Goal: Communication & Community: Answer question/provide support

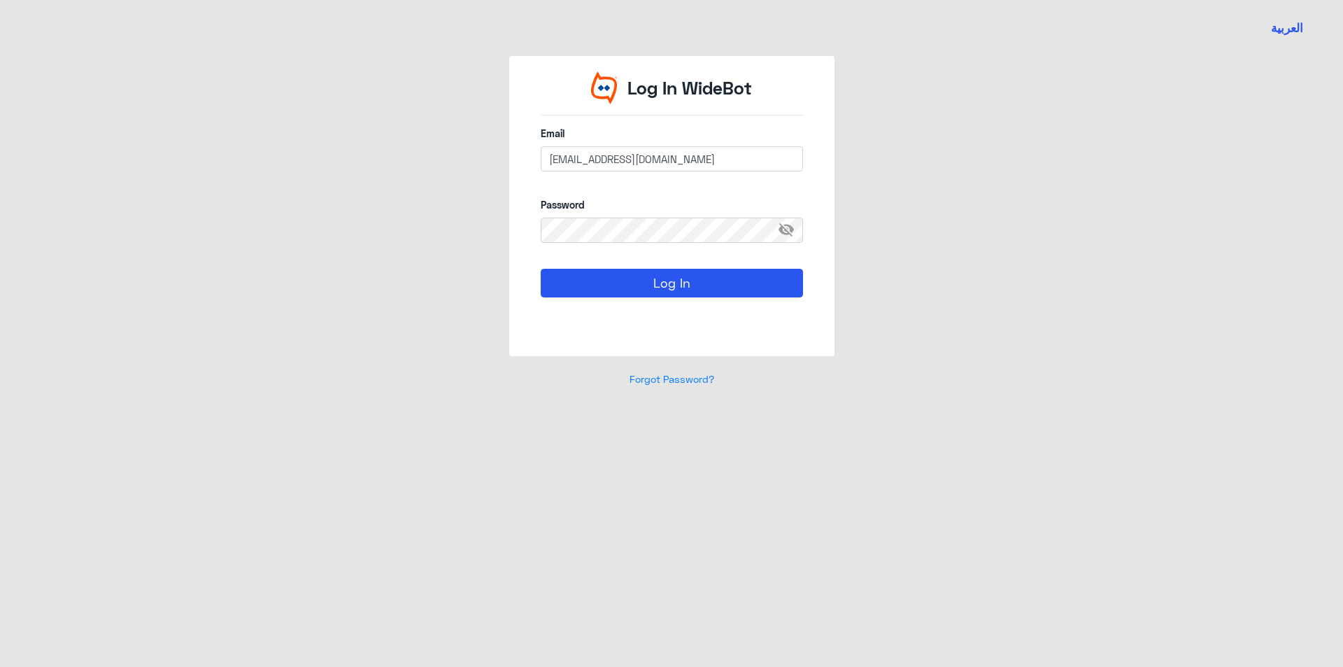
click at [646, 277] on button "Log In" at bounding box center [672, 283] width 262 height 28
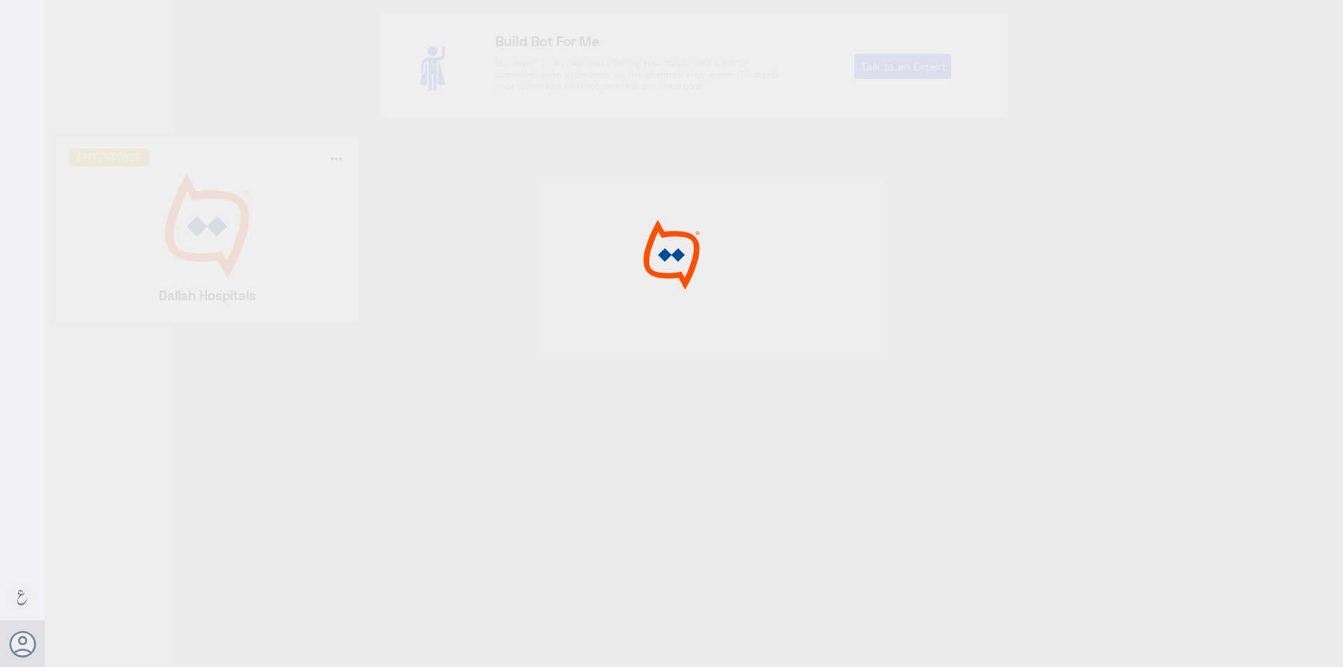
click at [232, 217] on div at bounding box center [671, 335] width 1343 height 671
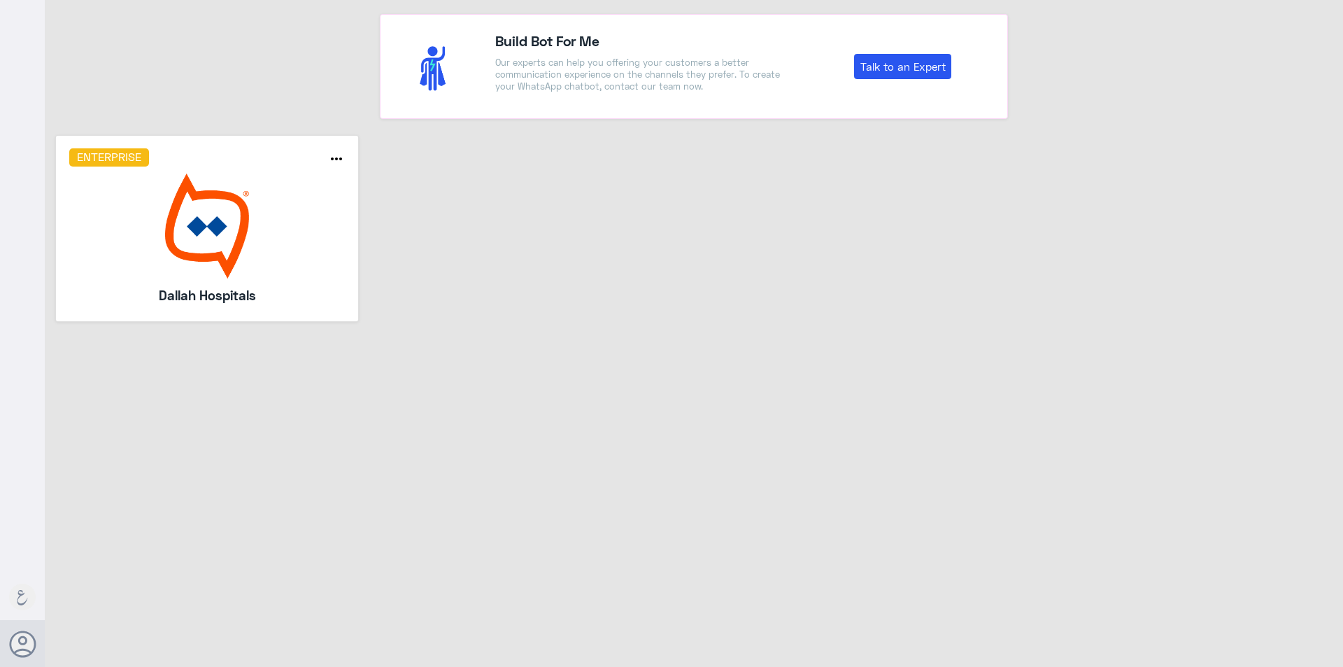
click at [232, 217] on img at bounding box center [207, 225] width 276 height 105
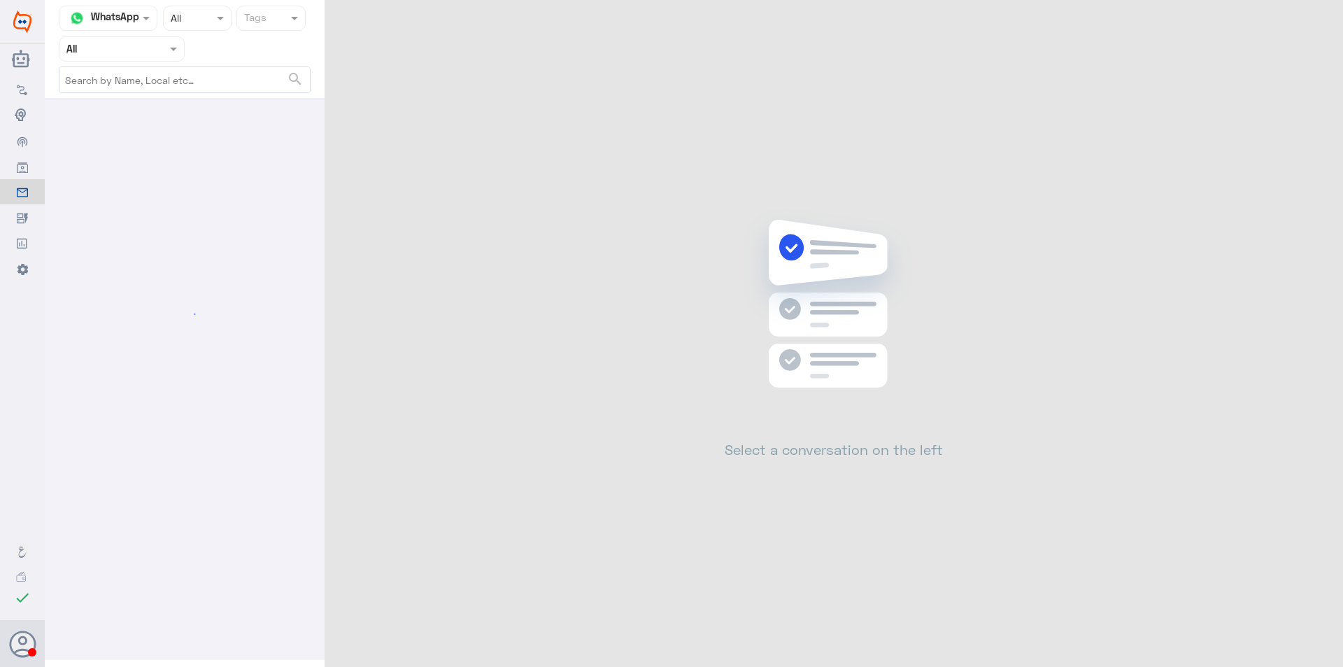
click at [131, 52] on input "text" at bounding box center [104, 49] width 77 height 16
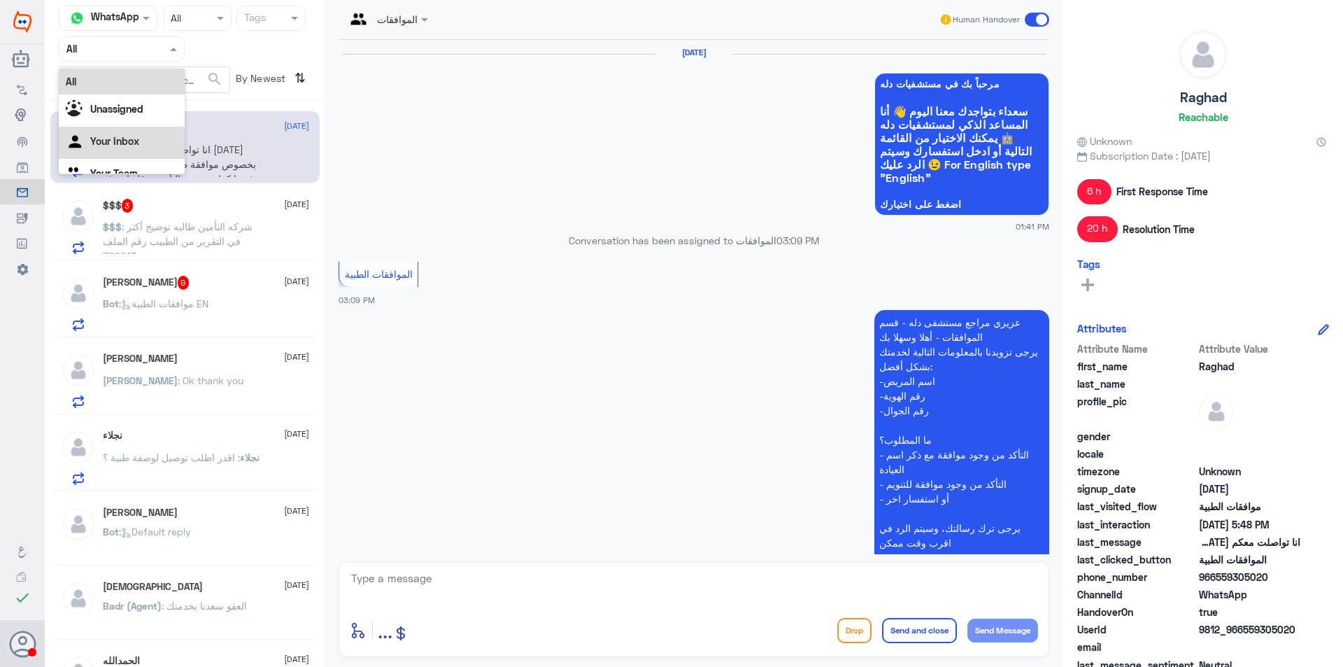
scroll to position [1225, 0]
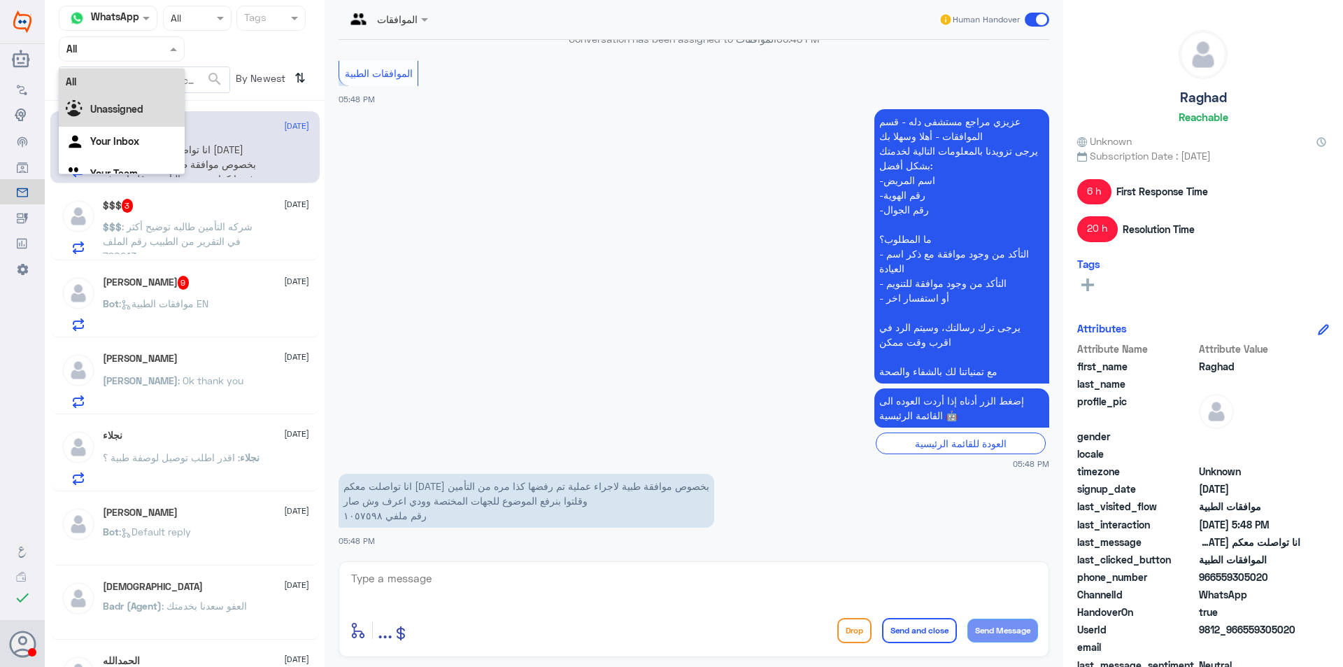
click at [131, 106] on b "Unassigned" at bounding box center [116, 109] width 53 height 12
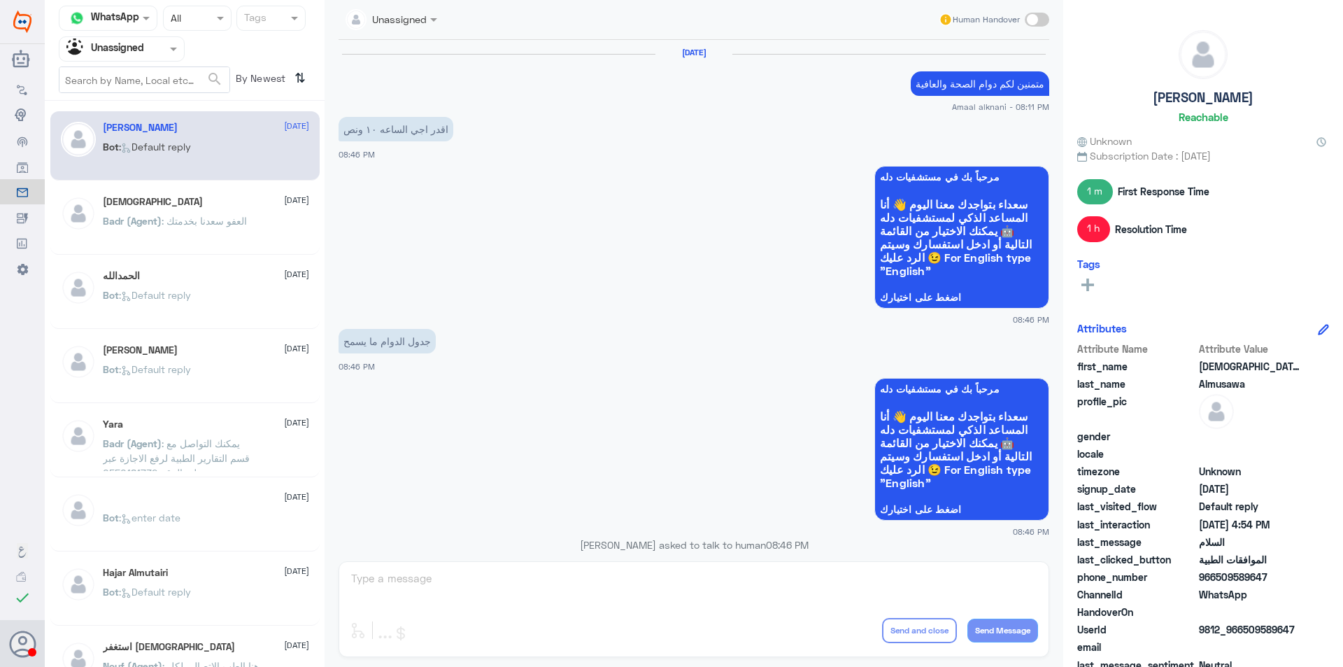
scroll to position [1068, 0]
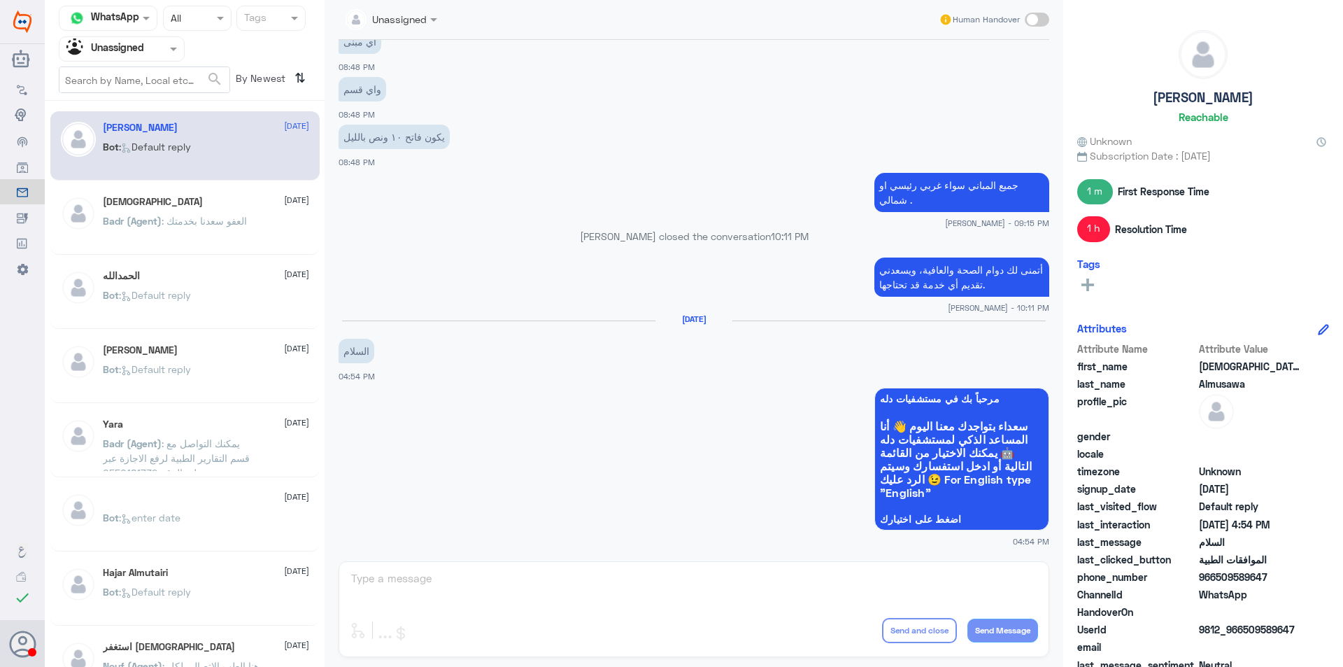
click at [148, 46] on div at bounding box center [121, 49] width 125 height 16
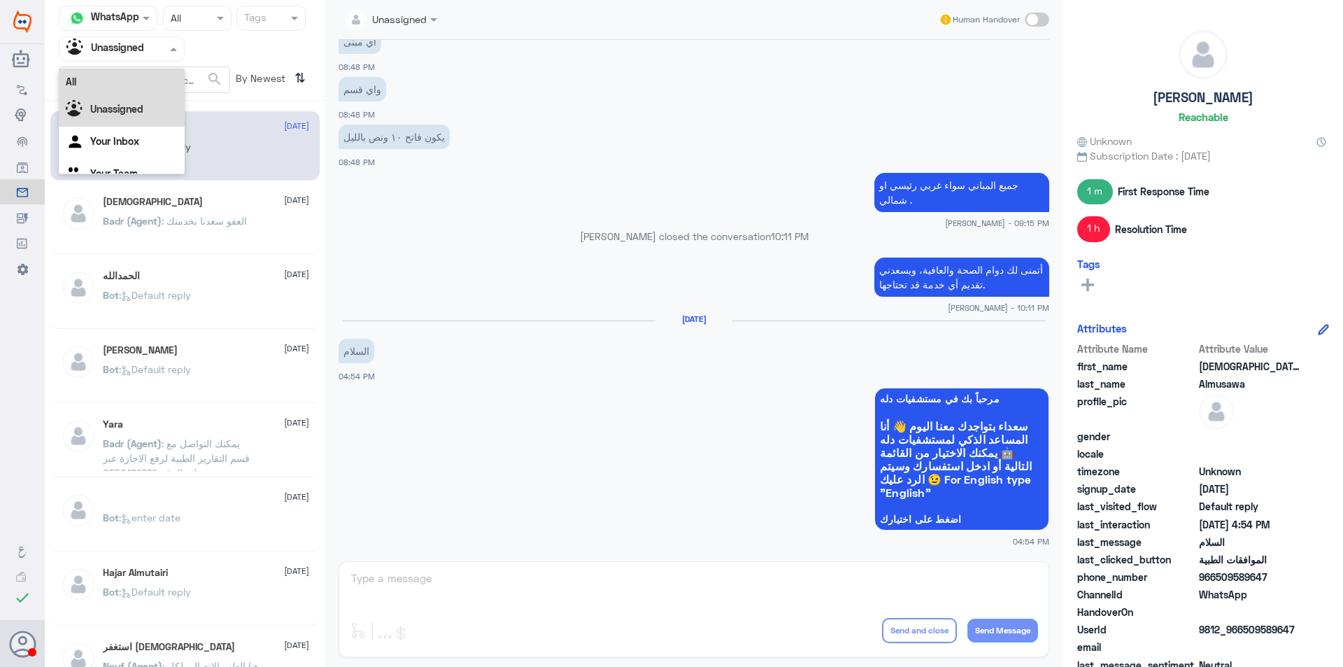
click at [122, 87] on div "All" at bounding box center [122, 82] width 126 height 26
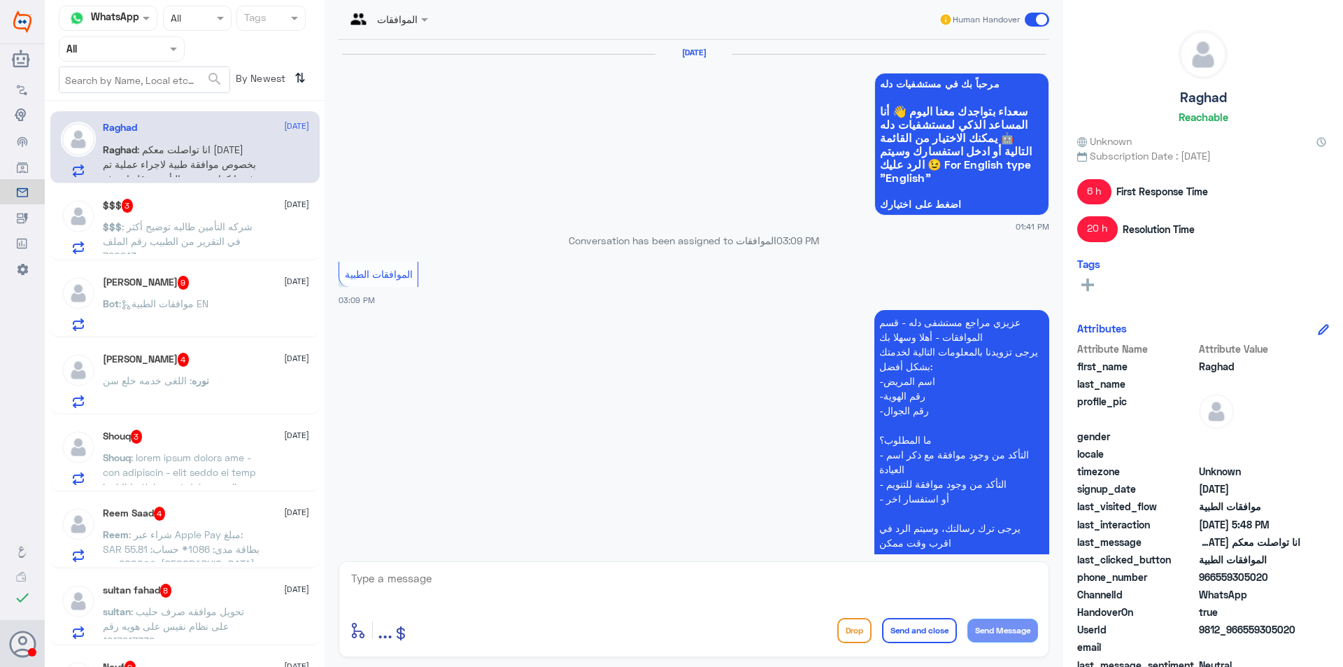
scroll to position [1225, 0]
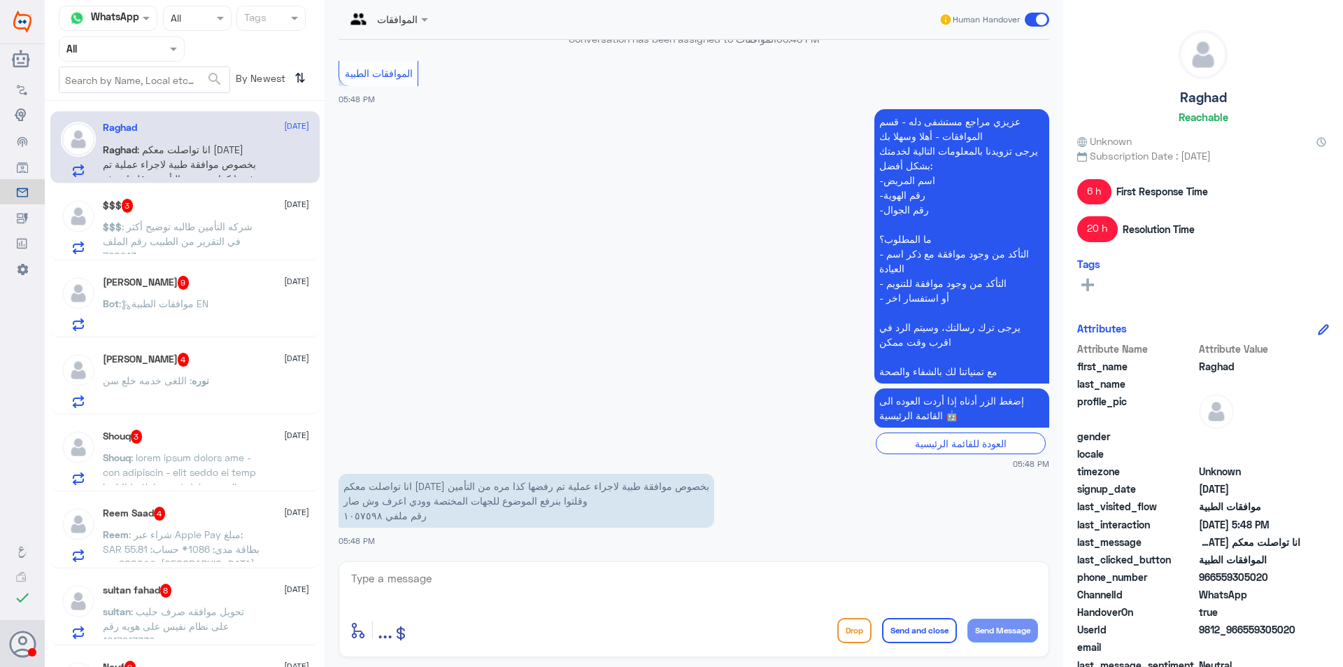
click at [192, 292] on div "[PERSON_NAME] 9 [DATE] Bot : موافقات الطبية EN" at bounding box center [206, 303] width 206 height 55
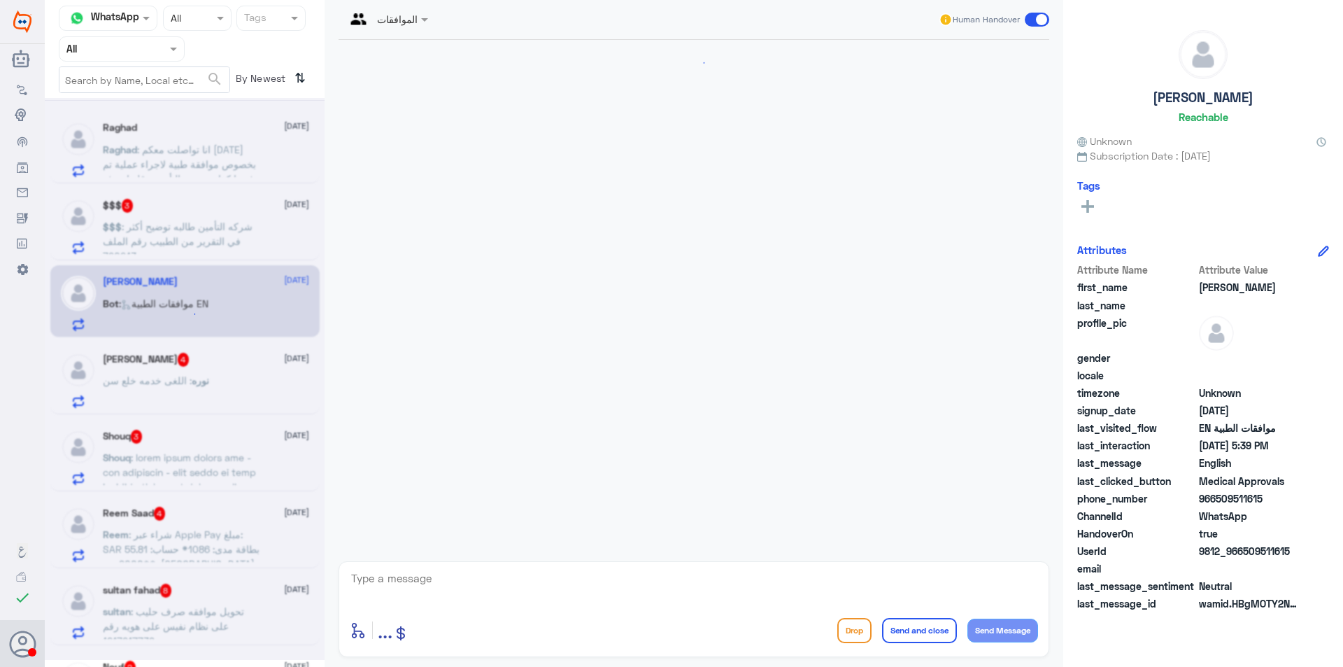
scroll to position [1326, 0]
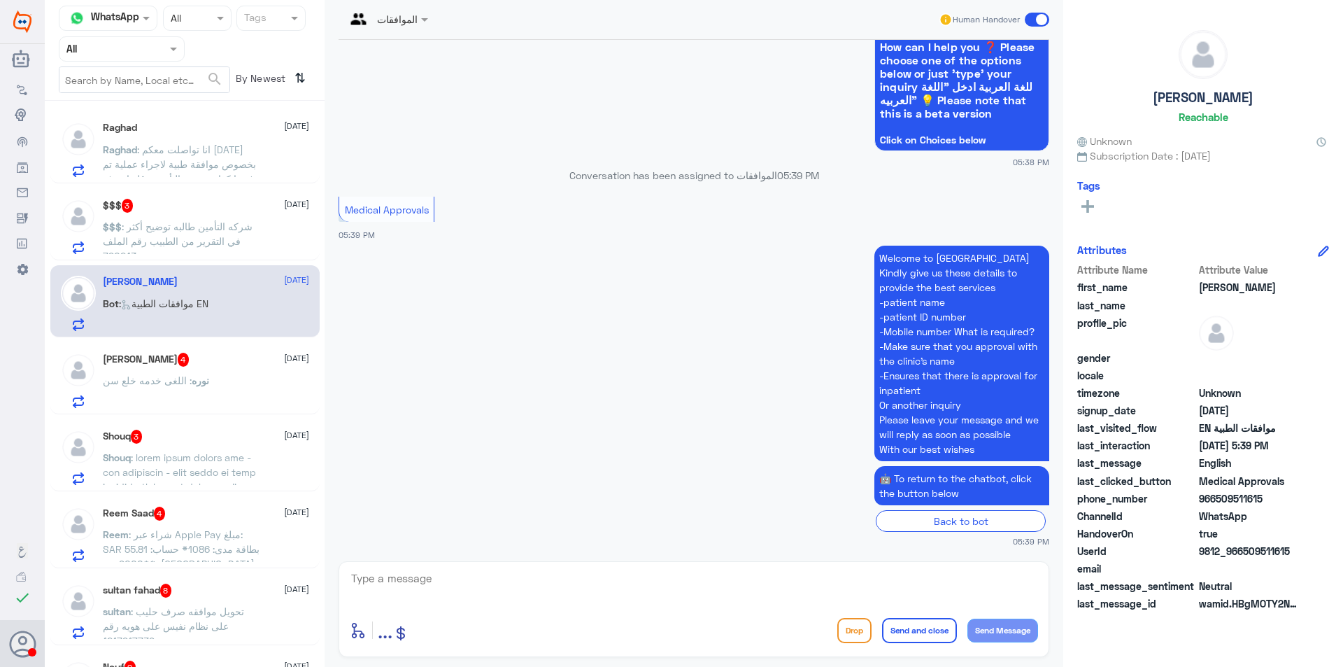
click at [192, 376] on span "نوره" at bounding box center [200, 380] width 17 height 12
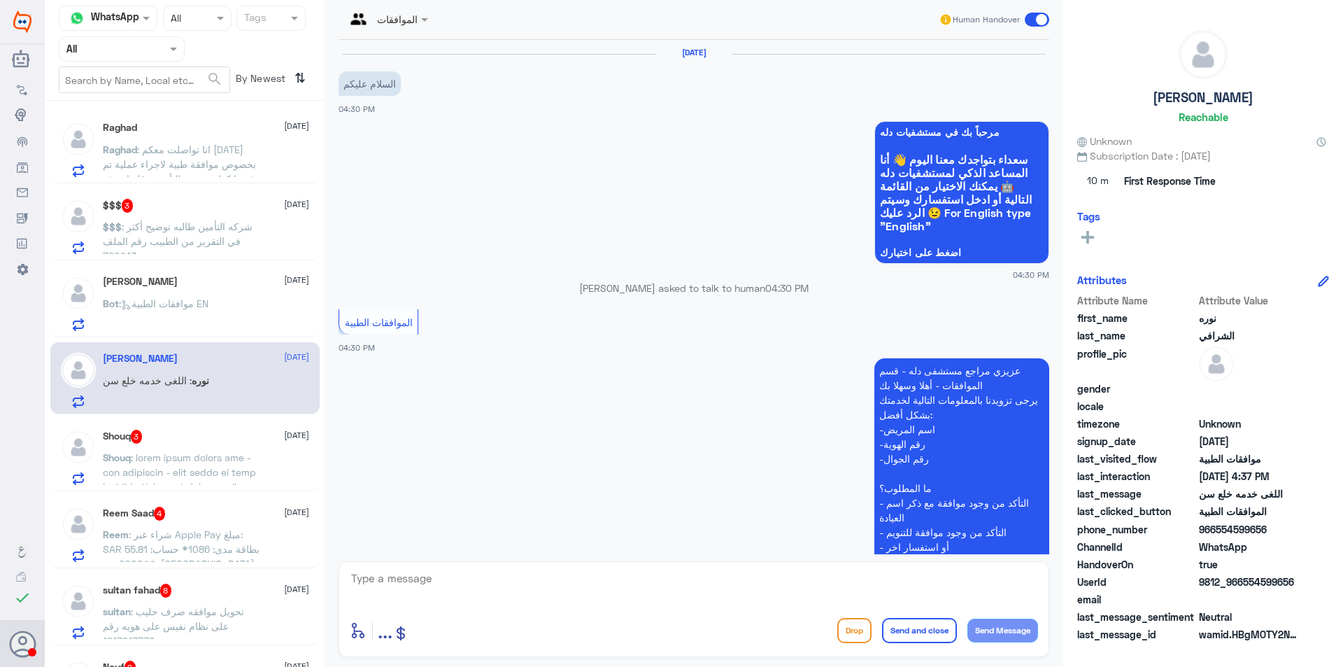
scroll to position [297, 0]
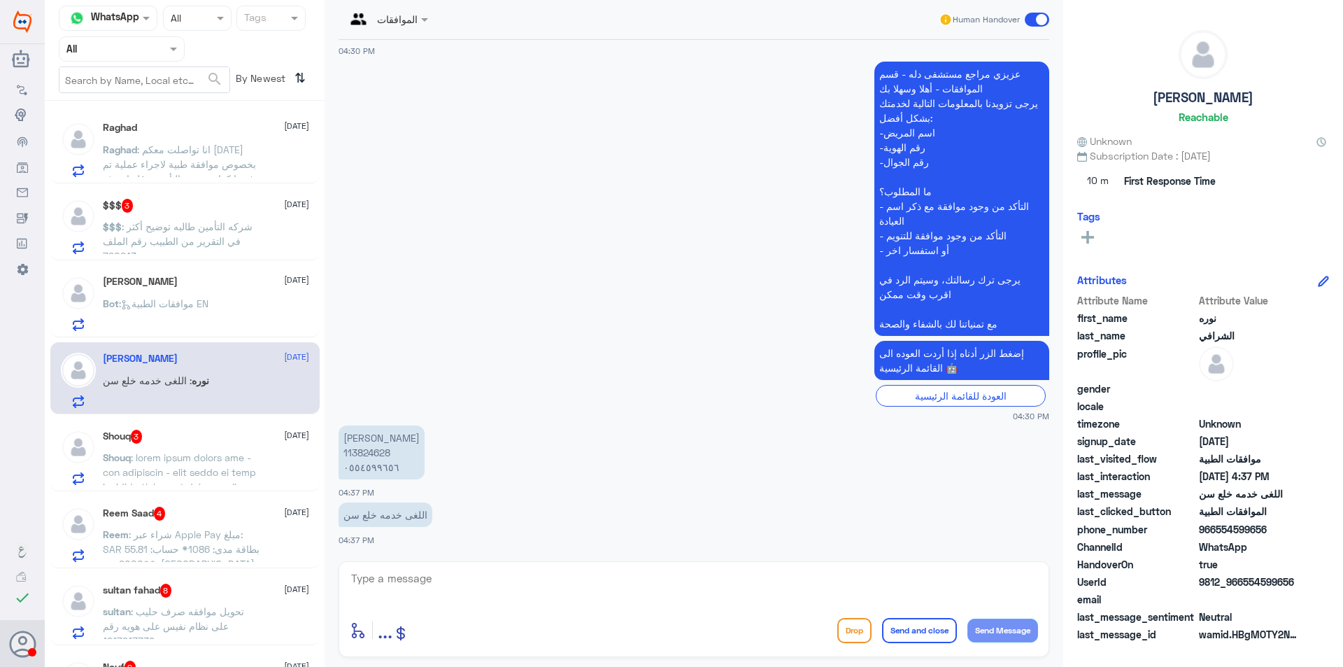
click at [222, 444] on div "Shouq 3 [DATE] Shouq" at bounding box center [206, 456] width 206 height 55
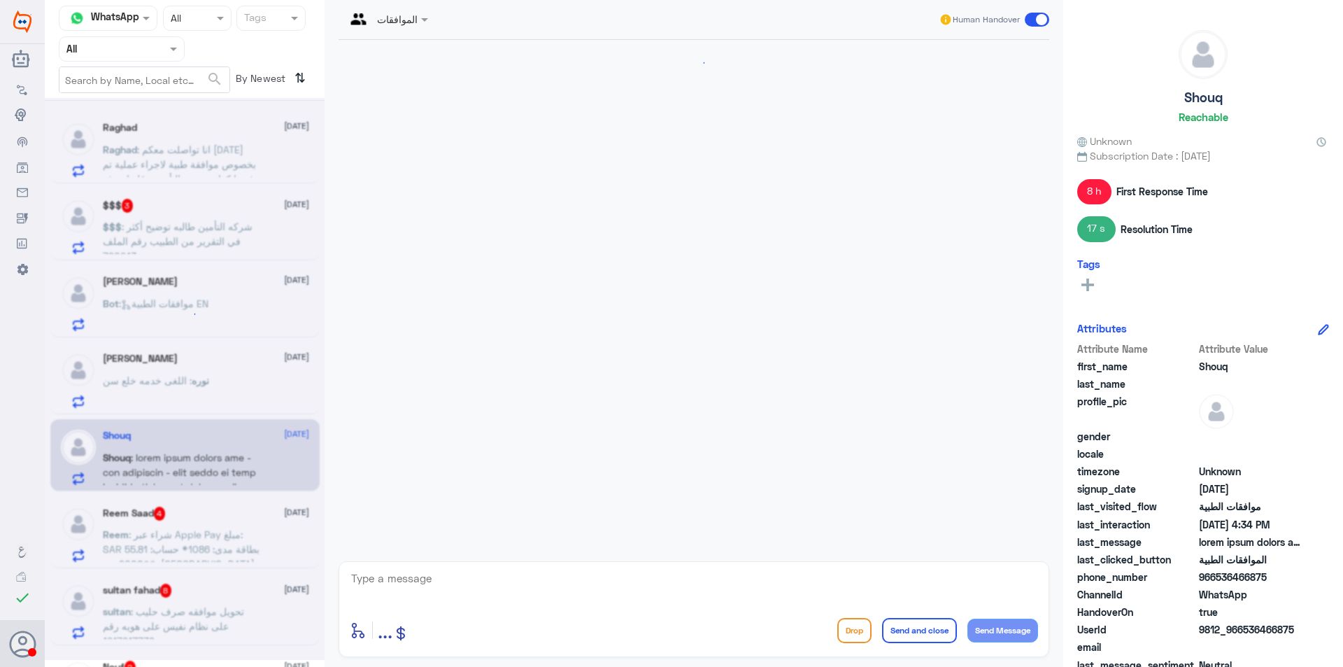
scroll to position [1681, 0]
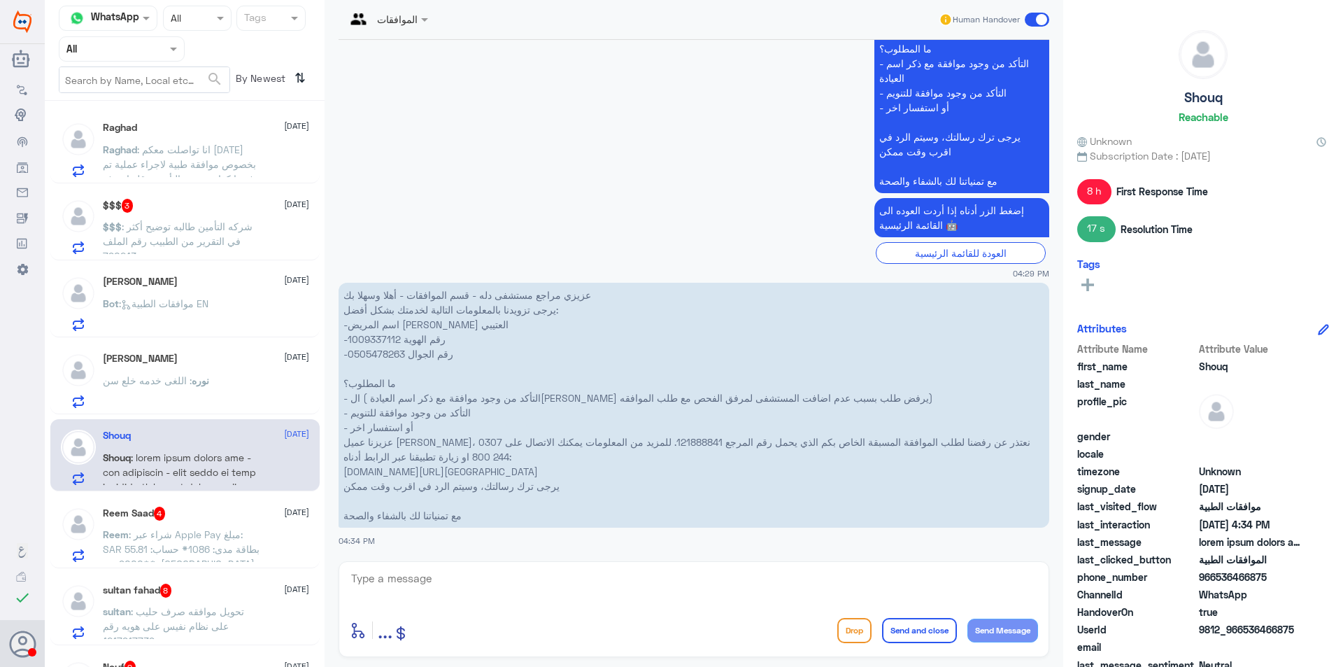
click at [196, 527] on p "Reem : شراء عبر Apple Pay مبلغ: SAR 55.81 بطاقة مدى: 1086* حساب: **9000 من: [GE…" at bounding box center [181, 544] width 157 height 35
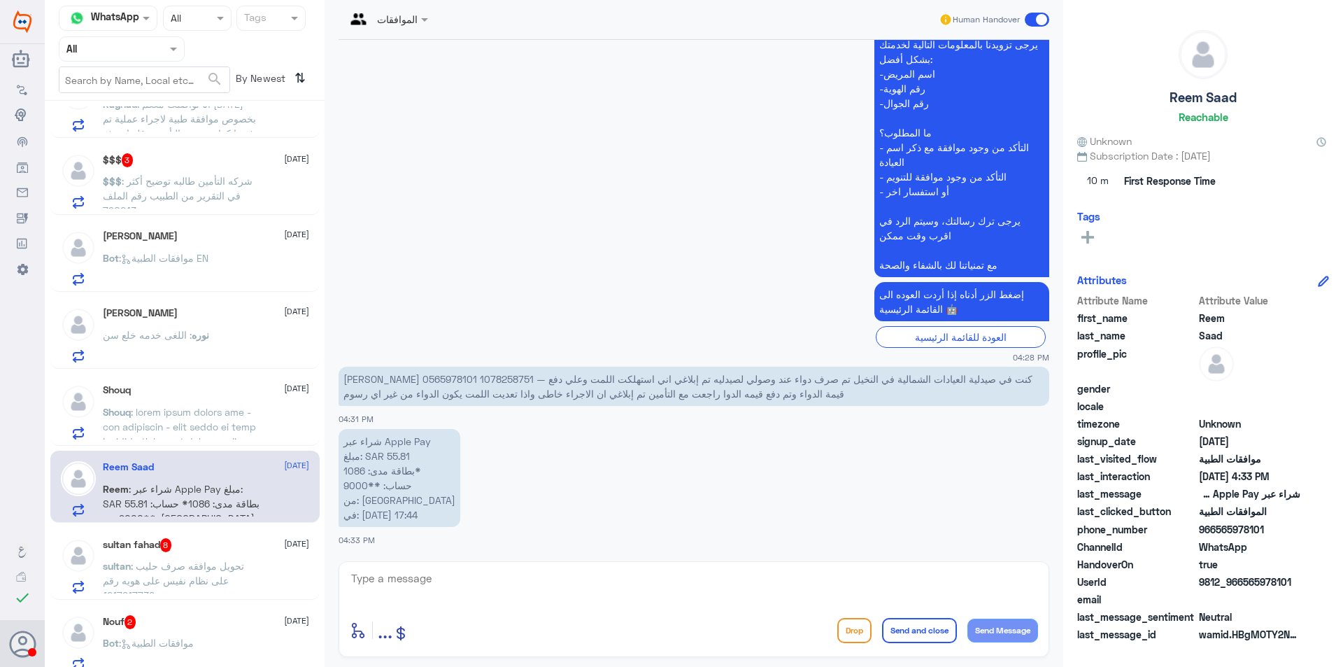
scroll to position [70, 0]
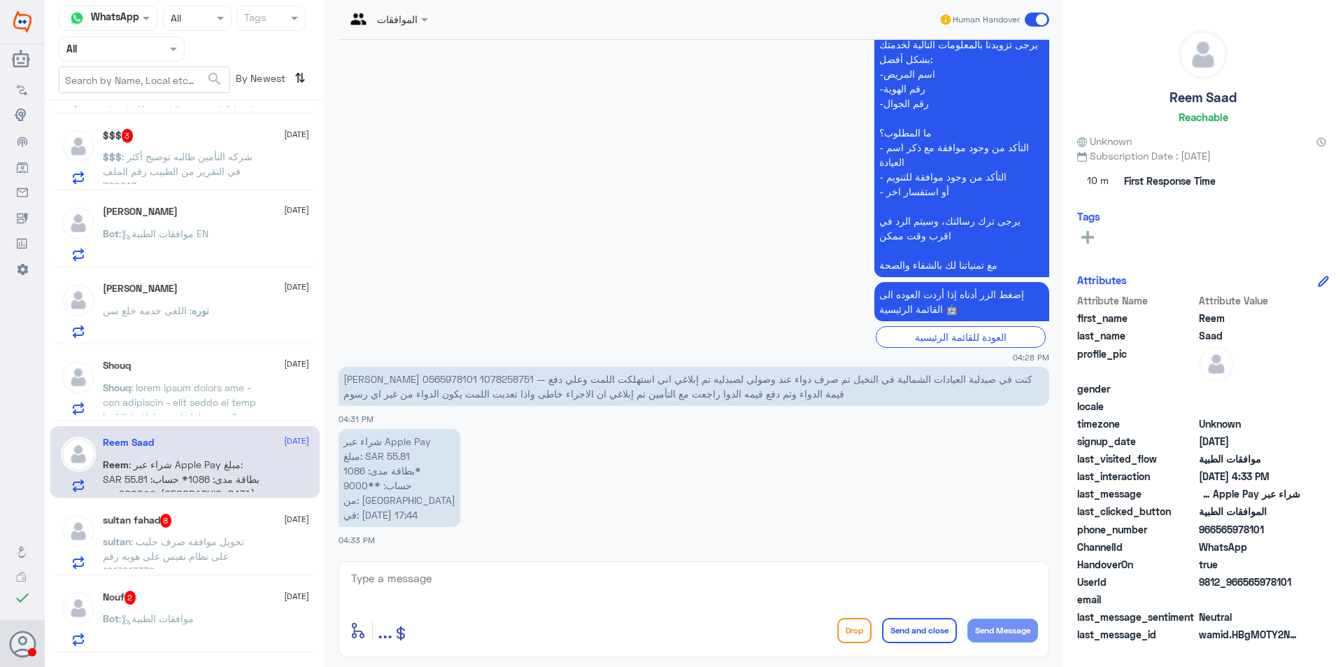
click at [187, 521] on div "sultan fahad 8 [DATE]" at bounding box center [206, 520] width 206 height 14
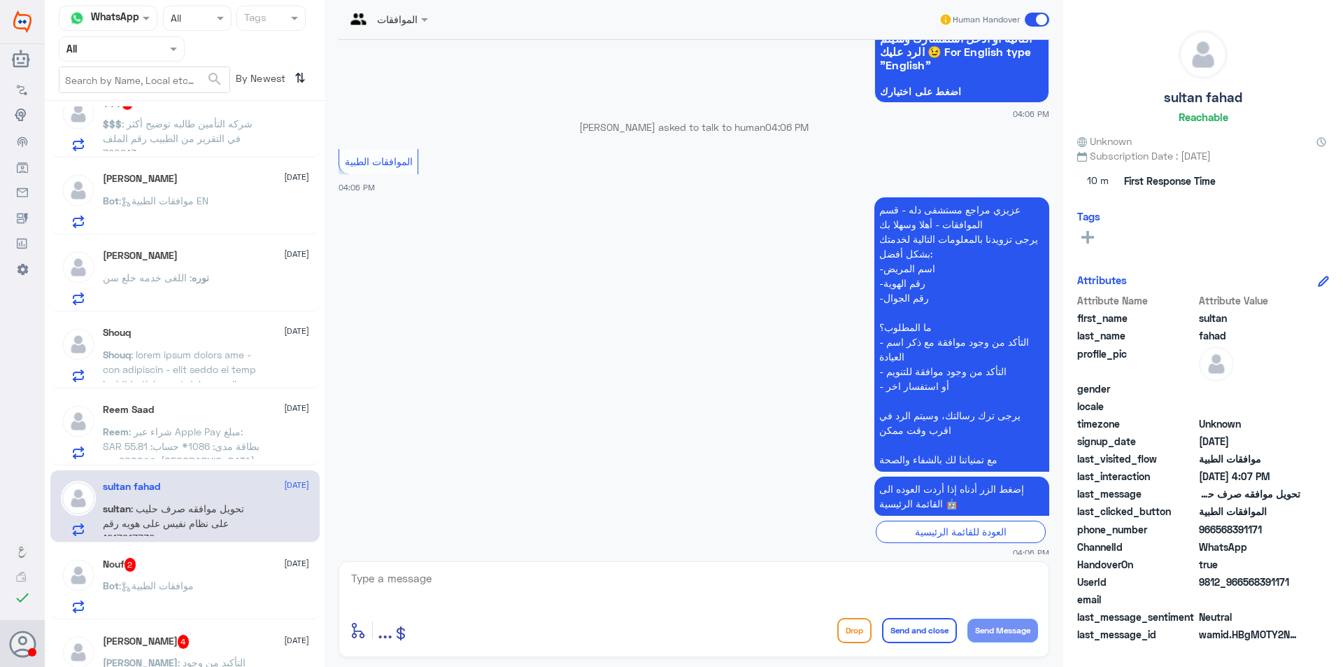
scroll to position [140, 0]
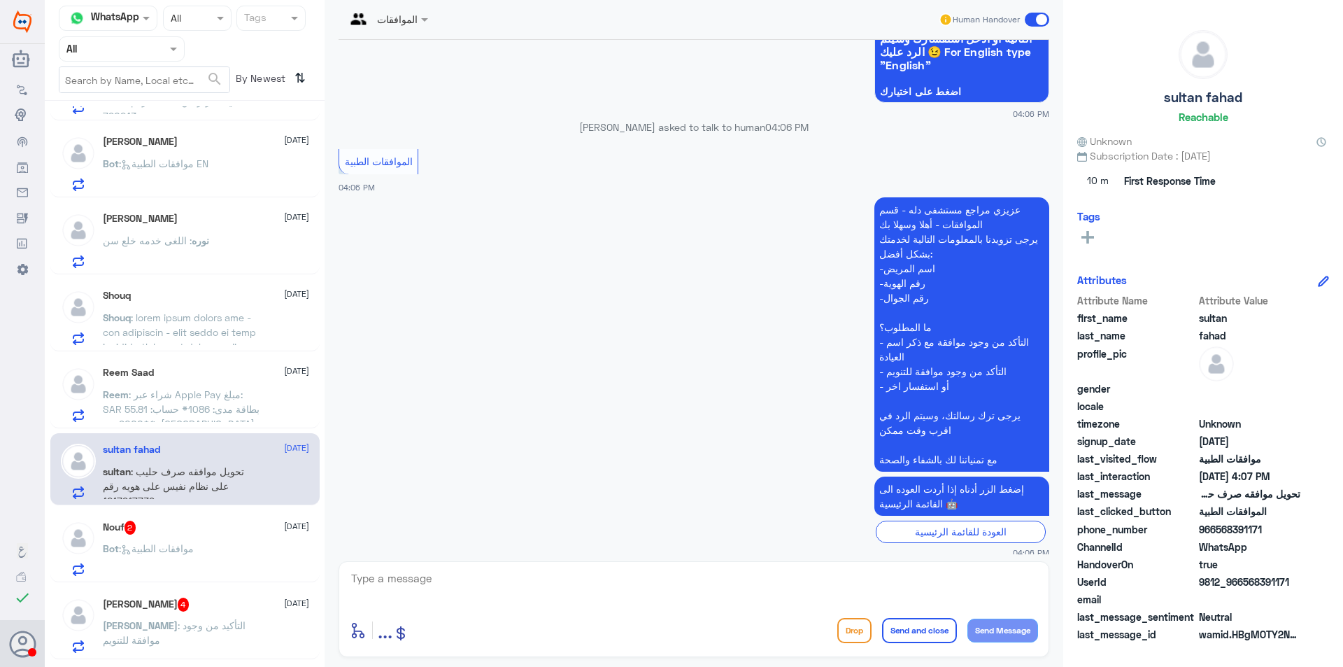
click at [194, 553] on span ": موافقات الطبية" at bounding box center [156, 548] width 75 height 12
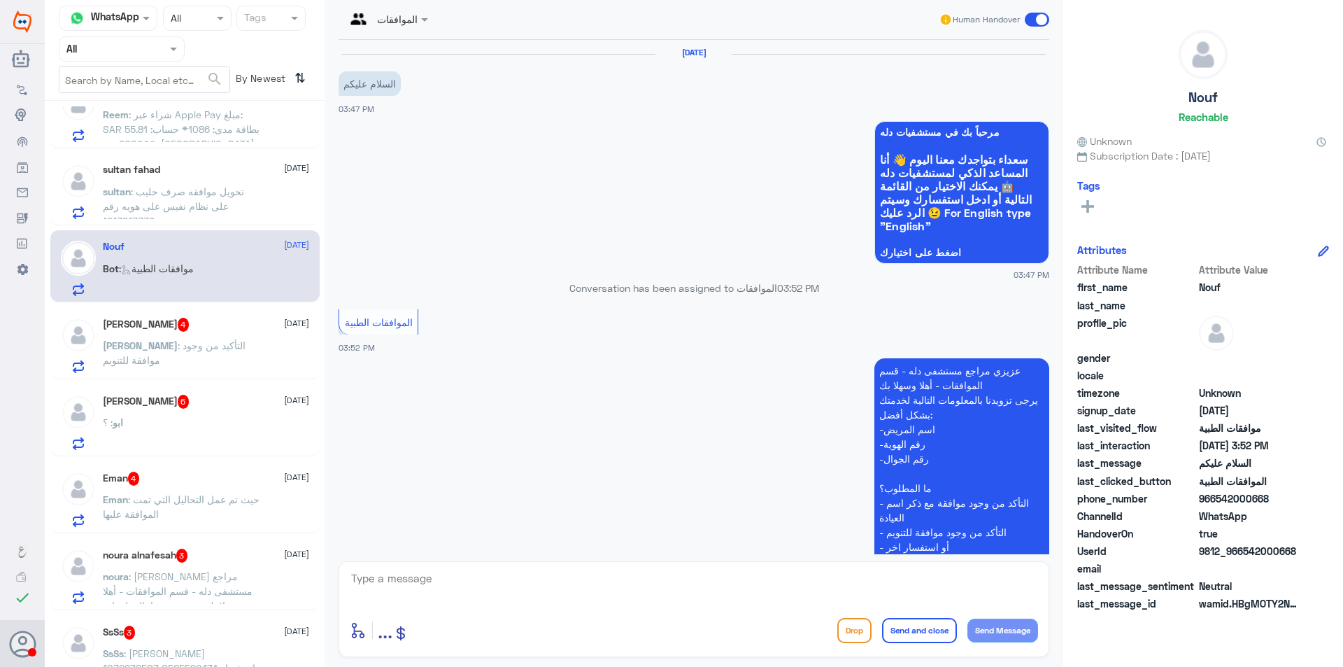
click at [216, 362] on p "[PERSON_NAME] : التأكيد من وجود موافقة للتنويم" at bounding box center [181, 355] width 157 height 35
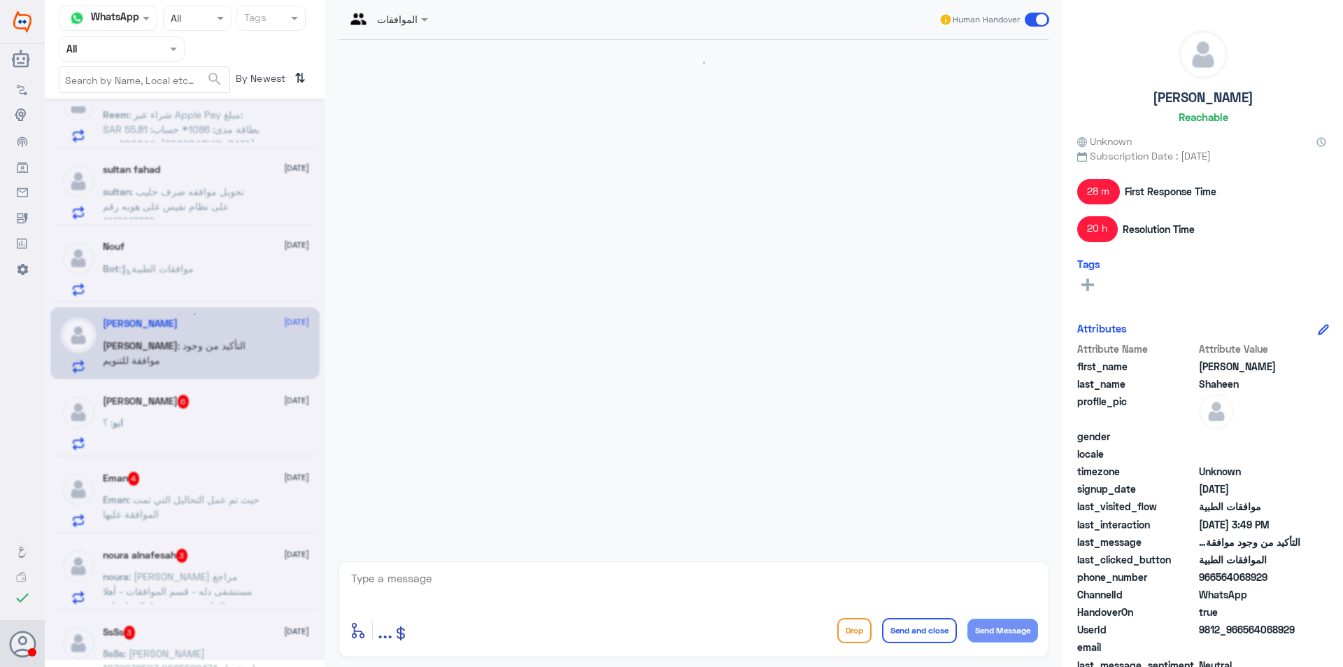
scroll to position [1252, 0]
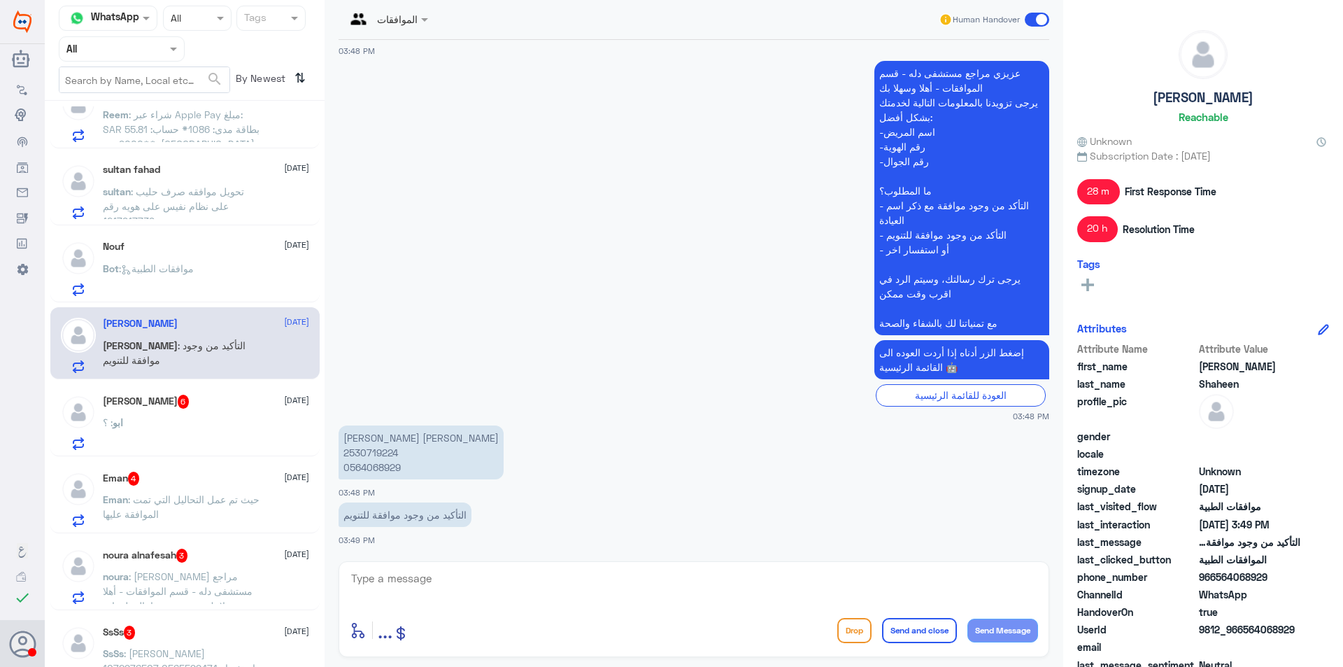
click at [220, 431] on div "[DEMOGRAPHIC_DATA] : ؟" at bounding box center [206, 433] width 206 height 31
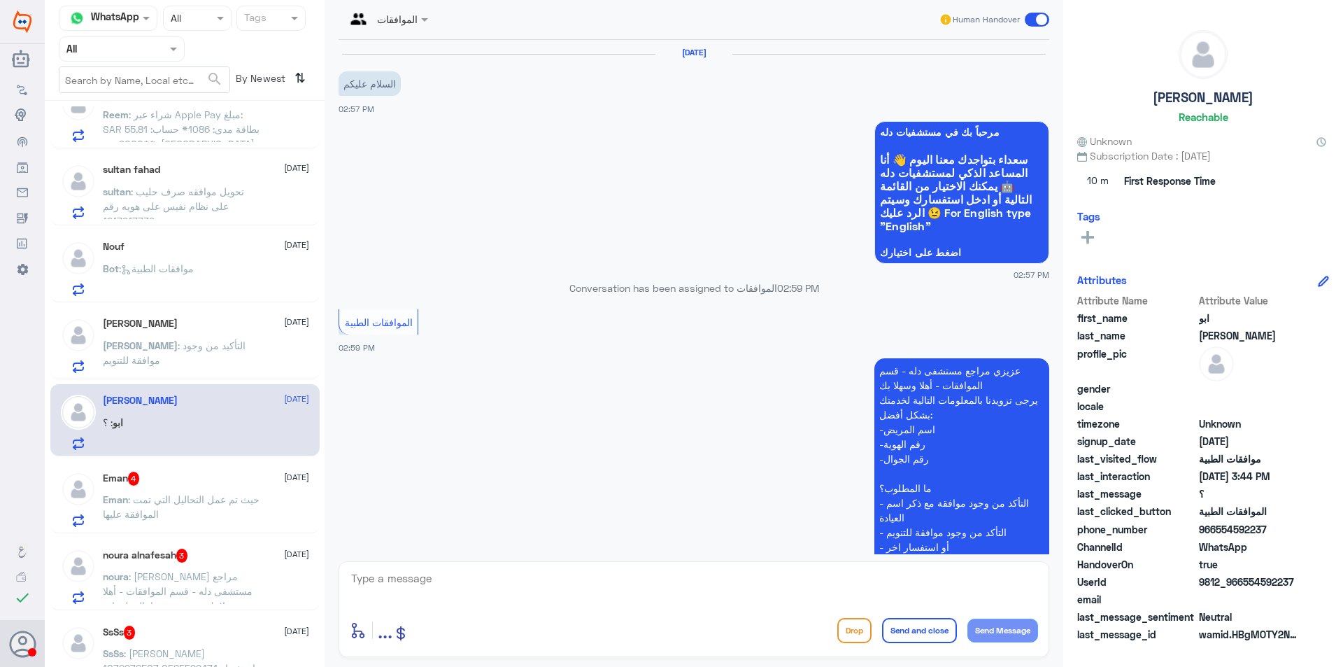
scroll to position [422, 0]
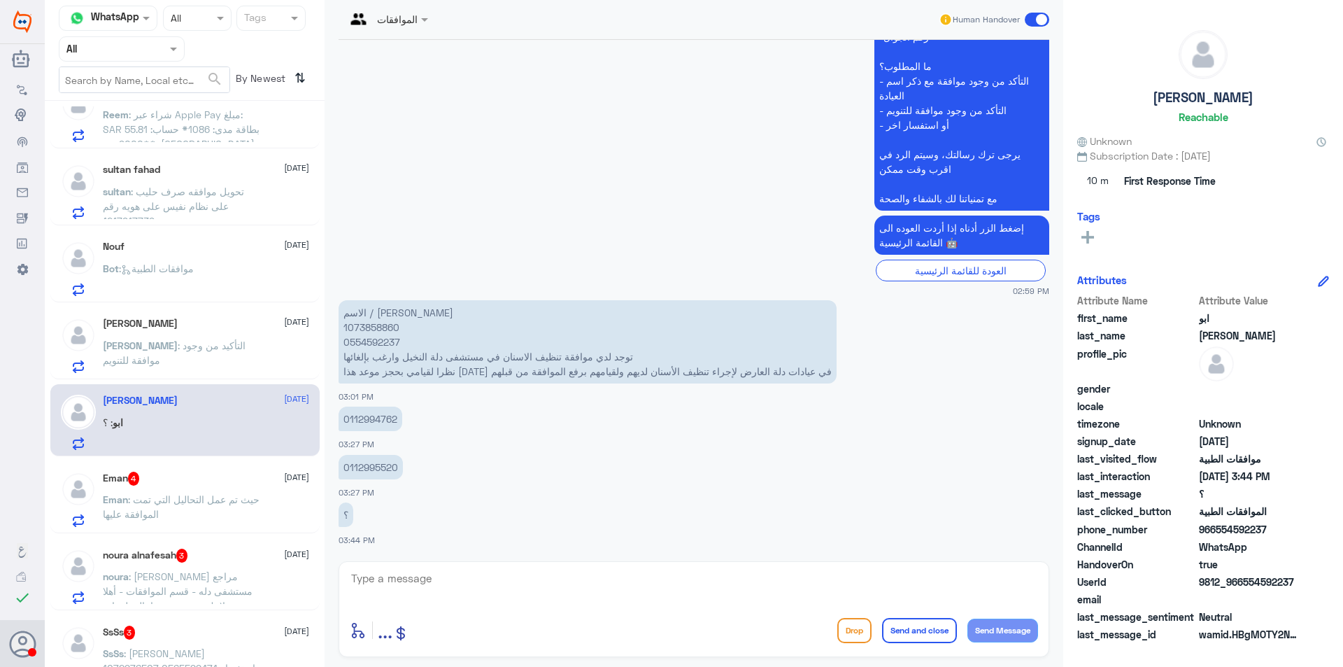
click at [230, 476] on div "Eman 4 [DATE]" at bounding box center [206, 478] width 206 height 14
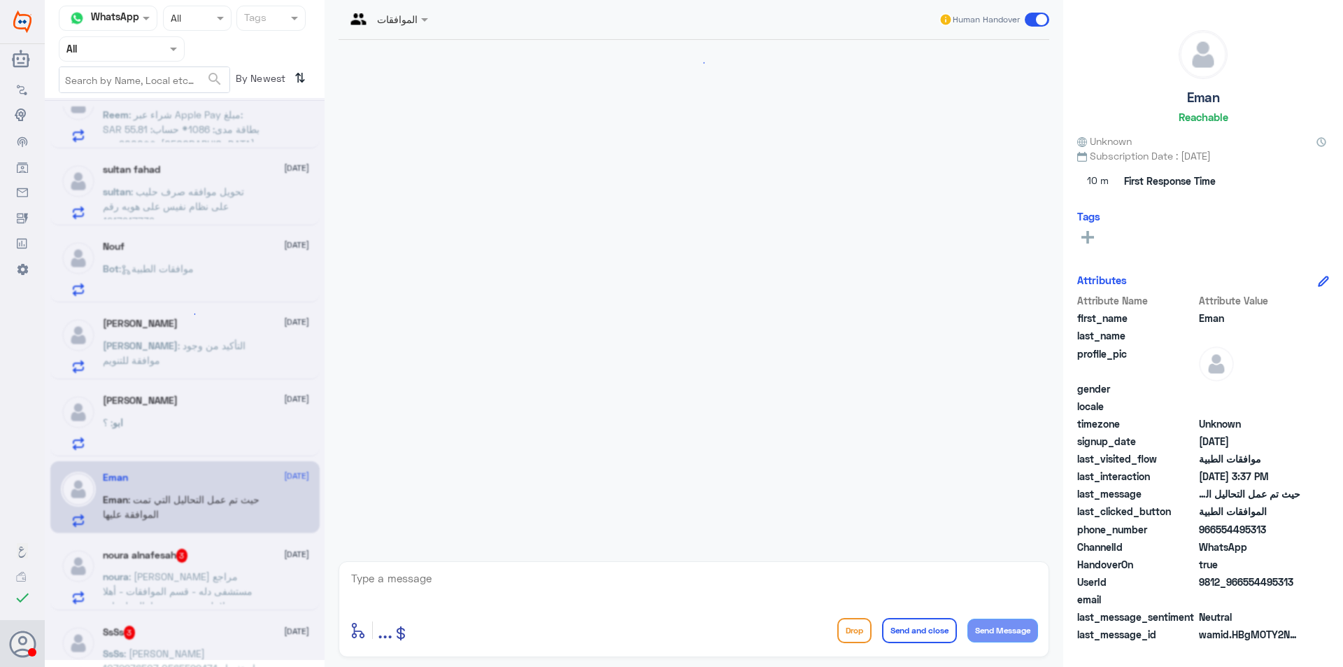
scroll to position [311, 0]
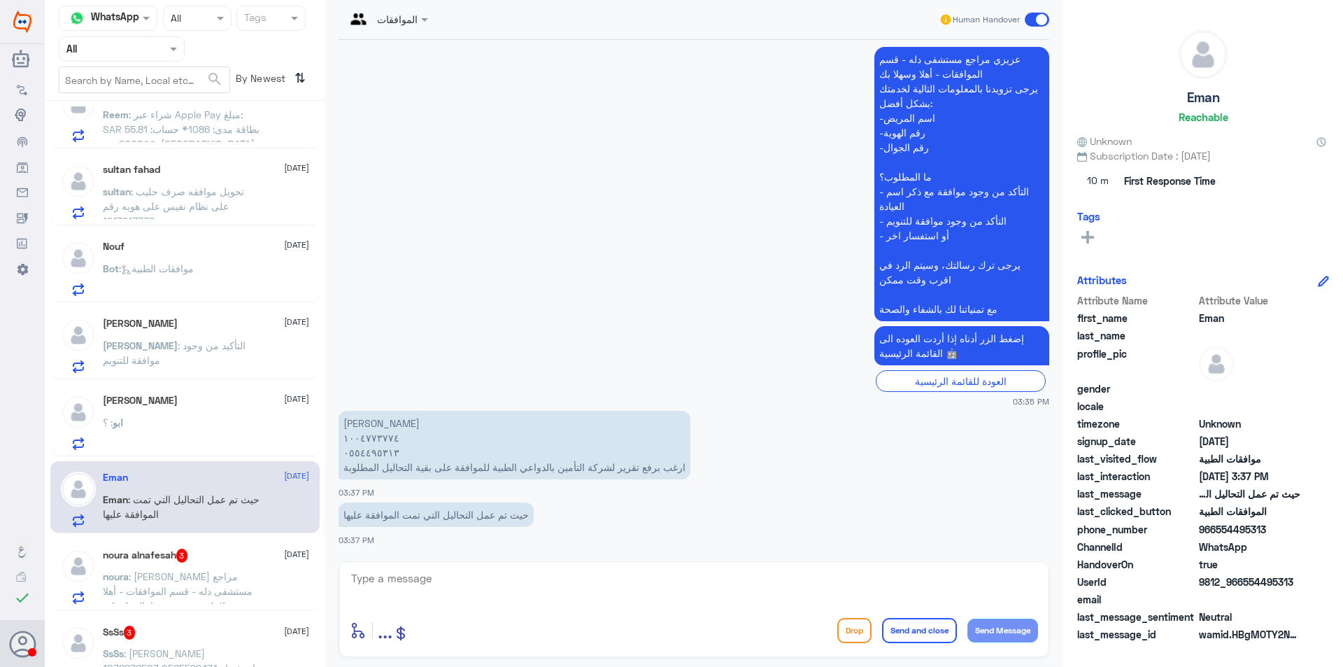
click at [218, 588] on span ": [PERSON_NAME] مراجع مستشفى دله - قسم الموافقات - أهلا وسهلا بك يرجى تزويدنا ب…" at bounding box center [180, 642] width 154 height 144
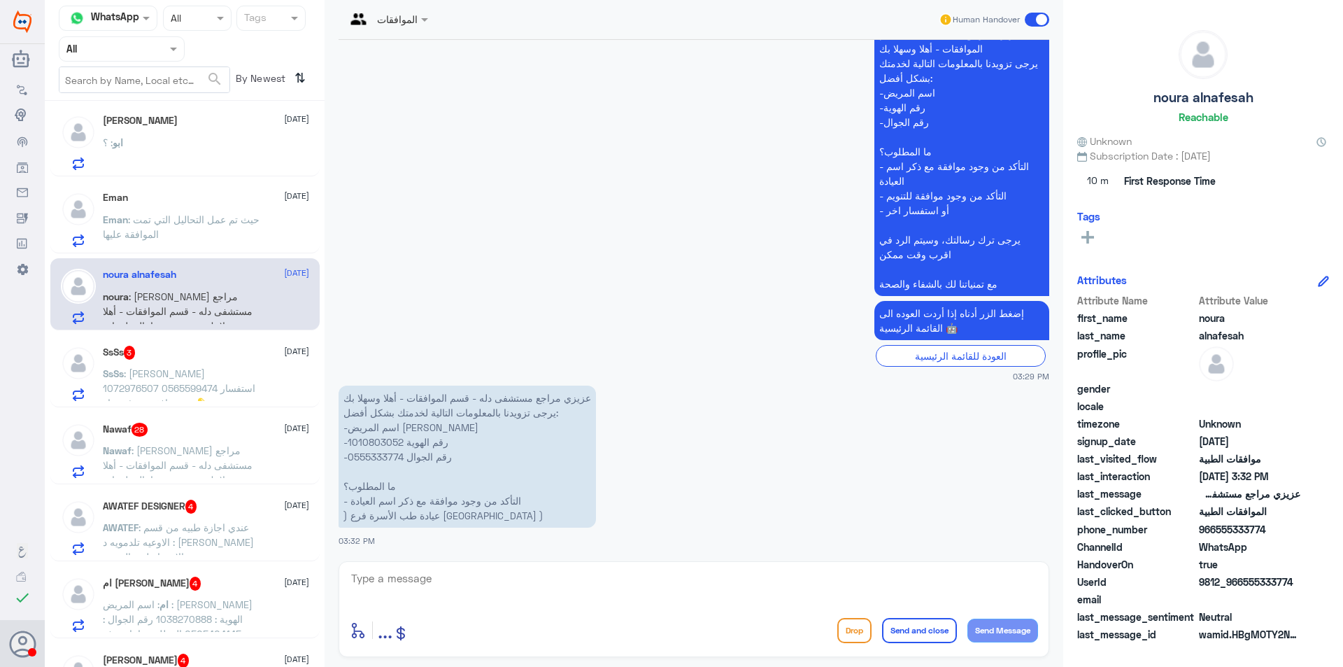
click at [200, 383] on span ": [PERSON_NAME] 1072976507 0565599474 استفسار عن موافقة صرف دواء 💊" at bounding box center [179, 387] width 152 height 41
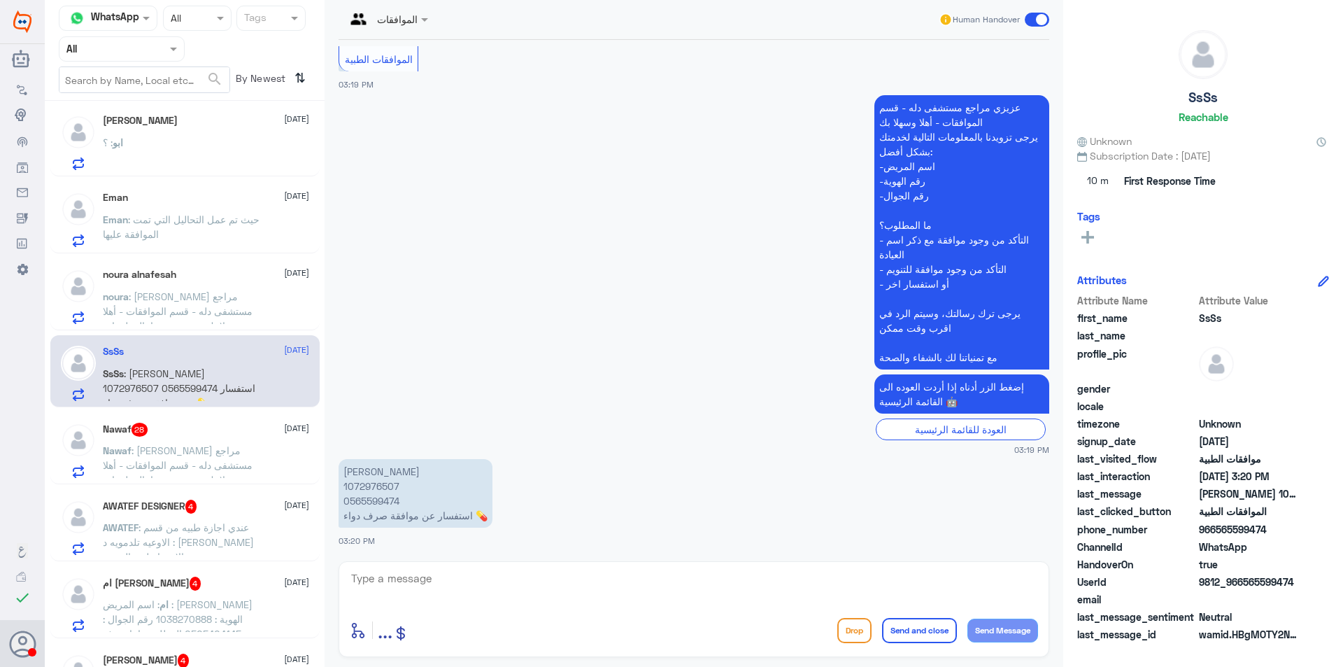
click at [223, 446] on span ": [PERSON_NAME] مراجع مستشفى دله - قسم الموافقات - أهلا وسهلا بك يرجى تزويدنا ب…" at bounding box center [181, 567] width 157 height 247
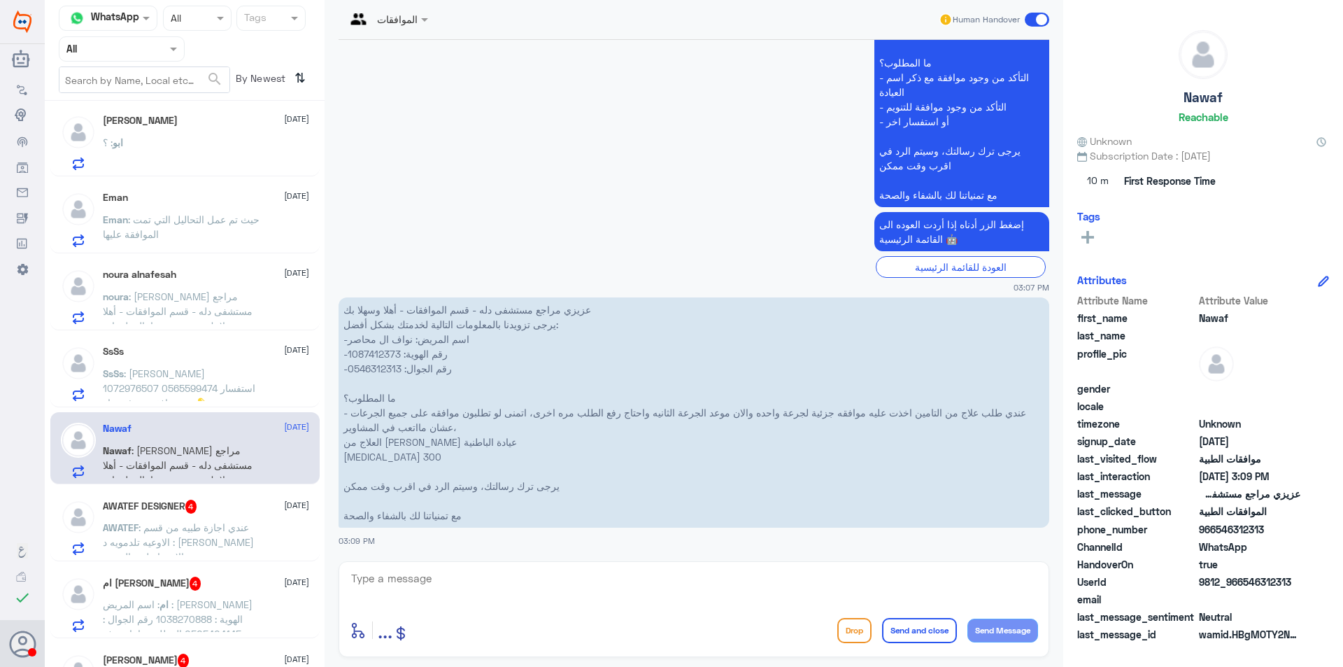
click at [230, 504] on div "AWATEF DESIGNER 4 [DATE]" at bounding box center [206, 506] width 206 height 14
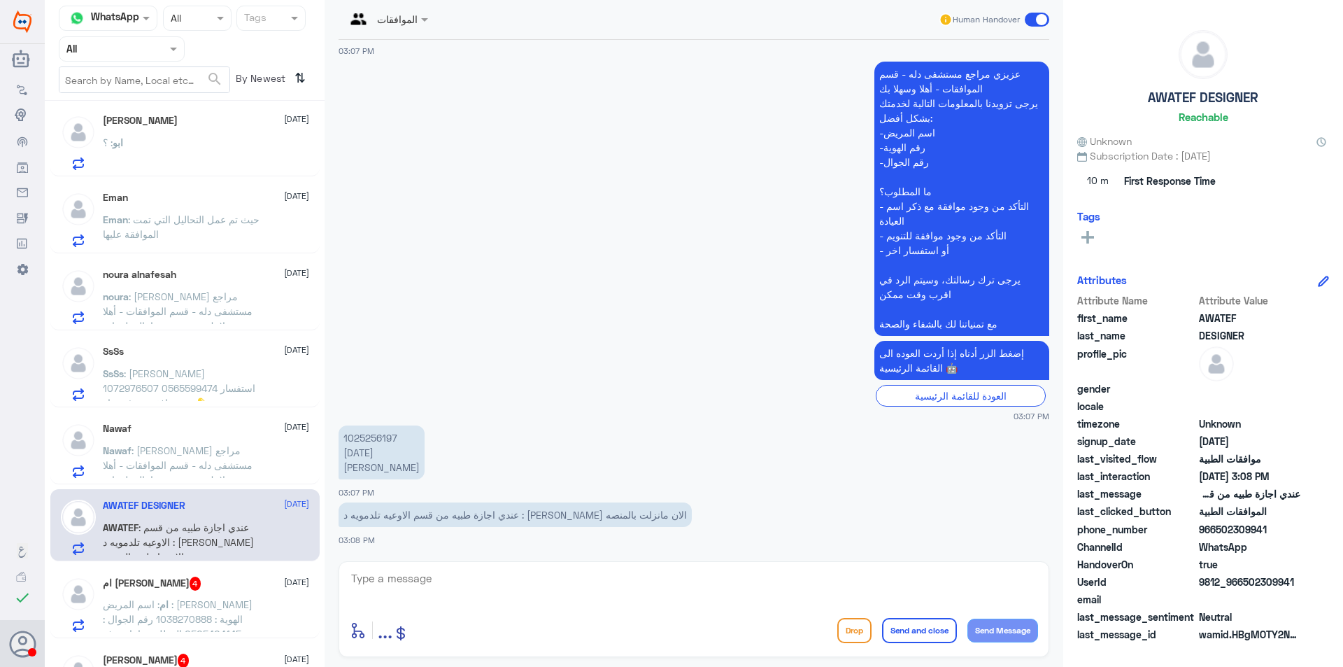
click at [229, 588] on div "ام فهد 4 [DATE]" at bounding box center [206, 583] width 206 height 14
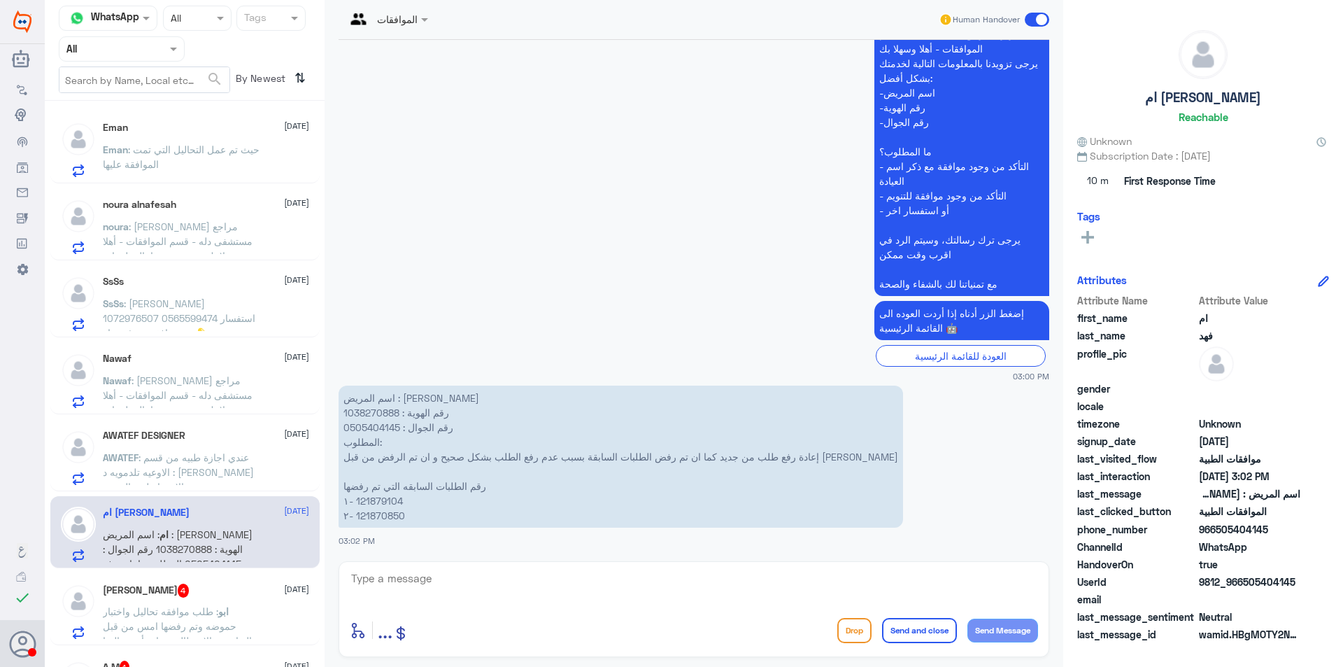
click at [231, 599] on div "[PERSON_NAME] 4 [DATE] ابو : طلب موافقه تحاليل واختبار حموضه وتم رفضها امس من ق…" at bounding box center [206, 610] width 206 height 55
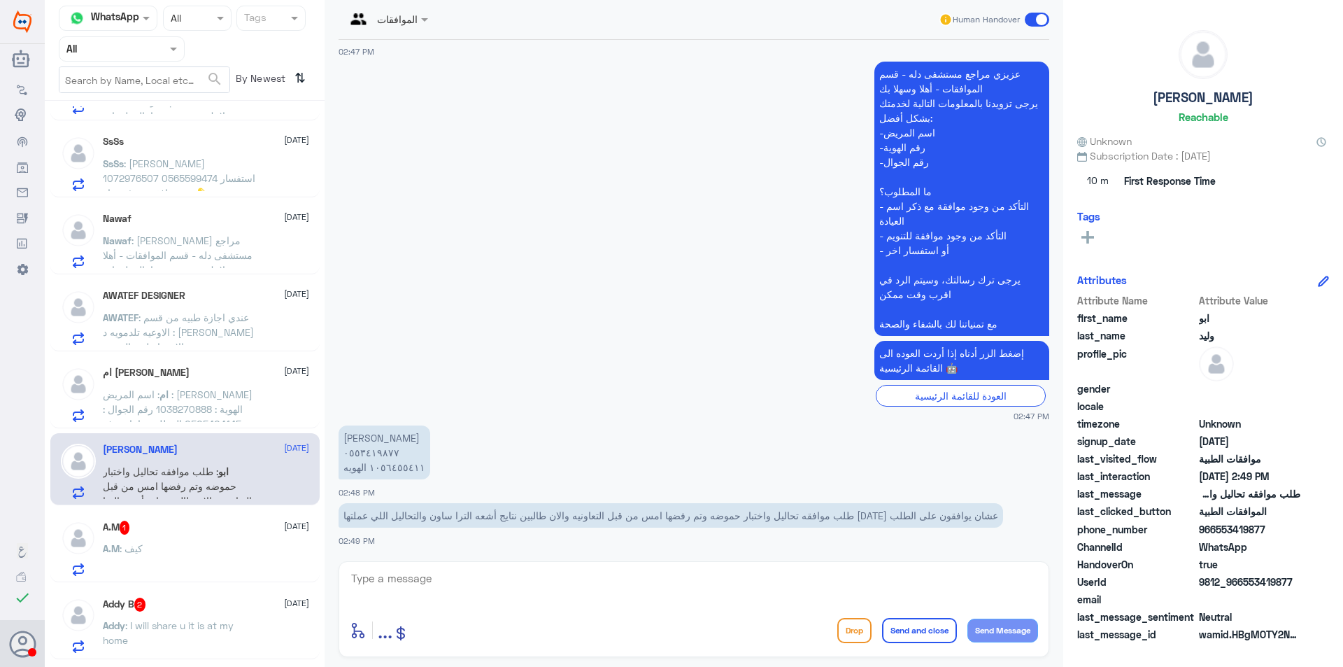
click at [213, 568] on div "A.M : كيف" at bounding box center [206, 559] width 206 height 31
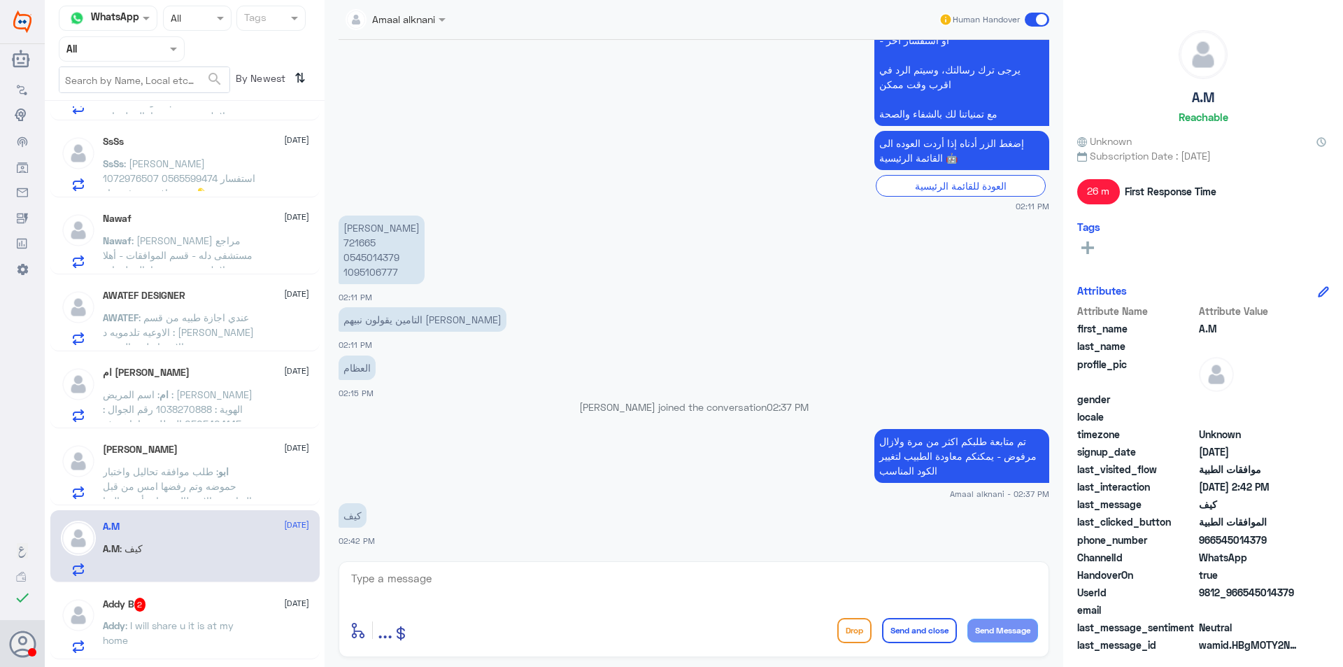
click at [218, 603] on div "Addy B 2 [DATE]" at bounding box center [206, 604] width 206 height 14
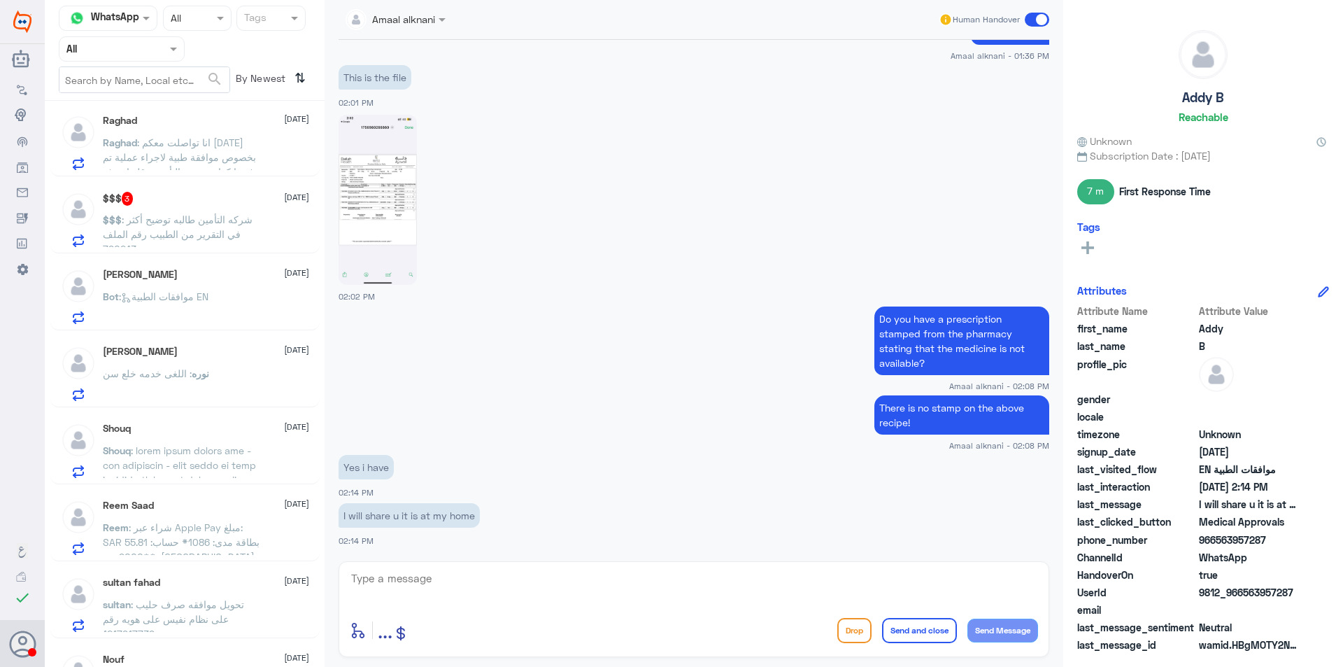
click at [218, 143] on span ": انا تواصلت معكم [DATE] بخصوص موافقة طبية لاجراء عملية تم رفضها كذا مره من الت…" at bounding box center [181, 171] width 156 height 71
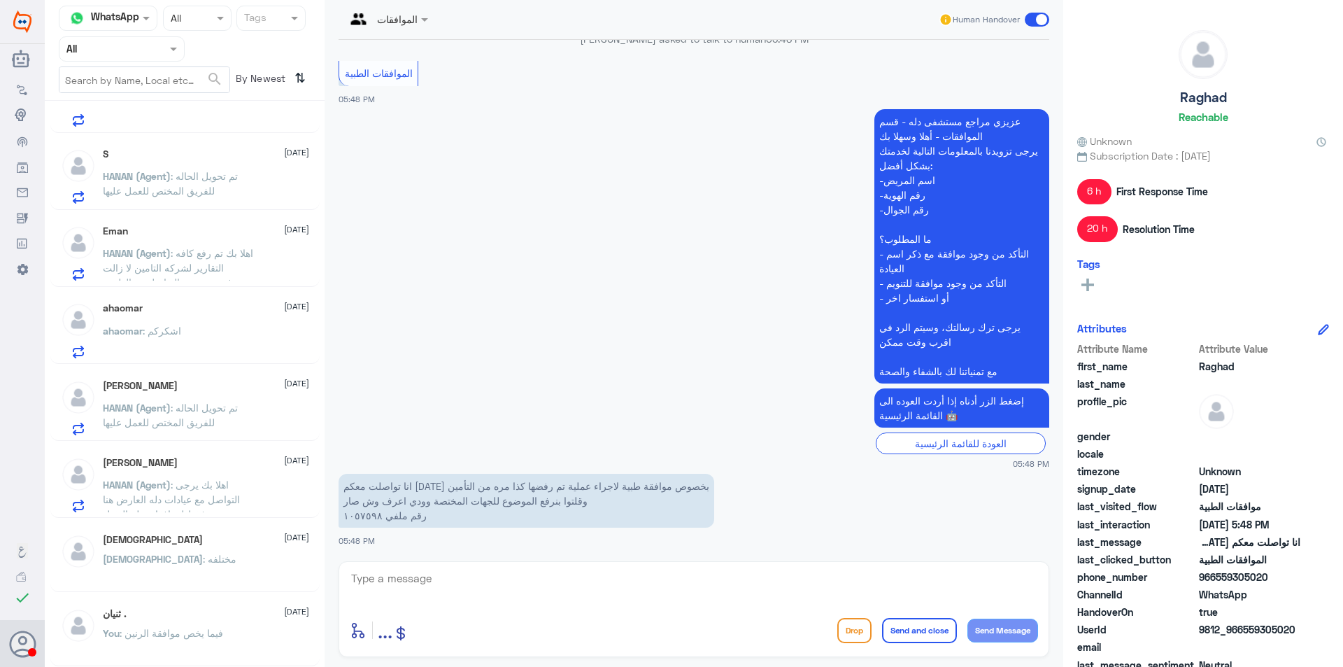
click at [195, 468] on div "[PERSON_NAME] [DATE]" at bounding box center [206, 463] width 206 height 12
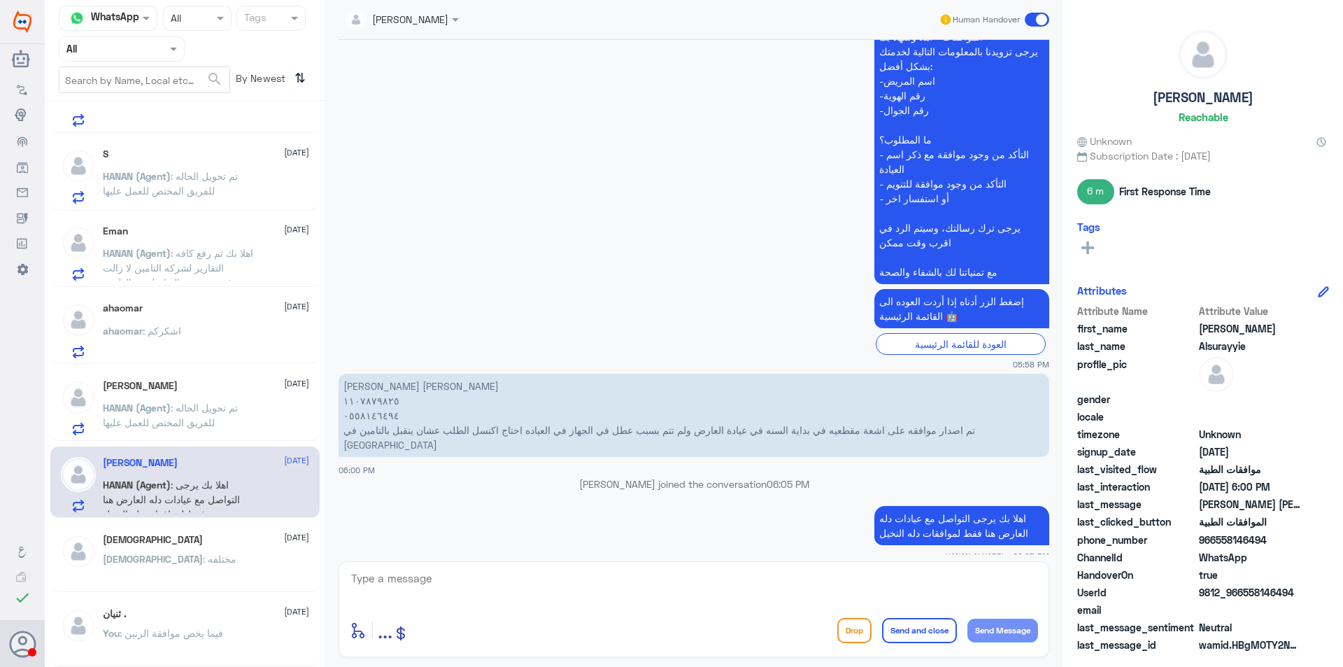
click at [178, 340] on p "ahaomar : اشكركم" at bounding box center [142, 340] width 78 height 35
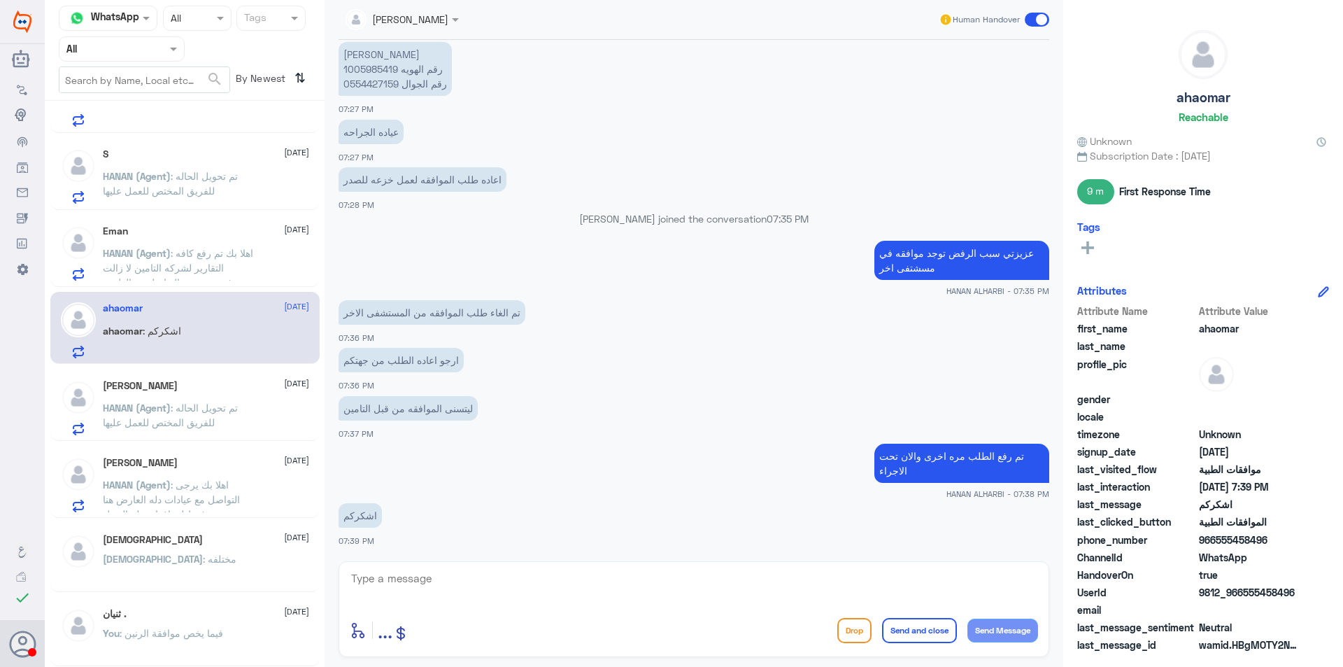
click at [145, 50] on div at bounding box center [121, 49] width 125 height 16
click at [145, 116] on div "Unassigned" at bounding box center [122, 110] width 126 height 32
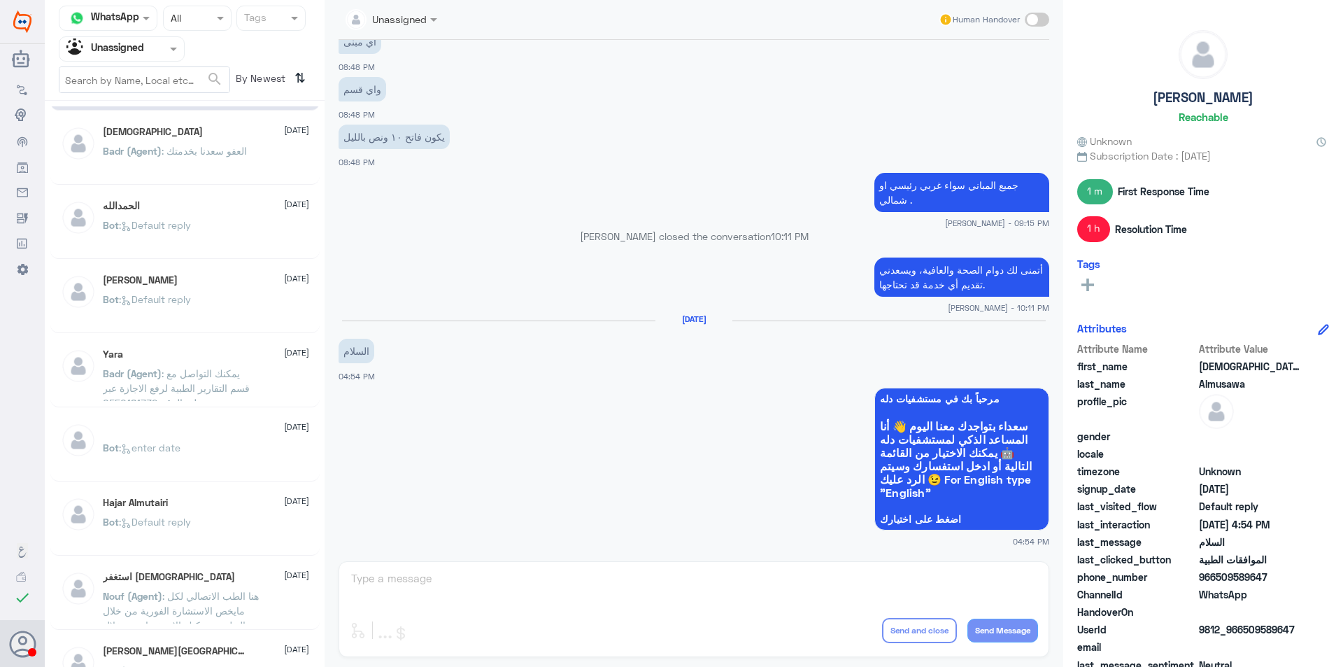
click at [219, 455] on div "Bot : enter date" at bounding box center [206, 458] width 206 height 31
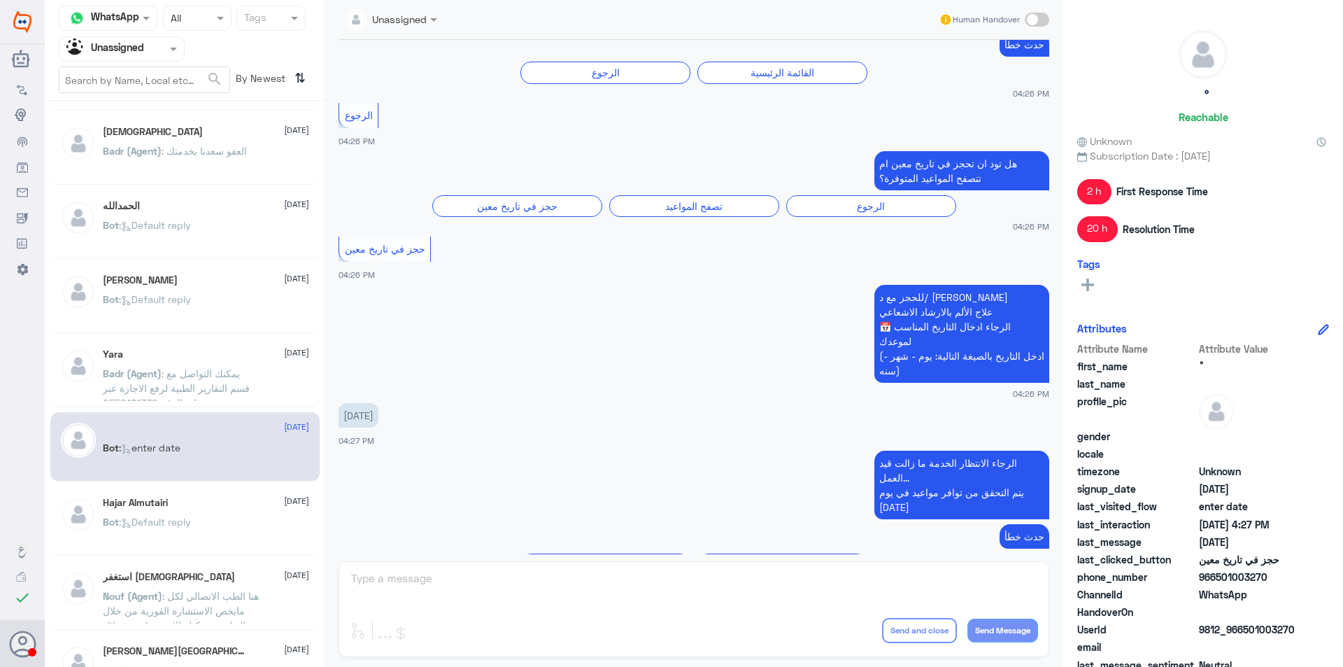
click at [224, 518] on div "Bot : Default reply" at bounding box center [206, 533] width 206 height 31
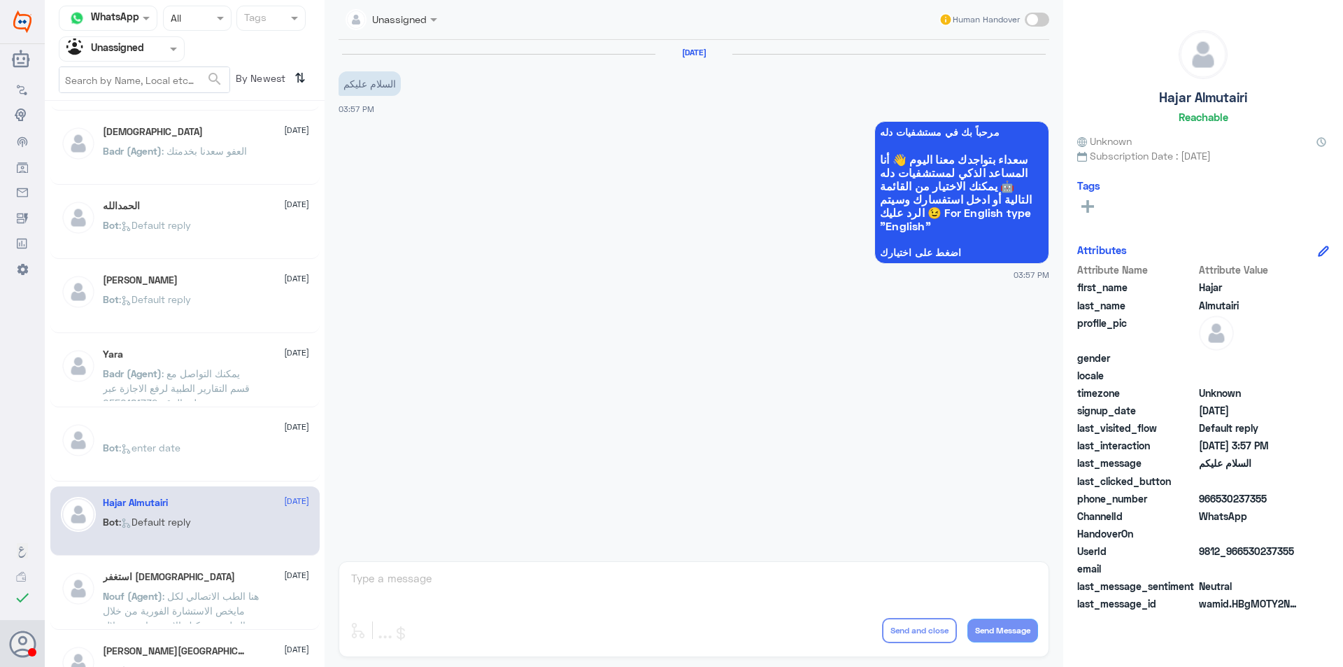
click at [217, 597] on span ": هنا الطب الاتصالي لكل مايخص الاستشارة الفورية من خلال التطبيق، يمكنك الاستفسا…" at bounding box center [181, 618] width 156 height 56
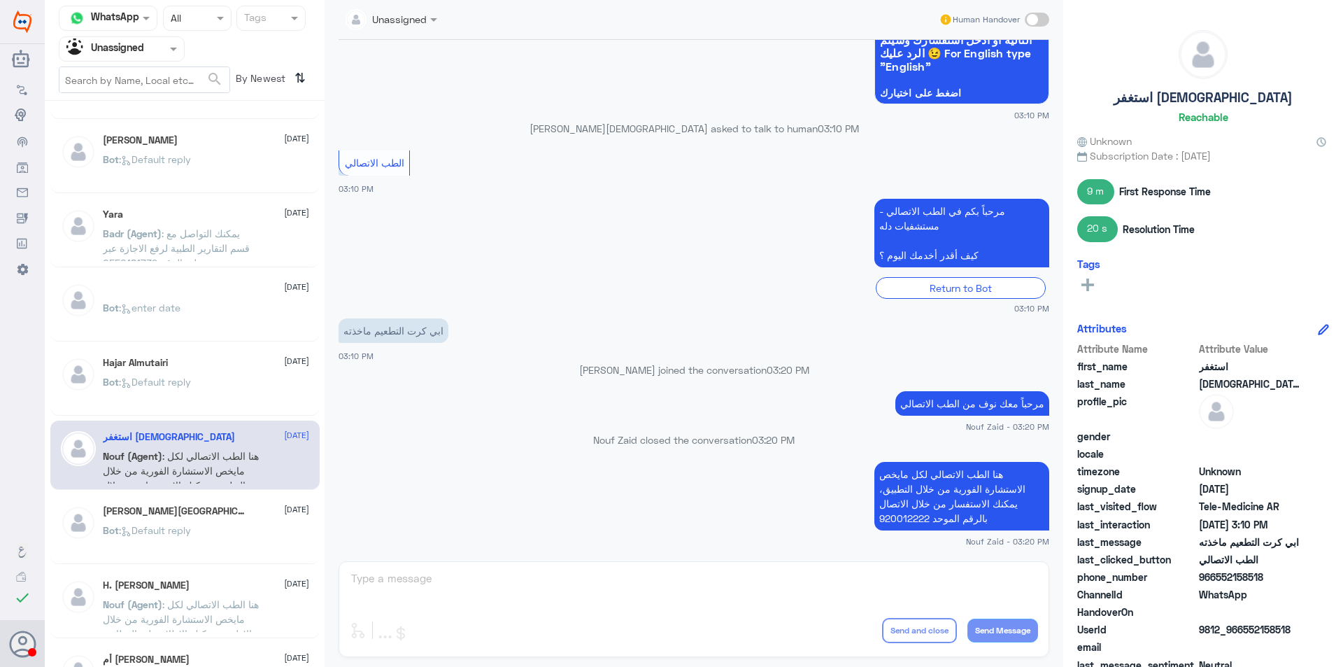
click at [191, 525] on span ": Default reply" at bounding box center [155, 530] width 72 height 12
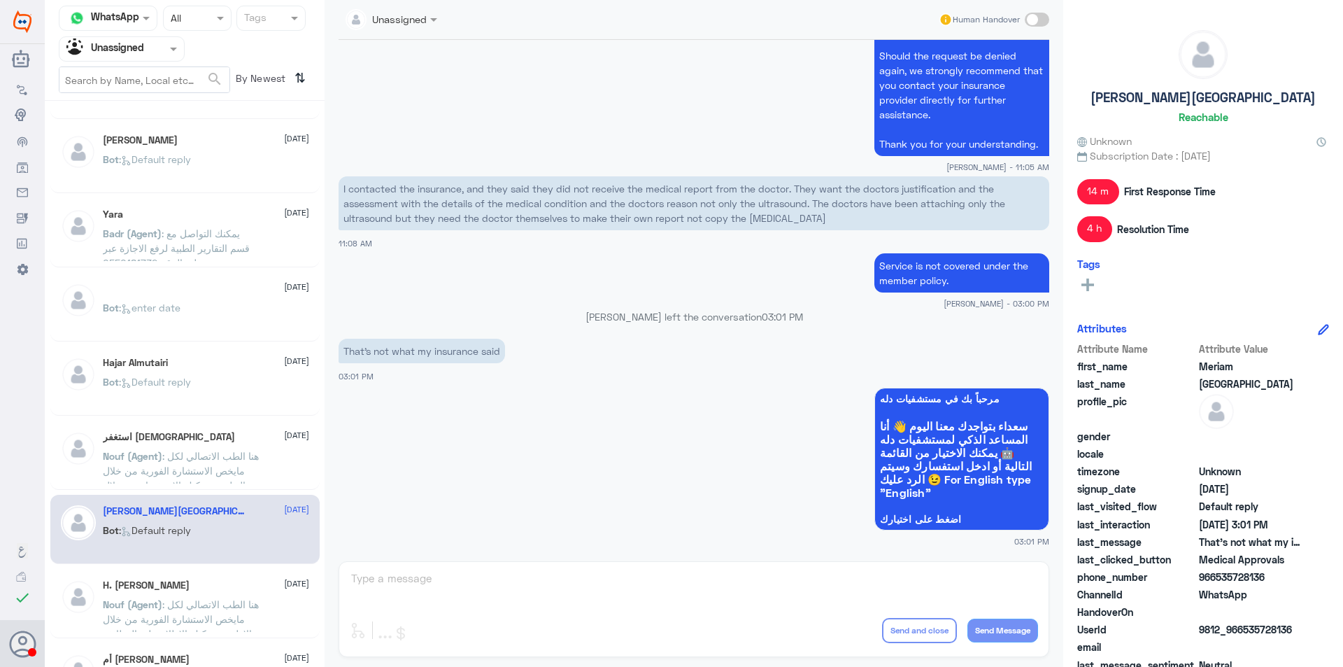
click at [199, 608] on span ": هنا الطب الاتصالي لكل مايخص الاستشارة الفورية من خلال الاطبيق، يمكنك الإطلاع …" at bounding box center [181, 633] width 156 height 71
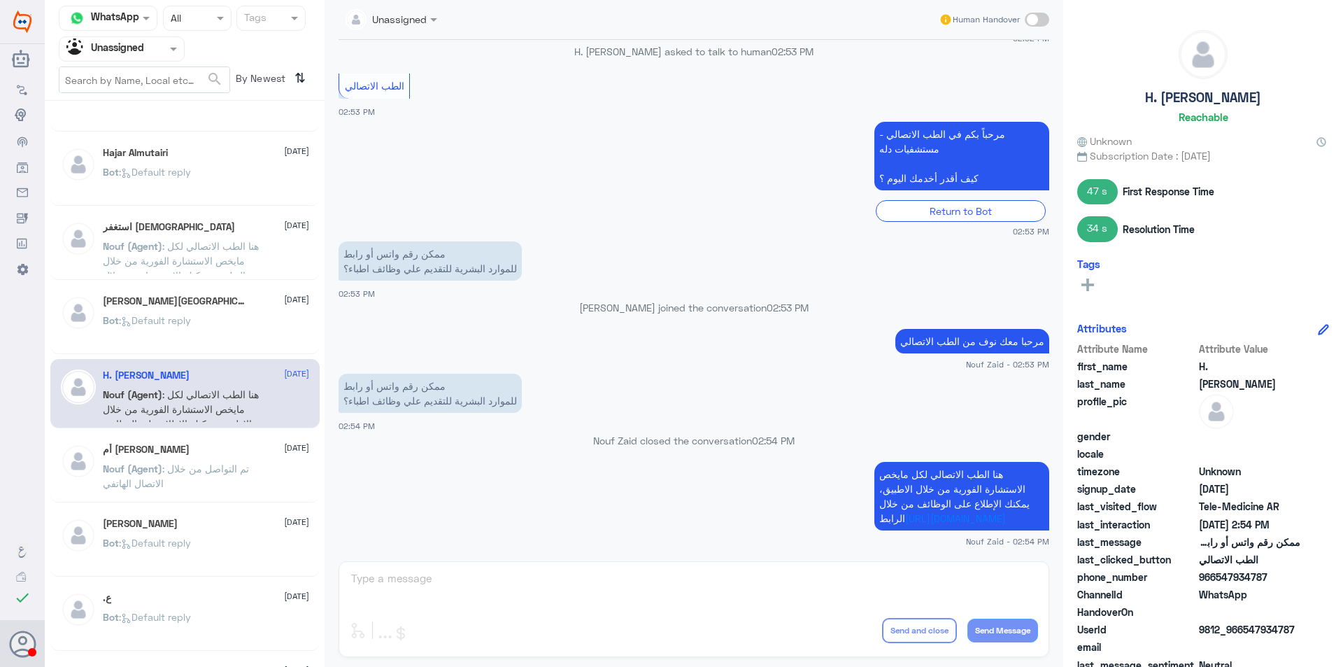
click at [241, 461] on p "Nouf (Agent) : تم التواصل من خلال الاتصال الهاتفي" at bounding box center [181, 478] width 157 height 35
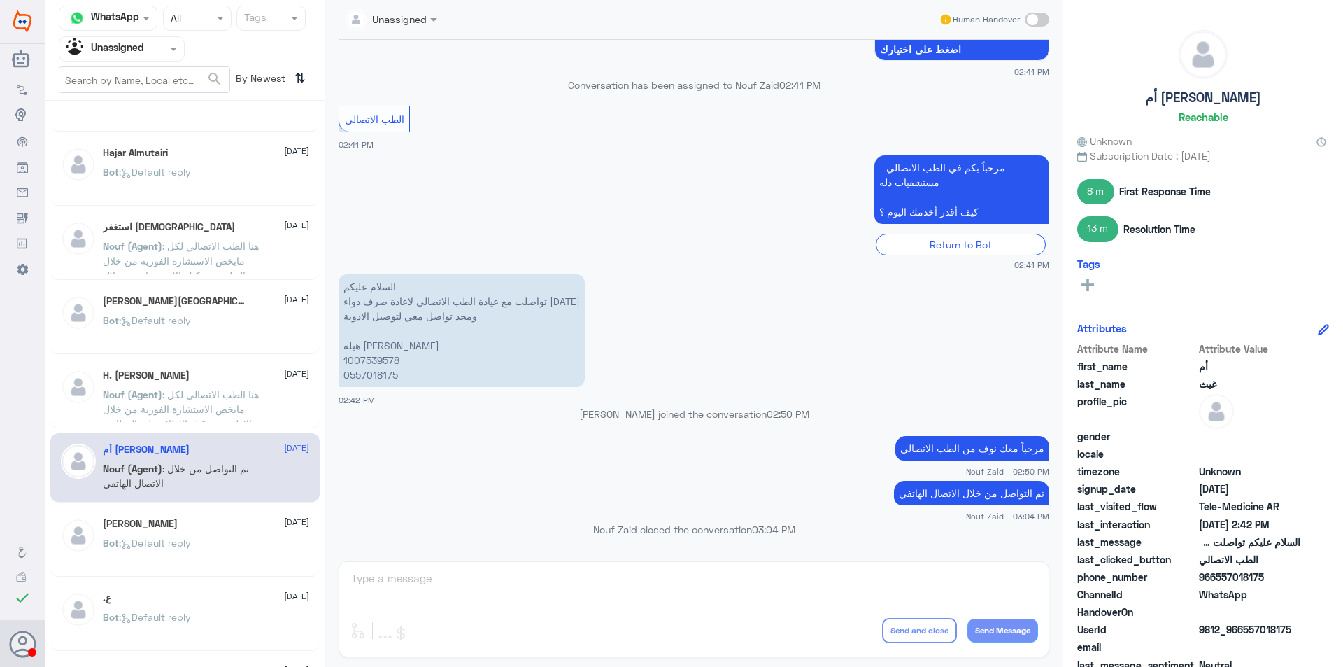
click at [236, 523] on div "[PERSON_NAME] [DATE]" at bounding box center [206, 524] width 206 height 12
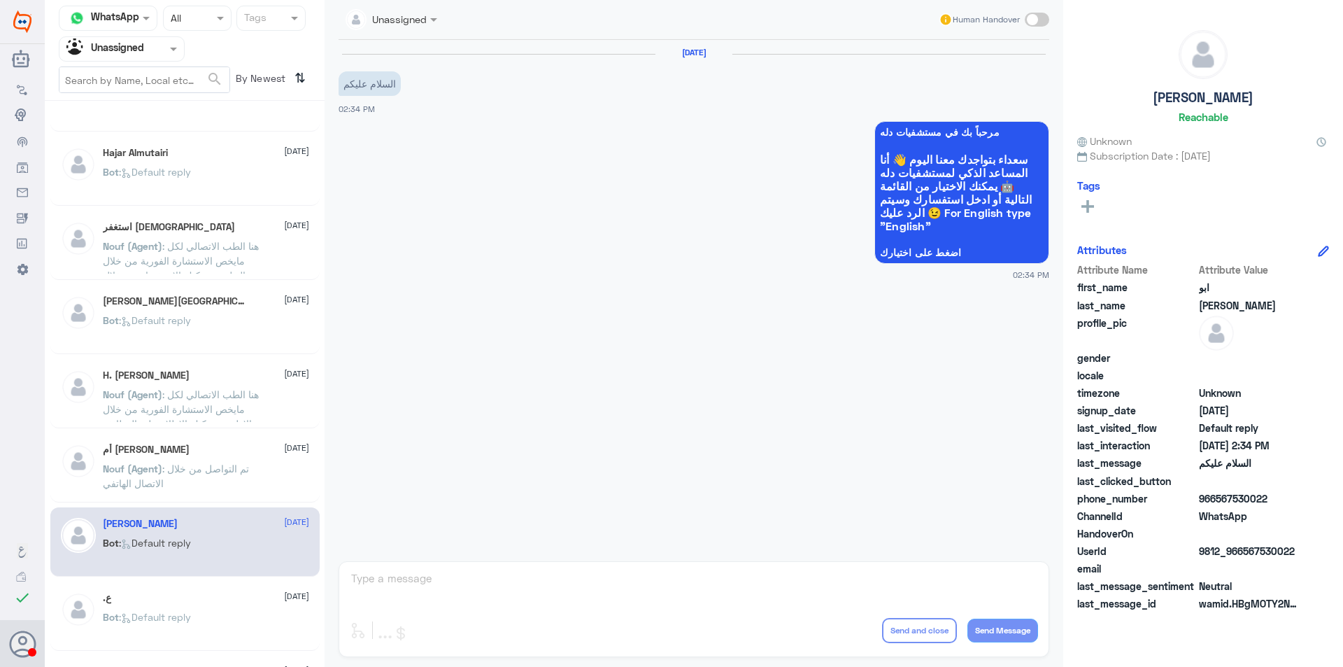
click at [225, 476] on p "Nouf (Agent) : تم التواصل من خلال الاتصال الهاتفي" at bounding box center [181, 478] width 157 height 35
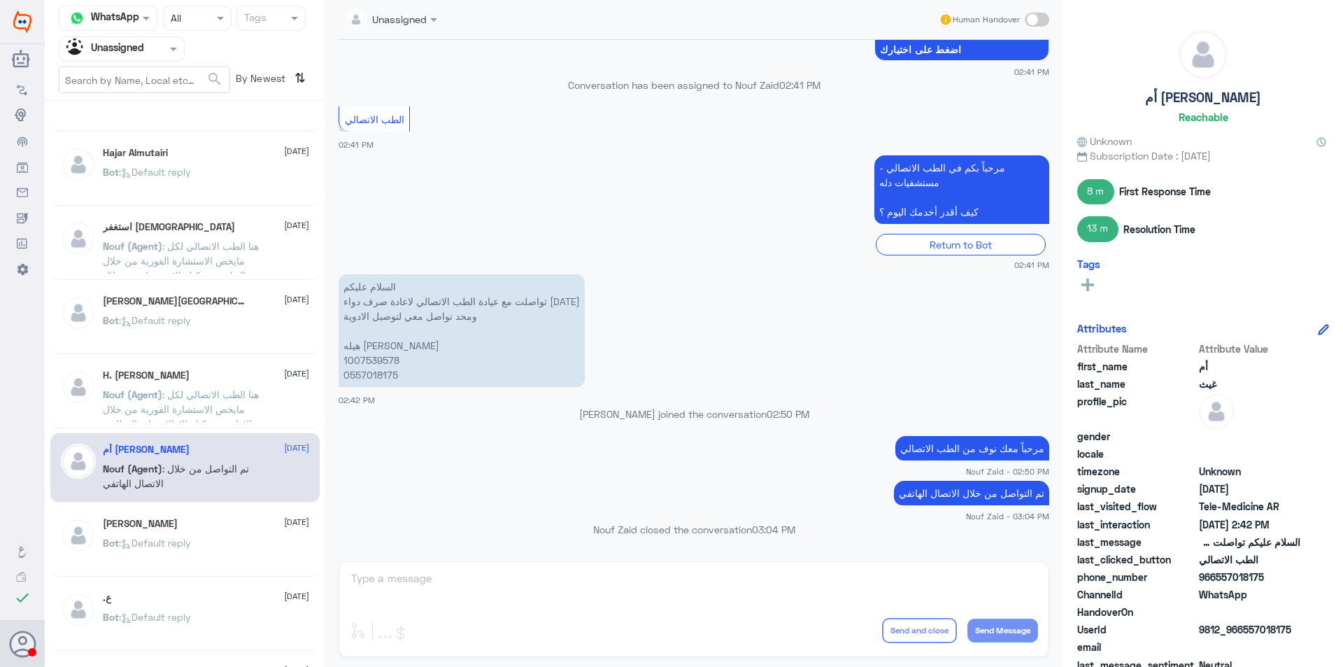
click at [240, 529] on div "[PERSON_NAME] [DATE] Bot : Default reply" at bounding box center [206, 544] width 206 height 52
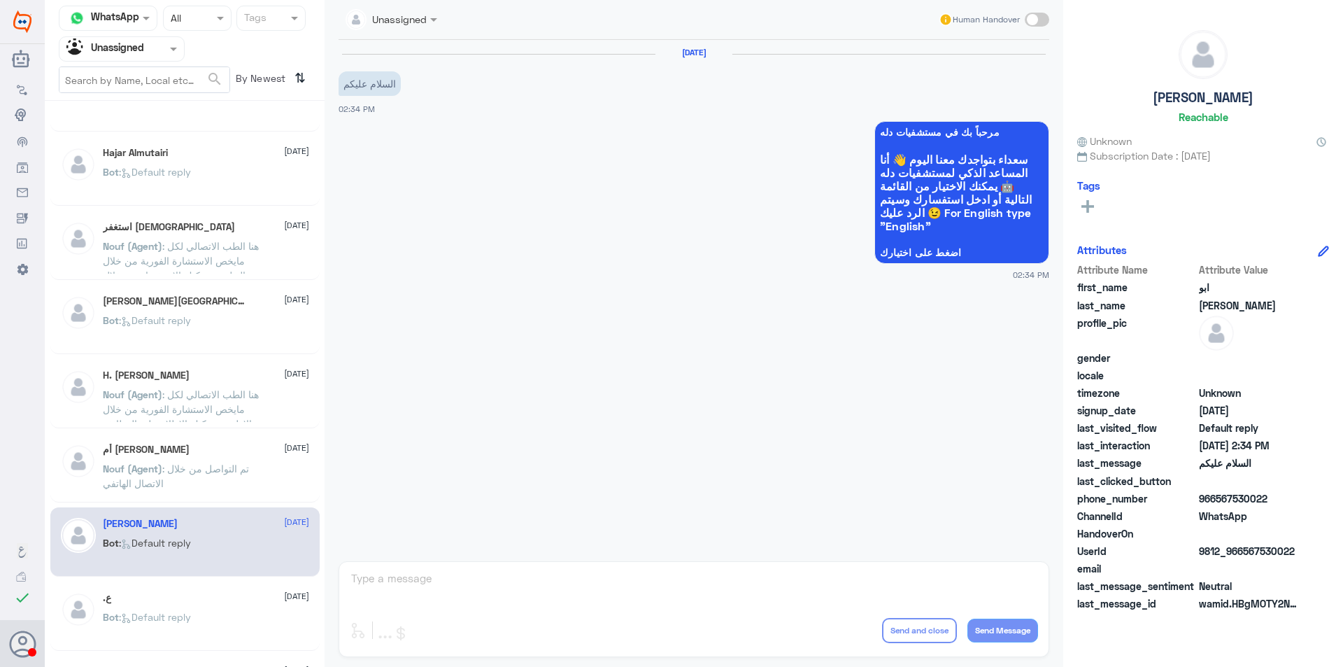
click at [190, 606] on div ".ع [DATE] Bot : Default reply" at bounding box center [206, 618] width 206 height 52
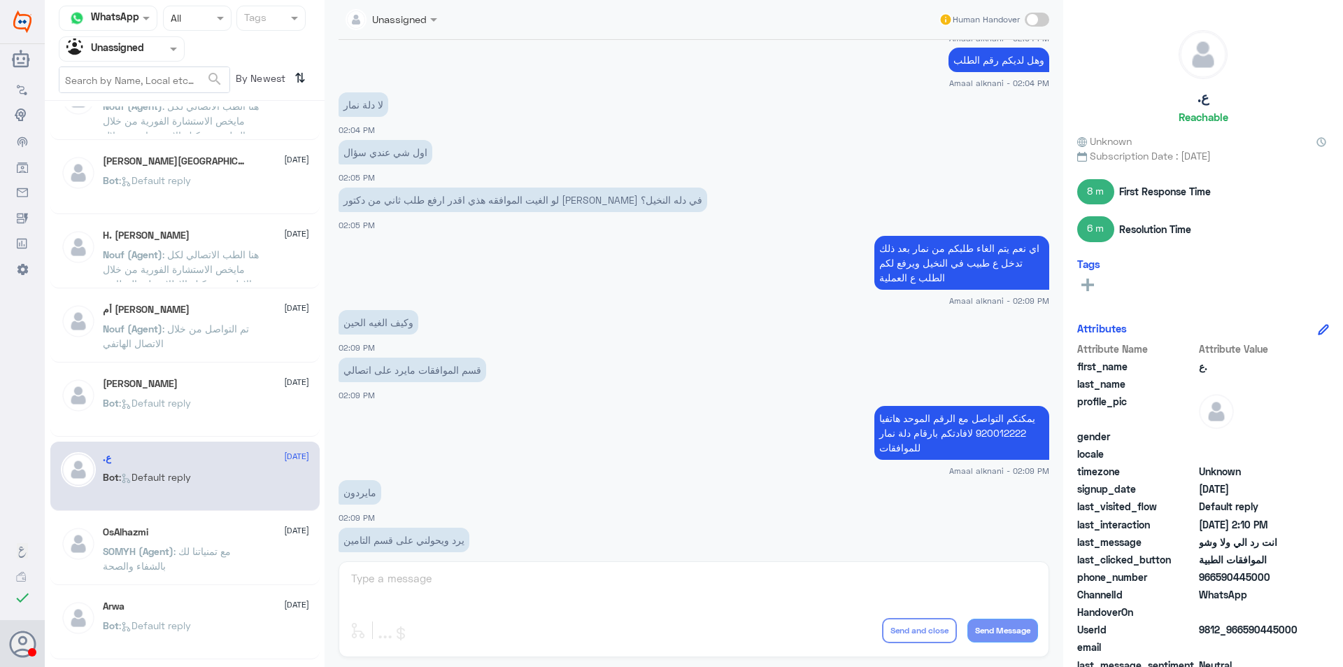
click at [202, 537] on div "OsAlhazmi [DATE]" at bounding box center [206, 532] width 206 height 12
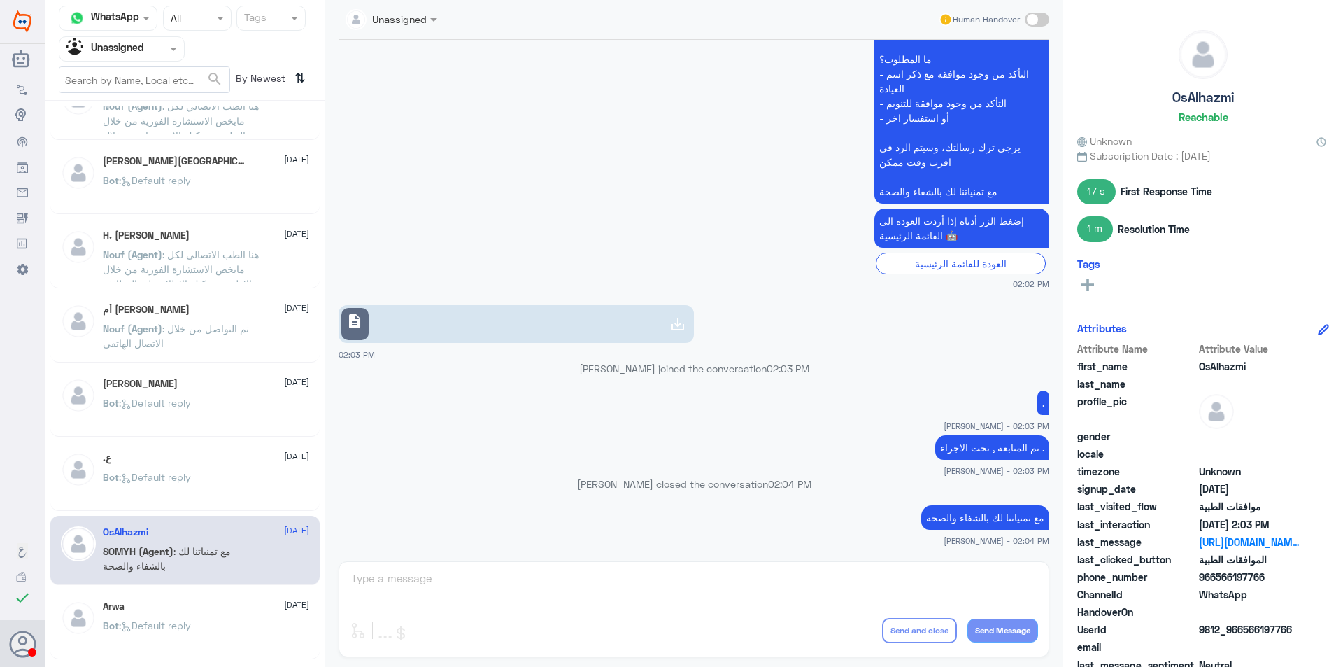
drag, startPoint x: 222, startPoint y: 617, endPoint x: 190, endPoint y: 467, distance: 153.3
click at [189, 472] on div "[PERSON_NAME] [DATE] Bot : Default reply سبحان الله [DATE] Badr (Agent) : العفو…" at bounding box center [185, 388] width 280 height 565
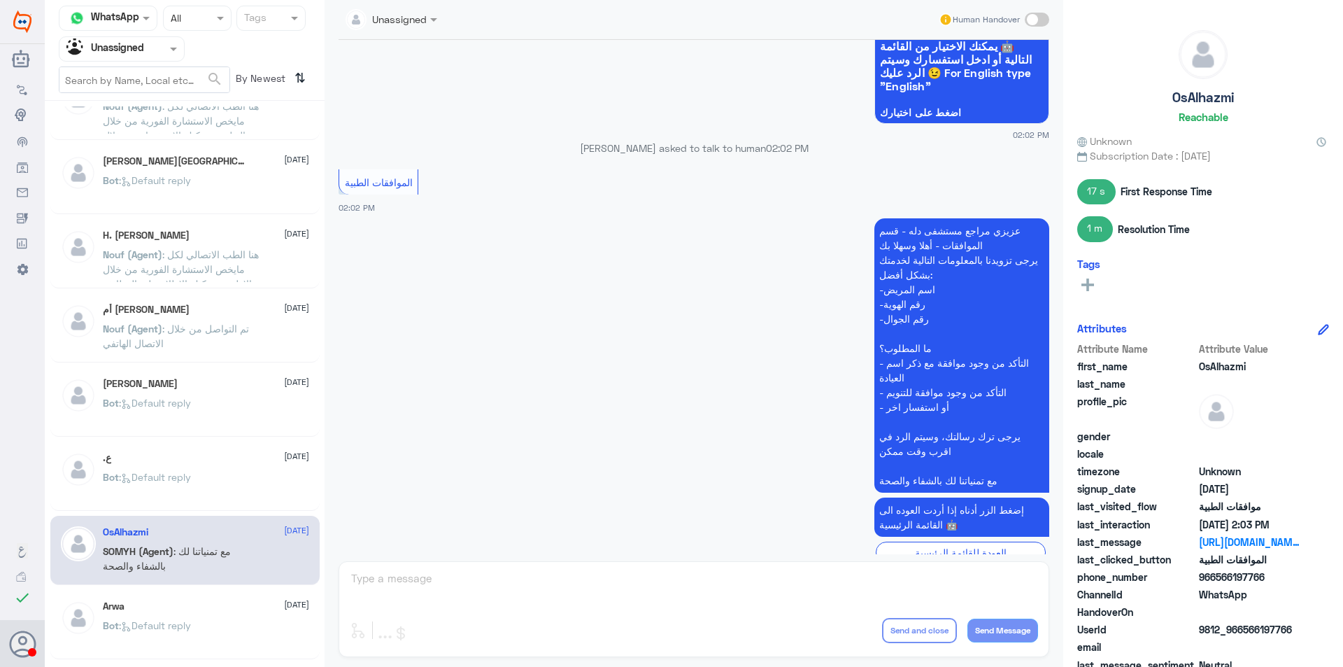
click at [148, 614] on div "Arwa [DATE] Bot : Default reply" at bounding box center [206, 626] width 206 height 52
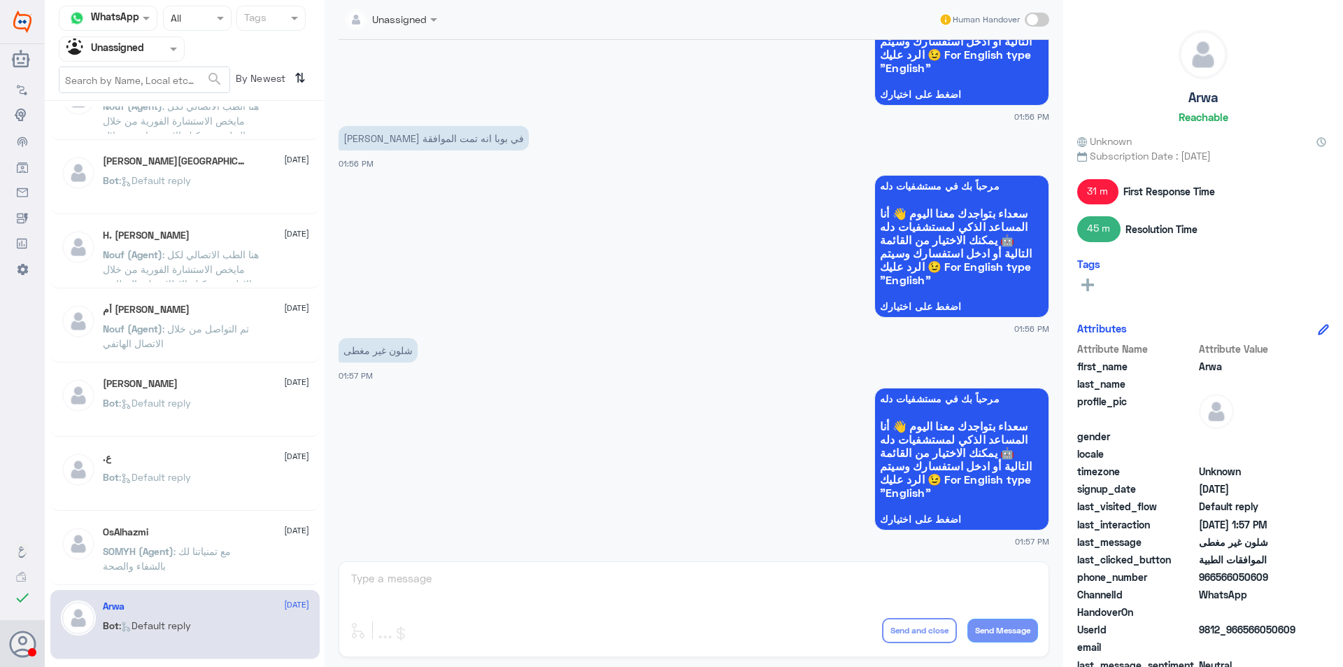
click at [222, 541] on div "OsAlhazmi [DATE] SOMYH (Agent) : مع تمنياتنا لك بالشفاء والصحة" at bounding box center [206, 552] width 206 height 52
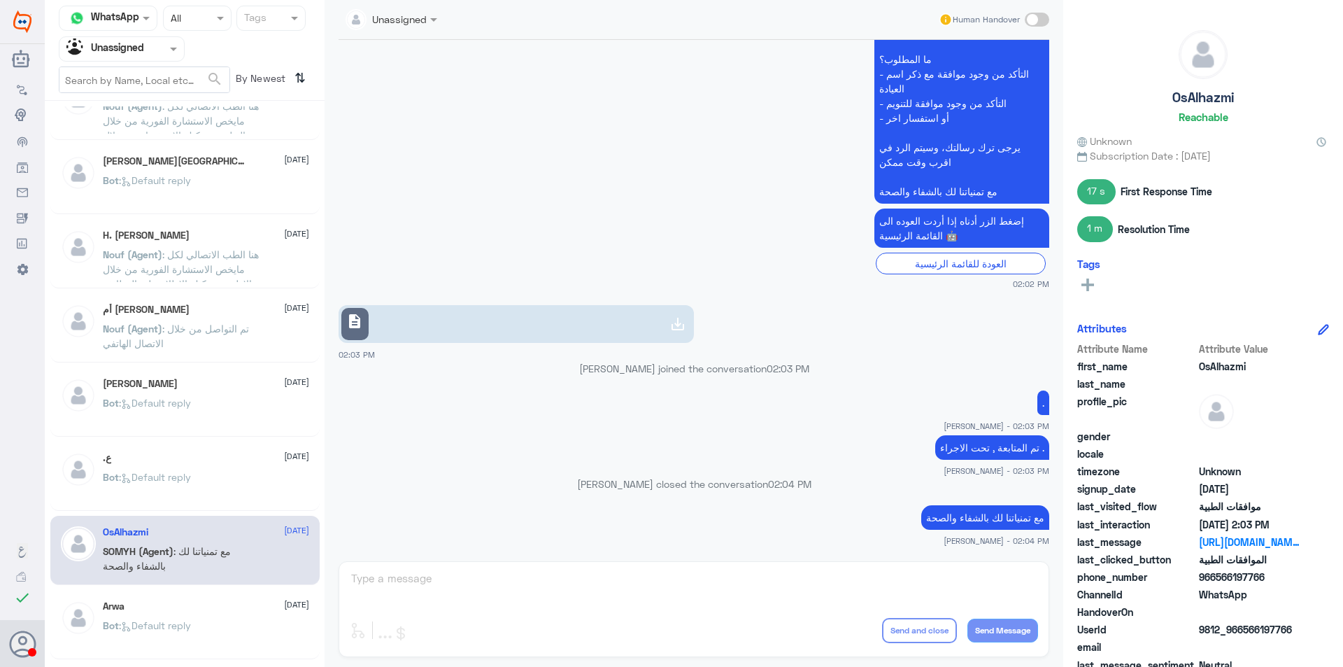
click at [459, 329] on link "description" at bounding box center [516, 324] width 355 height 38
click at [183, 628] on span ": Default reply" at bounding box center [155, 625] width 72 height 12
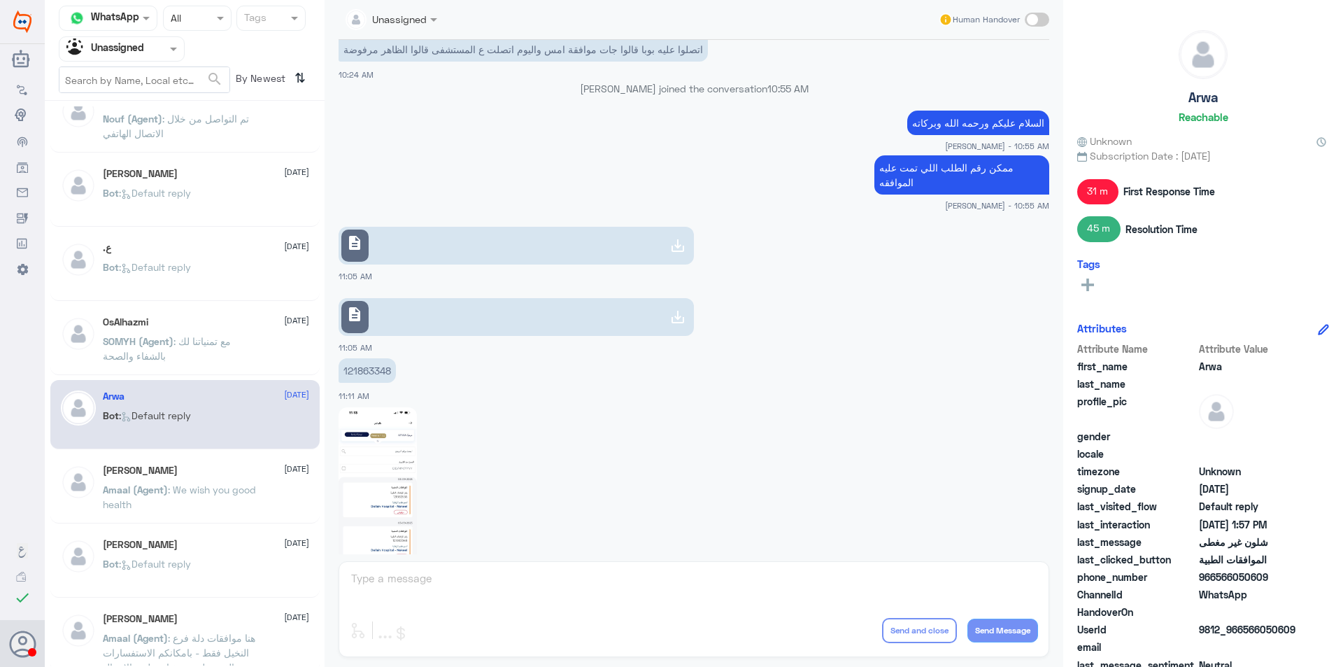
click at [371, 370] on p "121863348" at bounding box center [367, 370] width 57 height 24
copy p "121863348"
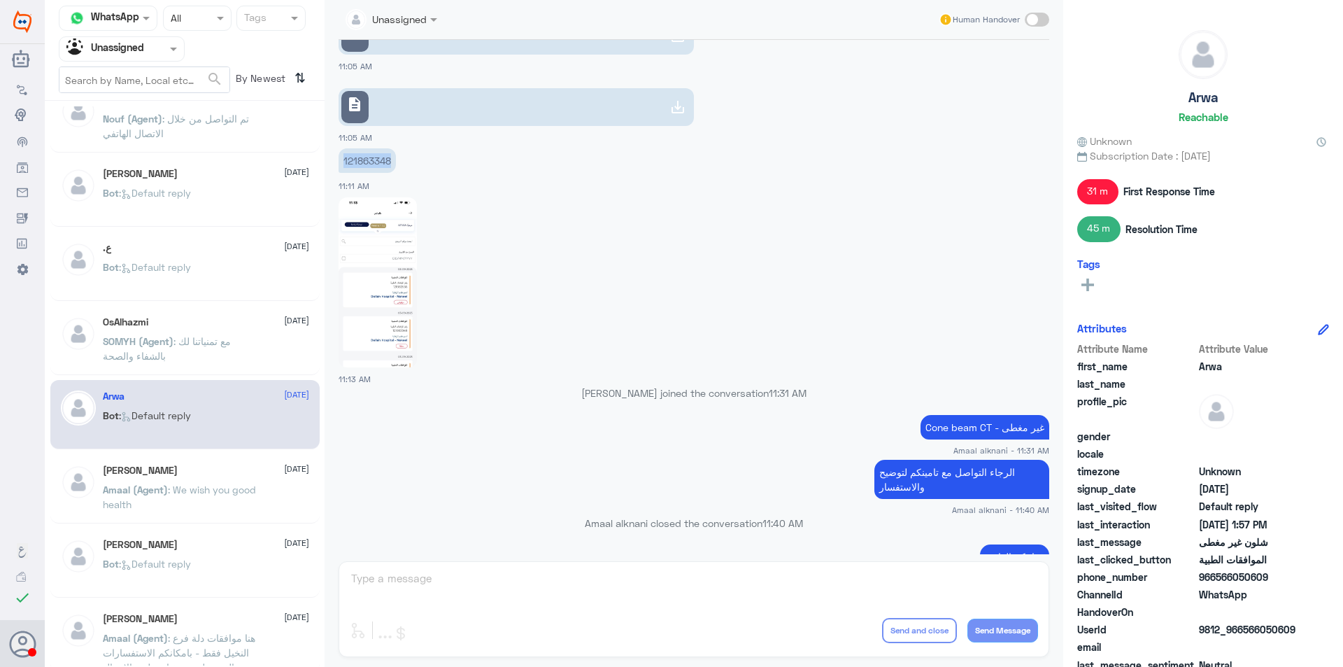
click at [377, 299] on img at bounding box center [378, 282] width 78 height 170
click at [201, 507] on p "Amaal (Agent) : We wish you good health" at bounding box center [181, 499] width 157 height 35
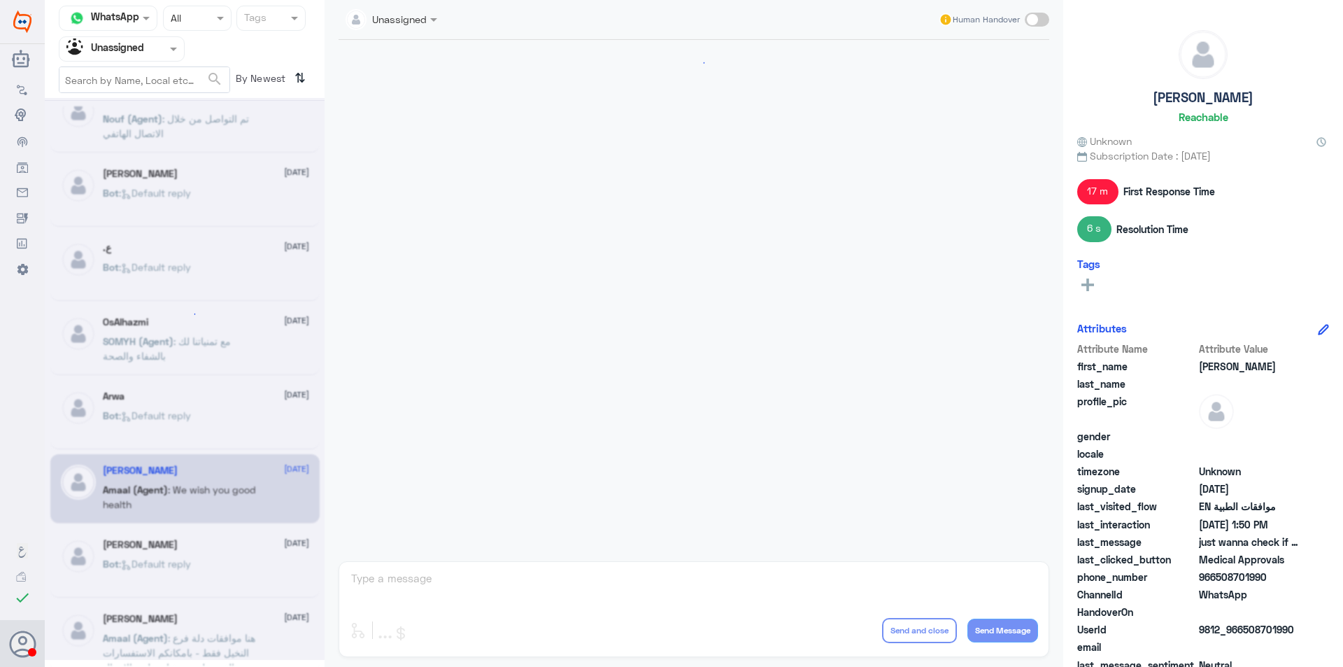
scroll to position [1258, 0]
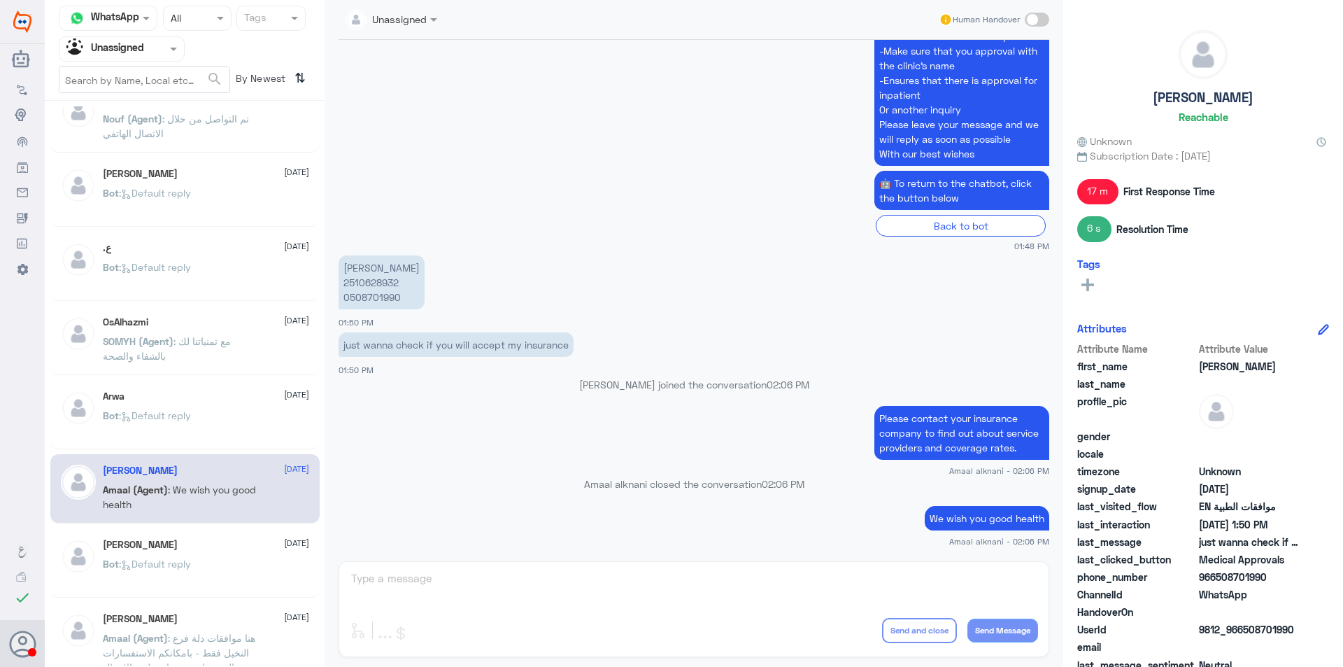
click at [232, 545] on div "[PERSON_NAME] [DATE]" at bounding box center [206, 545] width 206 height 12
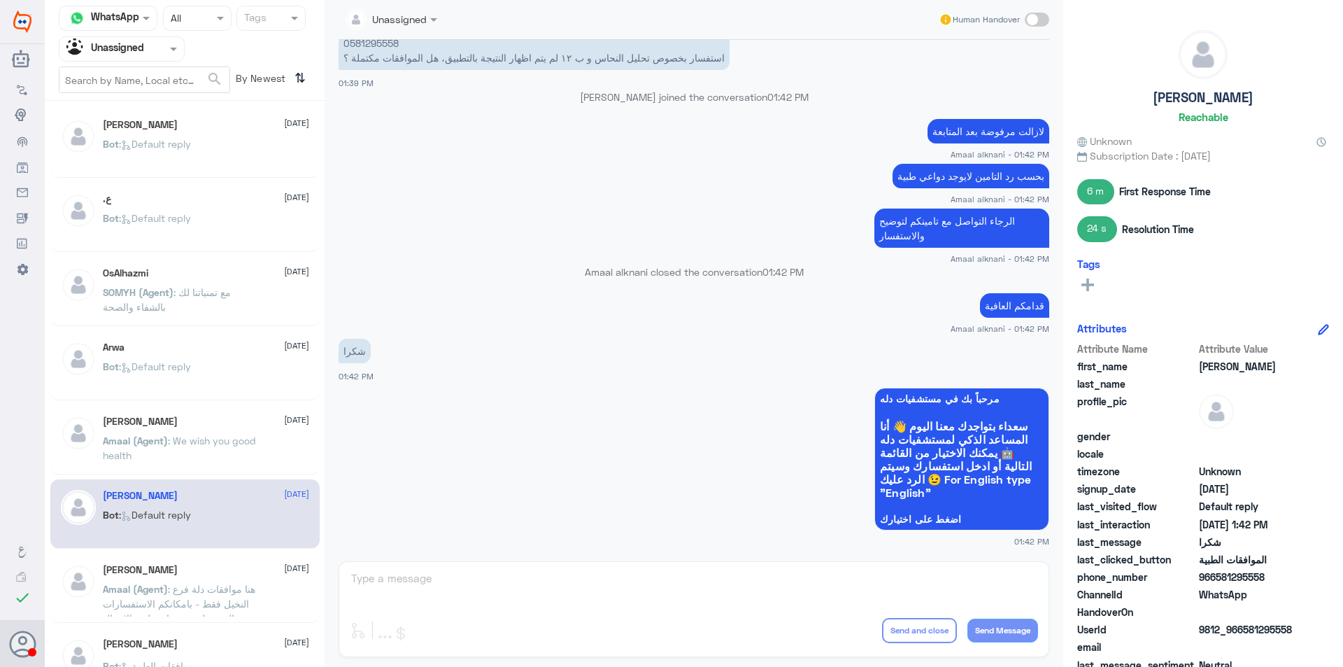
scroll to position [839, 0]
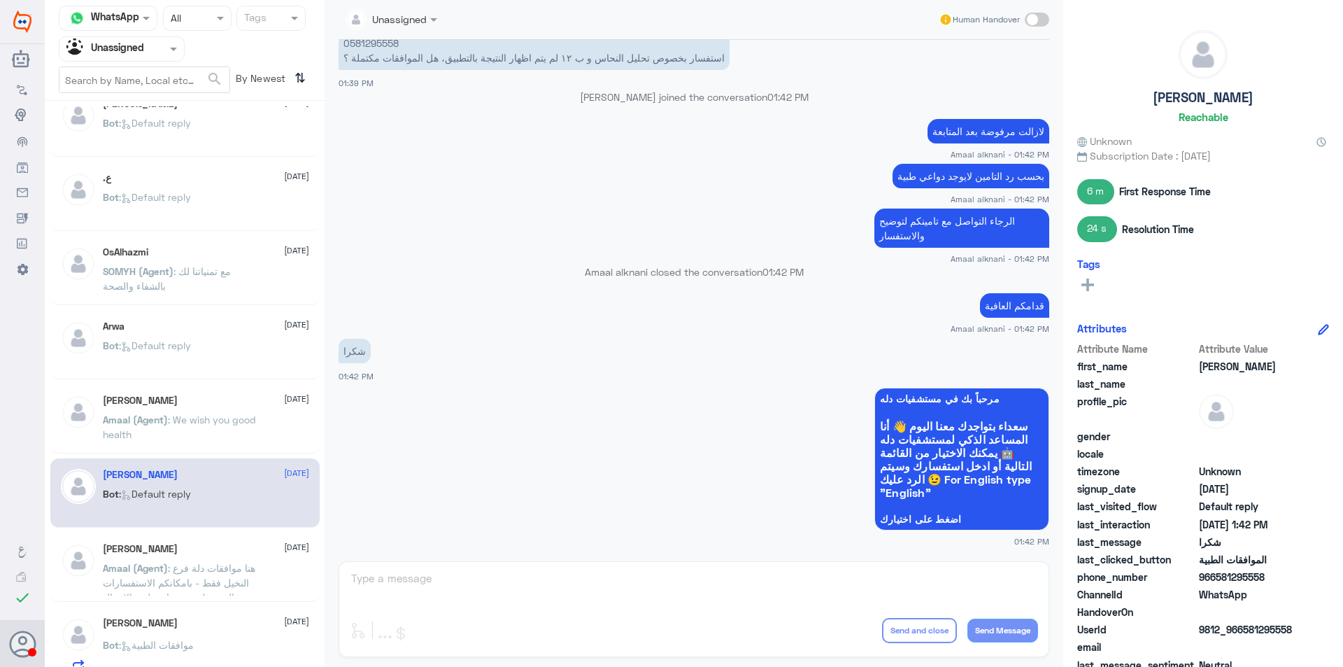
click at [227, 558] on div "ربي اغفرلي [DATE] Amaal (Agent) : هنا موافقات دلة فرع النخيل فقط - بامكانكم الا…" at bounding box center [206, 569] width 206 height 52
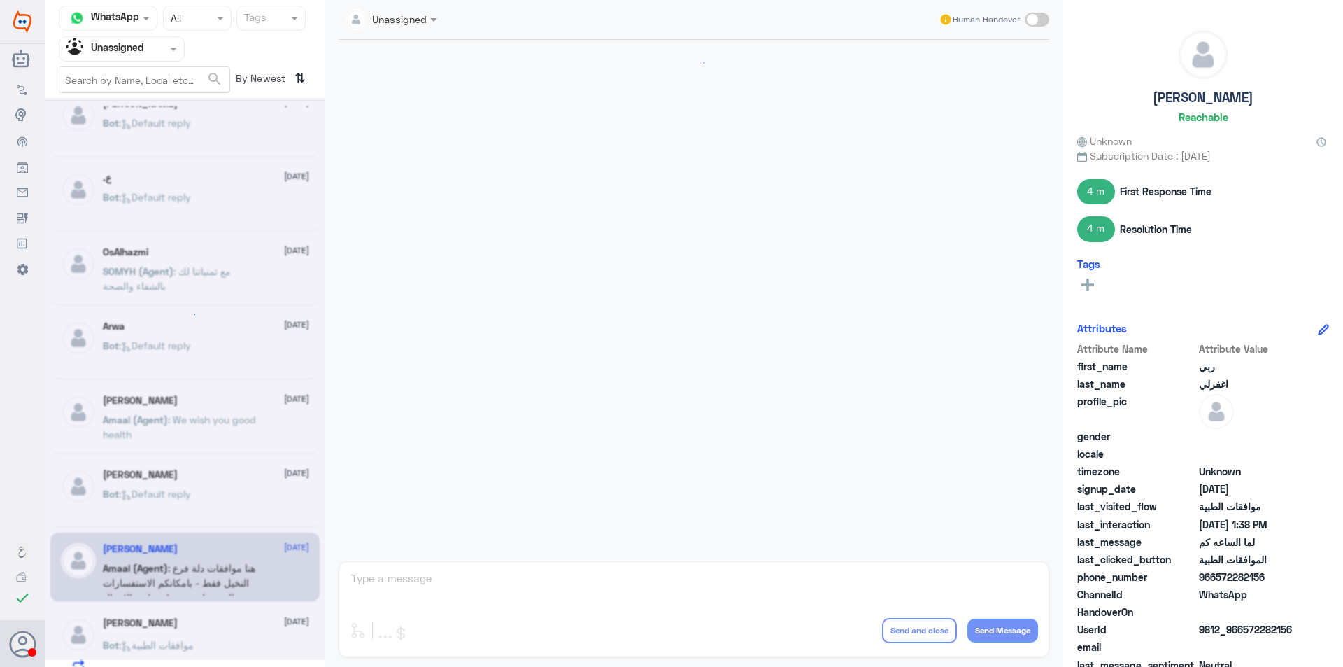
scroll to position [774, 0]
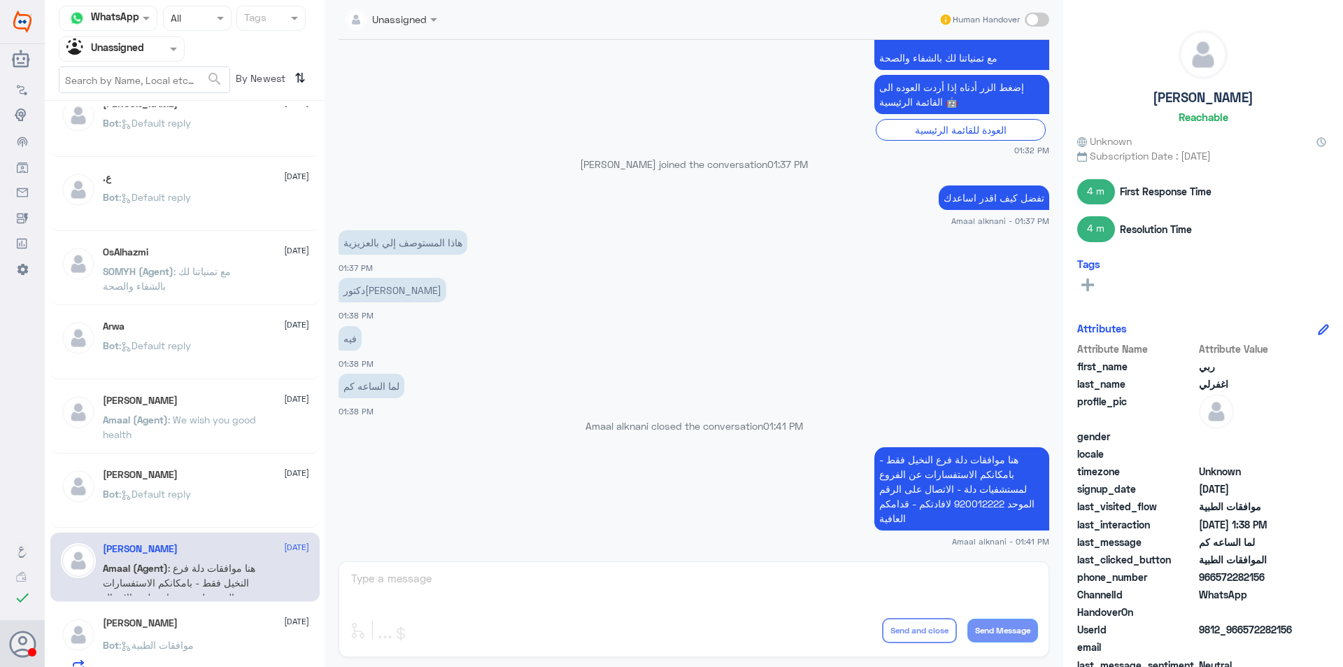
click at [244, 623] on div "[PERSON_NAME] [DATE]" at bounding box center [206, 623] width 206 height 12
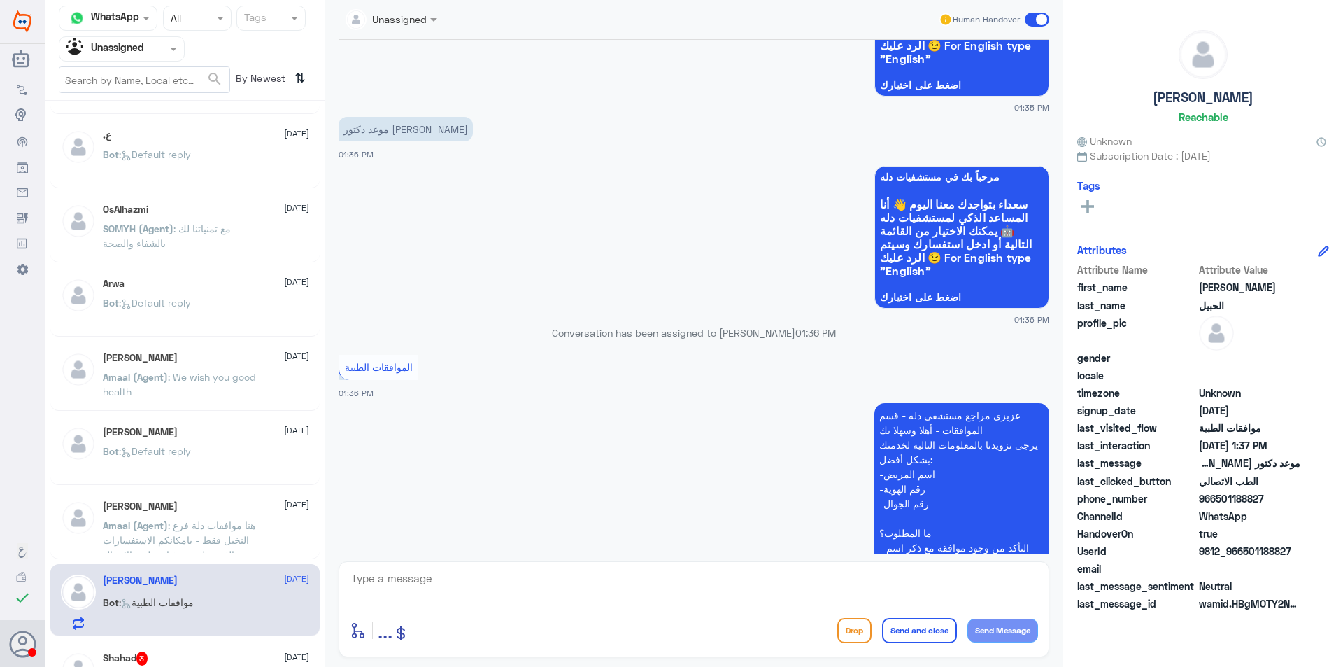
scroll to position [926, 0]
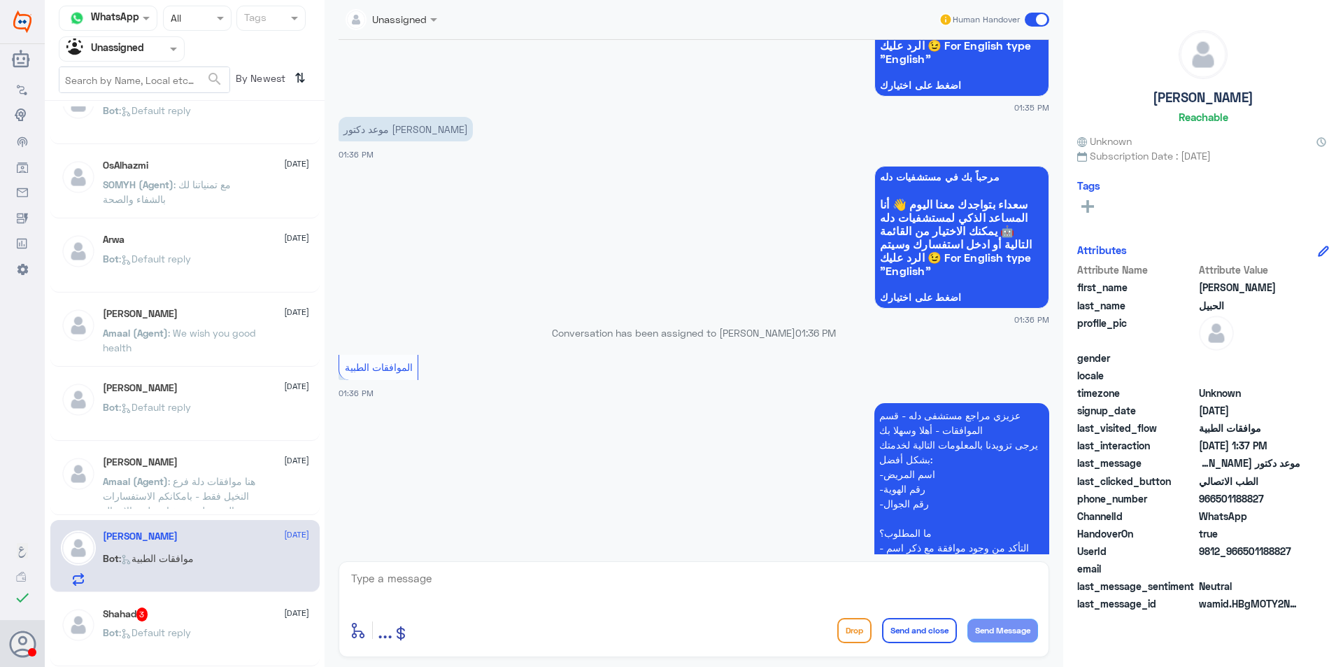
click at [188, 627] on span ": Default reply" at bounding box center [155, 632] width 72 height 12
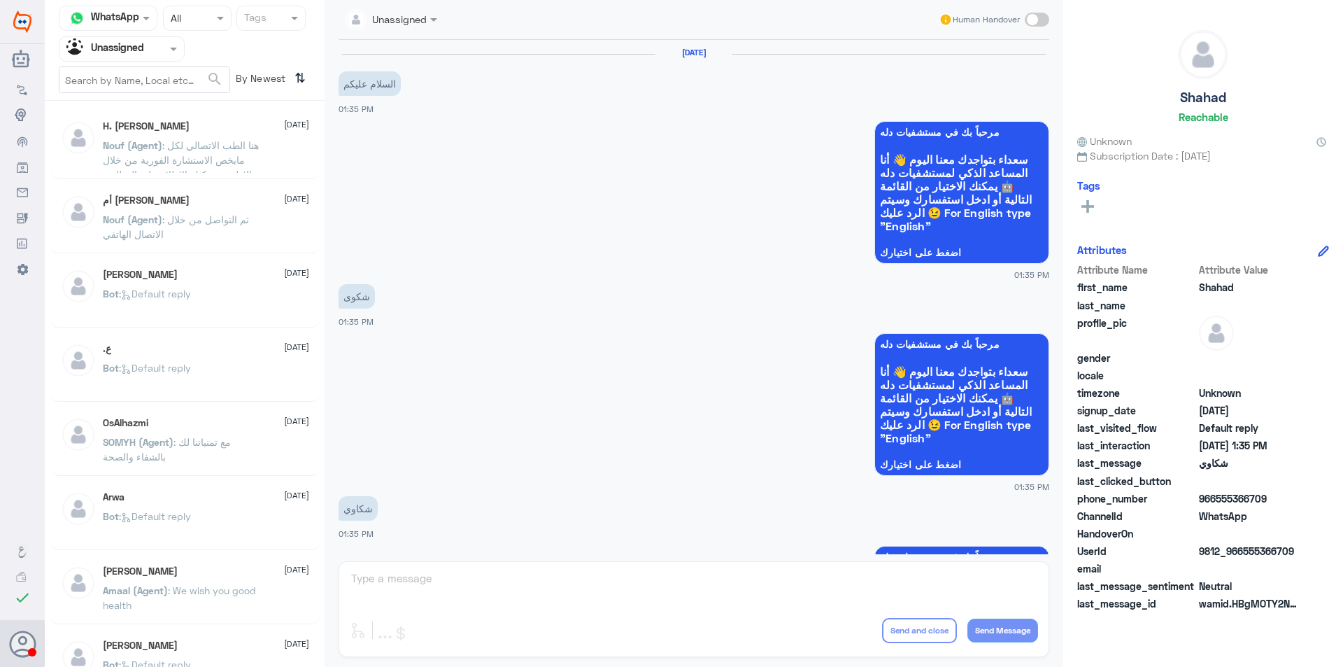
scroll to position [926, 0]
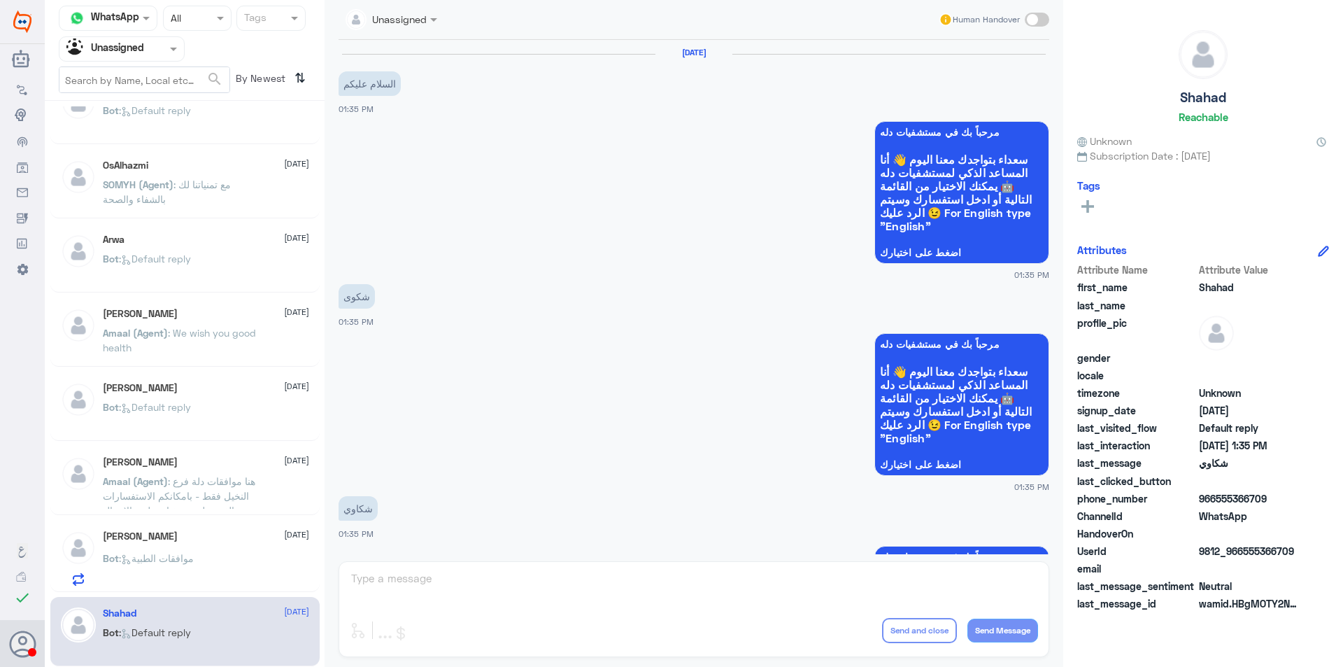
click at [207, 24] on div at bounding box center [197, 18] width 67 height 16
click at [211, 101] on div "Closed" at bounding box center [197, 103] width 69 height 26
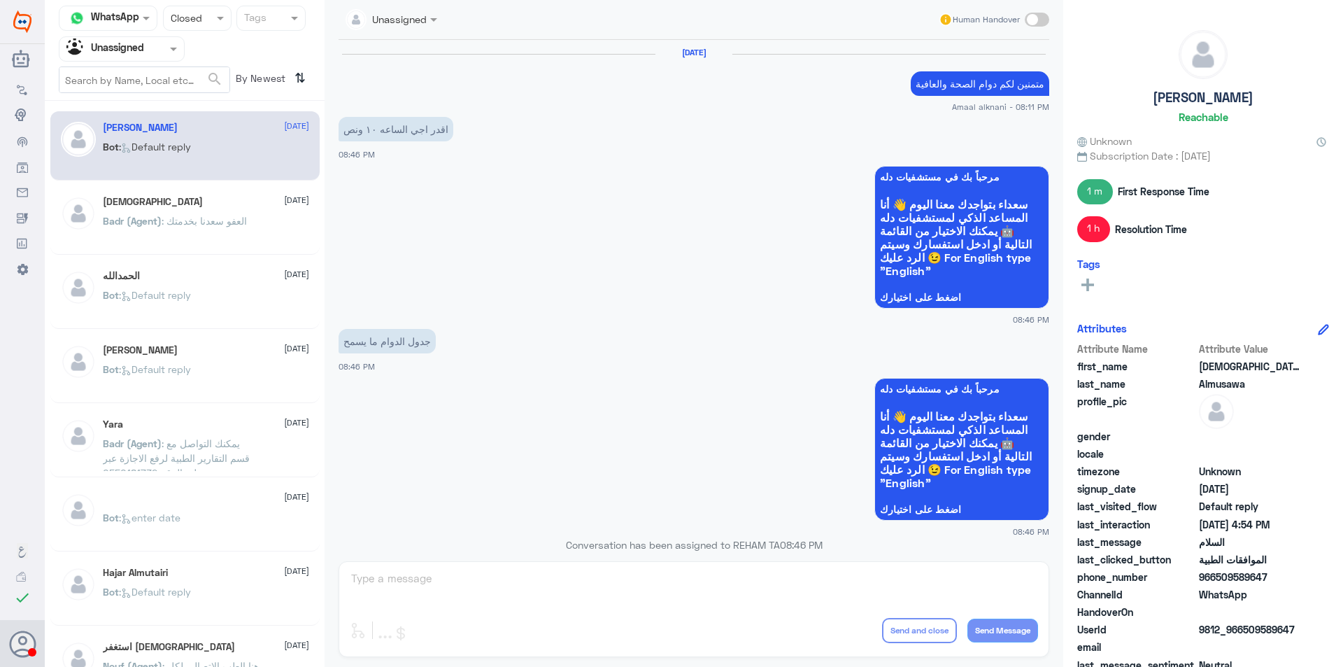
scroll to position [1068, 0]
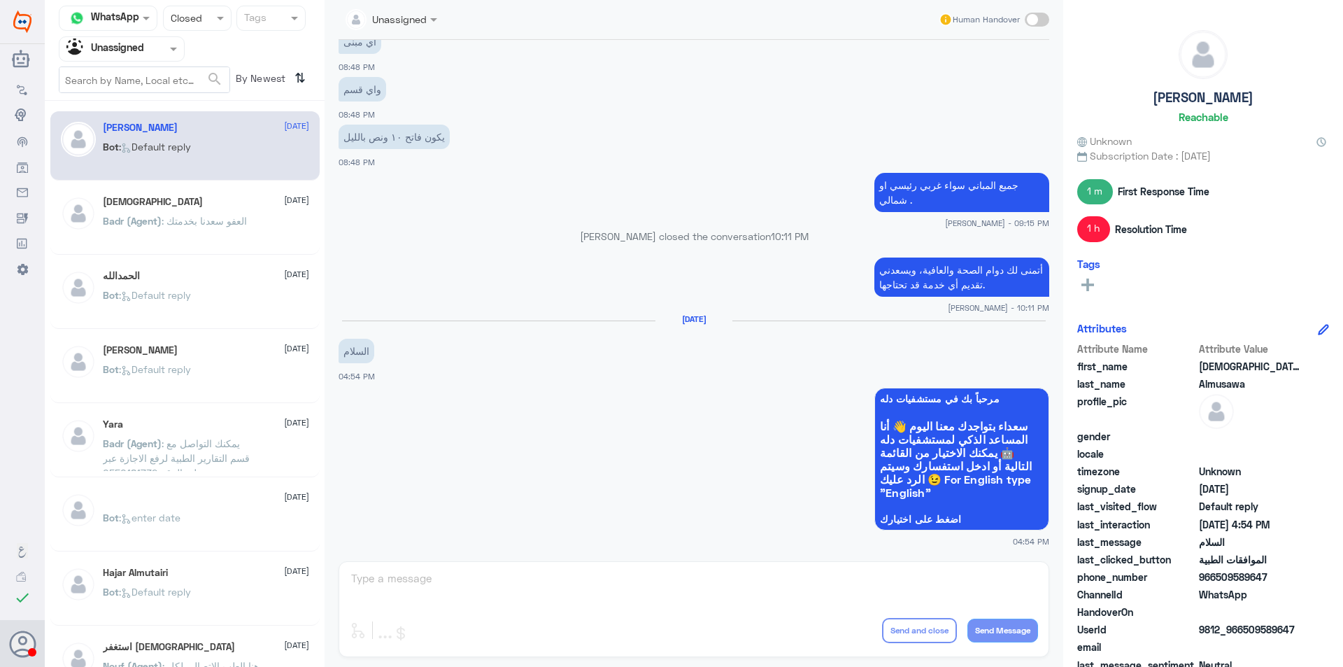
click at [247, 217] on span ": العفو سعدنا بخدمتك" at bounding box center [204, 221] width 85 height 12
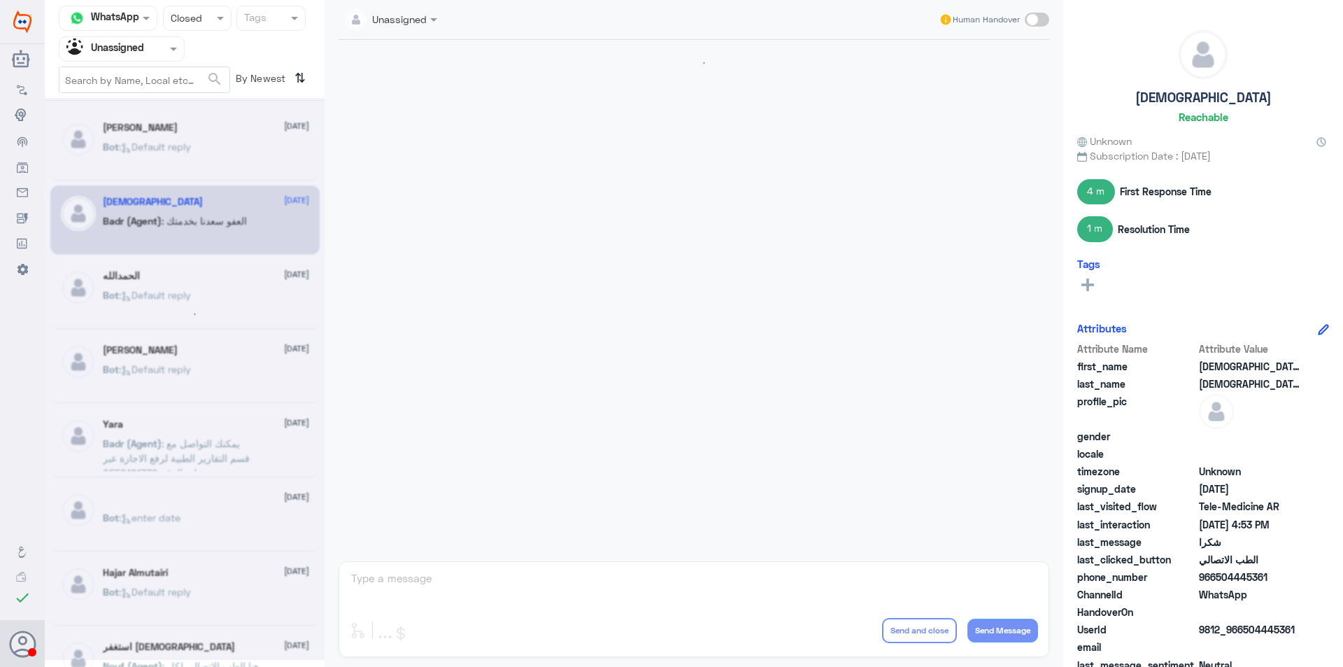
scroll to position [720, 0]
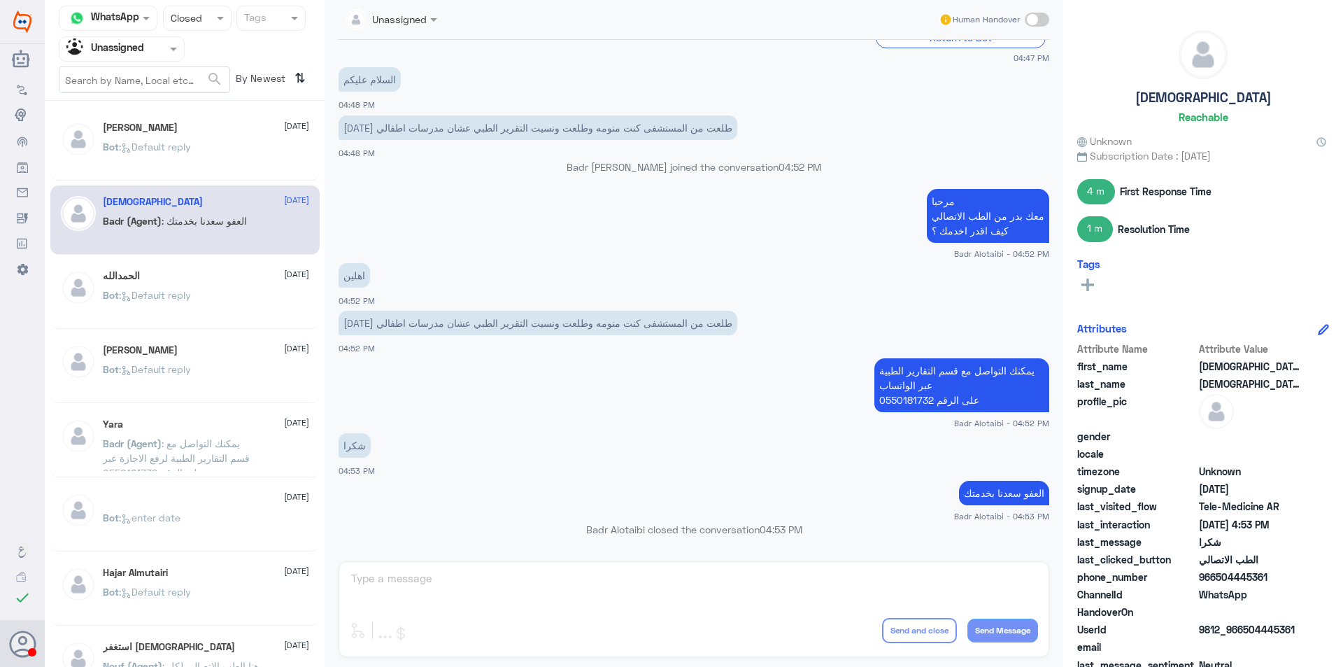
click at [217, 285] on div "ال[PERSON_NAME] [DATE] Bot : Default reply" at bounding box center [206, 296] width 206 height 52
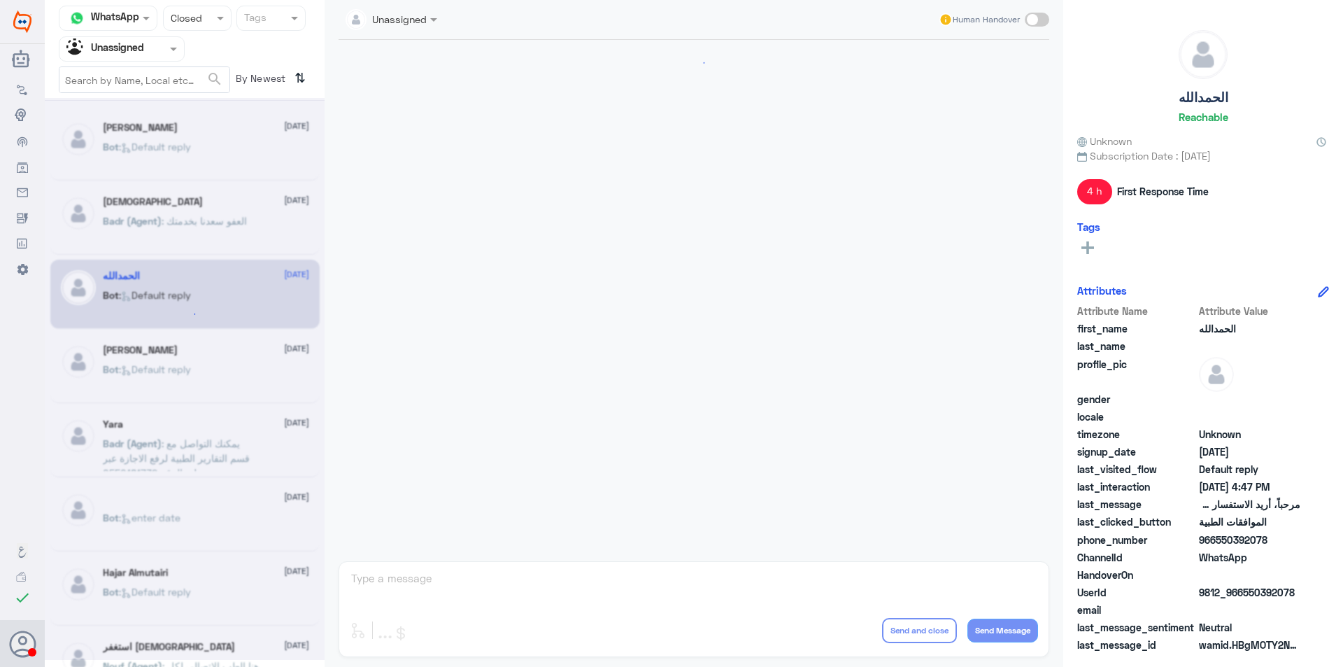
scroll to position [1119, 0]
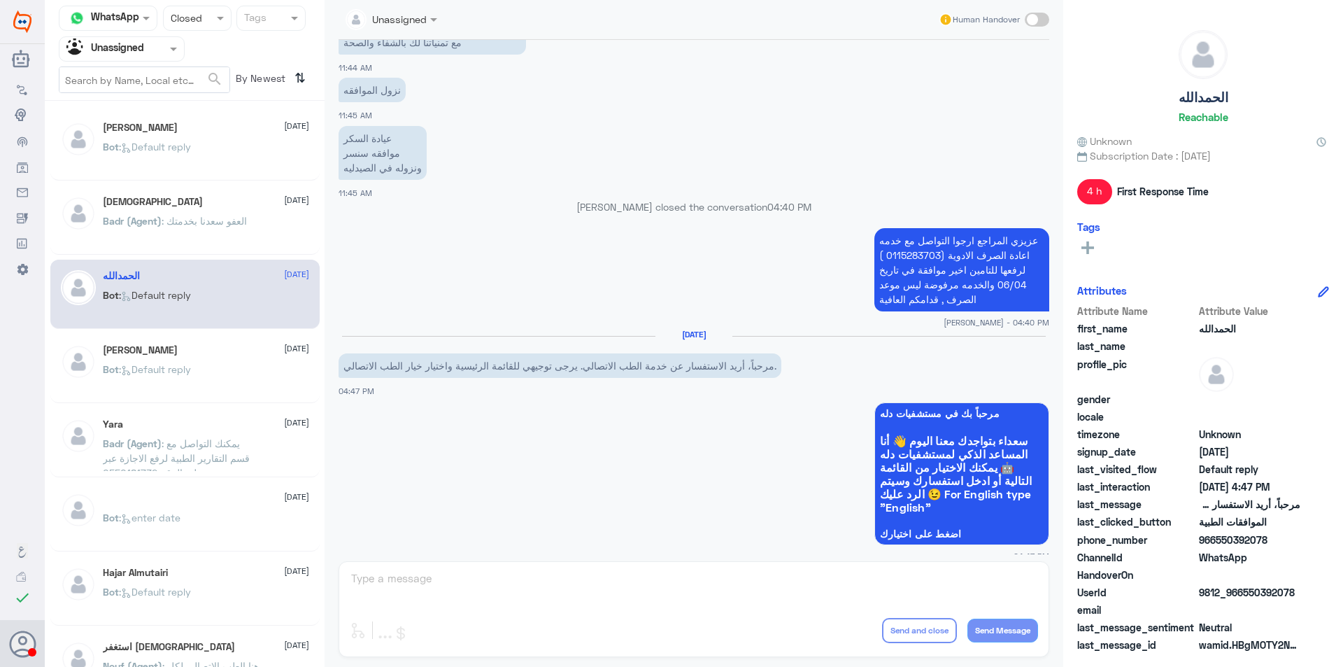
click at [230, 376] on div "Bot : Default reply" at bounding box center [206, 380] width 206 height 31
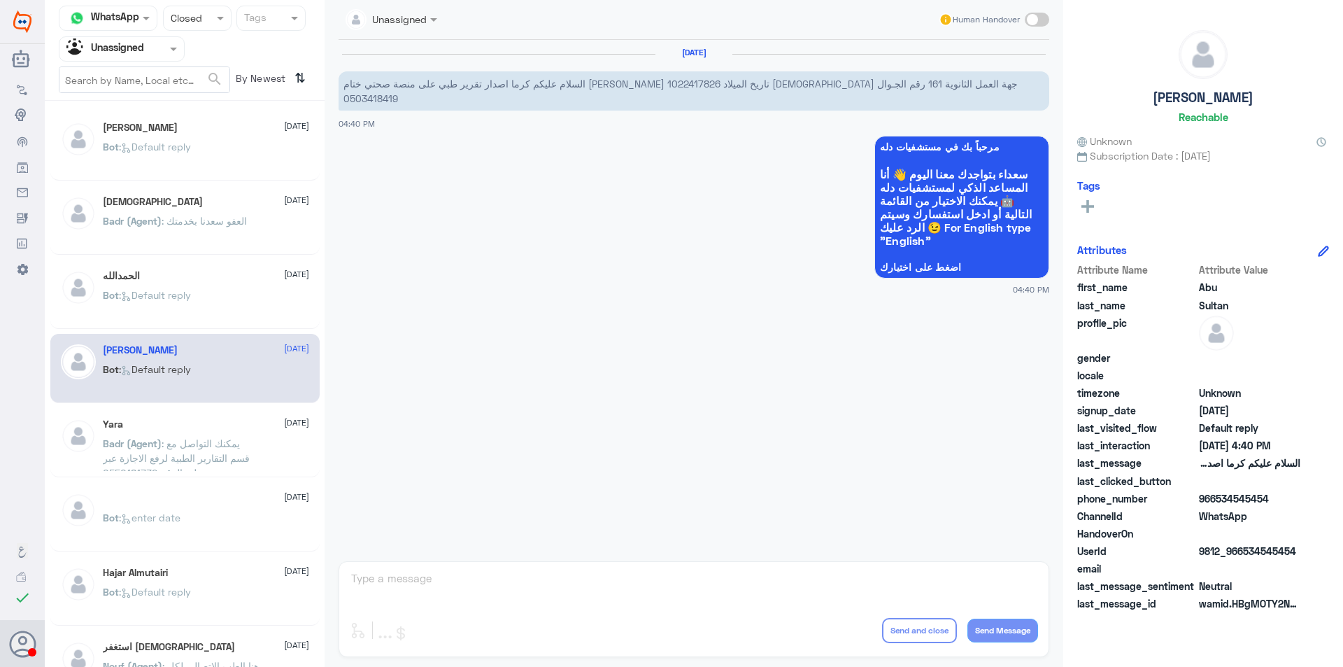
click at [228, 448] on span ": يمكنك التواصل مع قسم التقارير الطبية لرفع الاجازة عبر صحتي على الرقم 05501817…" at bounding box center [176, 457] width 147 height 41
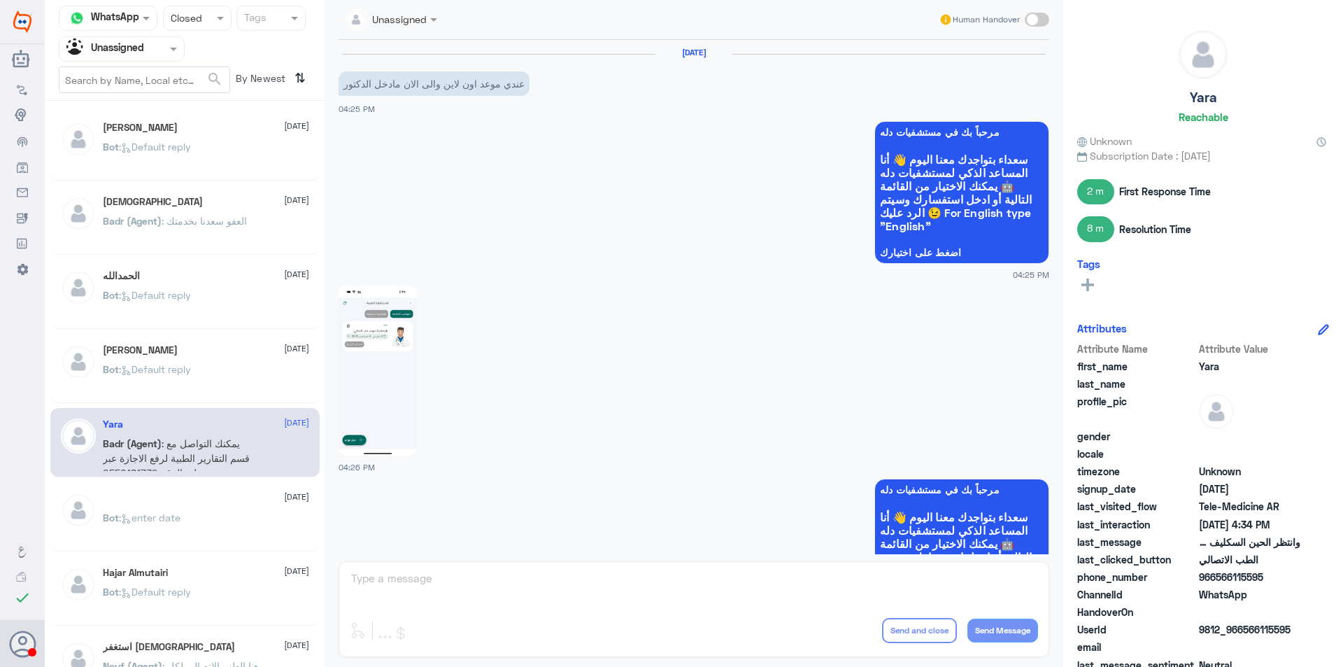
scroll to position [1128, 0]
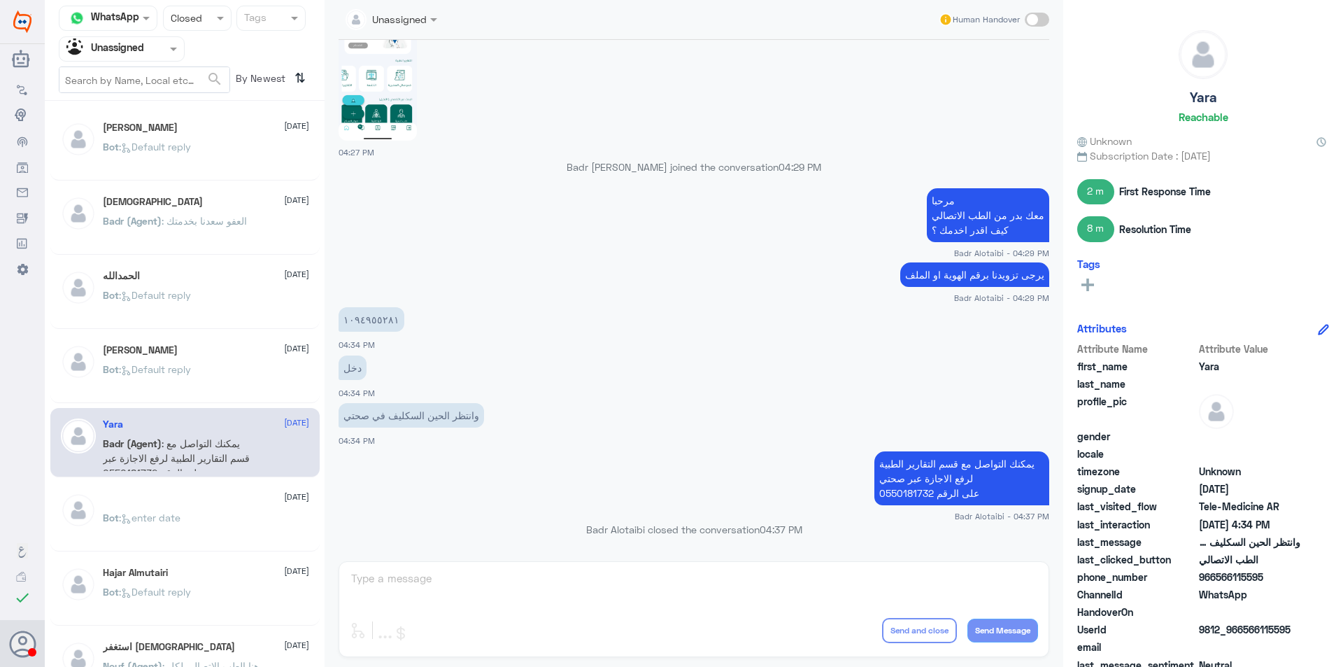
click at [250, 516] on div "Bot : enter date" at bounding box center [206, 528] width 206 height 31
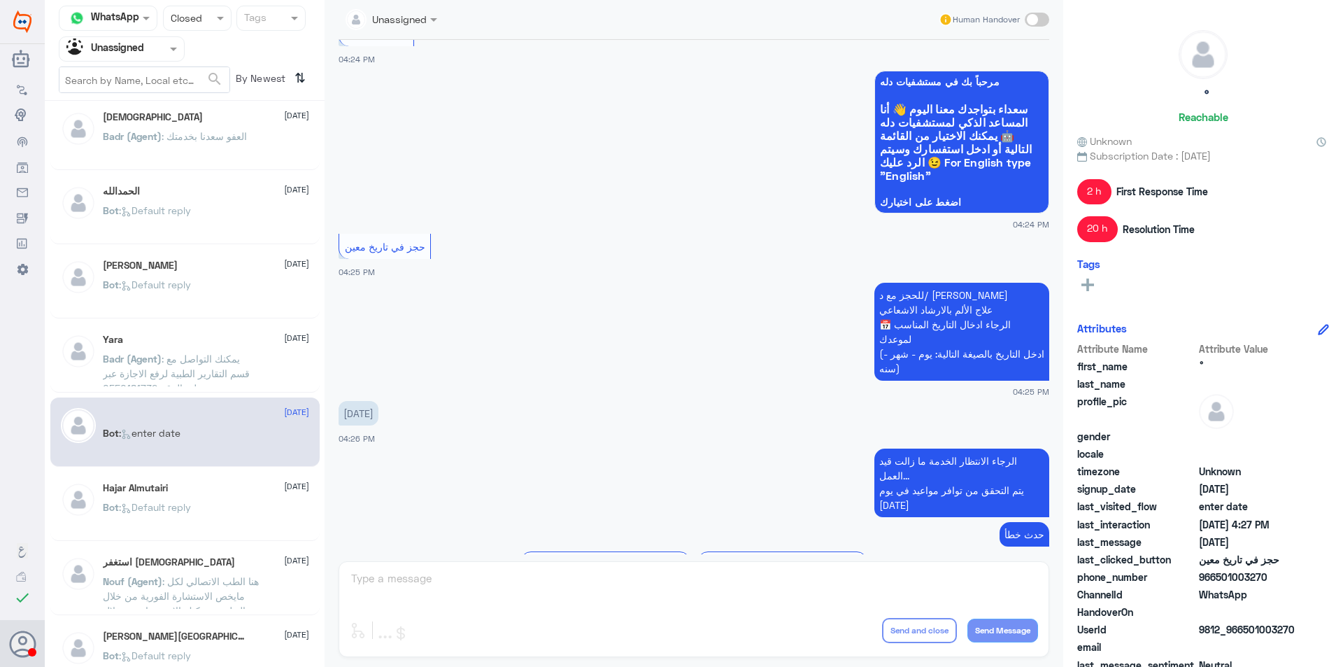
scroll to position [210, 0]
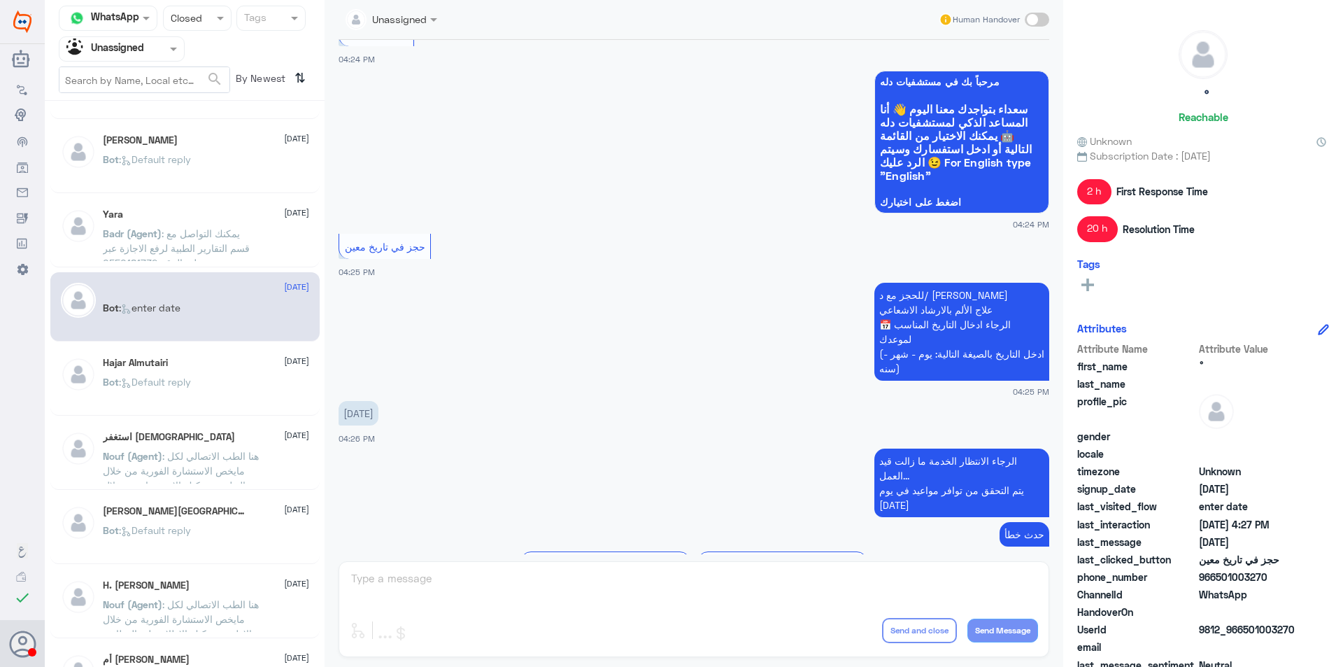
click at [229, 384] on div "Bot : Default reply" at bounding box center [206, 393] width 206 height 31
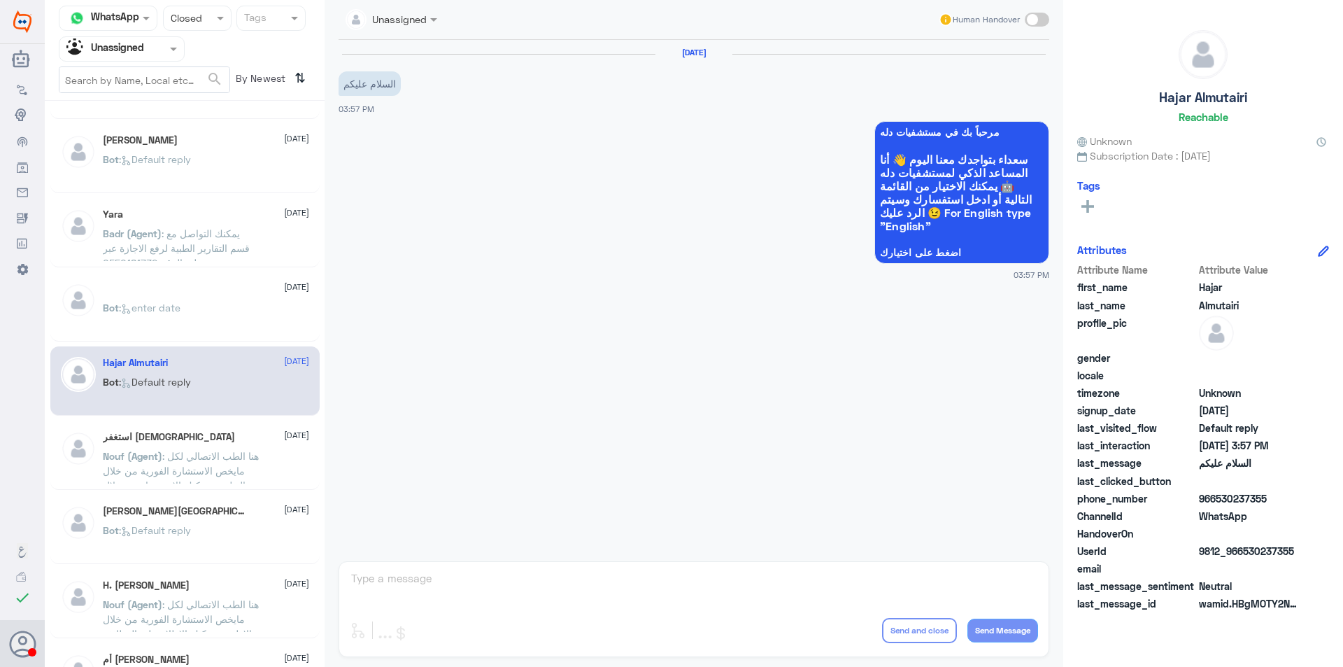
click at [235, 453] on span ": هنا الطب الاتصالي لكل مايخص الاستشارة الفورية من خلال التطبيق، يمكنك الاستفسا…" at bounding box center [181, 478] width 156 height 56
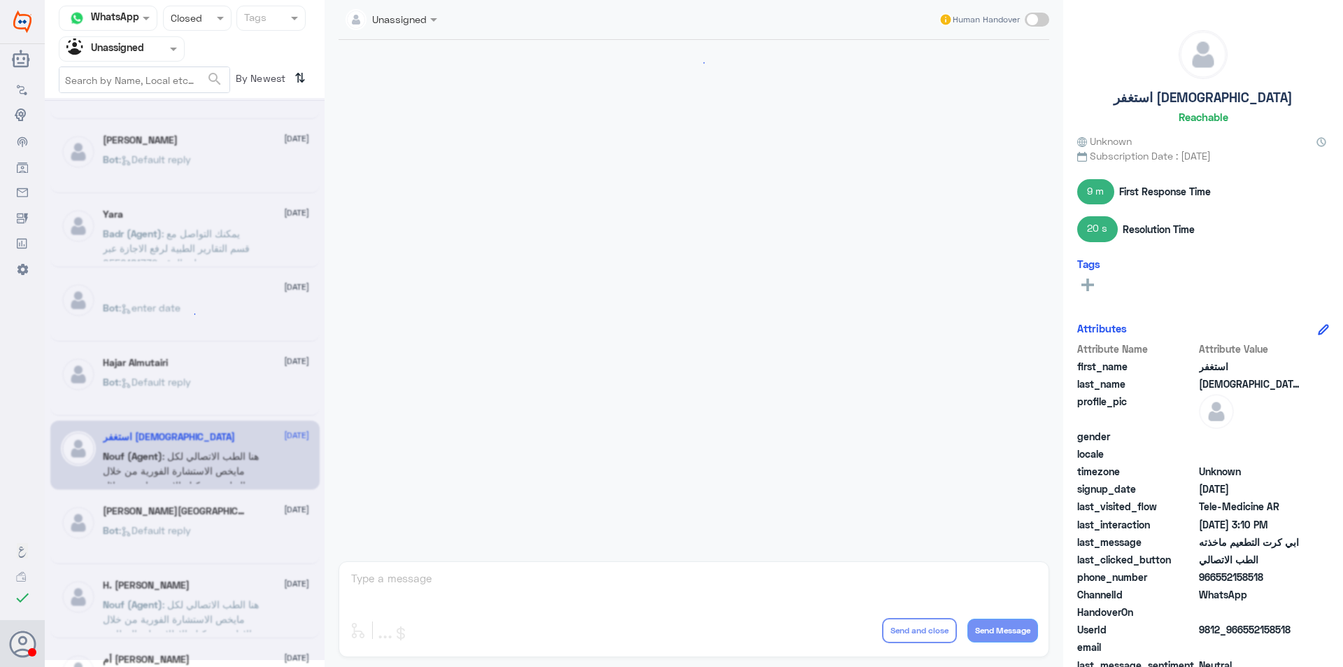
scroll to position [386, 0]
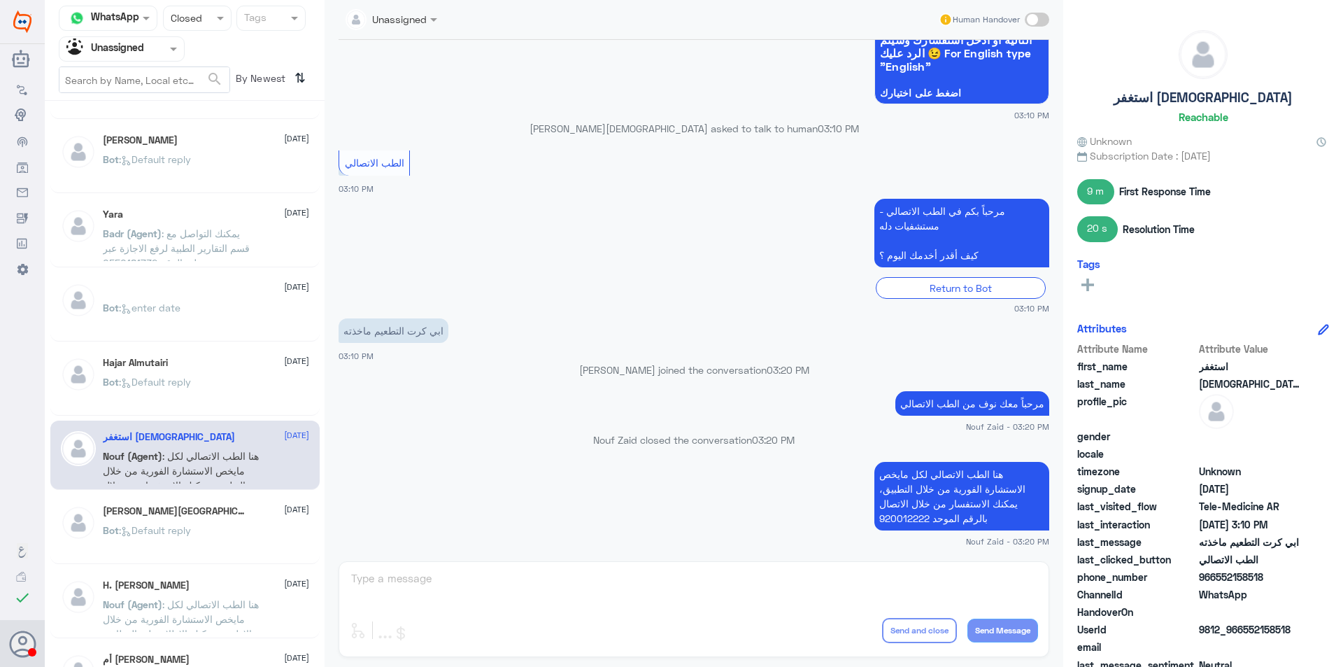
click at [236, 538] on div "Bot : Default reply" at bounding box center [206, 541] width 206 height 31
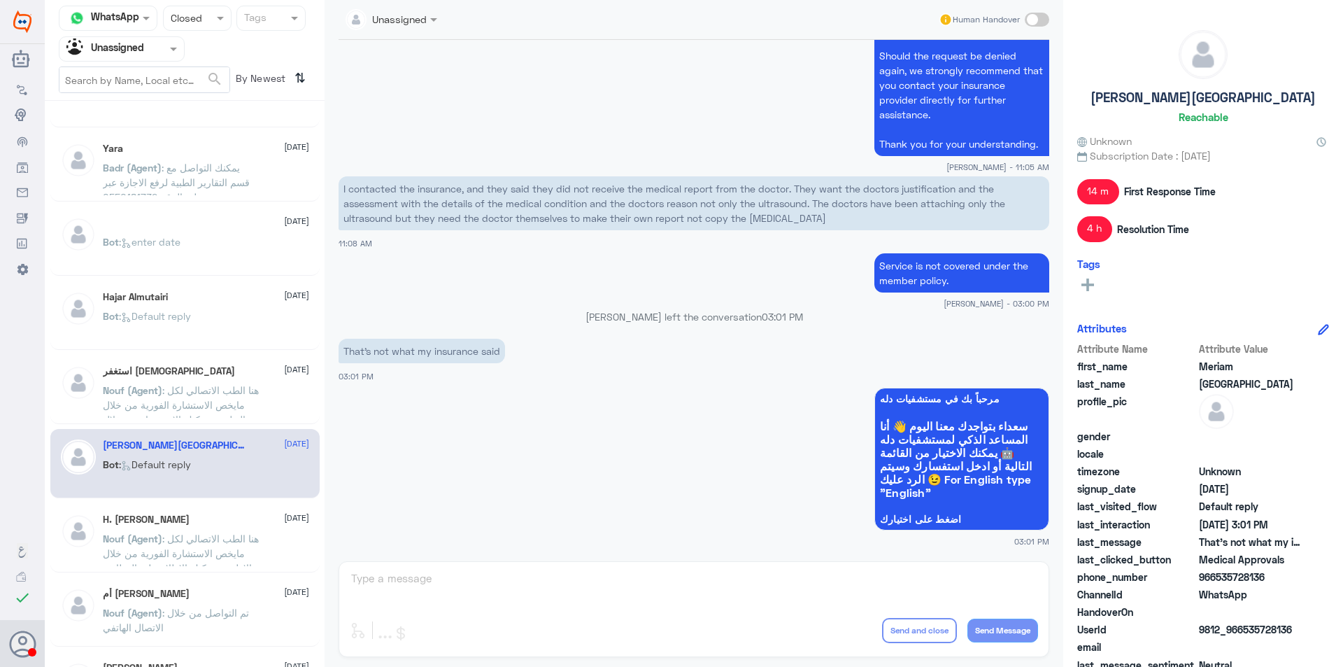
scroll to position [280, 0]
click at [224, 506] on div "H. [PERSON_NAME] [DATE] Nouf (Agent) : هنا الطب الاتصالي لكل مايخص الاستشارة ال…" at bounding box center [184, 533] width 269 height 69
click at [231, 528] on span ": هنا الطب الاتصالي لكل مايخص الاستشارة الفورية من خلال الاطبيق، يمكنك الإطلاع …" at bounding box center [181, 563] width 156 height 71
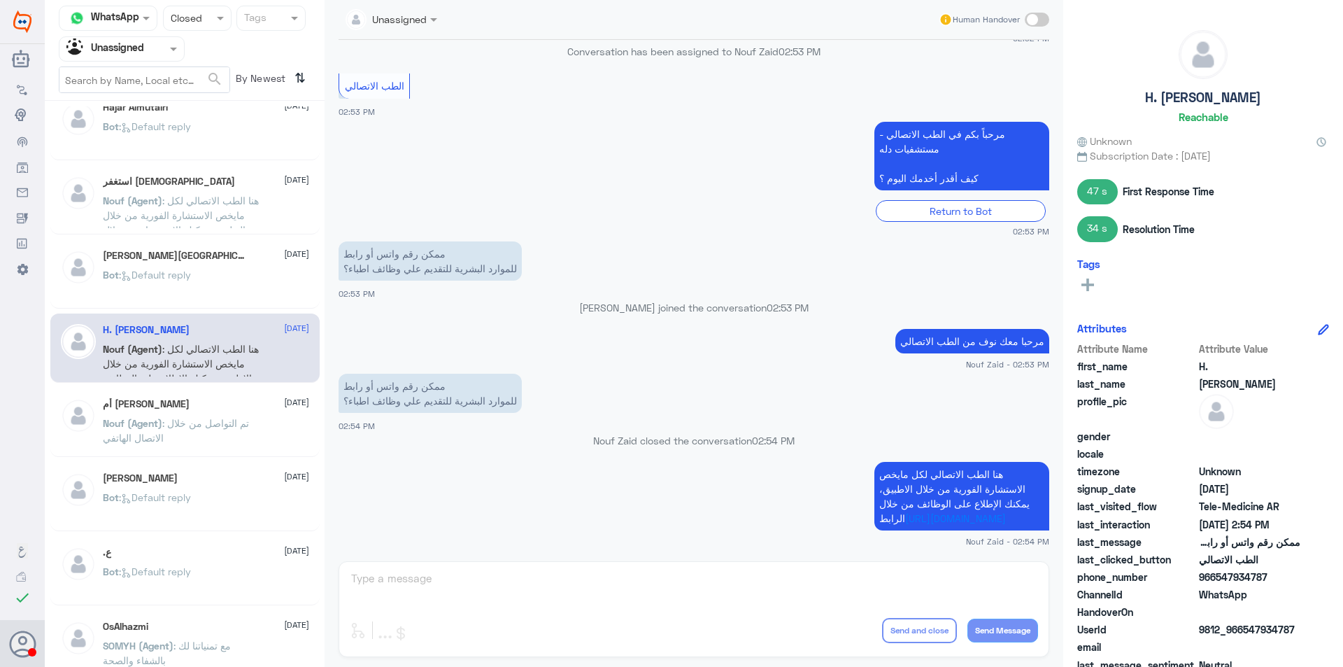
scroll to position [490, 0]
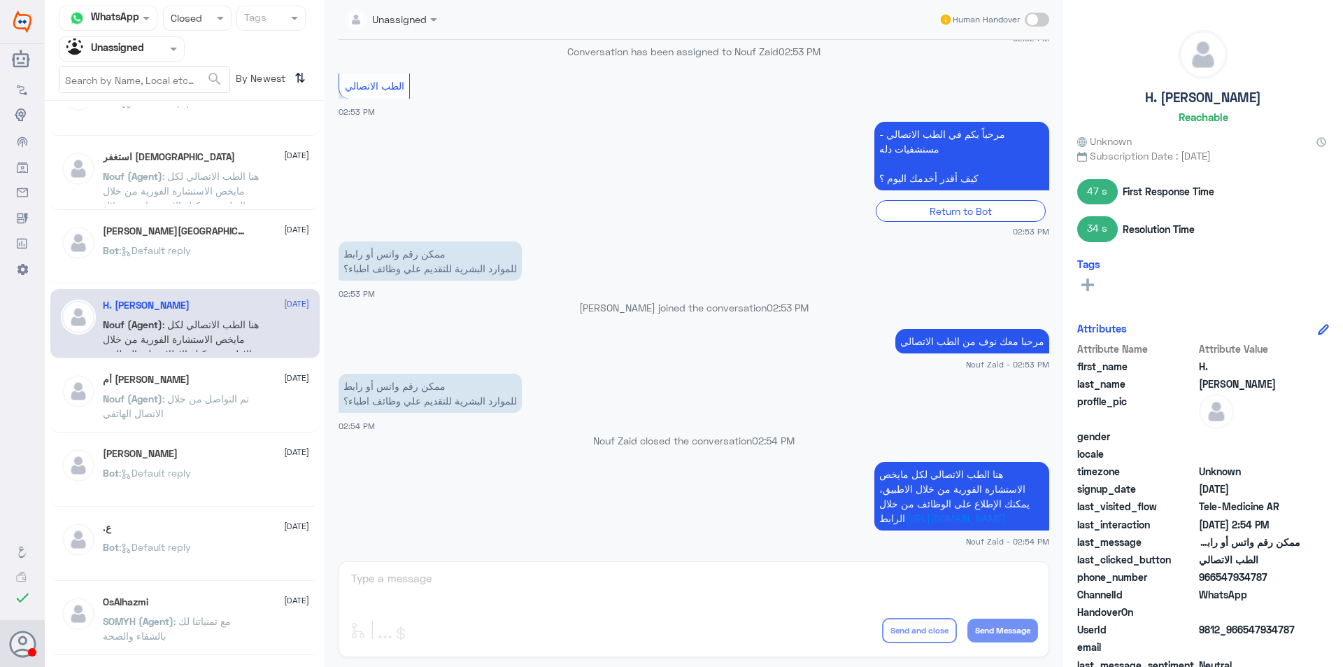
click at [233, 378] on div "أم غيث [DATE]" at bounding box center [206, 380] width 206 height 12
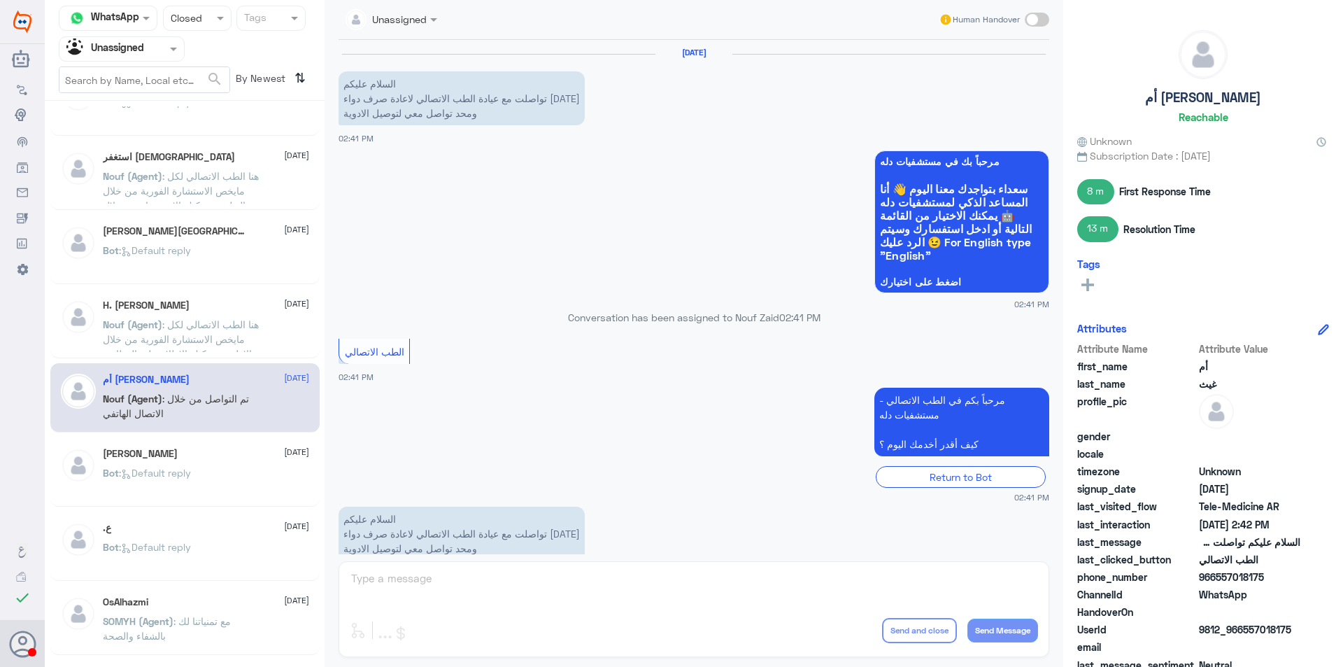
scroll to position [232, 0]
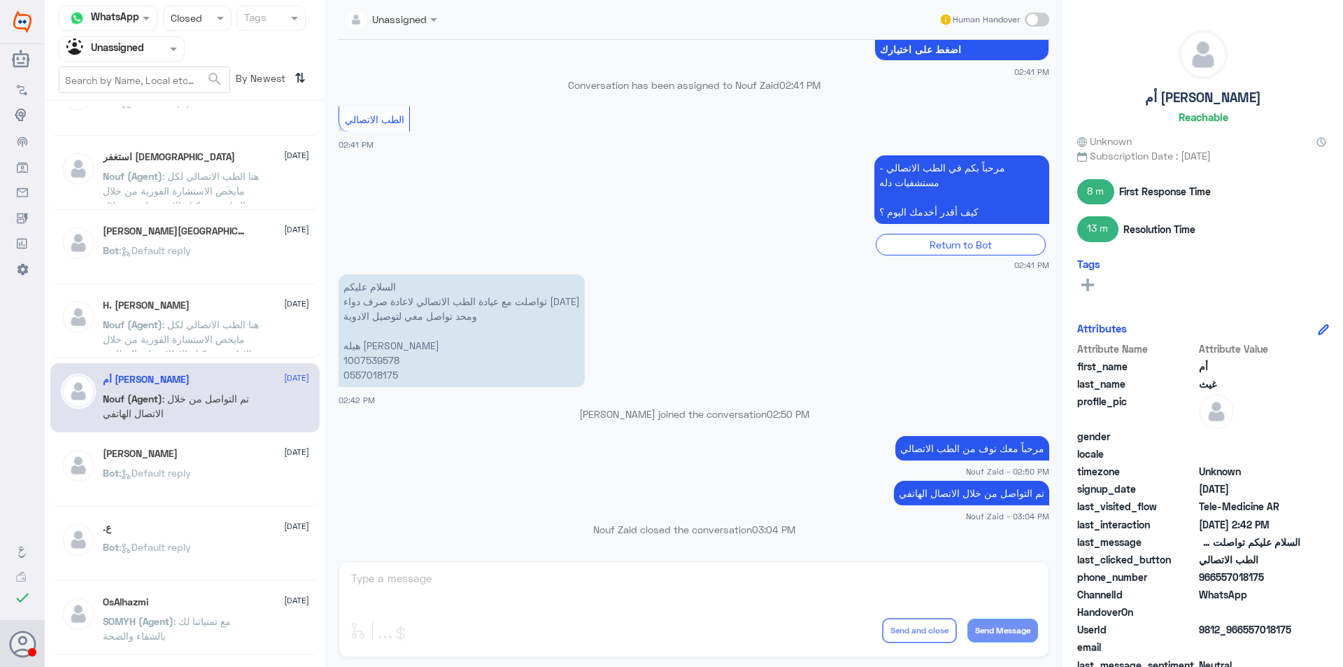
click at [197, 459] on div "[PERSON_NAME] [DATE]" at bounding box center [206, 454] width 206 height 12
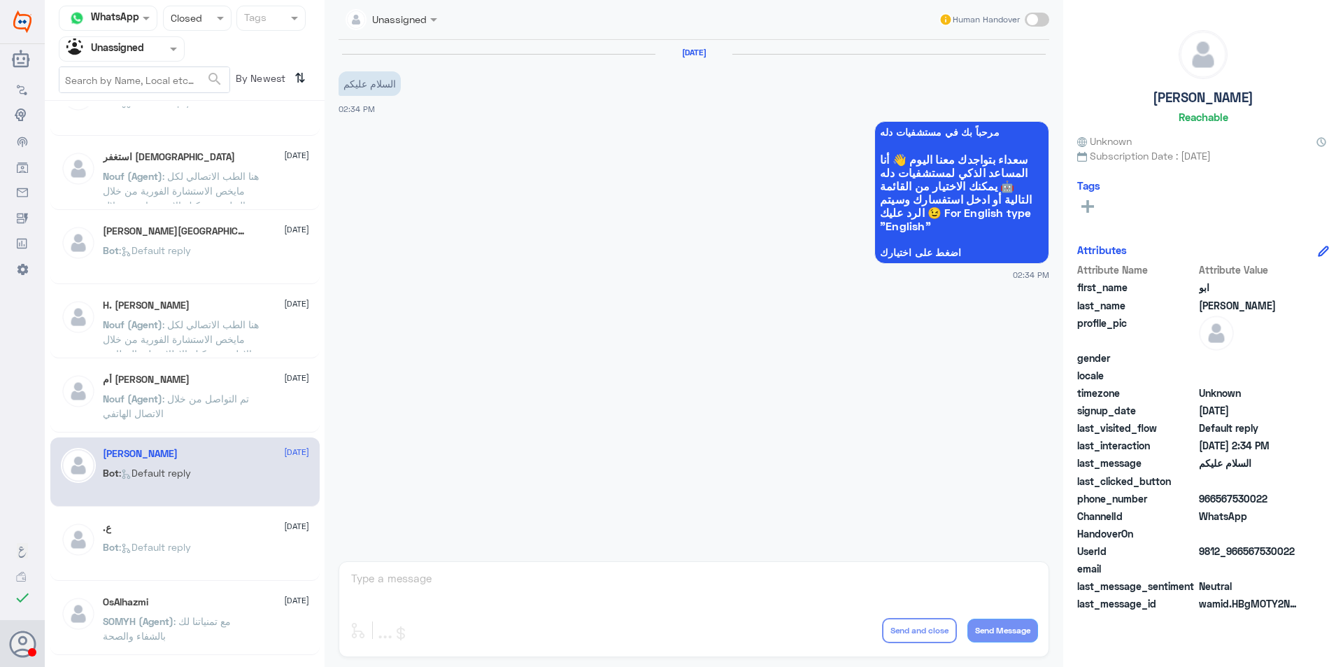
click at [217, 540] on div ".ع [DATE] Bot : Default reply" at bounding box center [206, 548] width 206 height 52
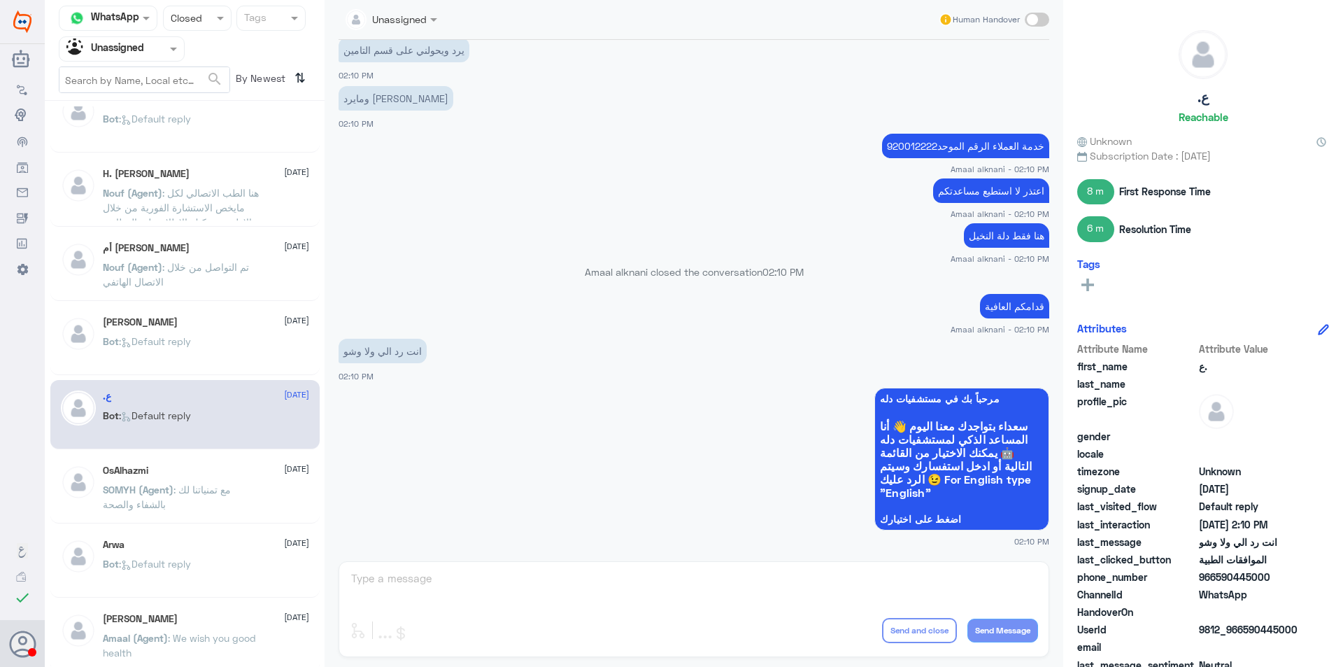
scroll to position [630, 0]
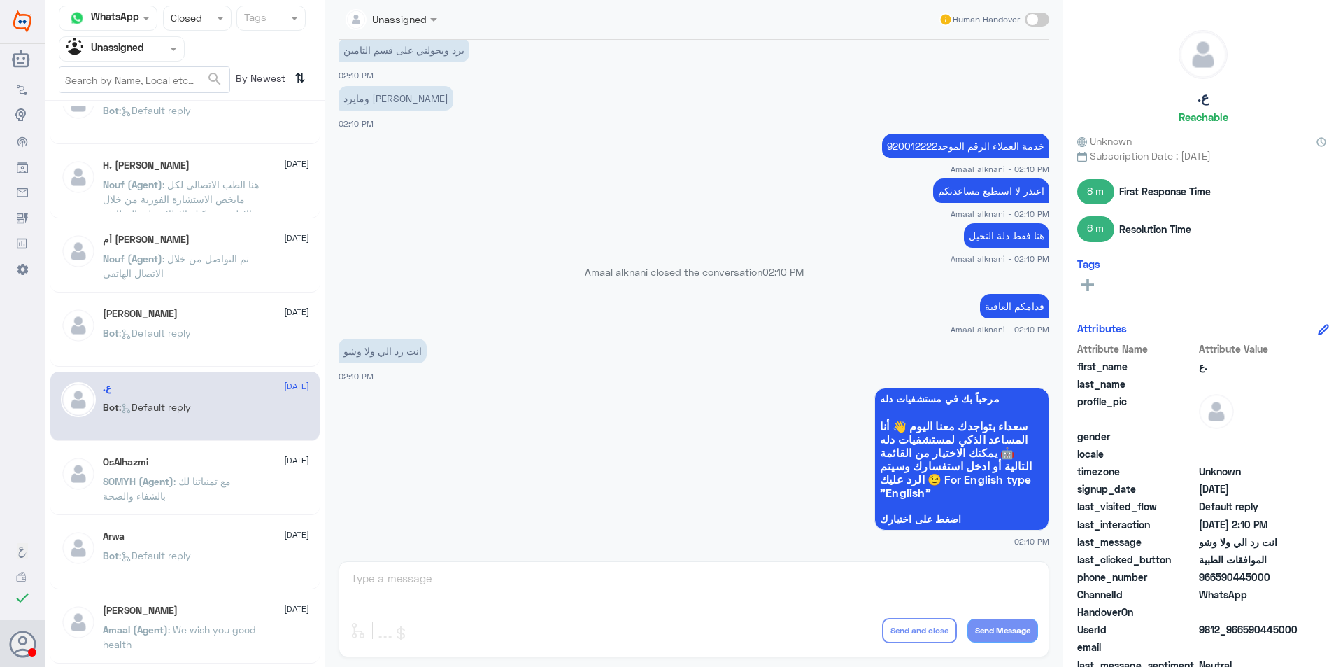
click at [209, 483] on span ": مع تمنياتنا لك بالشفاء والصحة" at bounding box center [167, 488] width 128 height 27
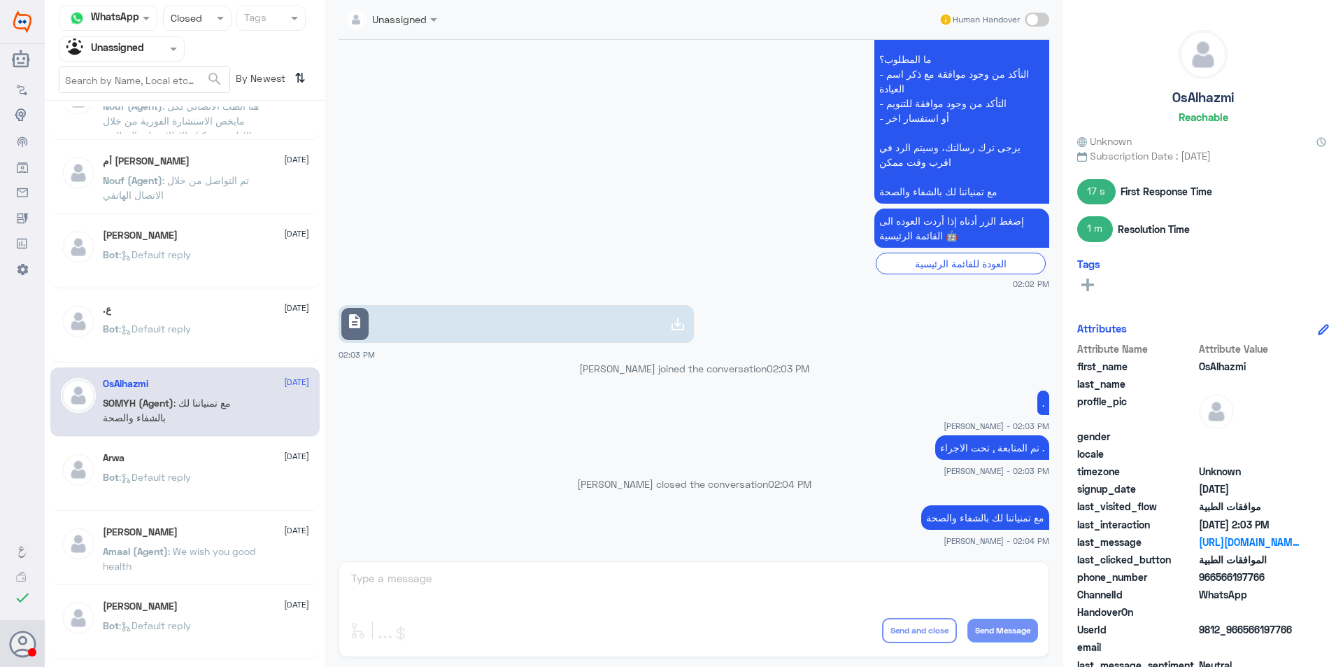
scroll to position [769, 0]
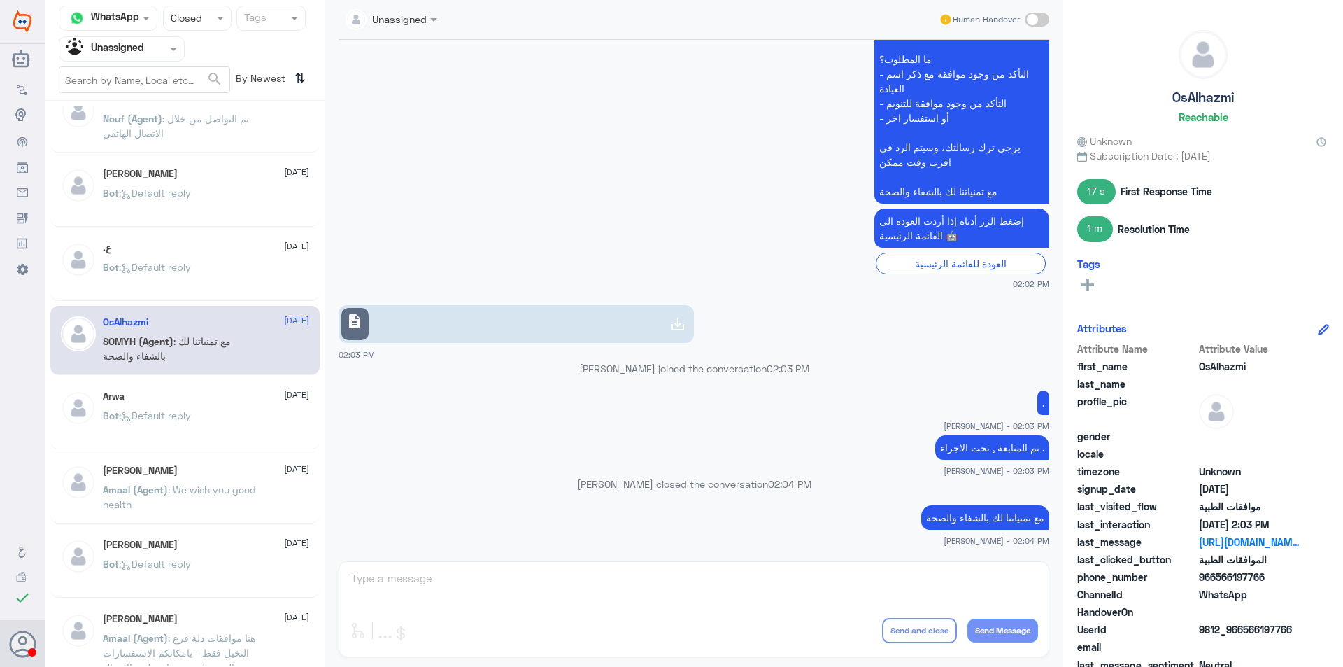
click at [225, 429] on div "Bot : Default reply" at bounding box center [206, 426] width 206 height 31
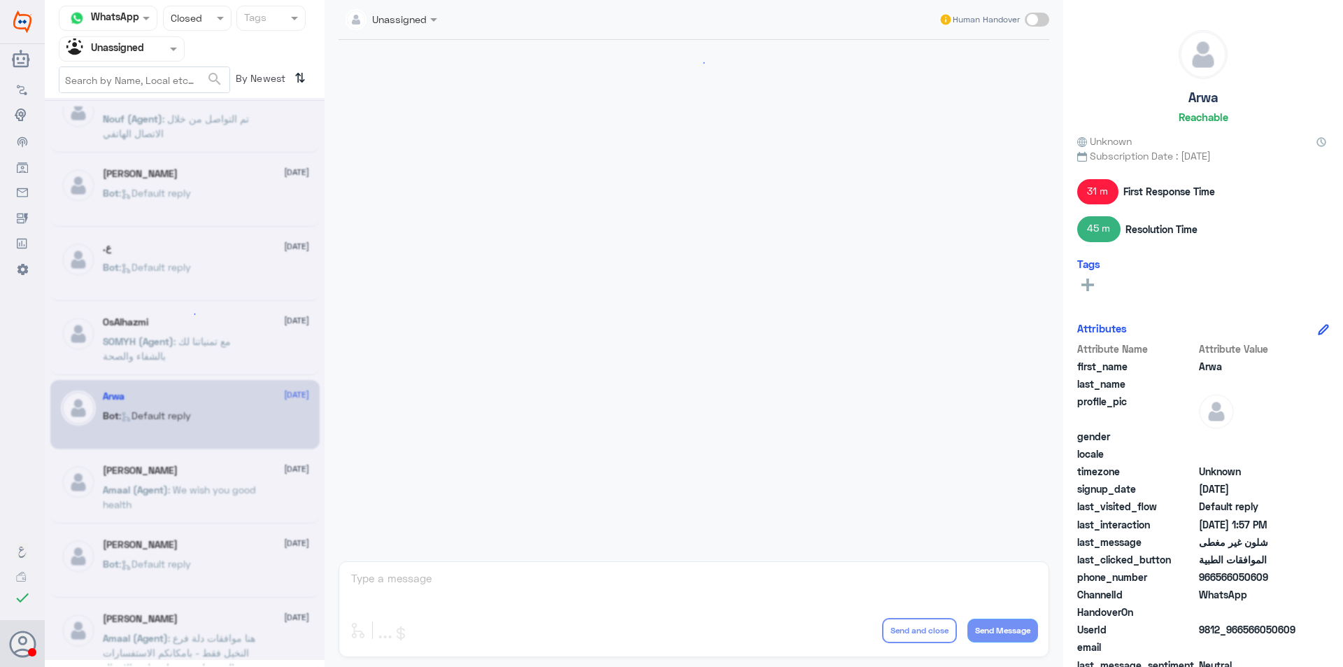
scroll to position [1367, 0]
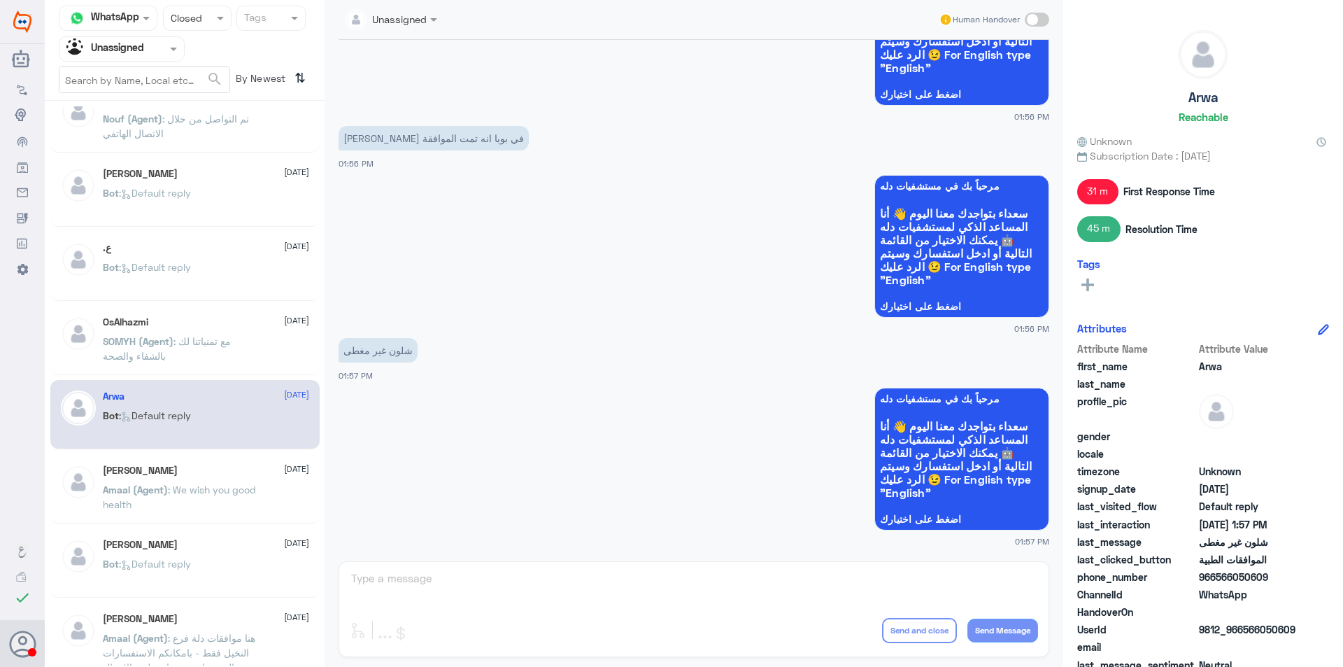
click at [234, 493] on span ": We wish you good health" at bounding box center [179, 496] width 153 height 27
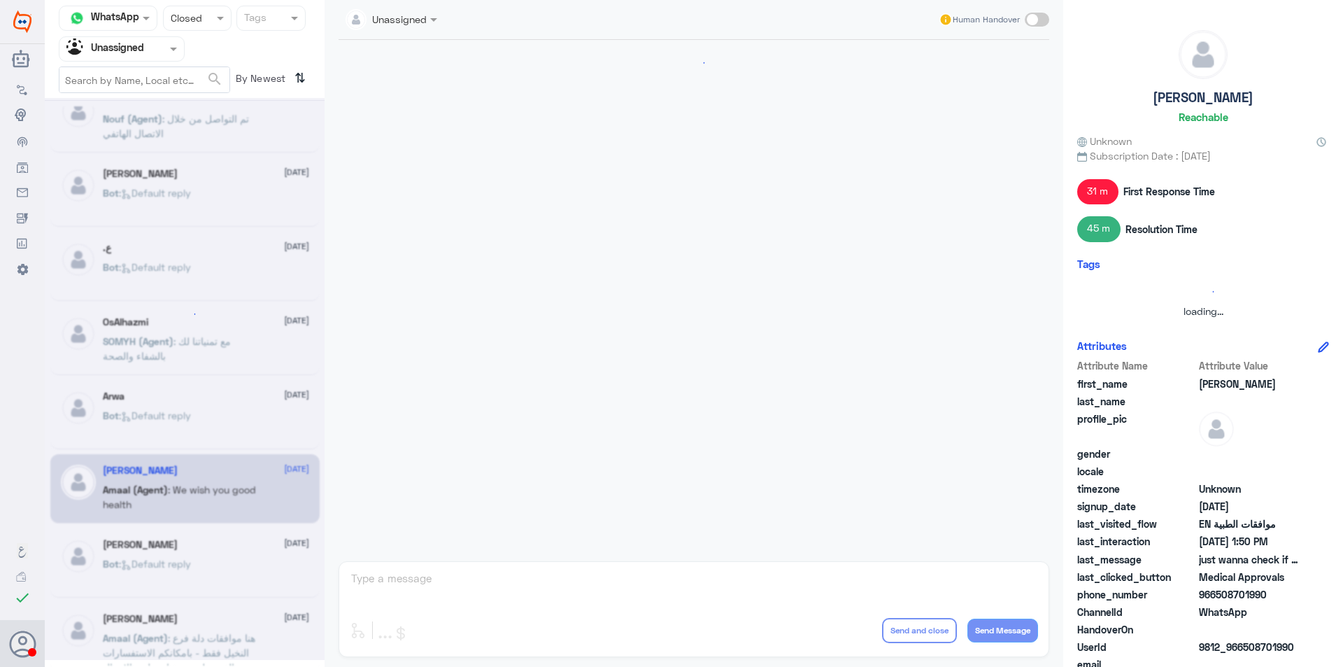
scroll to position [1258, 0]
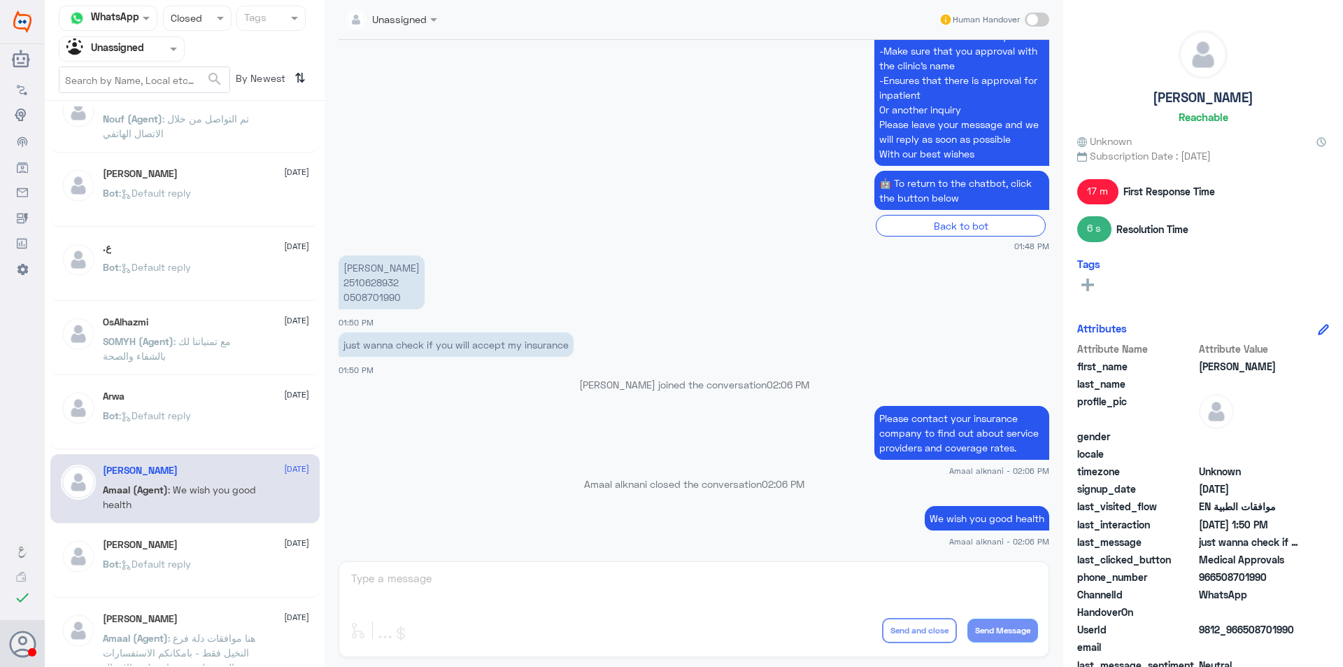
click at [236, 570] on div "Bot : Default reply" at bounding box center [206, 575] width 206 height 31
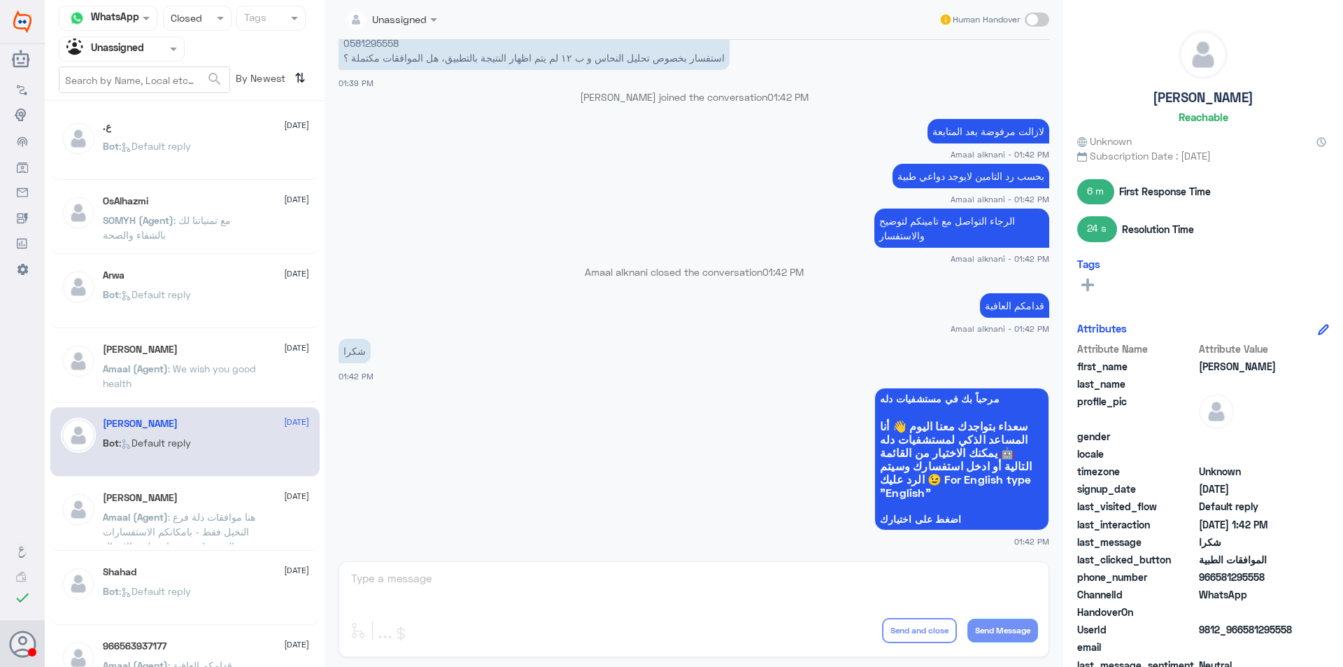
scroll to position [909, 0]
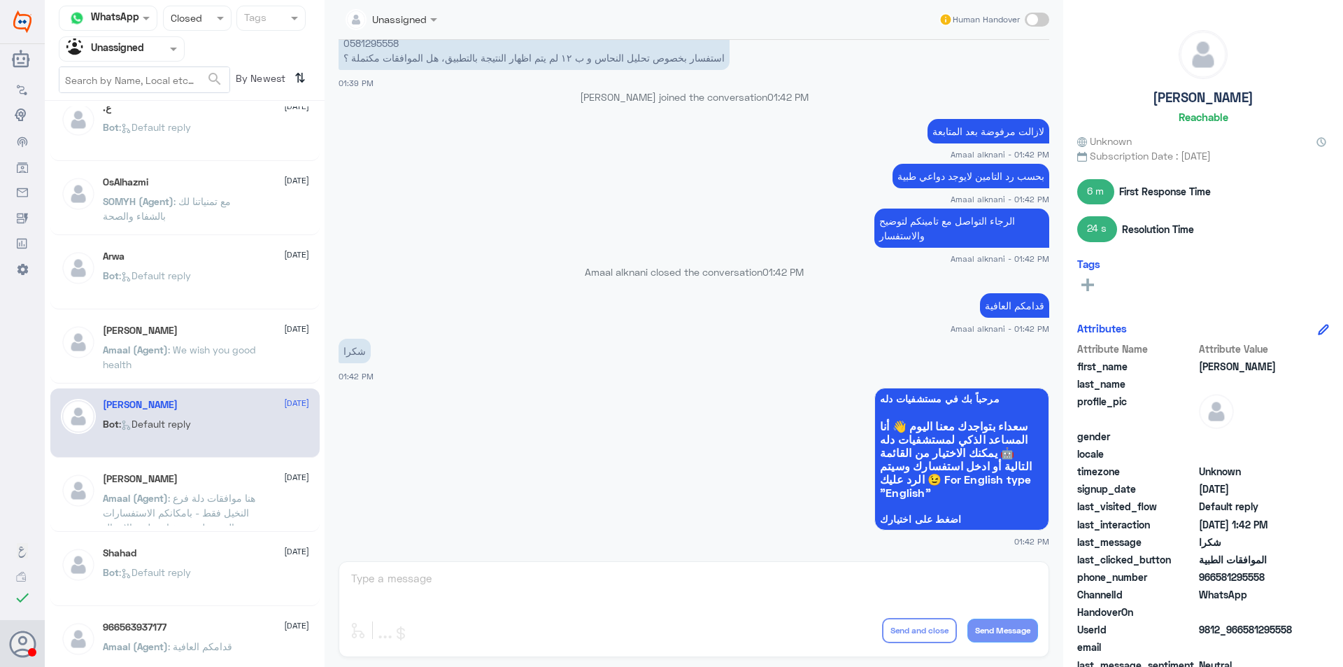
click at [225, 488] on div "ربي اغفرلي [DATE] Amaal (Agent) : هنا موافقات دلة فرع النخيل فقط - بامكانكم الا…" at bounding box center [206, 499] width 206 height 52
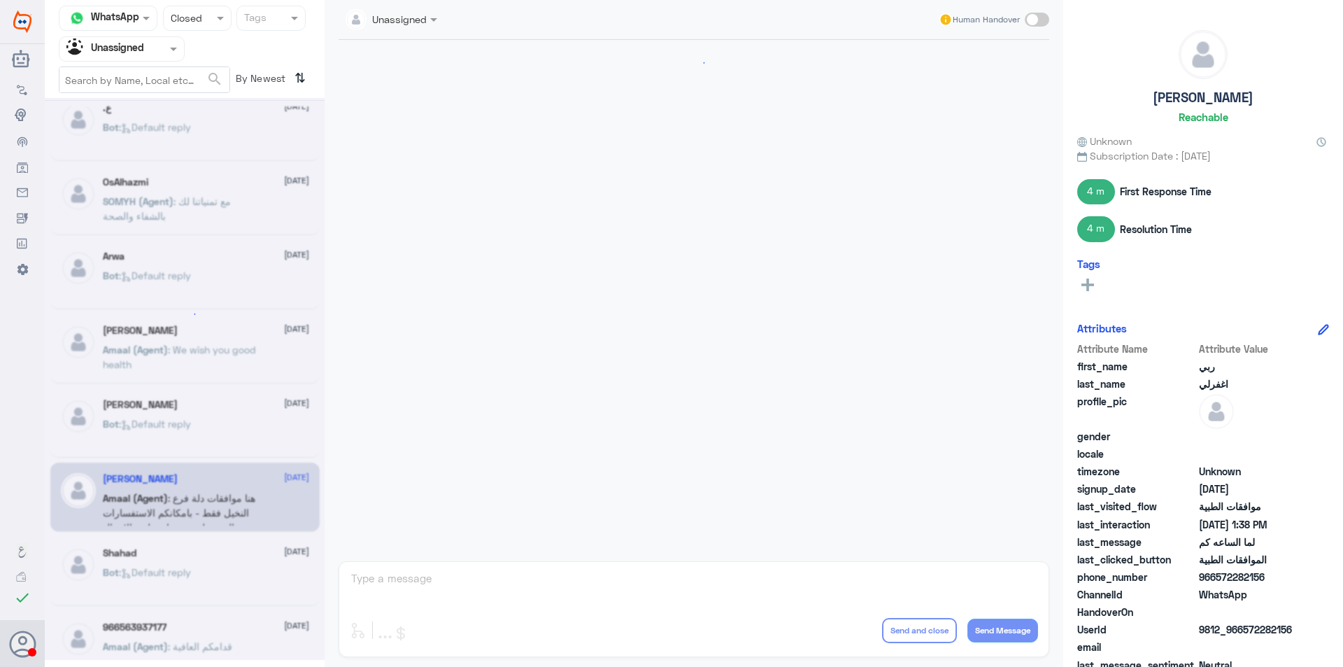
scroll to position [774, 0]
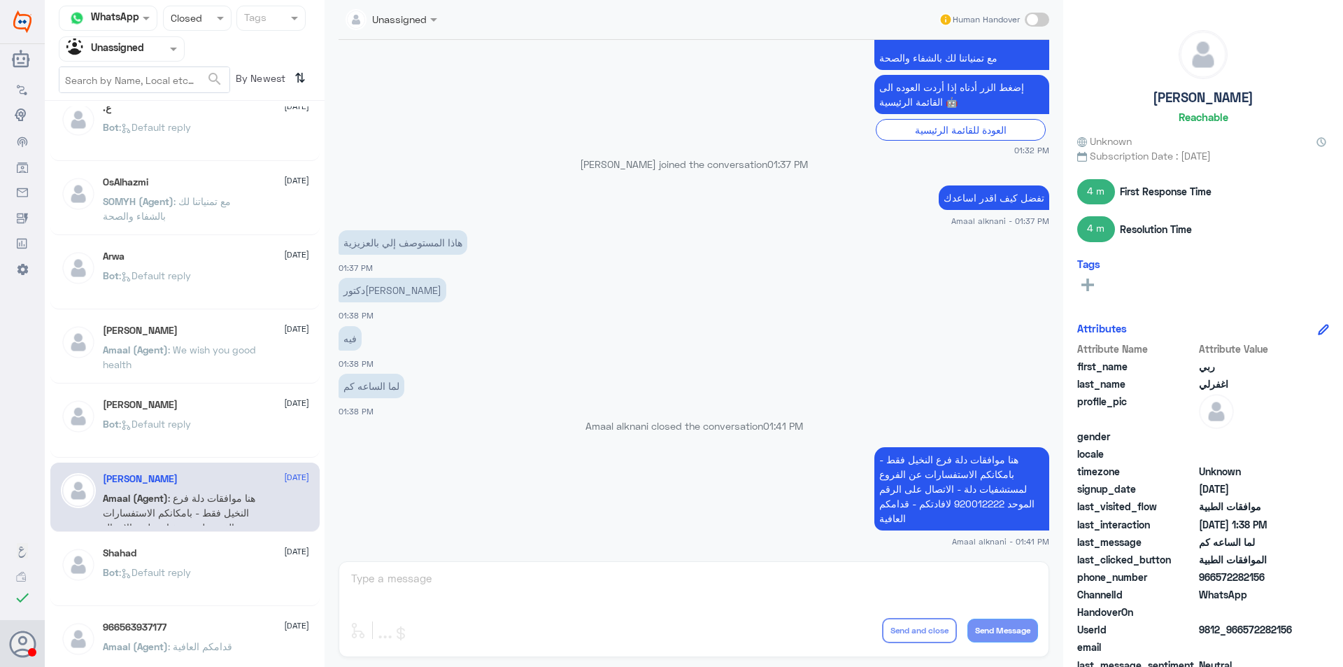
click at [229, 557] on div "Shahad [DATE]" at bounding box center [206, 553] width 206 height 12
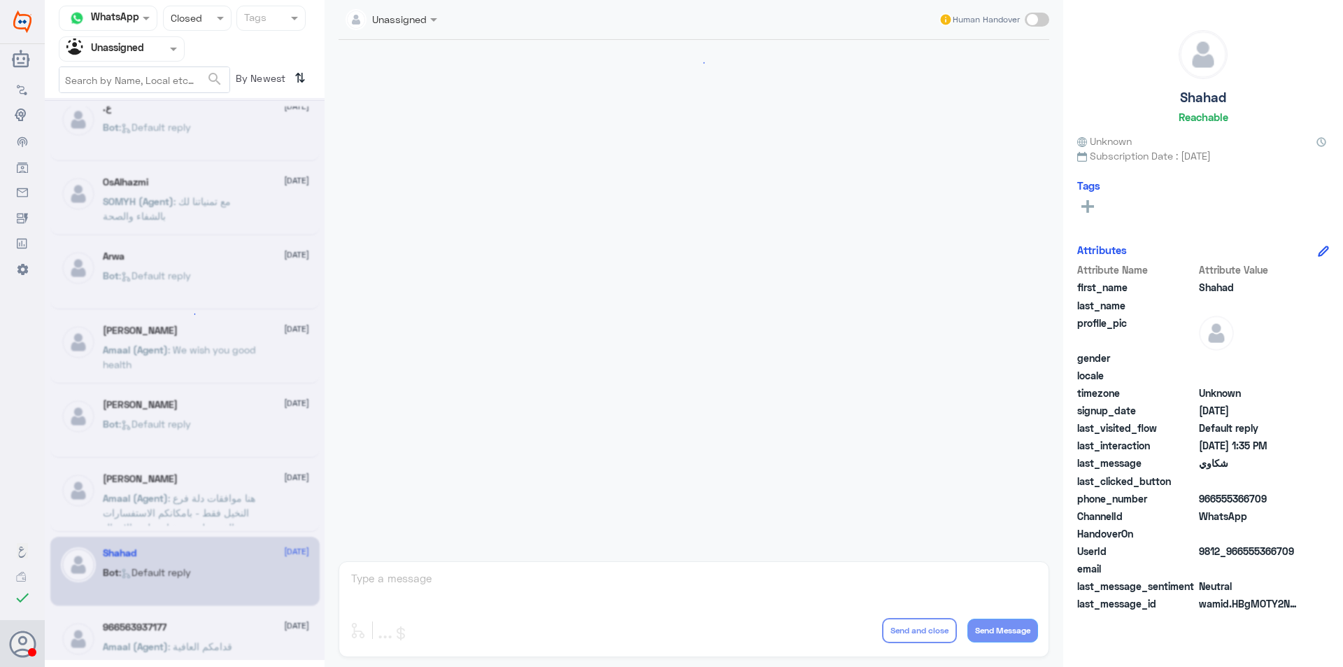
scroll to position [158, 0]
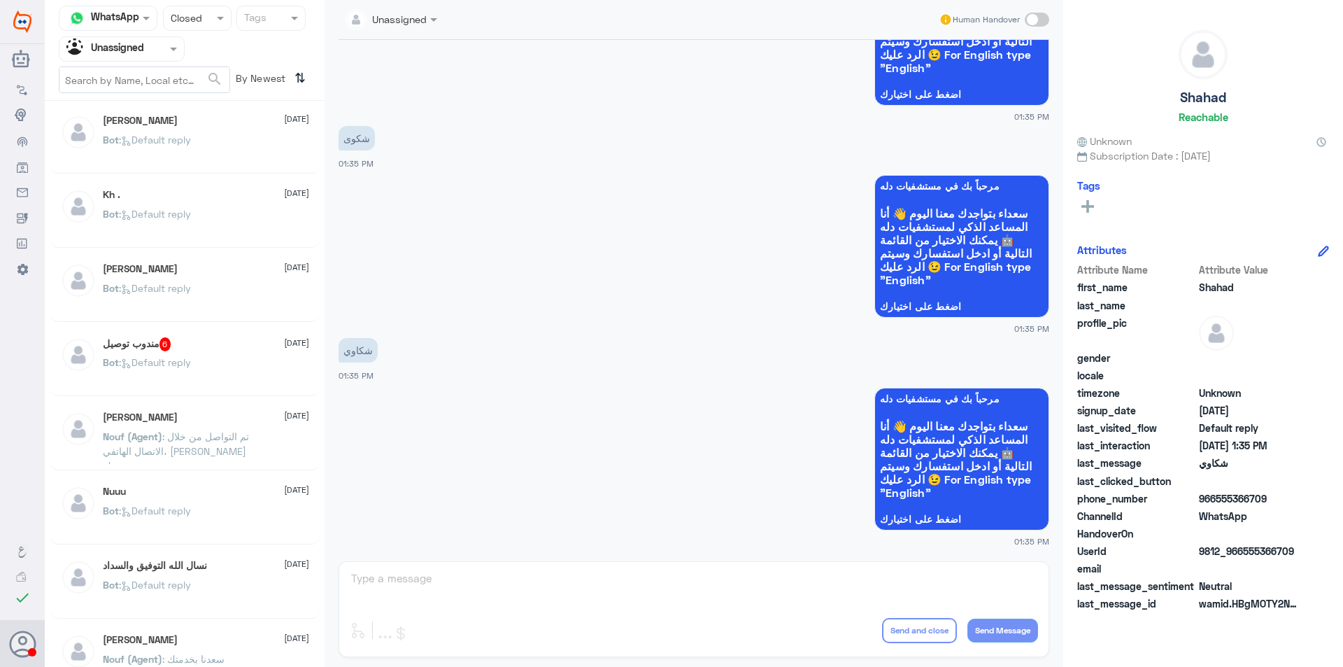
click at [225, 138] on div "Bot : Default reply" at bounding box center [206, 151] width 206 height 31
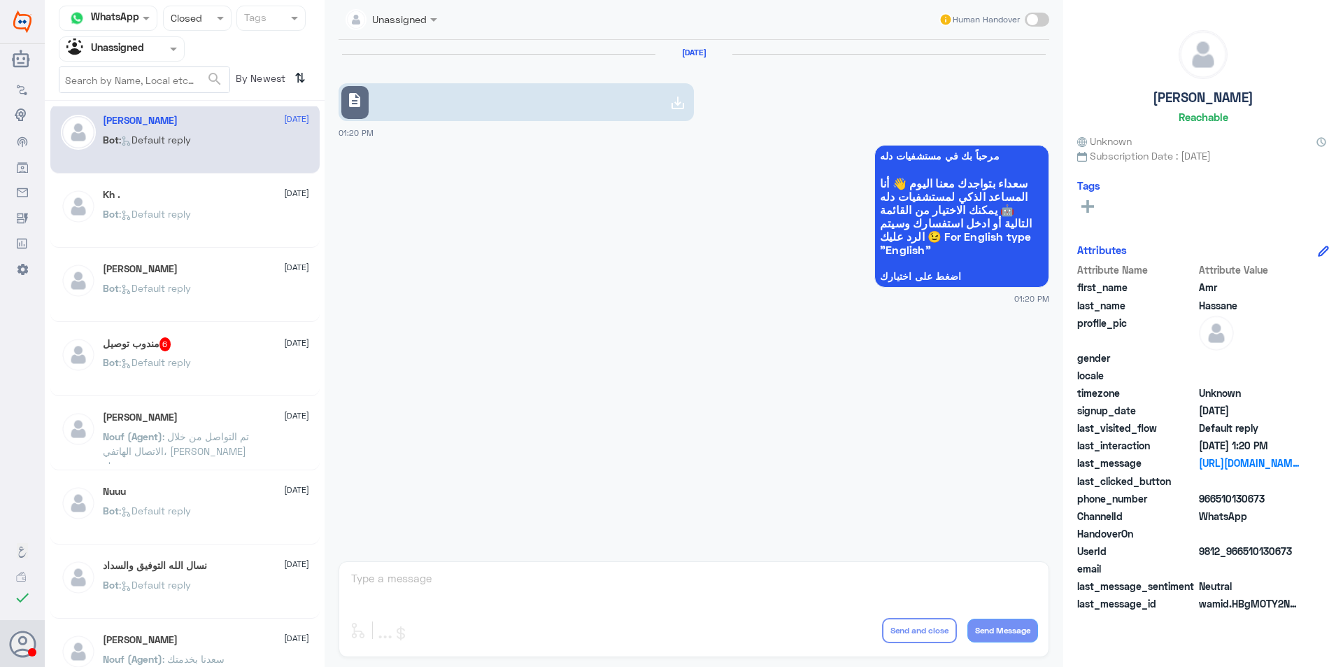
click at [215, 226] on div "Bot : Default reply" at bounding box center [206, 225] width 206 height 31
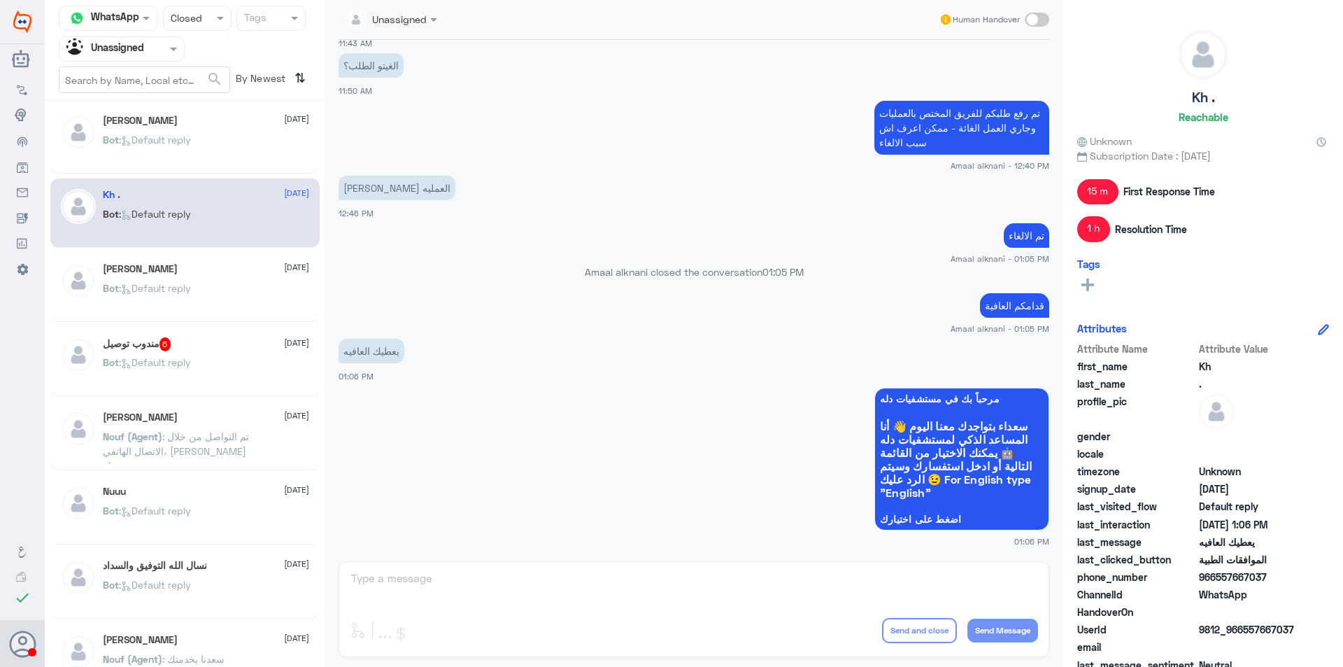
click at [215, 271] on div "[PERSON_NAME] [DATE]" at bounding box center [206, 269] width 206 height 12
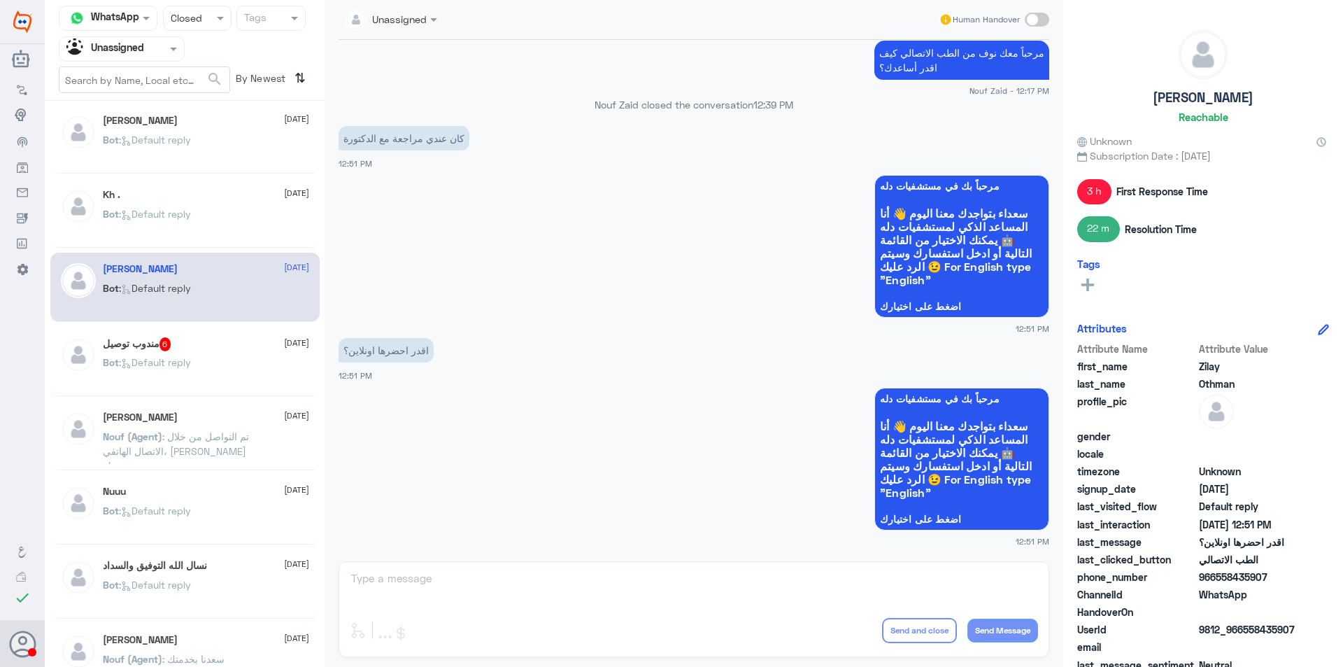
click at [203, 230] on div "Bot : Default reply" at bounding box center [206, 225] width 206 height 31
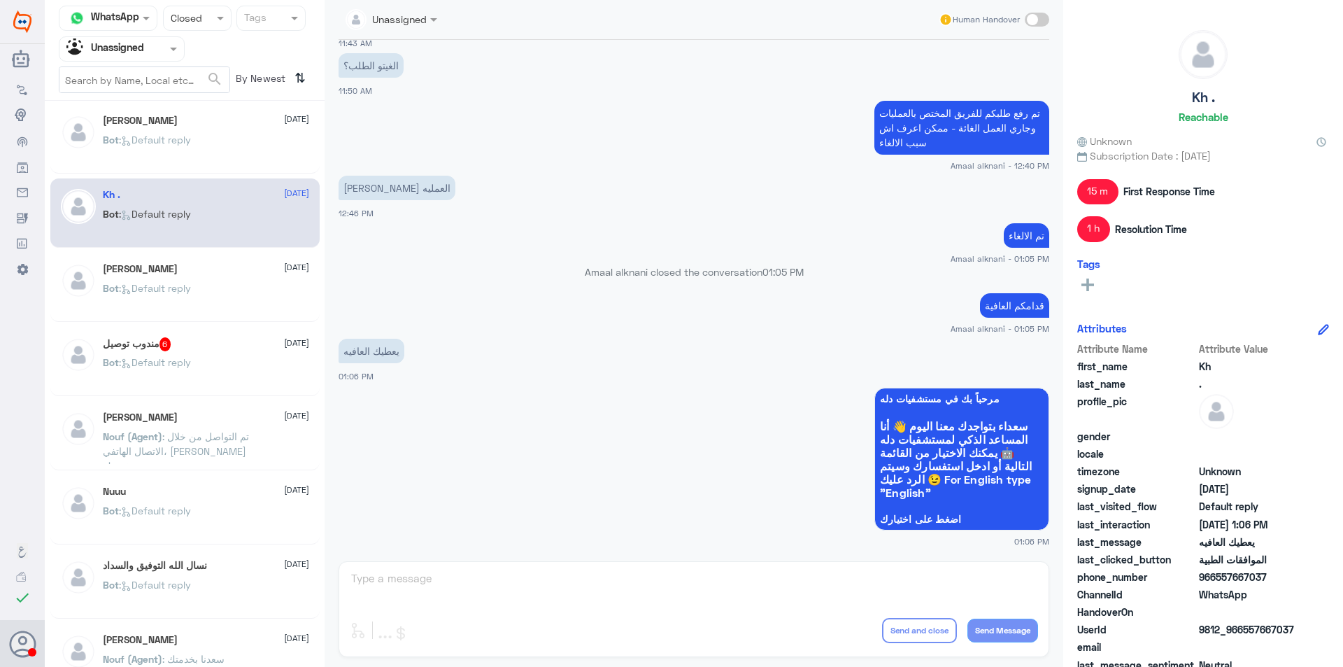
click at [222, 291] on div "Bot : Default reply" at bounding box center [206, 299] width 206 height 31
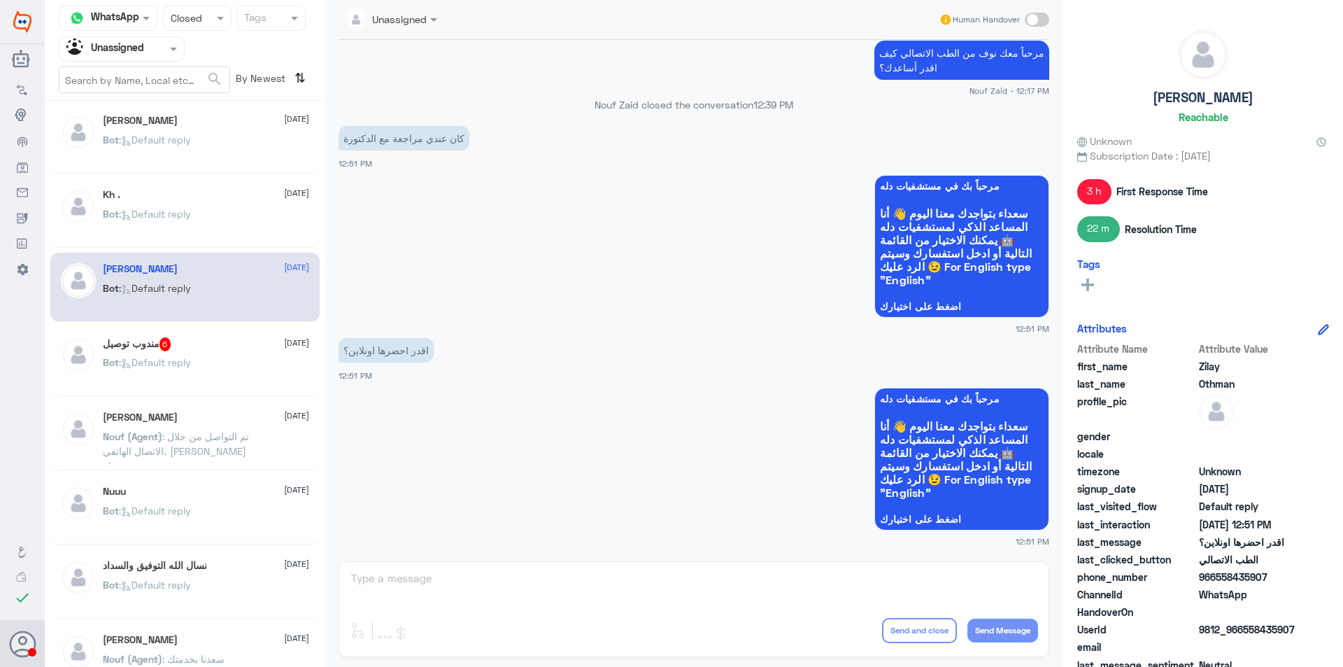
click at [246, 350] on div "مندوب توصيل 6 [DATE]" at bounding box center [206, 344] width 206 height 14
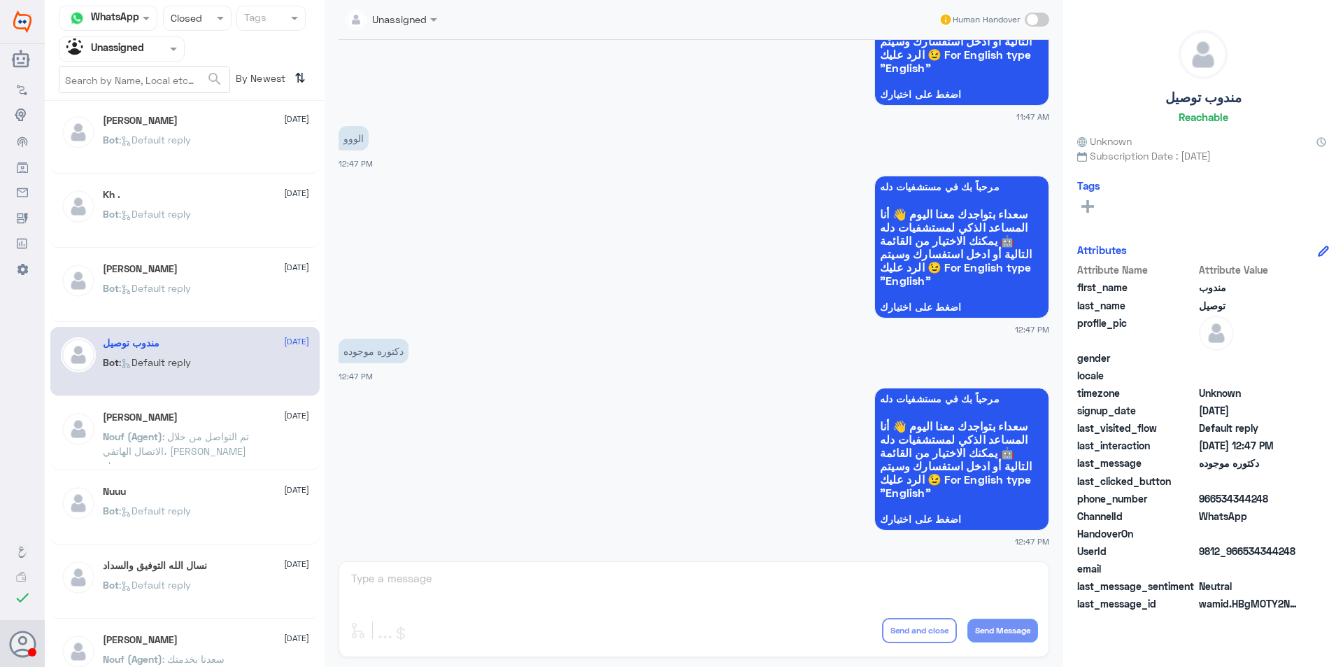
click at [223, 427] on div "[PERSON_NAME] [DATE] Nouf (Agent) : تم التواصل من خلال الاتصال الهاتفي، [PERSON…" at bounding box center [206, 437] width 206 height 52
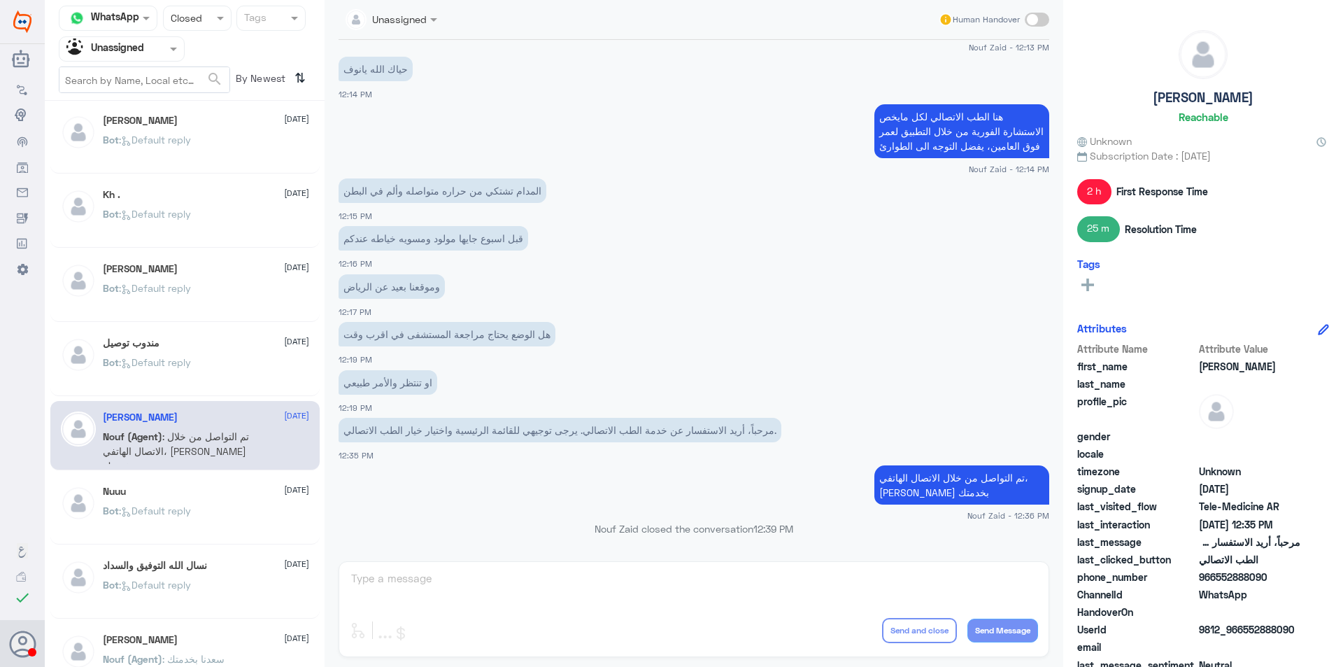
click at [232, 490] on div "Nuuu [DATE]" at bounding box center [206, 491] width 206 height 12
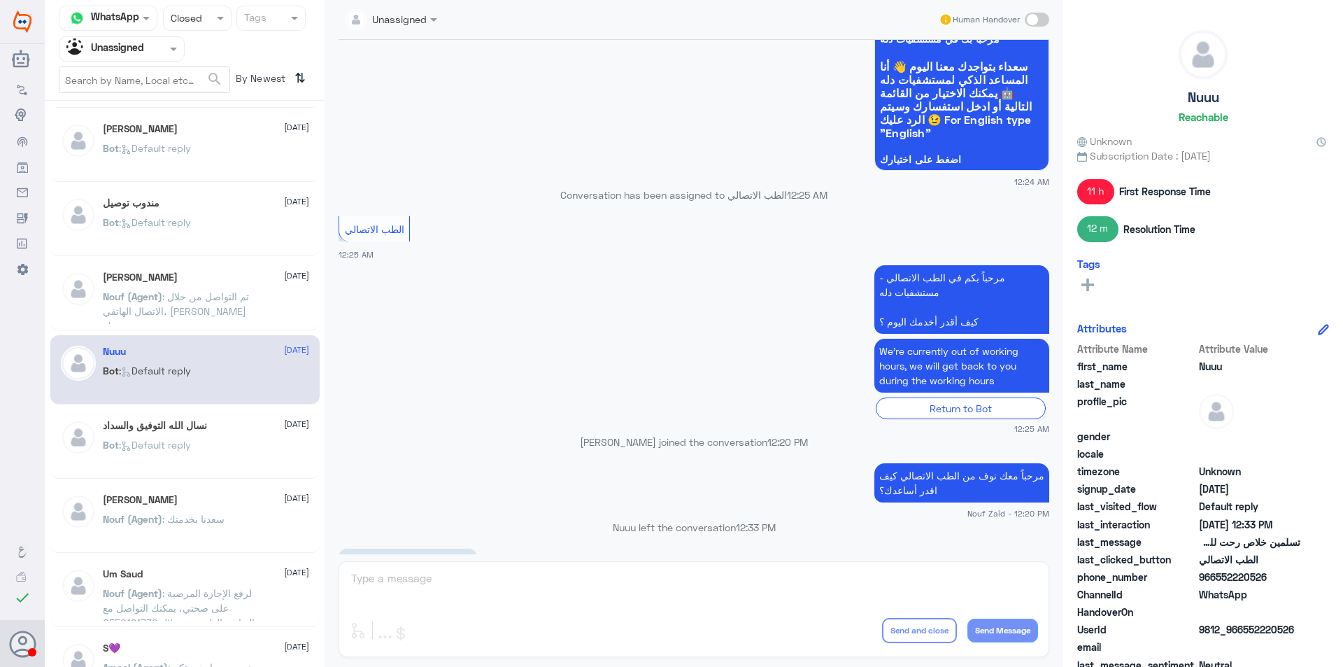
click at [222, 429] on div "نسال الله ال[PERSON_NAME] والسداد [DATE]" at bounding box center [206, 426] width 206 height 12
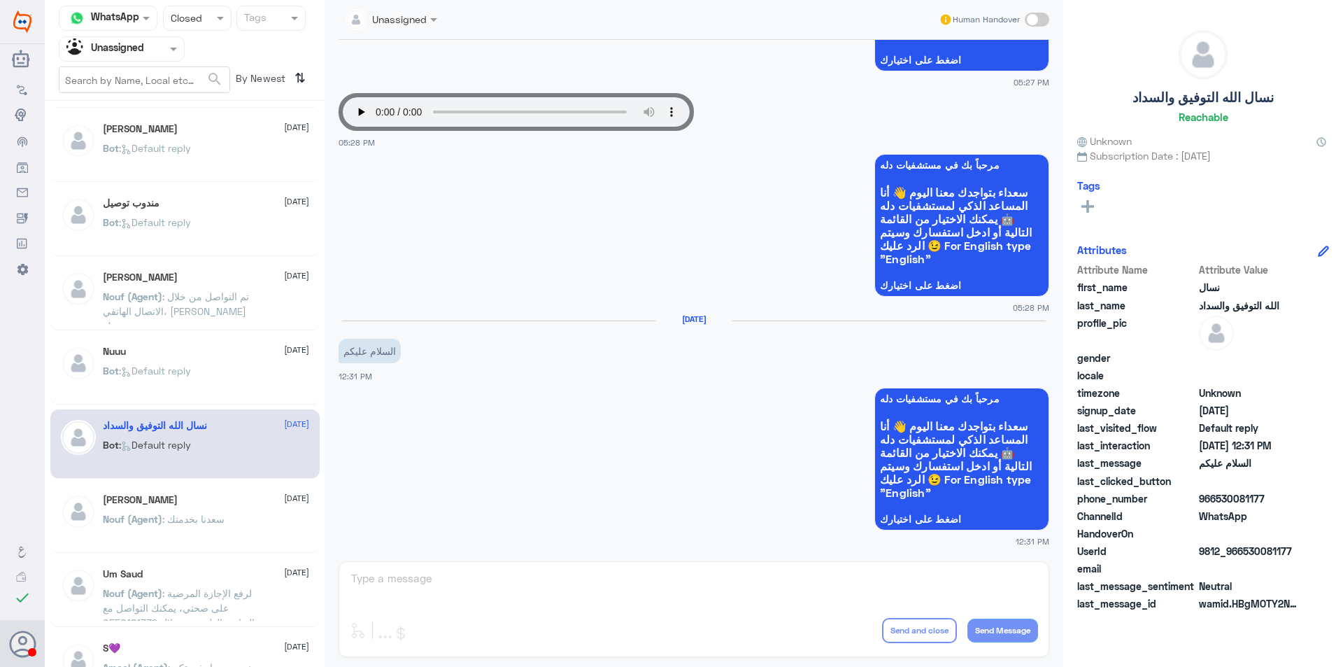
drag, startPoint x: 223, startPoint y: 506, endPoint x: 226, endPoint y: 394, distance: 111.9
click at [226, 394] on div "[PERSON_NAME] [DATE] Bot : Default reply Kh . [DATE] Bot : Default reply [PERSO…" at bounding box center [185, 388] width 280 height 565
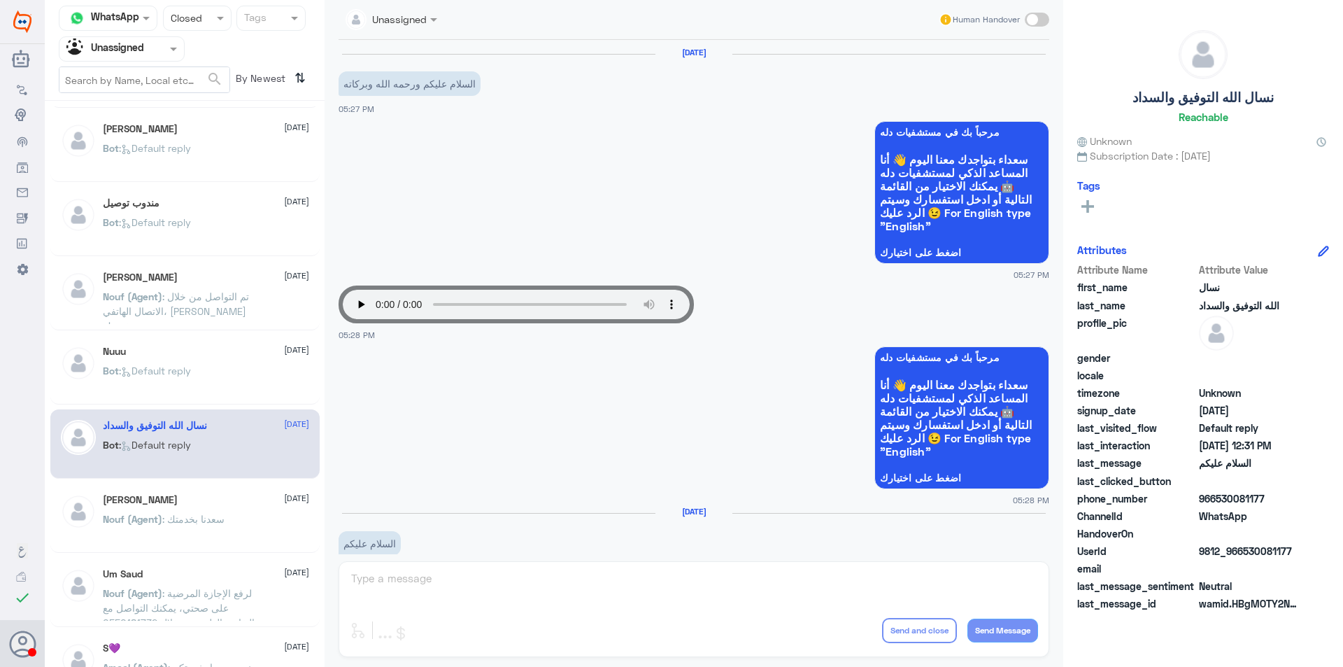
click at [178, 528] on p "Nouf (Agent) : [PERSON_NAME] بخدمتك" at bounding box center [164, 528] width 122 height 35
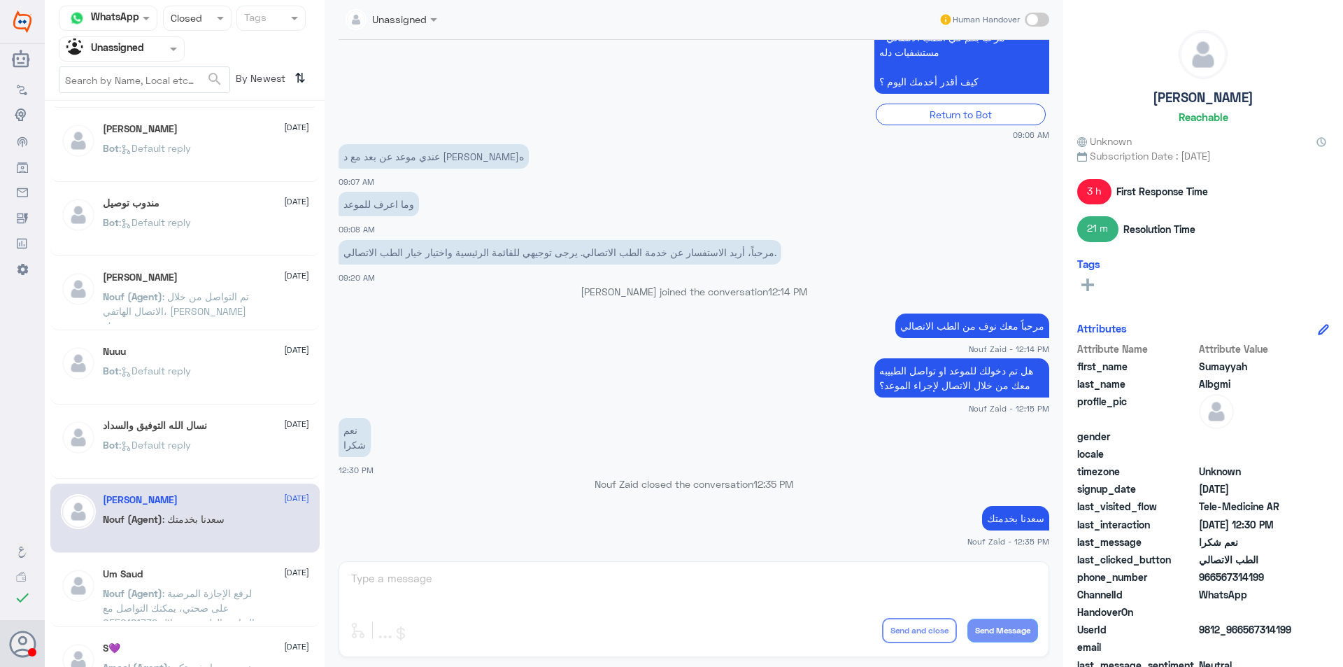
click at [199, 569] on div "Um Saud [DATE]" at bounding box center [206, 574] width 206 height 12
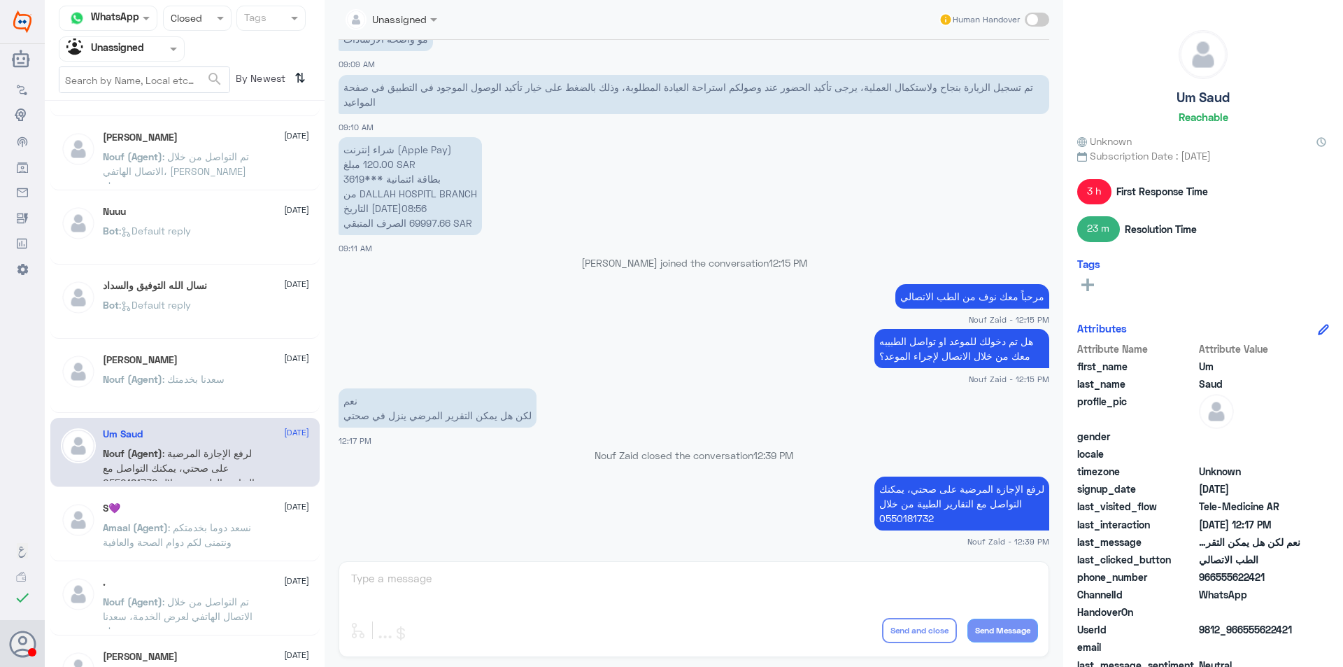
click at [190, 534] on p "Amaal (Agent) : نسعد دوما بخدمتكم ونتمنى لكم دوام الصحة والعافية" at bounding box center [181, 537] width 157 height 35
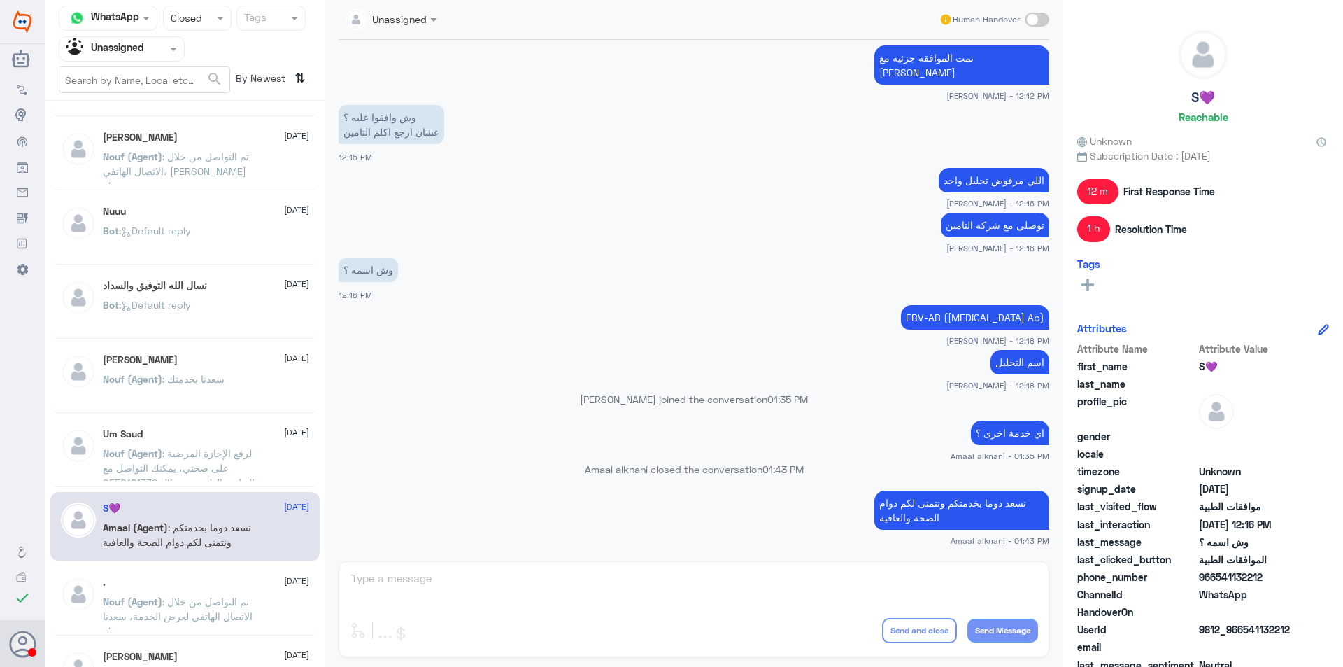
click at [206, 588] on div ". [DATE]" at bounding box center [206, 582] width 206 height 12
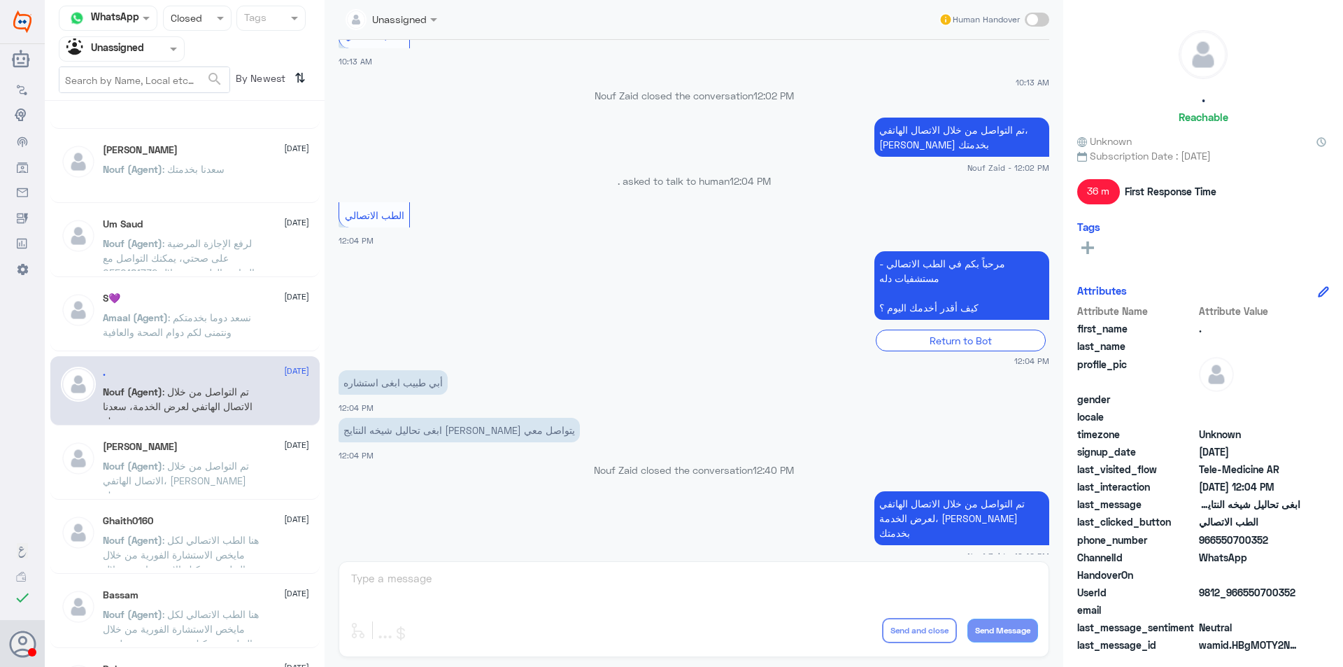
click at [218, 456] on div "[PERSON_NAME] [DATE] Nouf (Agent) : تم التواصل من خلال الاتصال الهاتفي، [PERSON…" at bounding box center [206, 467] width 206 height 52
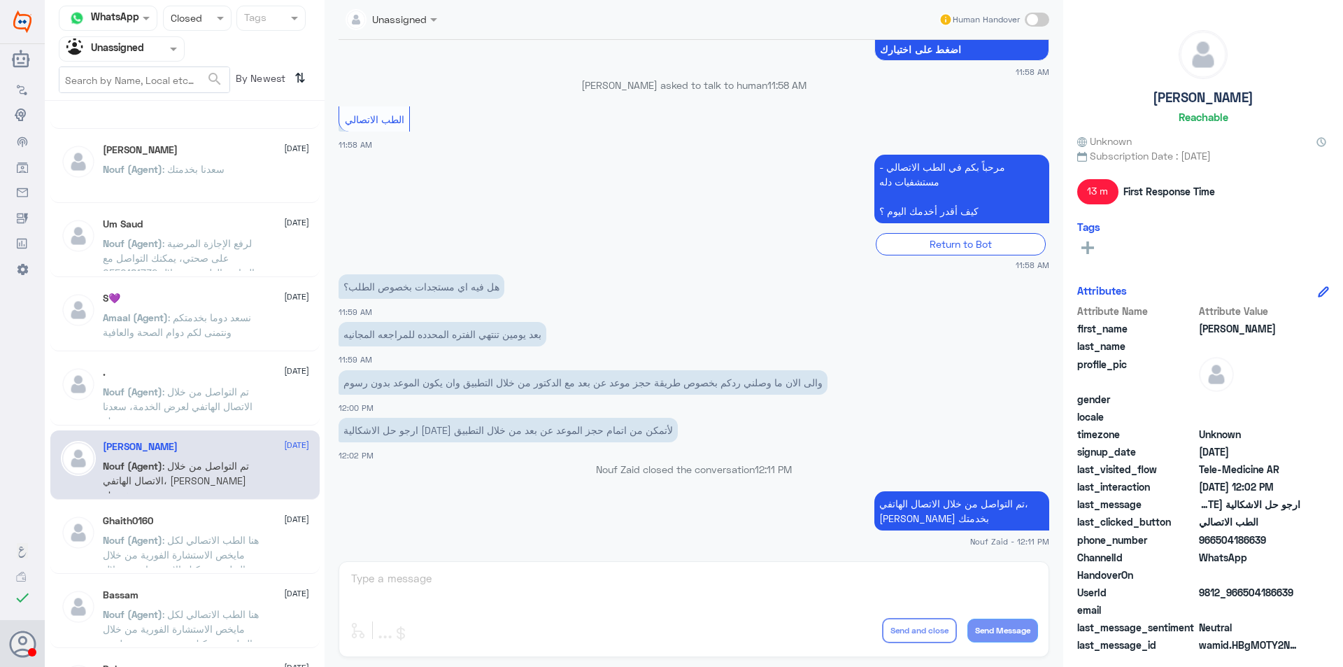
click at [220, 537] on span ": هنا الطب الاتصالي لكل مايخص الاستشارة الفورية من خلال التطبيق، يمكنك الاستفسا…" at bounding box center [181, 569] width 156 height 71
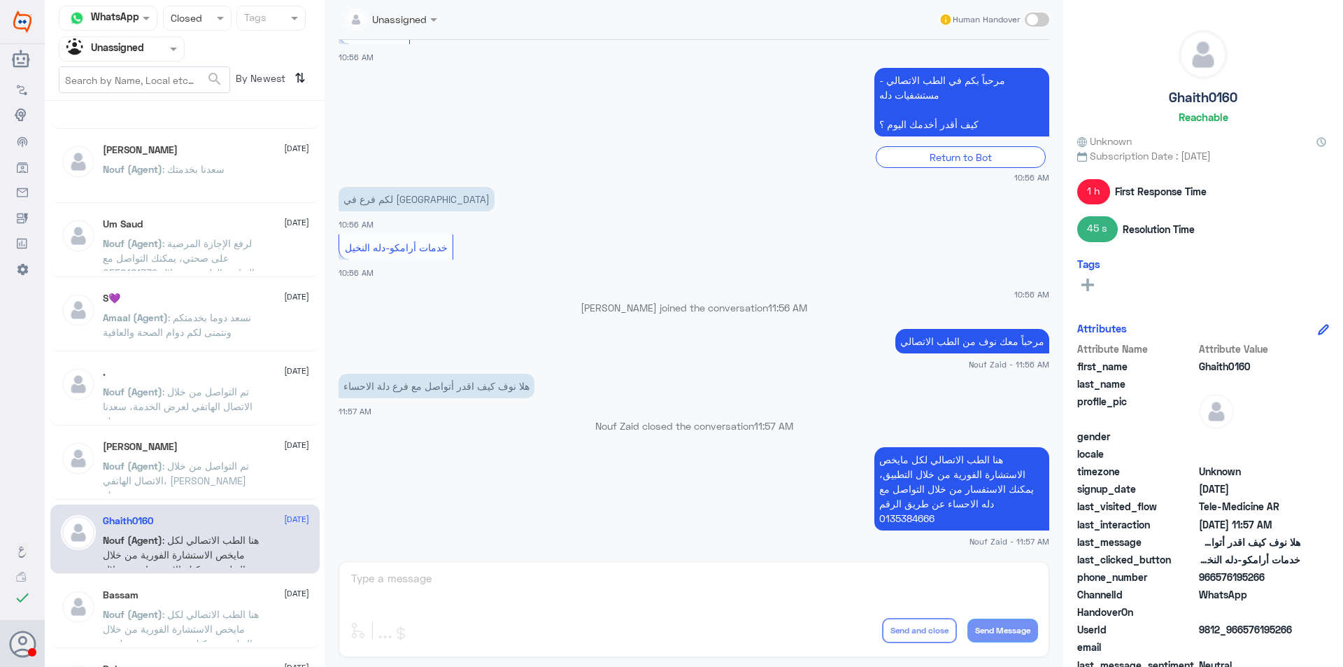
click at [218, 625] on span ": هنا الطب الاتصالي لكل مايخص الاستشارة الفورية من خلال التطبيق، يمكنك حجز موعد…" at bounding box center [181, 643] width 156 height 71
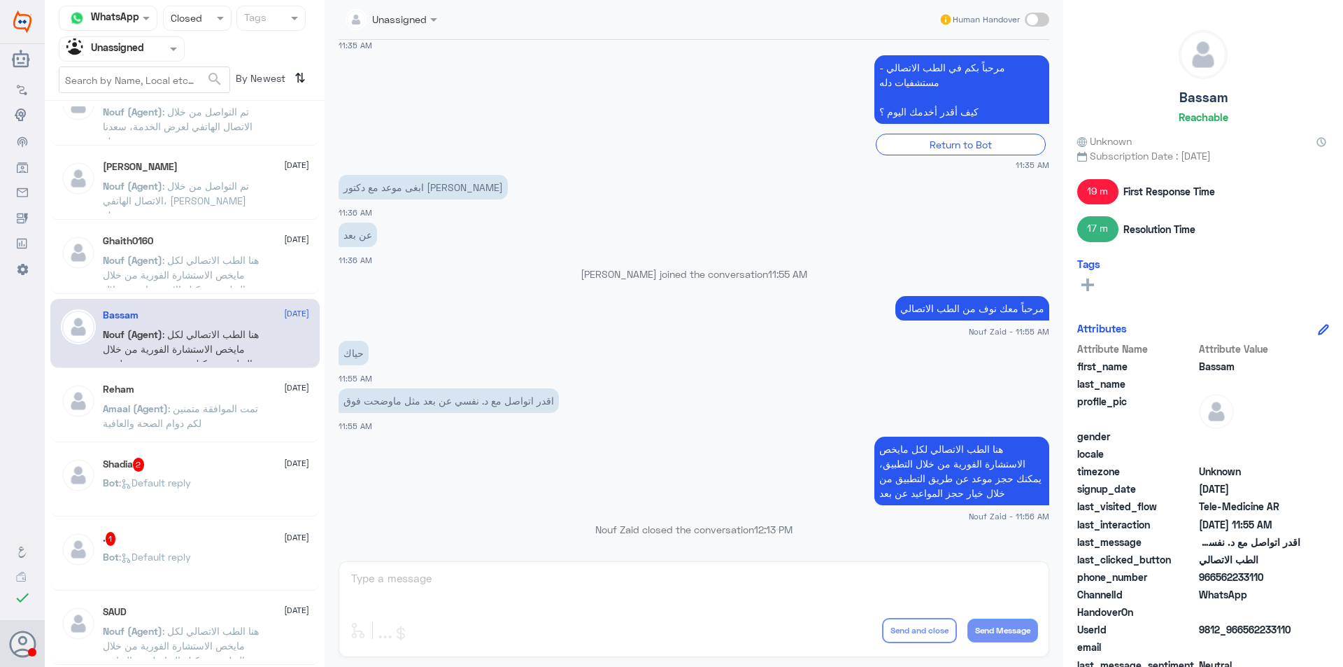
click at [205, 411] on span ": تمت الموافقة متمنين لكم دوام الصحة والعافية" at bounding box center [180, 415] width 155 height 27
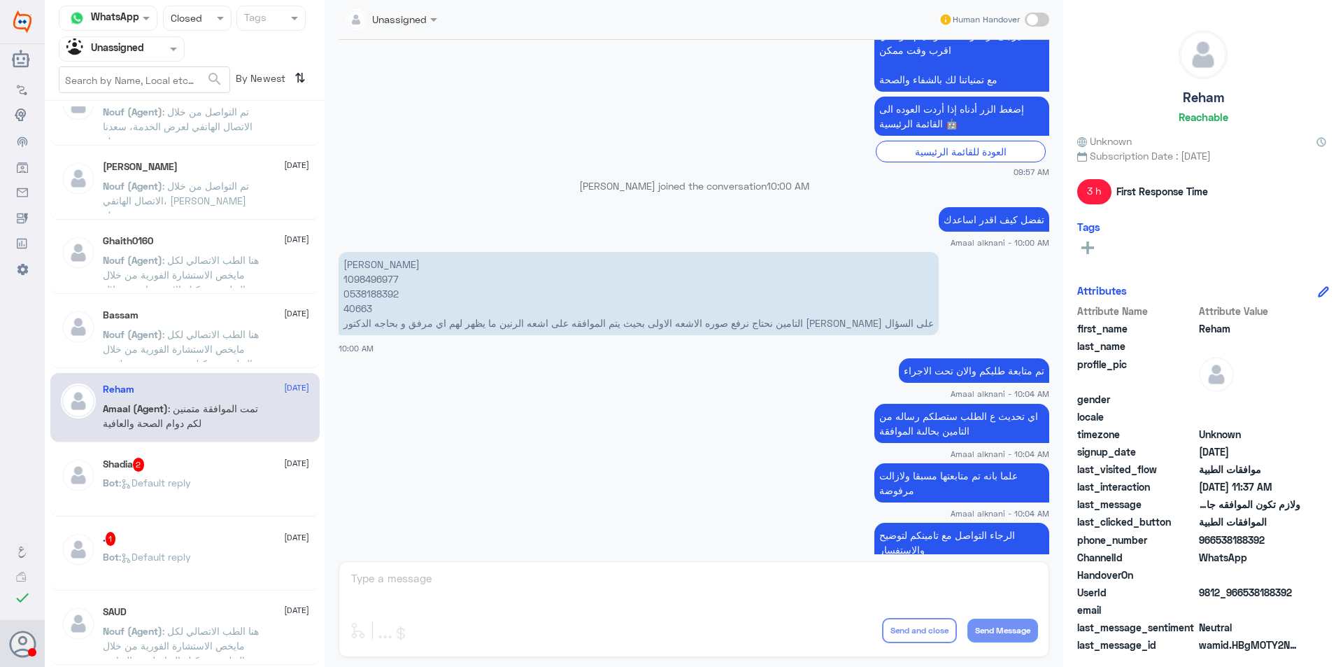
click at [226, 471] on div "Shadia 2 [DATE] Bot : Default reply" at bounding box center [206, 483] width 206 height 52
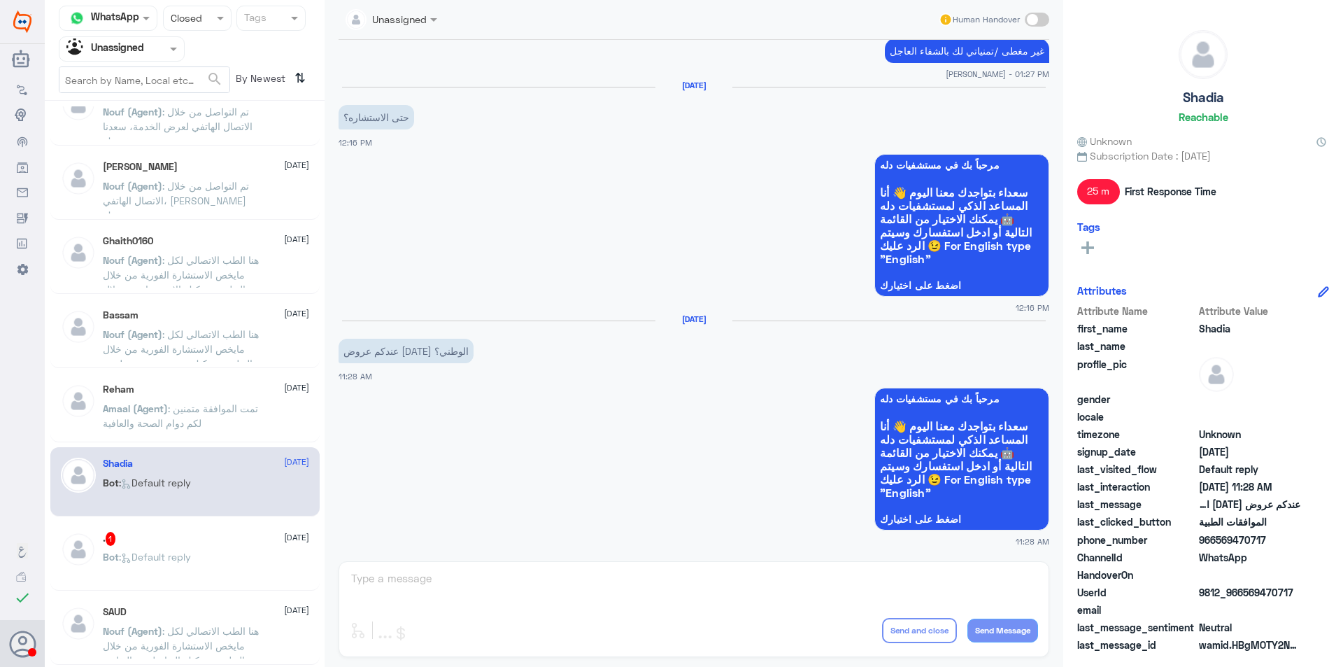
click at [232, 556] on div "Bot : Default reply" at bounding box center [206, 568] width 206 height 31
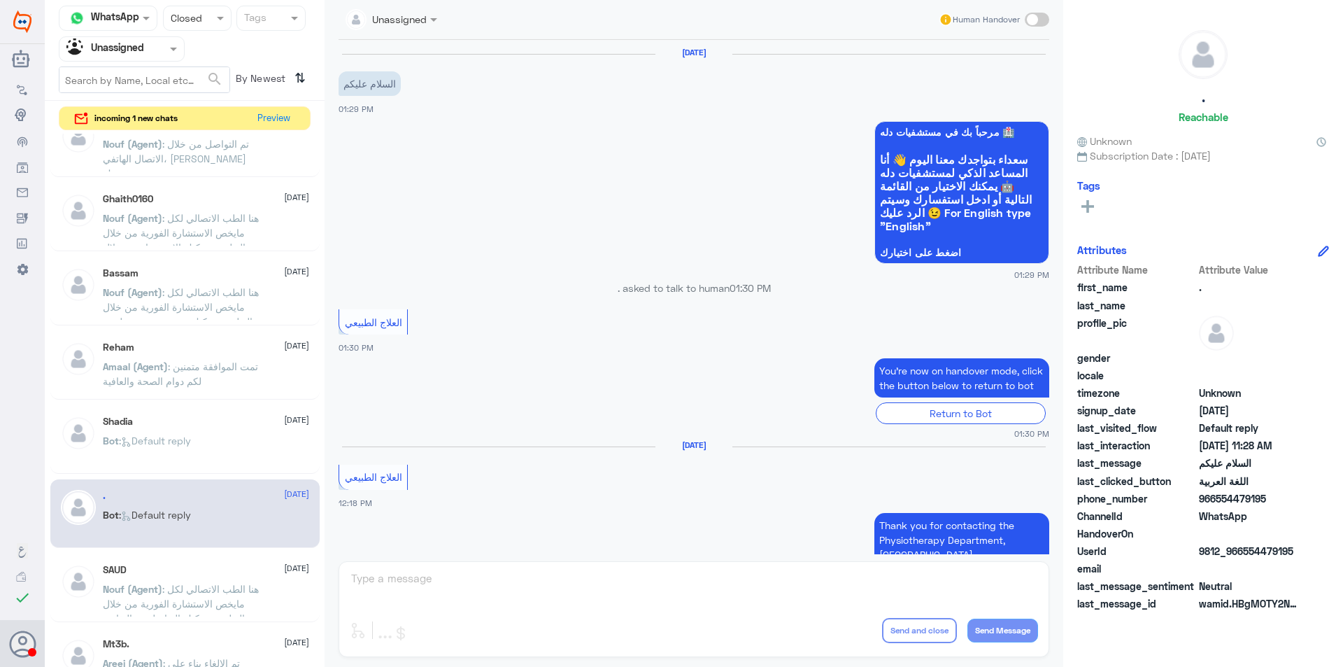
click at [199, 614] on span ": هنا الطب الاتصالي لكل مايخص الاستشارة الفورية من خلال التطبيق، يمكنك التواصل …" at bounding box center [181, 611] width 156 height 56
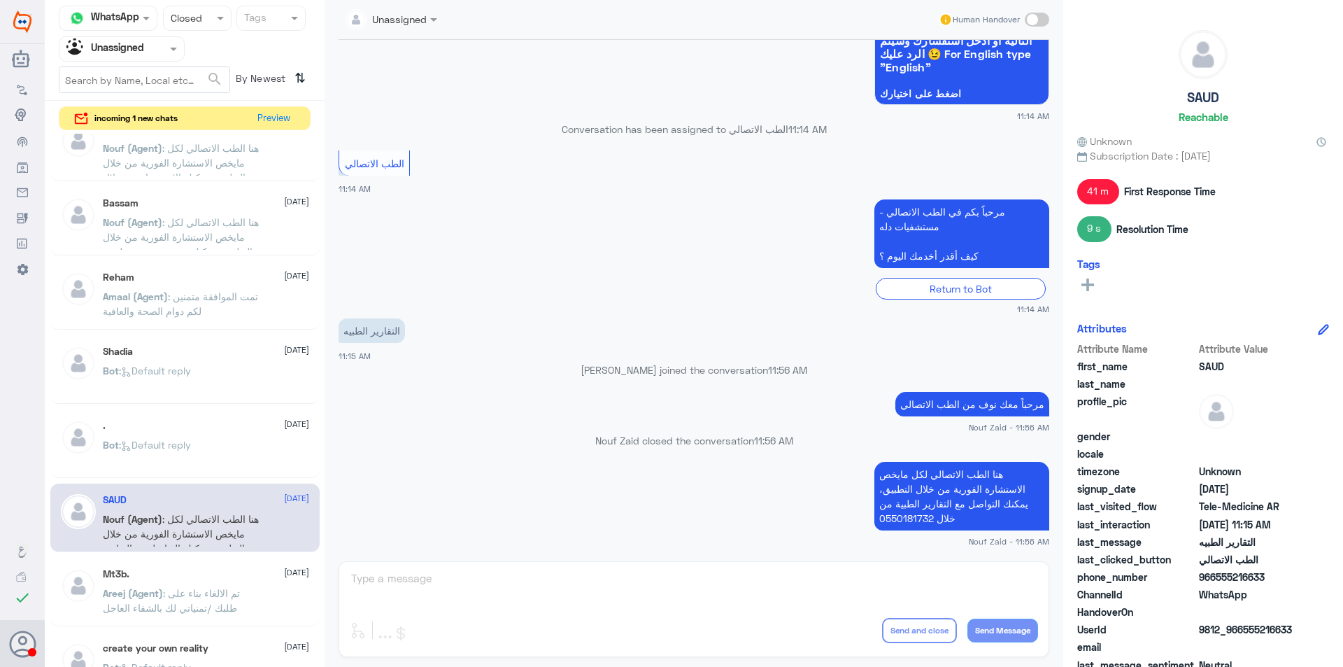
click at [227, 580] on div "Mt3b. [DATE] Areej (Agent) : تم الالغاء بناء على طلبك /تمنياتي لك بالشفاء العاجل" at bounding box center [206, 594] width 206 height 52
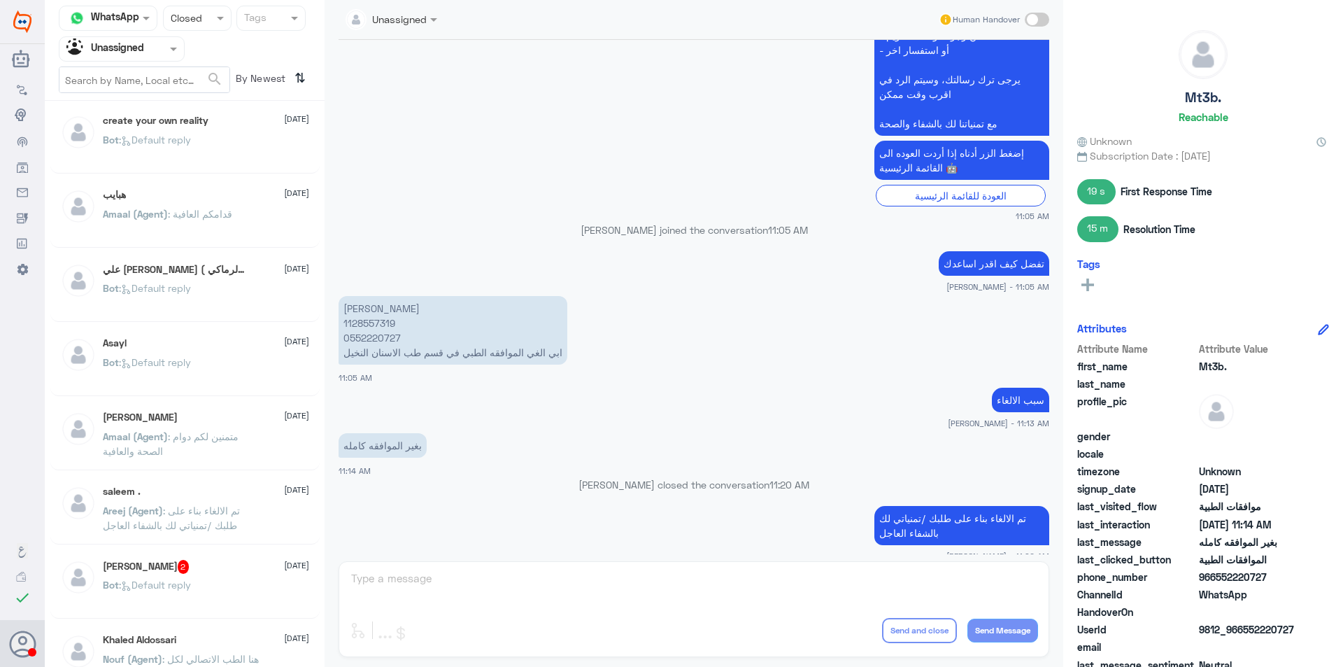
click at [240, 155] on div "Bot : Default reply" at bounding box center [206, 151] width 206 height 31
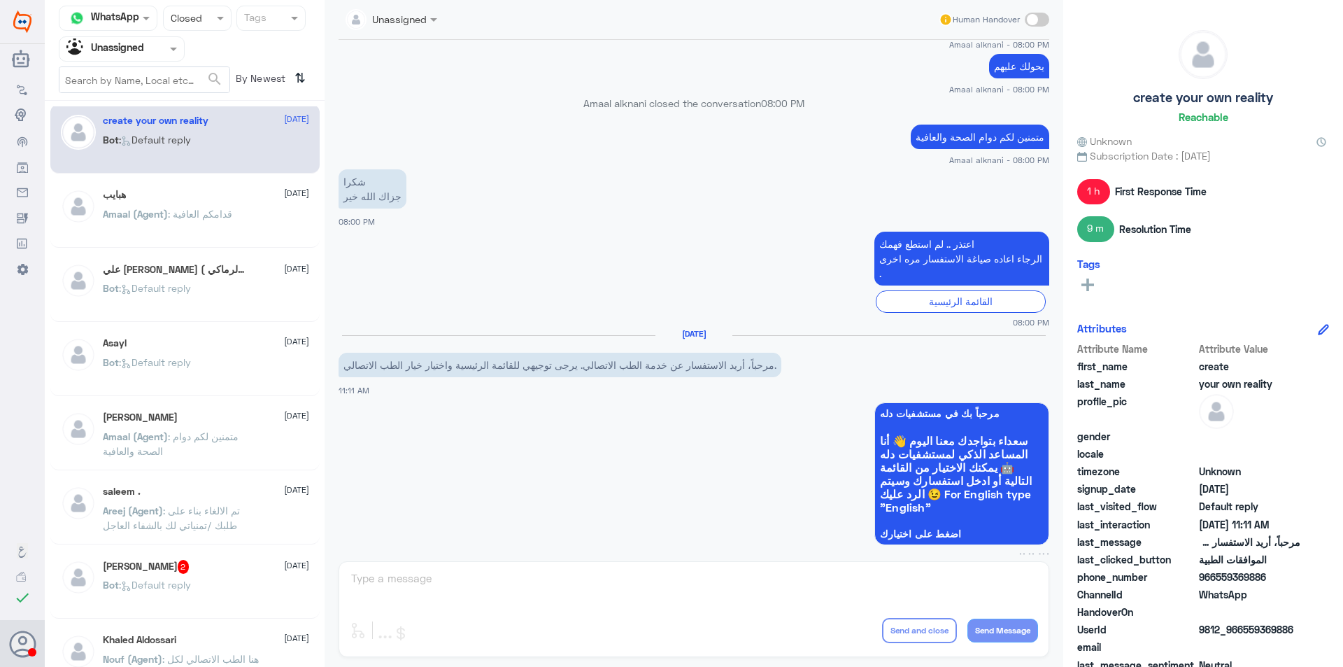
click at [246, 211] on div "Amaal (Agent) : قدامكم العافية" at bounding box center [206, 225] width 206 height 31
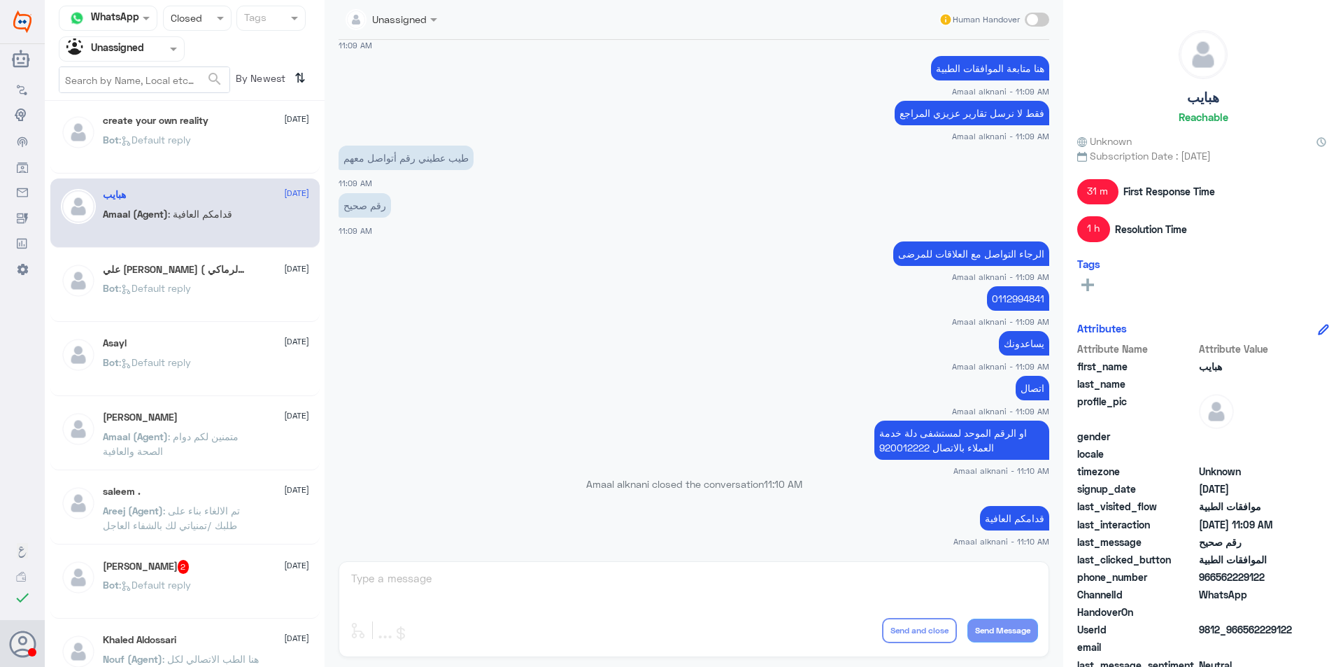
click at [226, 139] on div "Bot : Default reply" at bounding box center [206, 151] width 206 height 31
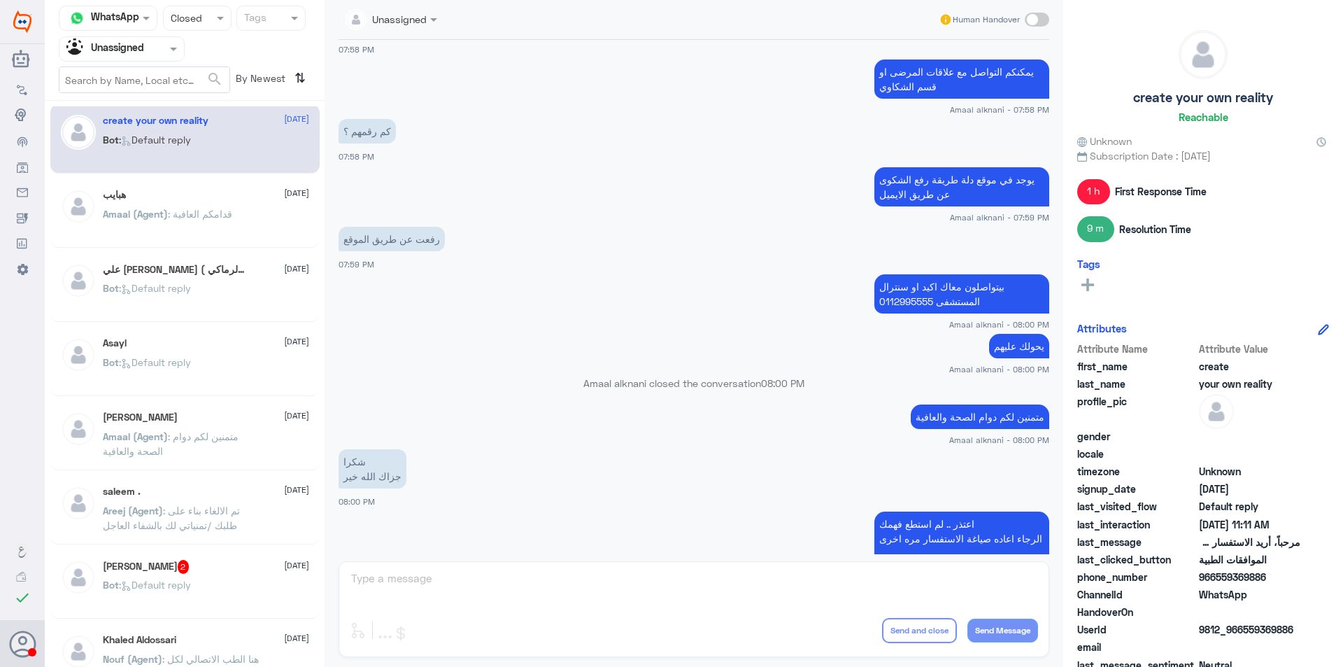
click at [208, 212] on span ": قدامكم العافية" at bounding box center [200, 214] width 64 height 12
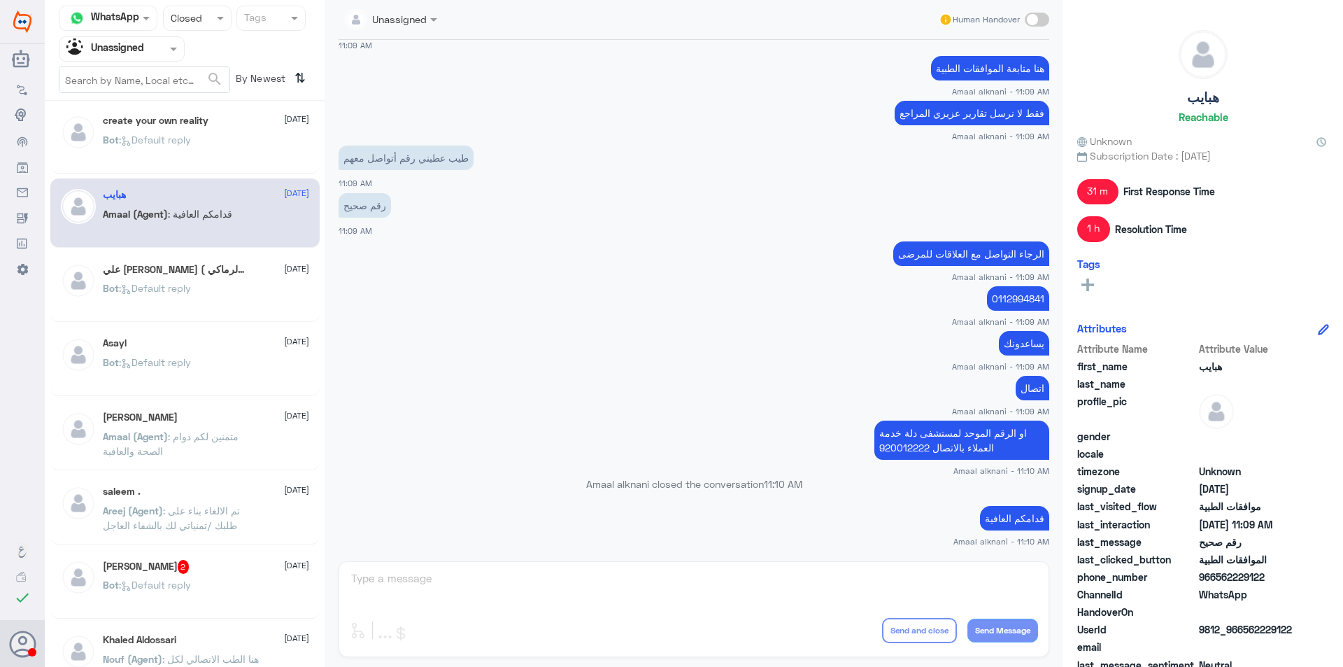
click at [227, 280] on div "علي [PERSON_NAME] ( الرماكي ) 19 [DATE] Bot : Default reply" at bounding box center [206, 289] width 206 height 52
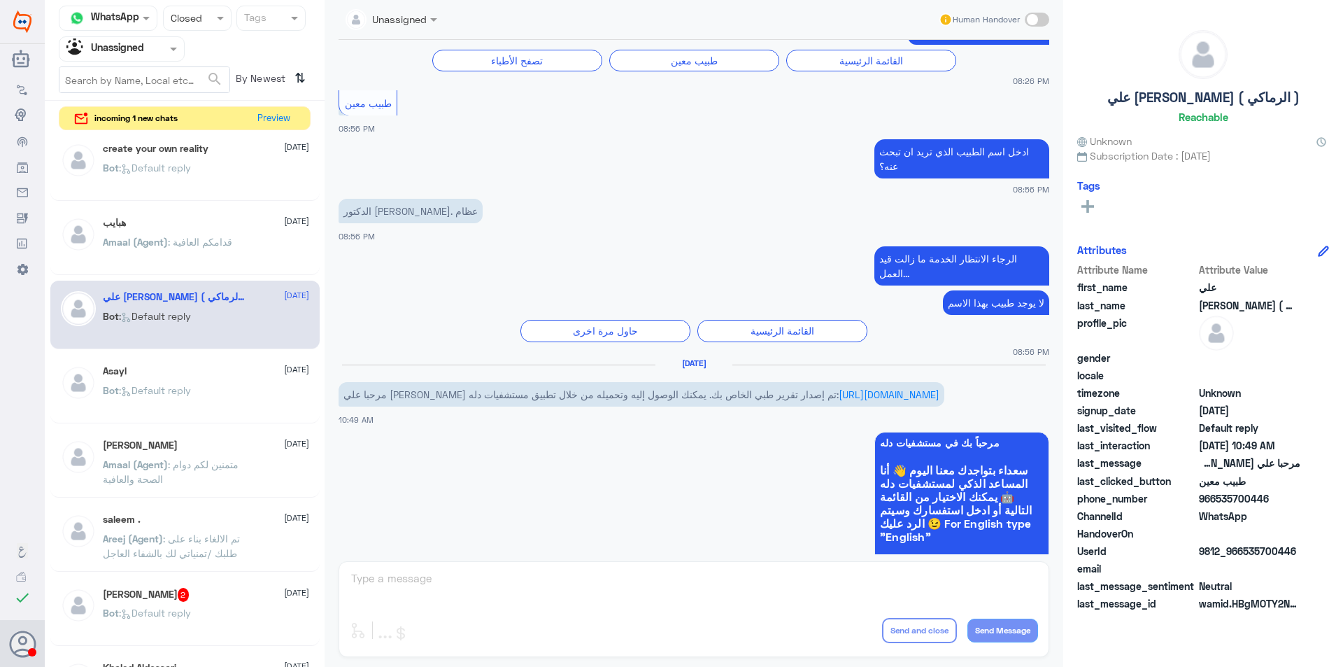
click at [228, 366] on div "Asayl [DATE]" at bounding box center [206, 371] width 206 height 12
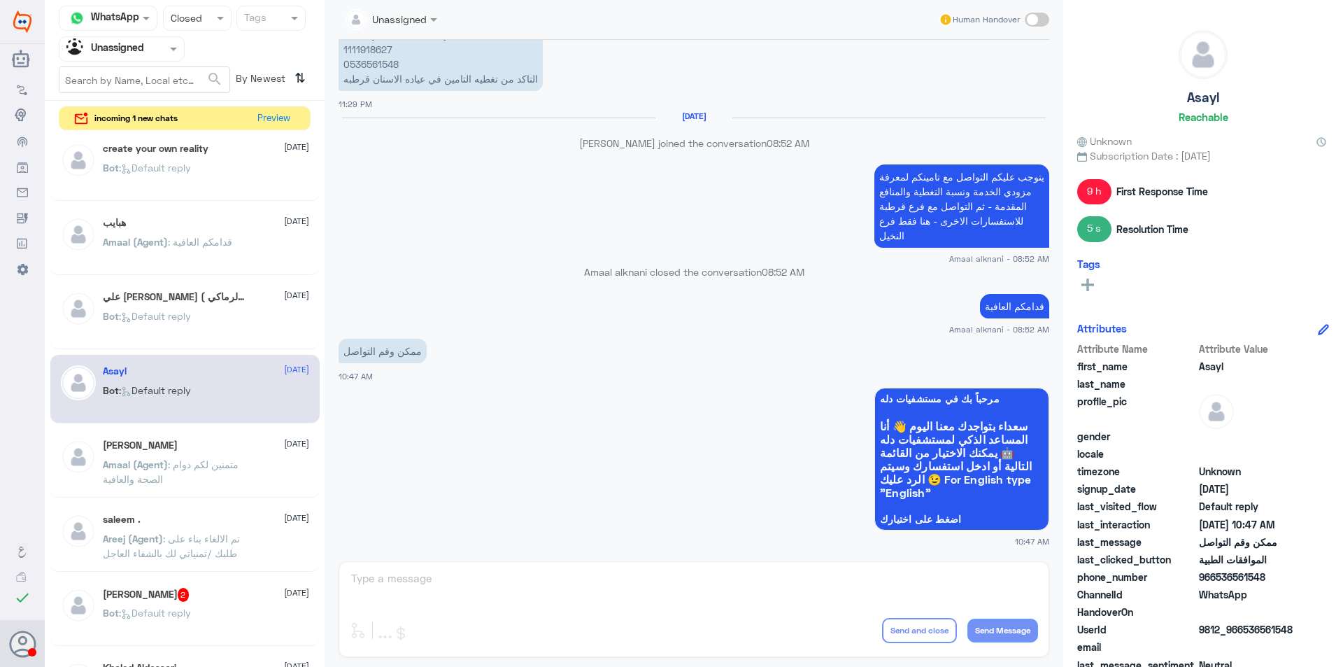
click at [230, 455] on div "[PERSON_NAME] [DATE] Amaal (Agent) : متمنين لكم دوام الصحة والعافية" at bounding box center [206, 465] width 206 height 52
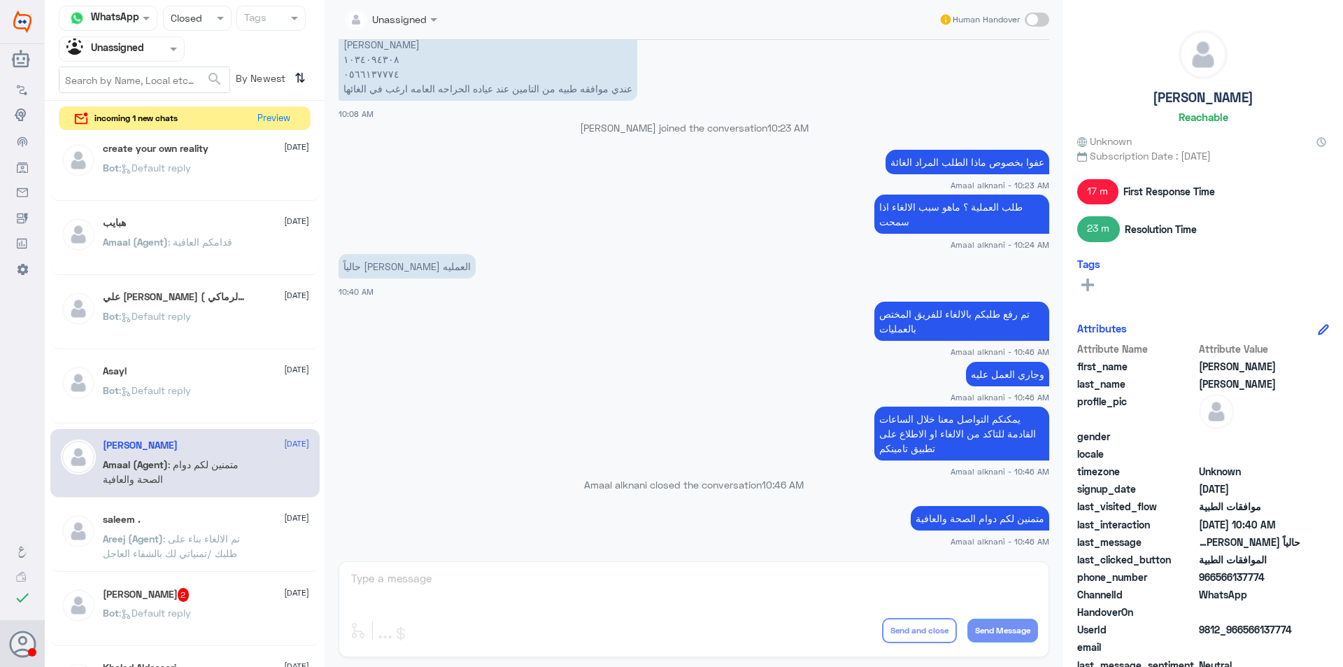
click at [234, 529] on div "saleem . [DATE] Areej (Agent) : تم الالغاء بناء على طلبك /تمنياتي لك بالشفاء ال…" at bounding box center [206, 539] width 206 height 52
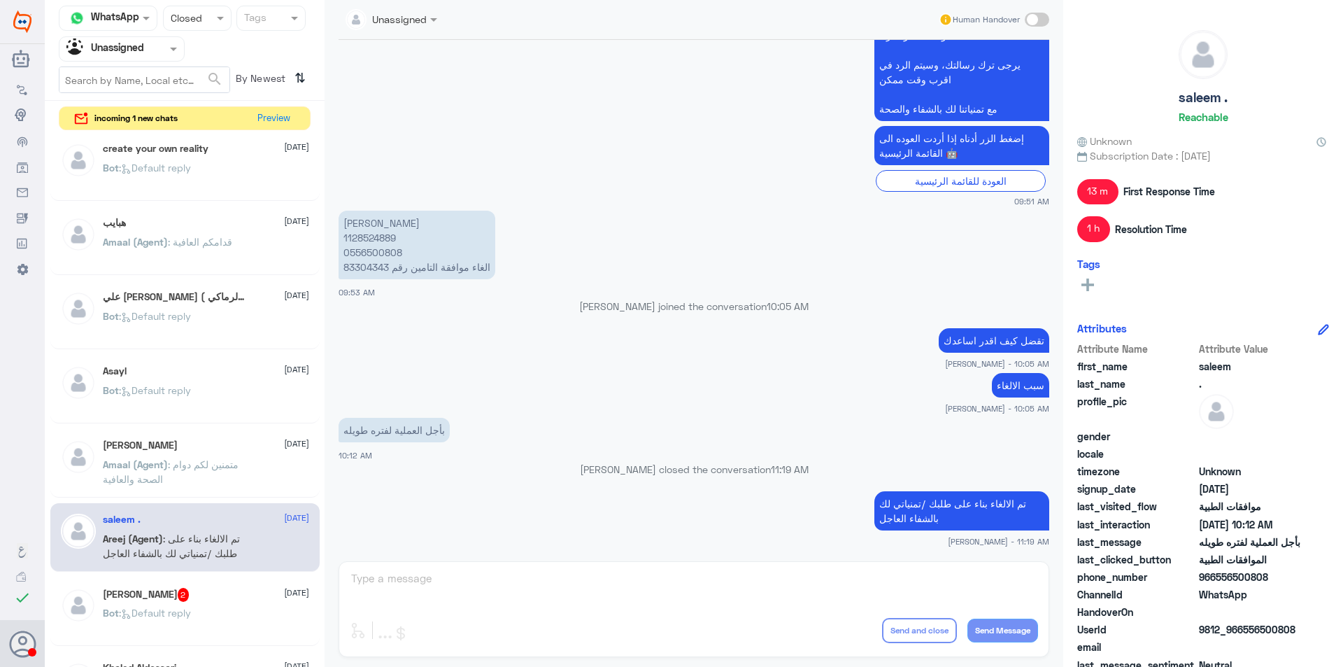
click at [242, 592] on div "Abu Hattan 2 [DATE]" at bounding box center [206, 595] width 206 height 14
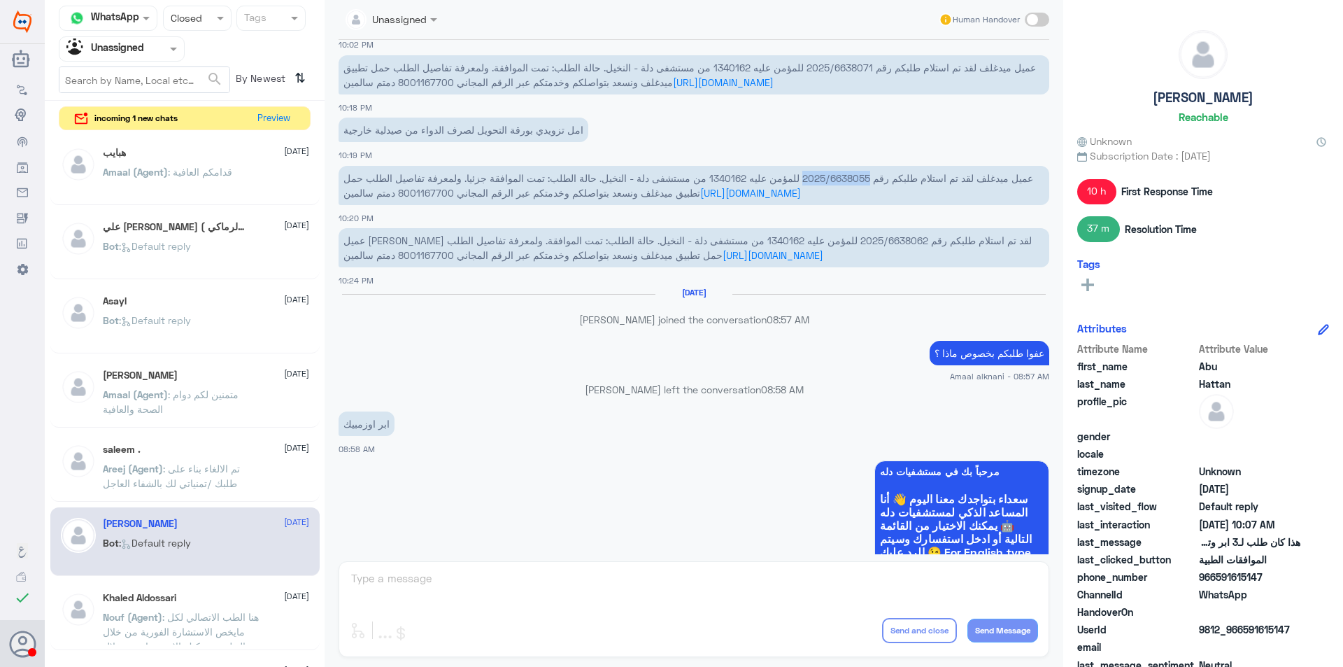
drag, startPoint x: 850, startPoint y: 165, endPoint x: 781, endPoint y: 162, distance: 68.6
click at [781, 172] on span "عميل ميدغلف لقد تم استلام طلبكم رقم 2025/6638055 للمؤمن عليه 1340162 من مستشفى …" at bounding box center [688, 185] width 690 height 27
copy span "2025/6638055"
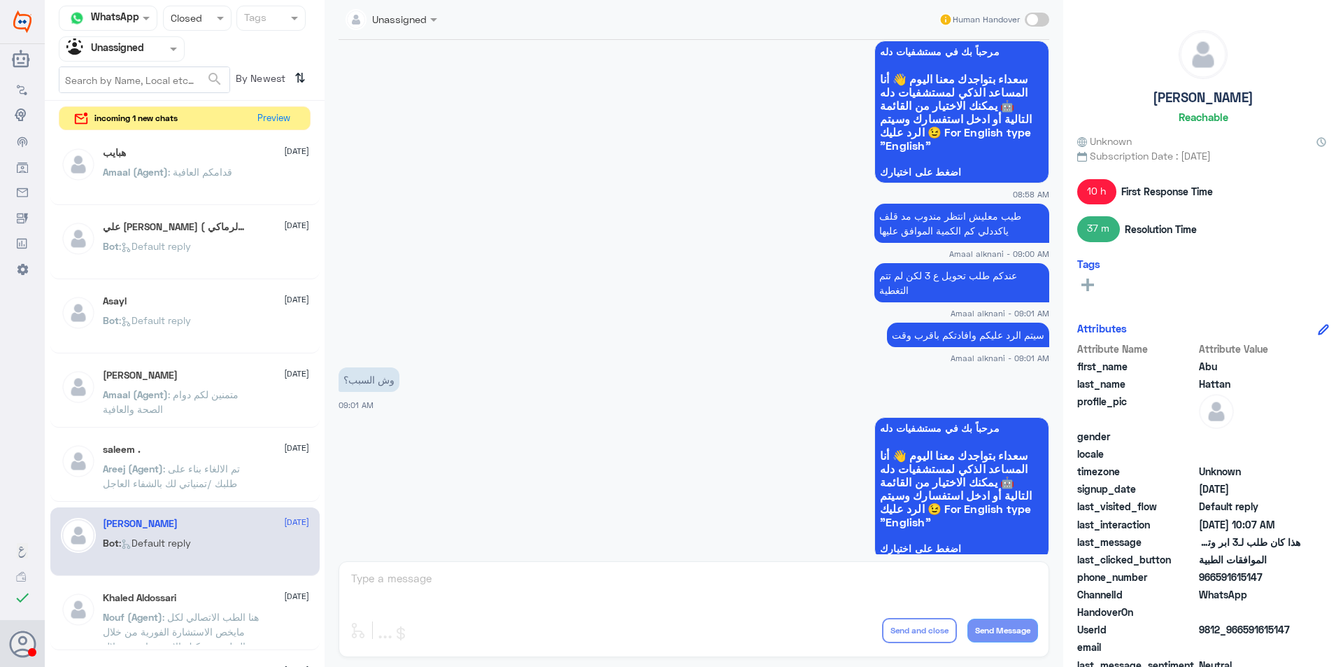
click at [192, 621] on span ": هنا الطب الاتصالي لكل مايخص الاستشارة الفورية من خلال التطبيق، يمكنك الاستفسا…" at bounding box center [181, 639] width 156 height 56
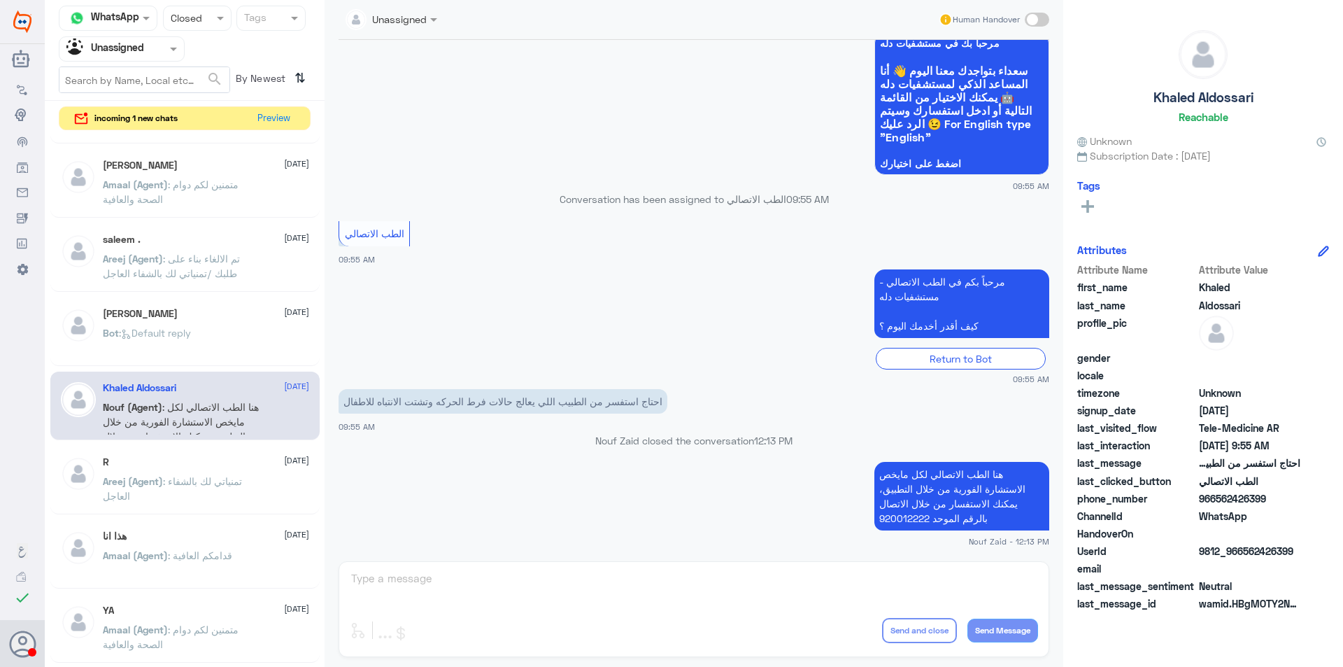
click at [234, 469] on div "R [DATE] Areej (Agent) : تمنياتي لك بالشفاء العاجل" at bounding box center [206, 482] width 206 height 52
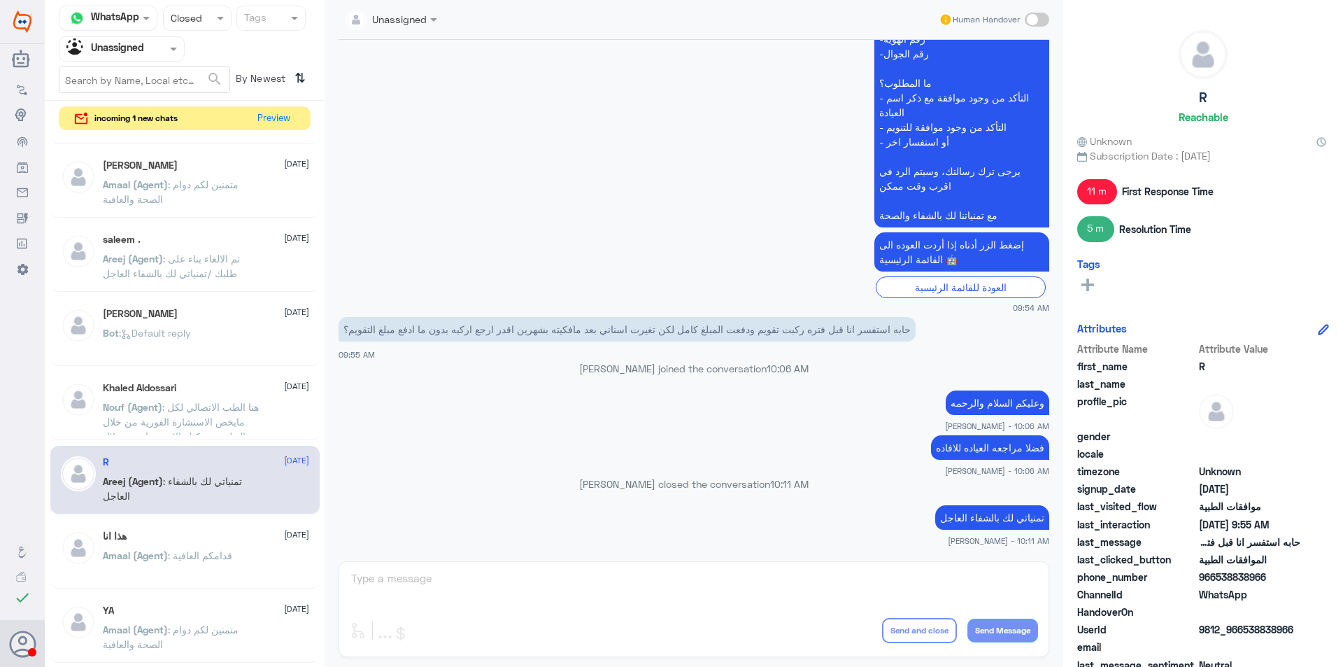
click at [198, 555] on span ": قدامكم العافية" at bounding box center [200, 555] width 64 height 12
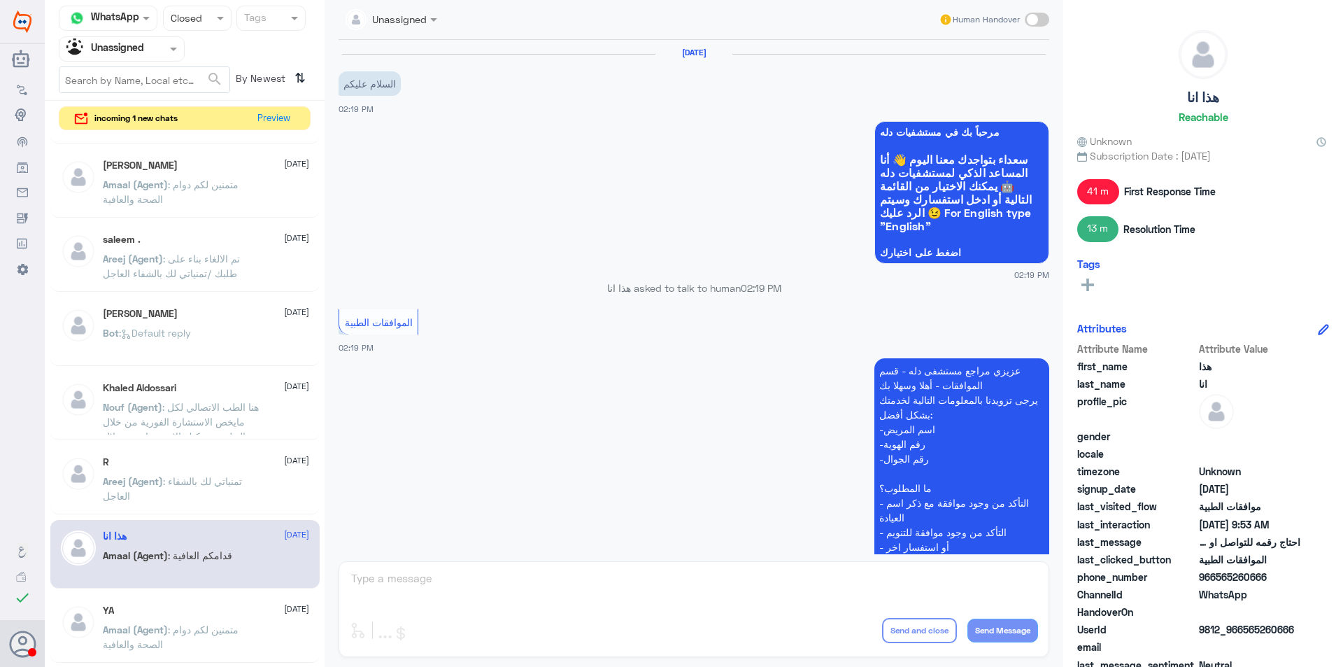
scroll to position [1333, 0]
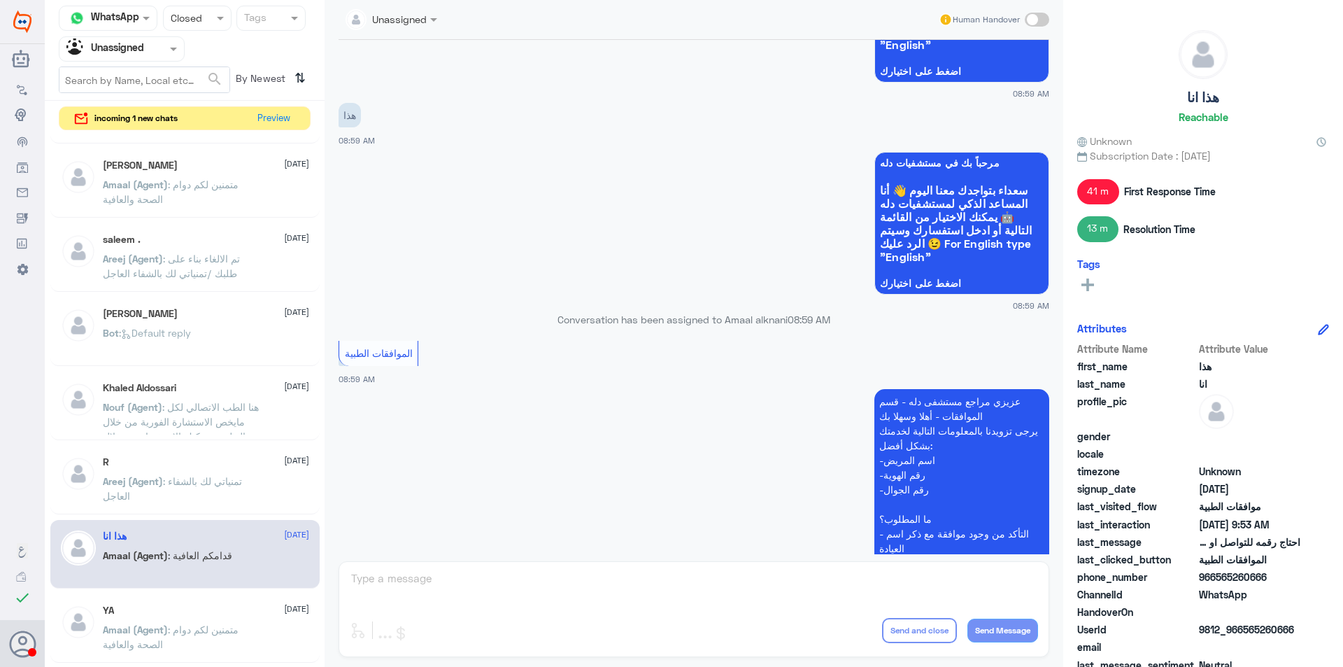
click at [200, 625] on span ": متمنين لكم دوام الصحة والعافية" at bounding box center [171, 636] width 136 height 27
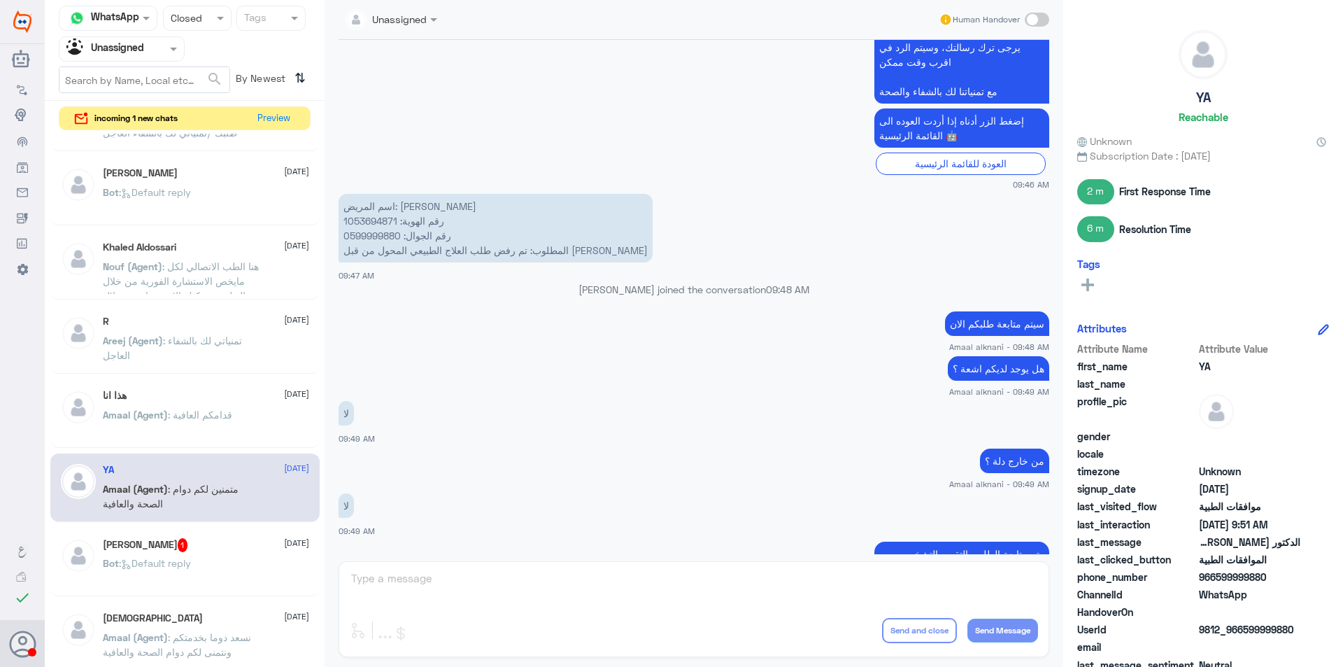
scroll to position [637, 0]
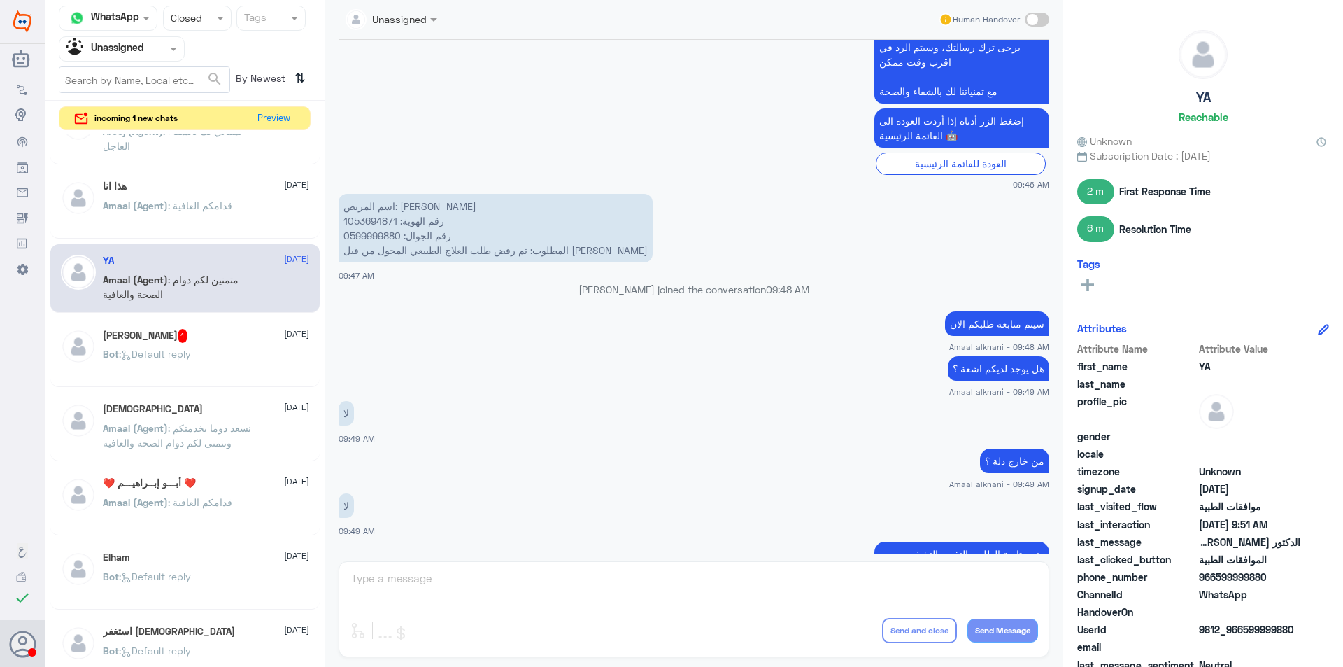
click at [227, 362] on div "Bot : Default reply" at bounding box center [206, 365] width 206 height 31
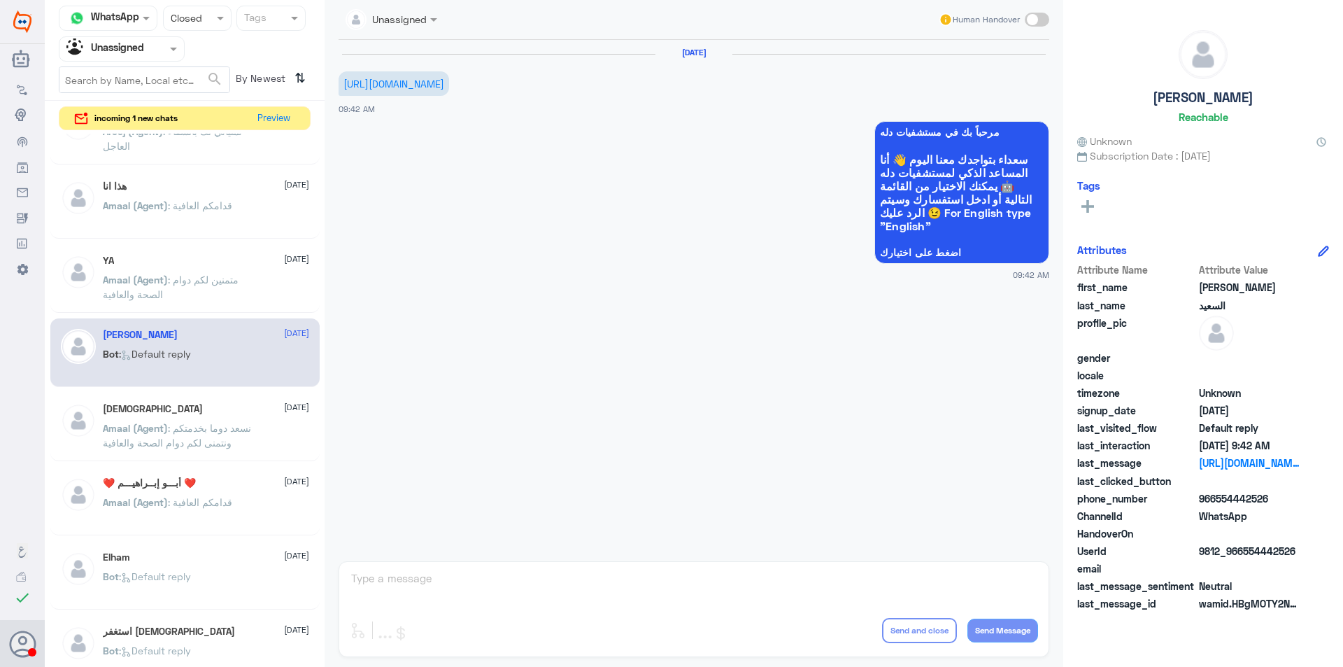
click at [239, 418] on div "[PERSON_NAME] [DATE] Amaal (Agent) : نسعد دوما بخدمتكم ونتمنى لكم دوام الصحة وا…" at bounding box center [206, 429] width 206 height 52
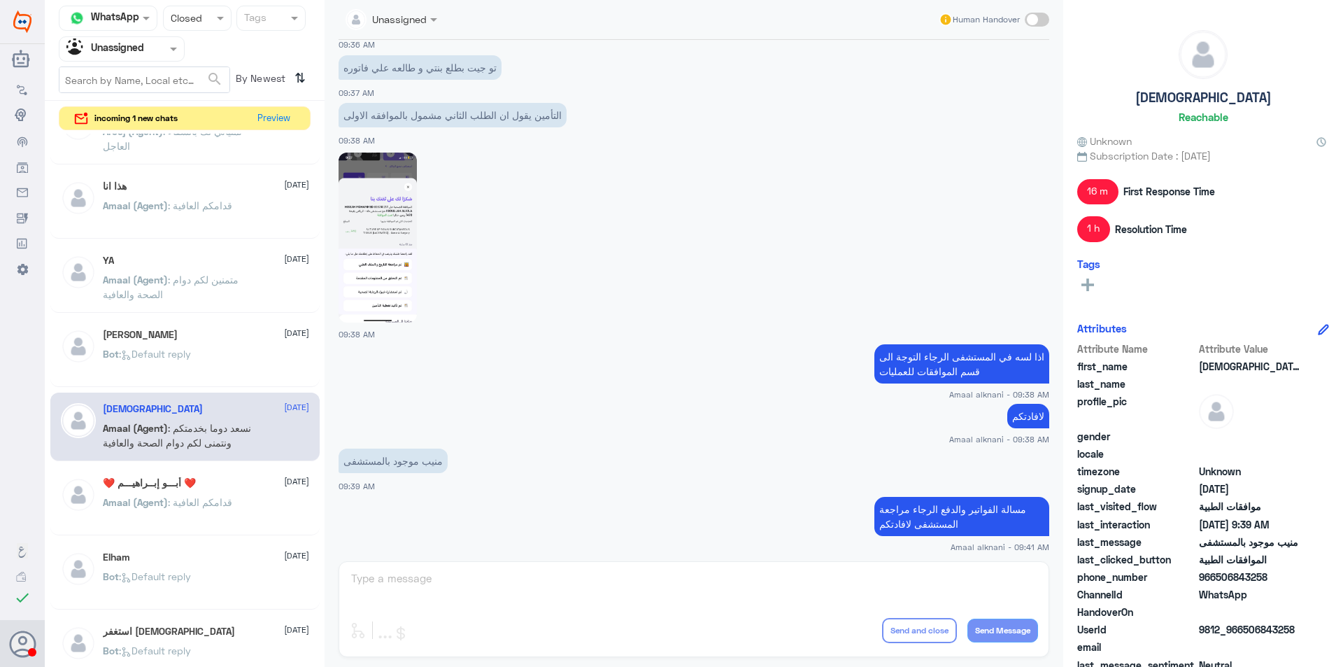
scroll to position [933, 0]
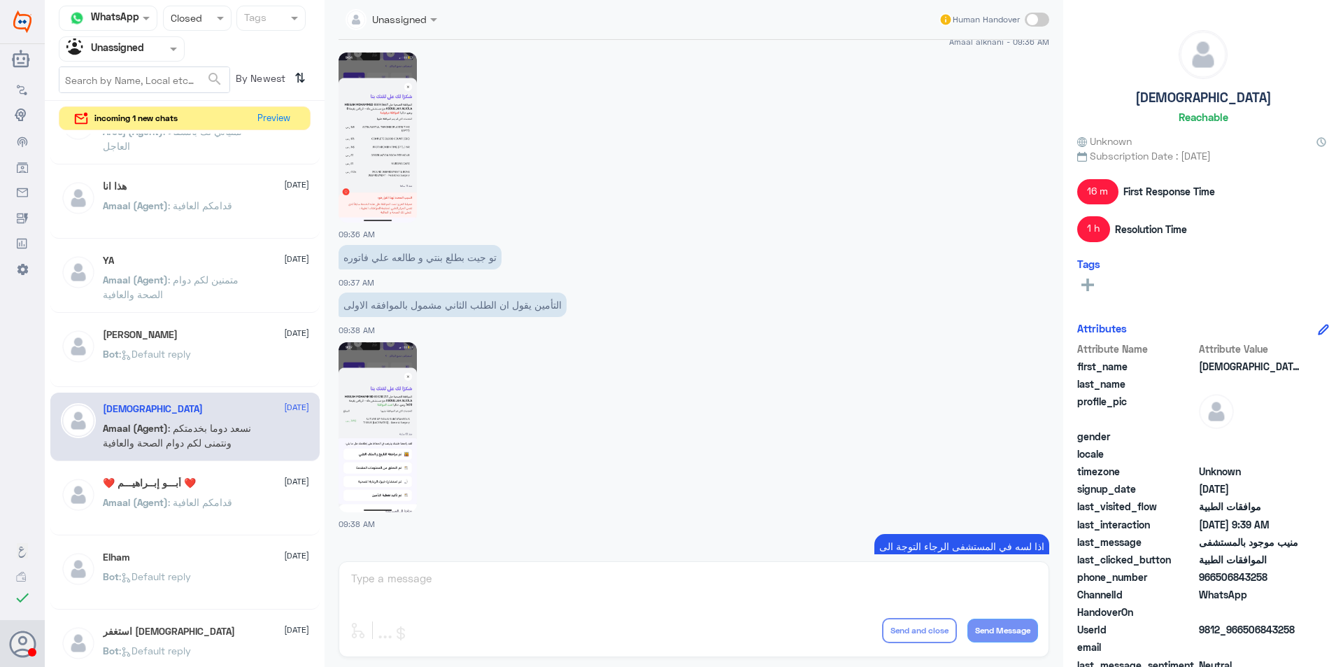
click at [215, 478] on div "❤️ أبـــو إبــراهيـــم ❤️ [DATE]" at bounding box center [206, 483] width 206 height 12
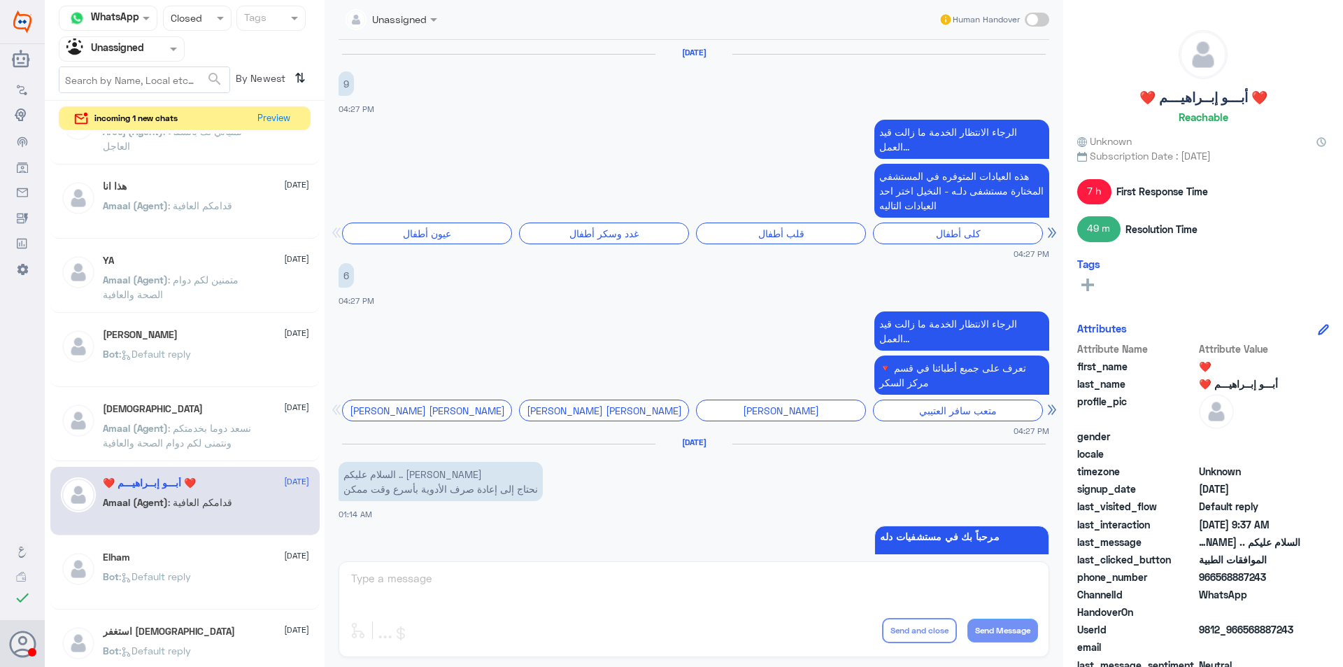
scroll to position [1191, 0]
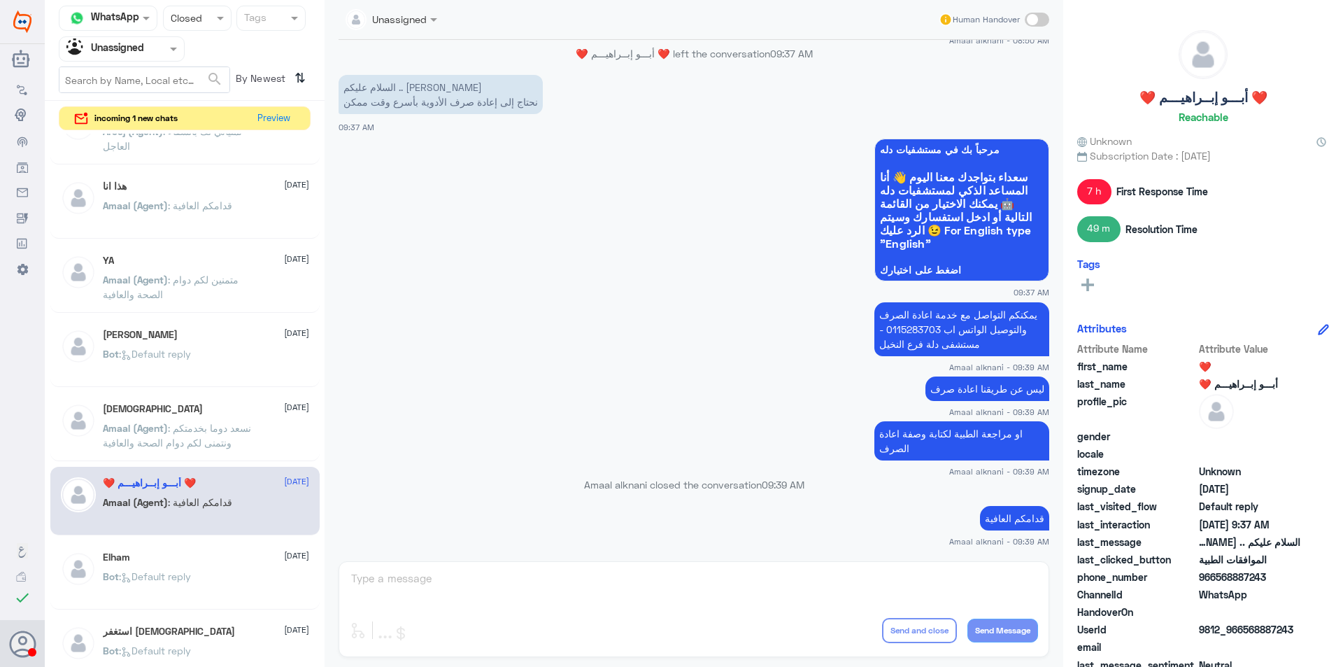
click at [245, 555] on div "Elham [DATE]" at bounding box center [206, 557] width 206 height 12
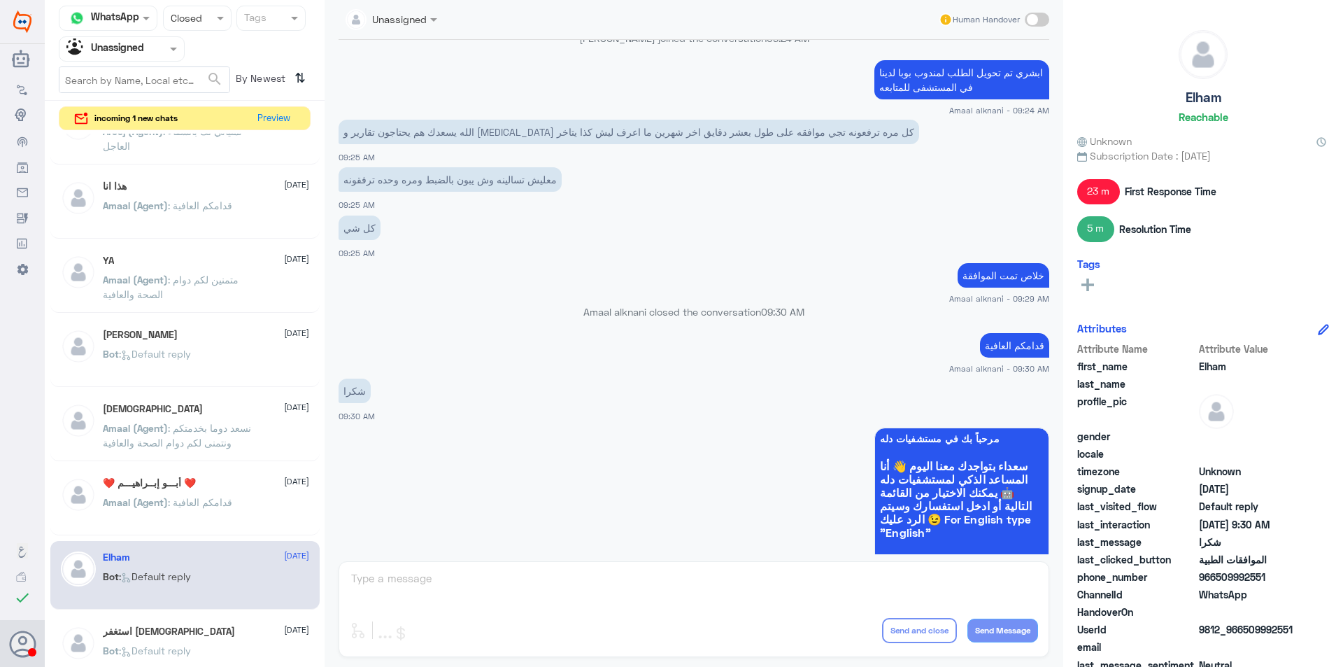
scroll to position [865, 0]
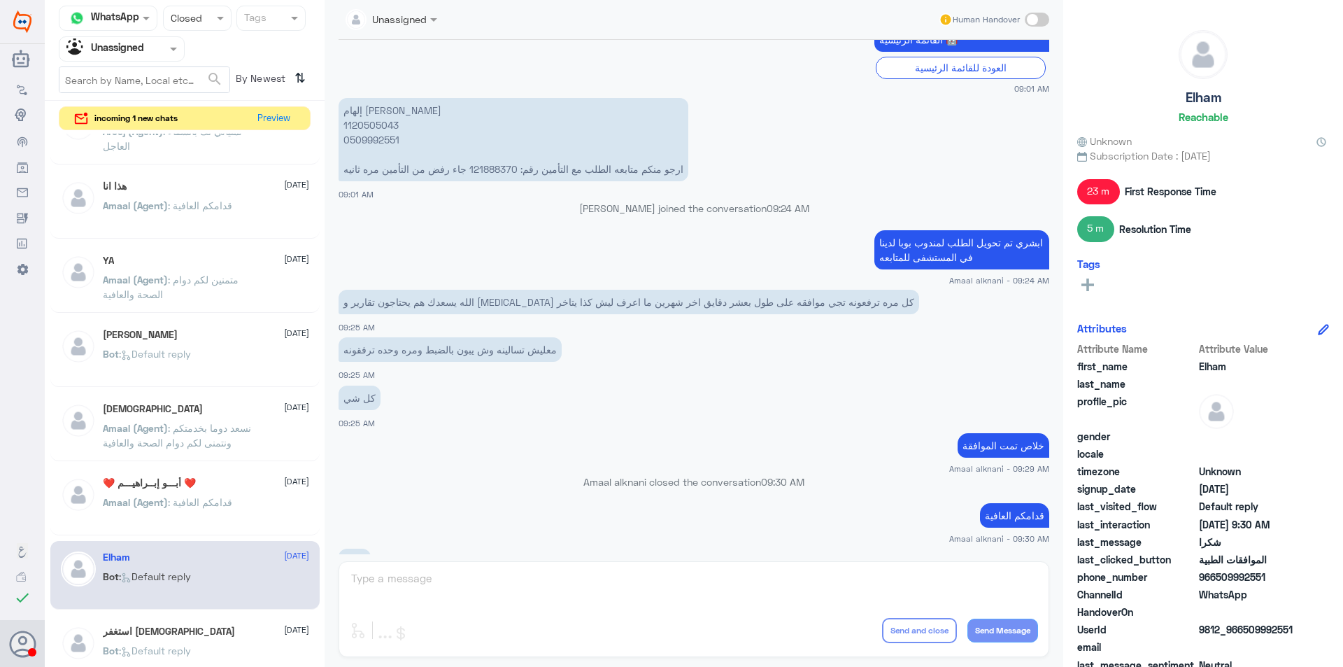
drag, startPoint x: 471, startPoint y: 292, endPoint x: 373, endPoint y: 295, distance: 98.0
click at [374, 287] on div "الله يسعدك هم يحتاجون تقارير و [MEDICAL_DATA] كل مره ترفعونه تجي موافقه على طول…" at bounding box center [694, 310] width 711 height 48
click at [208, 649] on div "Bot : Default reply" at bounding box center [206, 661] width 206 height 31
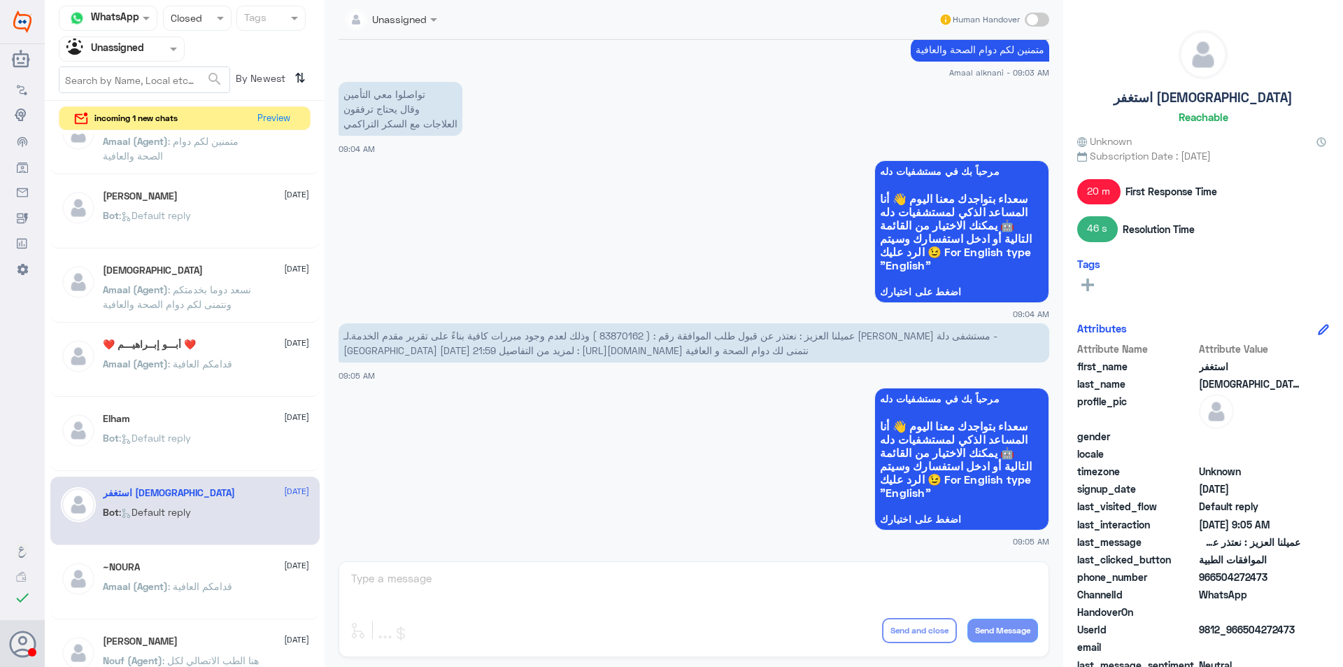
scroll to position [776, 0]
click at [197, 575] on div "~NOURA [DATE] Amaal (Agent) : قدامكم العافية" at bounding box center [206, 586] width 206 height 52
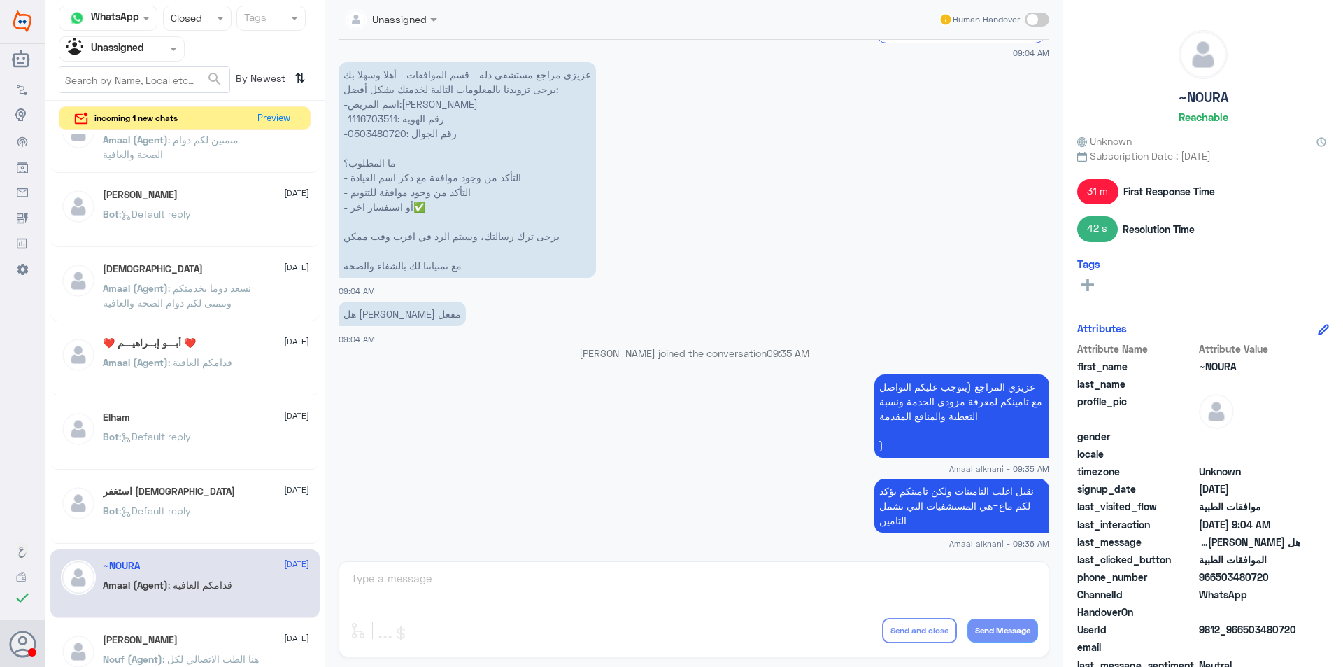
scroll to position [1456, 0]
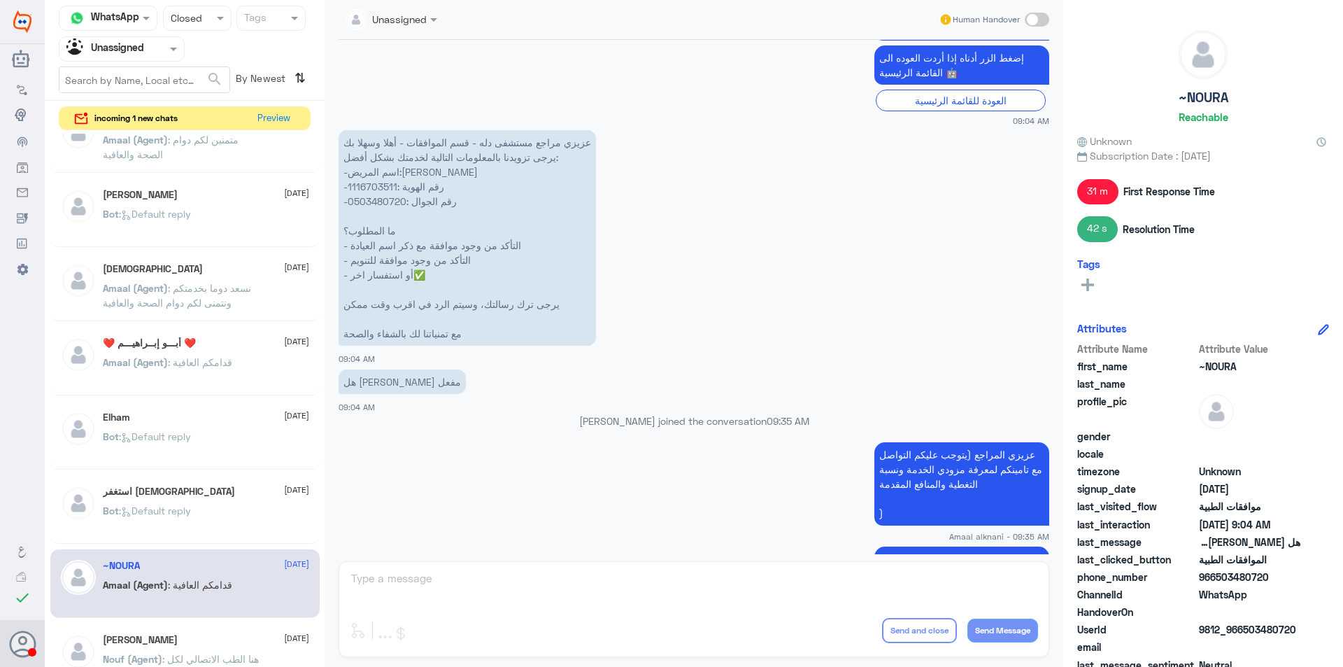
click at [157, 653] on span "Nouf (Agent)" at bounding box center [132, 659] width 59 height 12
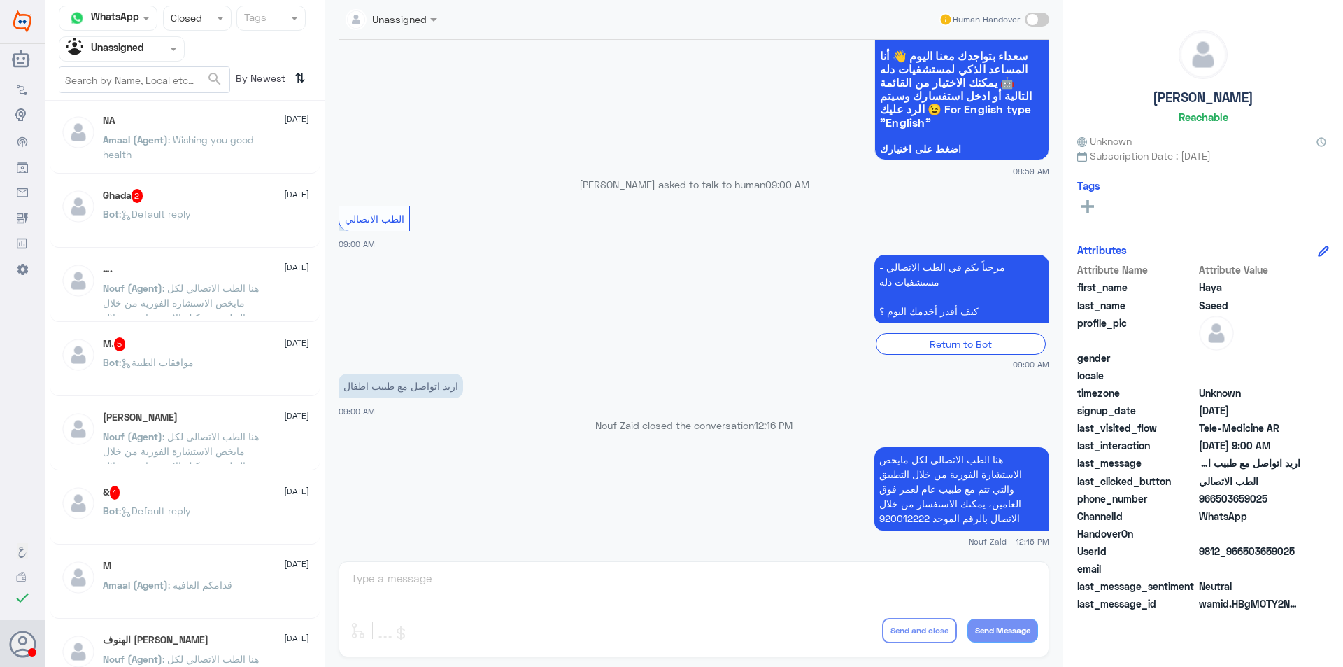
click at [244, 149] on p "Amaal (Agent) : Wishing you good health" at bounding box center [181, 149] width 157 height 35
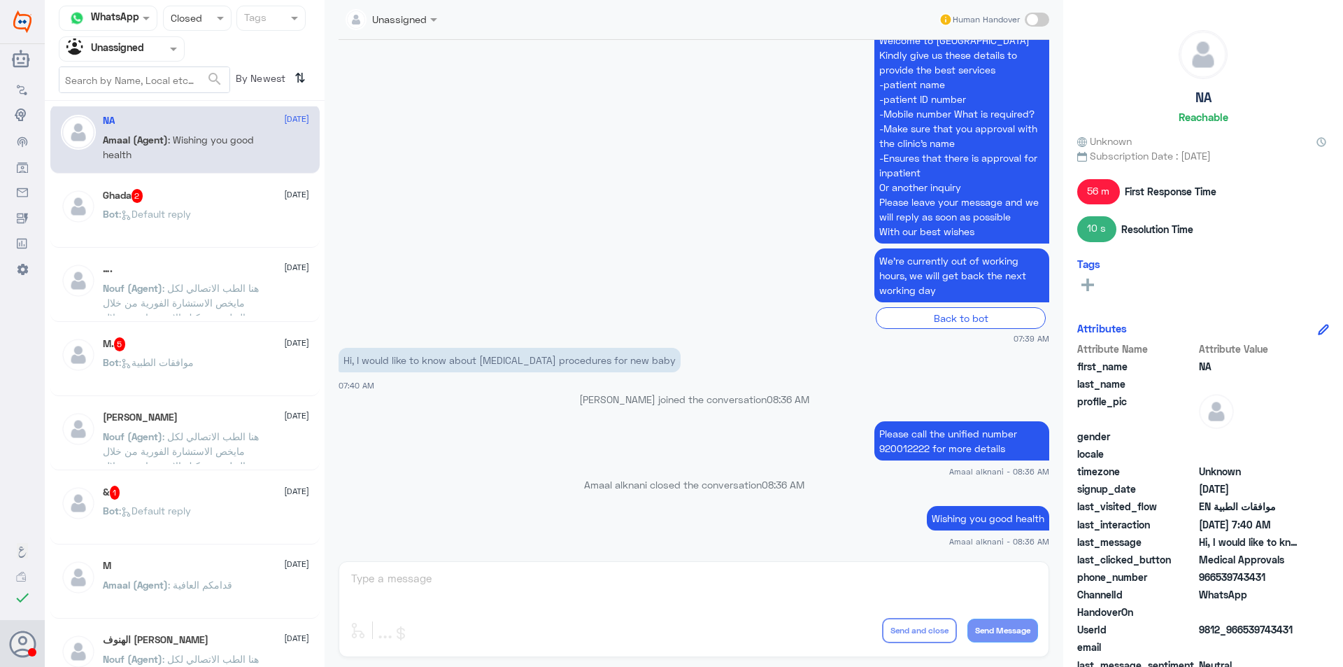
click at [244, 223] on div "Bot : Default reply" at bounding box center [206, 225] width 206 height 31
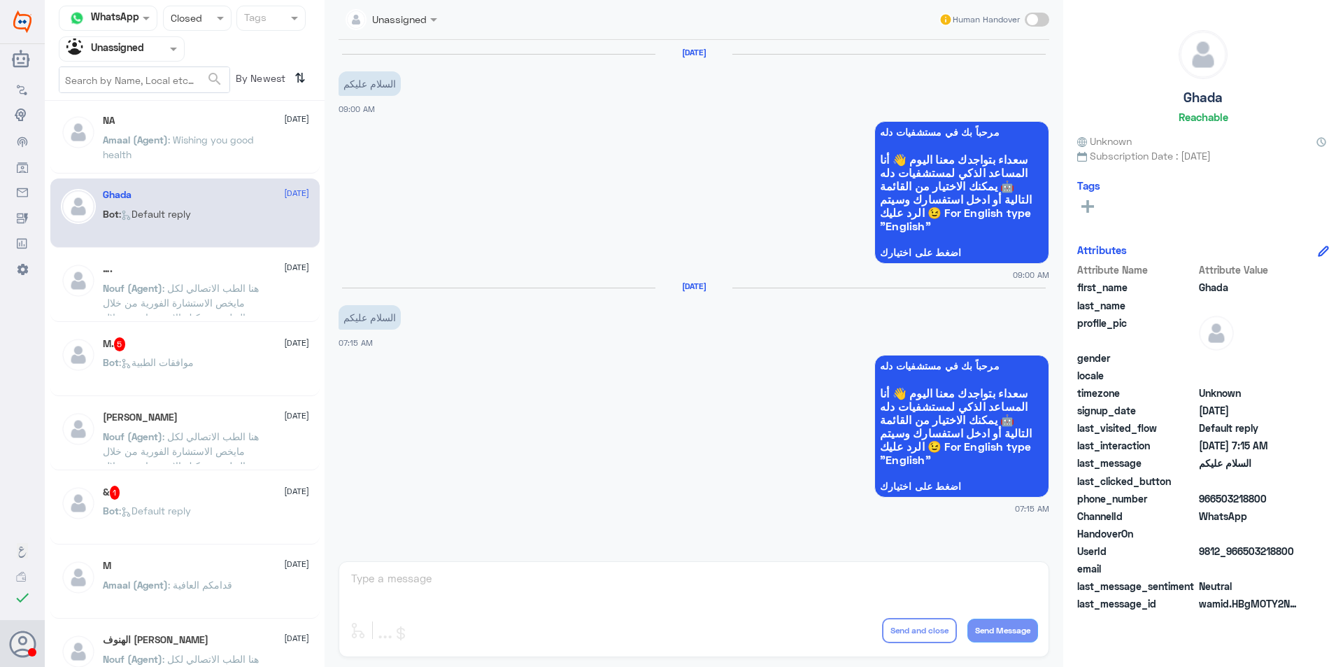
click at [214, 27] on div "Status × Closed" at bounding box center [197, 18] width 69 height 25
click at [208, 75] on div "Opened" at bounding box center [197, 77] width 69 height 26
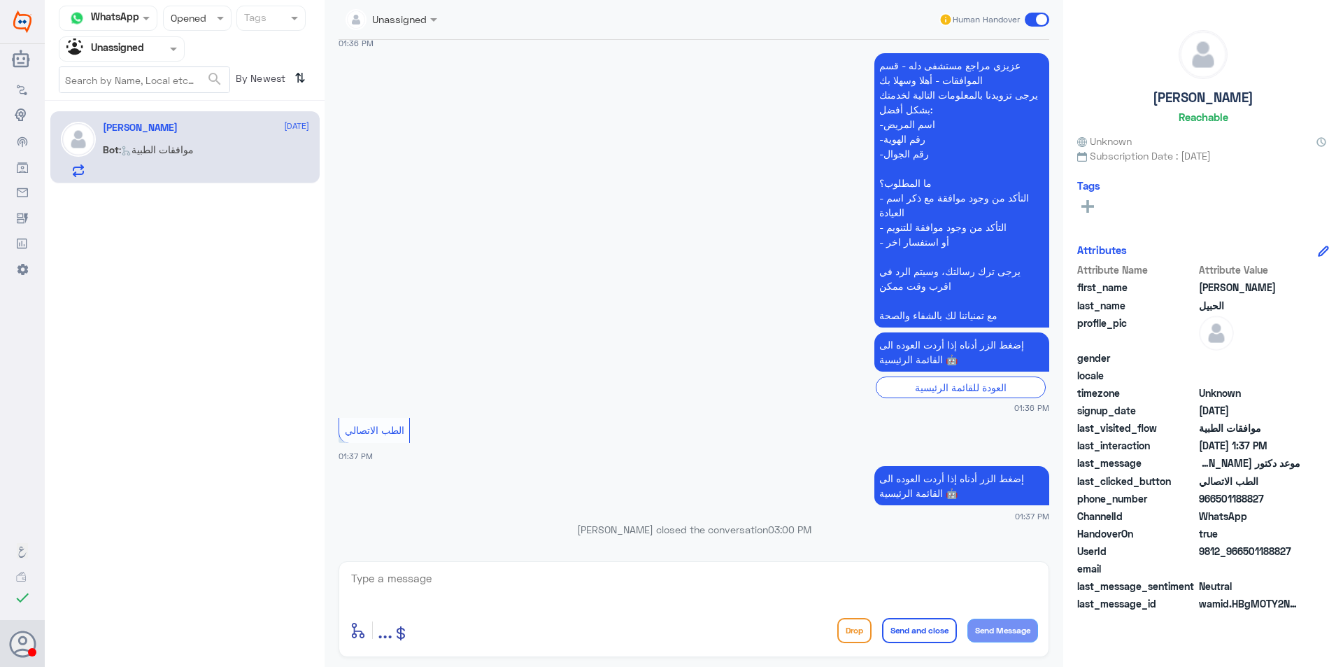
click at [211, 23] on div at bounding box center [197, 18] width 67 height 16
click at [201, 125] on span "Unread" at bounding box center [186, 129] width 33 height 12
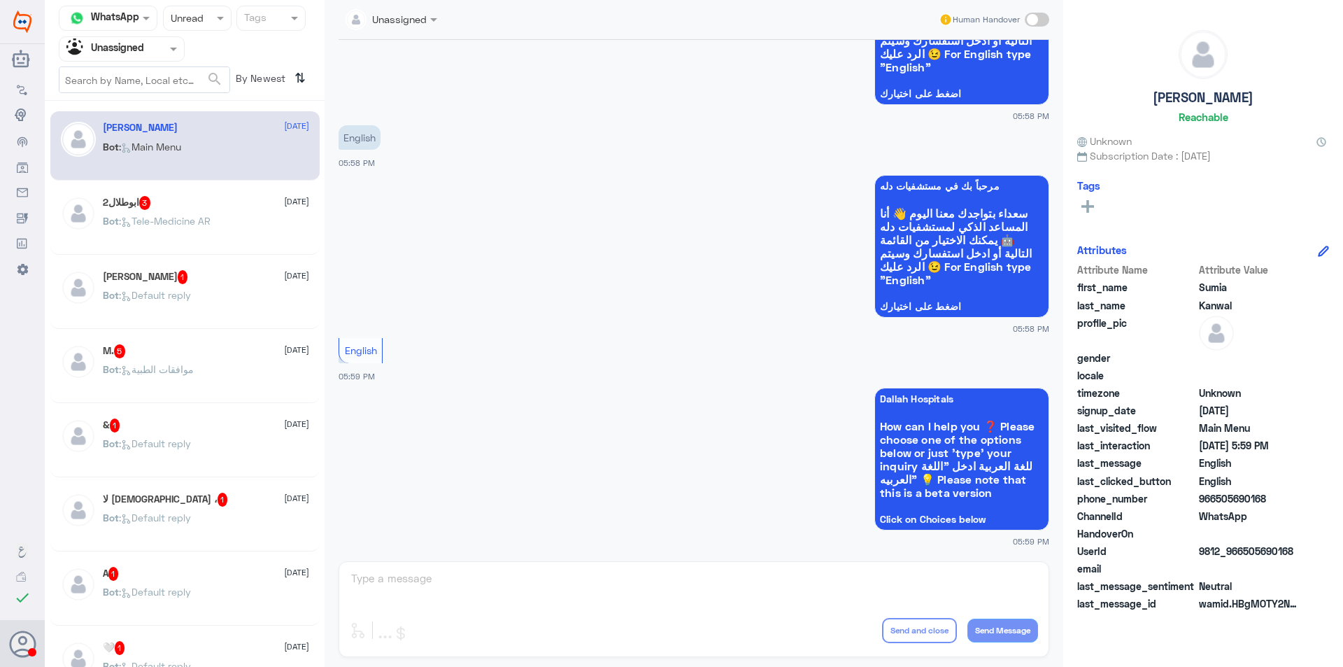
click at [225, 218] on div "Bot : Tele-Medicine AR" at bounding box center [206, 232] width 206 height 31
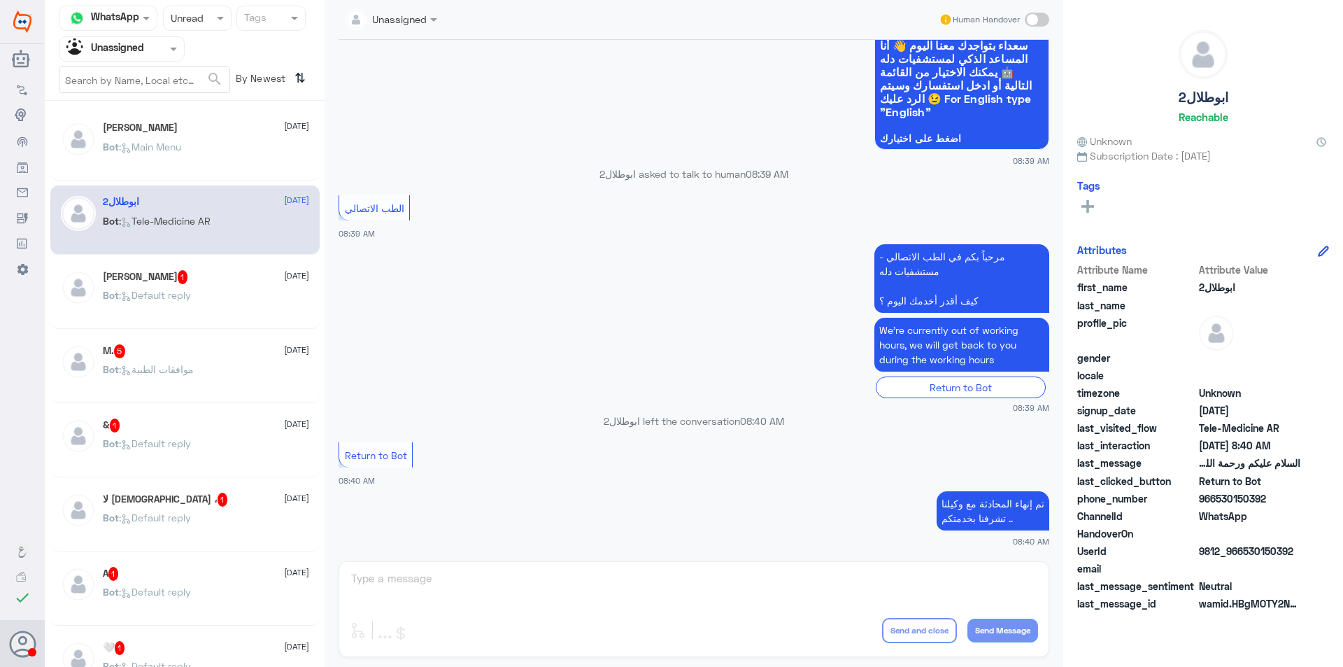
click at [227, 284] on div "[PERSON_NAME] 1 [DATE] Bot : Default reply" at bounding box center [206, 296] width 206 height 52
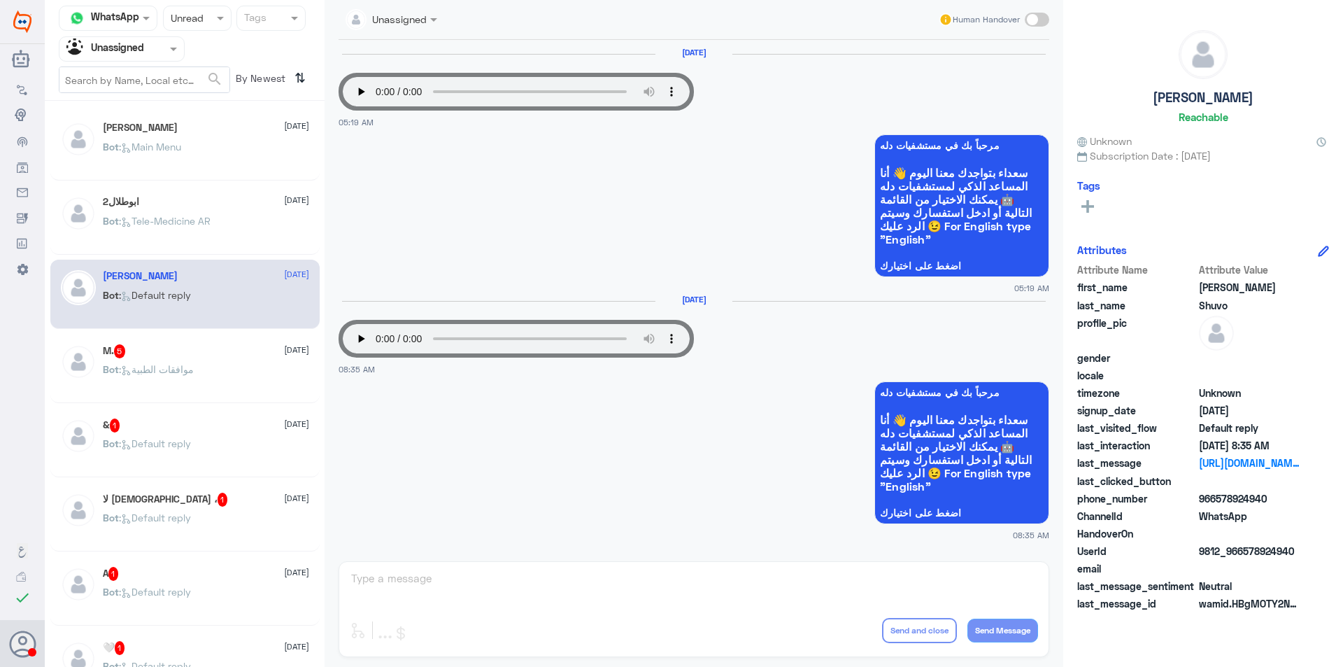
click at [233, 364] on div "M. 5 [DATE] Bot : موافقات الطبية" at bounding box center [206, 370] width 206 height 52
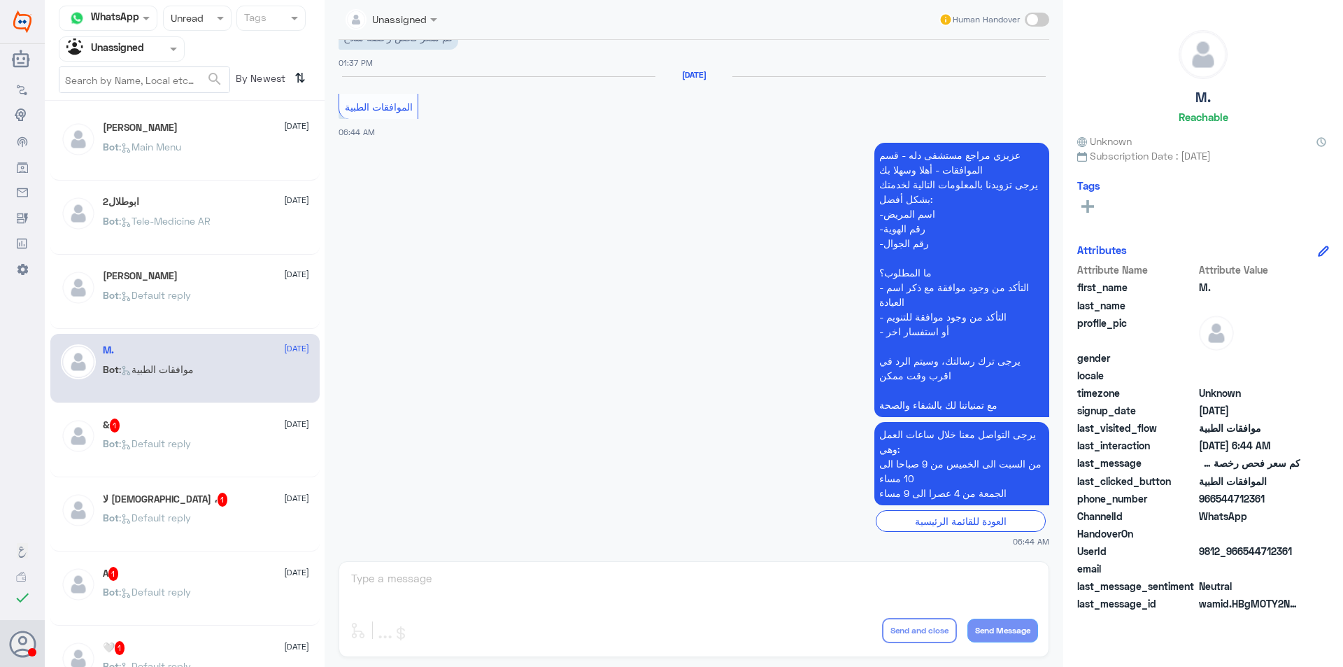
click at [208, 451] on div "Bot : Default reply" at bounding box center [206, 454] width 206 height 31
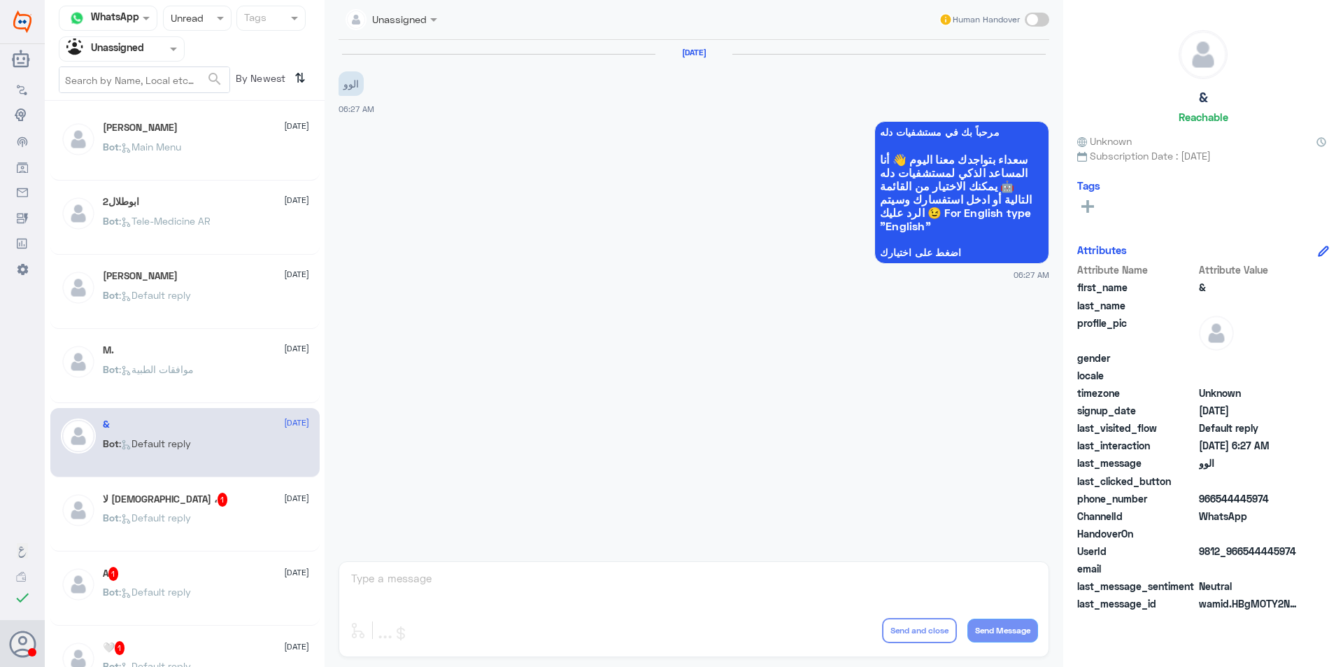
click at [215, 516] on div "Bot : Default reply" at bounding box center [206, 528] width 206 height 31
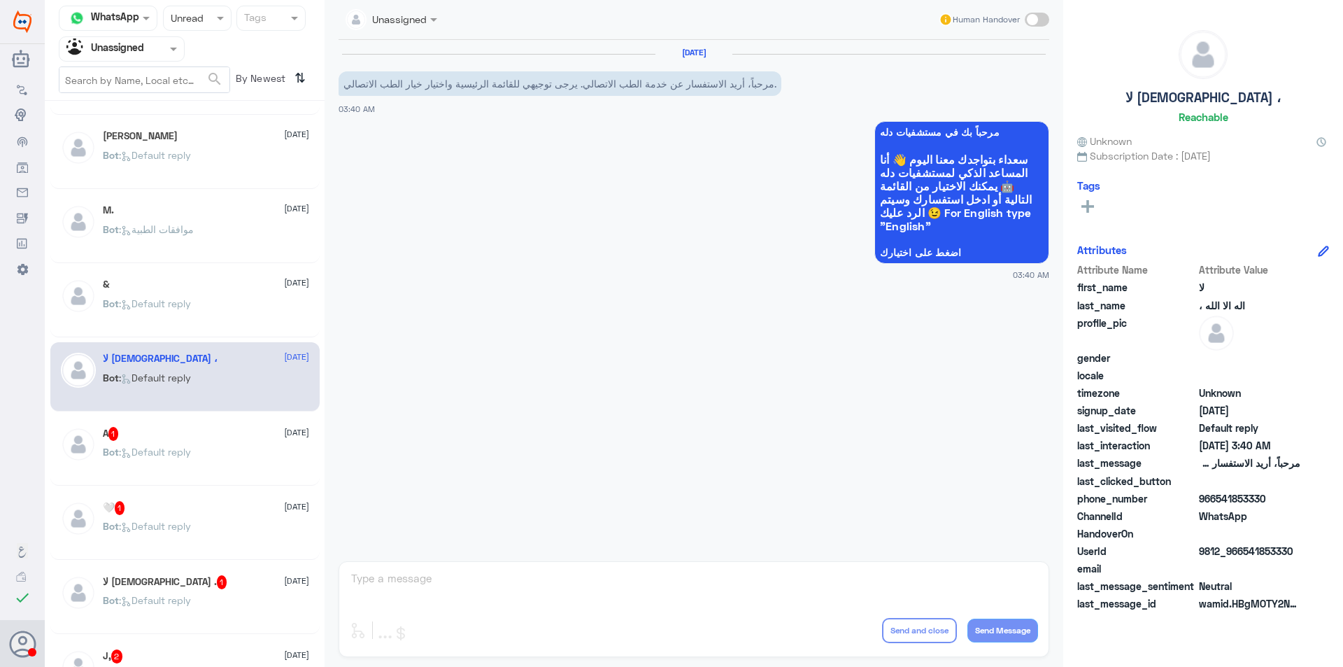
click at [192, 29] on div "Status × Unread" at bounding box center [197, 18] width 69 height 25
click at [199, 52] on div "All" at bounding box center [197, 51] width 69 height 26
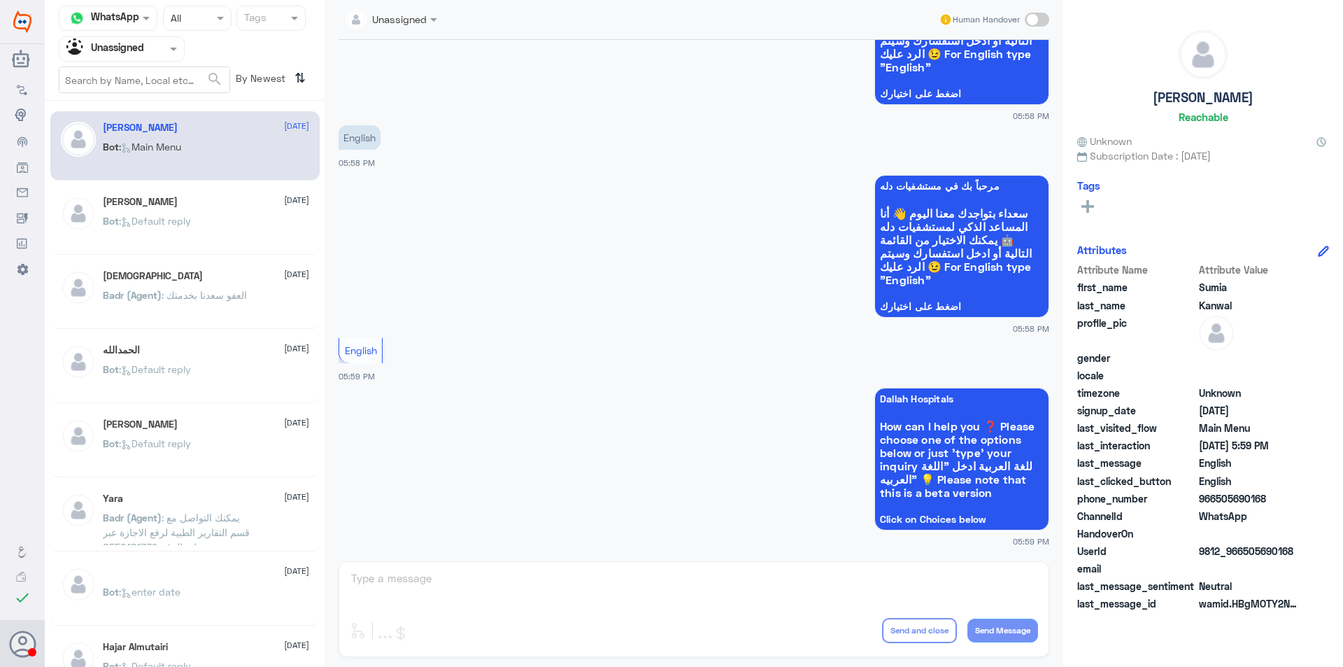
click at [162, 54] on div at bounding box center [121, 49] width 125 height 16
click at [160, 153] on div "Your Team" at bounding box center [122, 157] width 126 height 32
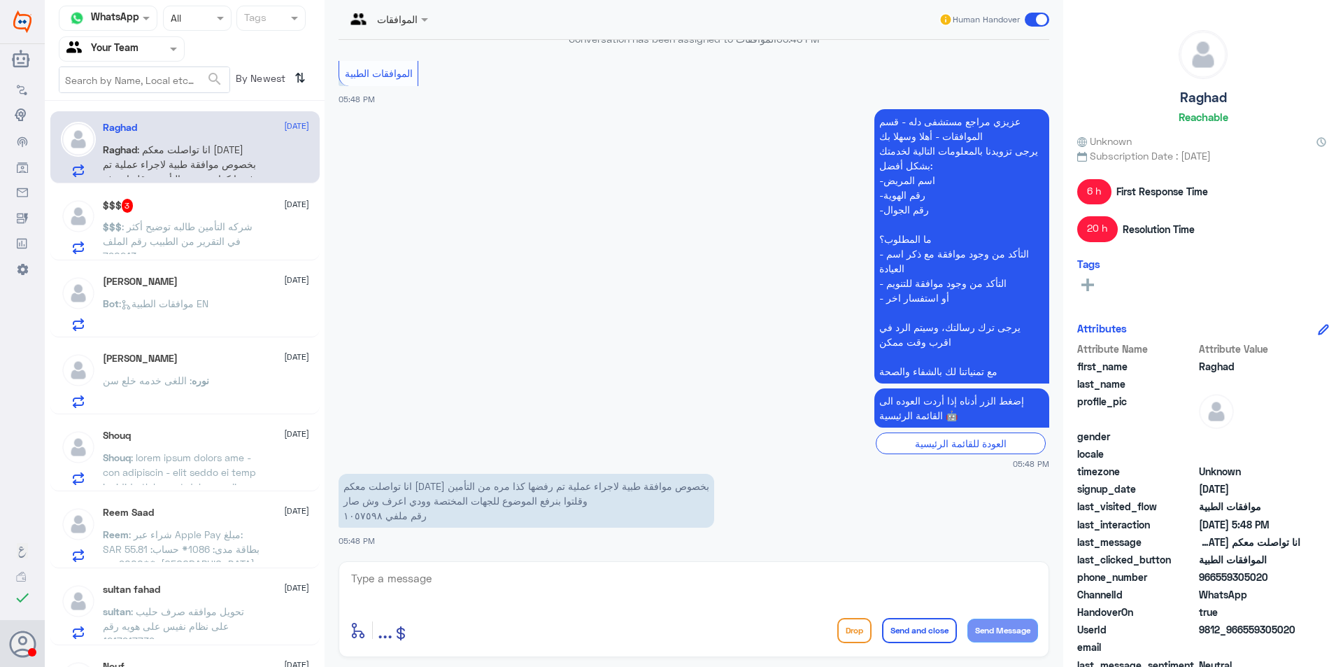
click at [250, 242] on p "$$$ : شركه التأمين طالبه توضيح أكثر في التقرير من الطبيب رقم الملف 790243" at bounding box center [181, 236] width 157 height 35
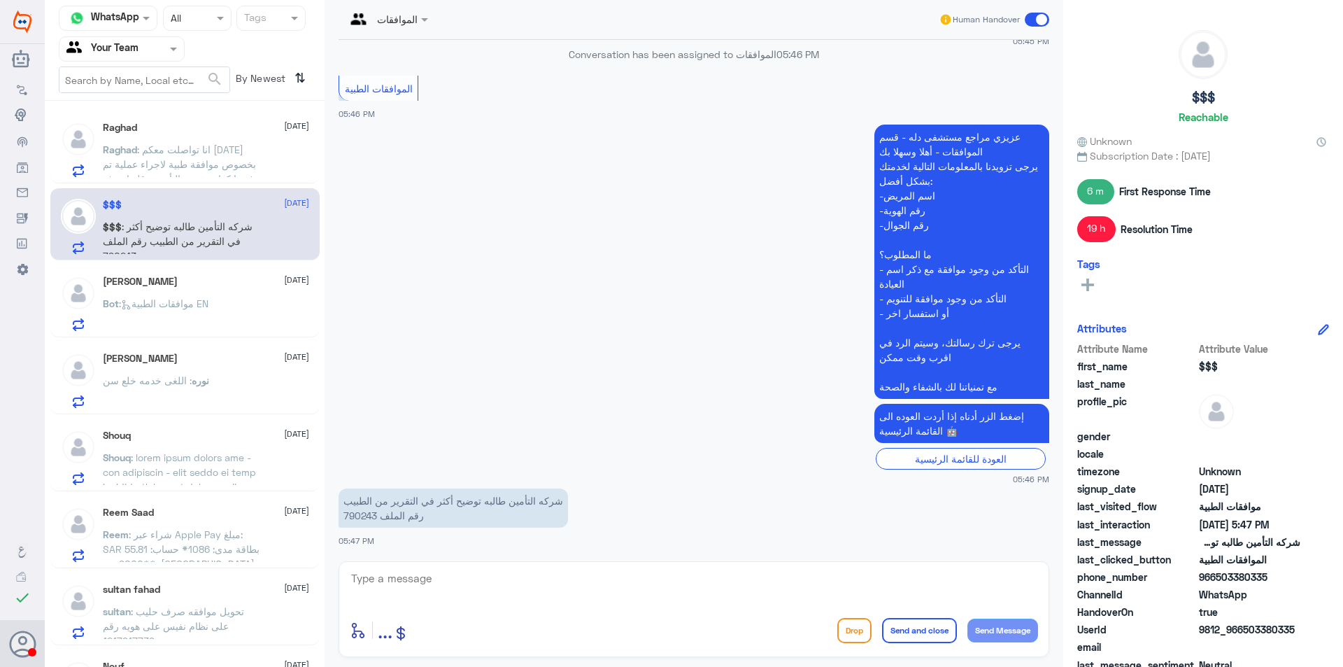
click at [237, 315] on div "Bot : موافقات الطبية EN" at bounding box center [206, 314] width 206 height 31
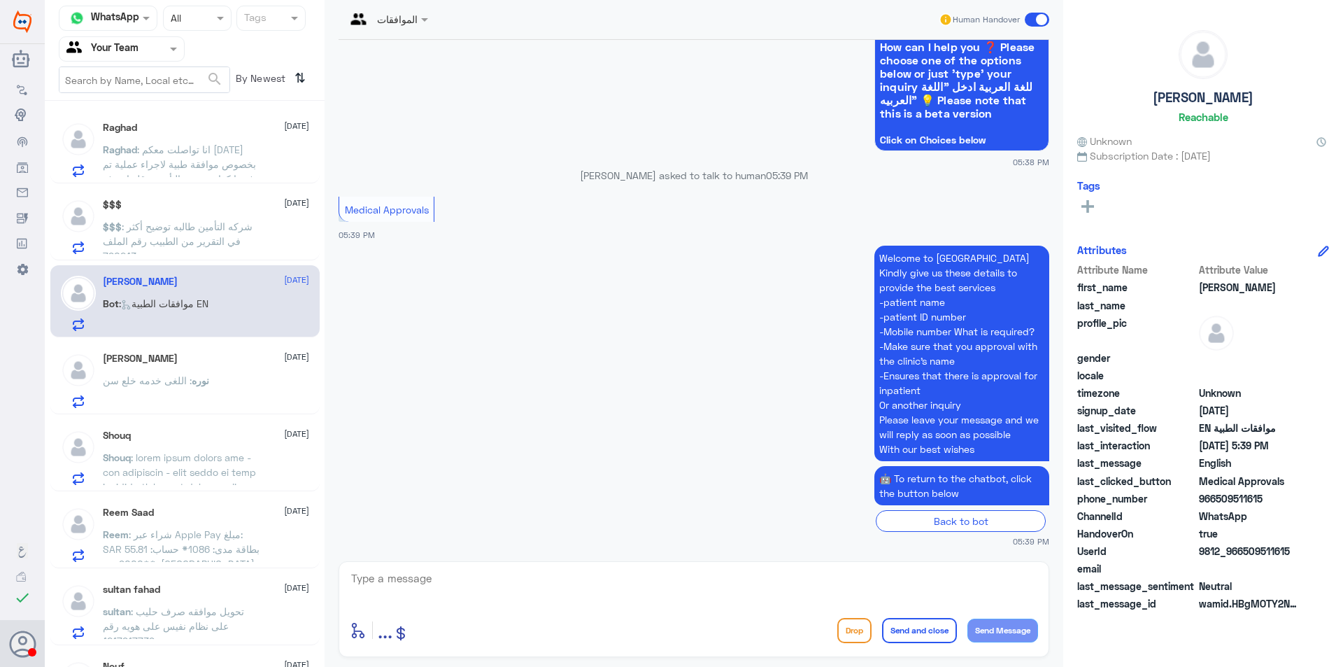
click at [244, 395] on div "نوره : اللغى خدمه خلع سن" at bounding box center [206, 391] width 206 height 31
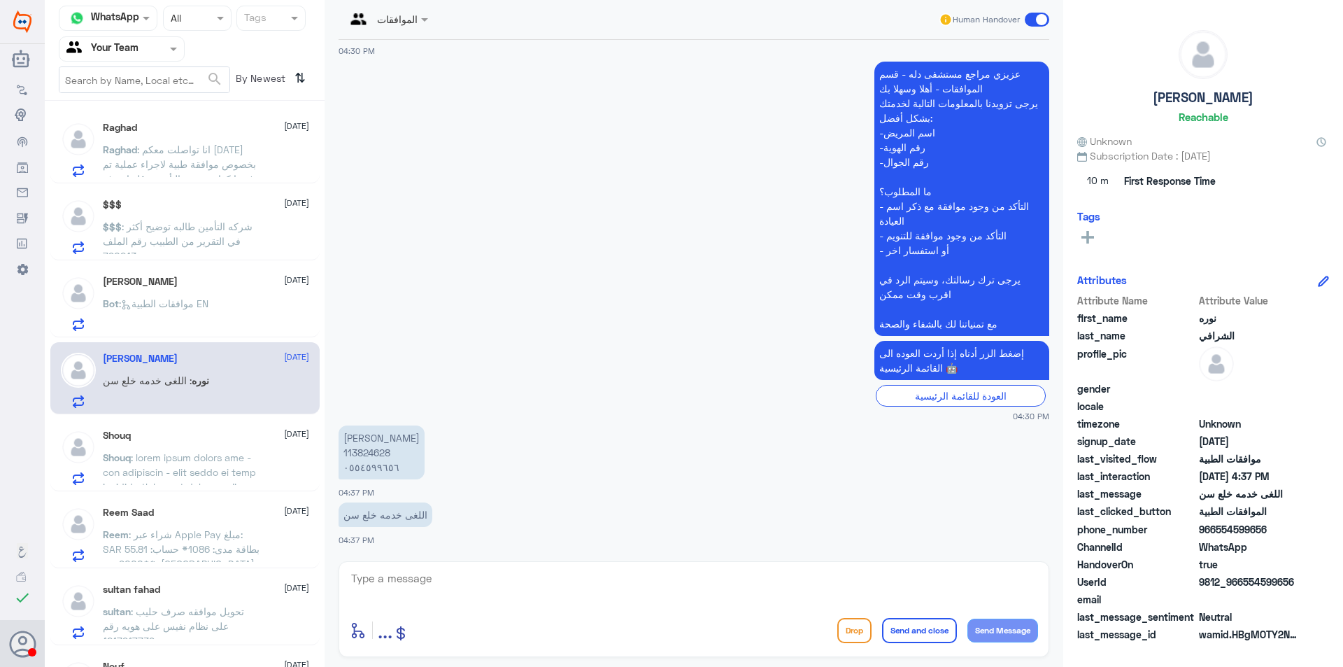
click at [222, 448] on div "Shouq [DATE] Shouq" at bounding box center [206, 456] width 206 height 55
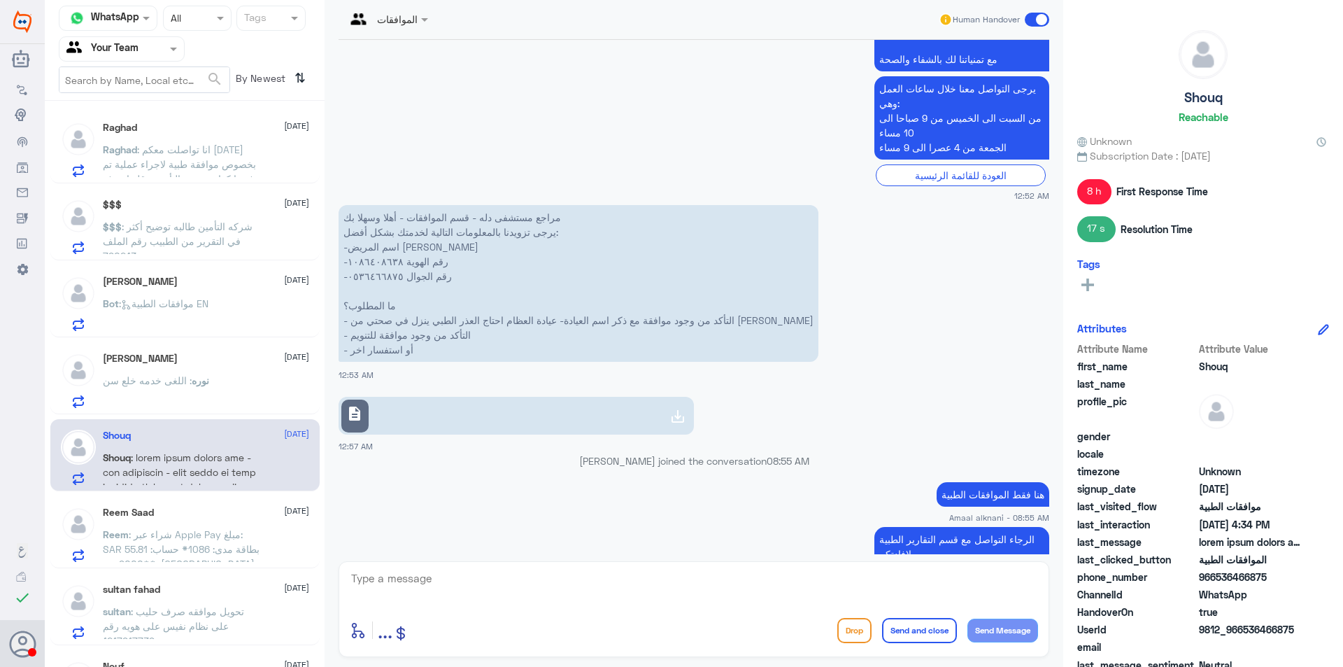
click at [157, 561] on span ": شراء عبر Apple Pay مبلغ: SAR 55.81 بطاقة مدى: 1086* حساب: **9000 من: [GEOGRAP…" at bounding box center [181, 556] width 157 height 56
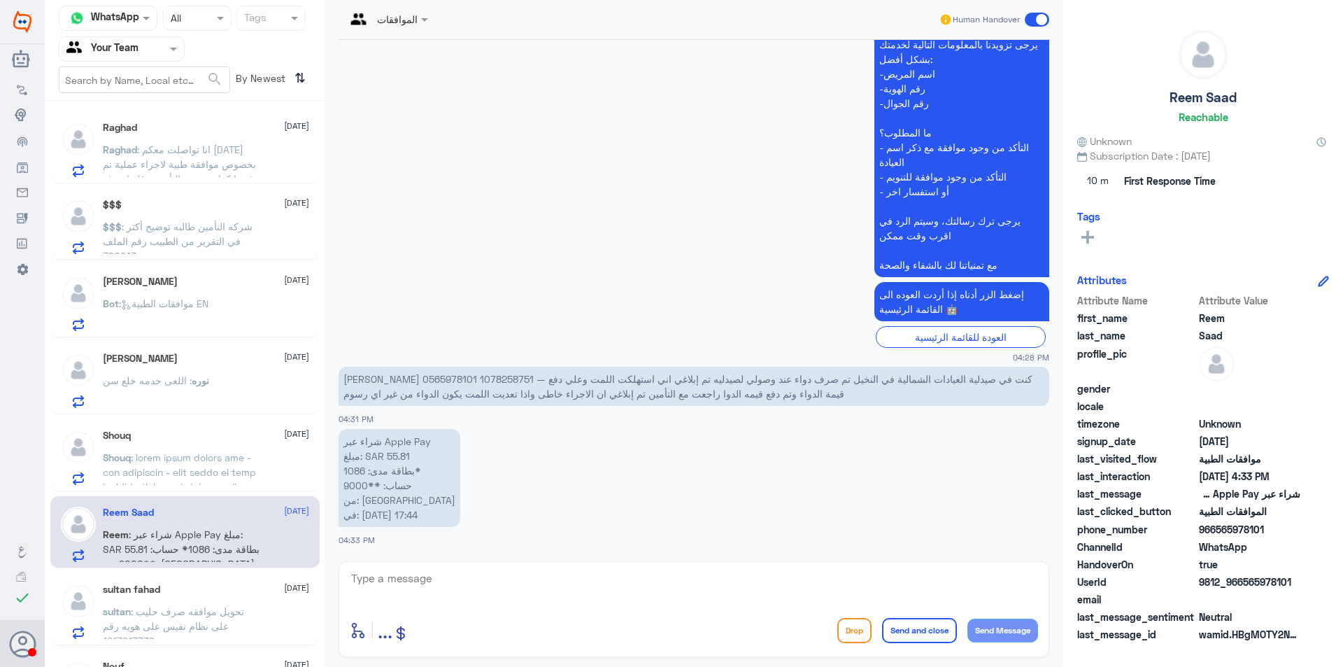
click at [216, 590] on div "sultan fahad [DATE]" at bounding box center [206, 589] width 206 height 12
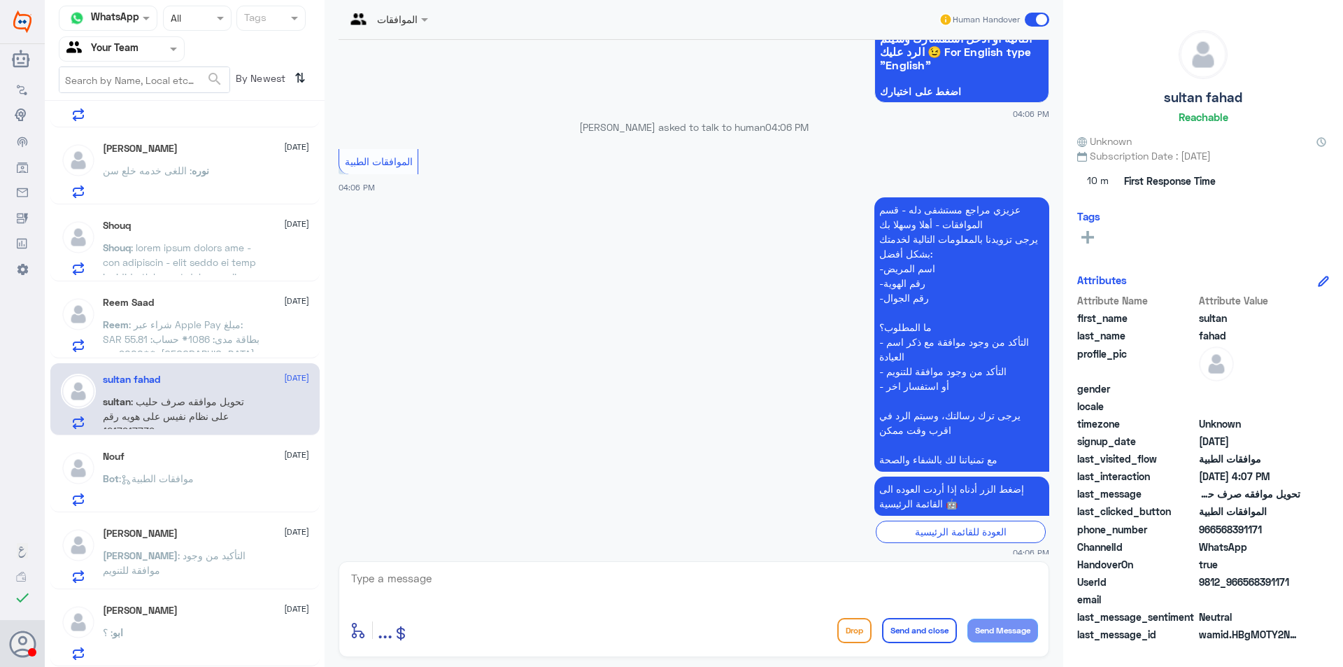
click at [214, 443] on div "Nouf [DATE] Bot : موافقات الطبية" at bounding box center [184, 476] width 269 height 72
click at [221, 490] on div "Bot : موافقات الطبية" at bounding box center [206, 489] width 206 height 31
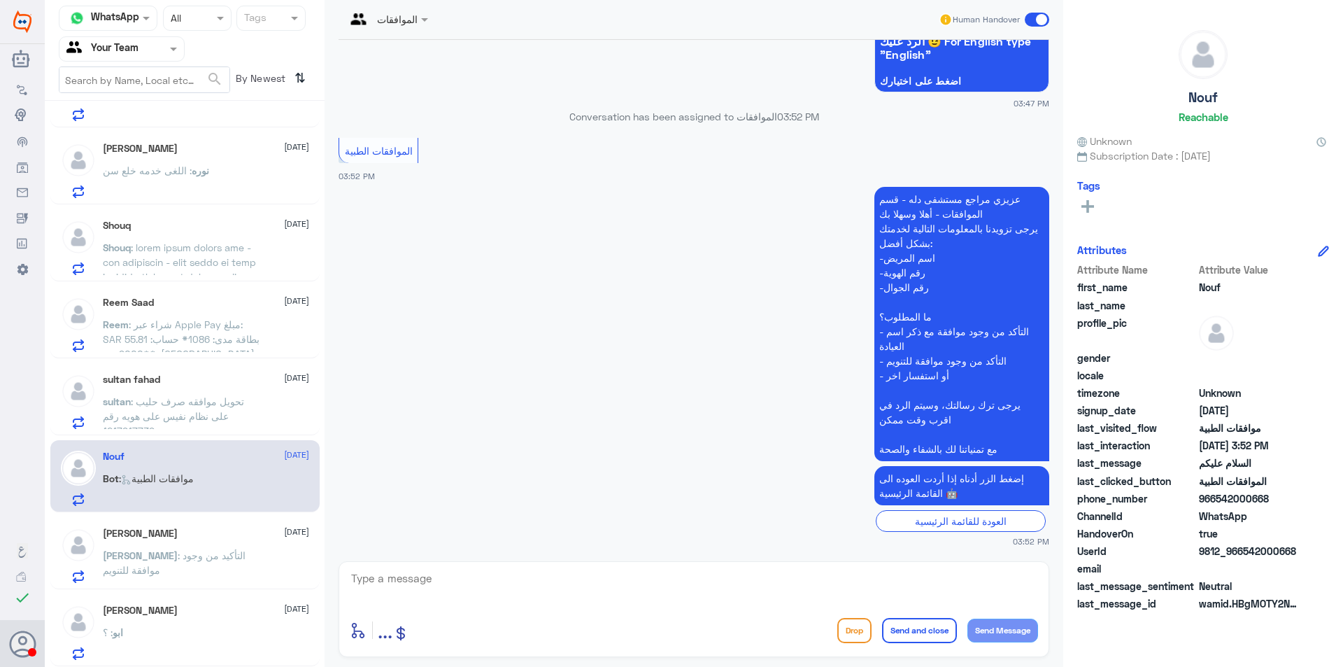
click at [220, 557] on span ": التأكيد من وجود موافقة للتنويم" at bounding box center [174, 562] width 143 height 27
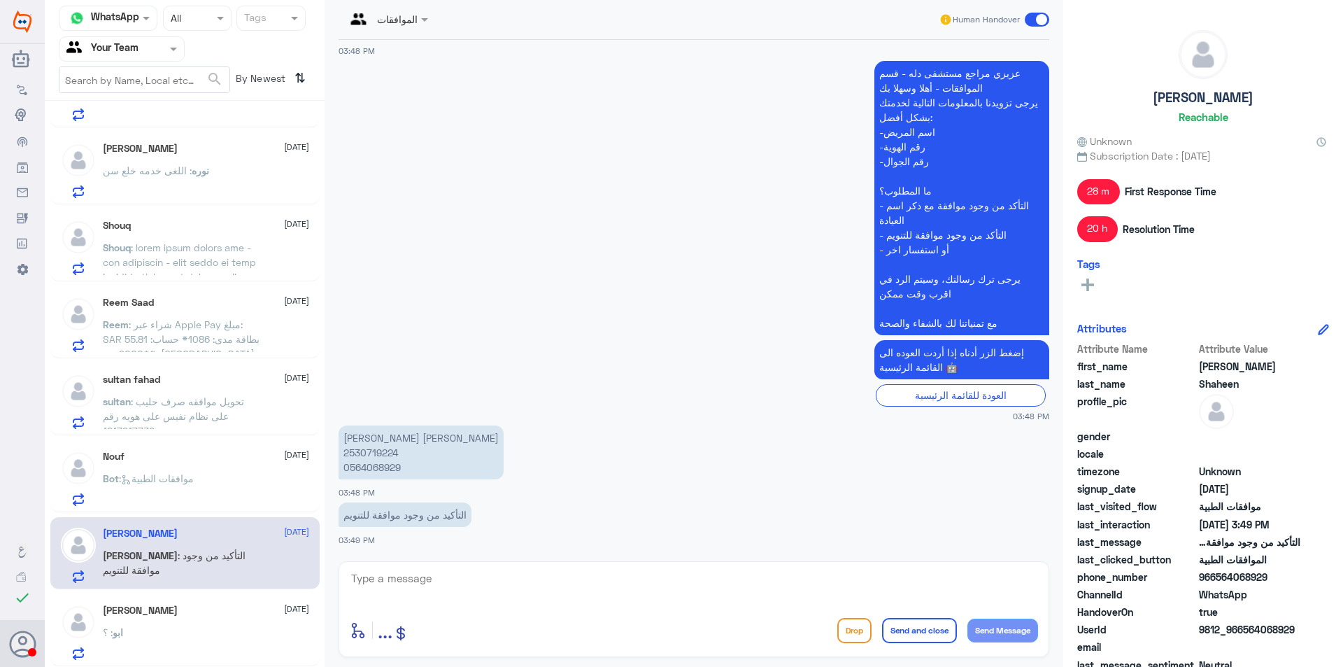
click at [250, 611] on div "[PERSON_NAME] [DATE]" at bounding box center [206, 610] width 206 height 12
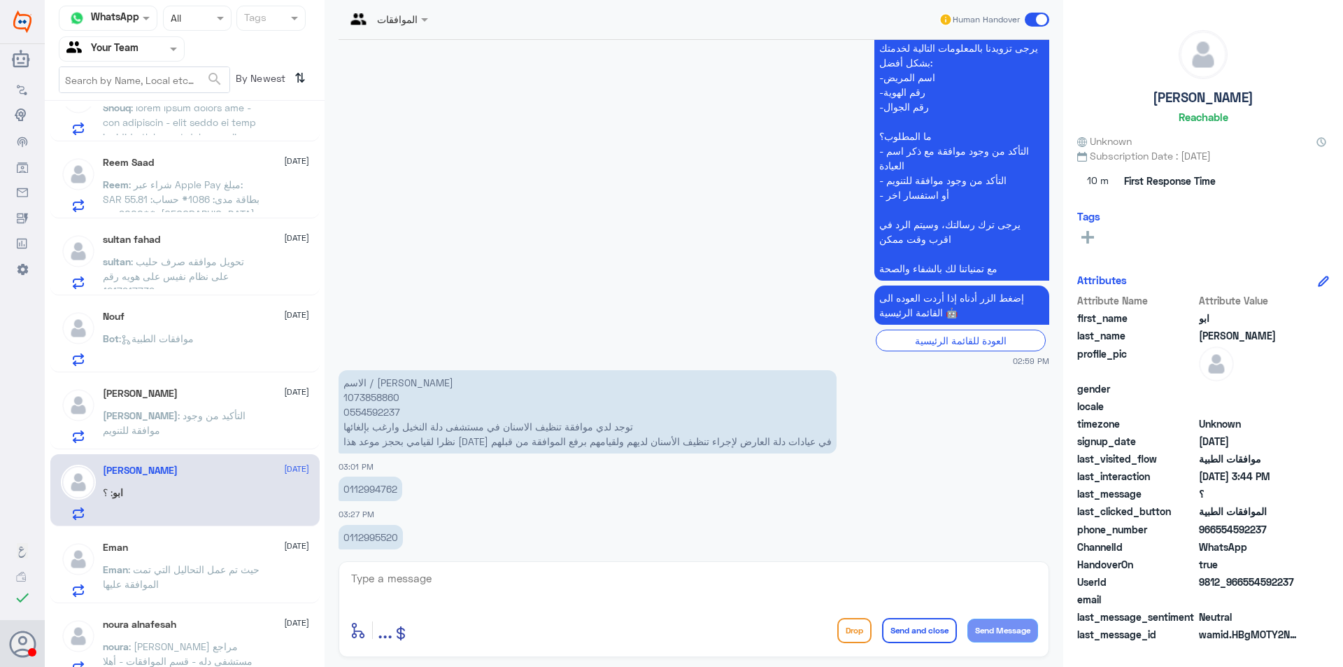
click at [205, 558] on div "Eman [DATE] Eman : حيث تم عمل التحاليل التي تمت الموافقة عليها" at bounding box center [206, 568] width 206 height 55
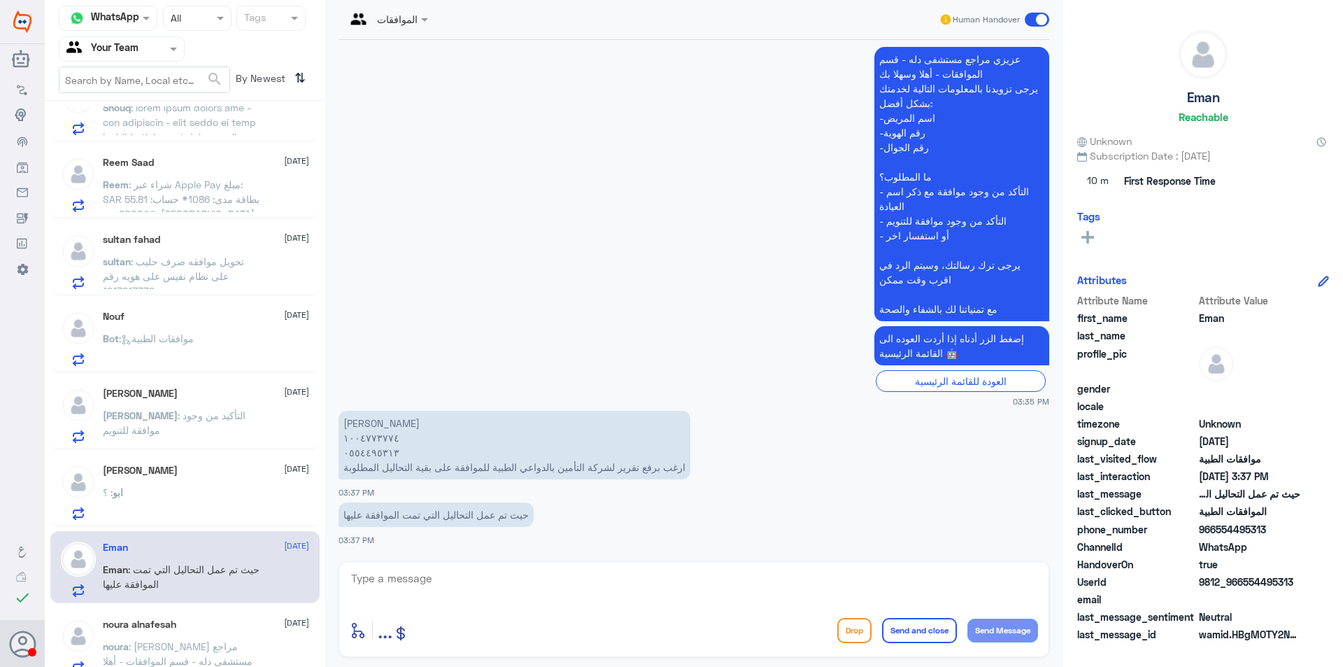
click at [239, 623] on div "noura alnafesah [DATE]" at bounding box center [206, 624] width 206 height 12
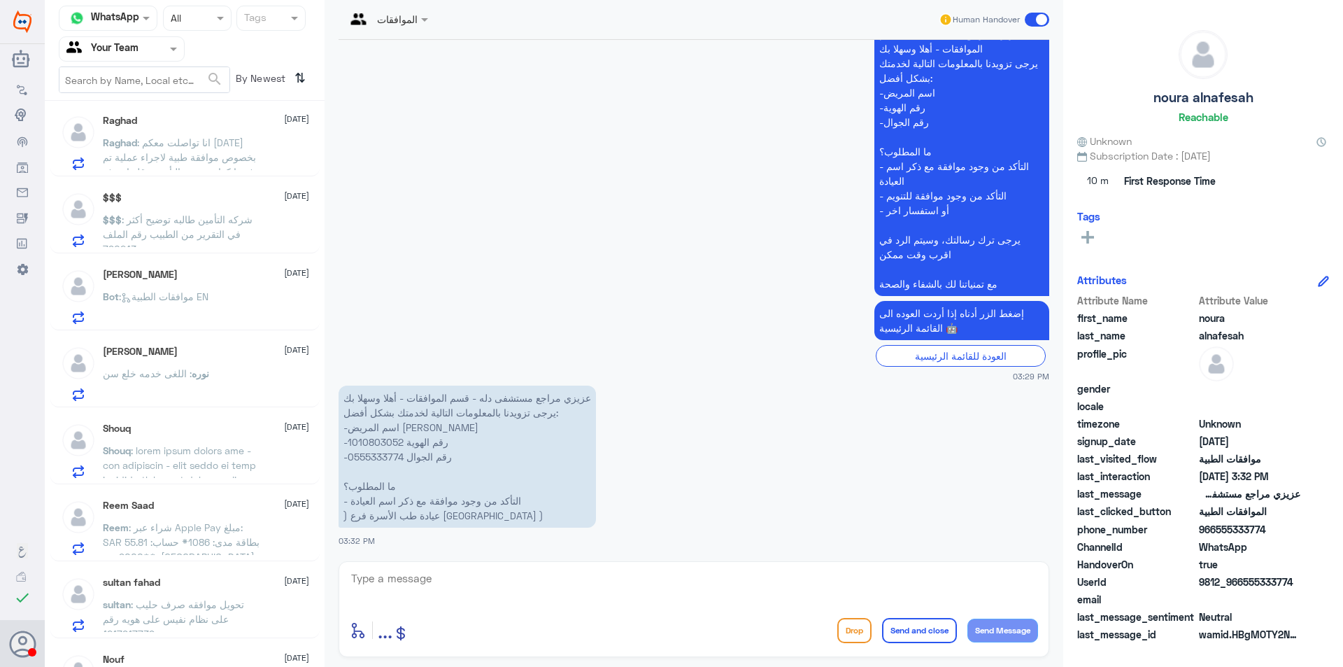
click at [285, 509] on span "[DATE]" at bounding box center [296, 503] width 25 height 13
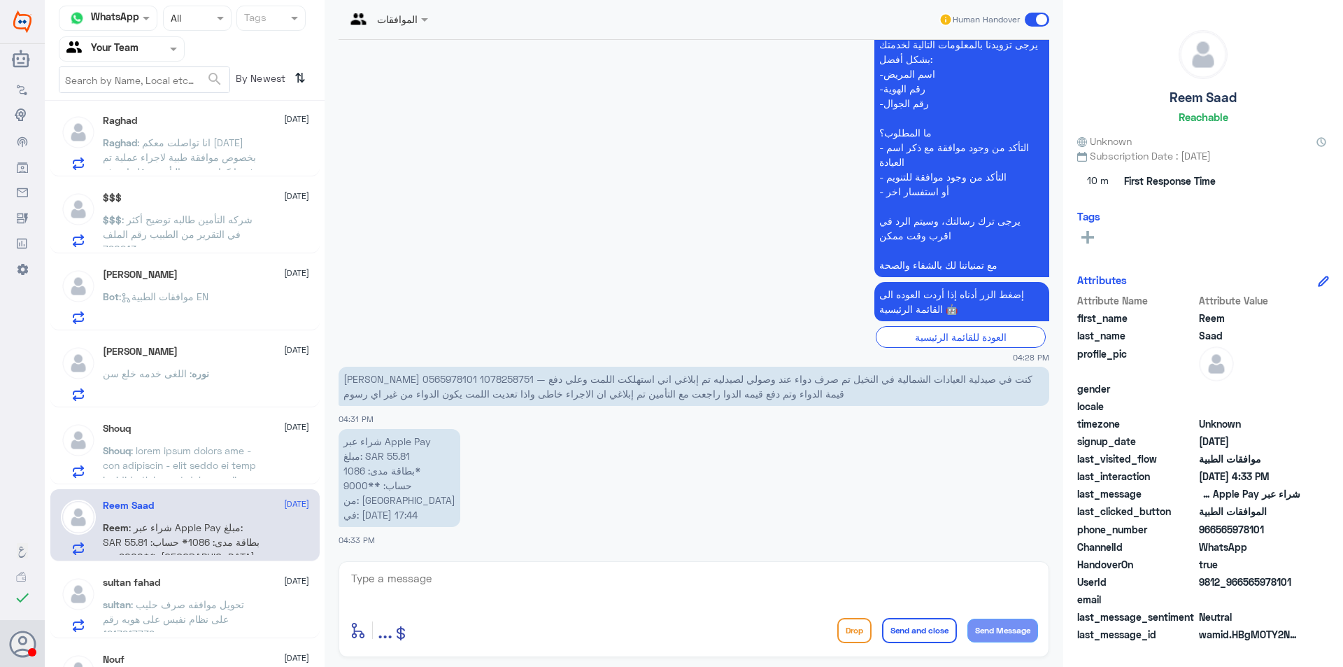
click at [284, 585] on span "[DATE]" at bounding box center [296, 580] width 25 height 13
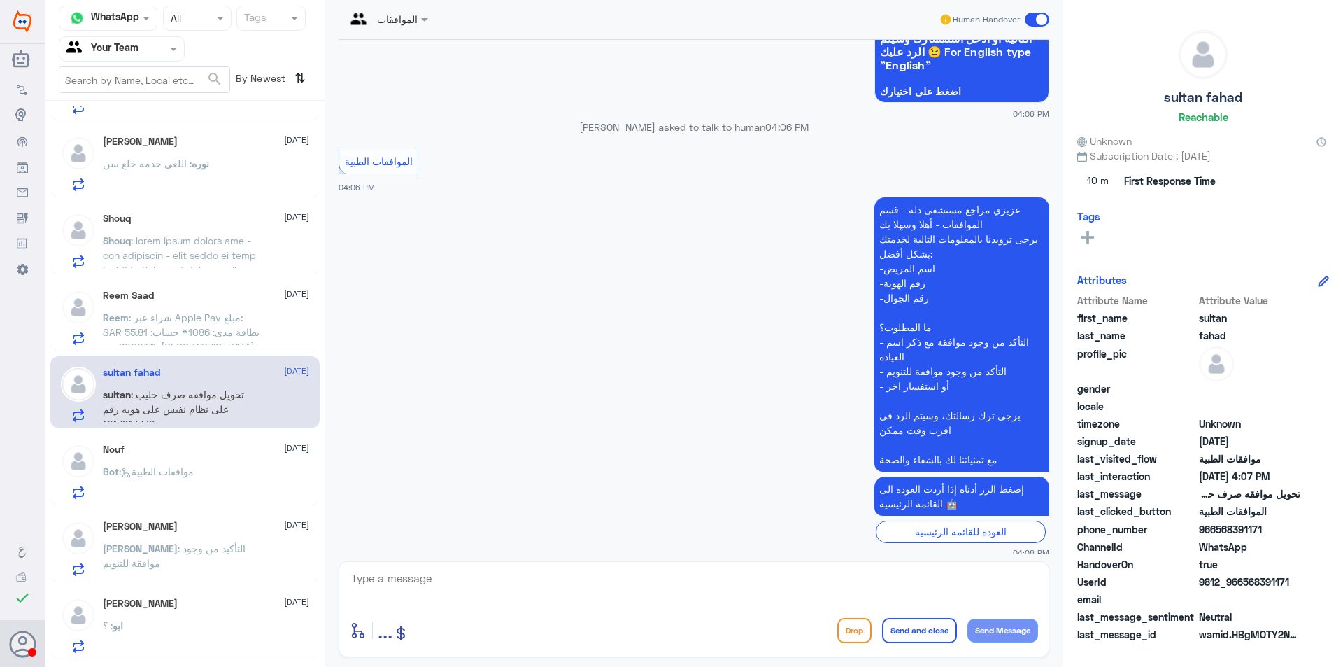
click at [234, 449] on div "Nouf [DATE]" at bounding box center [206, 449] width 206 height 12
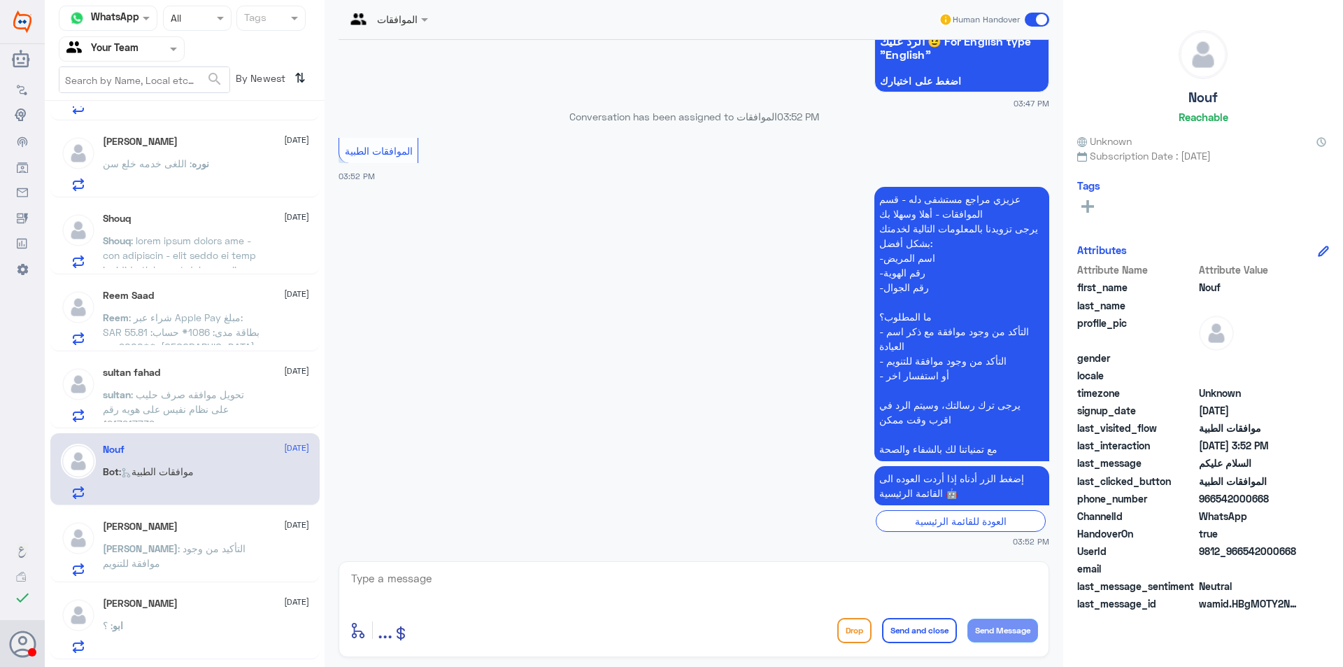
click at [284, 525] on span "[DATE]" at bounding box center [296, 524] width 25 height 13
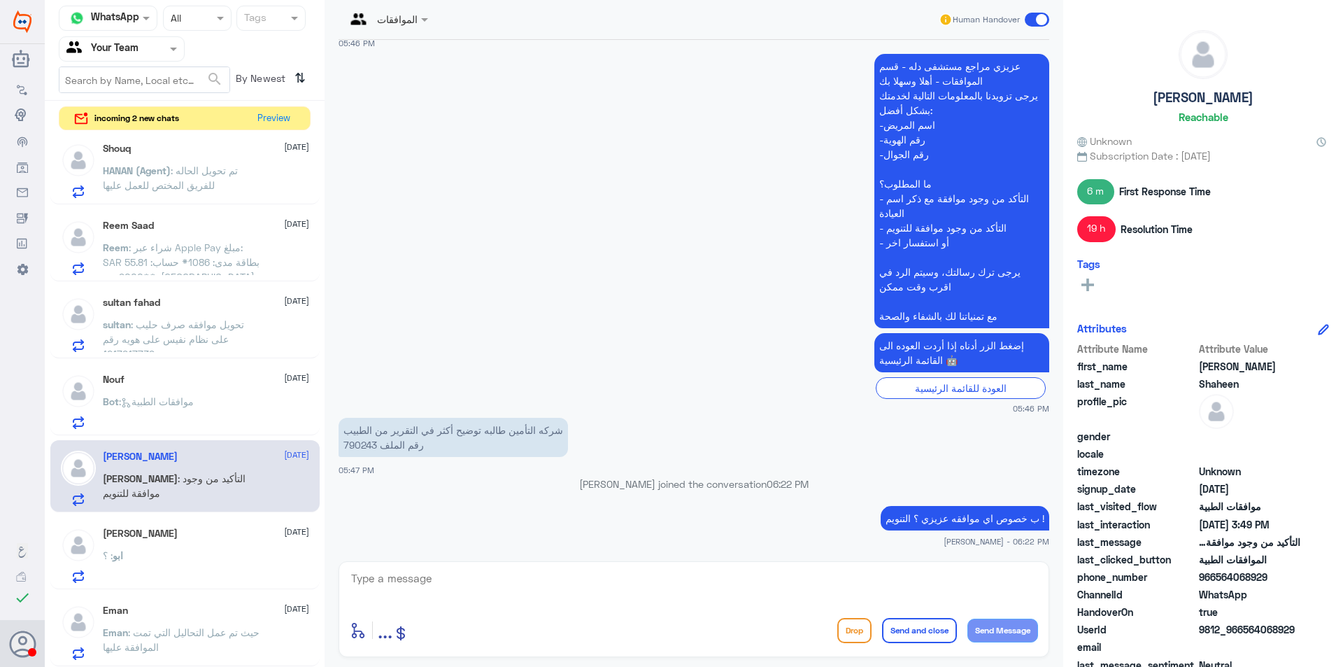
scroll to position [427, 0]
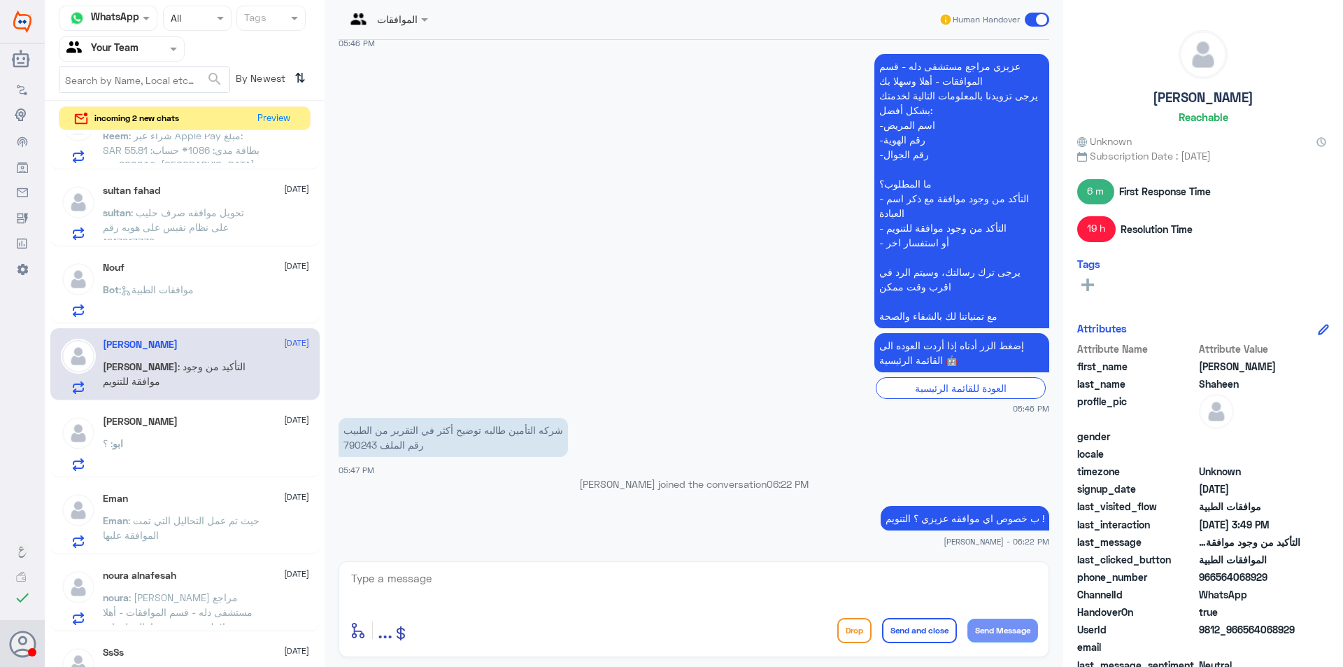
click at [194, 441] on div "[DEMOGRAPHIC_DATA] : ؟" at bounding box center [206, 454] width 206 height 31
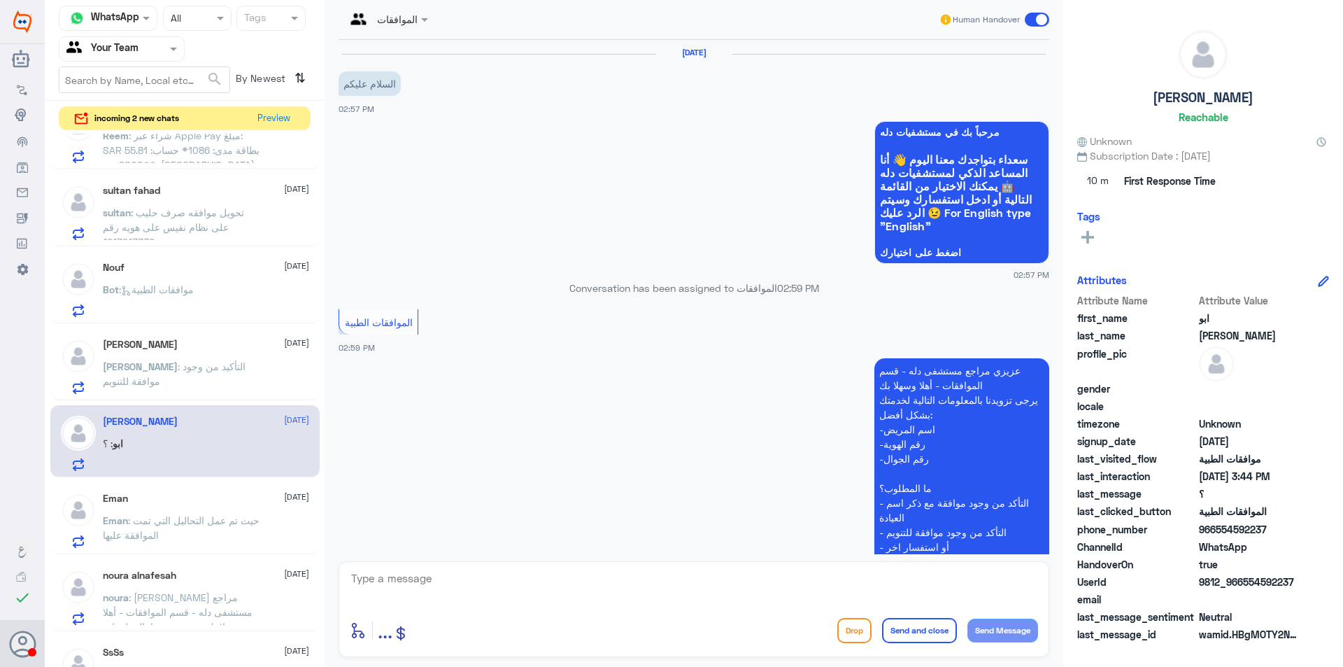
scroll to position [422, 0]
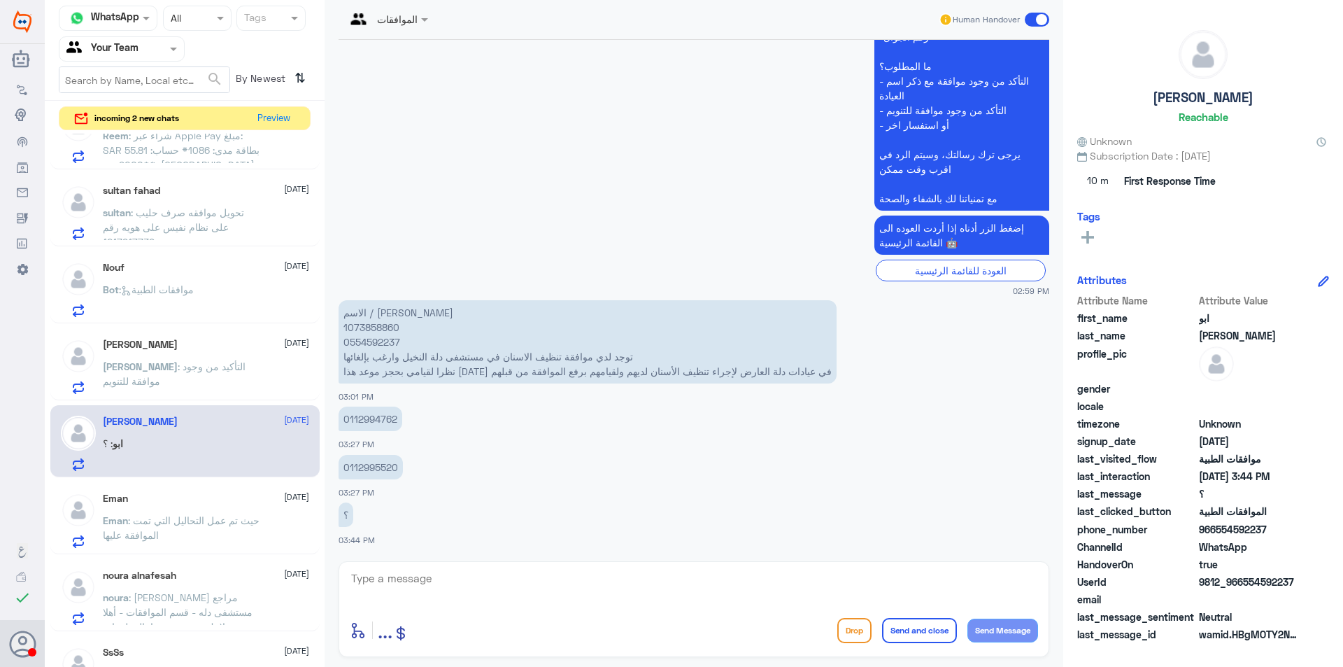
click at [213, 527] on p "Eman : حيث تم عمل التحاليل التي تمت الموافقة عليها" at bounding box center [181, 530] width 157 height 35
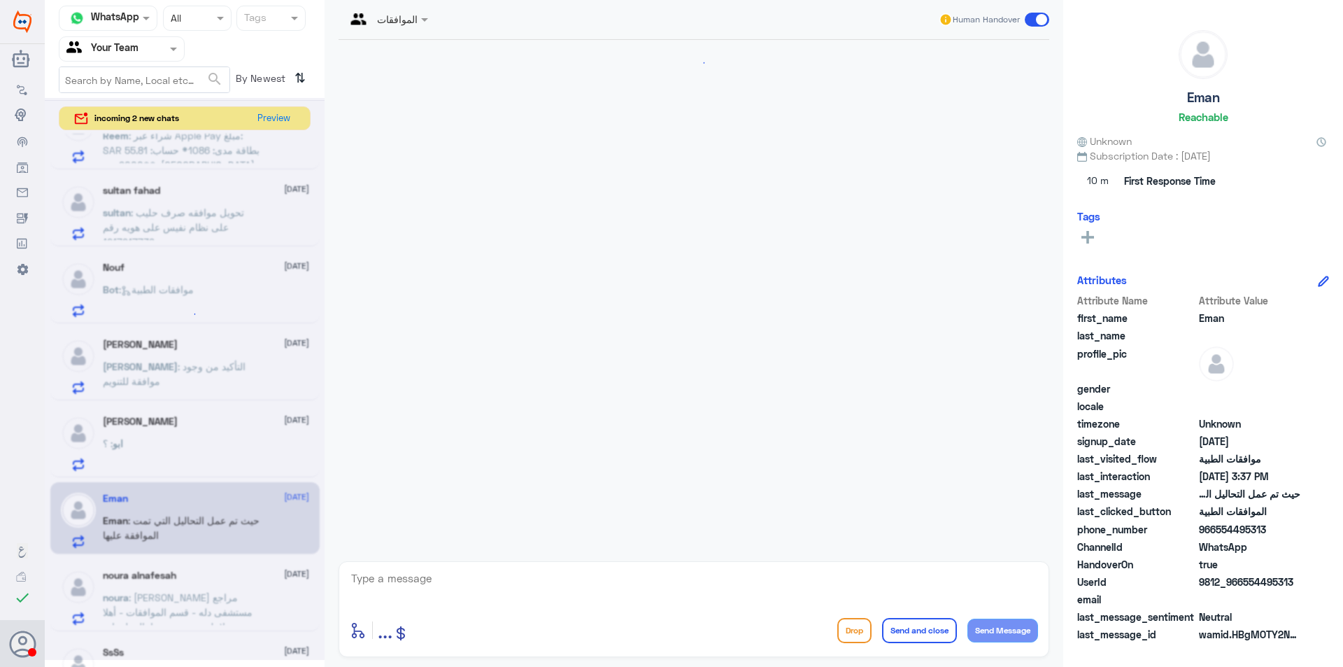
scroll to position [311, 0]
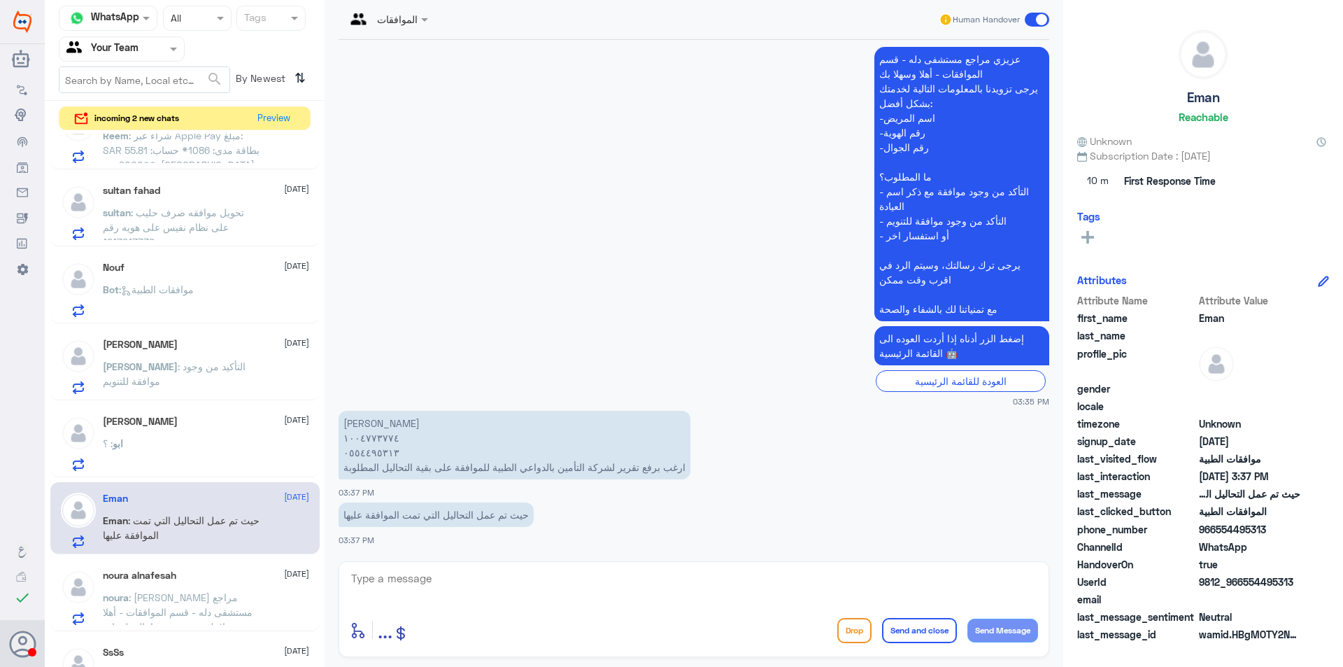
click at [211, 599] on span ": [PERSON_NAME] مراجع مستشفى دله - قسم الموافقات - أهلا وسهلا بك يرجى تزويدنا ب…" at bounding box center [180, 663] width 154 height 144
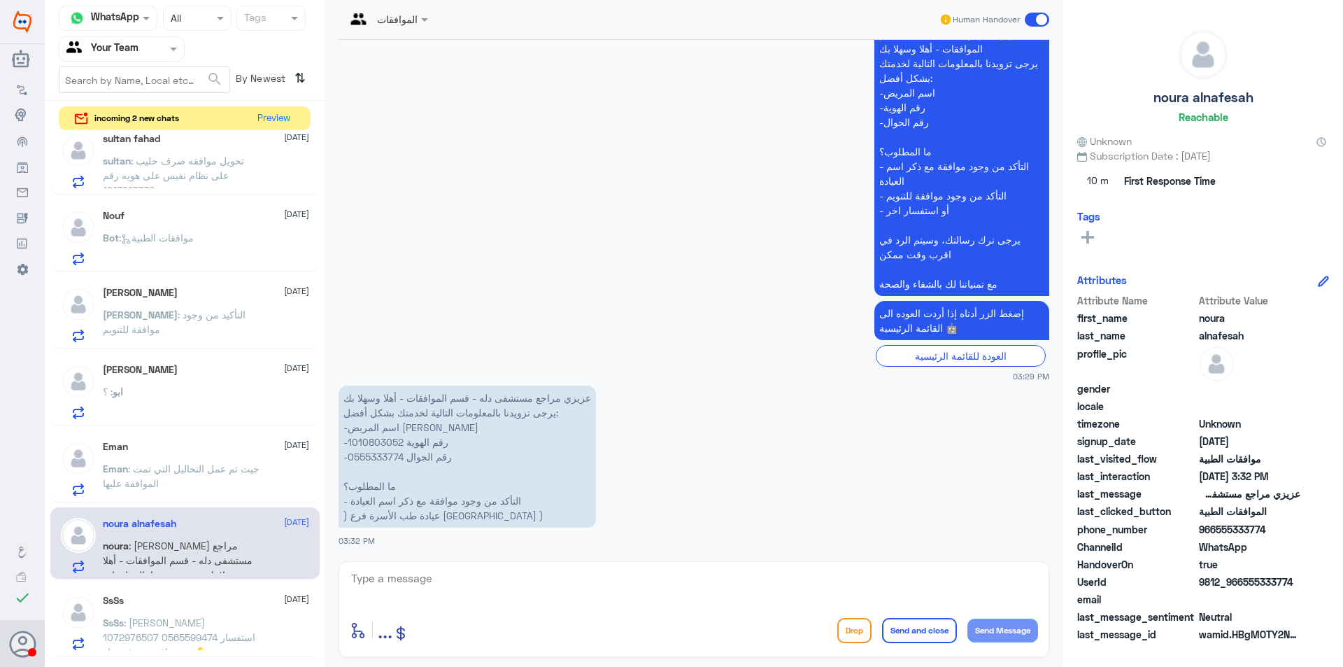
scroll to position [567, 0]
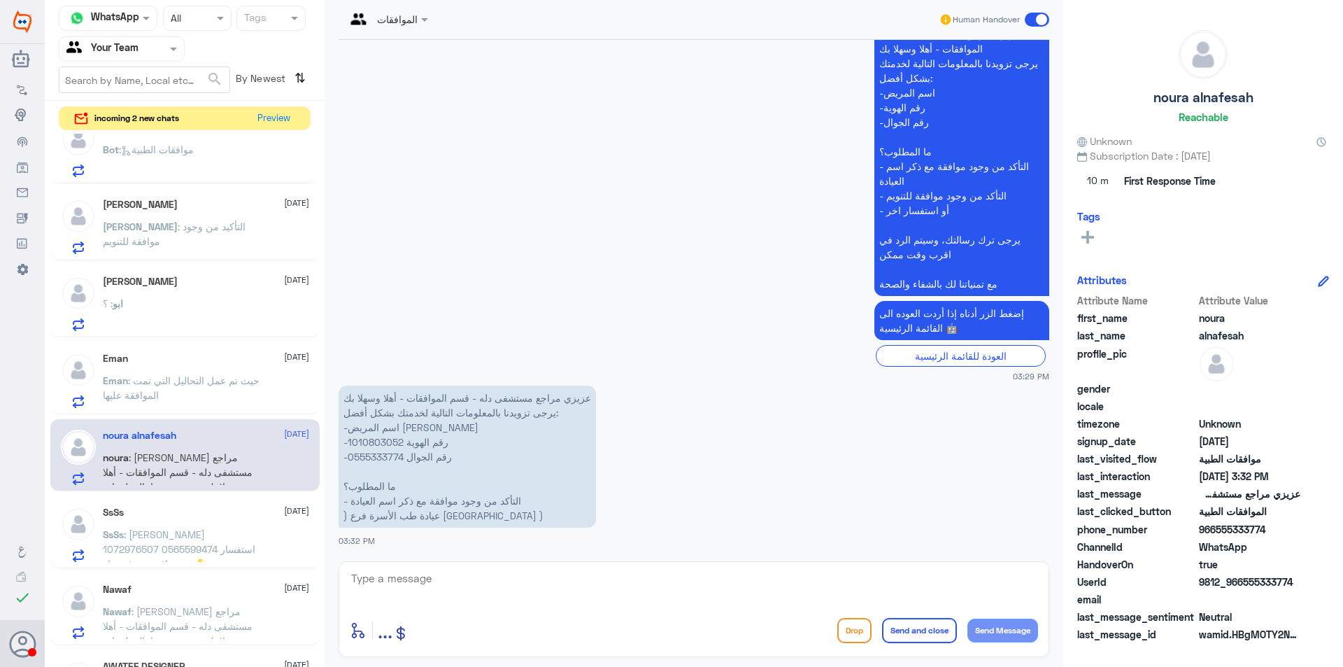
click at [215, 525] on div "SsSs [DATE] SsSs : [PERSON_NAME] 1072976507 0565599474 استفسار عن موافقة صرف دو…" at bounding box center [206, 533] width 206 height 55
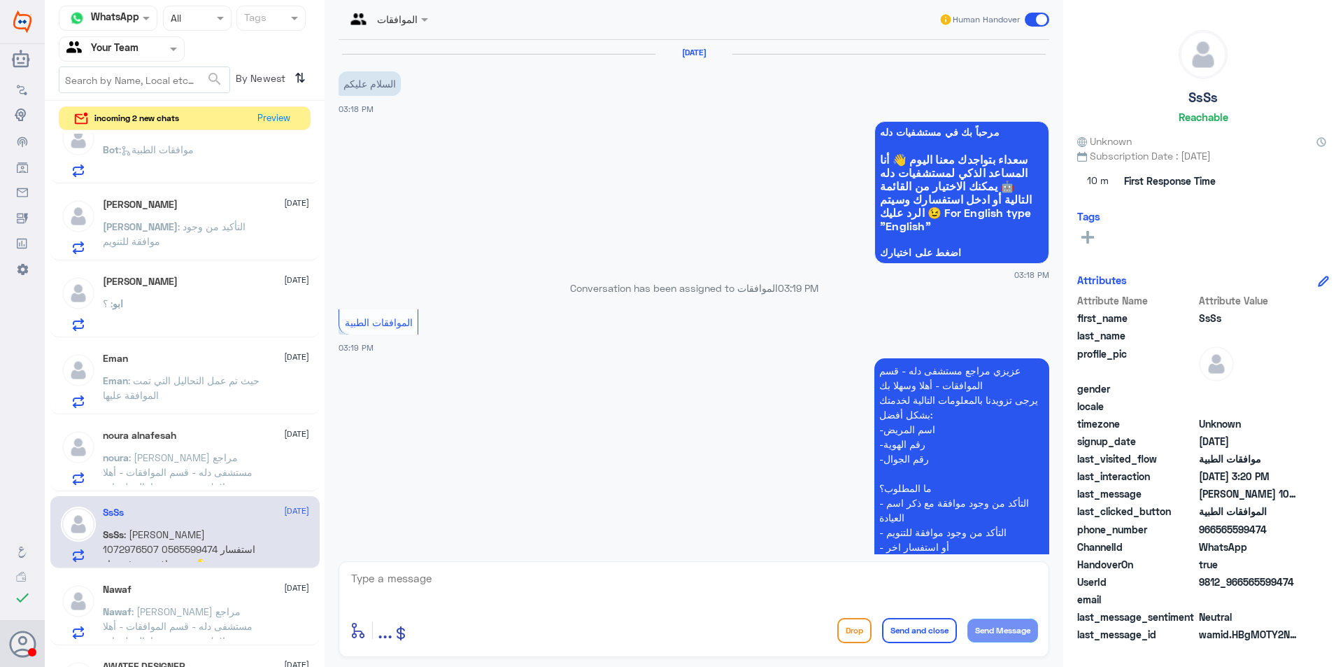
scroll to position [263, 0]
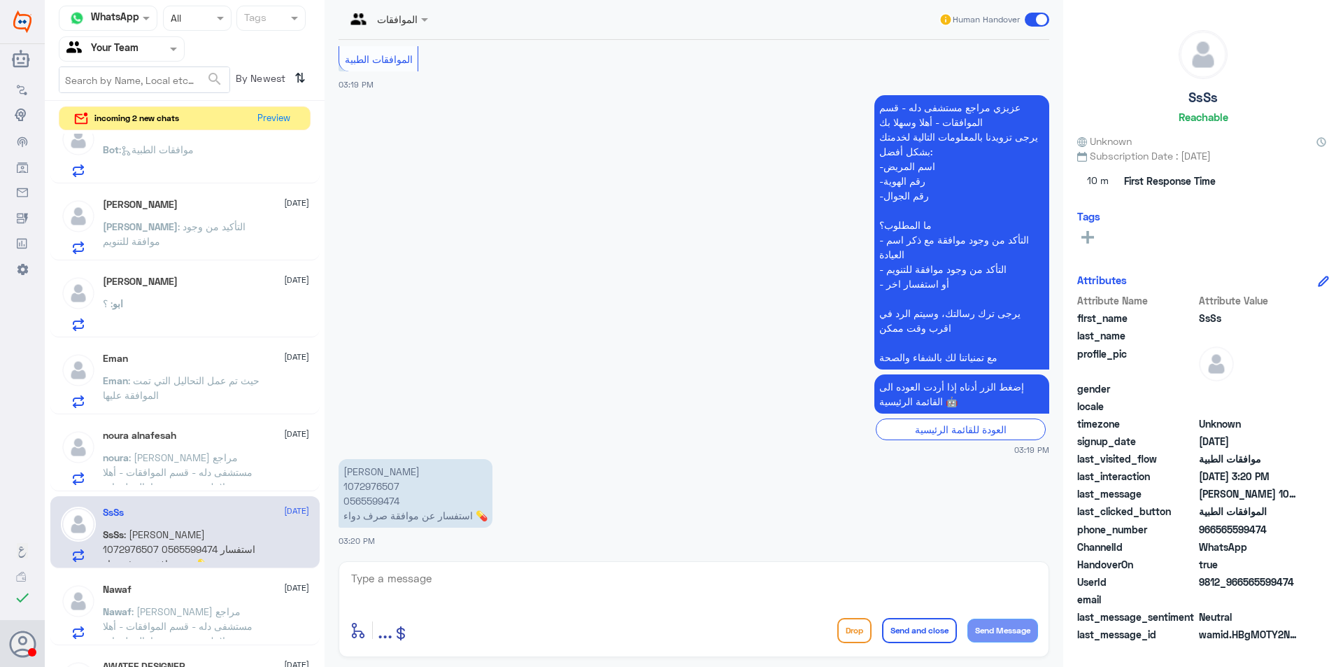
click at [213, 586] on div "Nawaf [DATE]" at bounding box center [206, 589] width 206 height 12
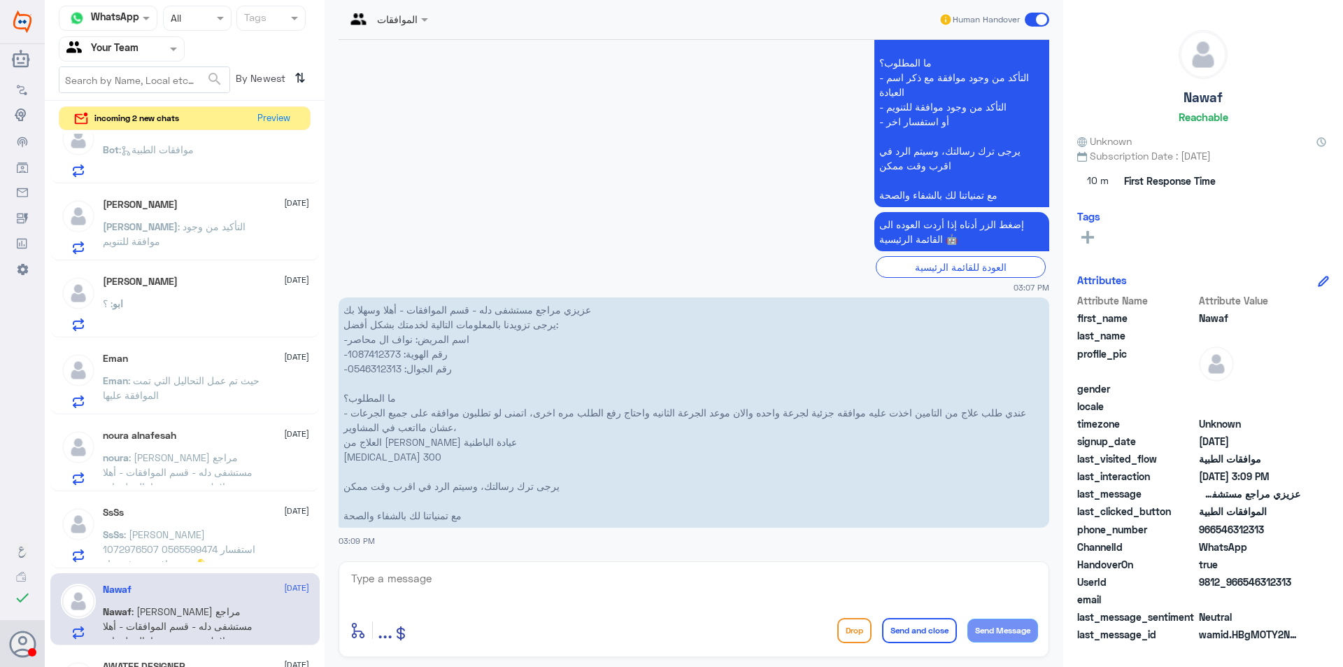
scroll to position [846, 0]
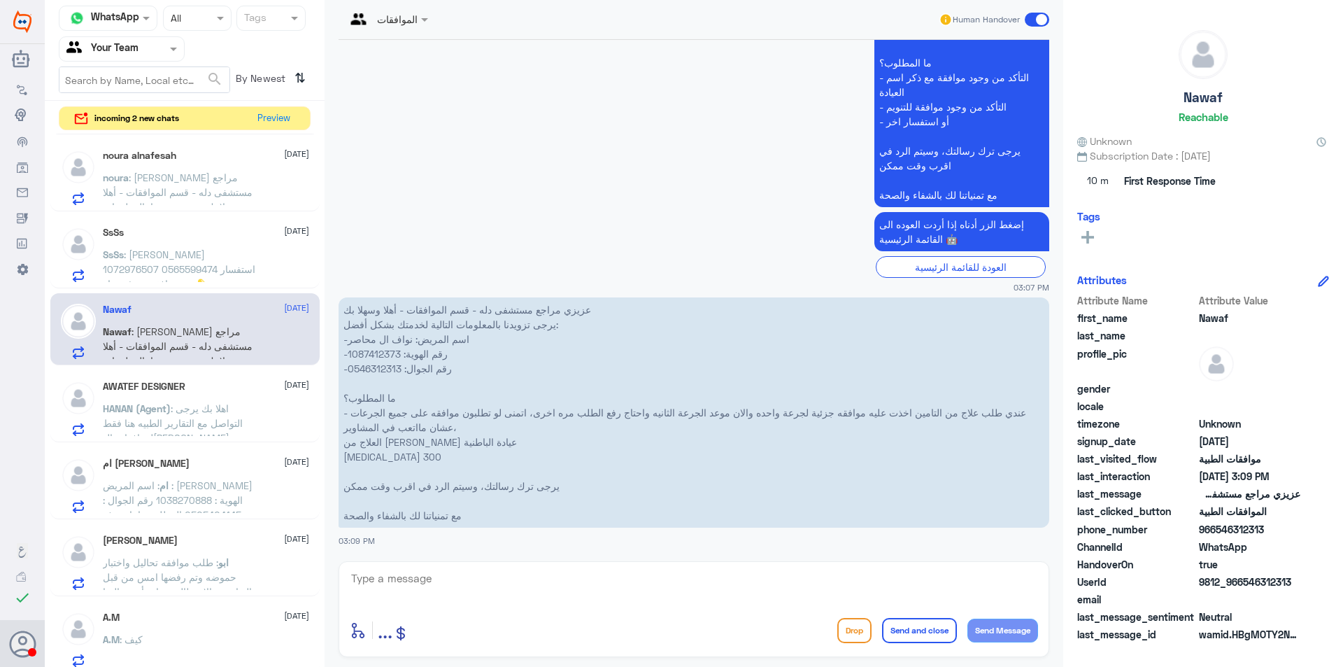
click at [197, 409] on span ": اهلا بك يرجى التواصل مع التقارير الطبيه هنا فقط لموافقات ال[PERSON_NAME]" at bounding box center [173, 422] width 140 height 41
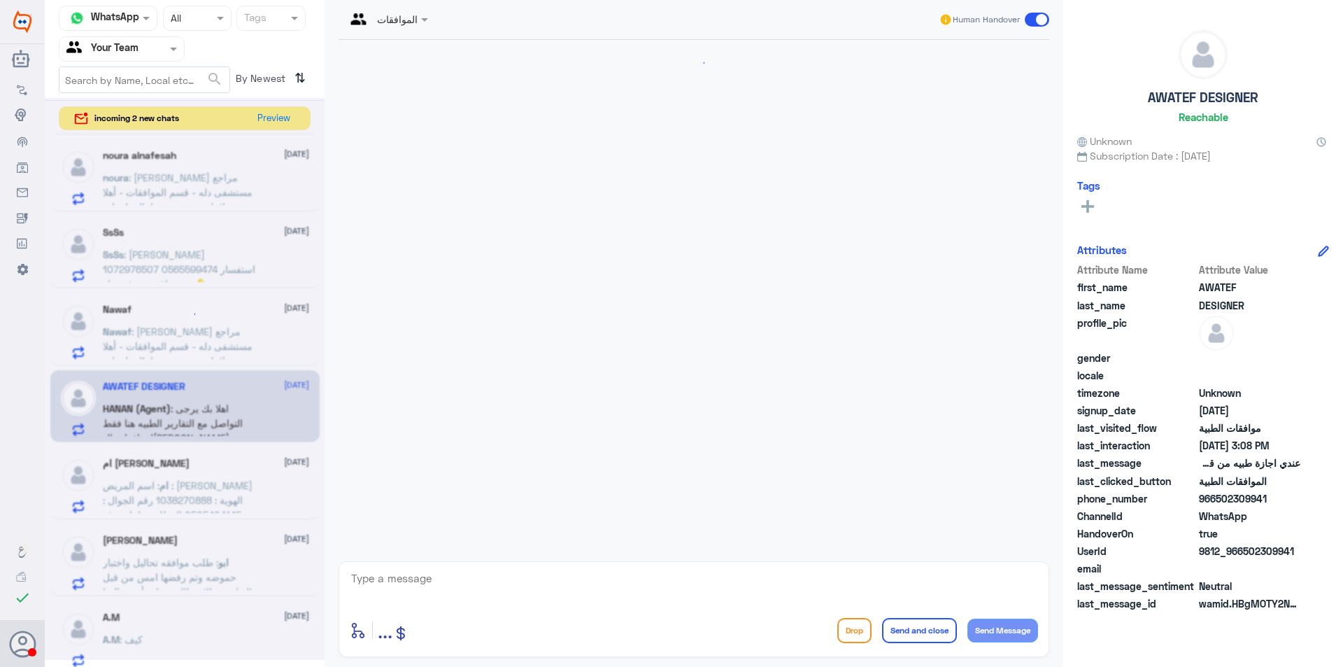
scroll to position [381, 0]
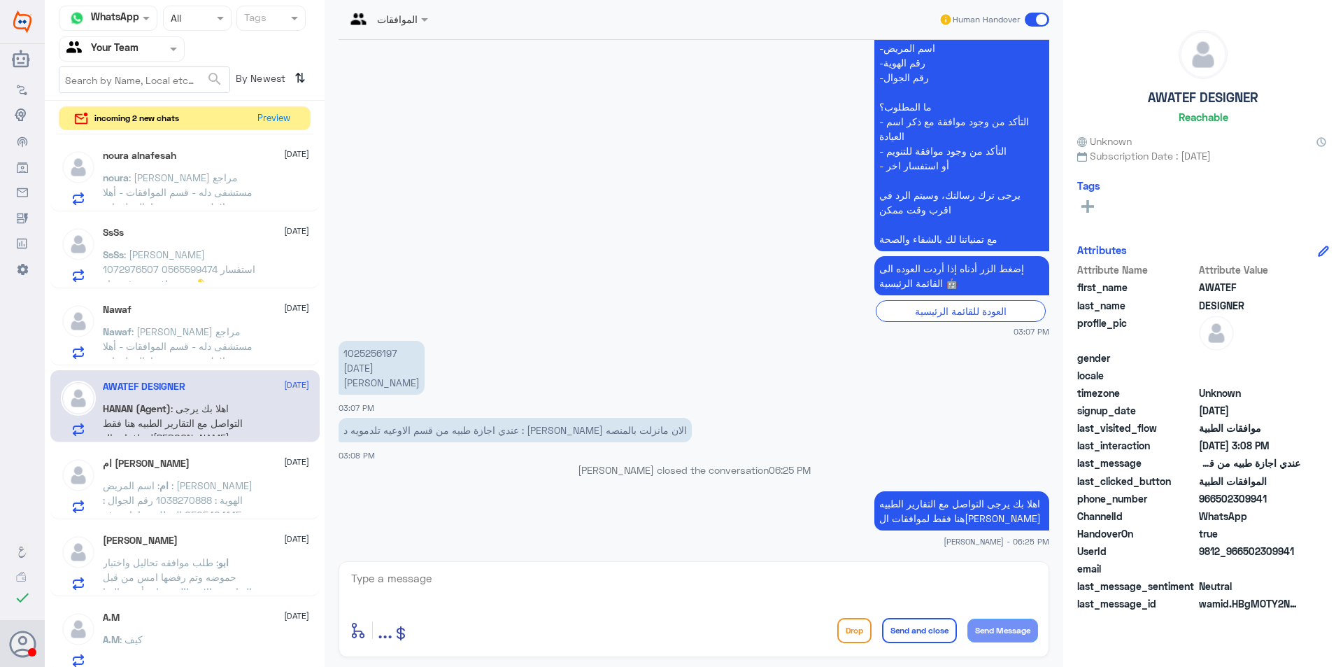
click at [204, 488] on span ": اسم المريض : [PERSON_NAME] الهوية : 1038270888 رقم الجوال : 0505404145 المطلو…" at bounding box center [181, 543] width 157 height 129
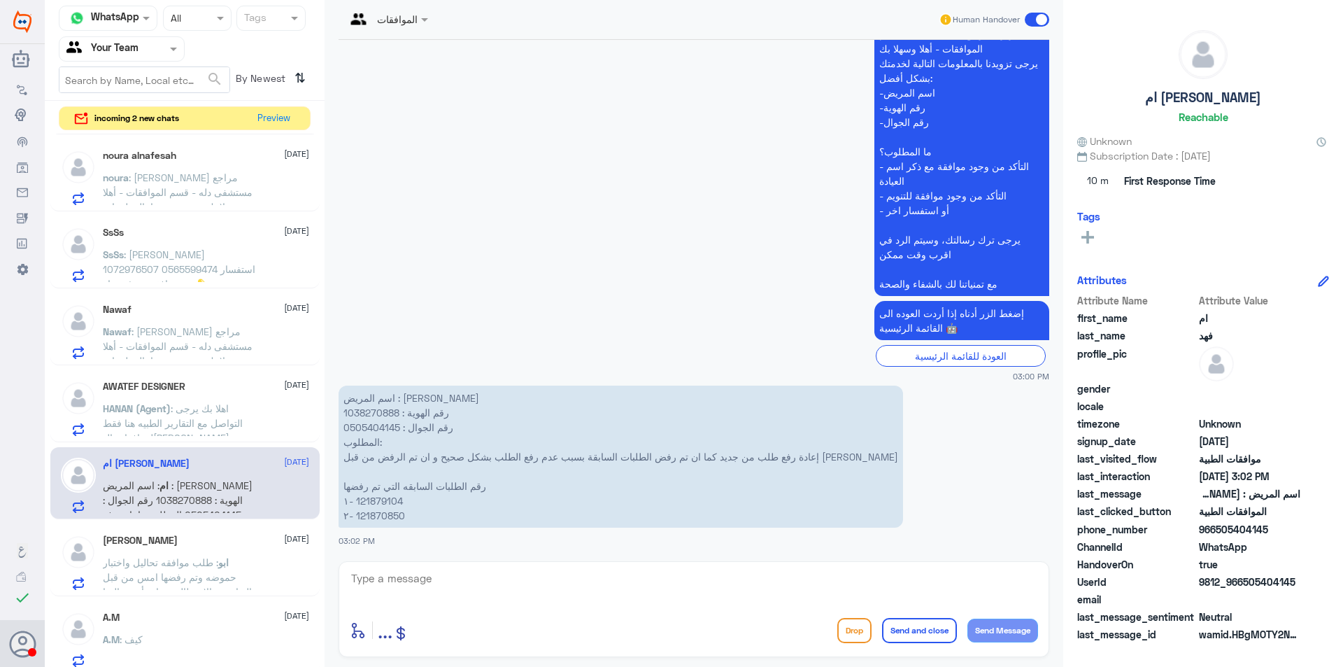
scroll to position [986, 0]
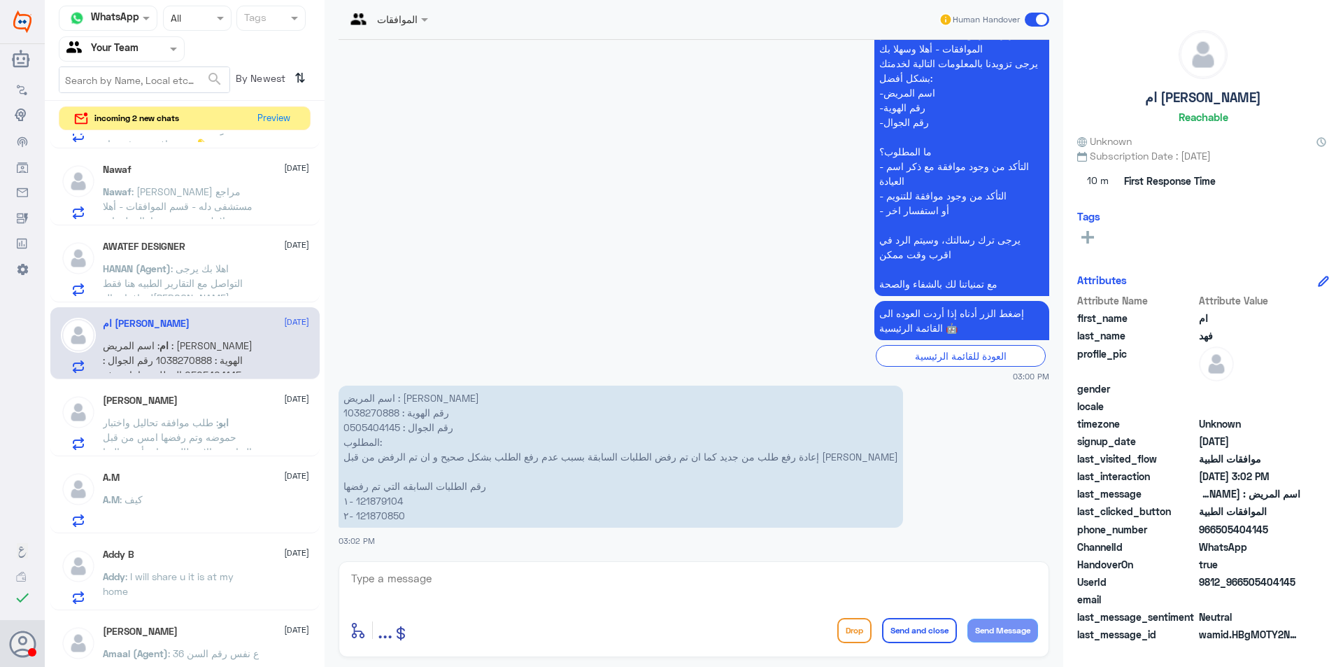
click at [197, 415] on p "ابو : طلب موافقه تحاليل واختبار حموضه وتم رفضها امس من قبل التعاونيه والان طالب…" at bounding box center [181, 432] width 157 height 35
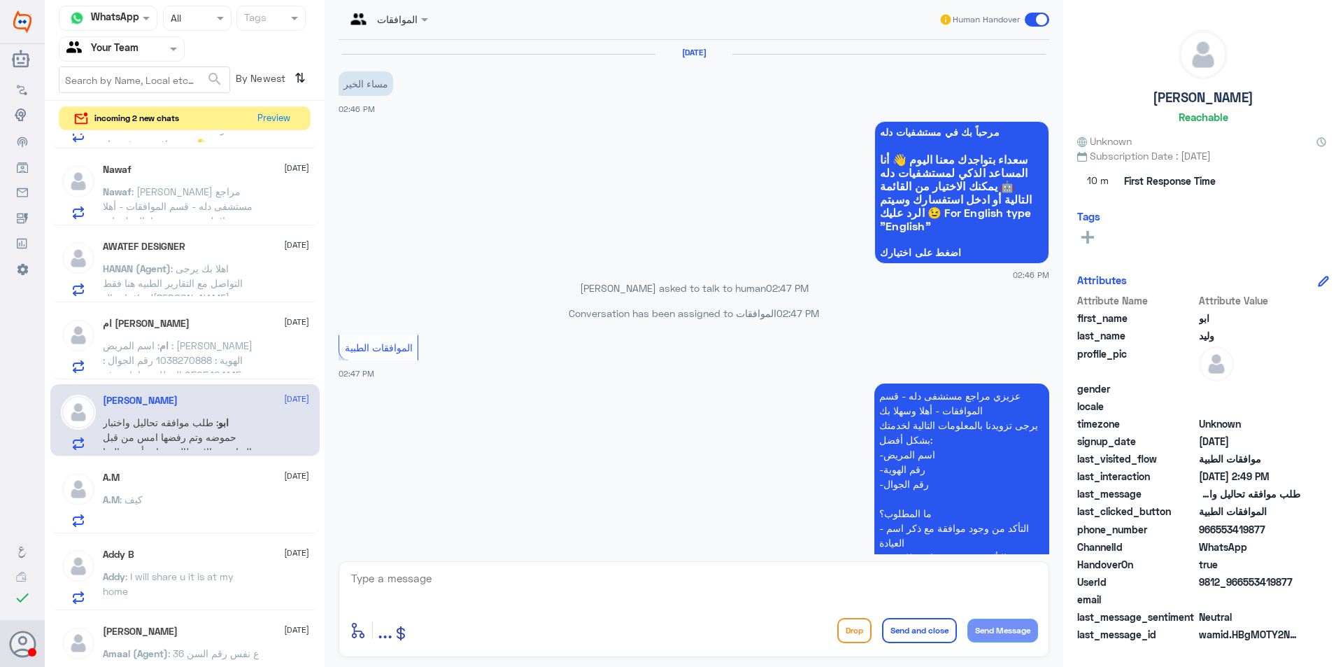
scroll to position [322, 0]
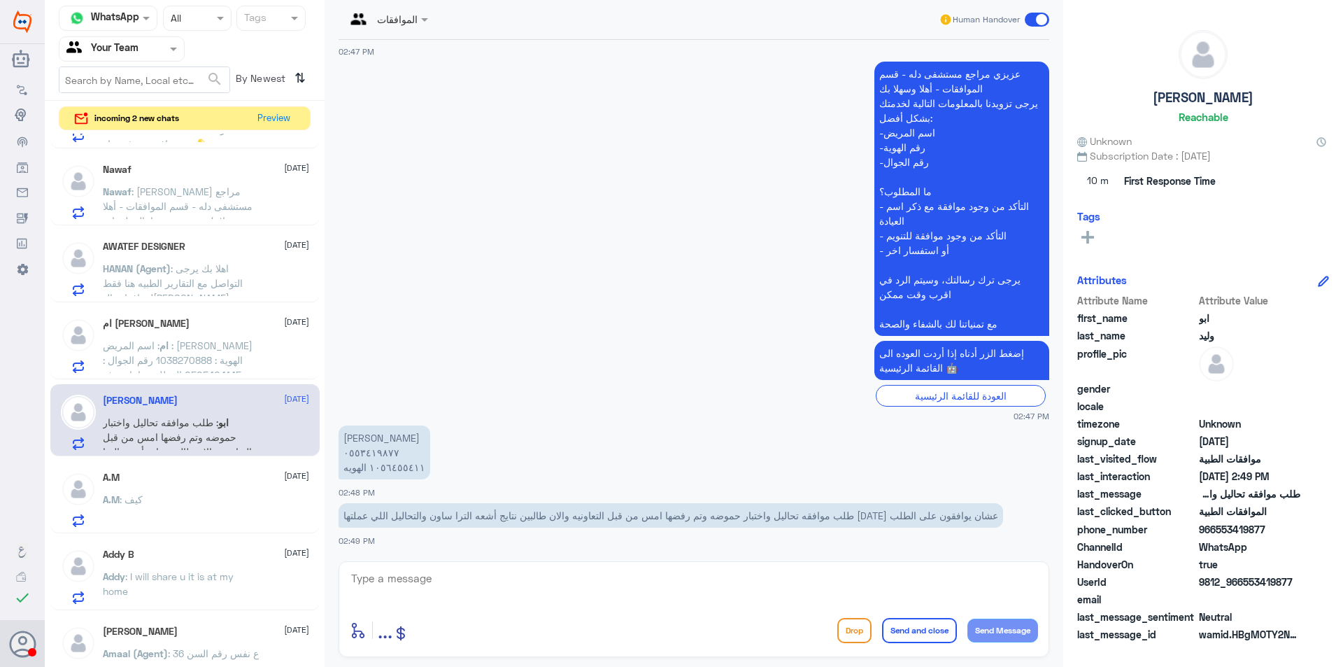
click at [204, 484] on div "A.M [DATE] A.M : كيف" at bounding box center [206, 498] width 206 height 55
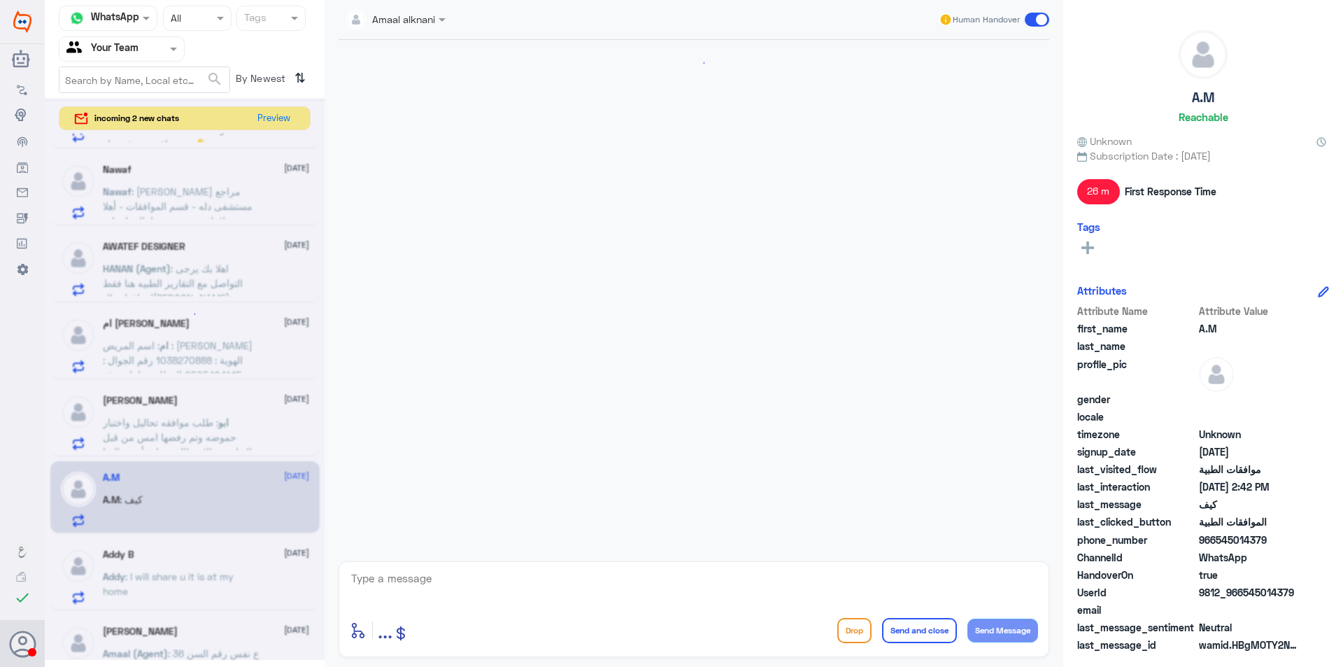
scroll to position [1109, 0]
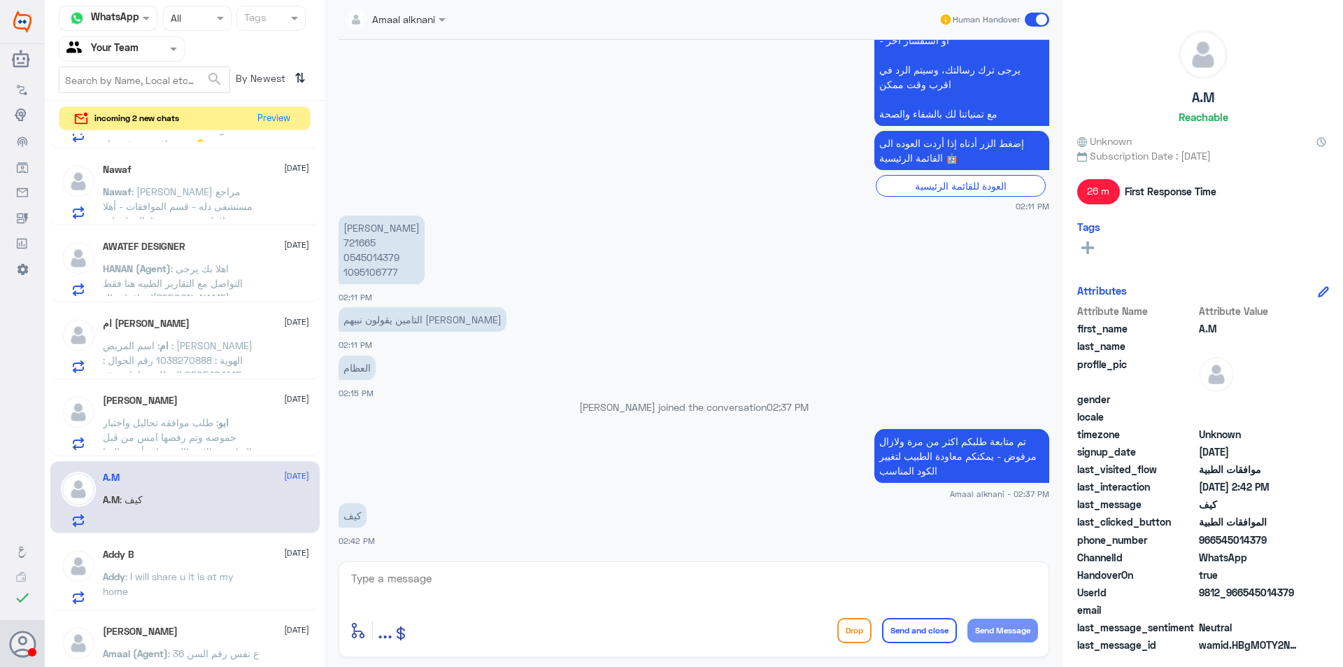
click at [188, 557] on div "Addy B [DATE]" at bounding box center [206, 554] width 206 height 12
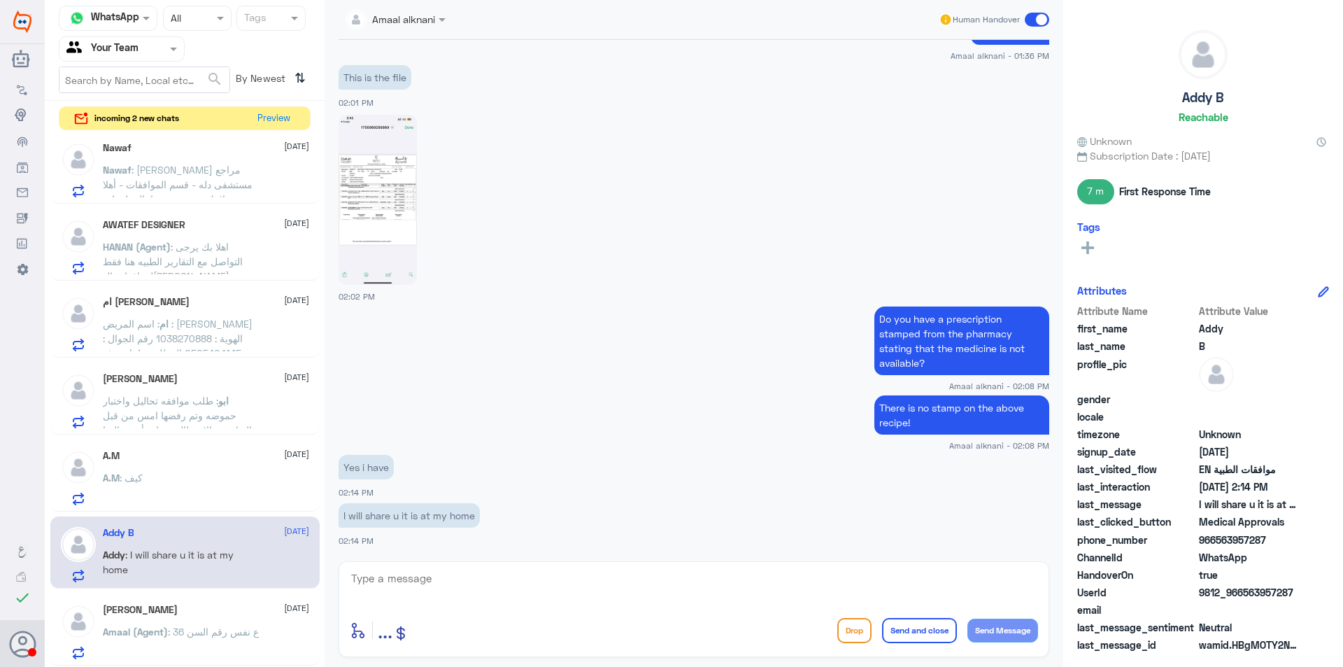
scroll to position [1126, 0]
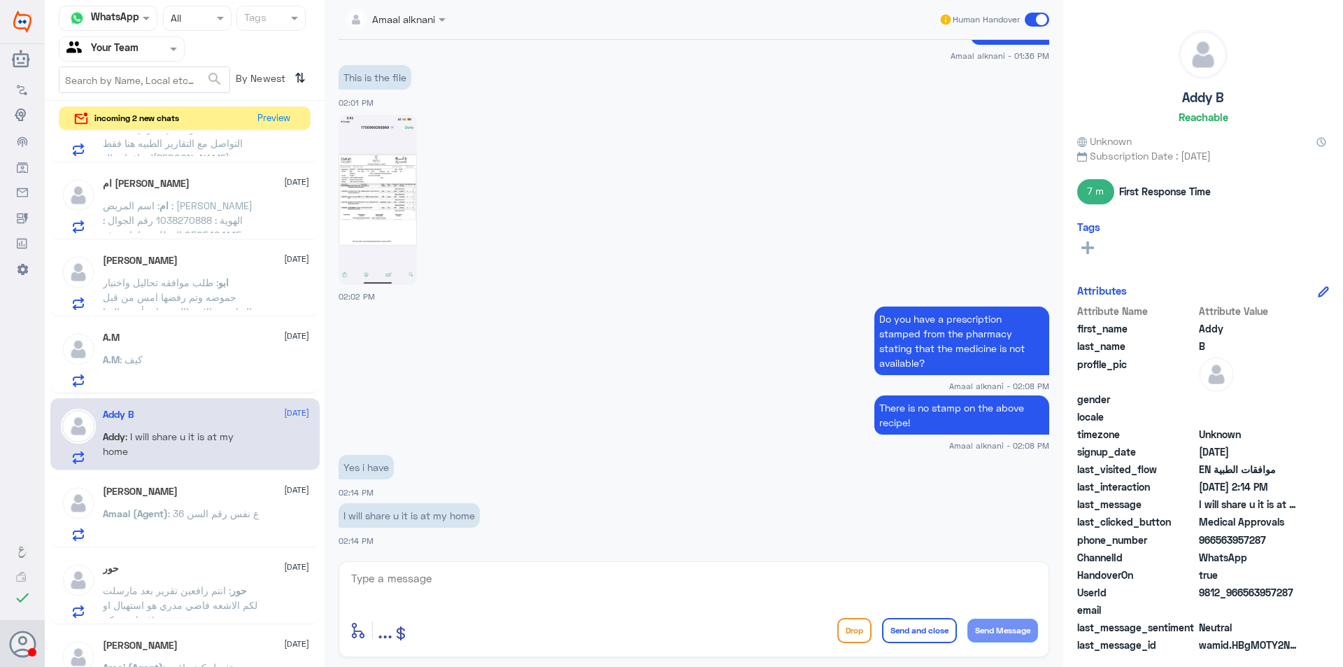
click at [209, 507] on span ": ع نفس رقم السن 36" at bounding box center [213, 513] width 91 height 12
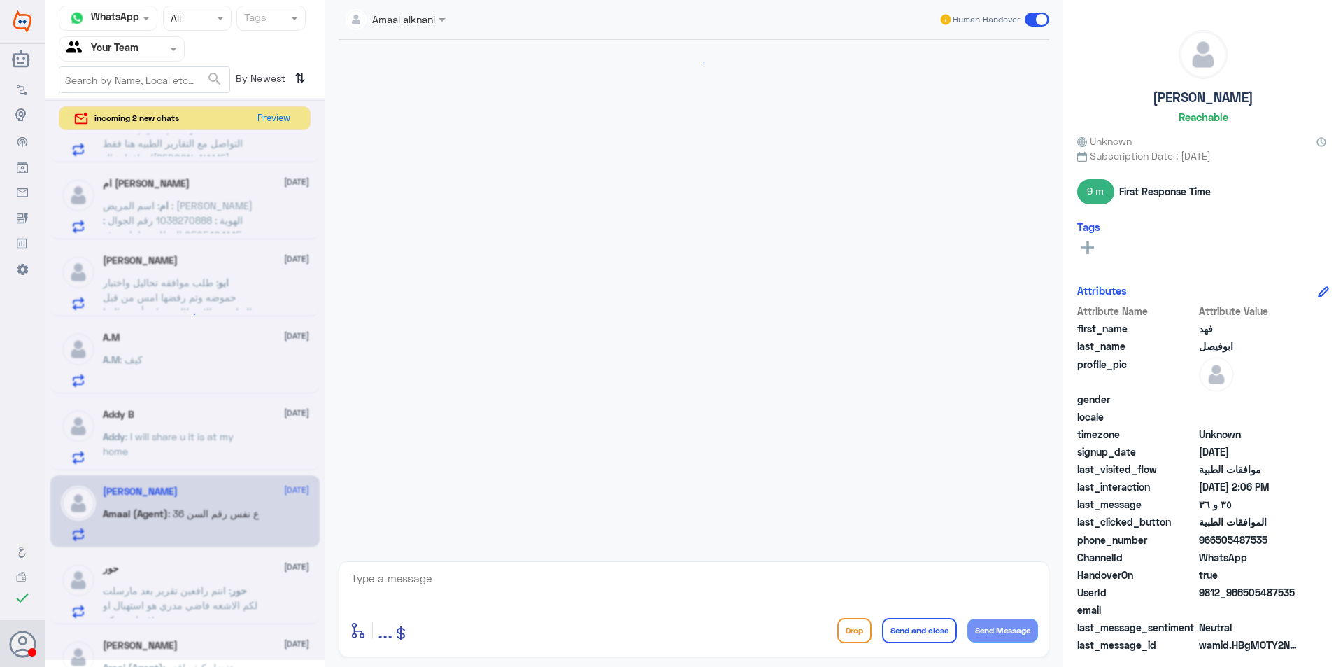
scroll to position [896, 0]
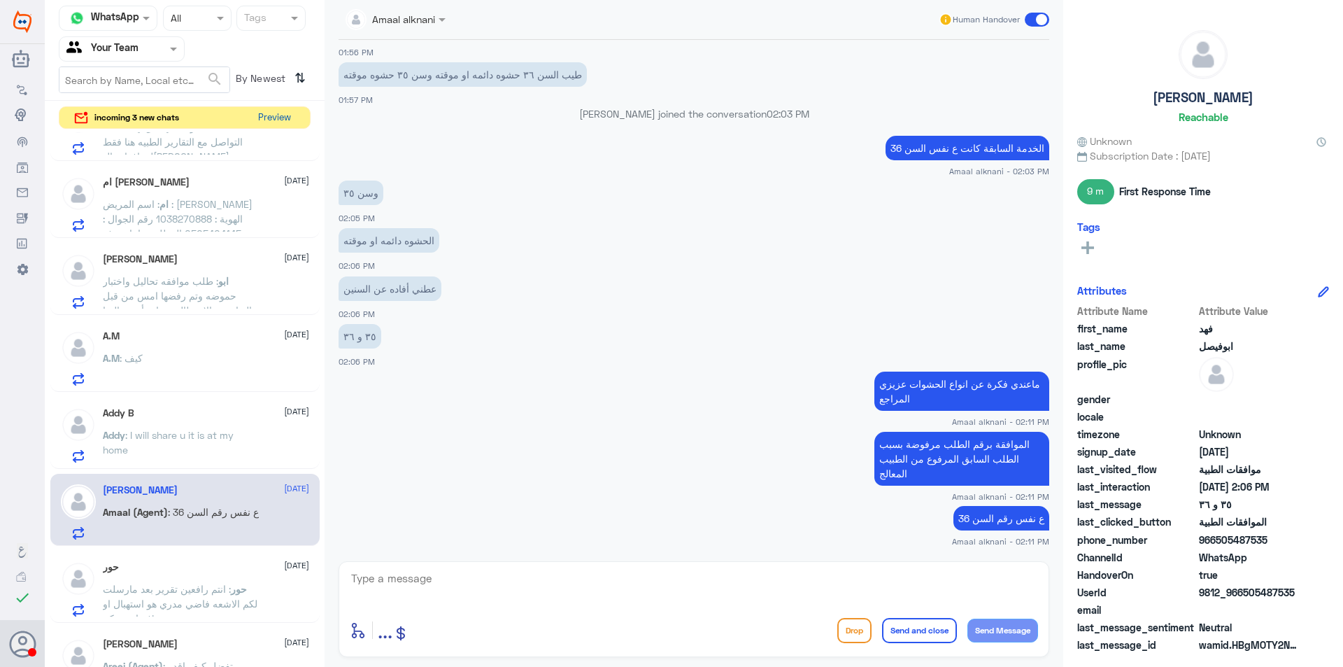
click at [278, 117] on button "Preview" at bounding box center [274, 118] width 43 height 22
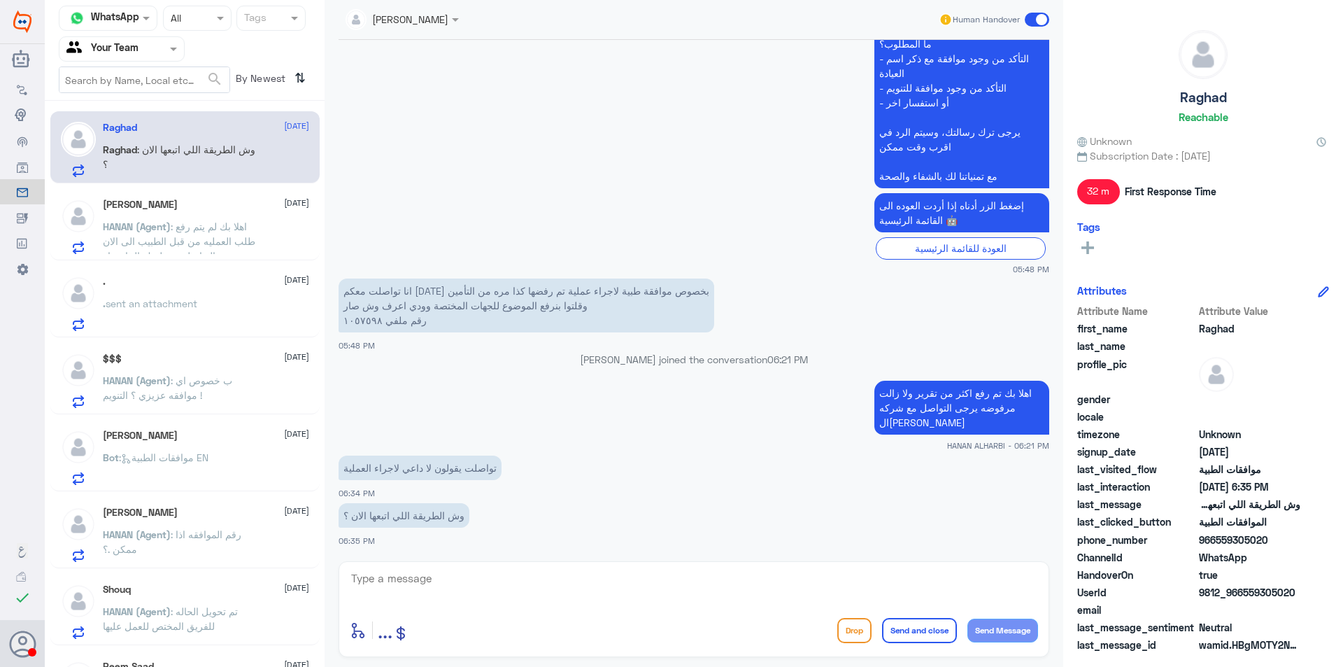
click at [158, 47] on div at bounding box center [121, 49] width 125 height 16
click at [159, 122] on div "Your Inbox" at bounding box center [122, 125] width 126 height 32
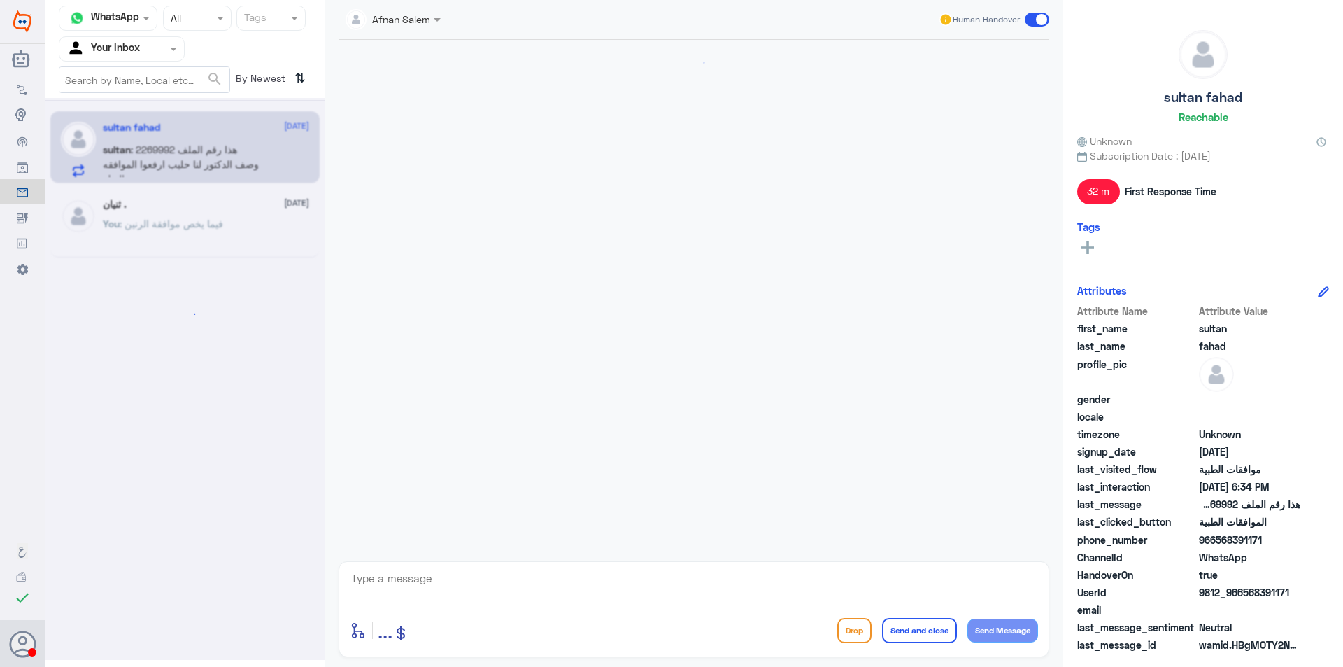
scroll to position [1153, 0]
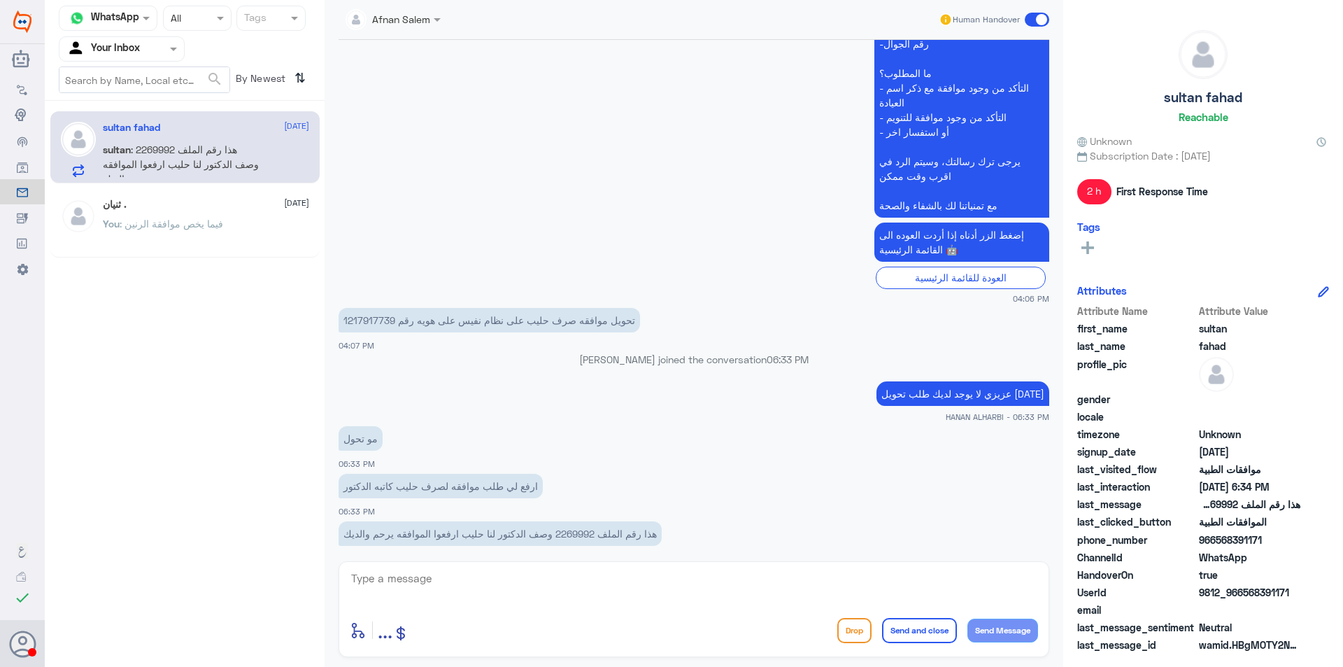
click at [569, 521] on p "هذا رقم الملف 2269992 وصف الدكتور لنا حليب ارفعوا الموافقه يرحم والديك" at bounding box center [500, 533] width 323 height 24
copy p "2269992"
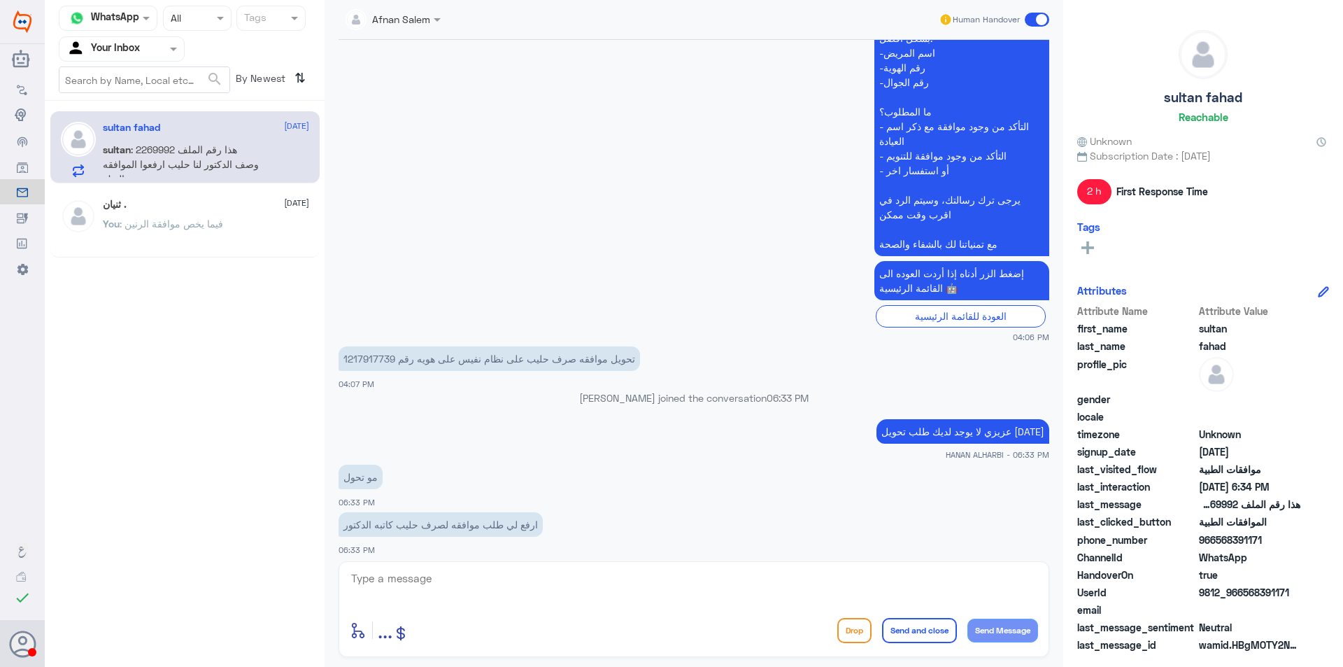
scroll to position [1330, 0]
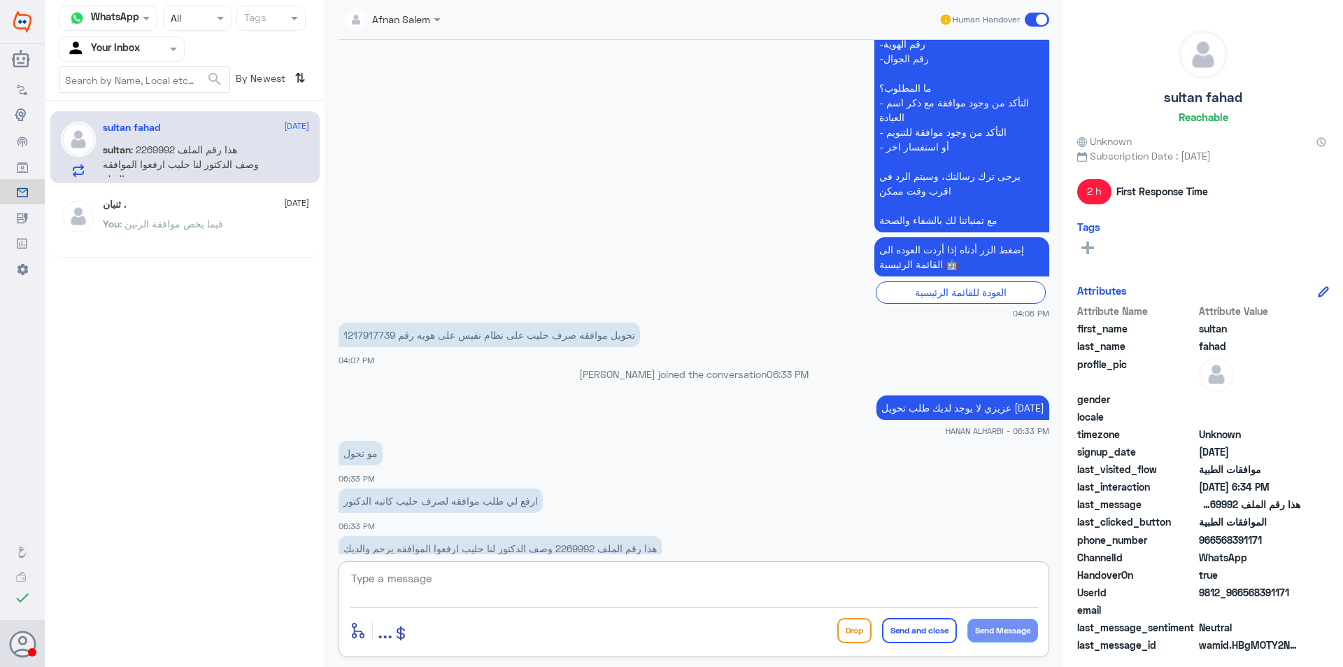
click at [630, 573] on textarea at bounding box center [694, 586] width 688 height 34
type textarea "l"
type textarea "متى كانت الوصفه ؟ لايوجد اي وصفه جديده بتاريخ [DATE] في النظام"
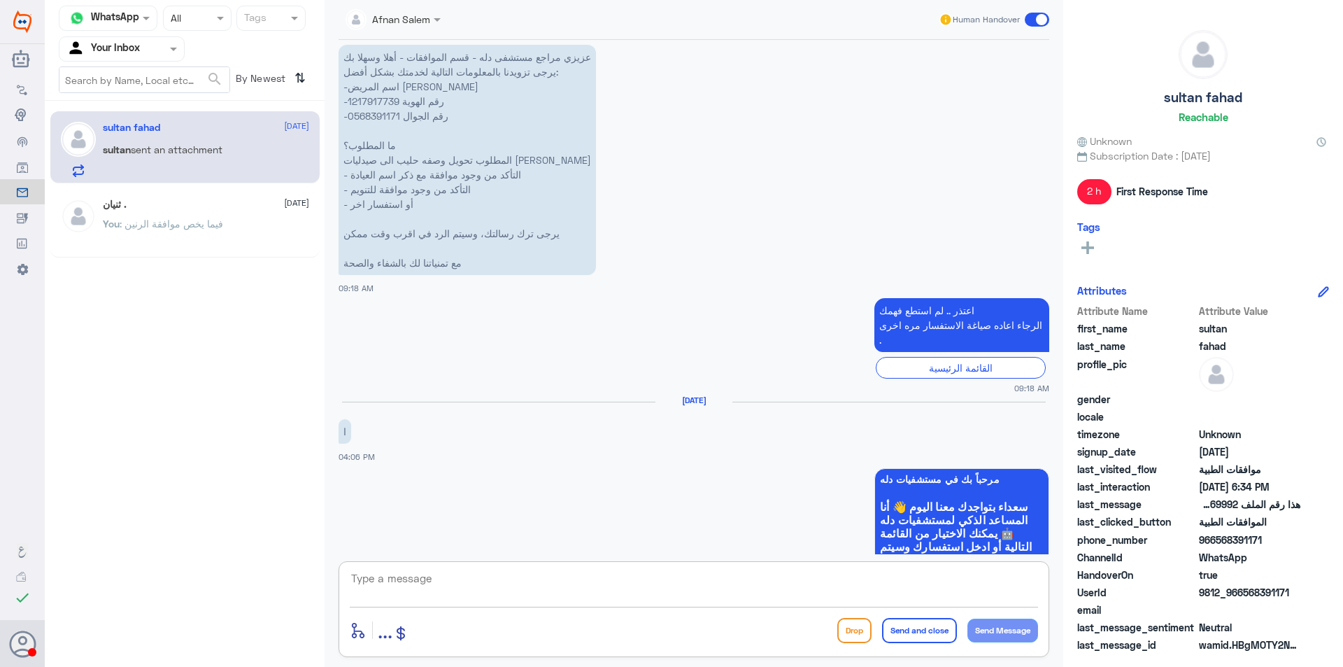
scroll to position [374, 0]
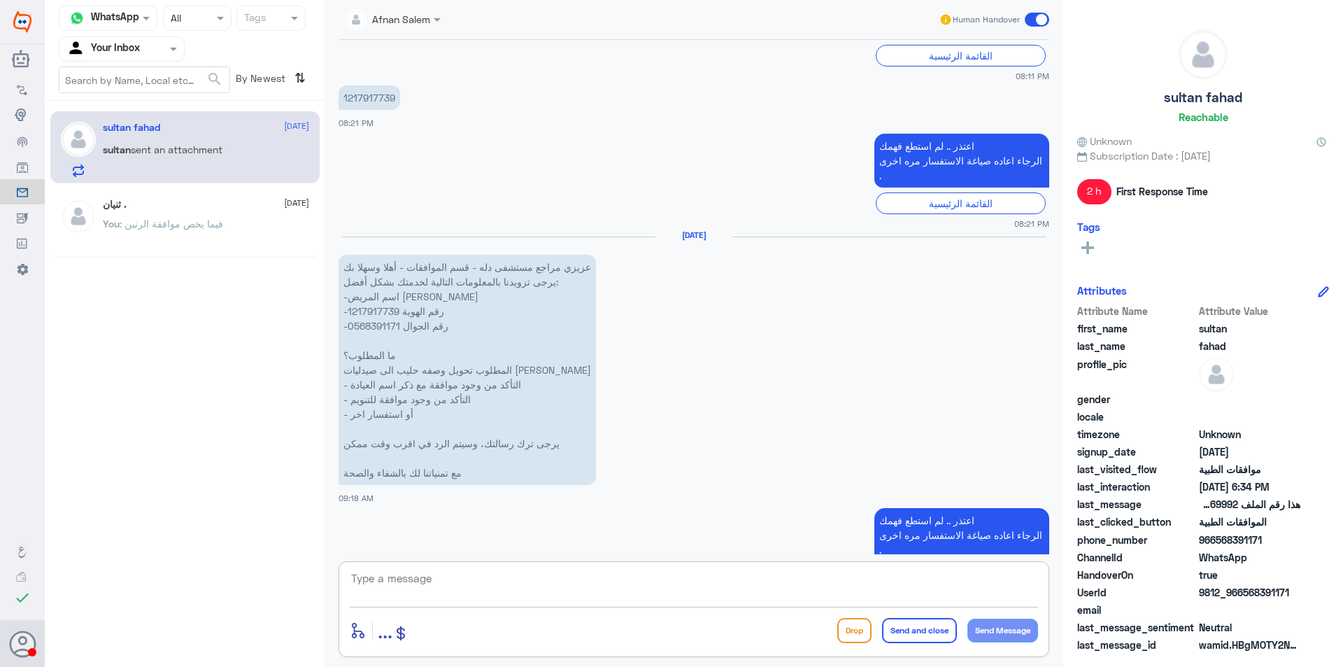
click at [372, 266] on p "عزيزي مراجع مستشفى دله - قسم الموافقات - أهلا وسهلا بك يرجى تزويدنا بالمعلومات …" at bounding box center [467, 370] width 257 height 230
copy p "1217917739"
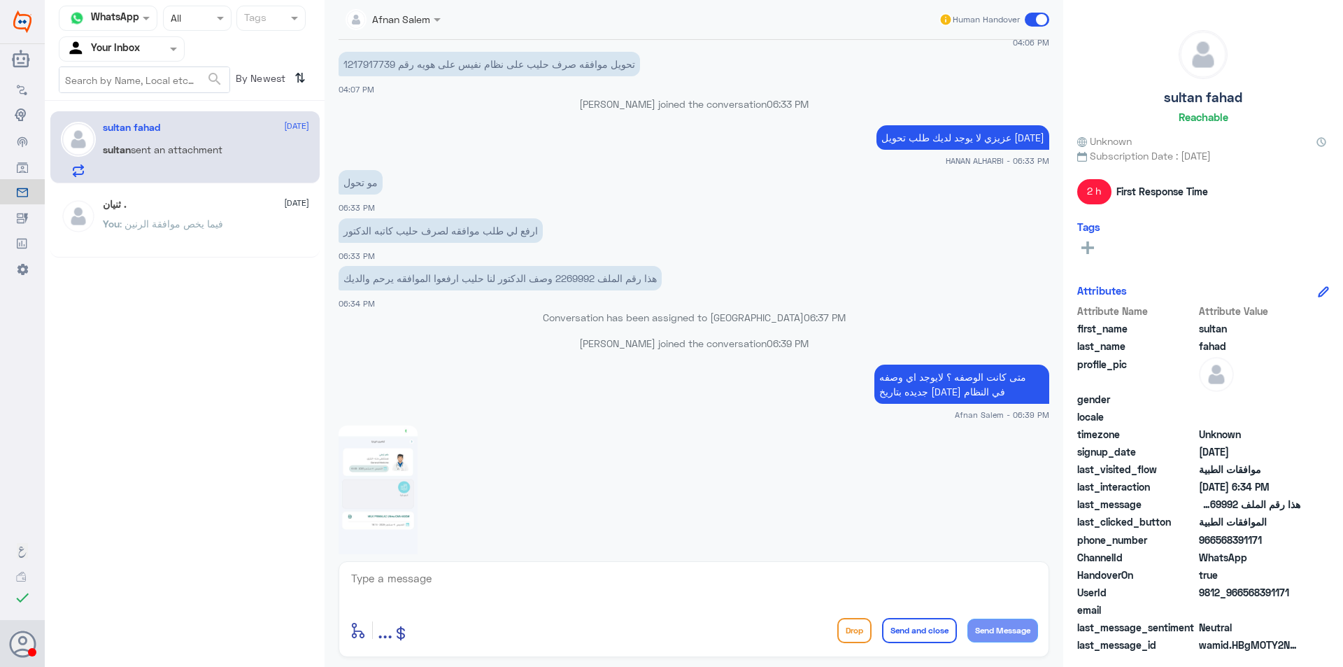
scroll to position [1702, 0]
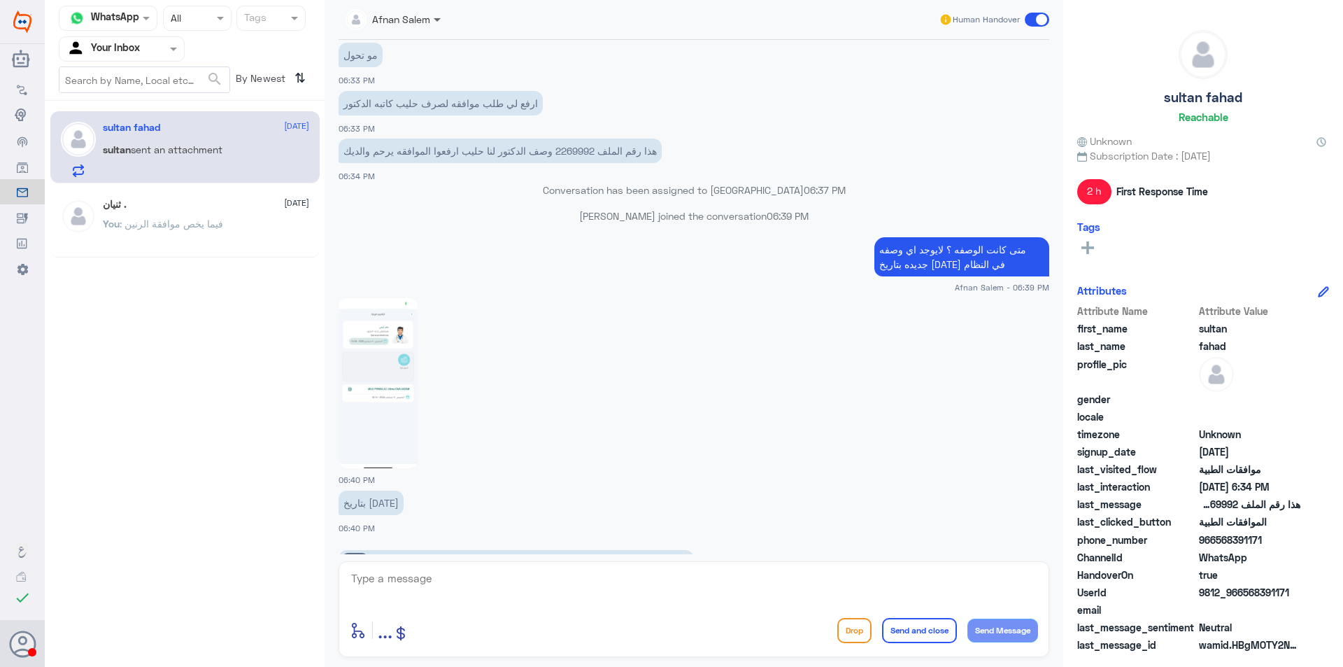
click at [440, 20] on span at bounding box center [437, 20] width 7 height 5
click at [429, 76] on div "Badr Alotaibi" at bounding box center [417, 72] width 59 height 15
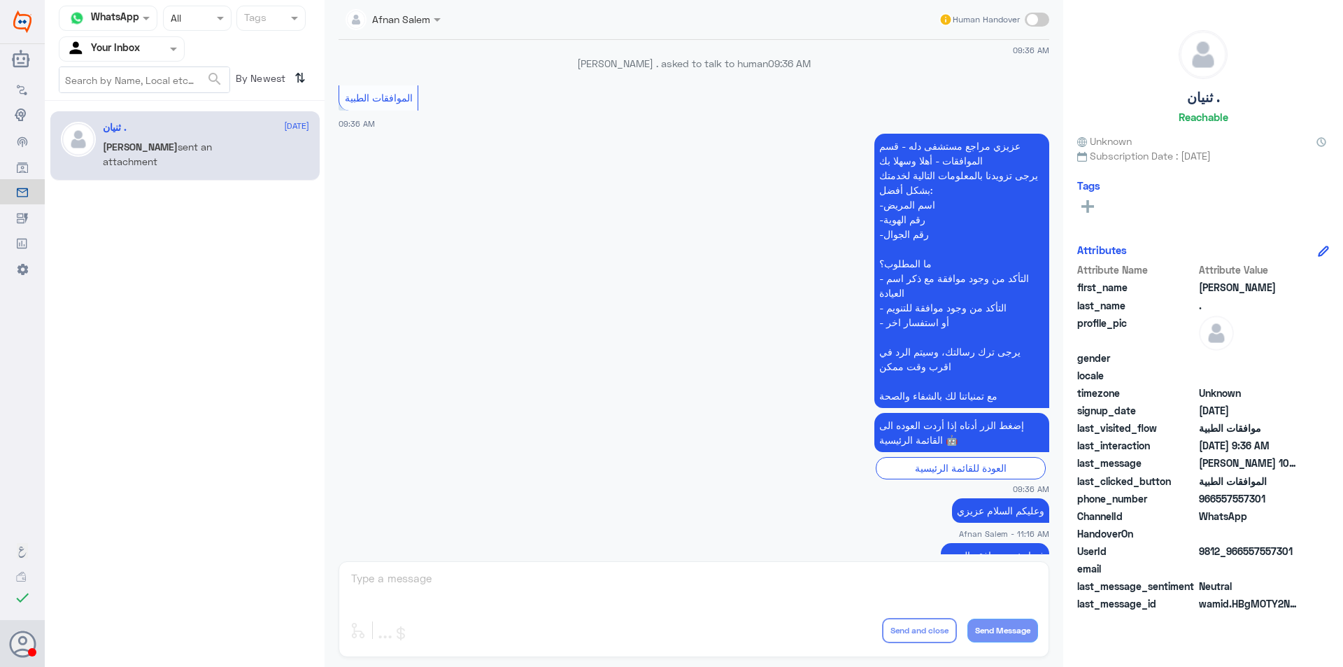
scroll to position [1453, 0]
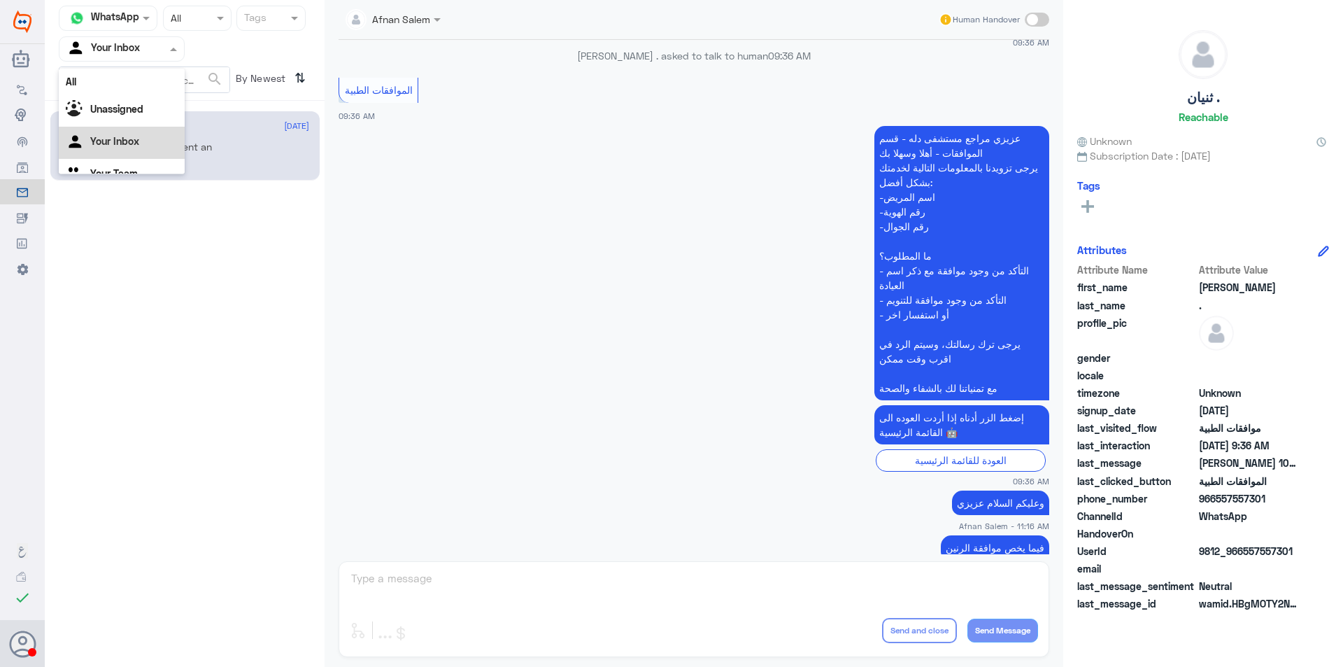
click at [133, 45] on input "text" at bounding box center [104, 49] width 77 height 16
click at [121, 96] on b "Unassigned" at bounding box center [116, 91] width 53 height 12
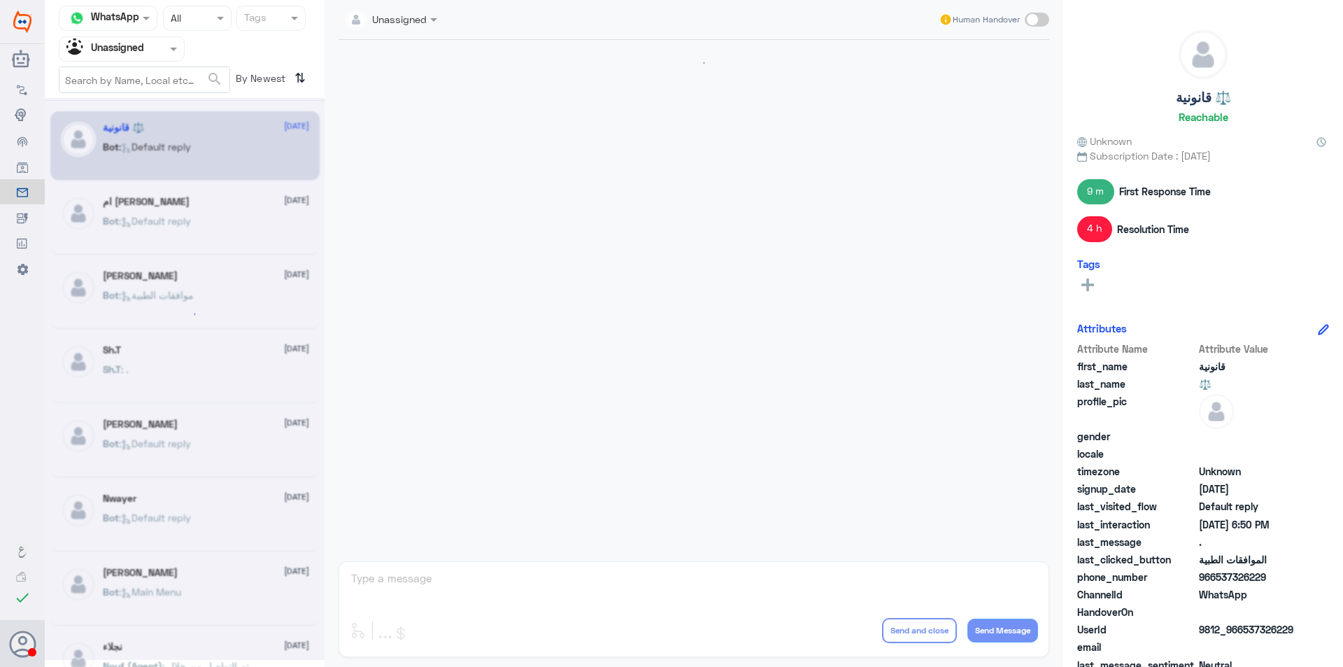
scroll to position [1123, 0]
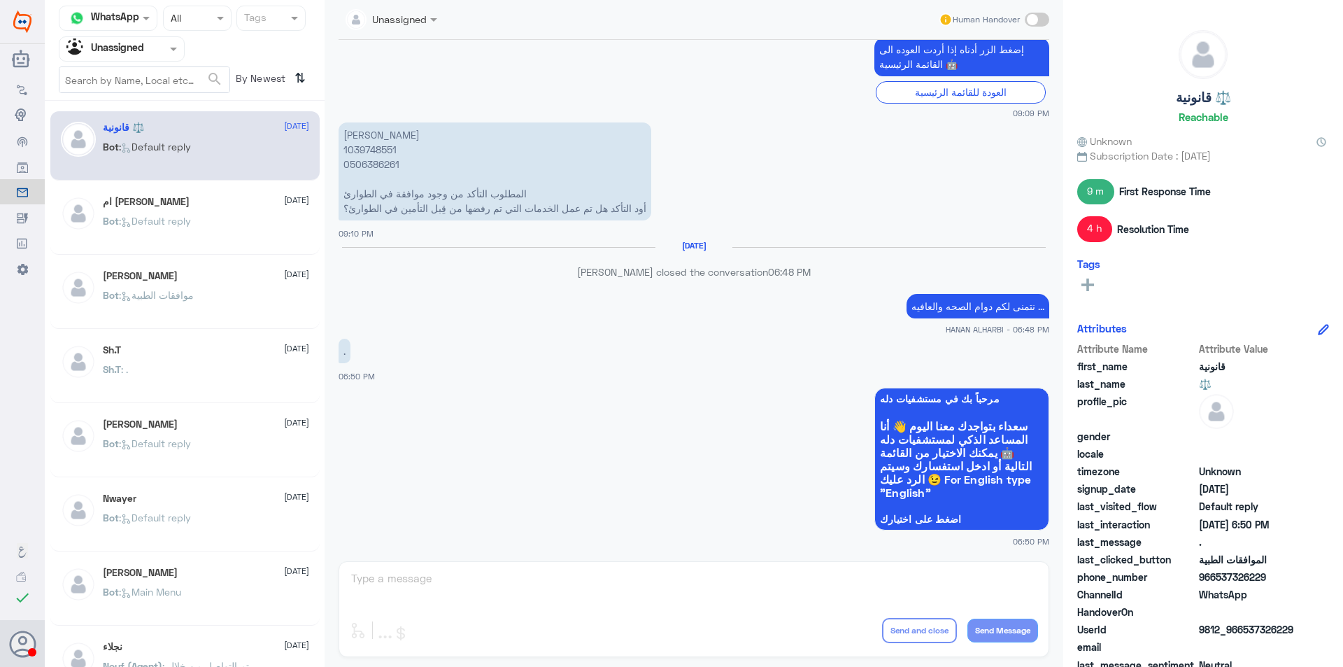
click at [160, 51] on div at bounding box center [121, 49] width 125 height 16
click at [149, 152] on div "Your Team" at bounding box center [122, 157] width 126 height 32
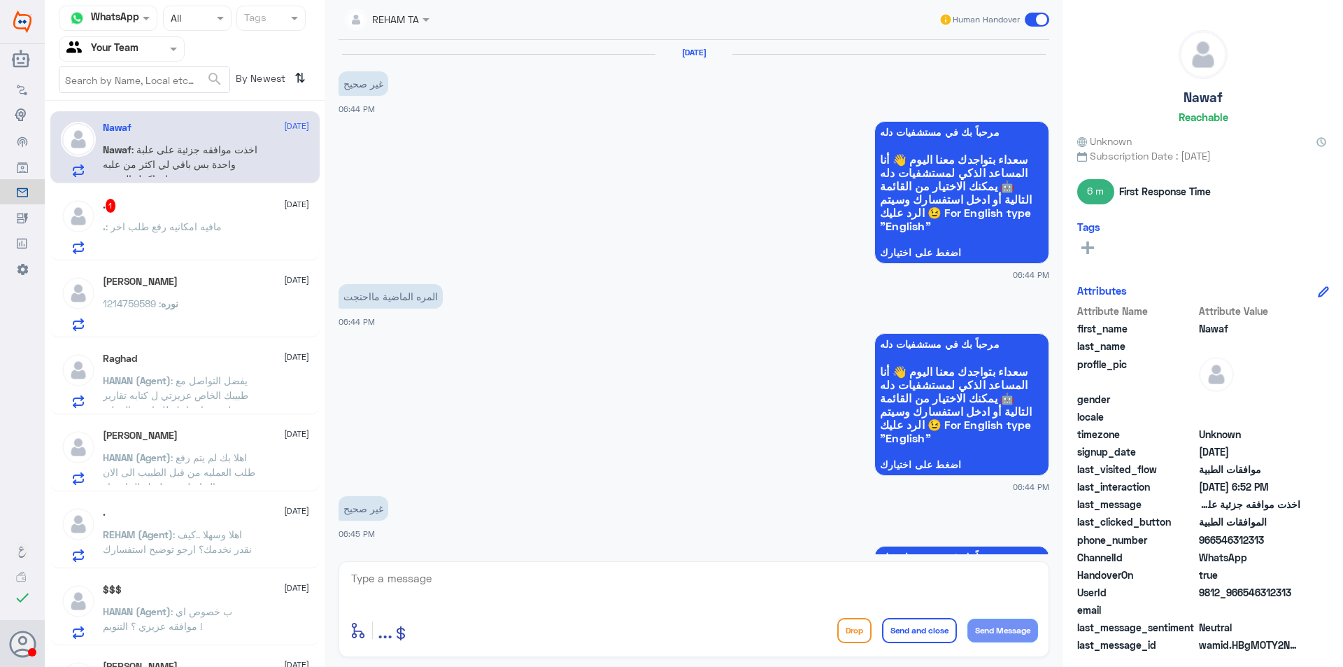
scroll to position [1270, 0]
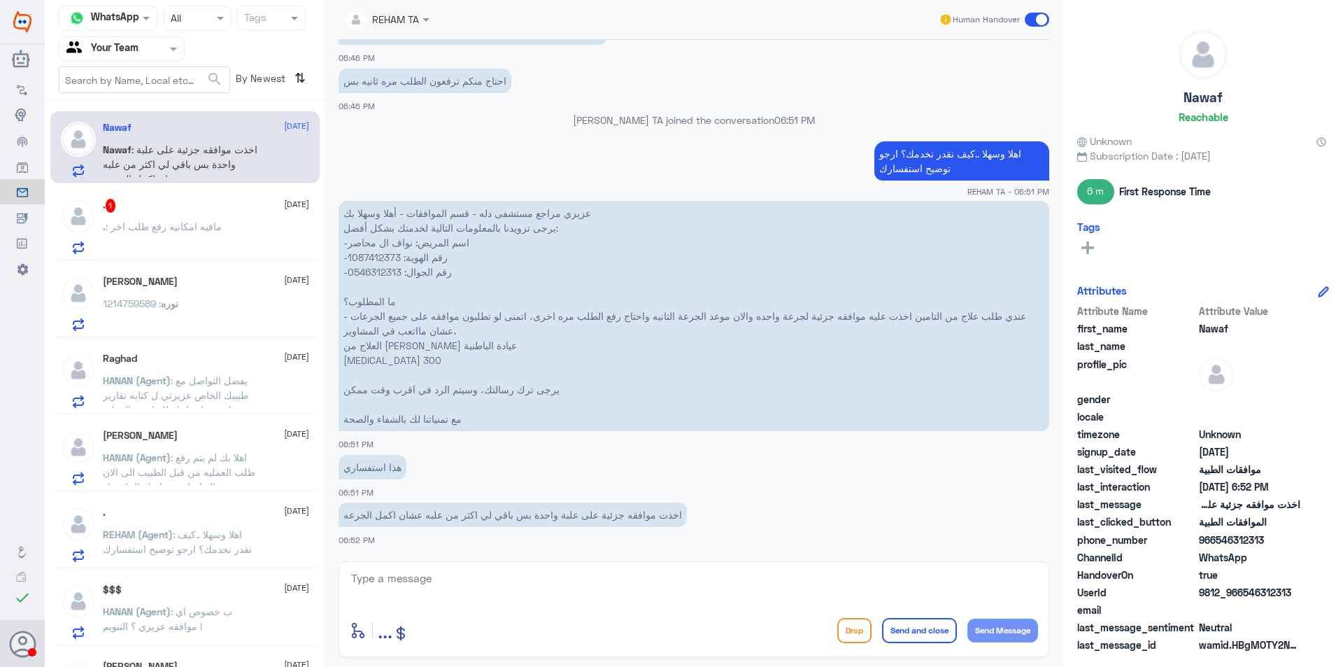
click at [212, 242] on p ". : مافيه امكانيه رفع طلب اخر" at bounding box center [162, 236] width 119 height 35
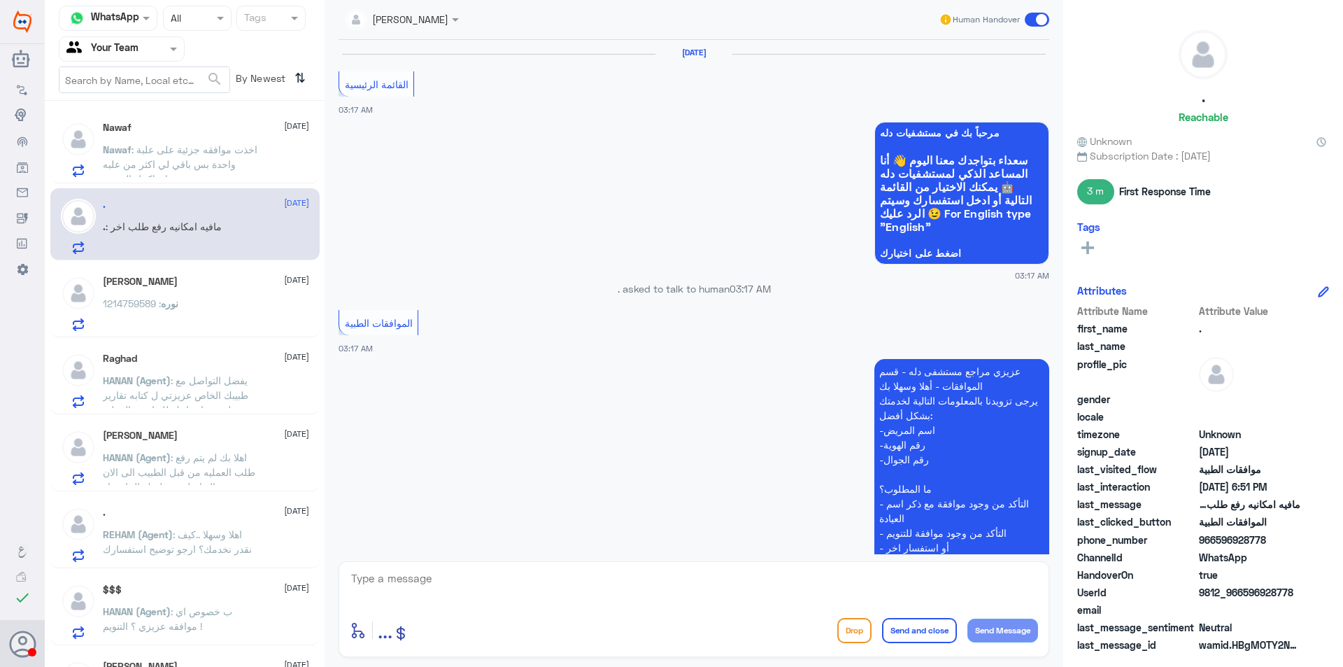
scroll to position [1344, 0]
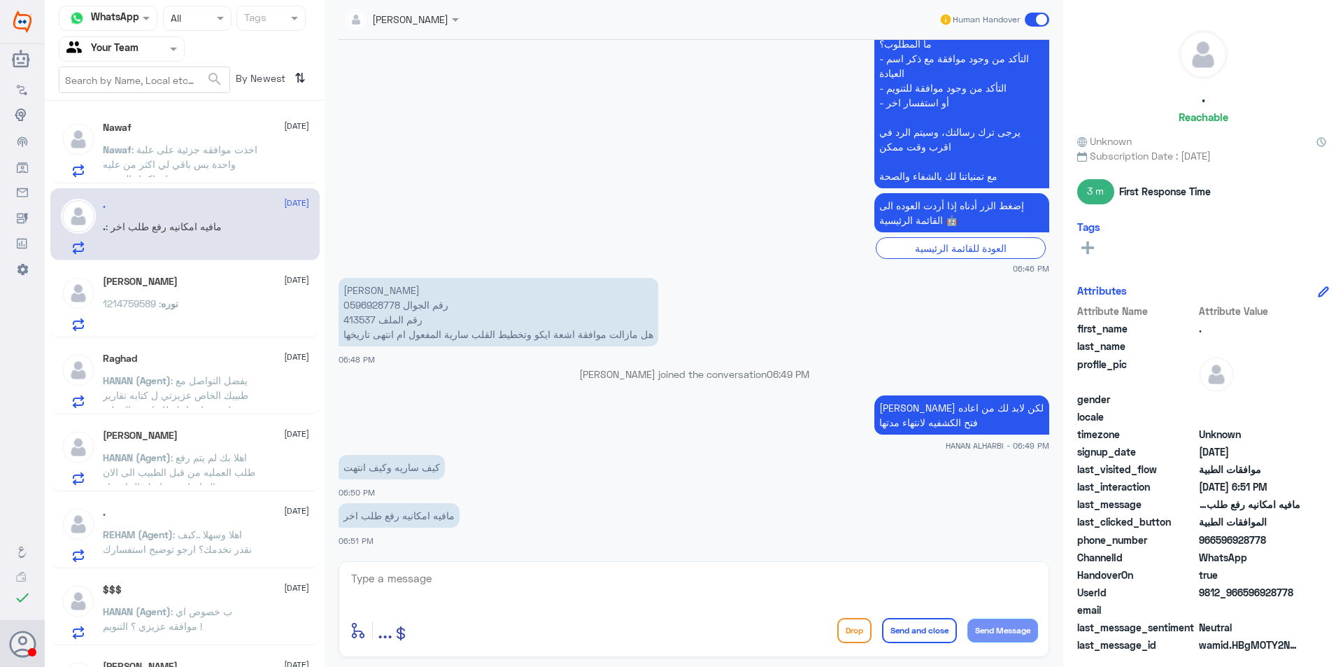
click at [213, 301] on div "نوره : 1214759589" at bounding box center [206, 314] width 206 height 31
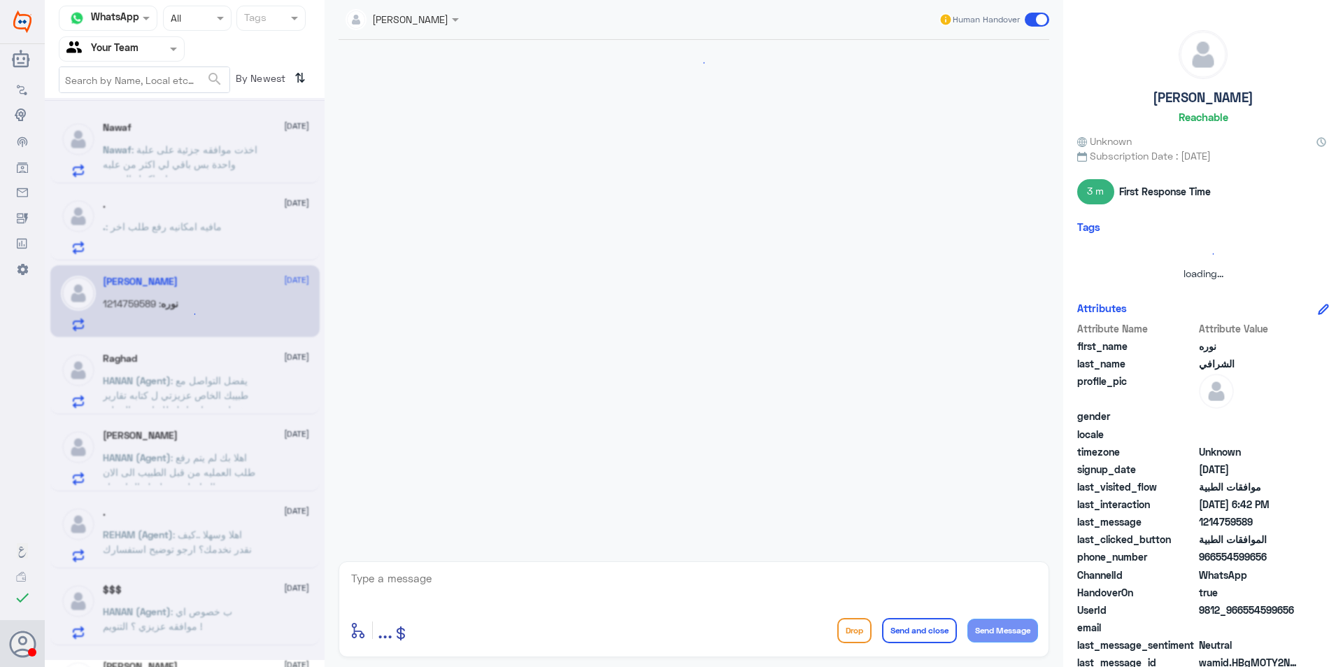
scroll to position [415, 0]
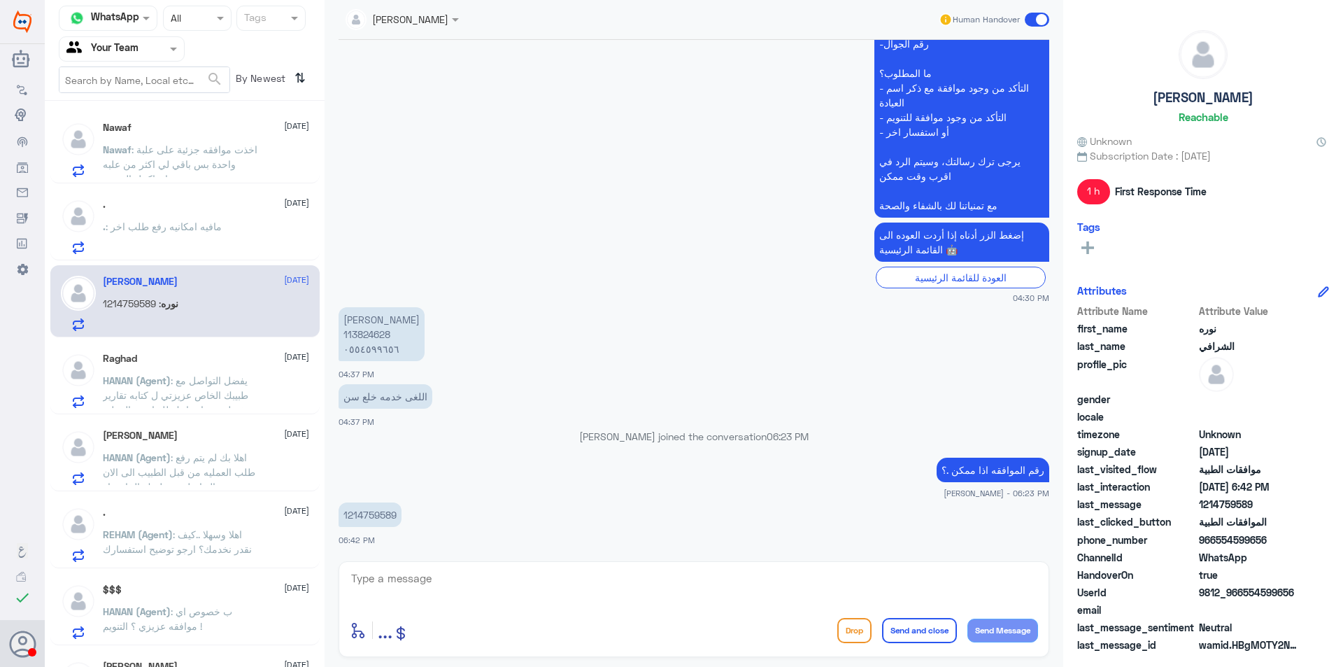
click at [202, 380] on span ": يفضل التواصل مع طبيبك الخاص عزيزتي ل كتابه تقارير مفصله عن احتياجك للفيام ب ا…" at bounding box center [177, 402] width 148 height 56
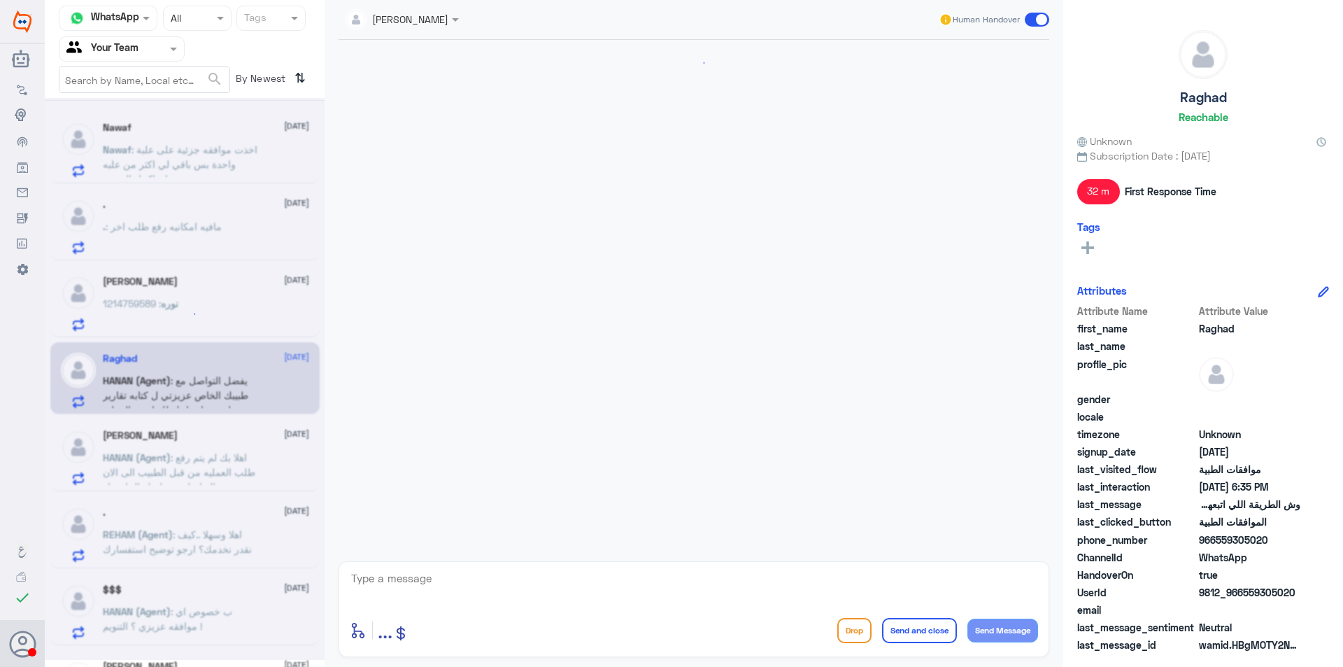
click at [205, 443] on div "[PERSON_NAME] [DATE] HANAN (Agent) : اهلا بك لم يتم رفع طلب العمليه من قبل الطب…" at bounding box center [206, 456] width 206 height 55
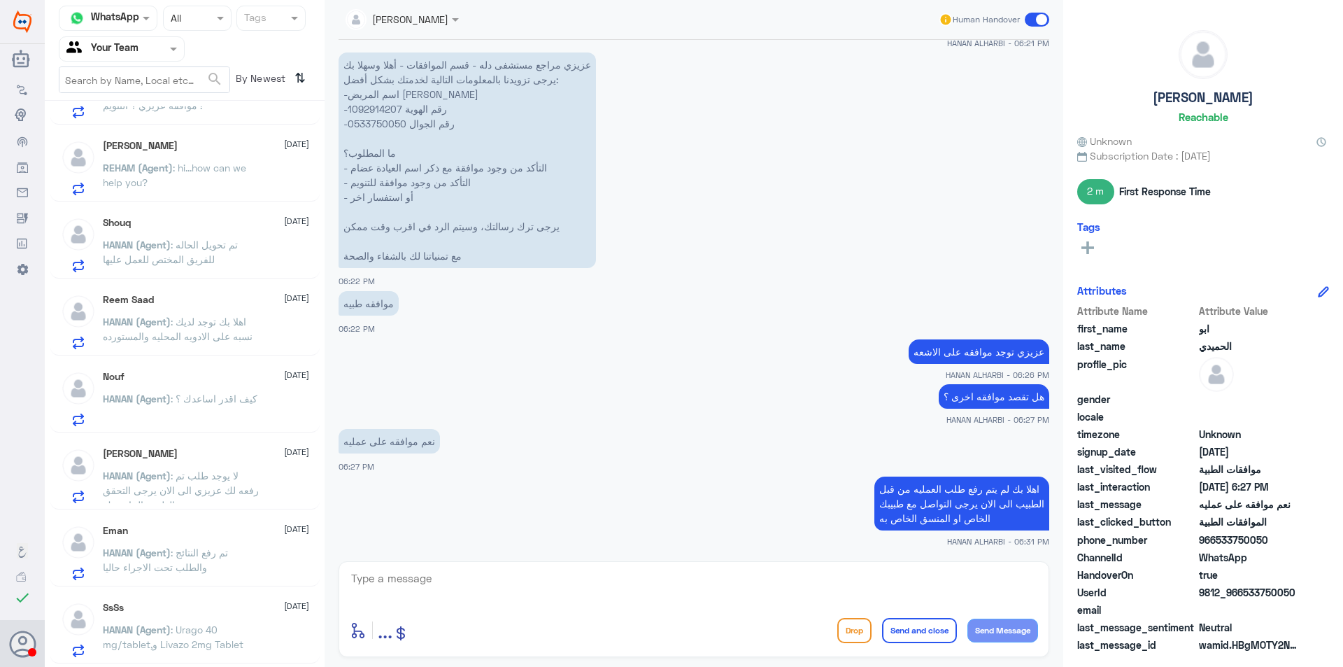
scroll to position [902, 0]
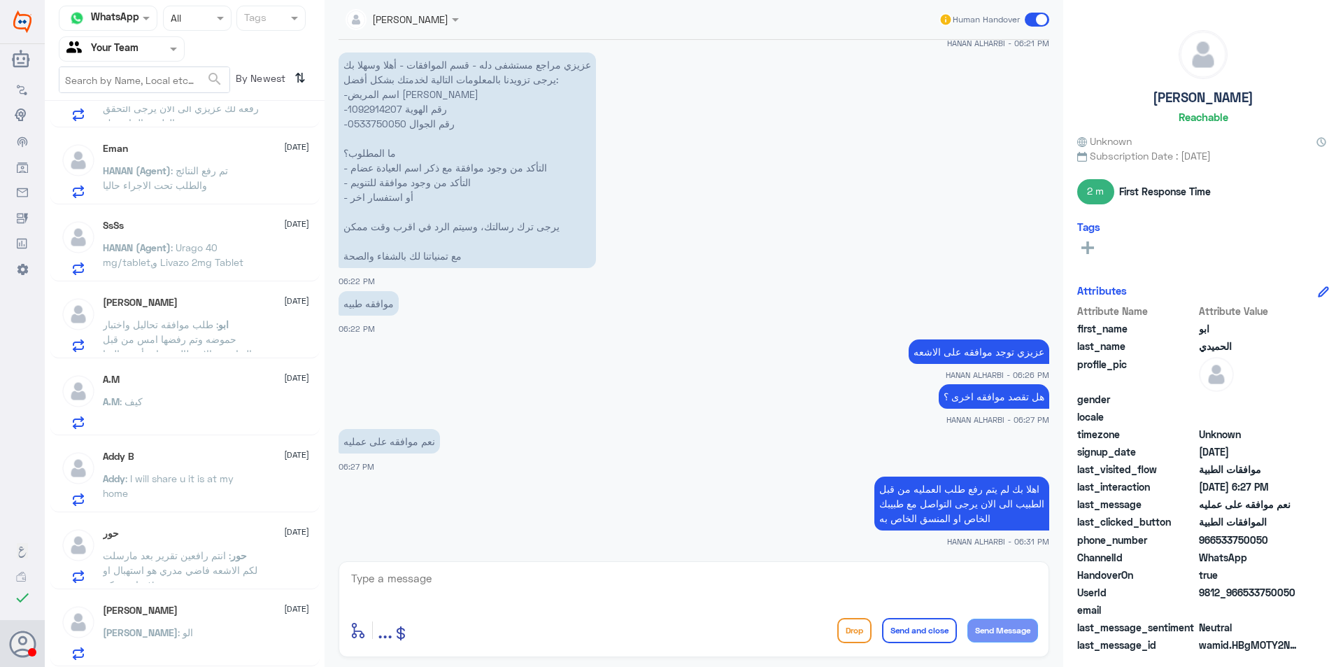
click at [196, 559] on span ": انتم رافعين تقرير بعد مارسلت لكم الاشعه فاضي مدري هو استهبال او فضاوه منكم!" at bounding box center [180, 569] width 155 height 41
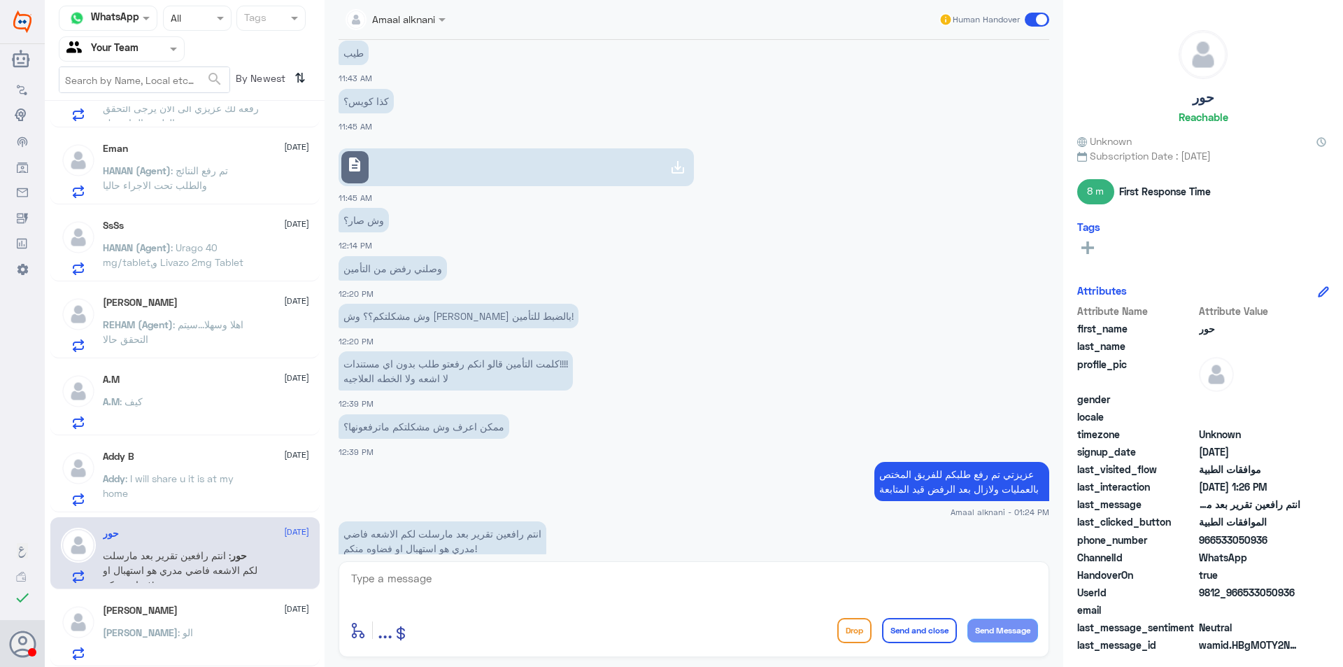
scroll to position [1161, 0]
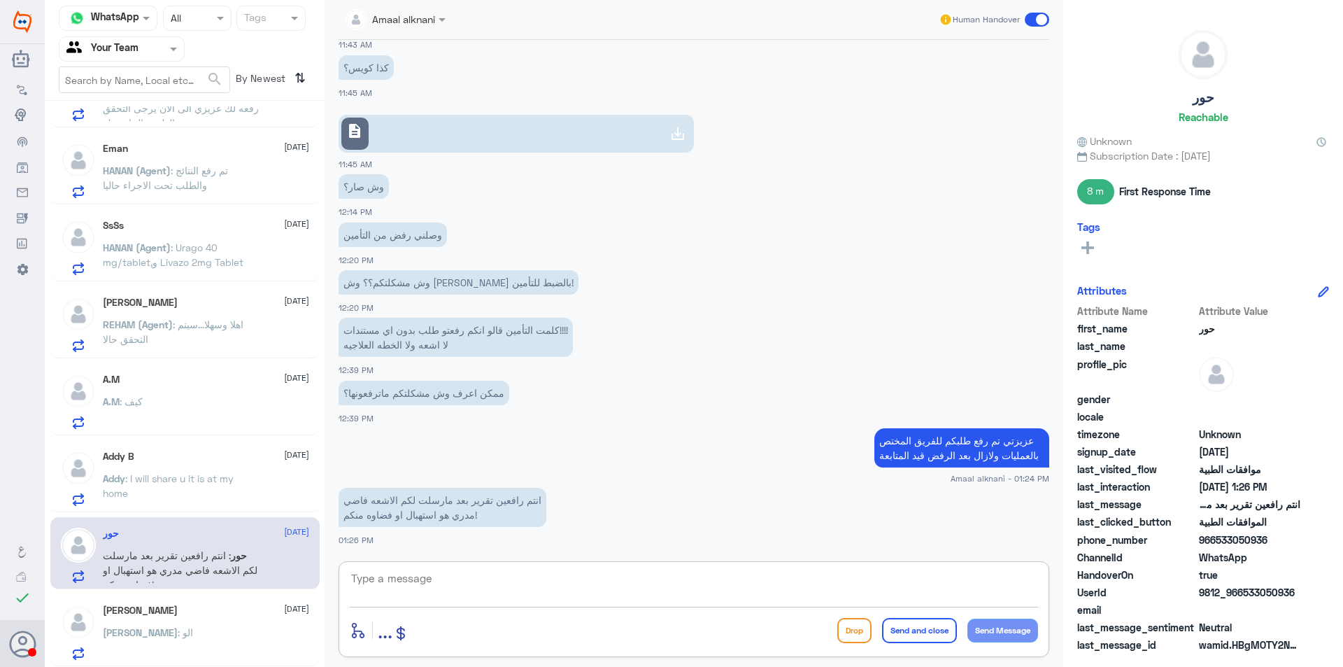
click at [516, 587] on textarea at bounding box center [694, 586] width 688 height 34
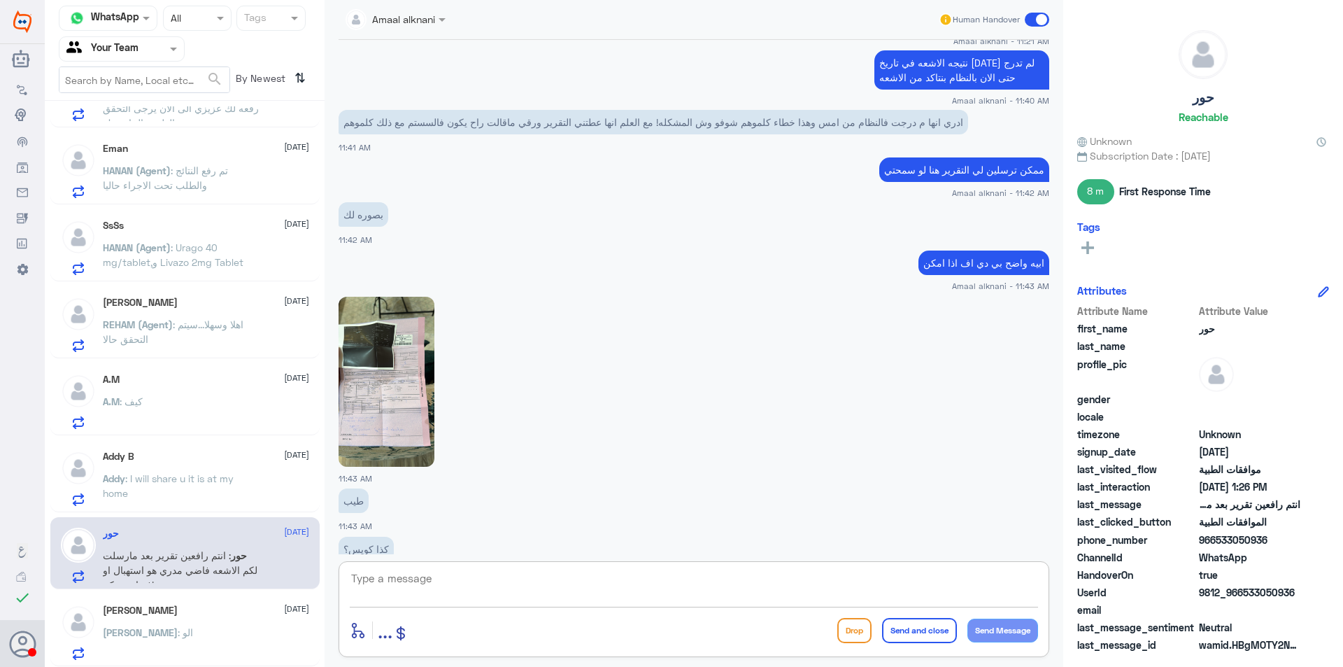
scroll to position [741, 0]
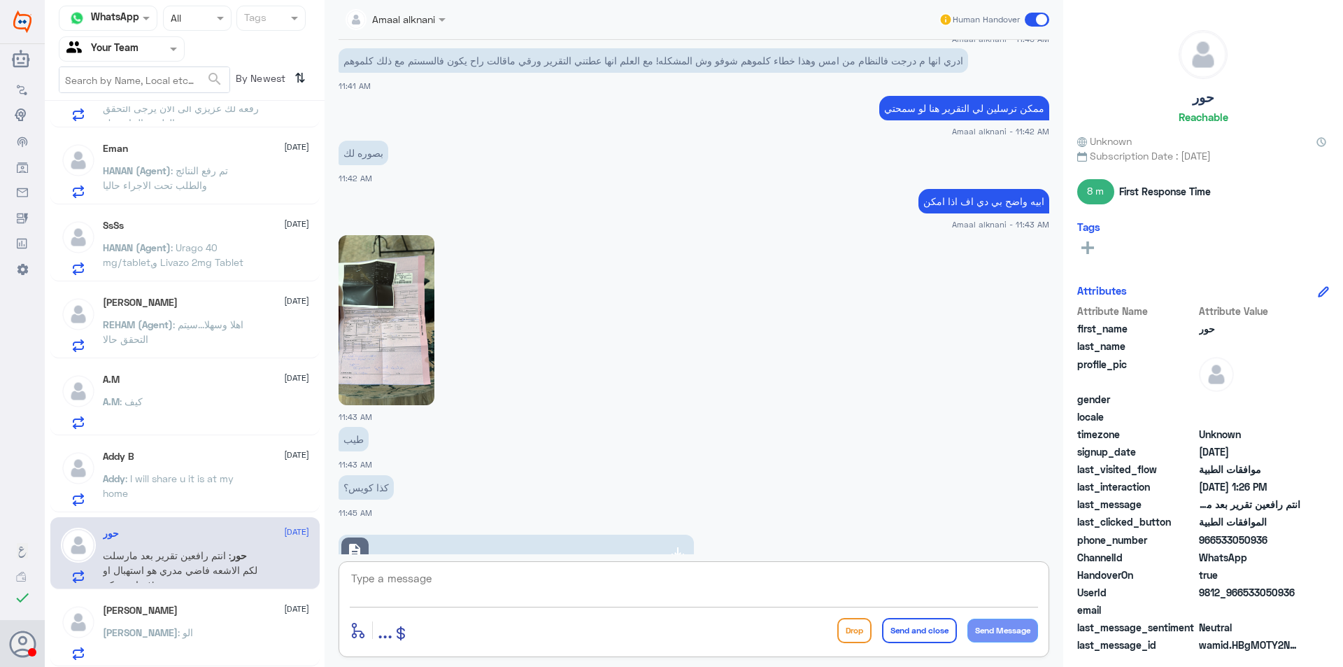
click at [510, 570] on textarea at bounding box center [694, 586] width 688 height 34
click at [941, 577] on textarea "تمت الموافقه على التنويم" at bounding box center [694, 586] width 688 height 34
type textarea "تمت الموافقه على العمليه عزيزتي وتم تحديثها في النظام"
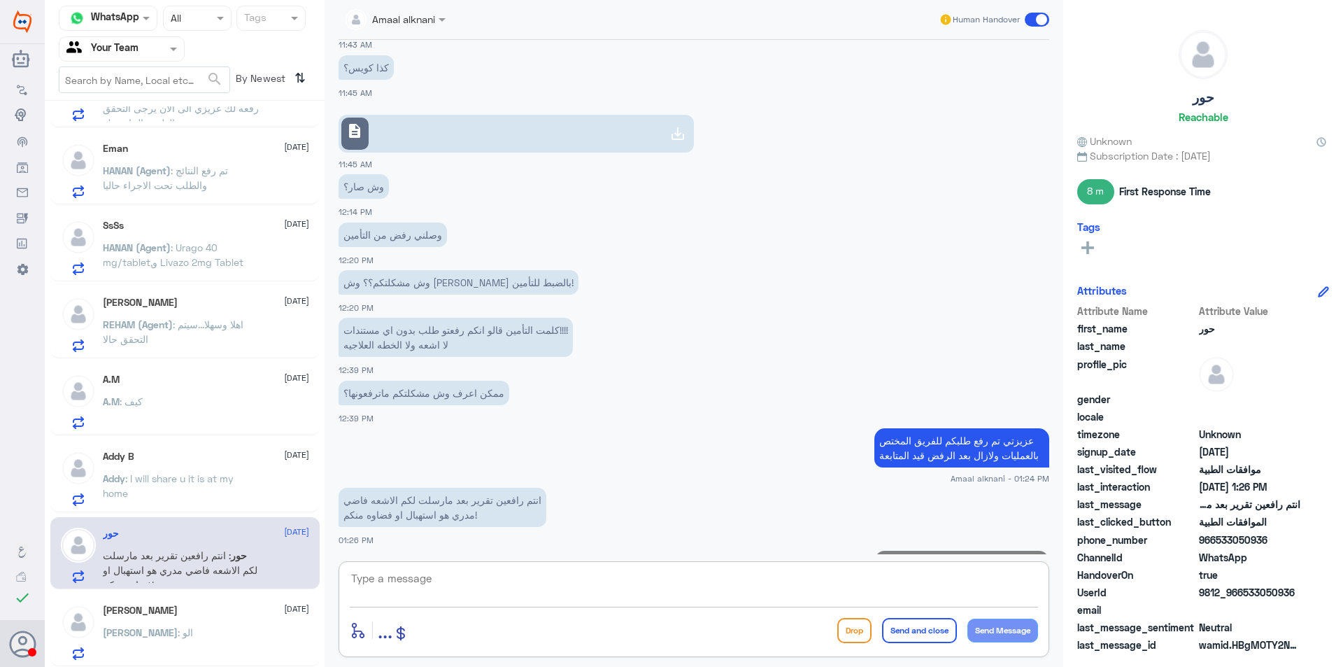
scroll to position [1221, 0]
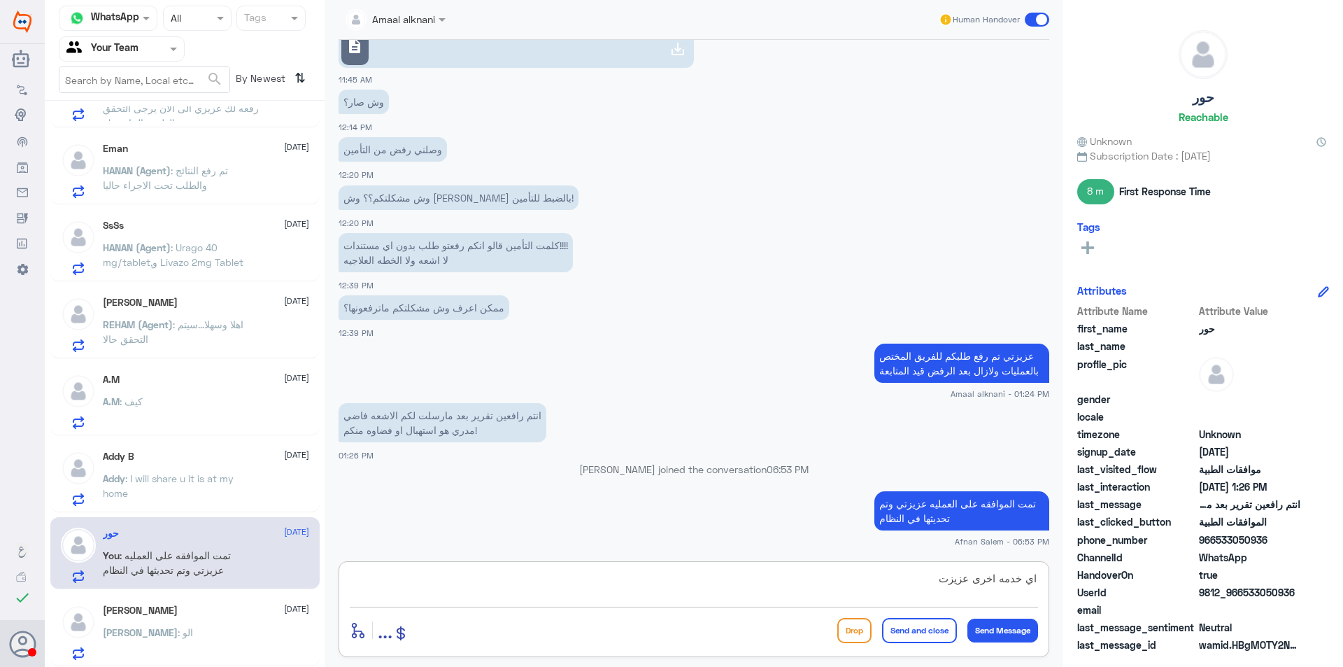
type textarea "اي خدمه اخرى عزيزتي"
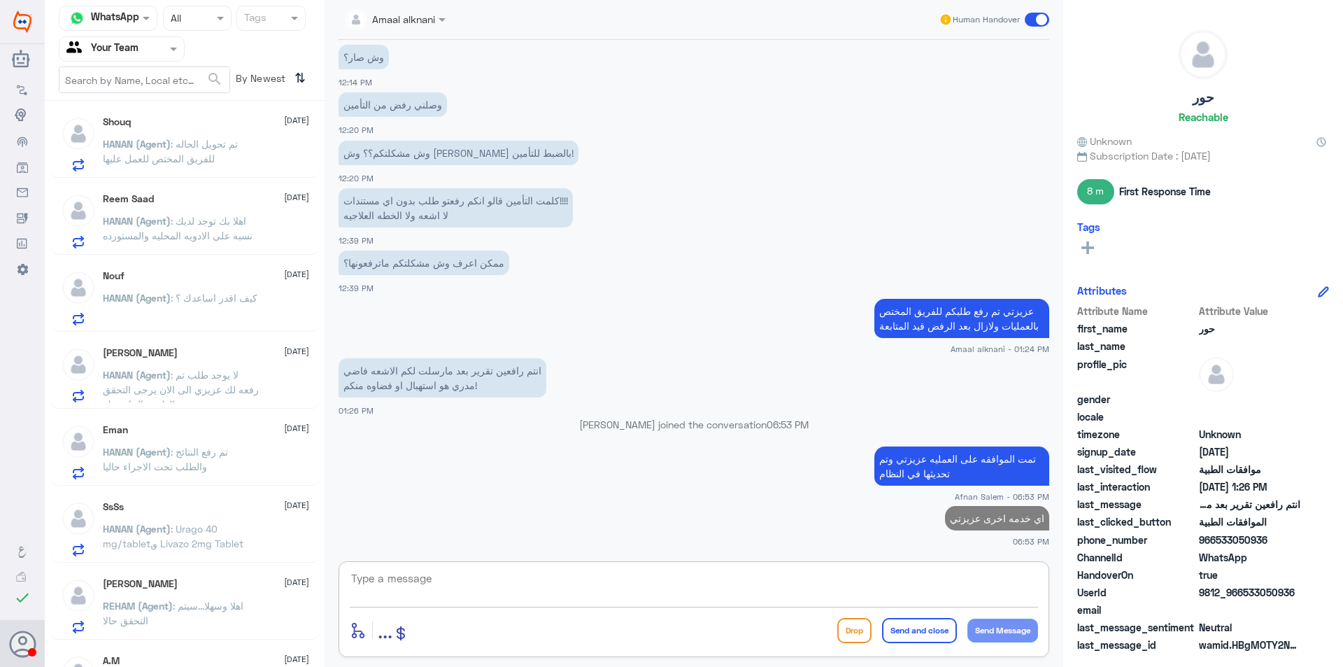
scroll to position [413, 0]
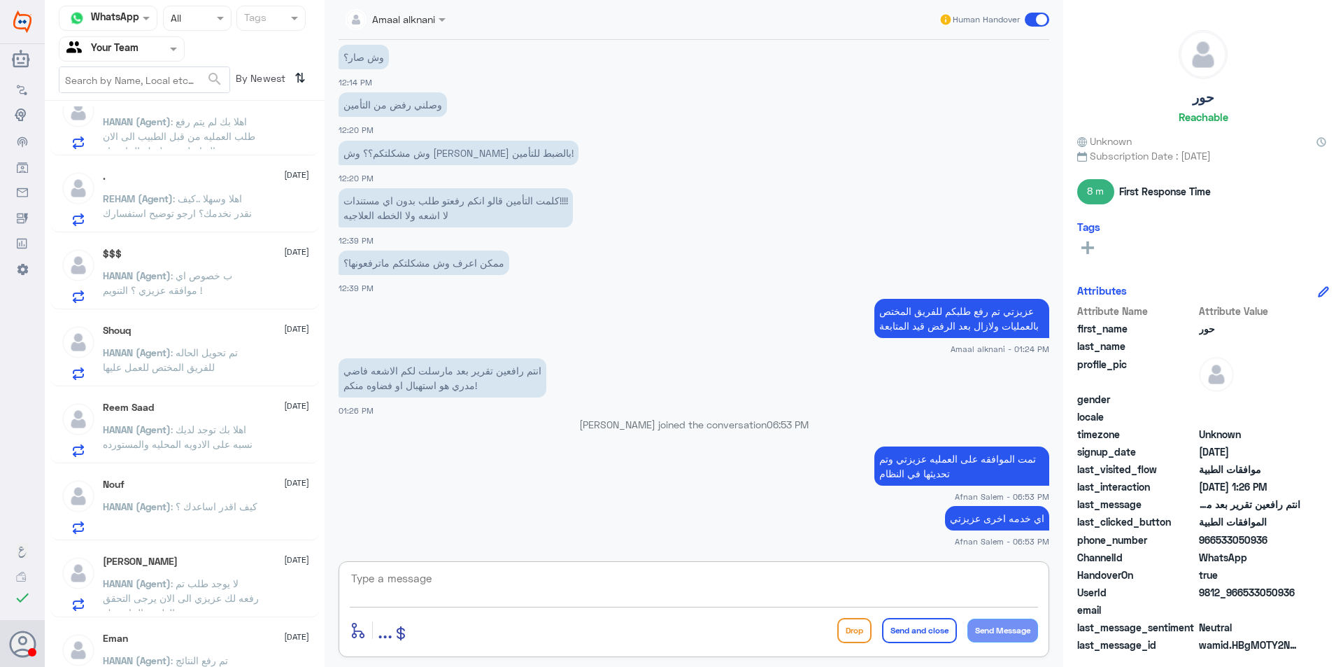
click at [157, 49] on div at bounding box center [121, 49] width 125 height 16
click at [115, 129] on Inbox "Your Inbox" at bounding box center [114, 124] width 49 height 12
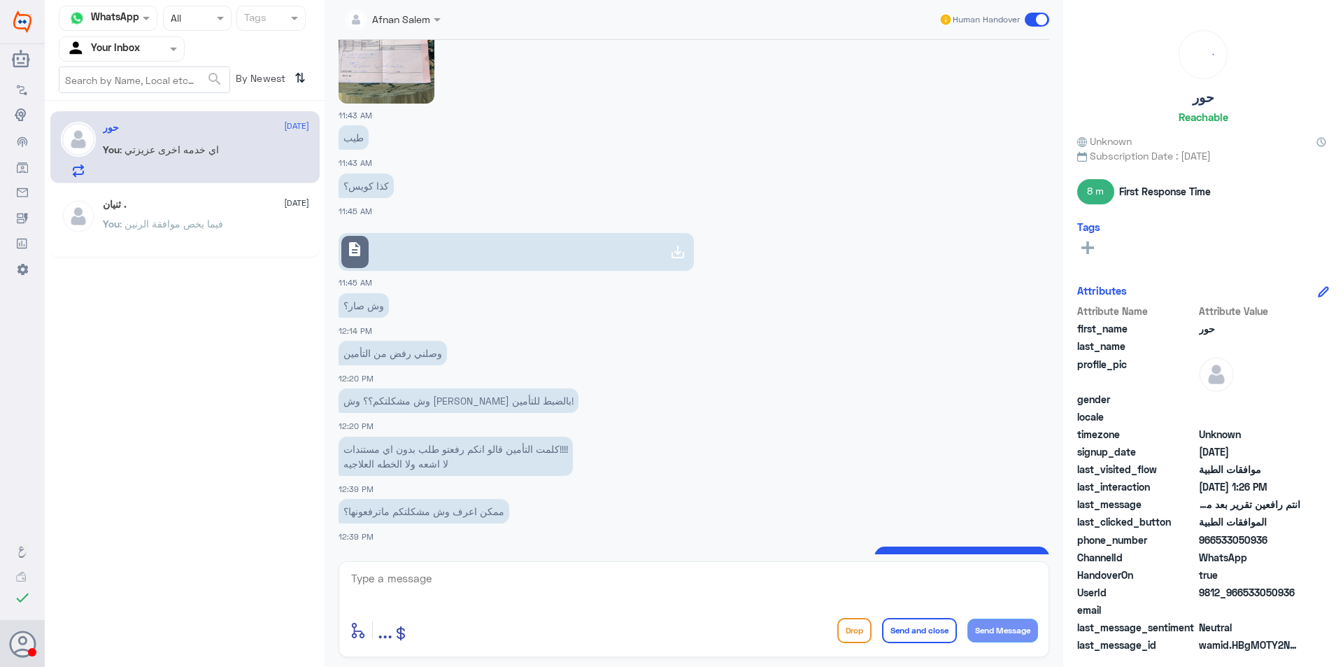
scroll to position [1577, 0]
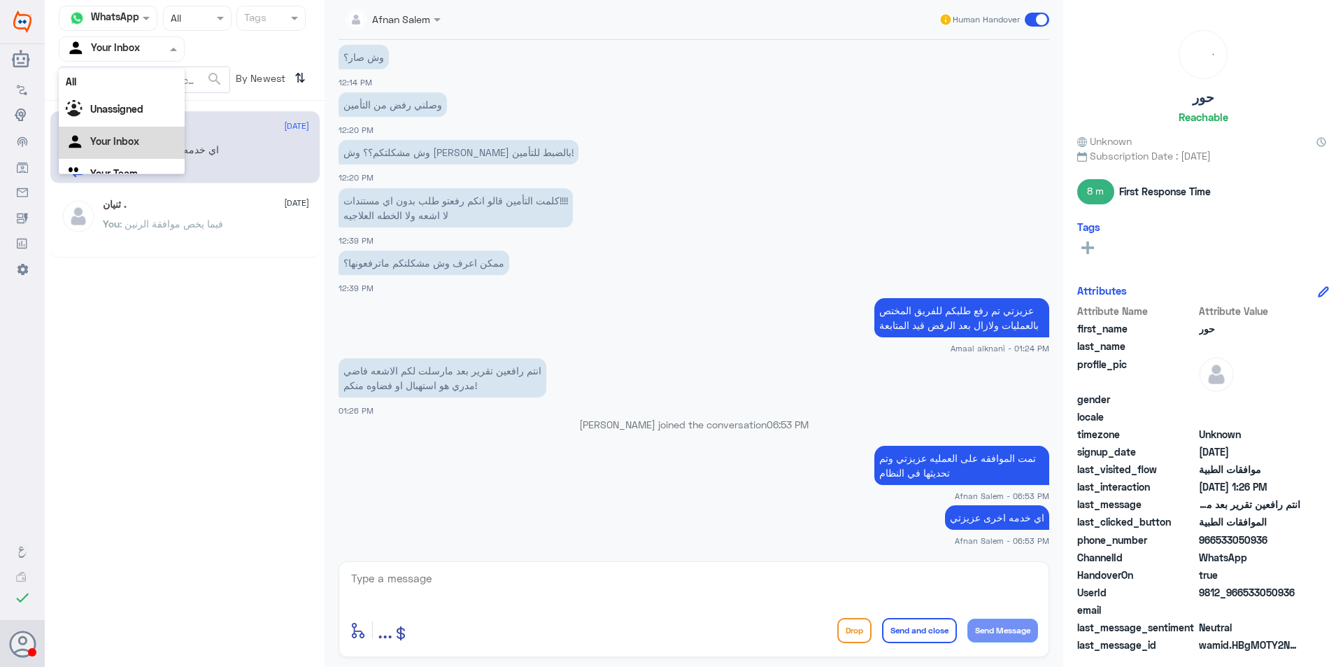
click at [125, 47] on input "text" at bounding box center [104, 49] width 77 height 16
click at [134, 165] on div "Your Team" at bounding box center [122, 157] width 126 height 32
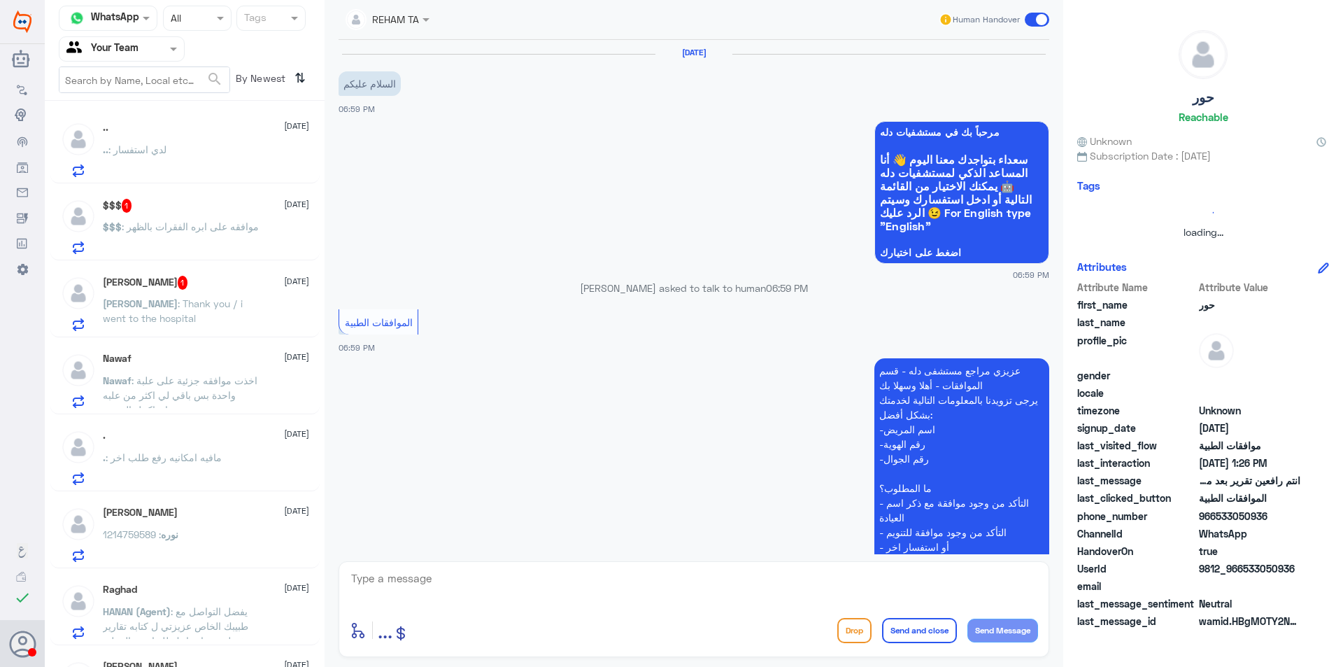
scroll to position [219, 0]
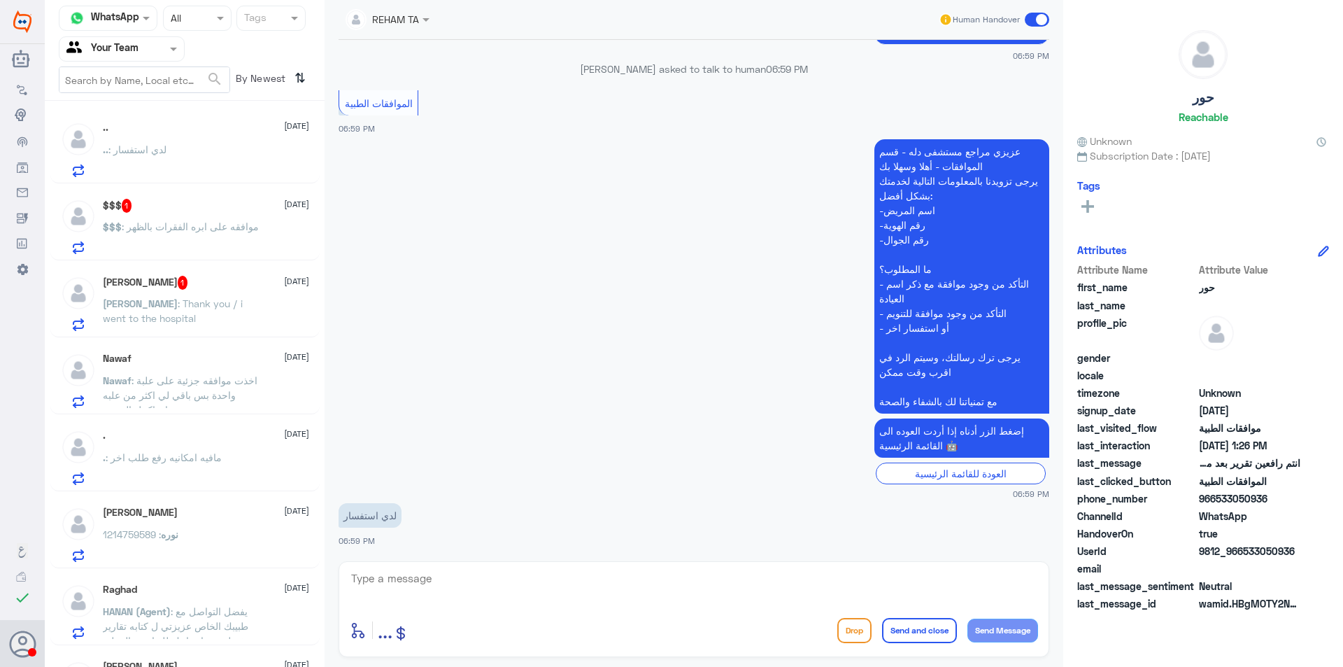
click at [181, 210] on div "$$$ 1 [DATE]" at bounding box center [206, 206] width 206 height 14
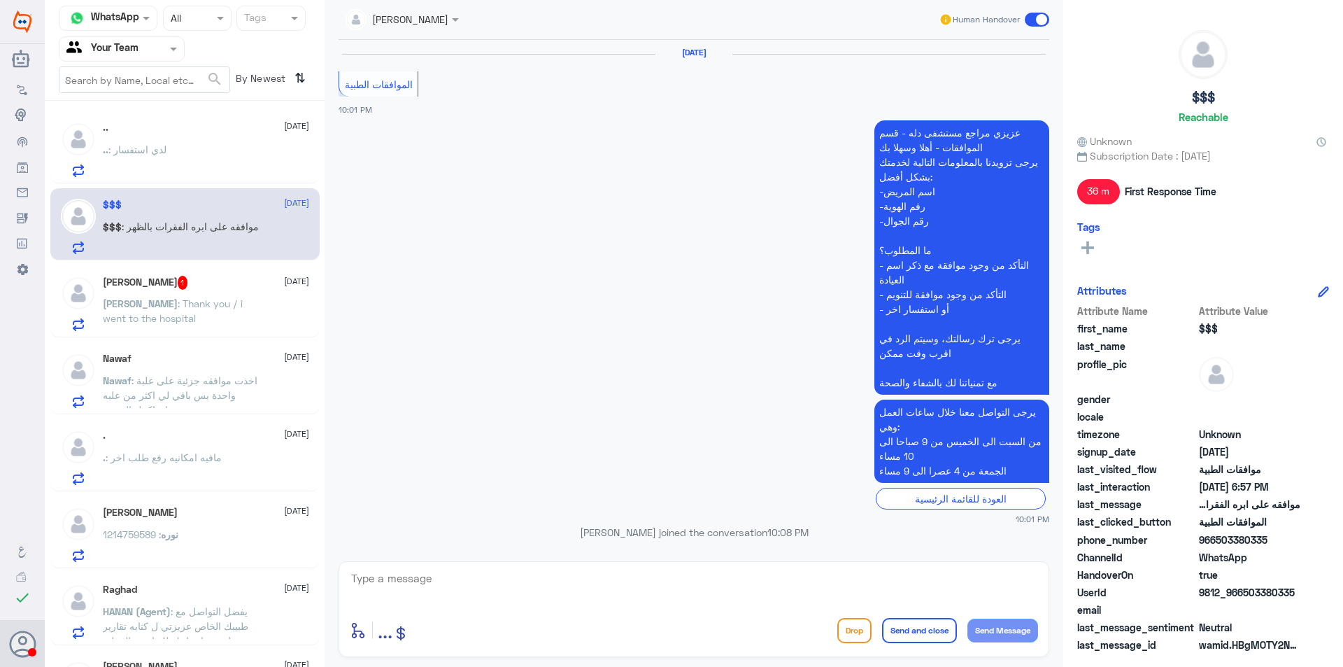
scroll to position [1207, 0]
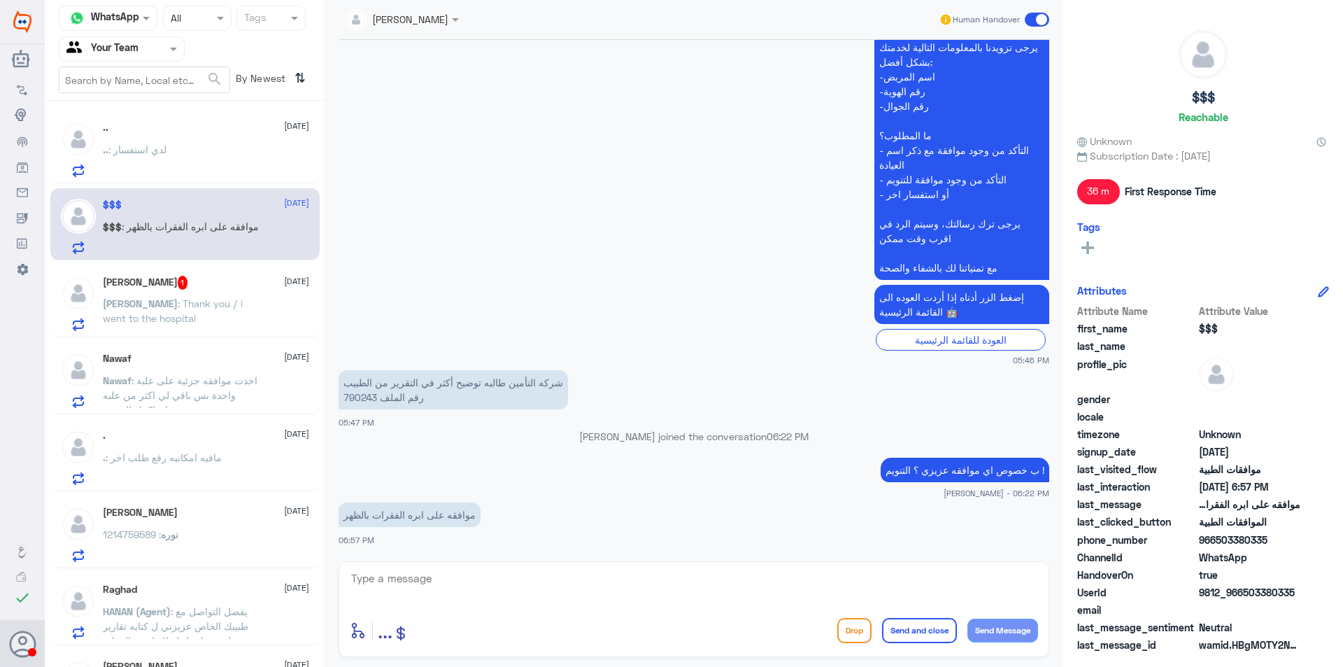
click at [368, 396] on p "شركه التأمين طالبه توضيح أكثر في التقرير من الطبيب رقم الملف 790243" at bounding box center [453, 389] width 229 height 39
copy p "790243"
click at [148, 301] on span ": Thank you / i went to the hospital" at bounding box center [173, 310] width 140 height 27
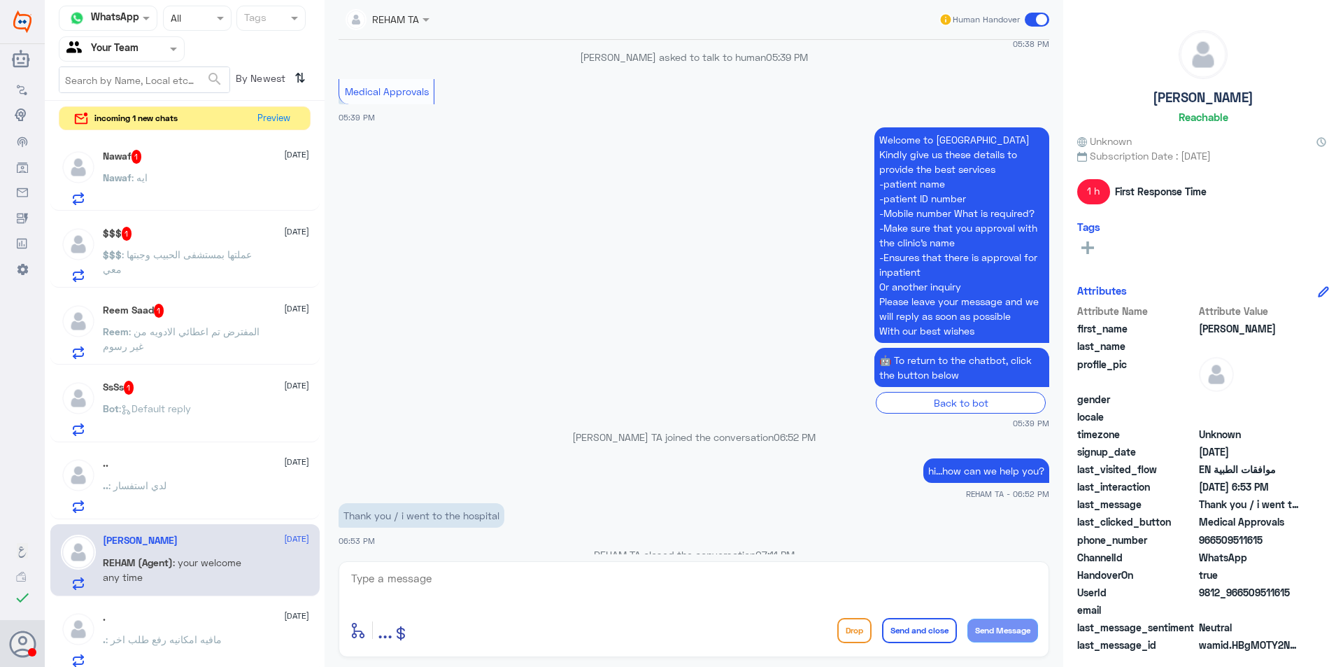
scroll to position [1305, 0]
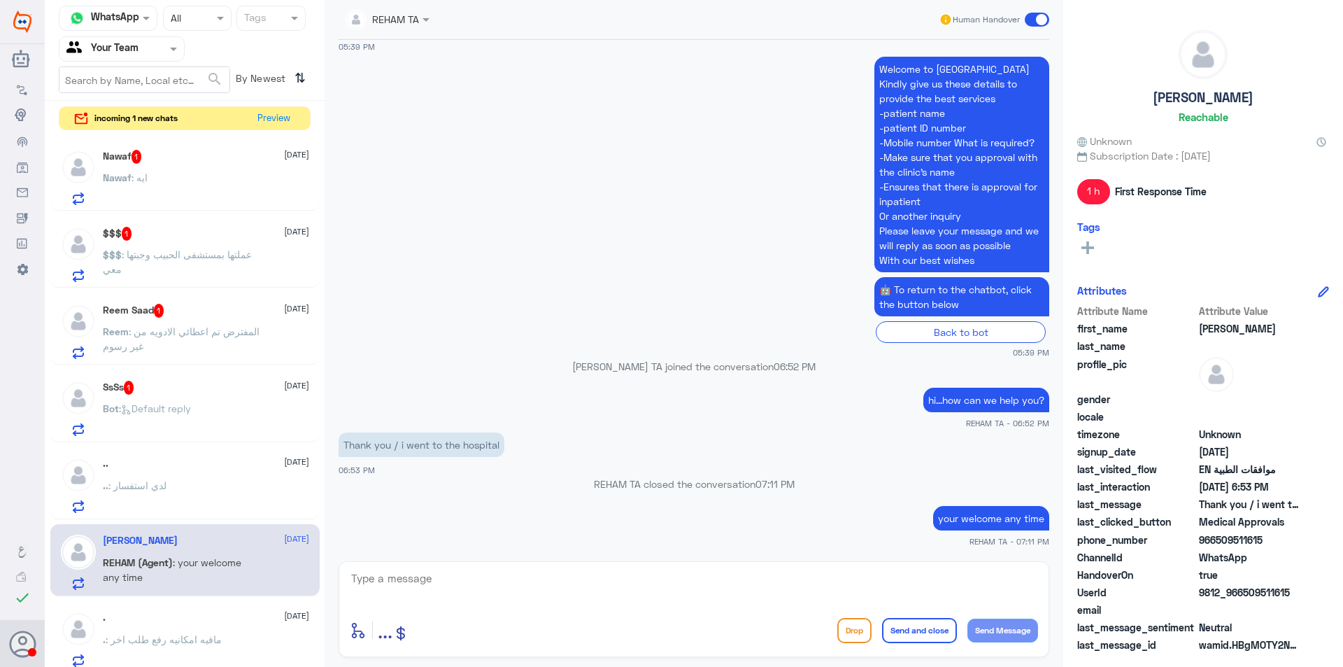
click at [192, 265] on p "$$$ : عملتها بمستشفى الحبيب وجبتها معي" at bounding box center [181, 264] width 157 height 35
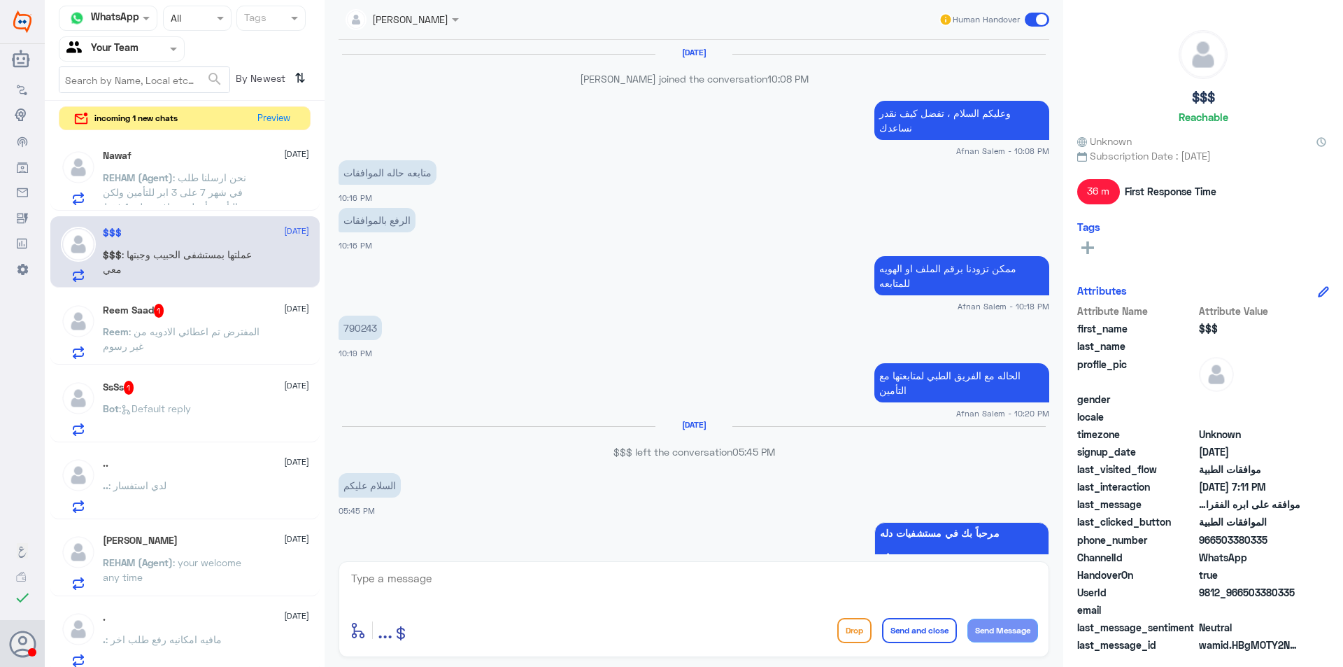
scroll to position [846, 0]
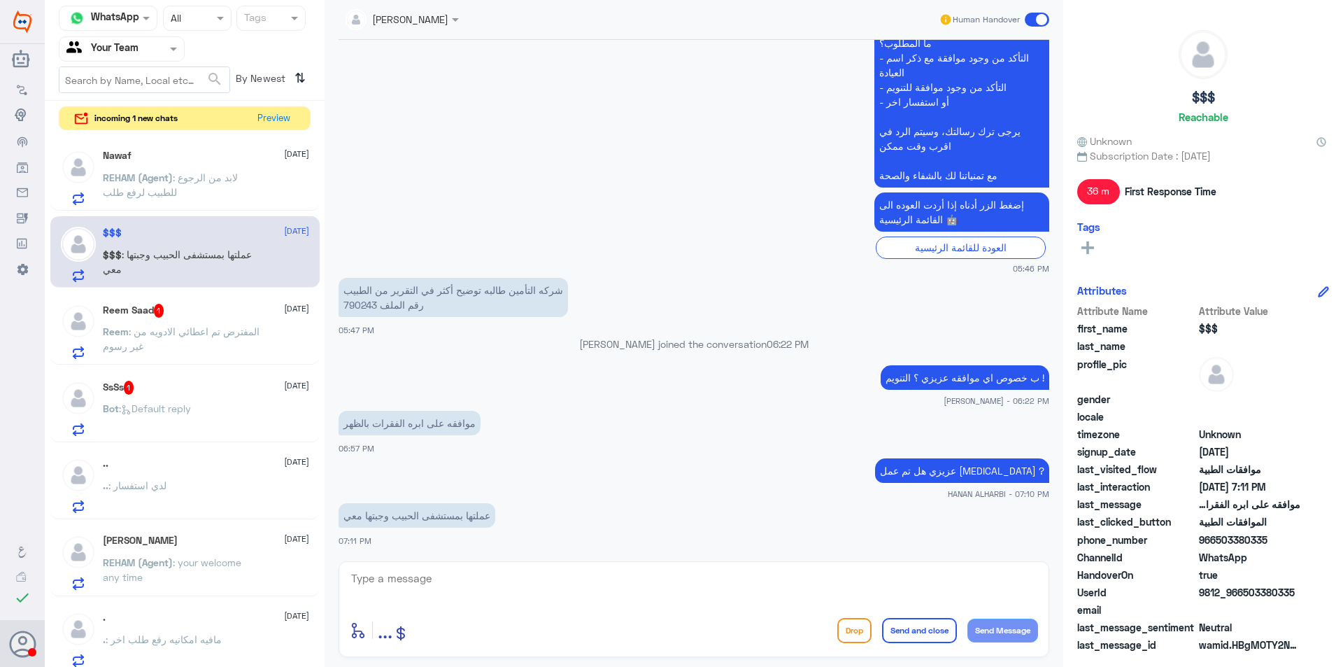
click at [220, 339] on p "Reem : المفترض تم اعطائي الادويه من غير رسوم" at bounding box center [181, 341] width 157 height 35
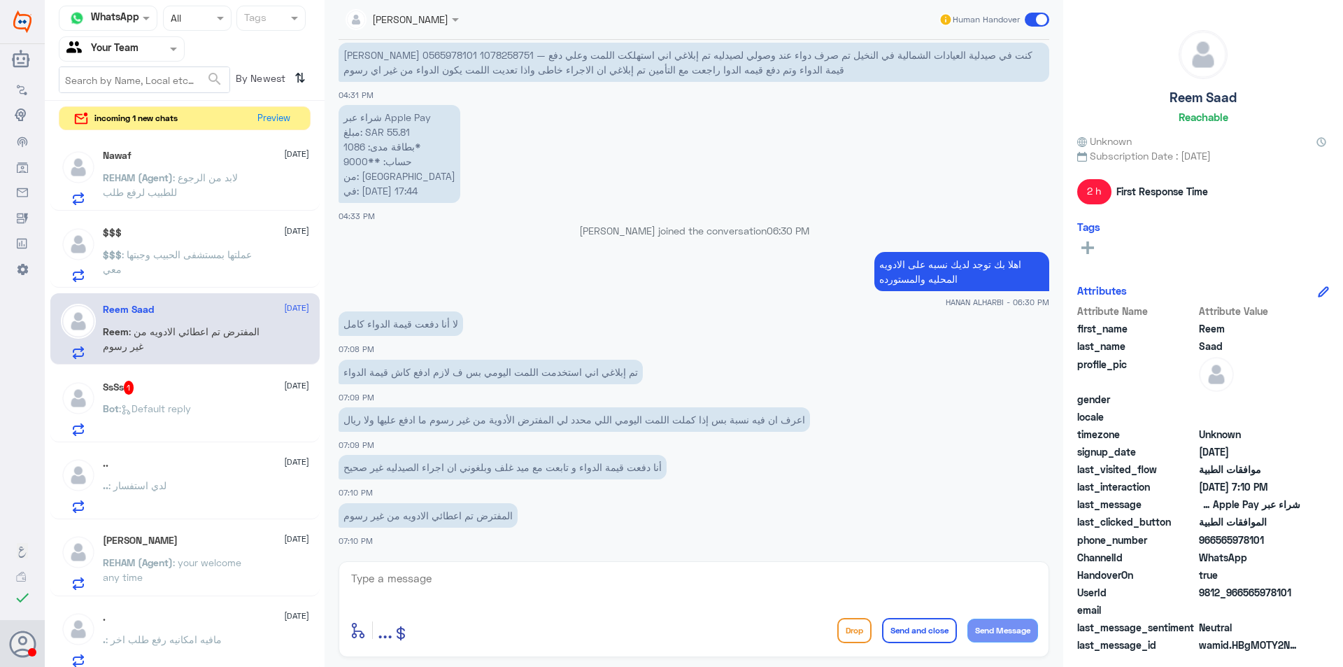
scroll to position [469, 0]
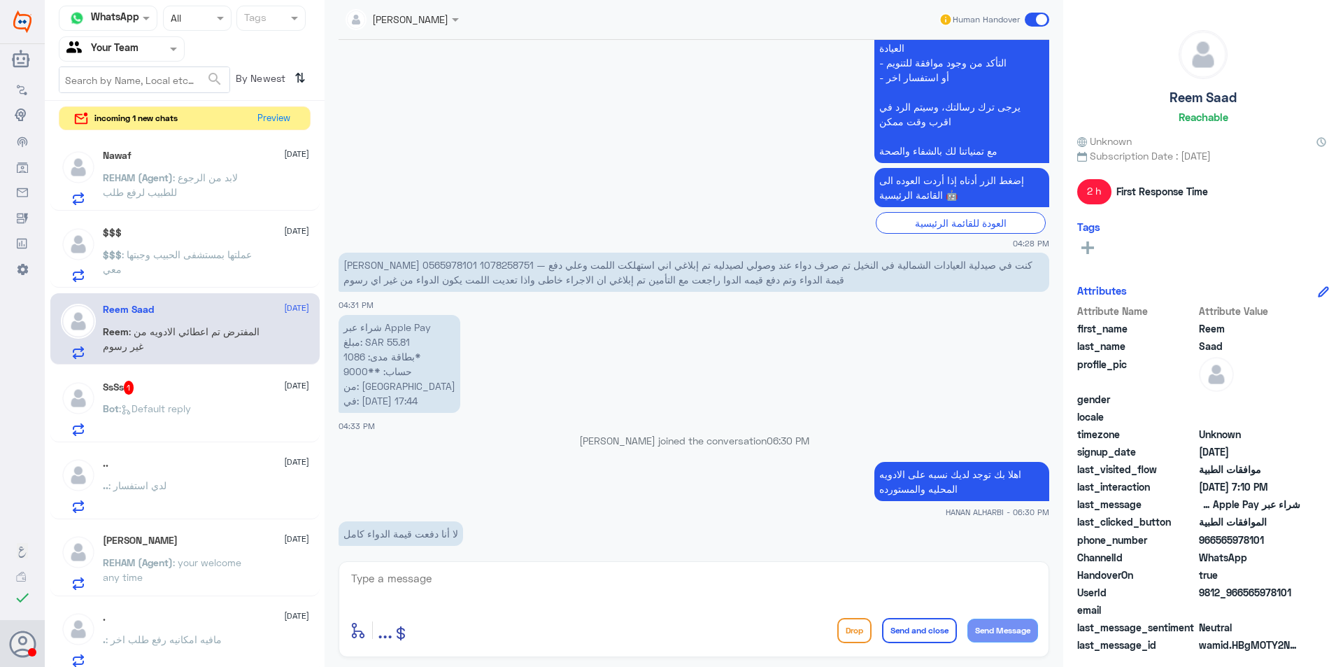
click at [934, 264] on p "[PERSON_NAME] 0565978101 1078258751 — كنت في صيدلية العيادات الشمالية في النخيل…" at bounding box center [694, 272] width 711 height 39
click at [879, 259] on p "[PERSON_NAME] 0565978101 1078258751 — كنت في صيدلية العيادات الشمالية في النخيل…" at bounding box center [694, 272] width 711 height 39
copy p "1078258751"
click at [148, 313] on h5 "Reem Saad" at bounding box center [128, 310] width 51 height 12
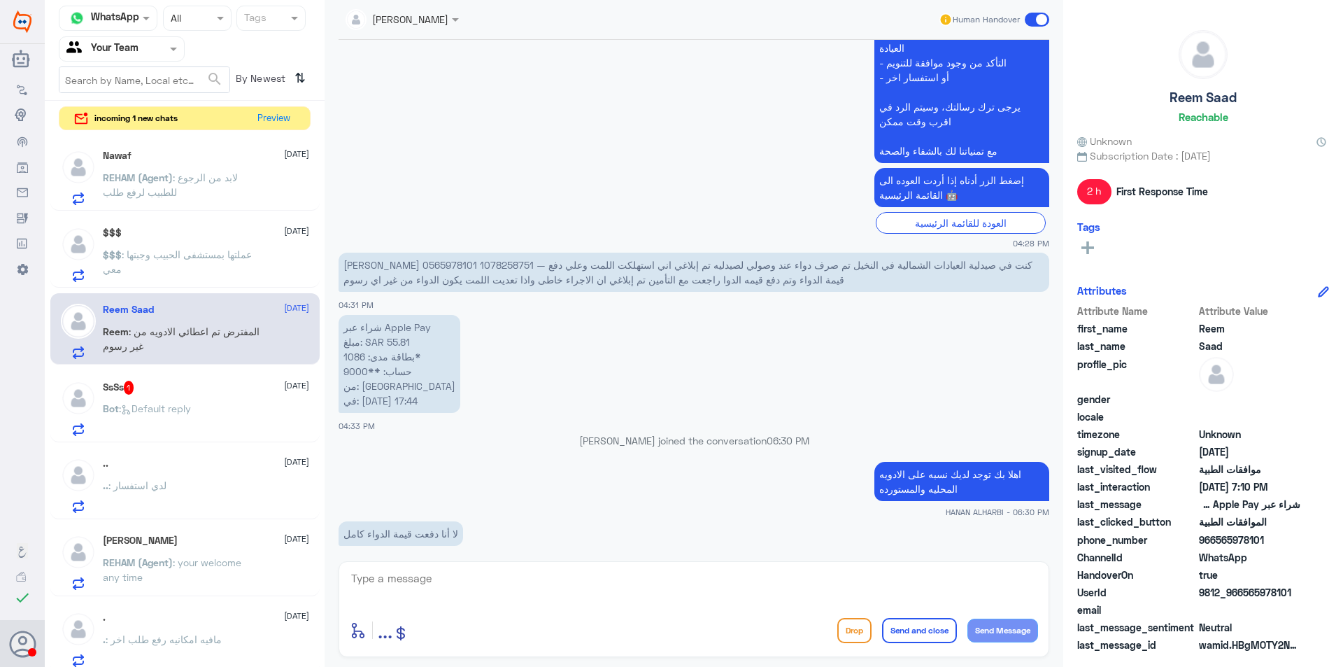
click at [206, 393] on div "SsSs 1 [DATE]" at bounding box center [206, 388] width 206 height 14
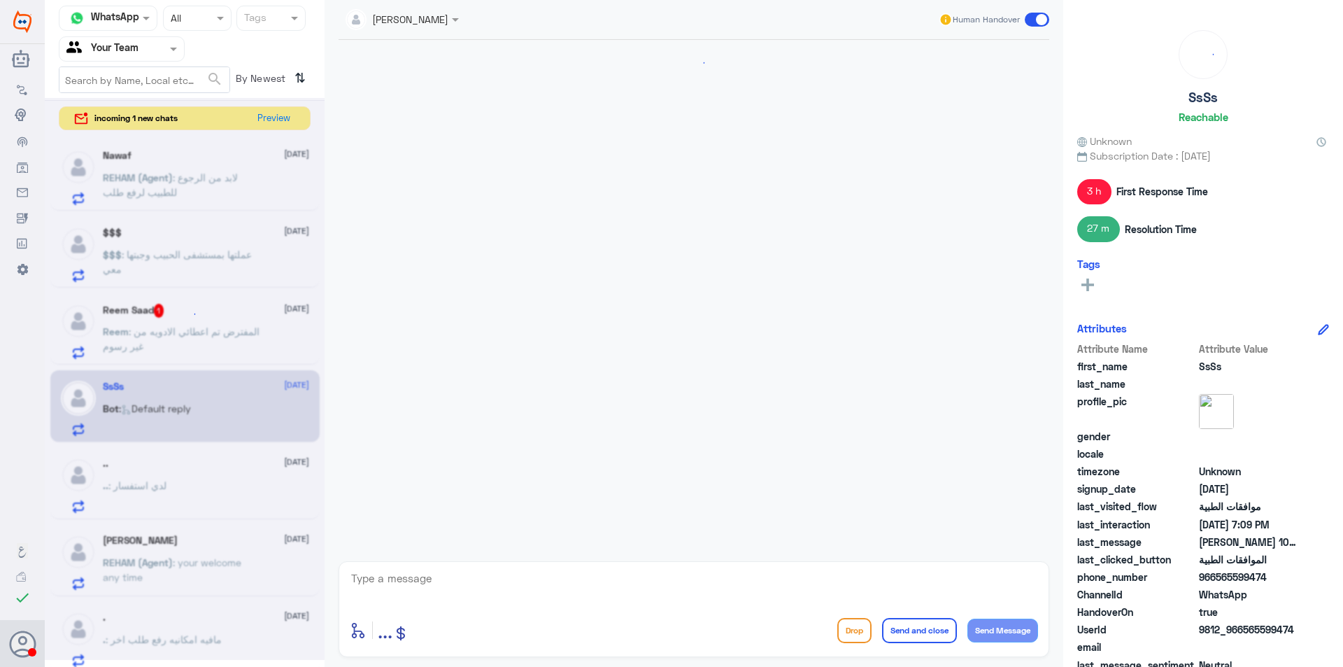
scroll to position [646, 0]
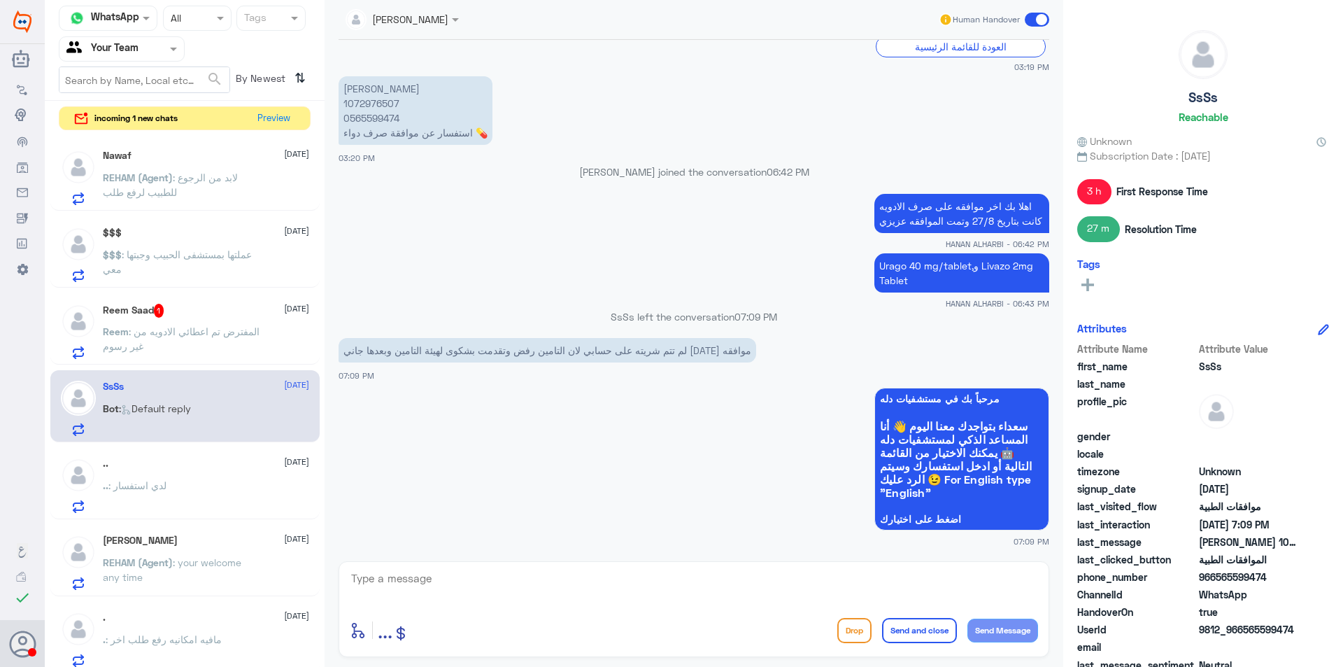
click at [208, 348] on p "Reem : المفترض تم اعطائي الادويه من غير رسوم" at bounding box center [181, 341] width 157 height 35
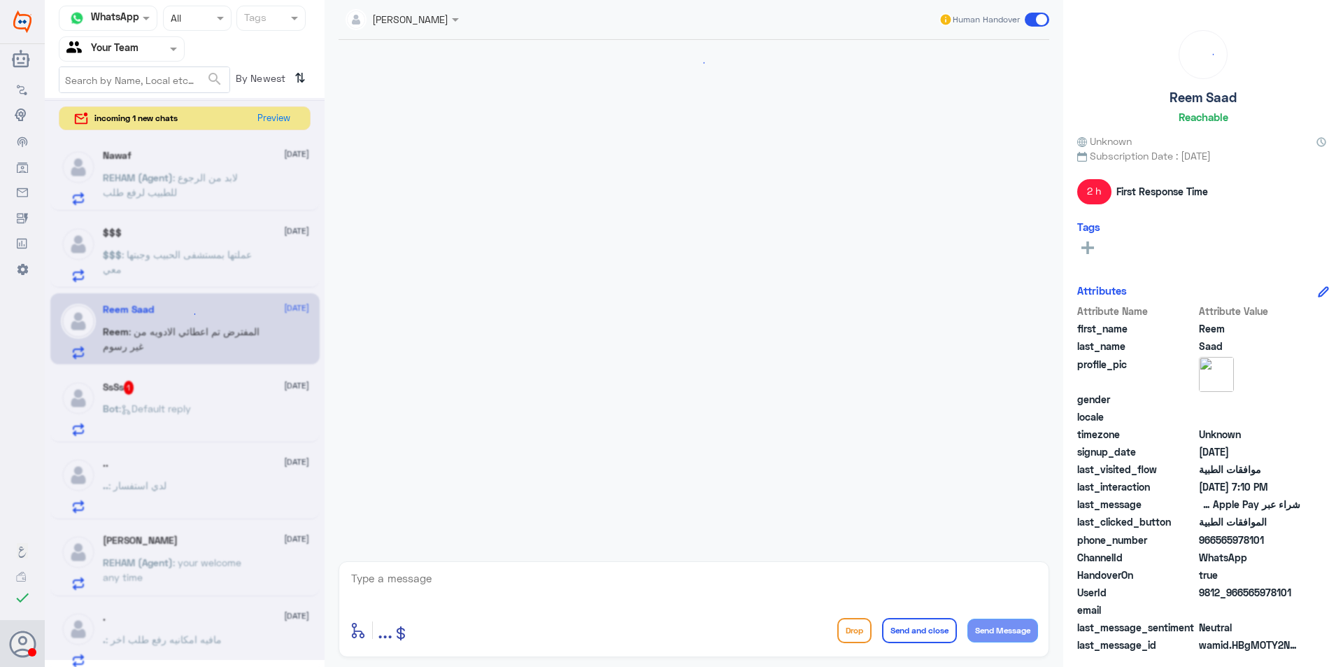
scroll to position [679, 0]
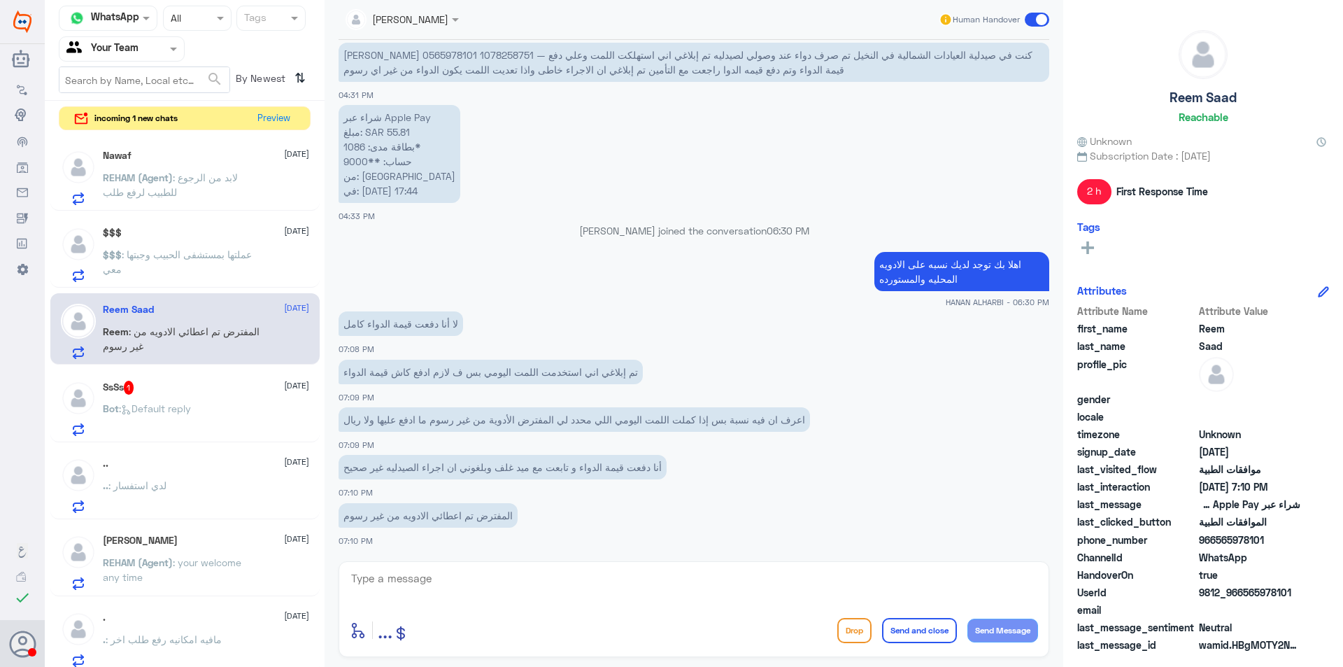
click at [208, 422] on div "Bot : Default reply" at bounding box center [206, 419] width 206 height 31
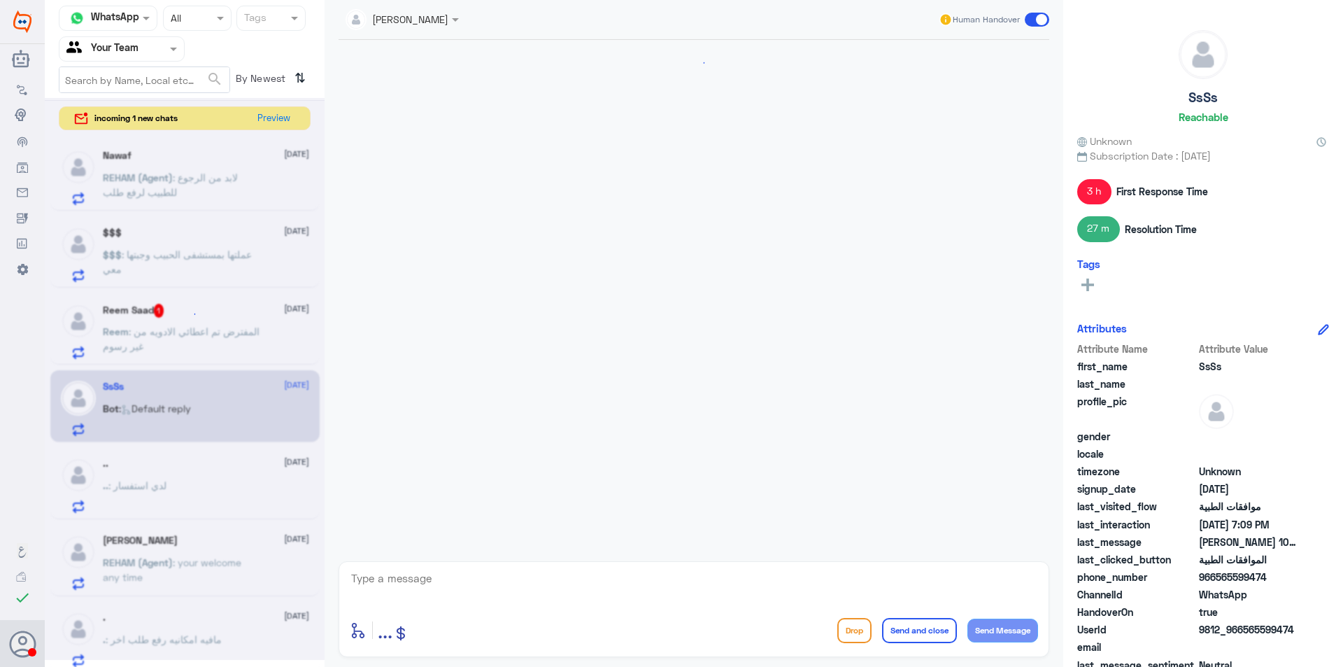
scroll to position [646, 0]
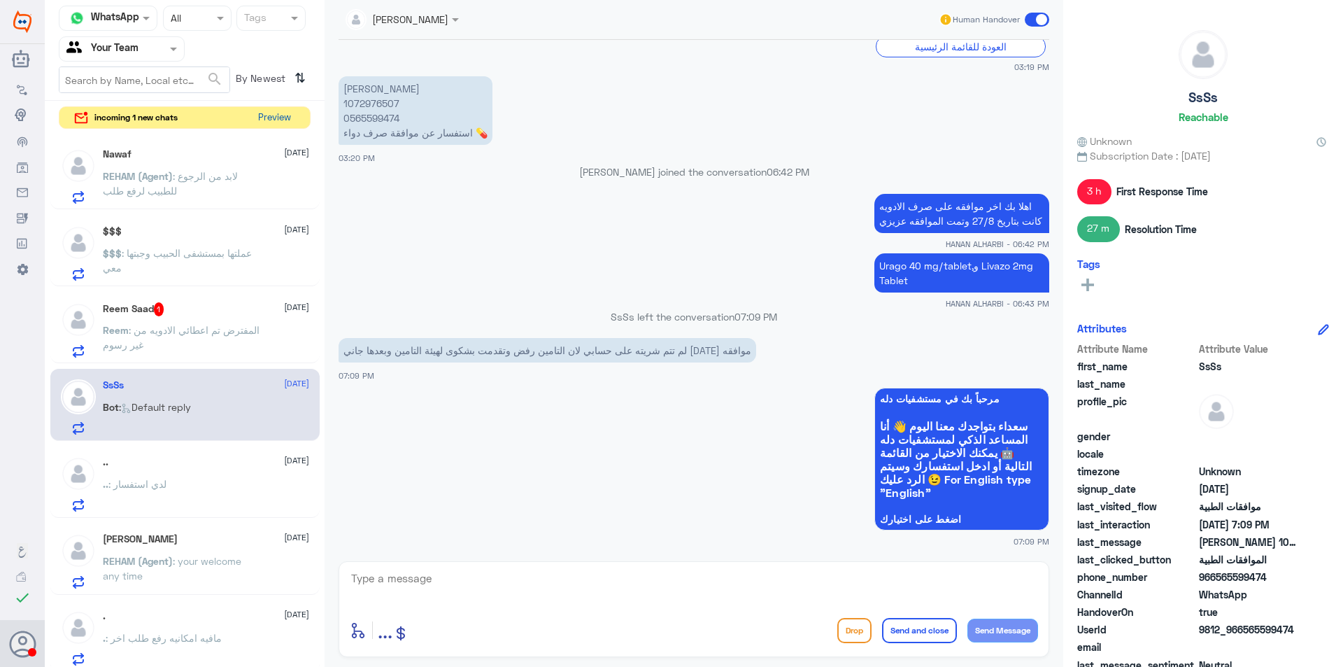
click at [273, 115] on button "Preview" at bounding box center [274, 118] width 43 height 22
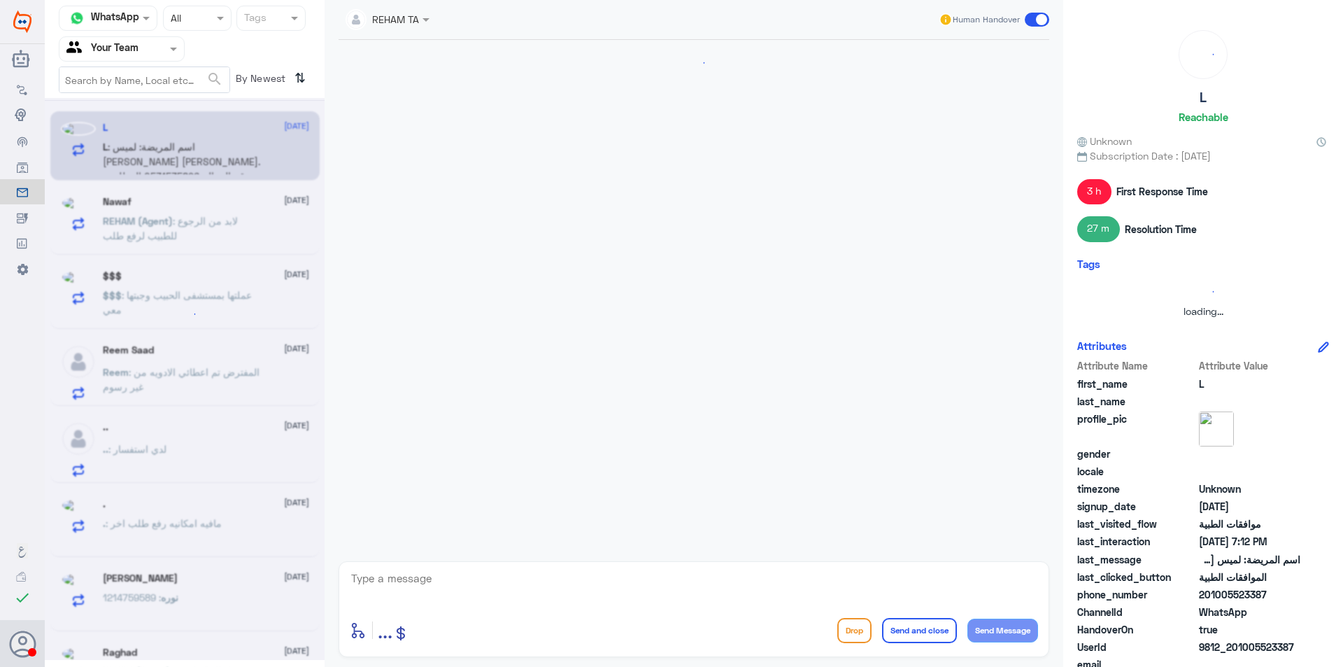
scroll to position [348, 0]
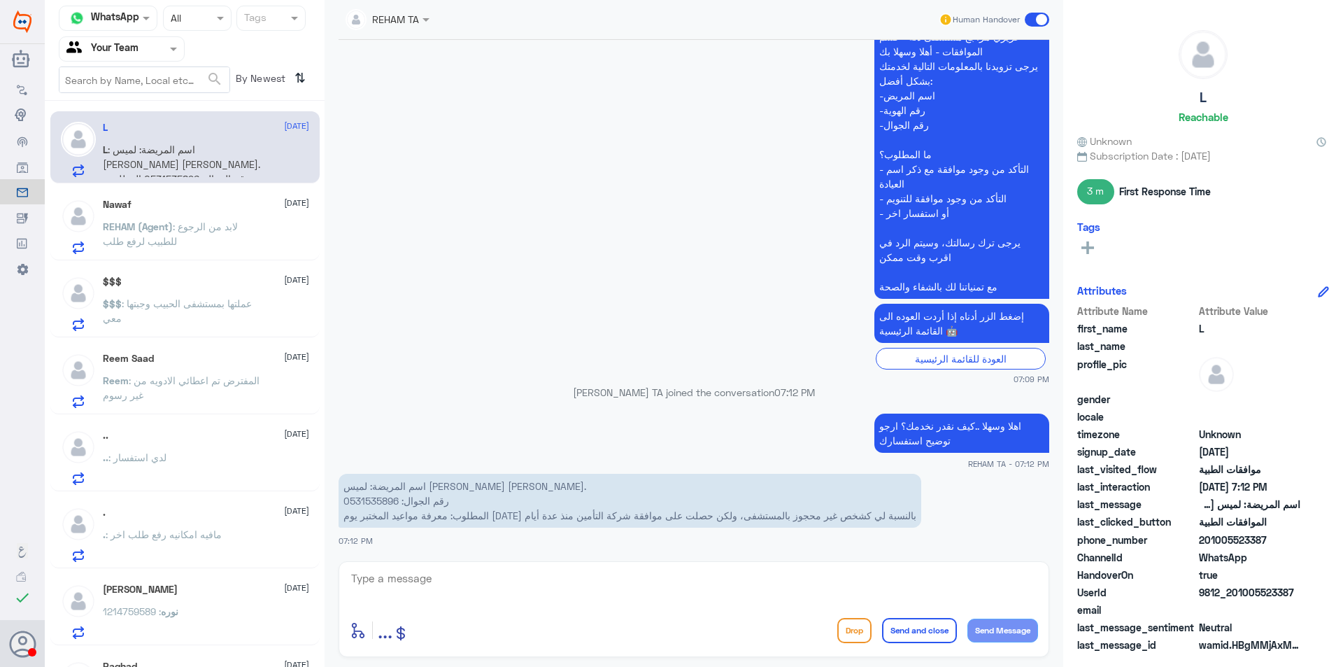
click at [225, 251] on p "REHAM (Agent) : لابد من الرجوع للطبيب لرفع طلب" at bounding box center [181, 236] width 157 height 35
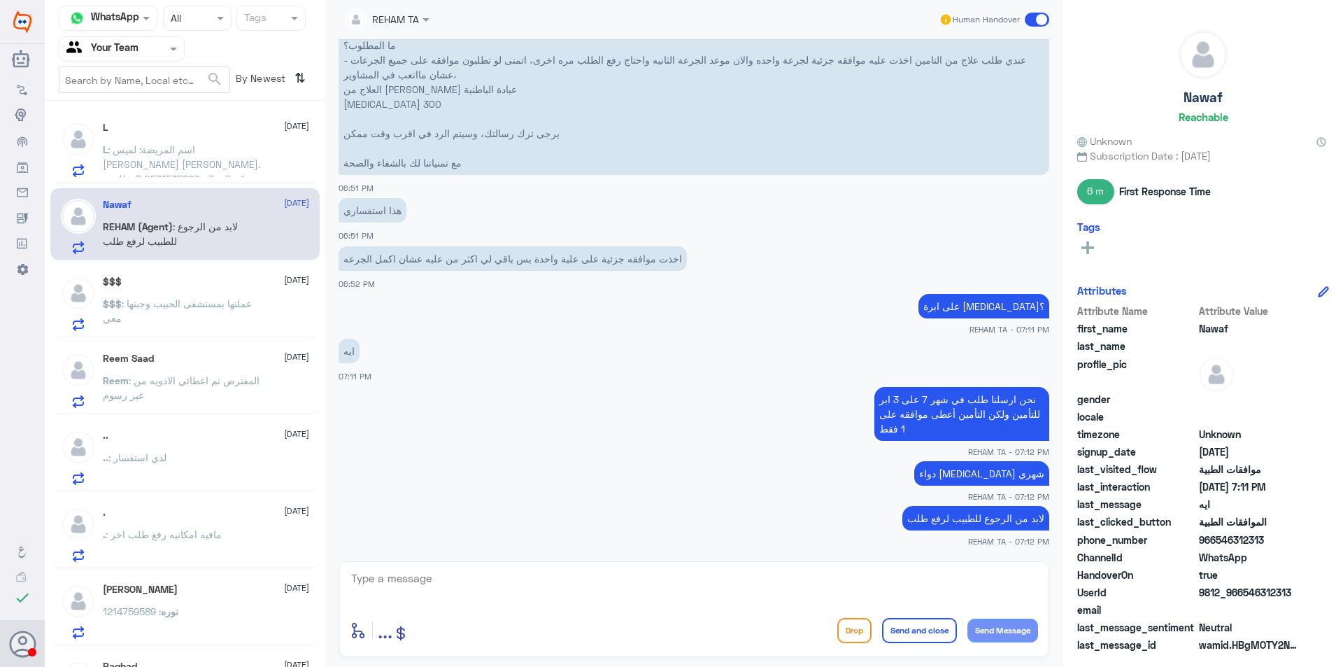
scroll to position [704, 0]
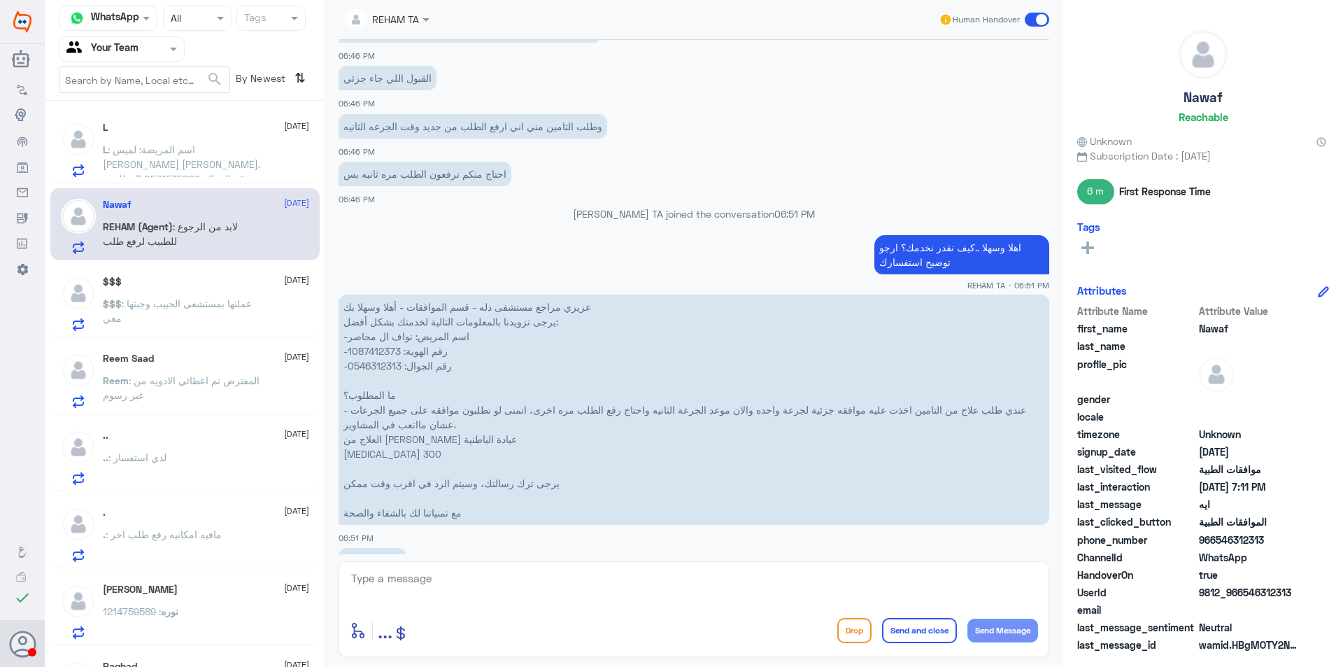
click at [243, 160] on p "L : اسم المريضة: لميس [PERSON_NAME] [PERSON_NAME]. رقم الجوال: 0531535896 المطل…" at bounding box center [181, 159] width 157 height 35
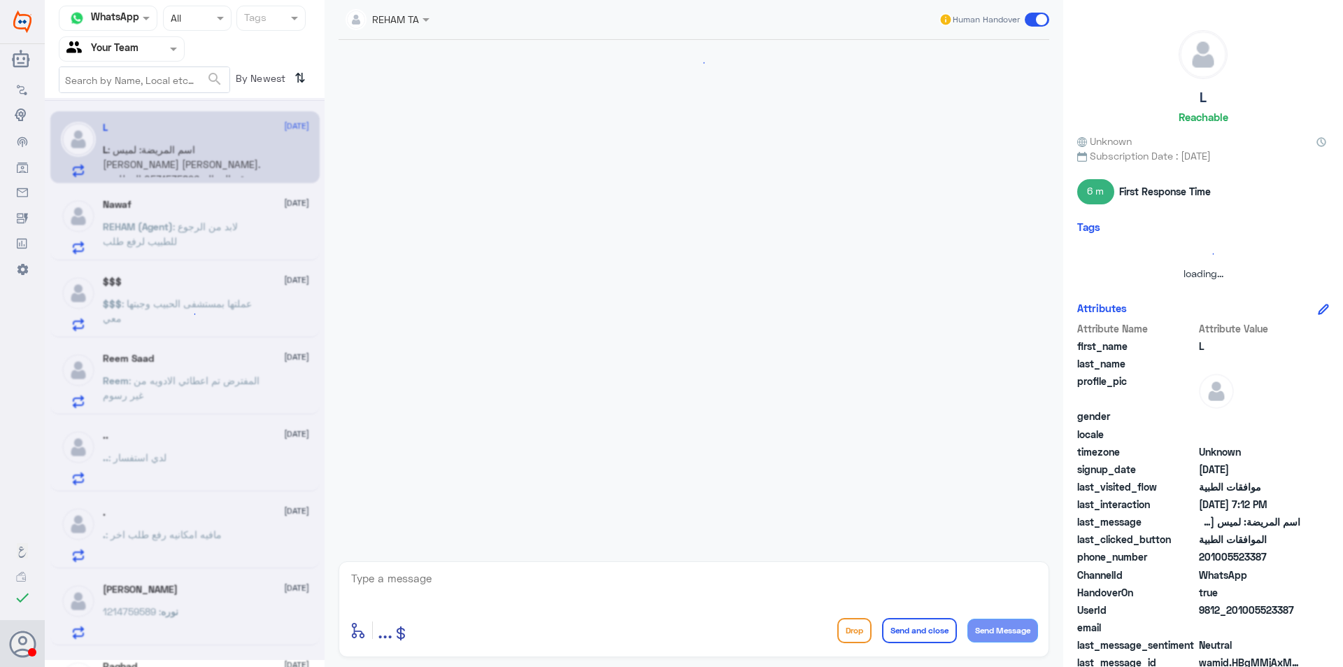
scroll to position [348, 0]
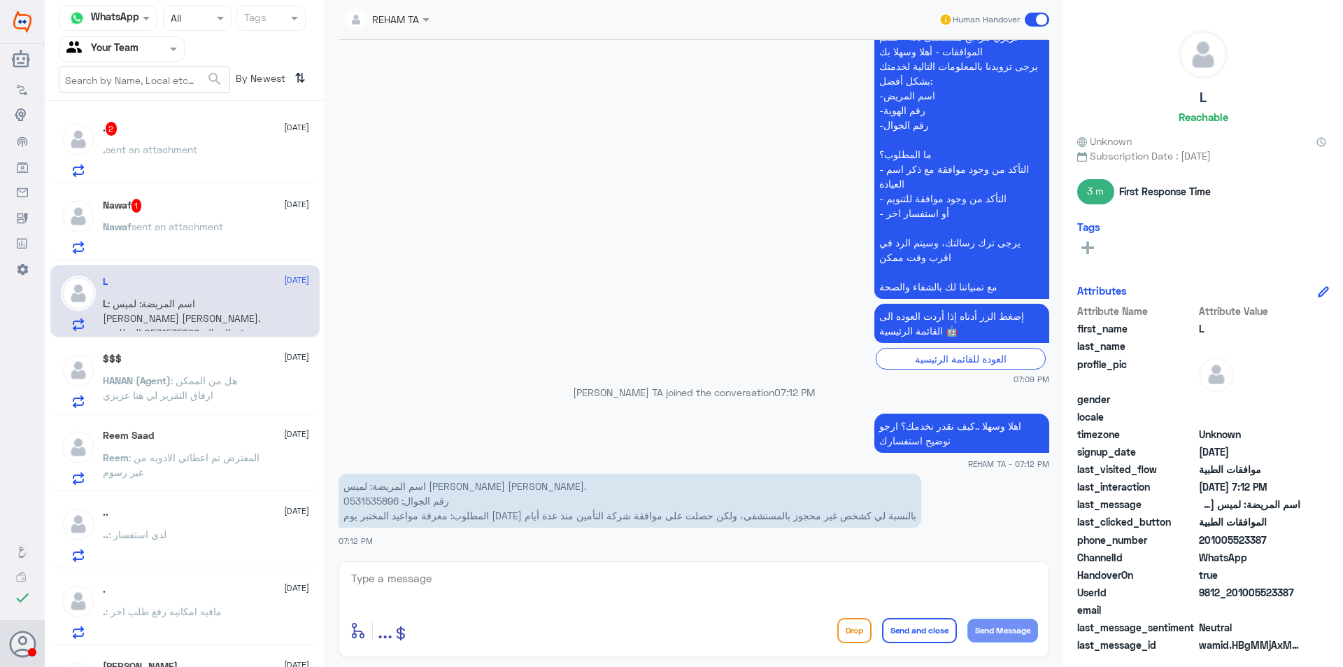
click at [225, 149] on div ". sent an attachment" at bounding box center [206, 160] width 206 height 31
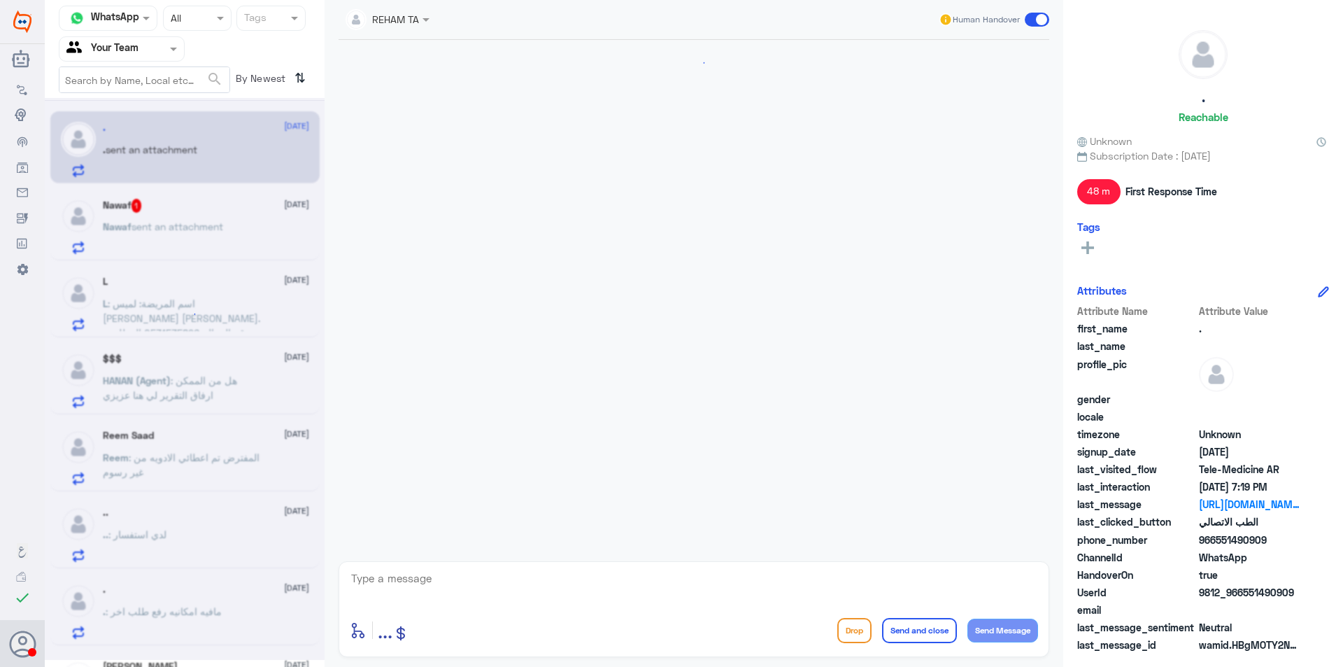
scroll to position [711, 0]
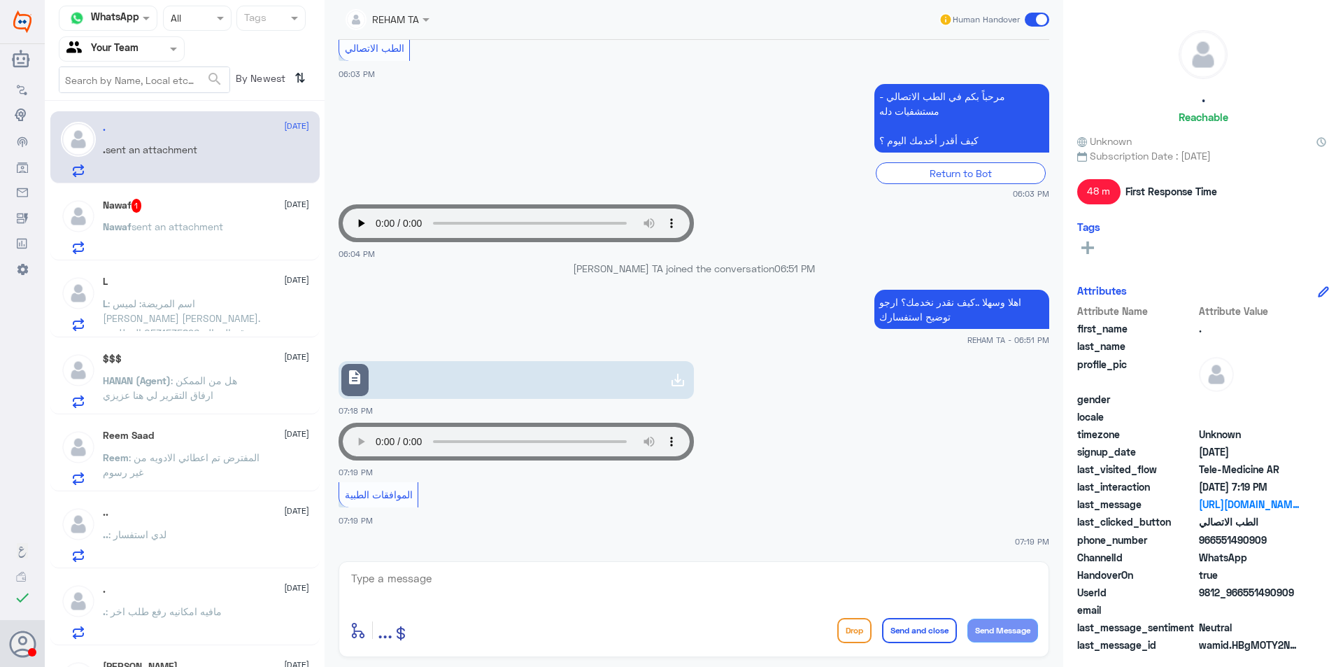
click at [515, 383] on link "description" at bounding box center [516, 380] width 355 height 38
click at [145, 244] on p "Nawaf sent an attachment" at bounding box center [163, 236] width 120 height 35
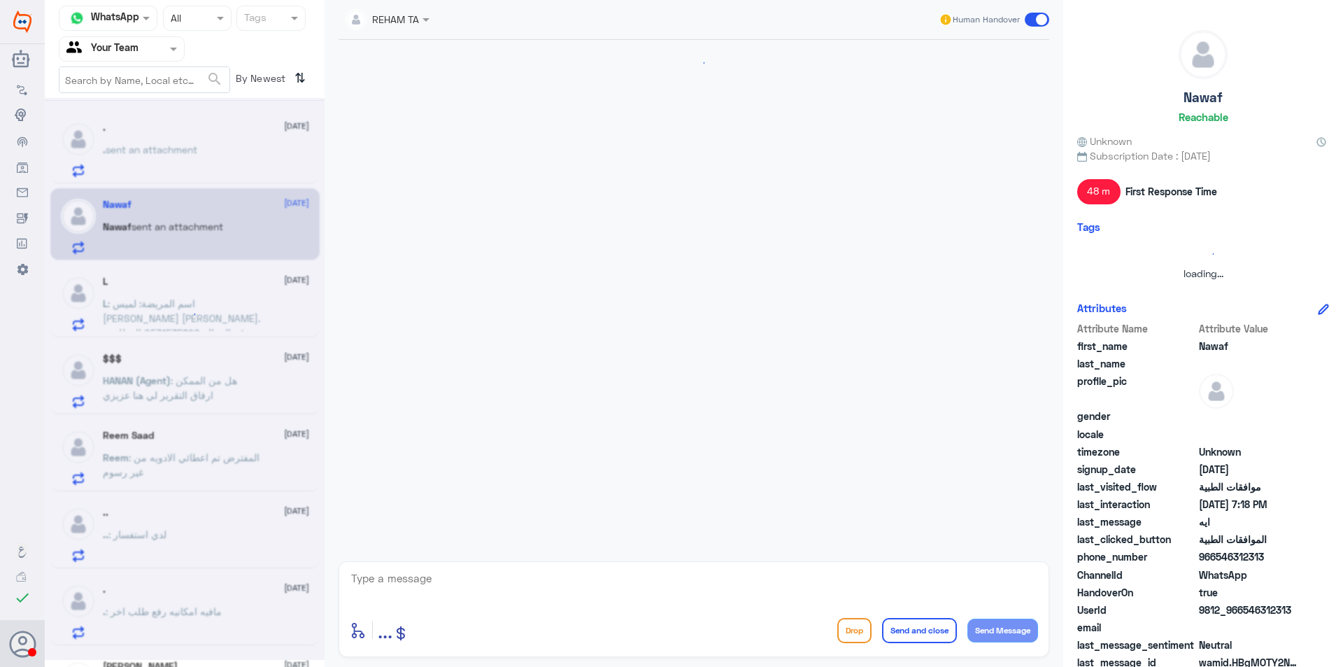
scroll to position [726, 0]
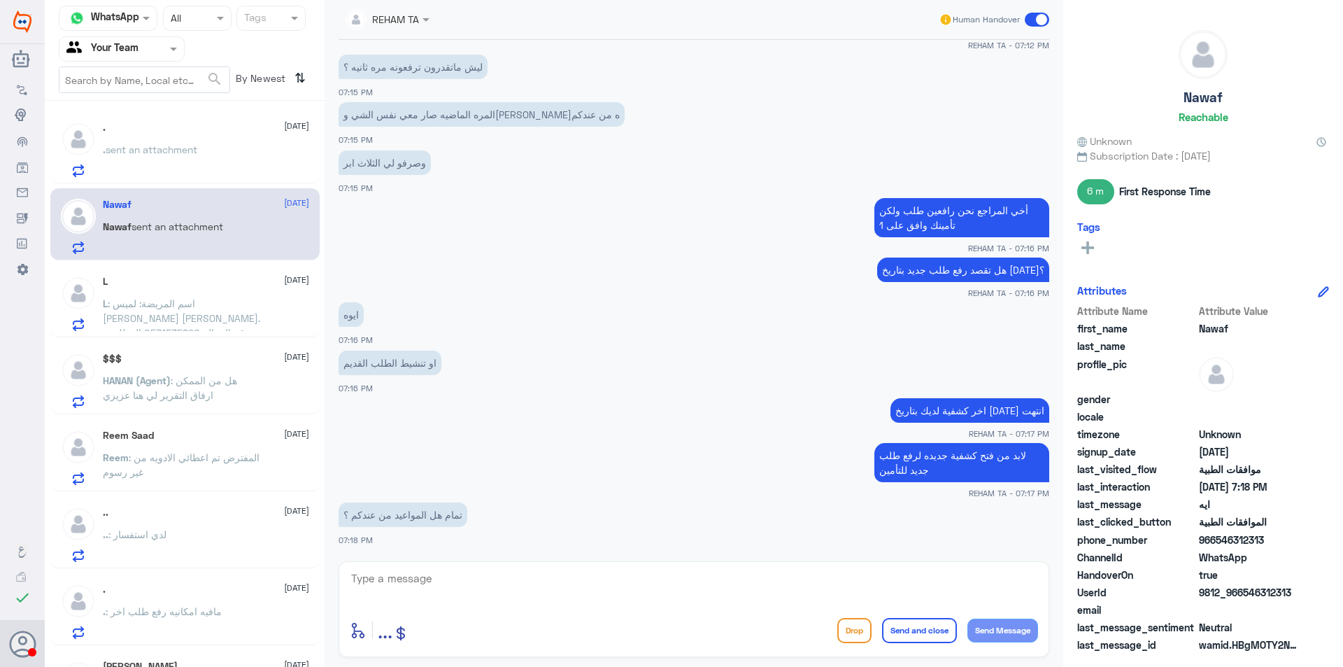
click at [180, 336] on div "L [DATE] L : اسم المريضة: لميس [PERSON_NAME] [PERSON_NAME]. رقم الجوال: 0531535…" at bounding box center [184, 301] width 269 height 72
click at [136, 42] on input "text" at bounding box center [104, 49] width 77 height 16
click at [126, 117] on div "Your Inbox" at bounding box center [122, 125] width 126 height 32
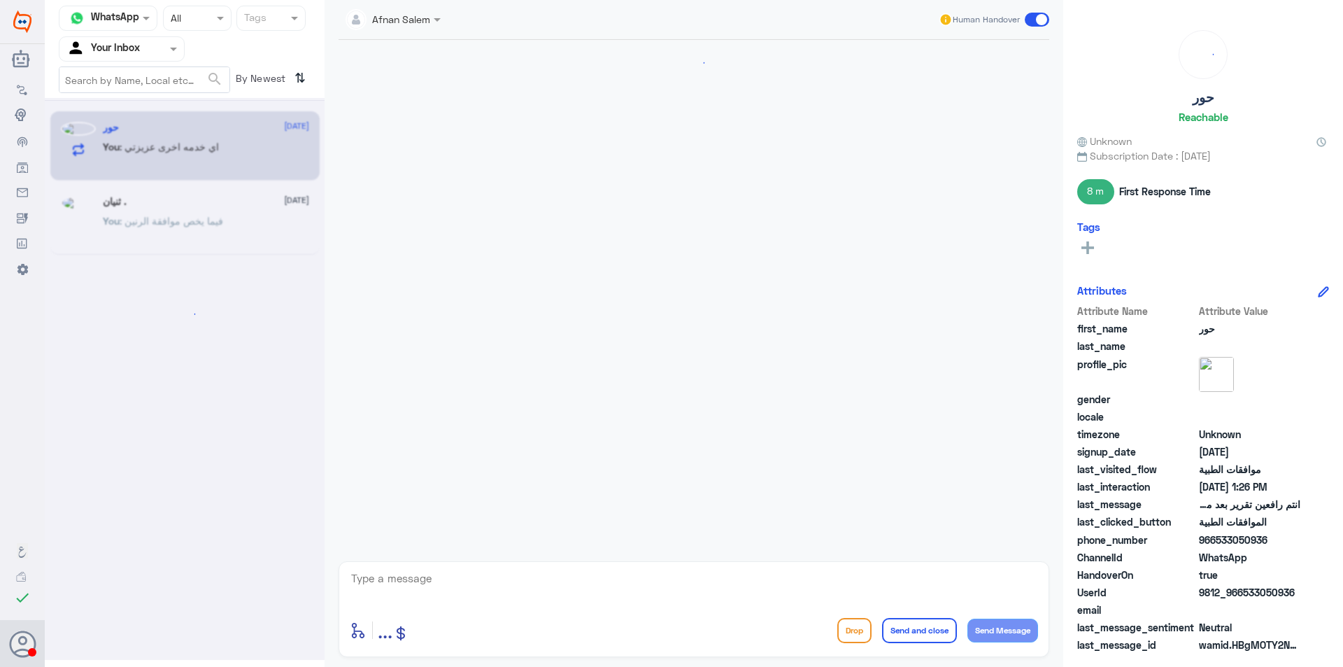
scroll to position [692, 0]
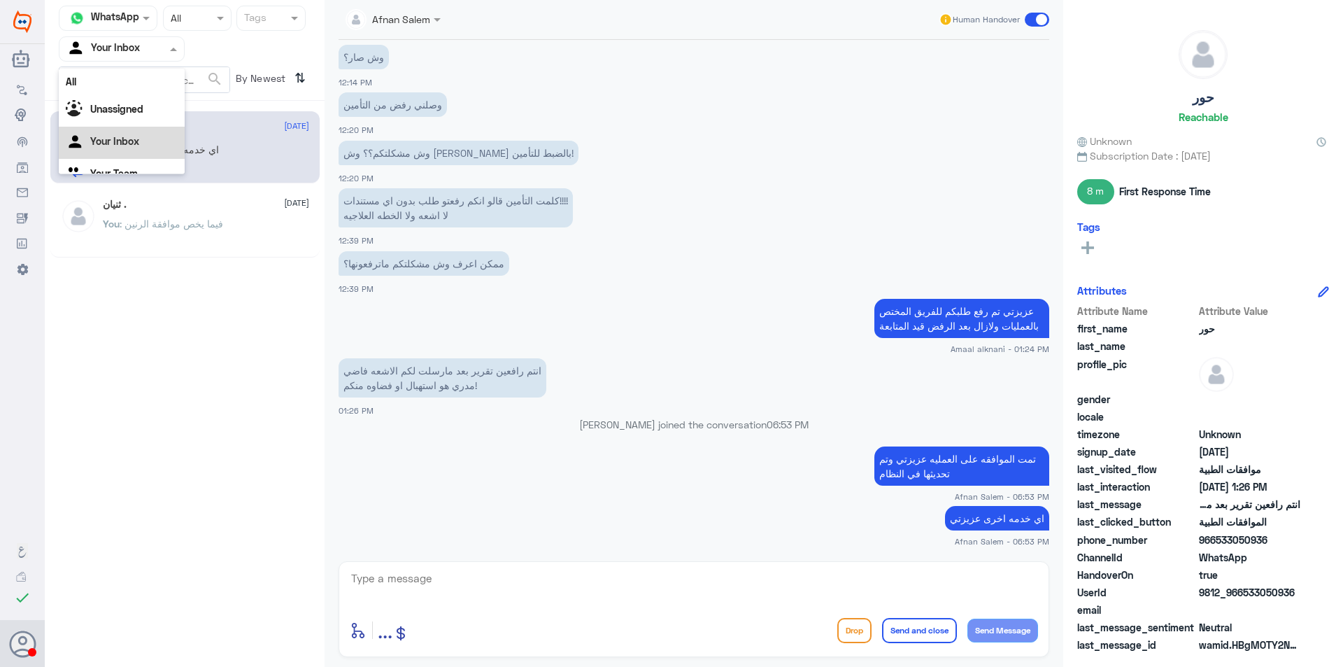
click at [138, 41] on input "text" at bounding box center [104, 49] width 77 height 16
click at [152, 159] on div "Your Team" at bounding box center [122, 157] width 126 height 32
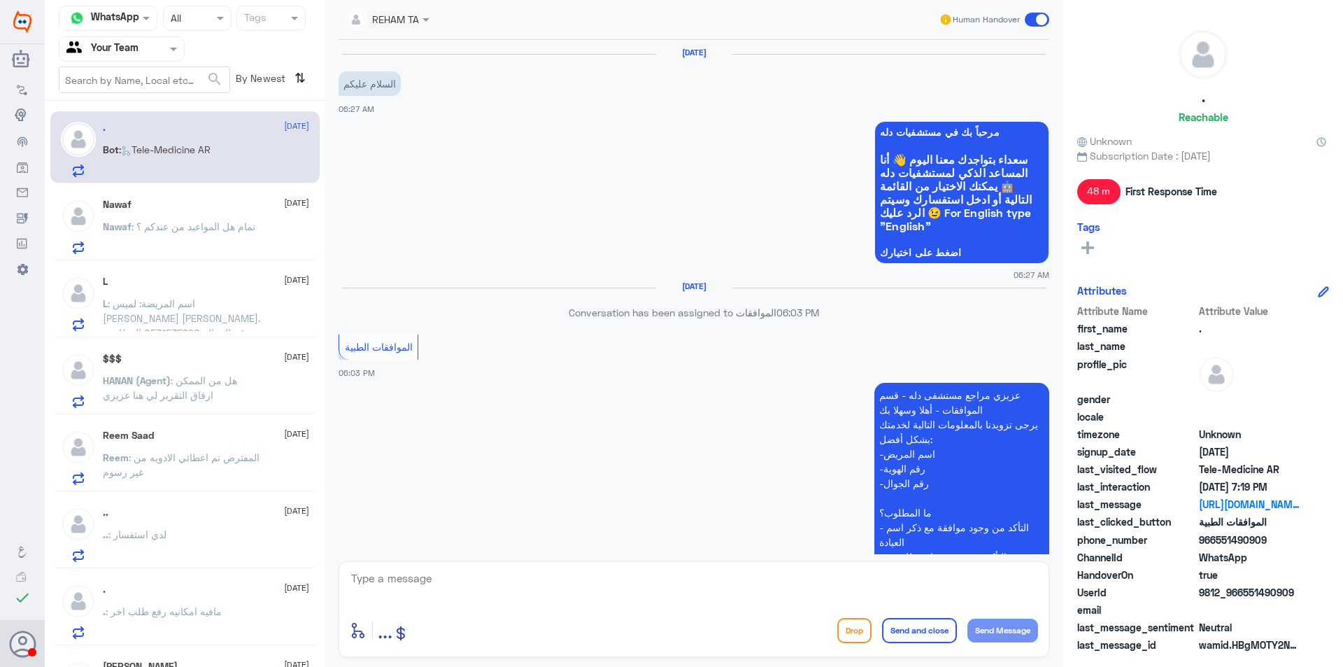
scroll to position [711, 0]
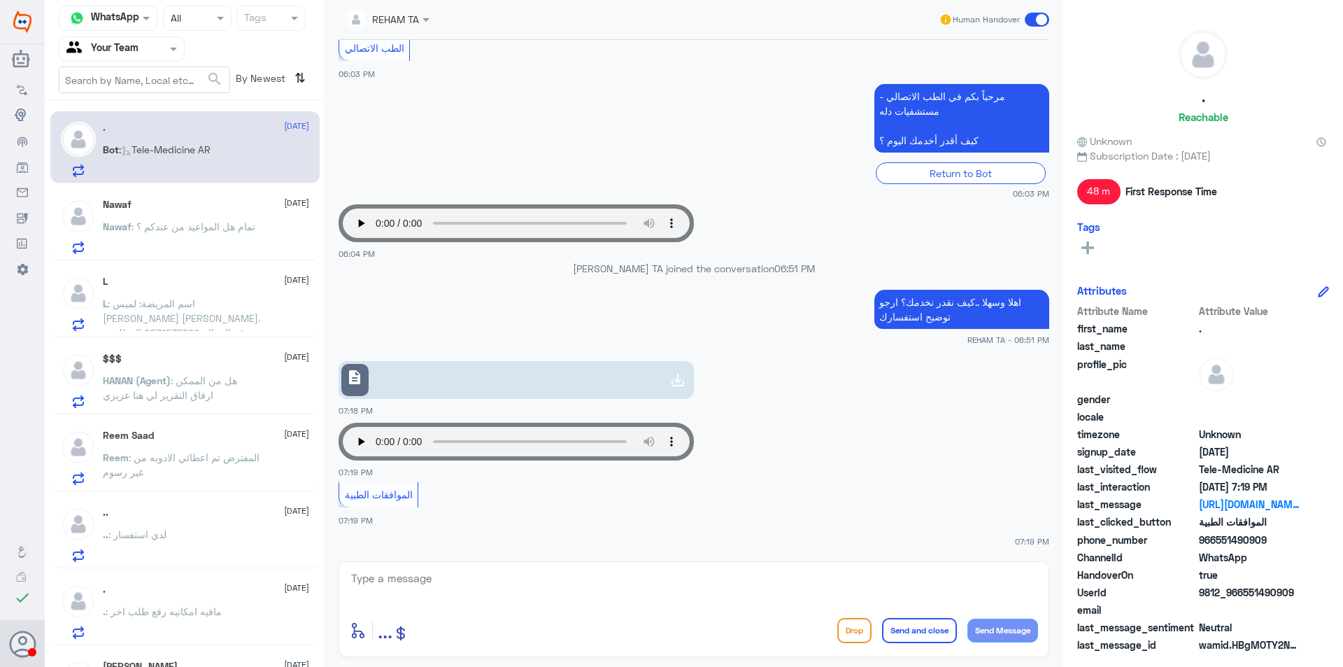
click at [176, 246] on p "Nawaf : تمام هل المواعيد من عندكم ؟" at bounding box center [179, 236] width 152 height 35
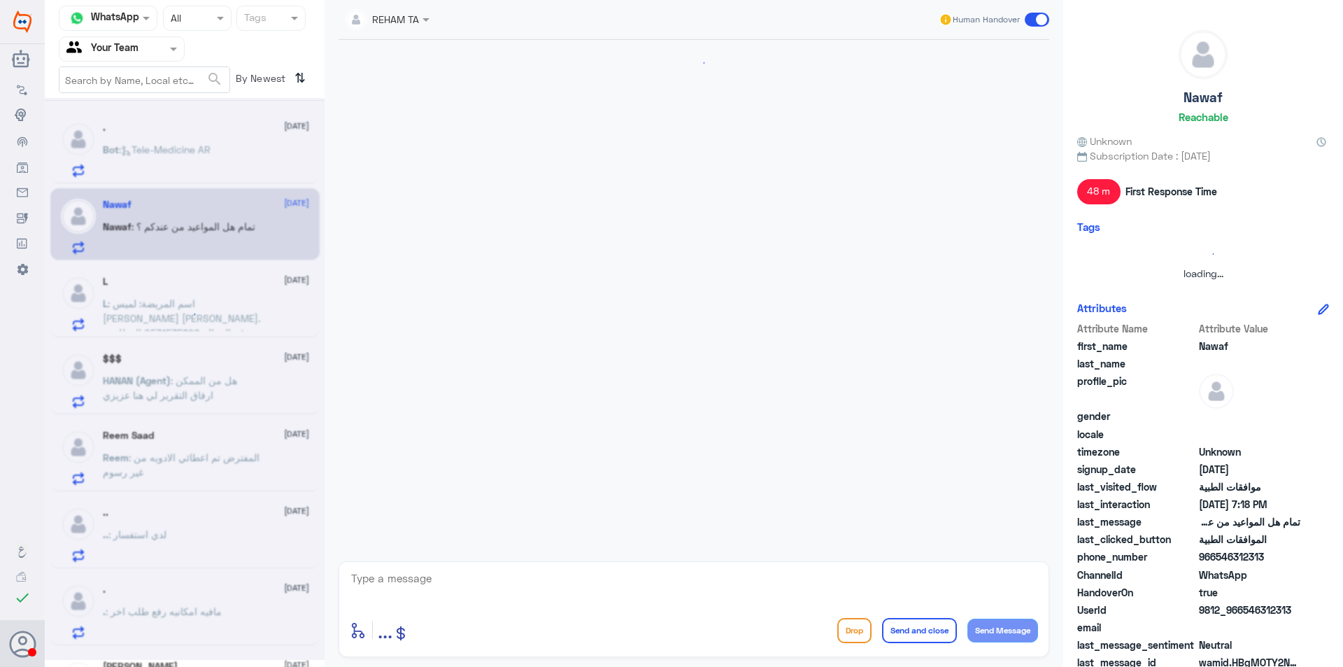
scroll to position [726, 0]
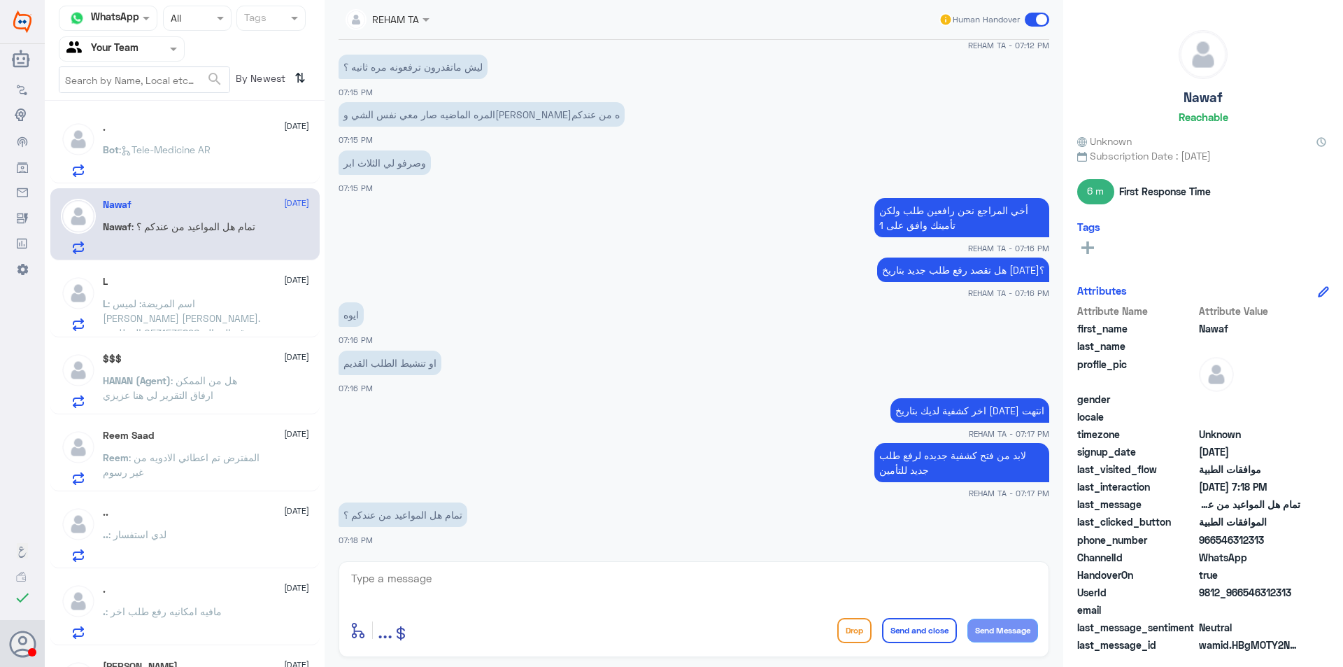
click at [220, 357] on div "$$$ [DATE]" at bounding box center [206, 359] width 206 height 12
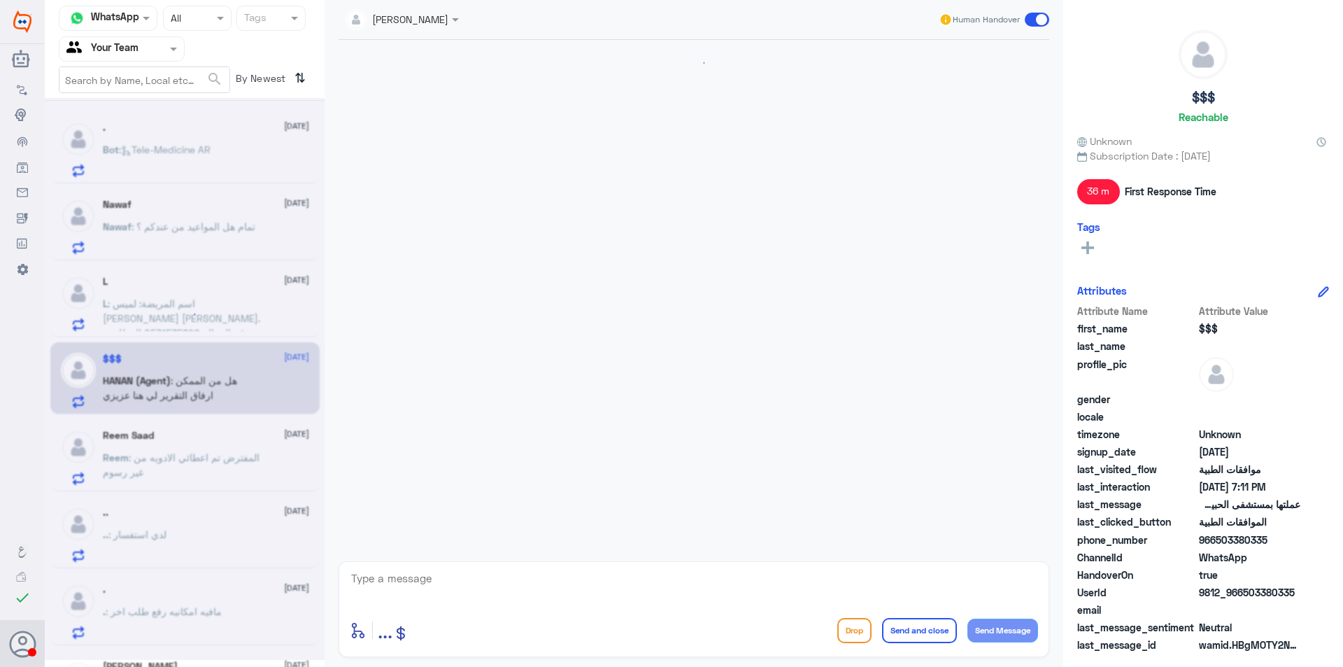
scroll to position [876, 0]
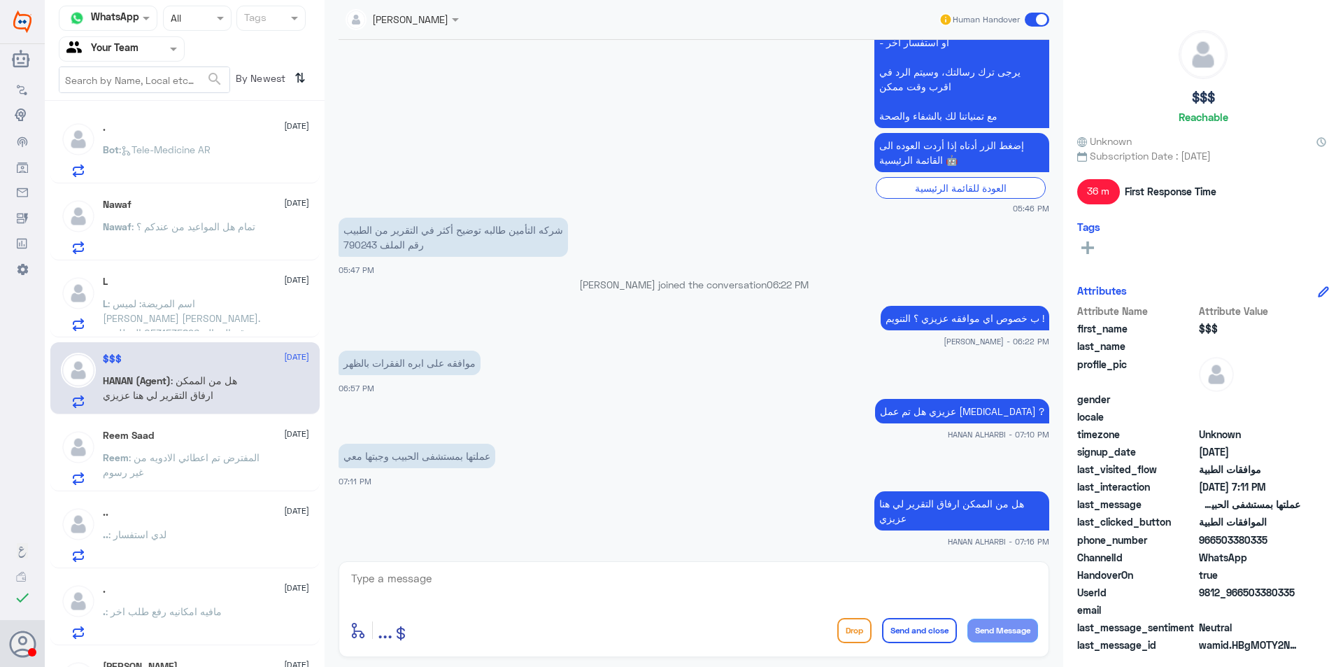
click at [220, 219] on p "Nawaf : تمام هل المواعيد من عندكم ؟" at bounding box center [179, 236] width 152 height 35
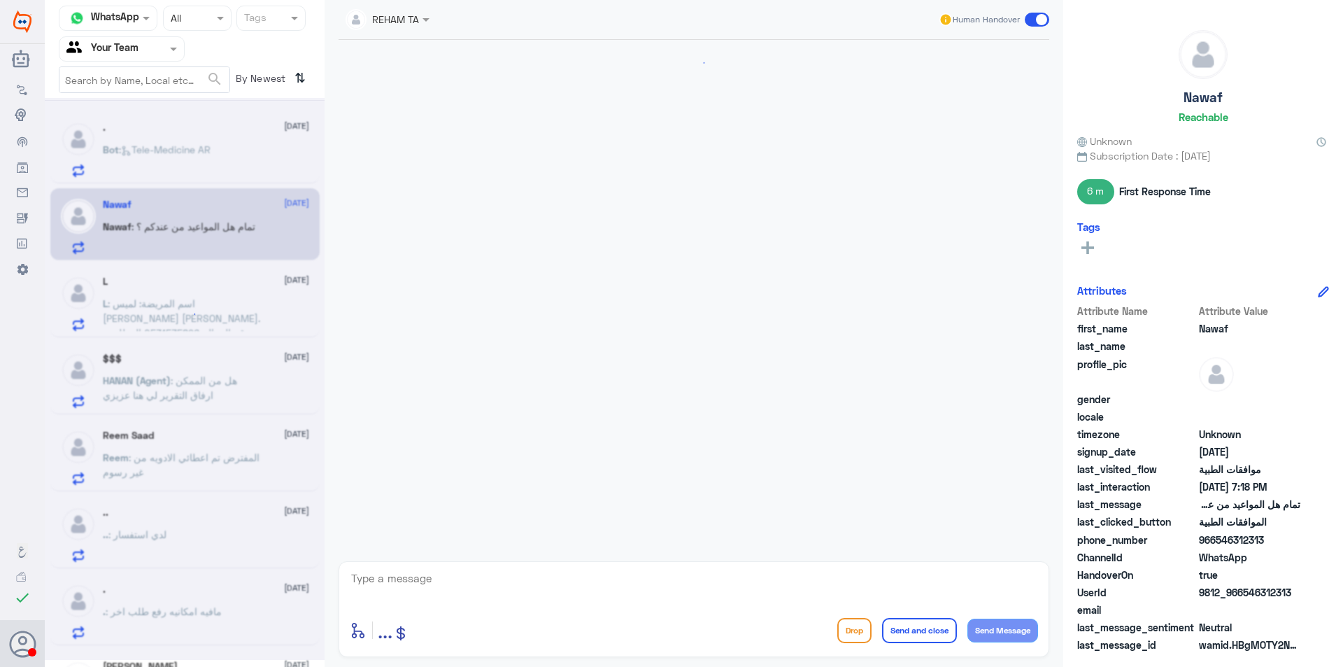
scroll to position [726, 0]
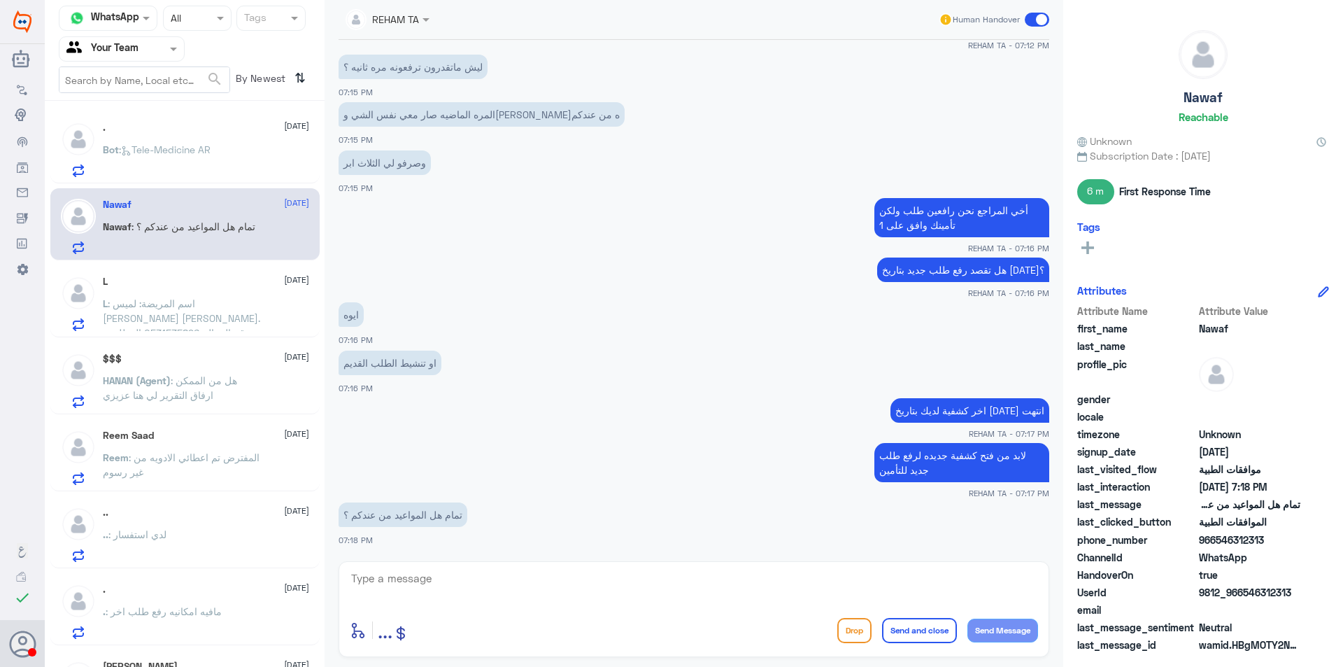
click at [178, 305] on span ": اسم المريضة: لميس [PERSON_NAME] [PERSON_NAME]. رقم الجوال: 0531535896 المطلوب…" at bounding box center [181, 347] width 157 height 100
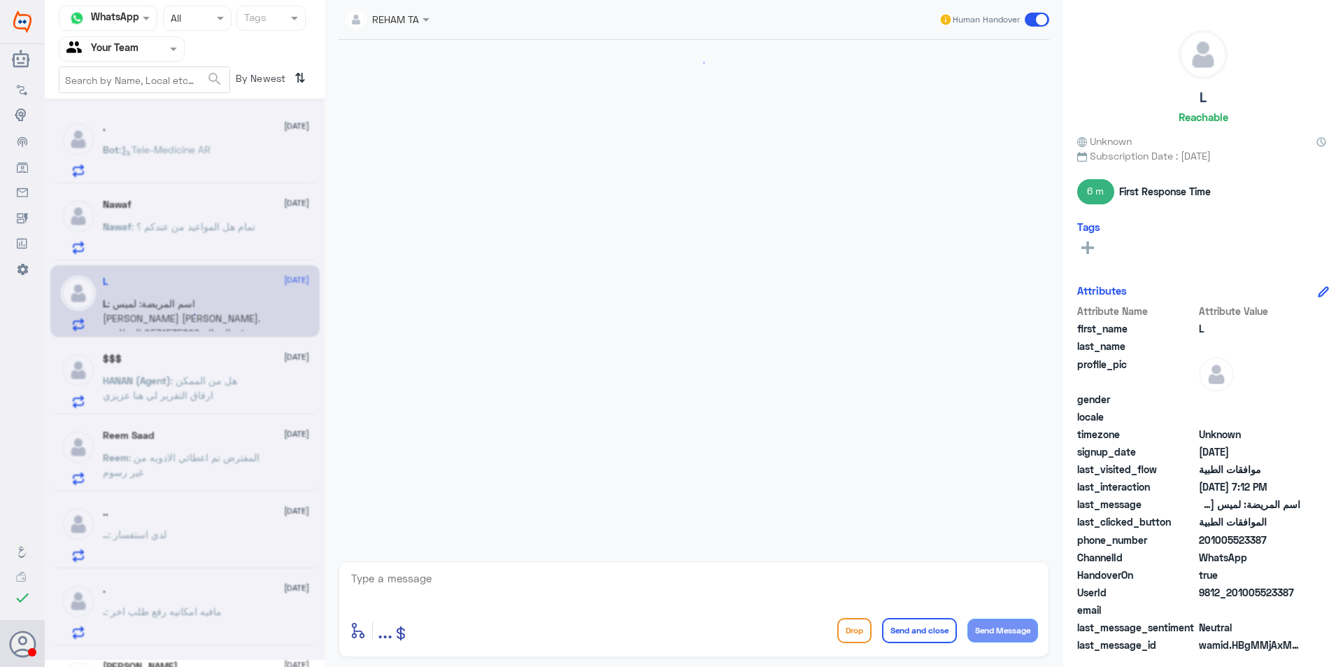
scroll to position [348, 0]
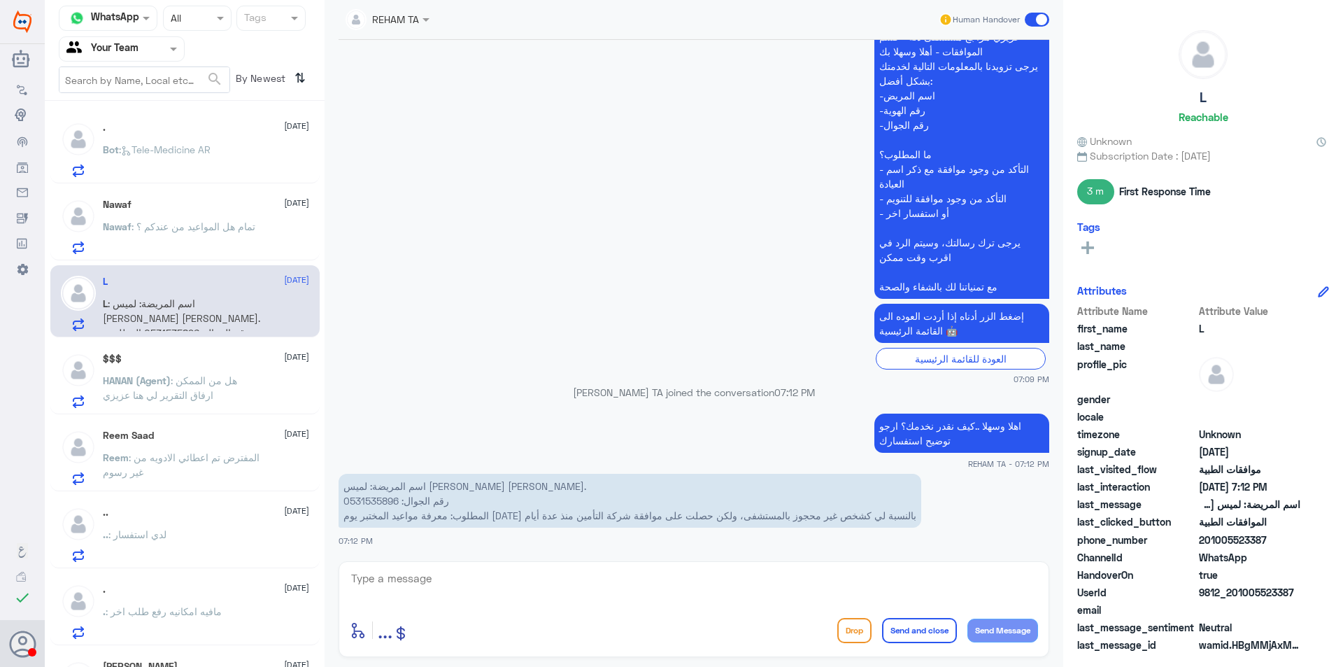
click at [216, 367] on div "$$$ [DATE] HANAN (Agent) : هل من الممكن ارفاق التقرير لي هنا عزيزي" at bounding box center [206, 380] width 206 height 55
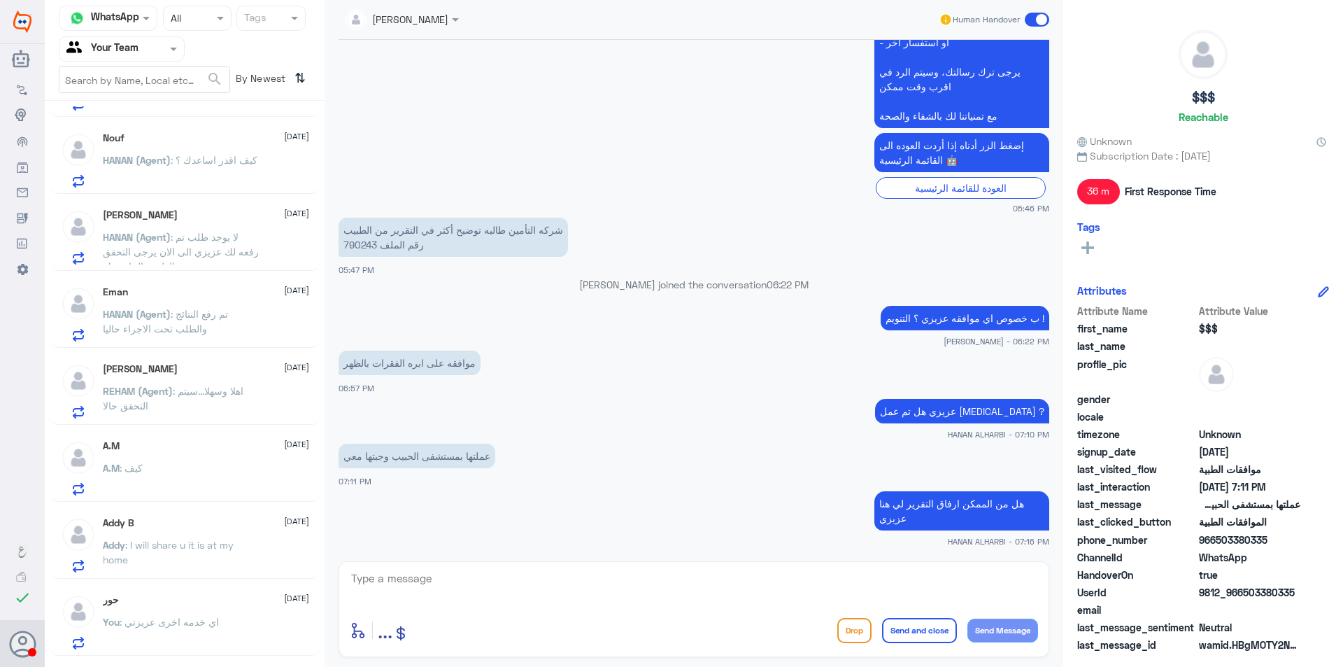
scroll to position [839, 0]
click at [229, 606] on div "حور [DATE] You : اي خدمه اخرى عزيزتي" at bounding box center [206, 617] width 206 height 55
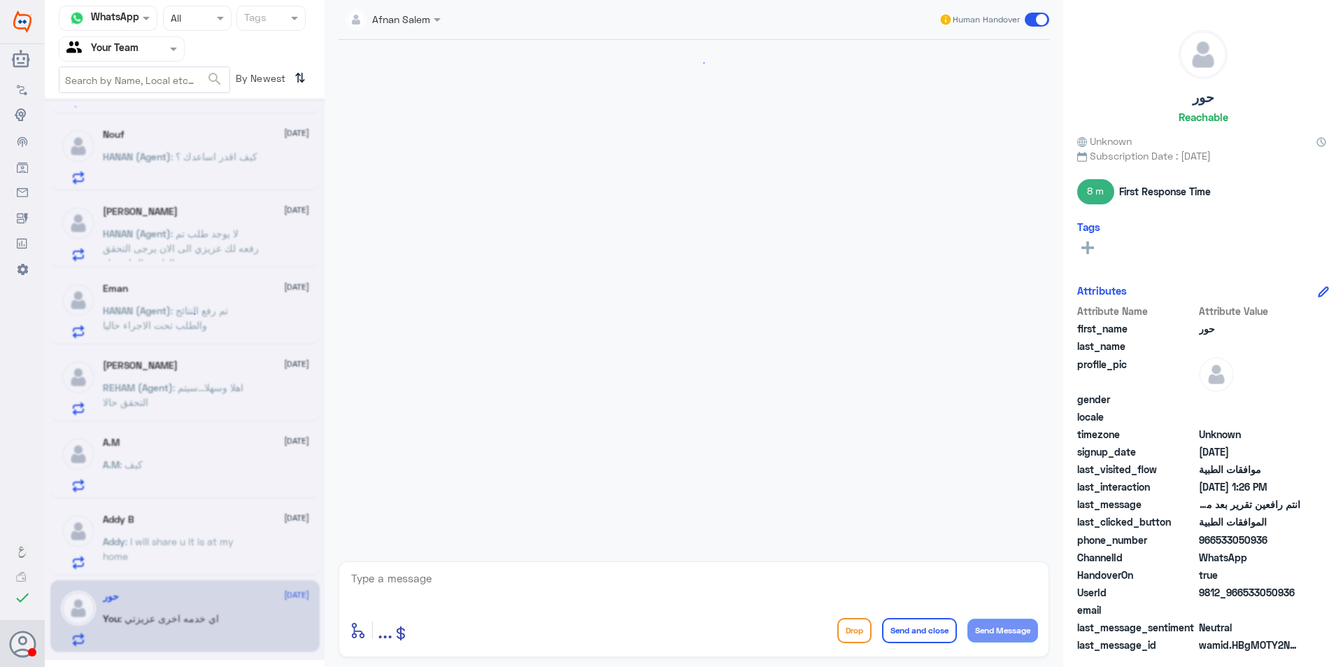
scroll to position [692, 0]
click at [207, 463] on div "A.M : كيف" at bounding box center [206, 475] width 206 height 31
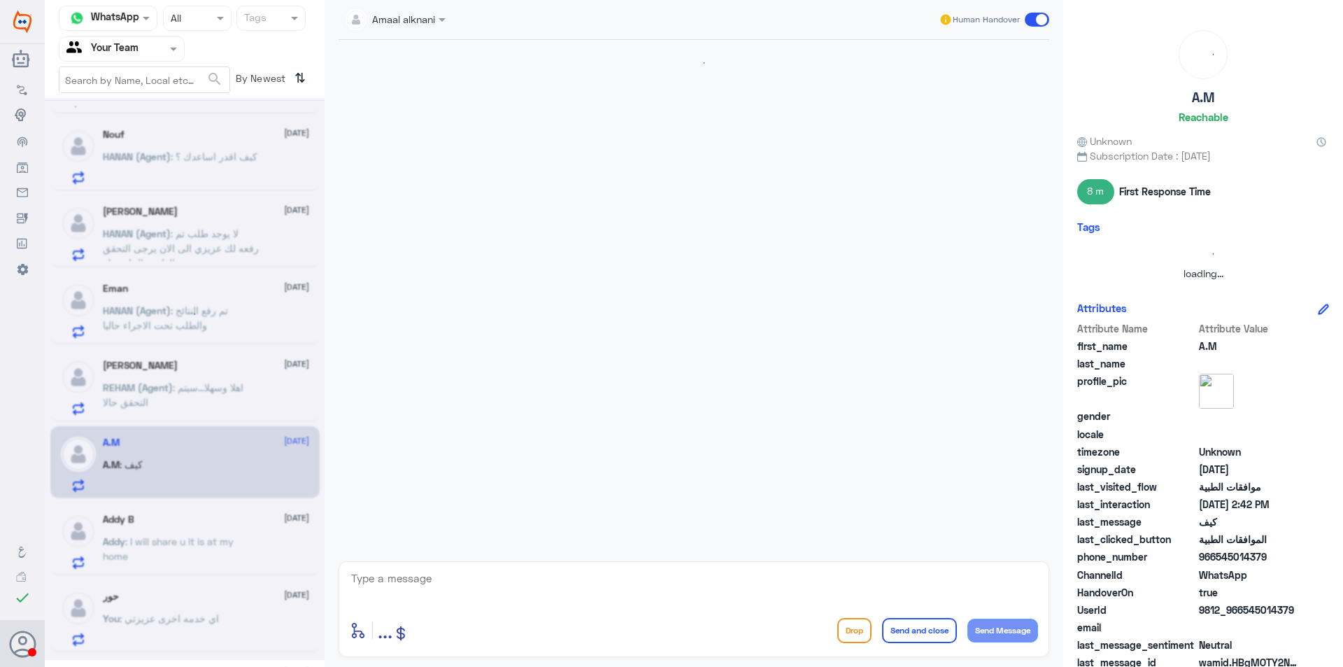
click at [207, 463] on div at bounding box center [185, 379] width 280 height 562
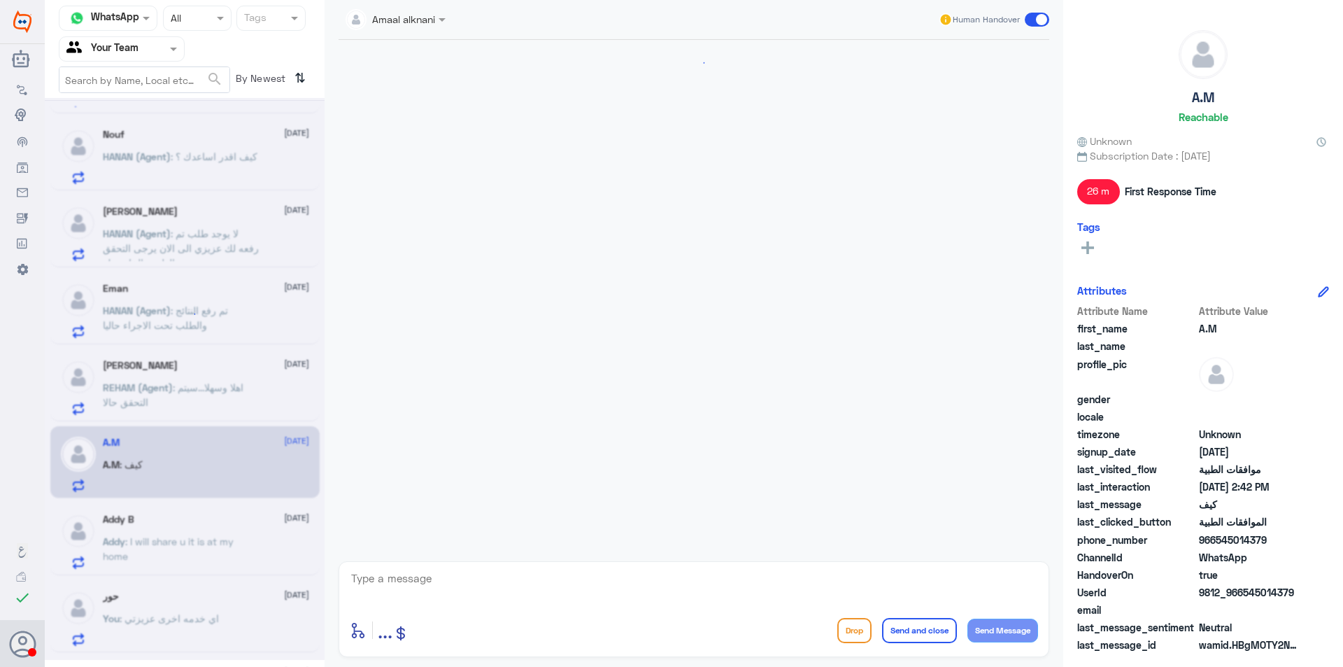
scroll to position [1109, 0]
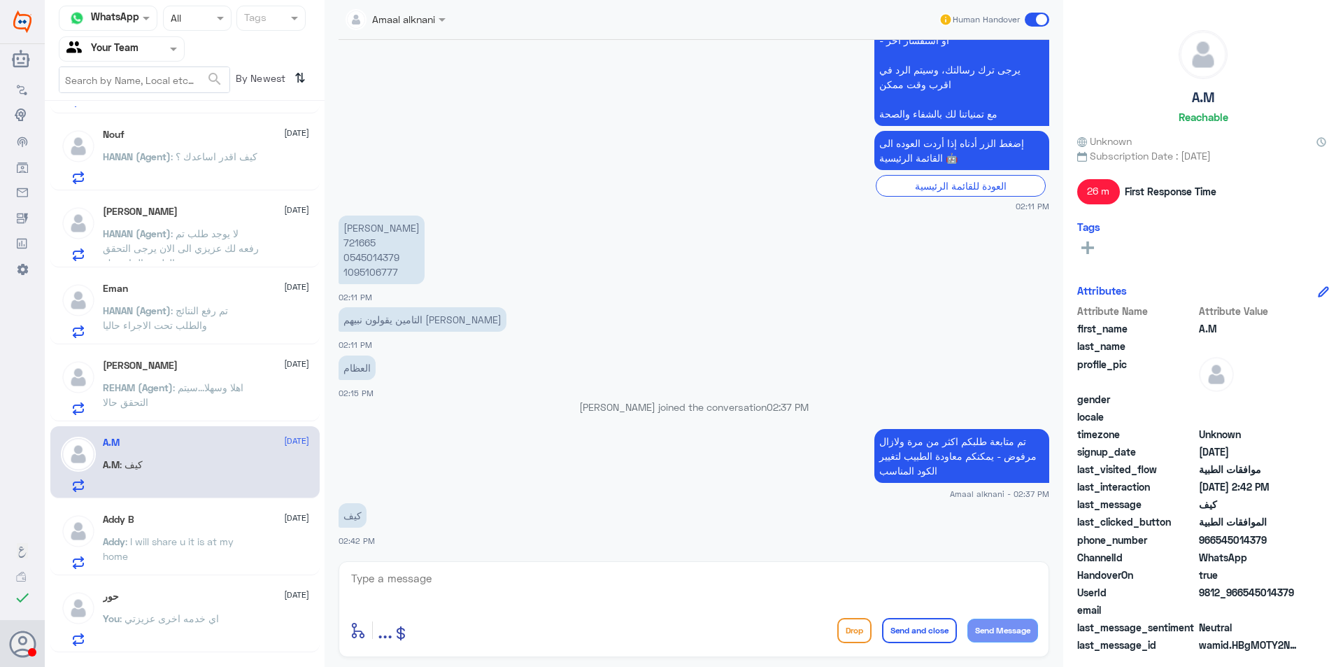
drag, startPoint x: 239, startPoint y: 526, endPoint x: 567, endPoint y: 438, distance: 340.4
click at [388, 490] on div "Channel WhatsApp Status × All Tags Agent Filter Your Team search By Newest ⇅ . …" at bounding box center [694, 335] width 1298 height 671
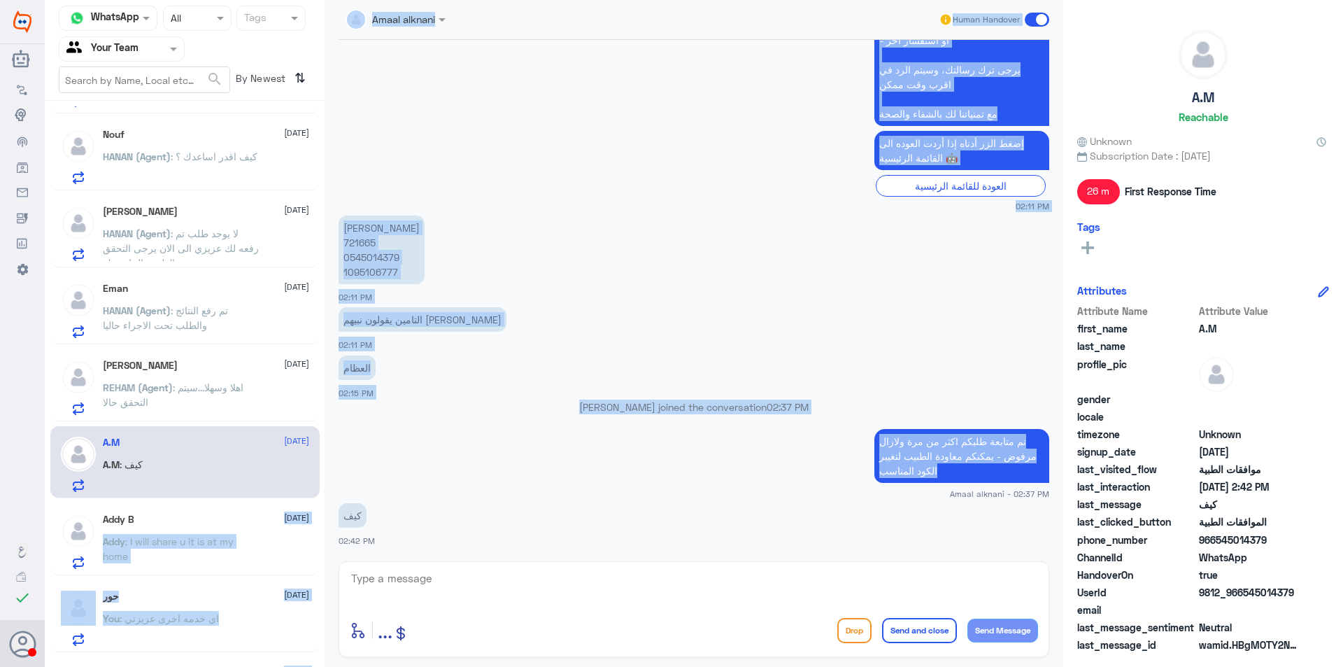
click at [621, 390] on div "العظام 02:15 PM" at bounding box center [694, 376] width 711 height 48
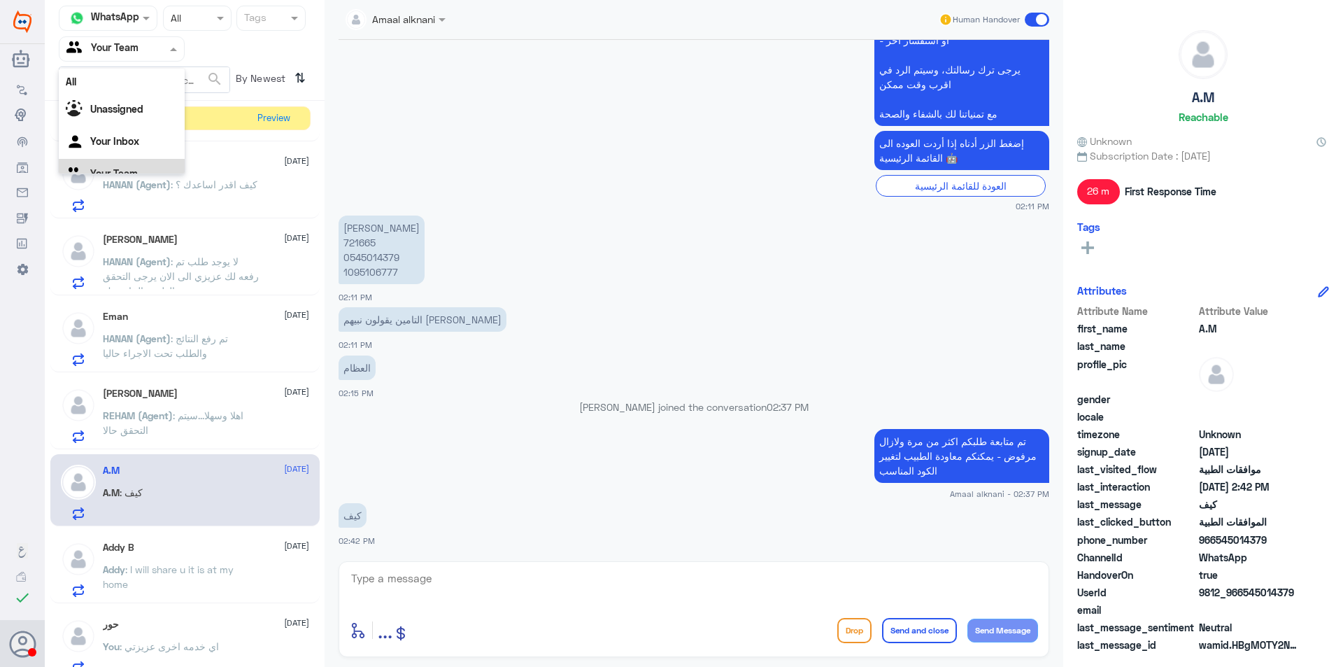
scroll to position [17, 0]
click at [120, 50] on input "text" at bounding box center [104, 49] width 77 height 16
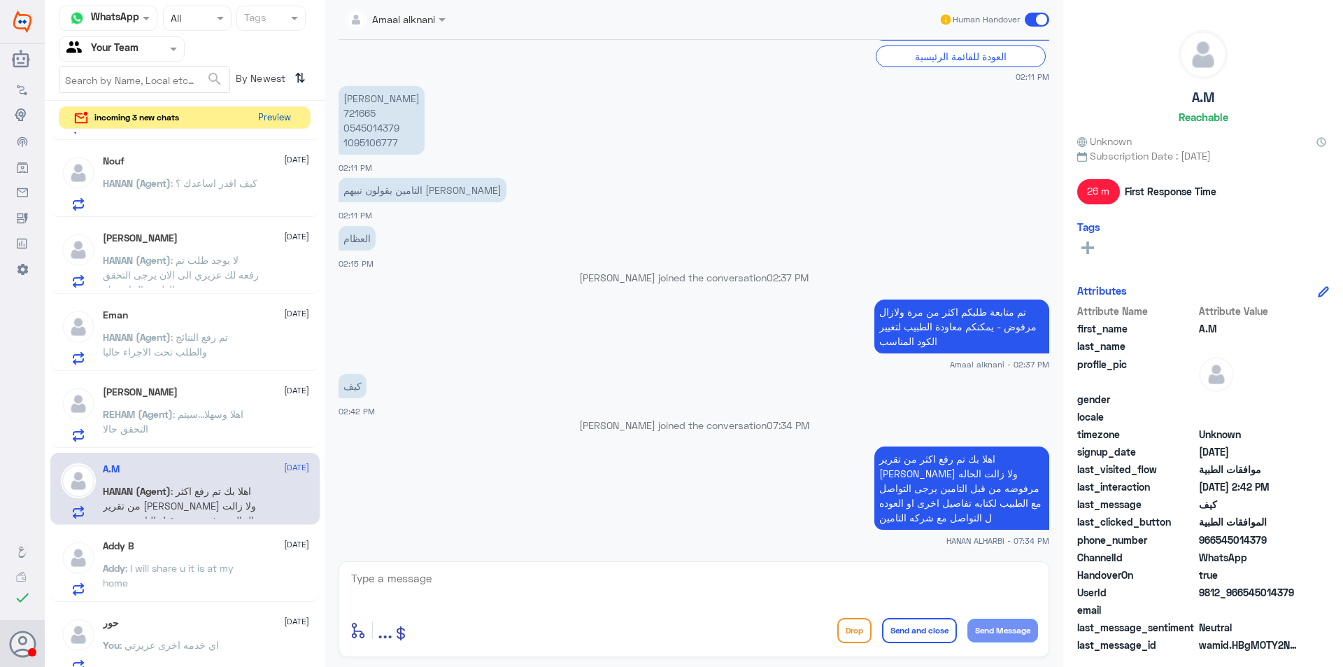
click at [288, 110] on button "Preview" at bounding box center [274, 118] width 43 height 22
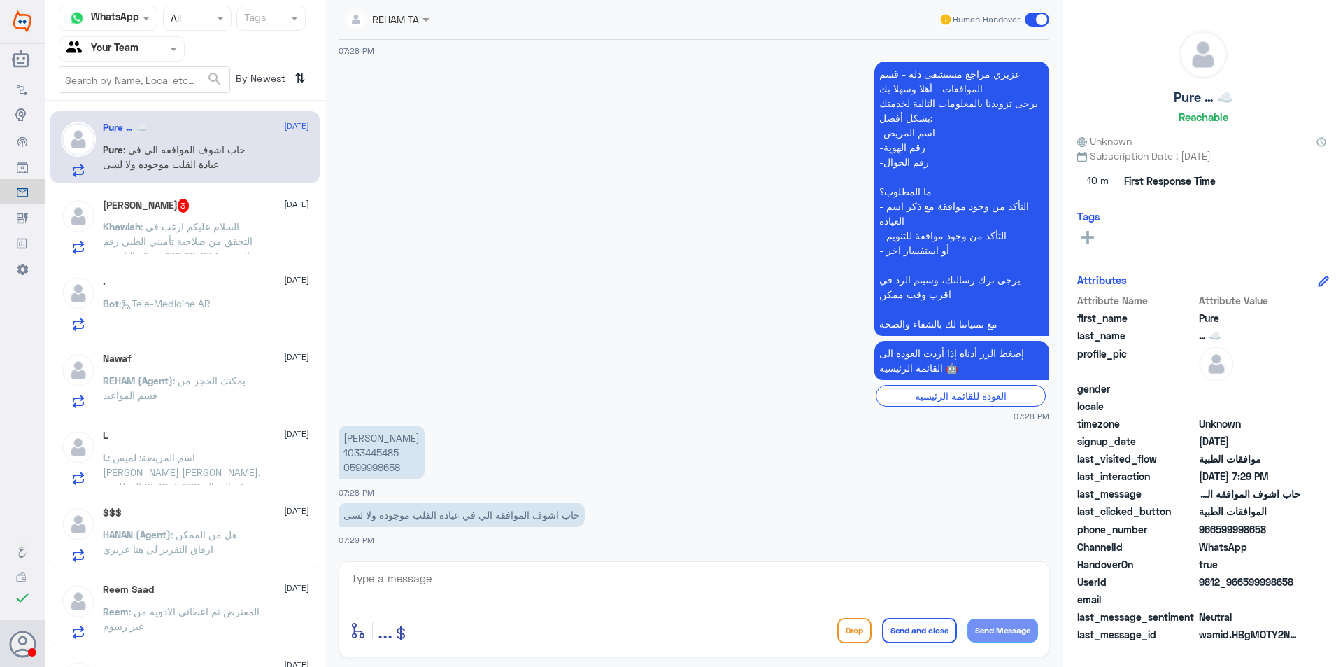
click at [217, 210] on div "[PERSON_NAME] 3 [DATE]" at bounding box center [206, 206] width 206 height 14
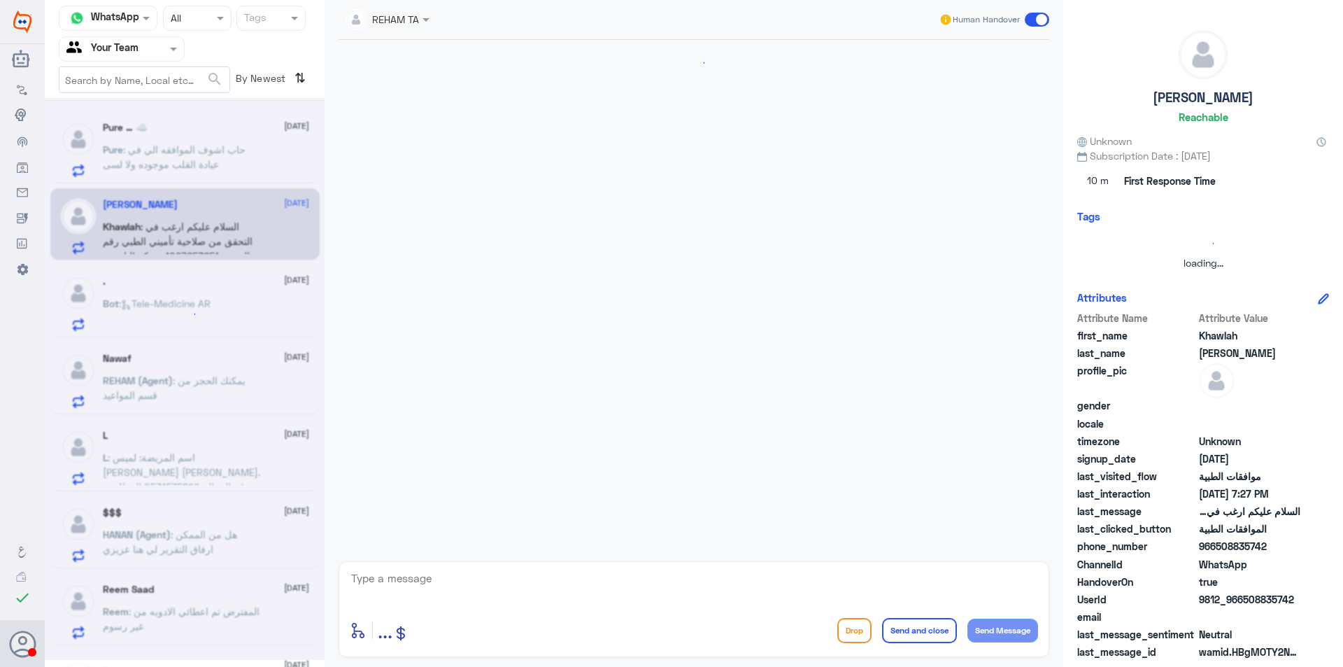
scroll to position [263, 0]
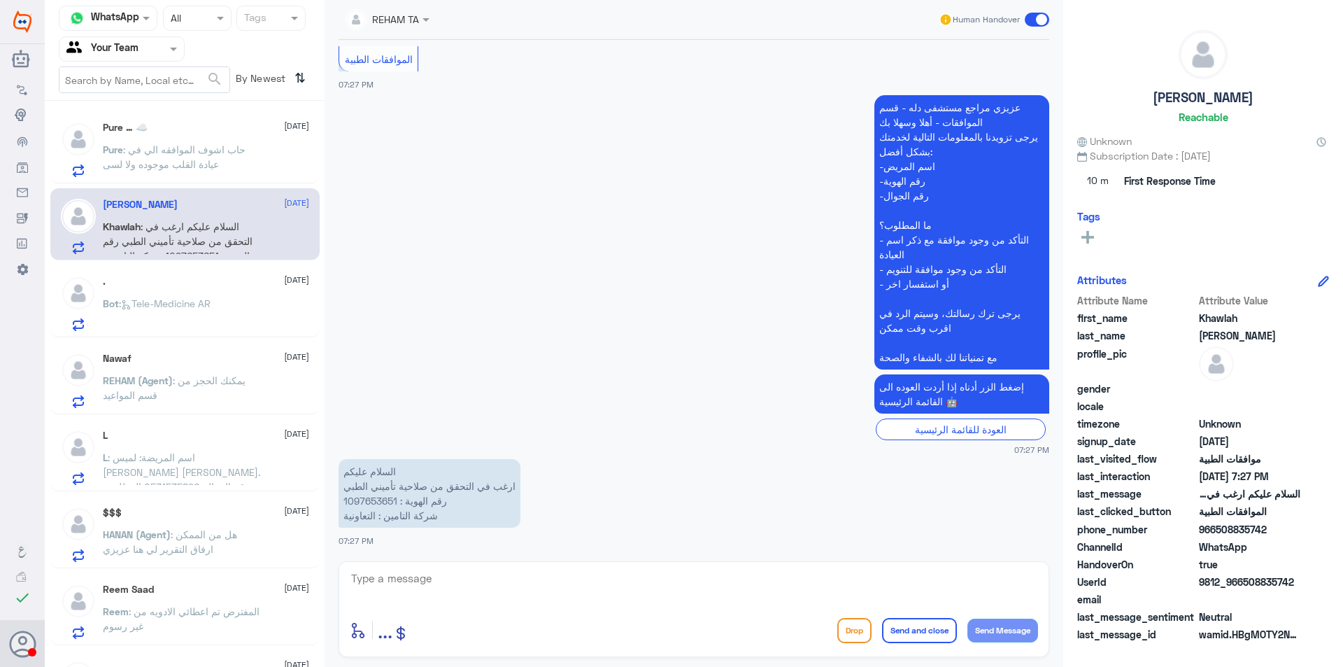
click at [378, 504] on p "السلام عليكم ارغب في التحقق من صلاحية تأميني الطبي رقم الهوية : 1097653651 شركة…" at bounding box center [430, 493] width 182 height 69
copy p "1097653651"
click at [160, 150] on span ": حاب اشوف الموافقه الي في عيادة القلب موجوده ولا لسى" at bounding box center [174, 156] width 143 height 27
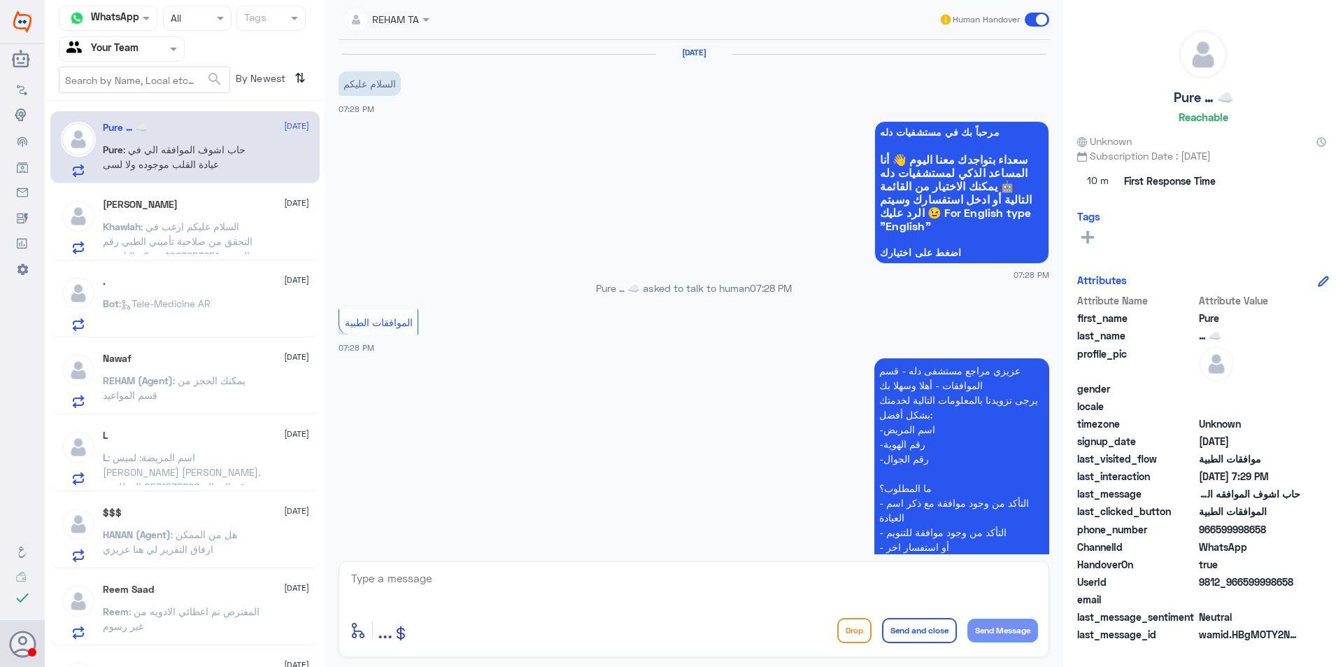
scroll to position [297, 0]
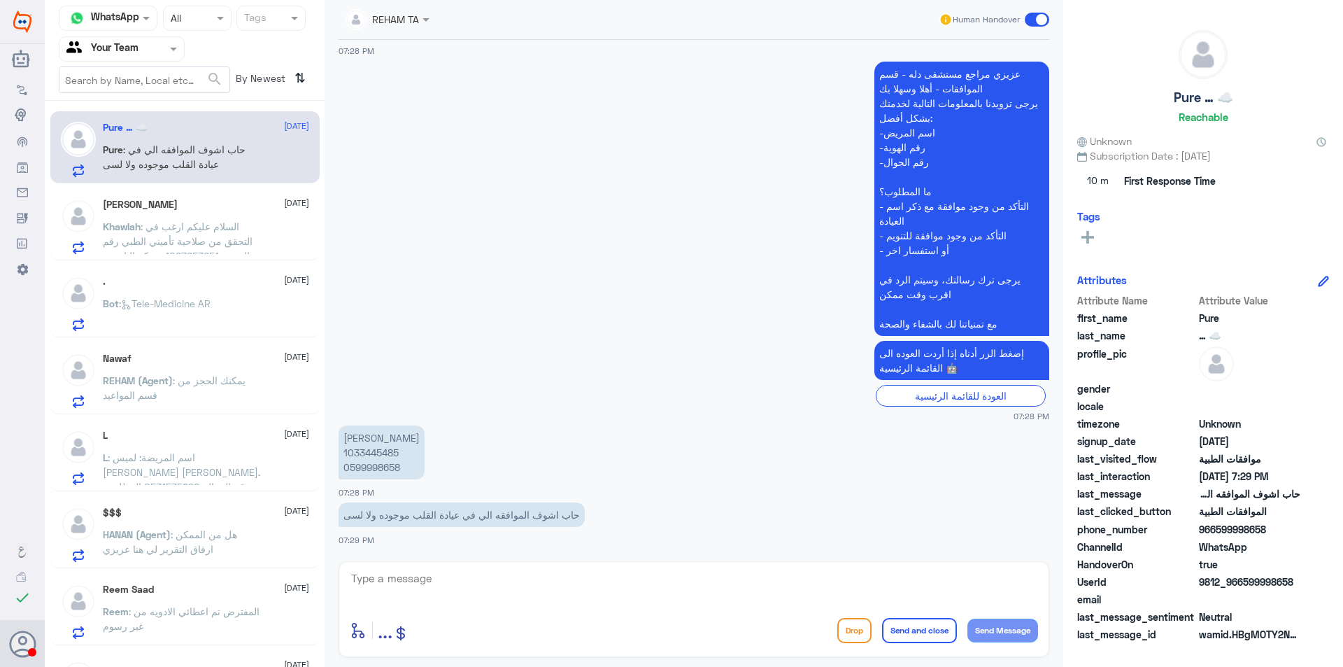
click at [373, 463] on p "[PERSON_NAME] 1033445485 0599998658" at bounding box center [382, 452] width 86 height 54
copy p "0599998658"
click at [377, 455] on p "[PERSON_NAME] 1033445485 0599998658" at bounding box center [382, 452] width 86 height 54
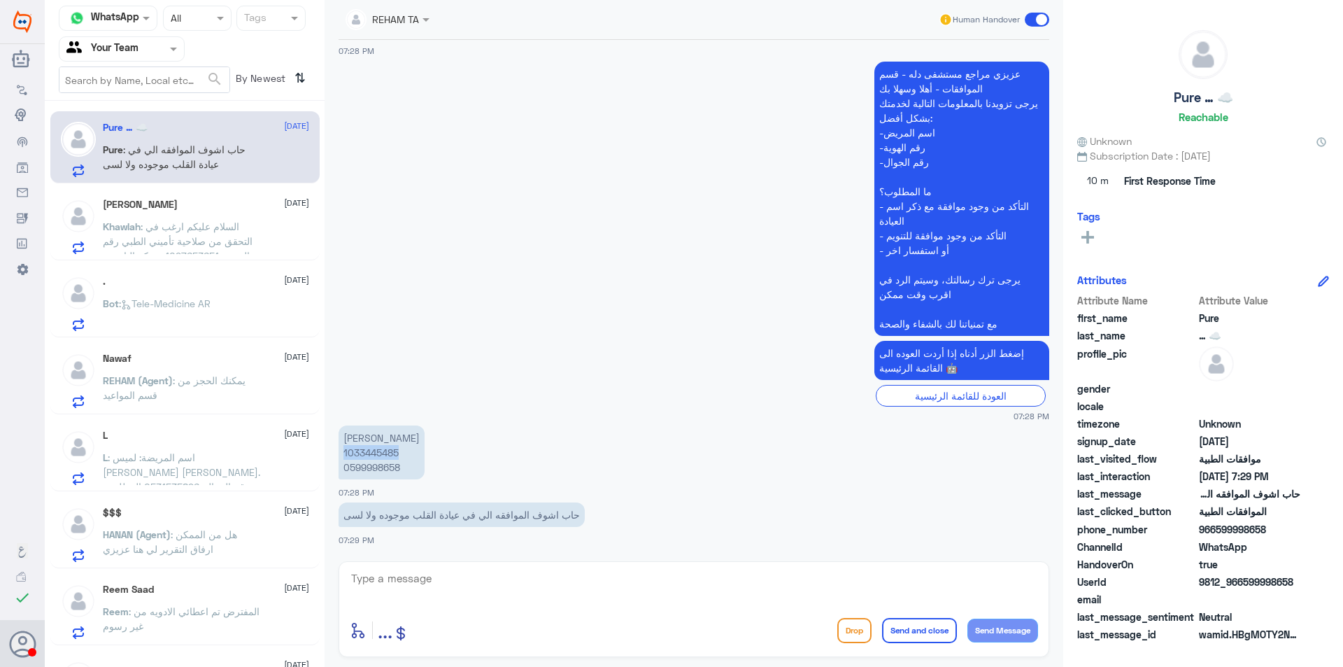
copy p "1033445485"
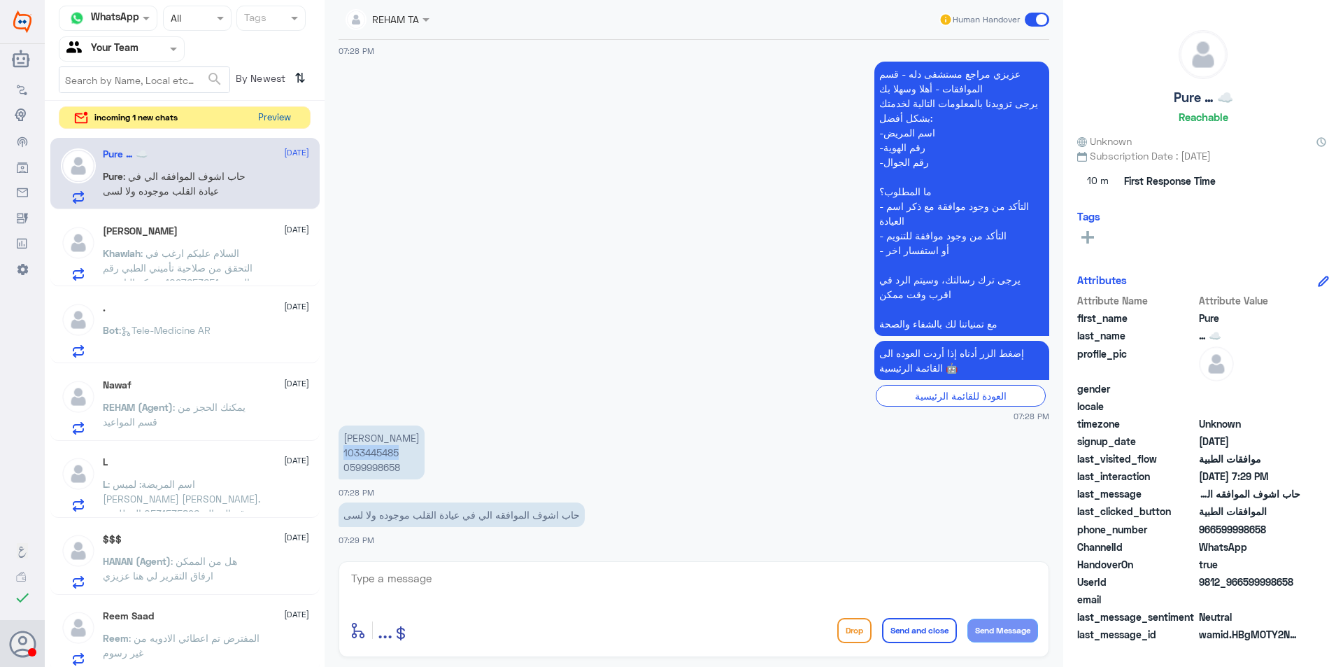
click at [270, 115] on button "Preview" at bounding box center [274, 118] width 43 height 22
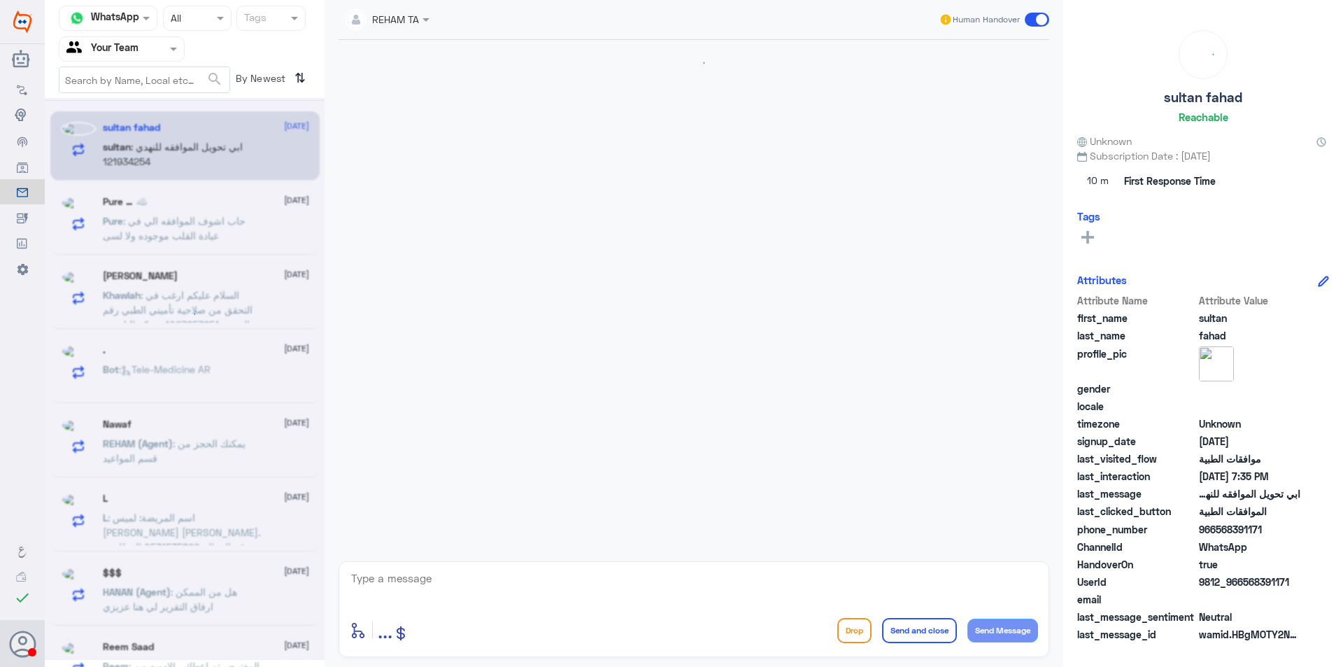
scroll to position [1049, 0]
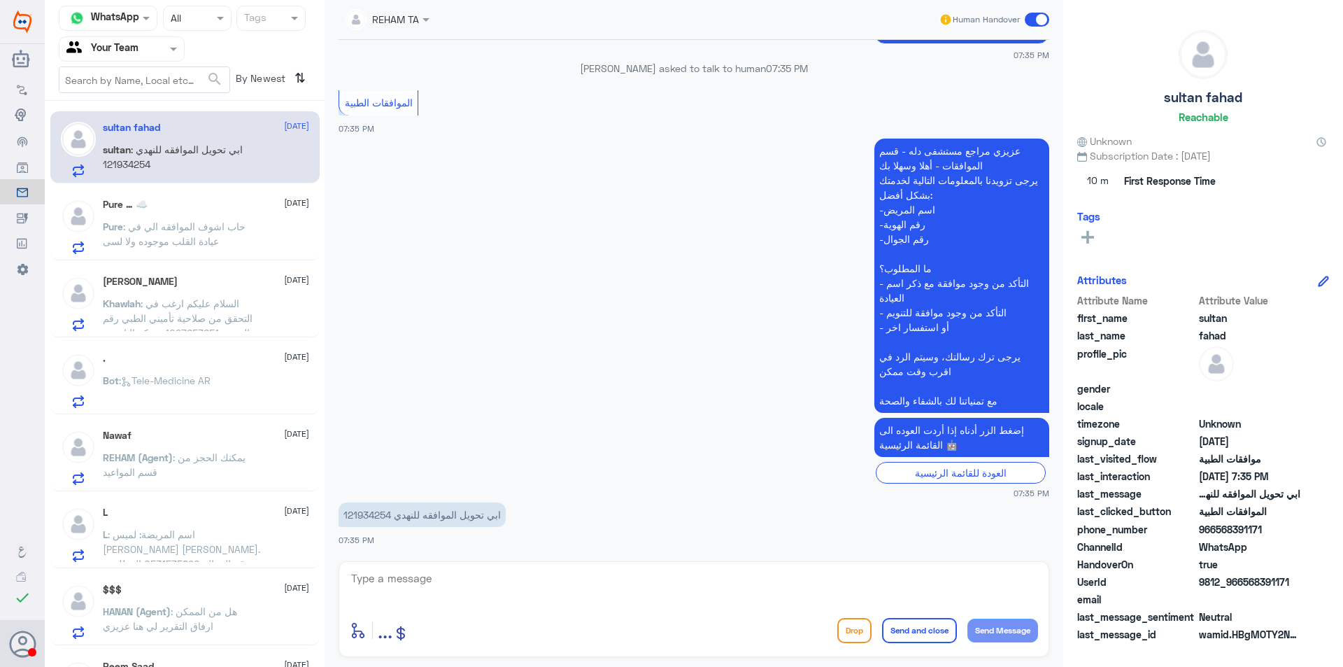
click at [368, 509] on p "ابي تحويل الموافقه للنهدي 121934254" at bounding box center [422, 514] width 167 height 24
copy p "121934254"
click at [175, 226] on span ": حاب اشوف الموافقه الي في عيادة القلب موجوده ولا لسى" at bounding box center [174, 233] width 143 height 27
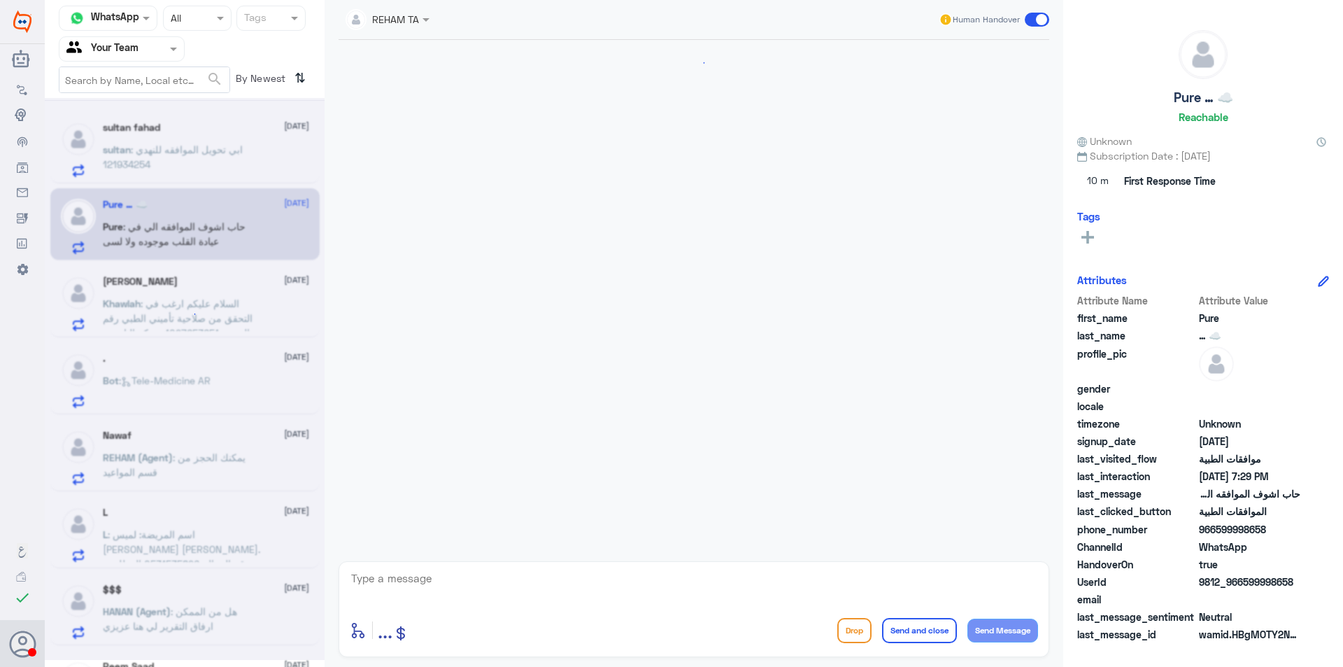
scroll to position [297, 0]
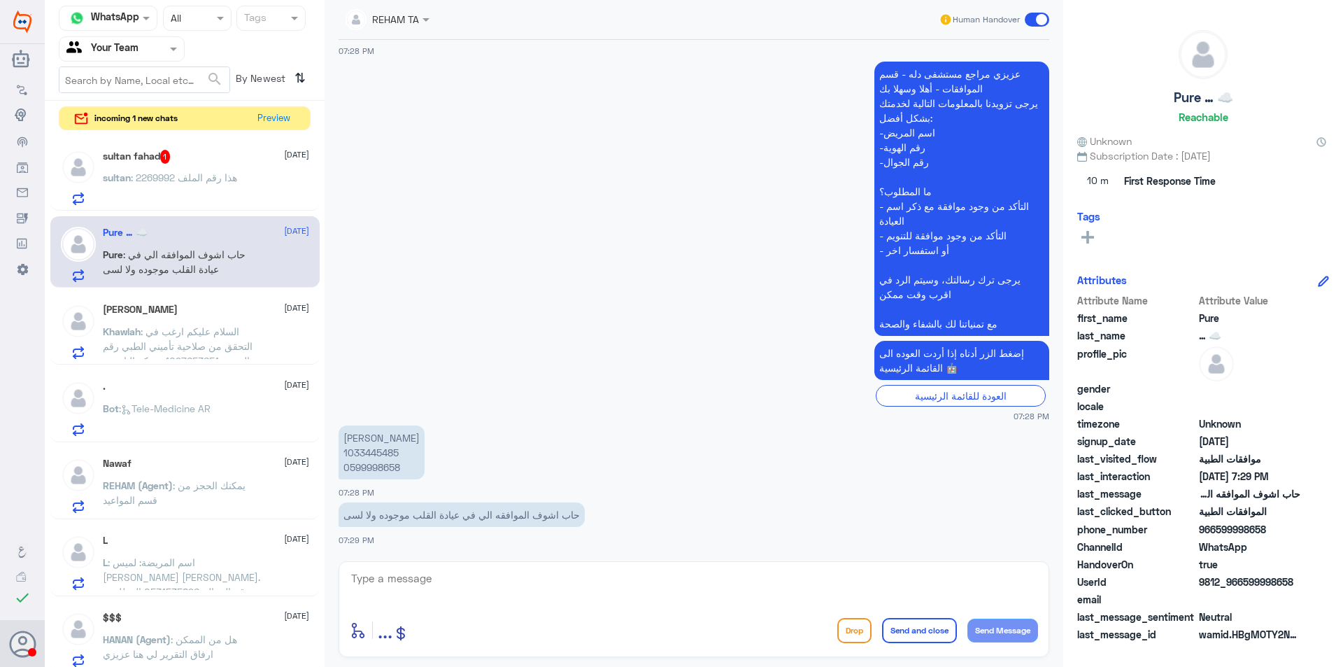
click at [237, 167] on div "sultan fahad 1 [DATE] sultan : 2269992 هذا رقم الملف" at bounding box center [206, 177] width 206 height 55
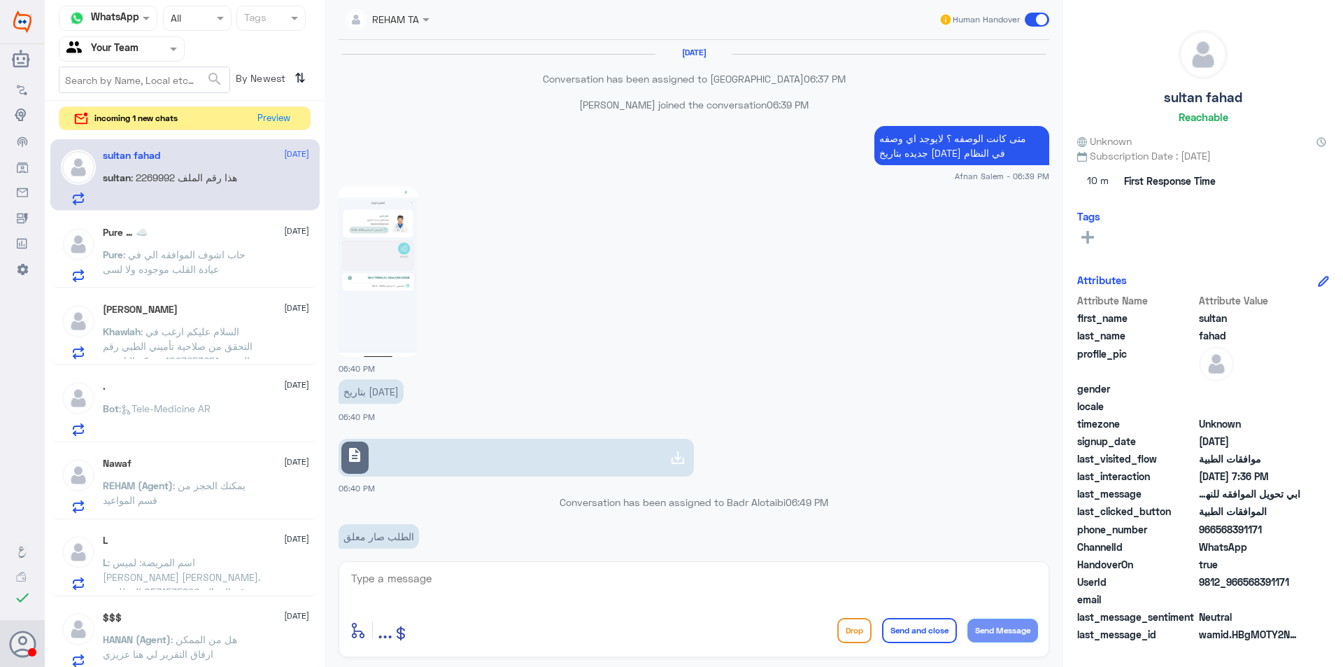
scroll to position [1053, 0]
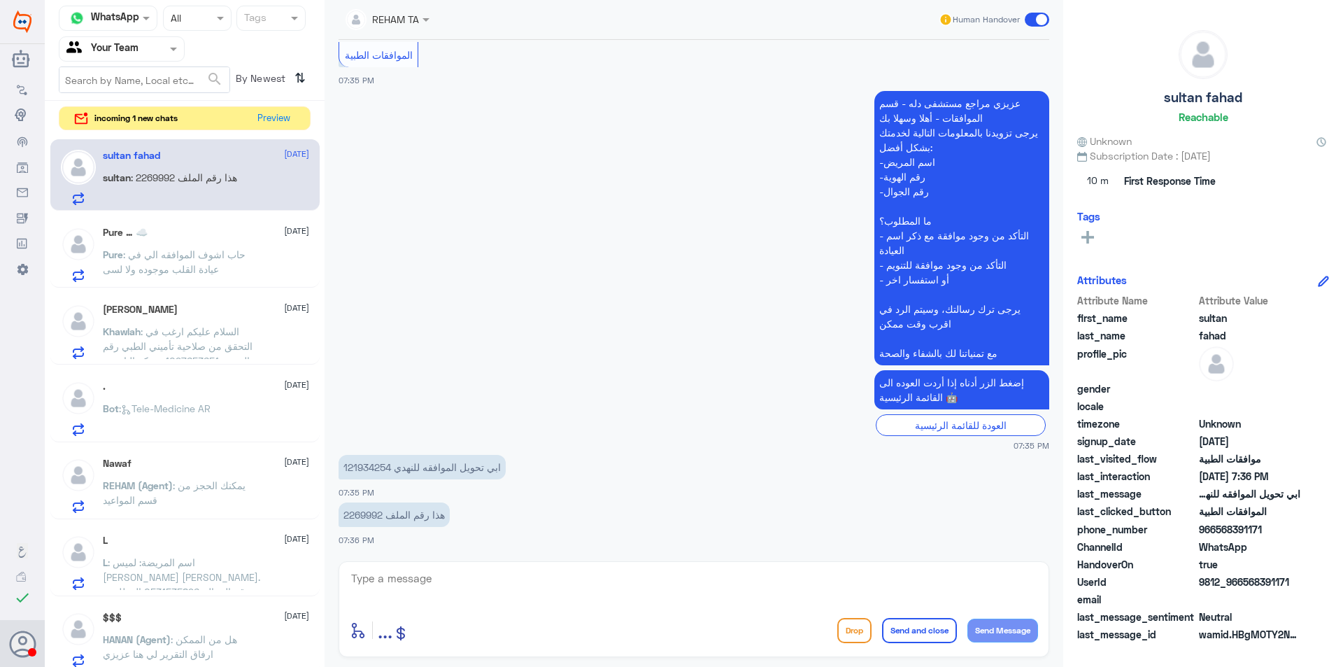
click at [379, 467] on p "ابي تحويل الموافقه للنهدي 121934254" at bounding box center [422, 467] width 167 height 24
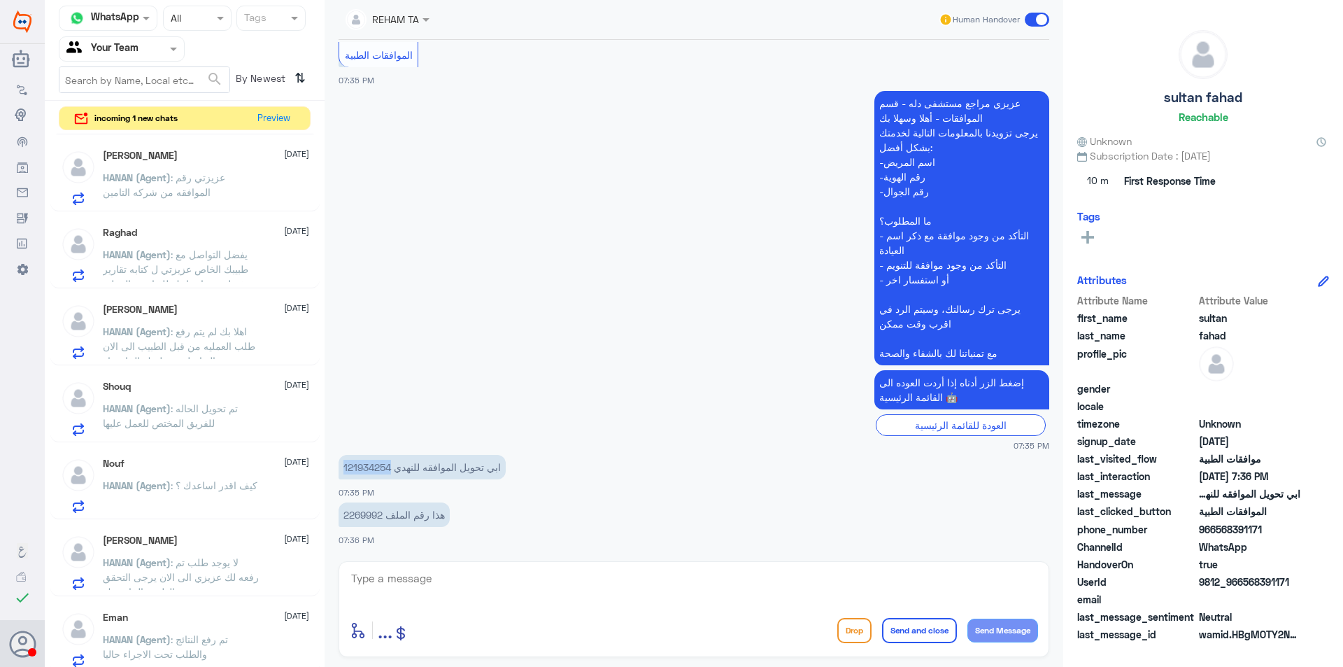
scroll to position [1007, 0]
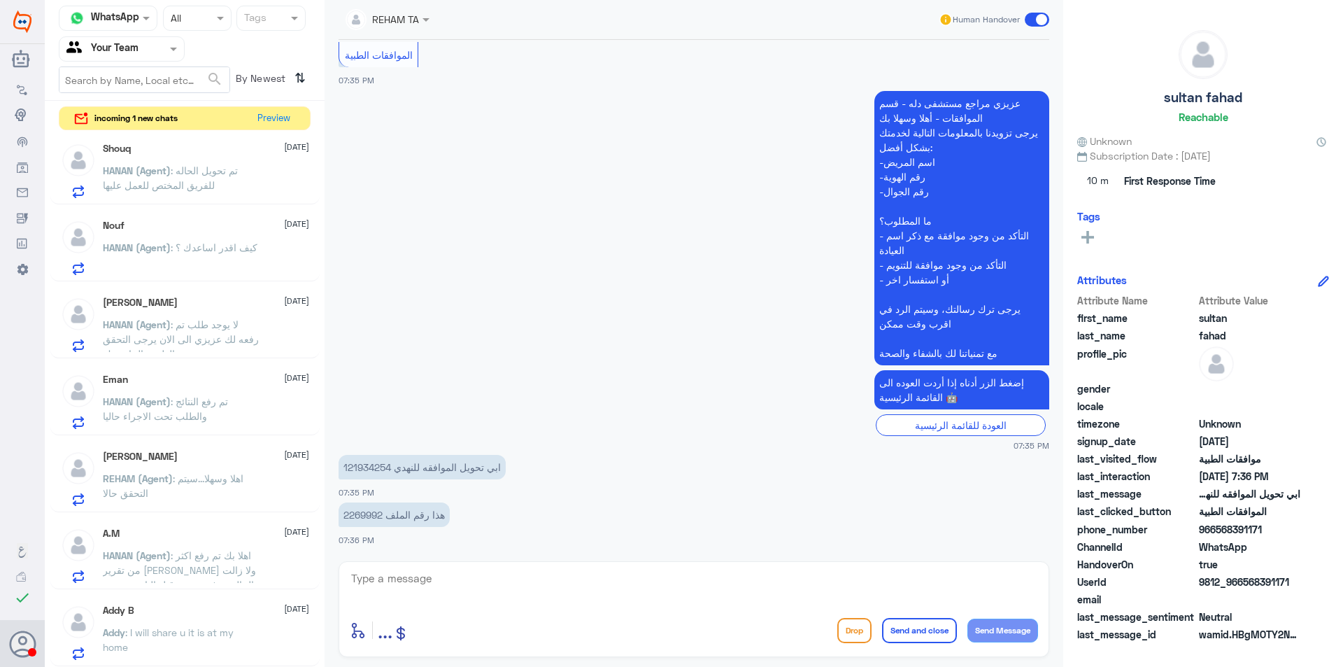
click at [161, 42] on div at bounding box center [121, 49] width 125 height 16
click at [218, 22] on span at bounding box center [221, 17] width 17 height 15
click at [213, 97] on div "Closed" at bounding box center [197, 103] width 69 height 26
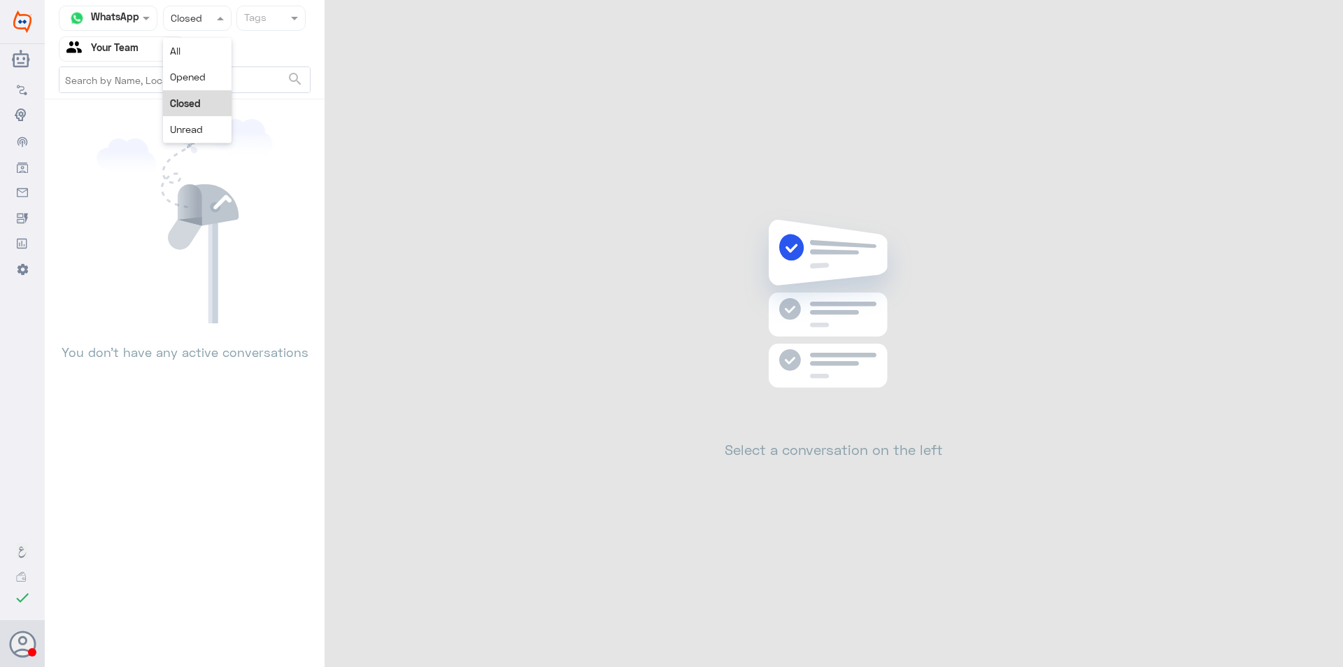
click at [194, 17] on input "text" at bounding box center [184, 18] width 26 height 16
click at [199, 55] on div "All" at bounding box center [197, 51] width 69 height 26
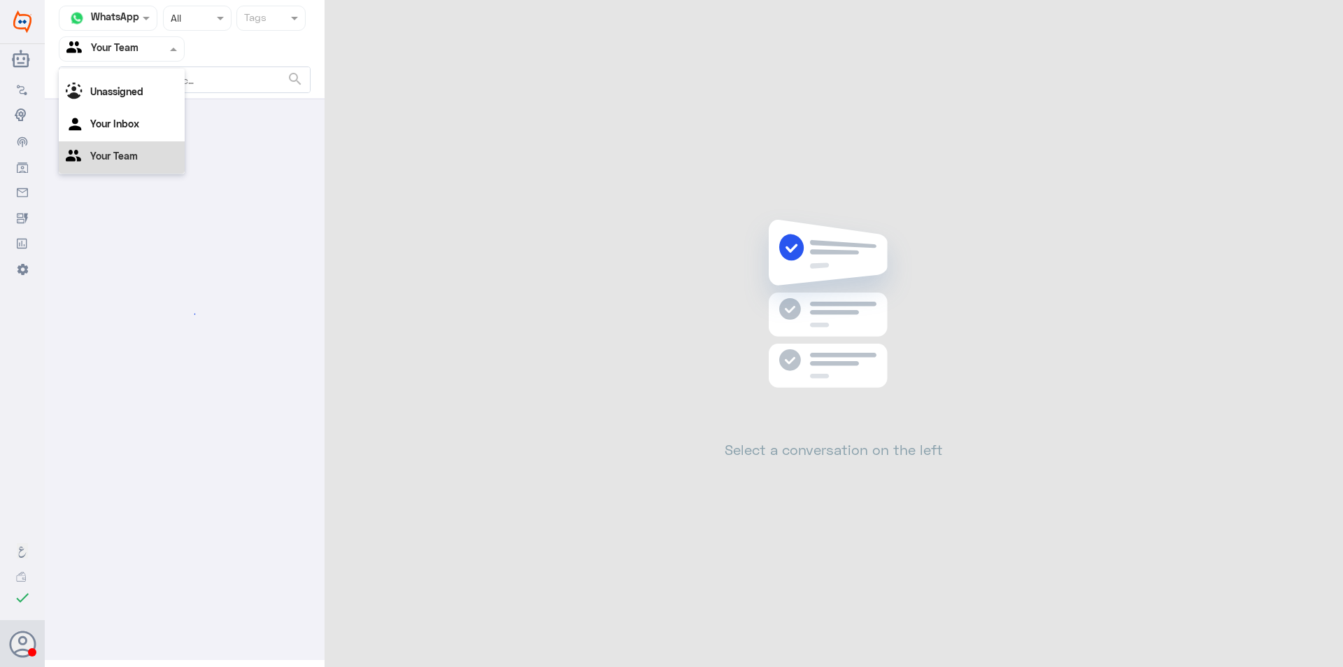
click at [145, 46] on div at bounding box center [121, 49] width 125 height 16
click at [157, 85] on div "Unassigned" at bounding box center [122, 93] width 126 height 32
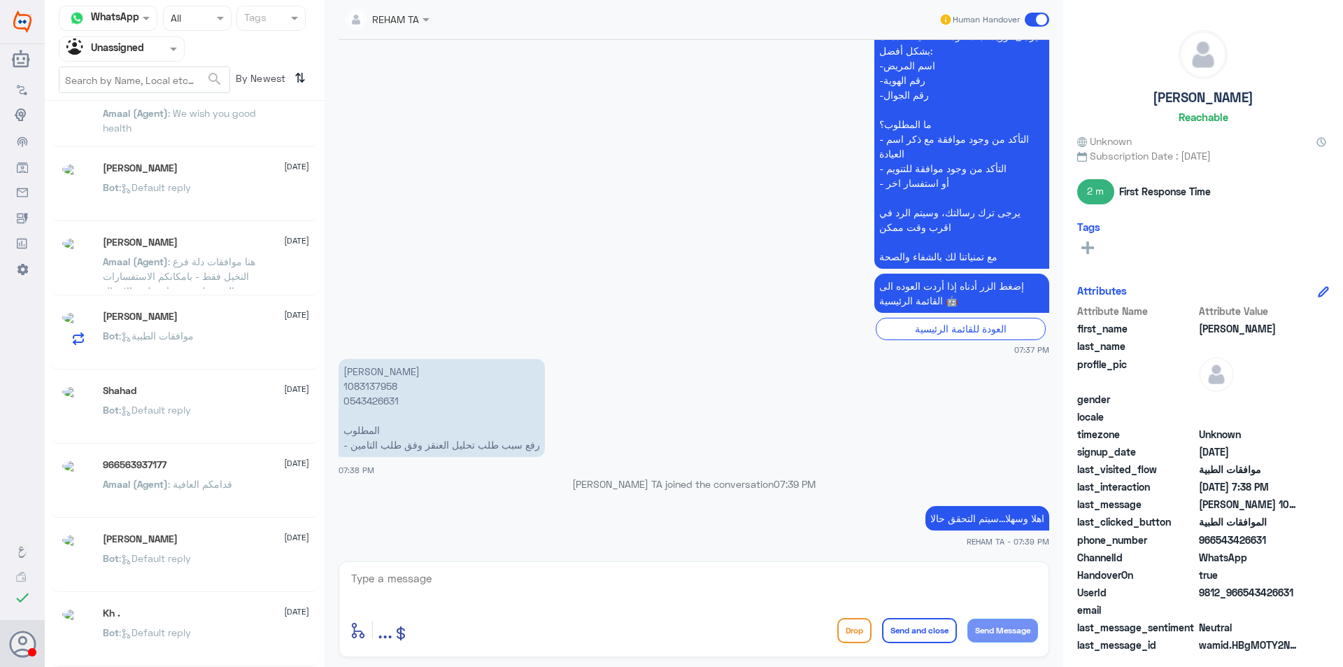
scroll to position [7, 0]
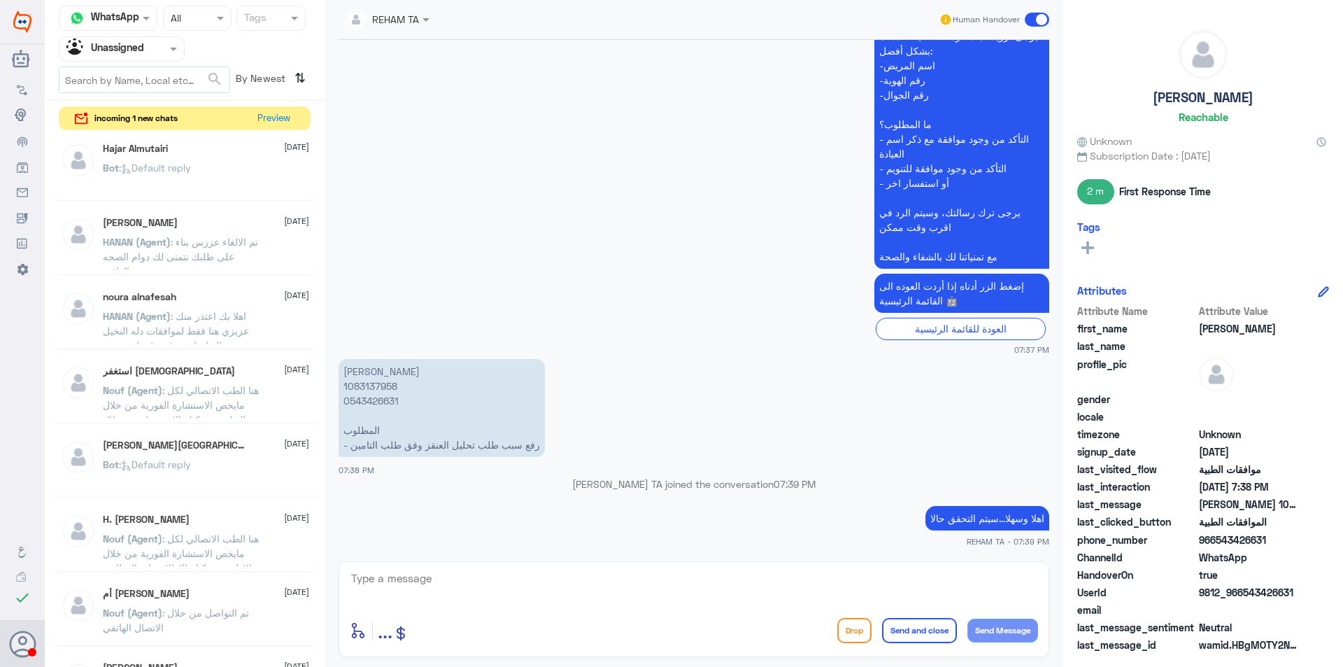
click at [216, 453] on div "[PERSON_NAME] [DATE] Bot : Default reply" at bounding box center [206, 465] width 206 height 52
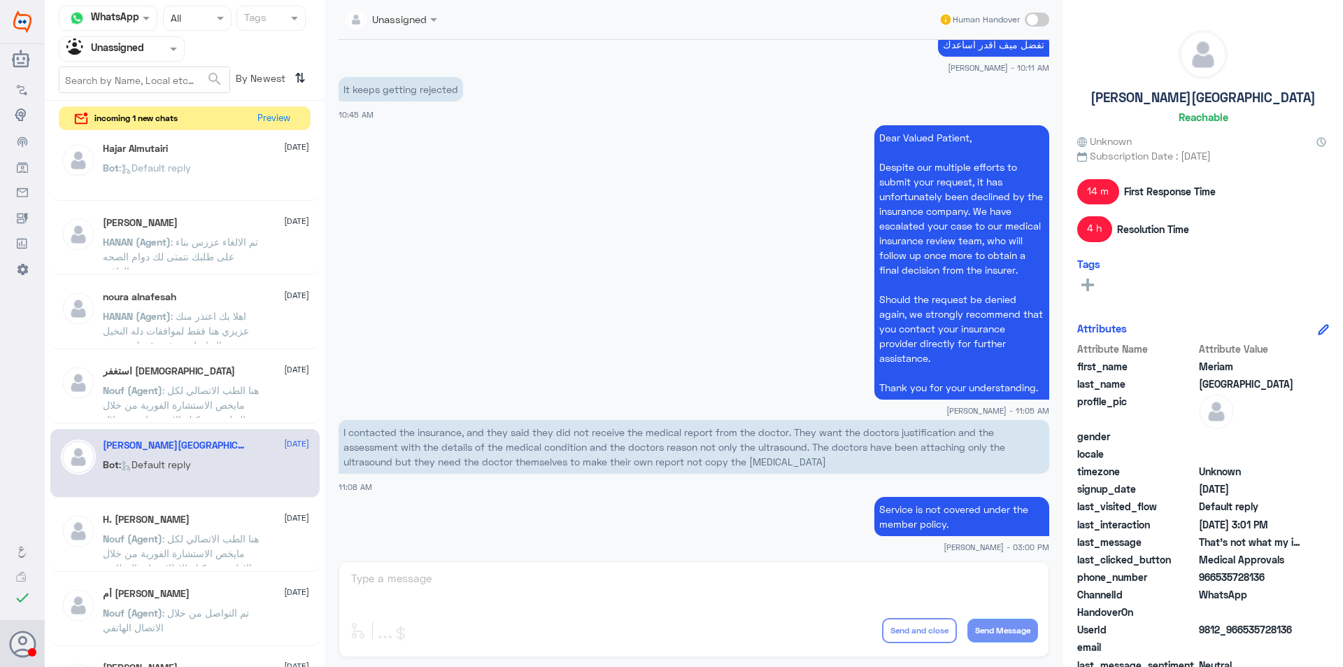
scroll to position [785, 0]
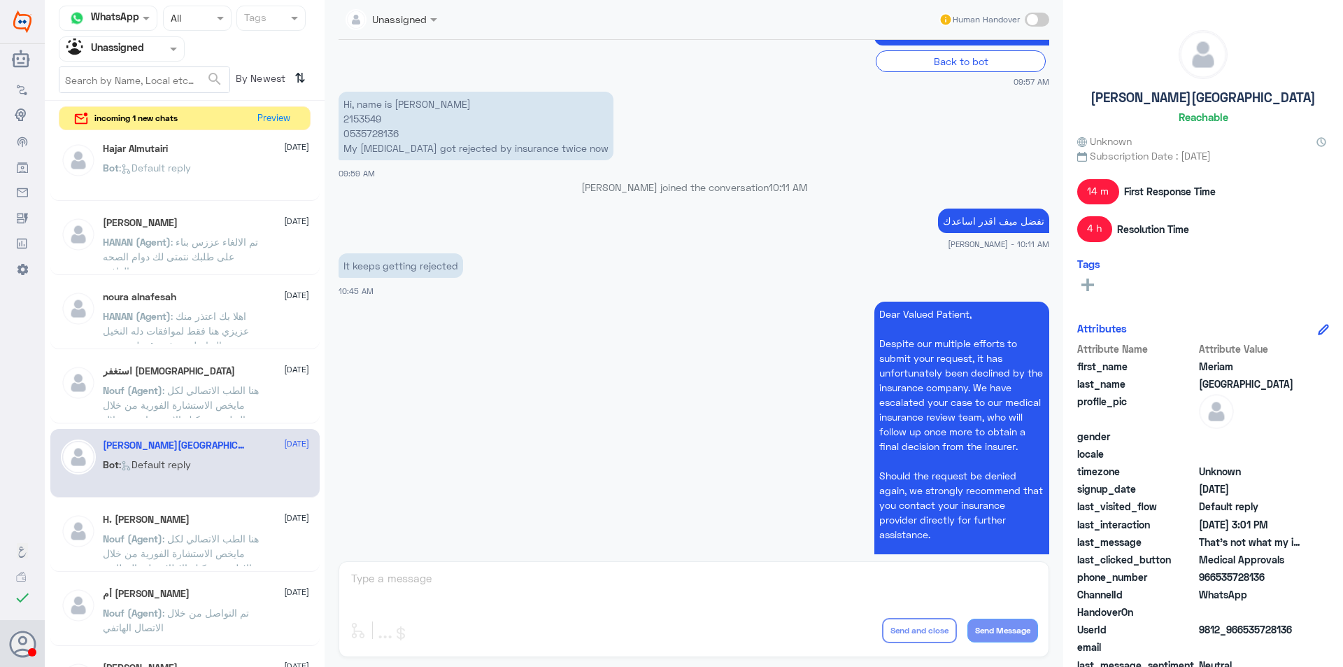
click at [362, 113] on p "Hi, name is [PERSON_NAME] 2153549 0535728136 My [MEDICAL_DATA] got rejected by …" at bounding box center [476, 126] width 275 height 69
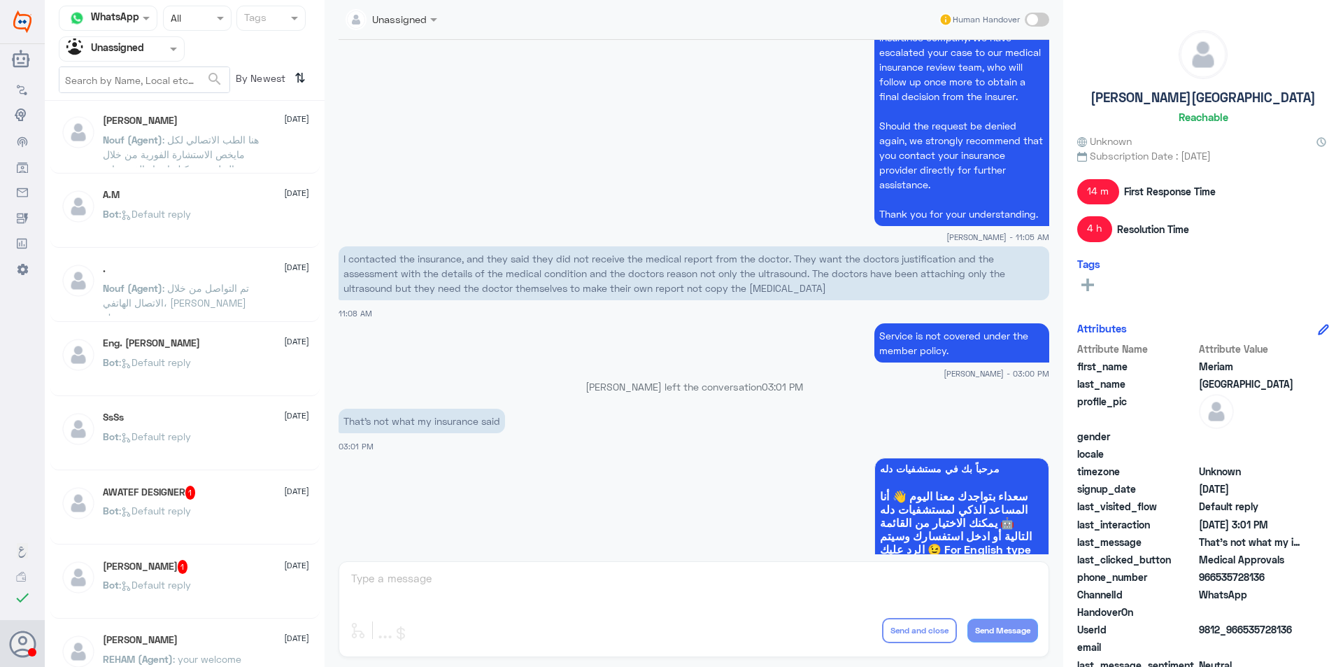
scroll to position [0, 0]
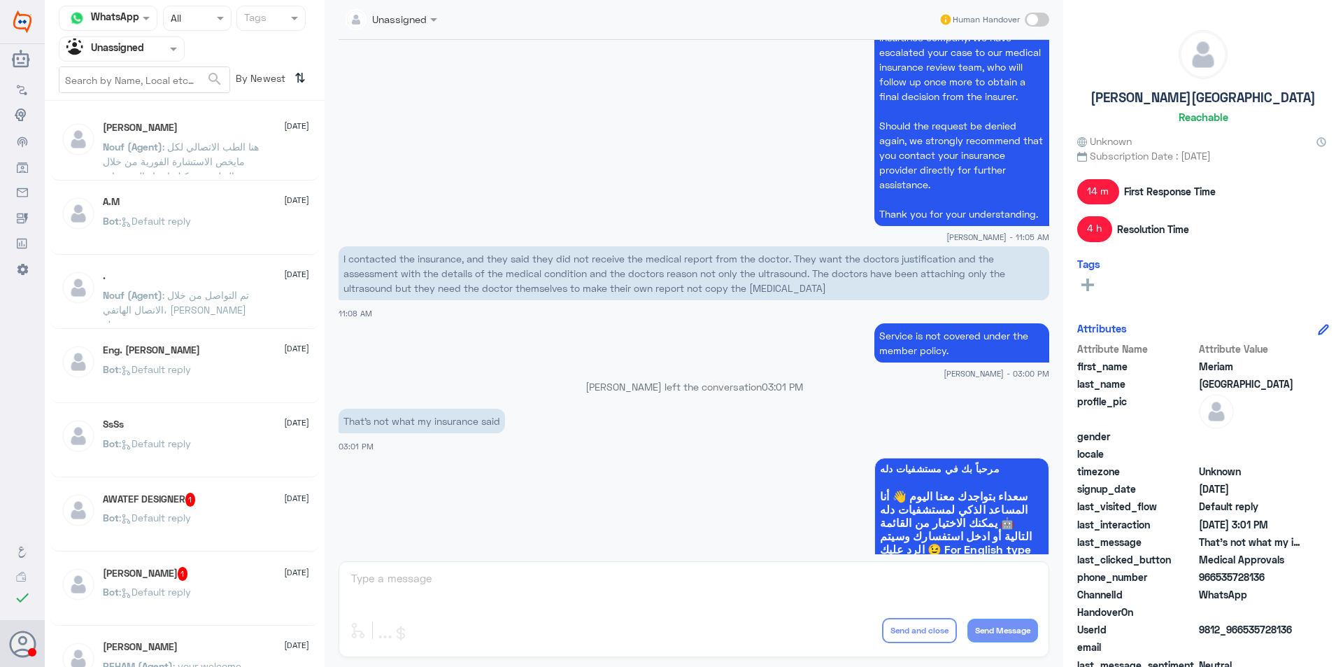
click at [252, 161] on p "Nouf (Agent) : هنا الطب الاتصالي لكل مايخص الاستشارة الفورية من خلال التطبيق، ي…" at bounding box center [181, 156] width 157 height 35
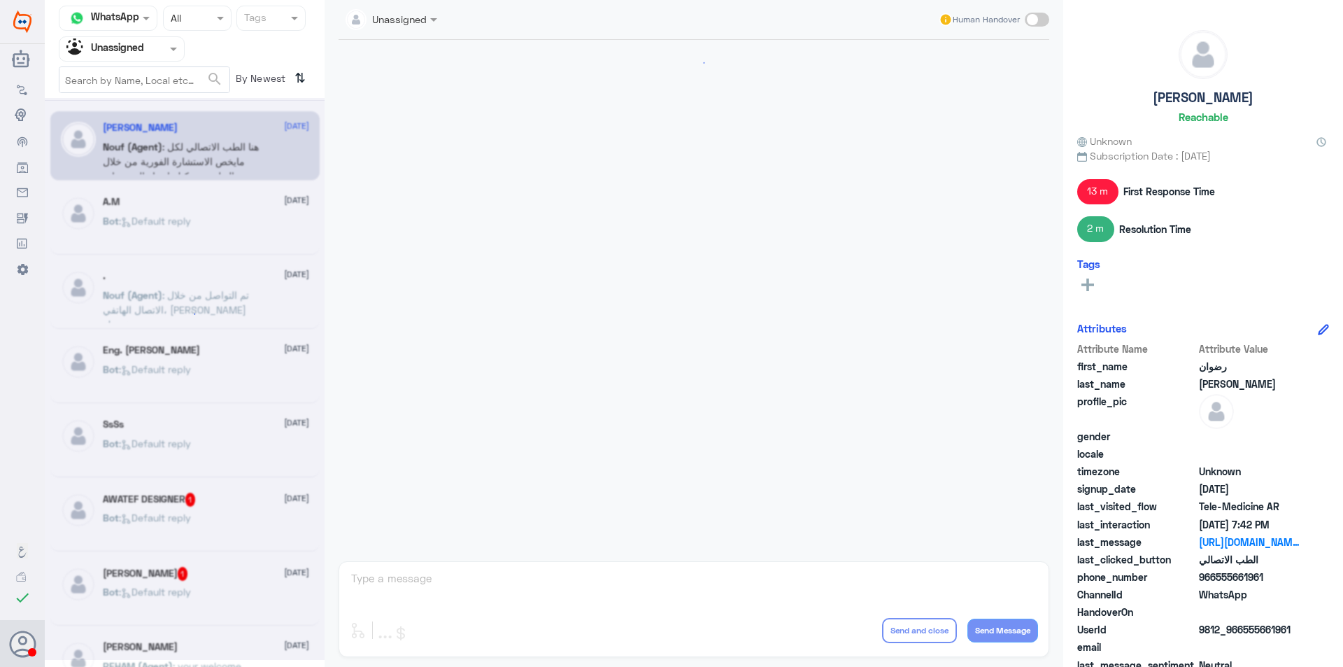
scroll to position [607, 0]
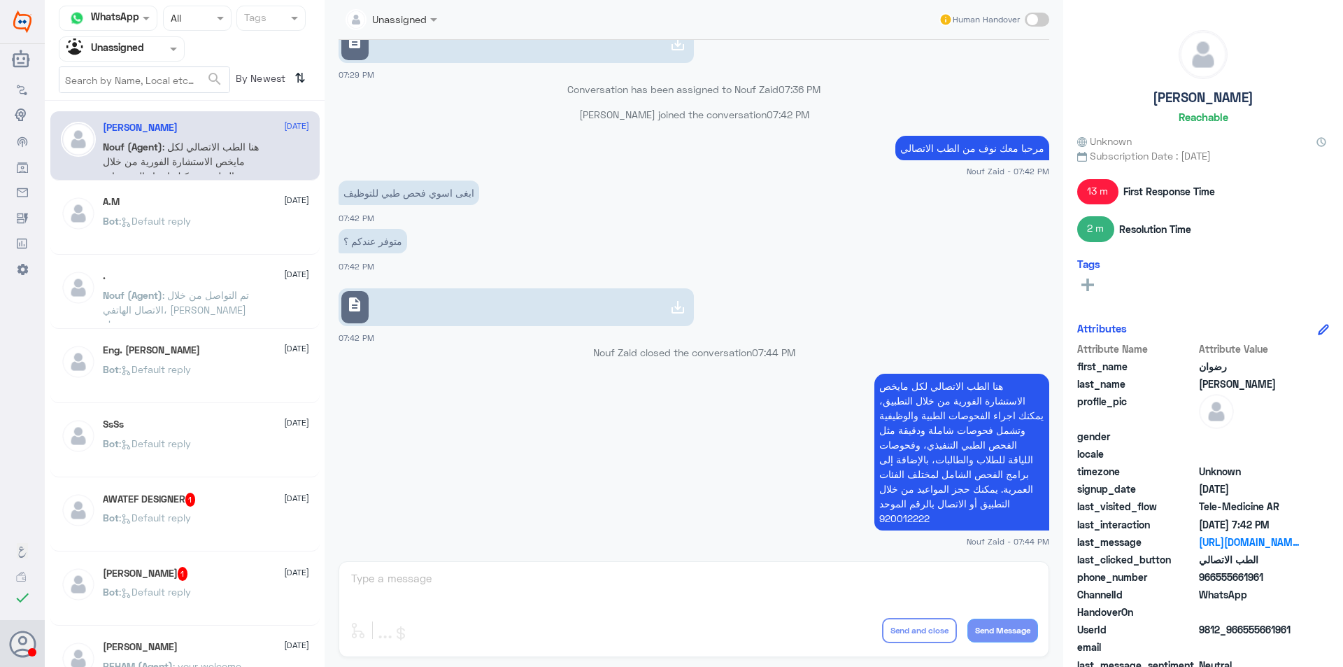
click at [136, 50] on input "text" at bounding box center [104, 49] width 77 height 16
click at [162, 150] on div "Your Team" at bounding box center [122, 157] width 126 height 32
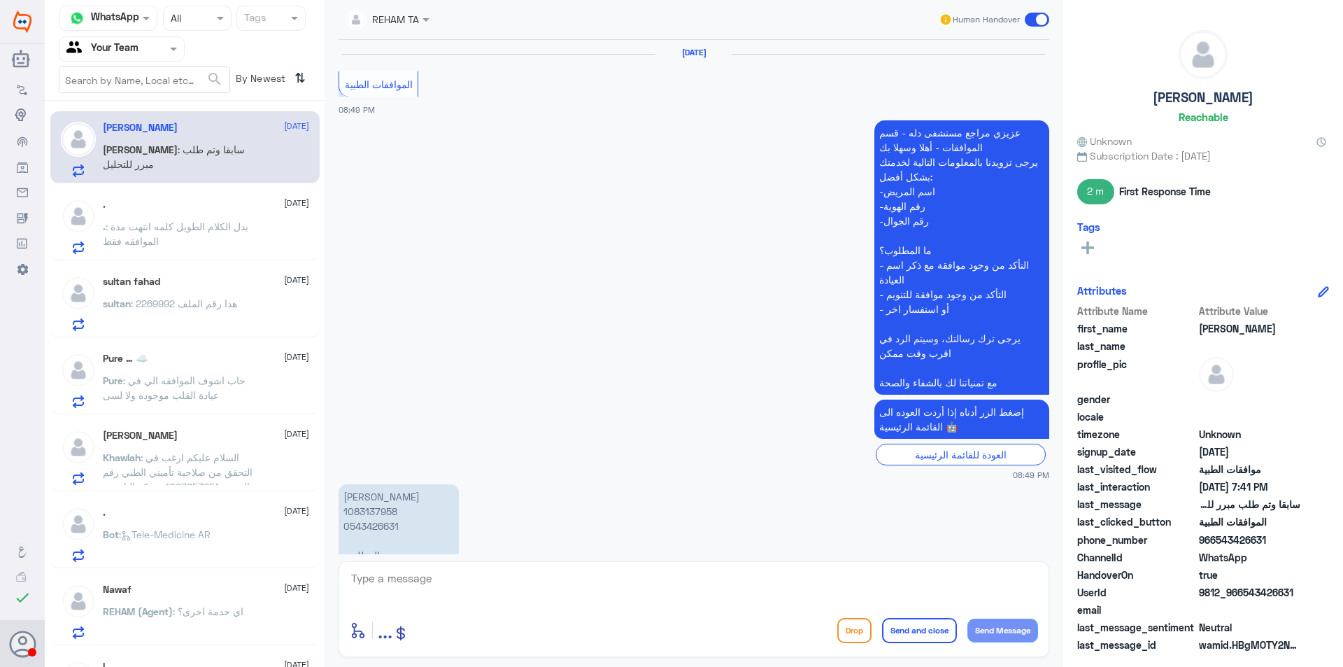
scroll to position [1429, 0]
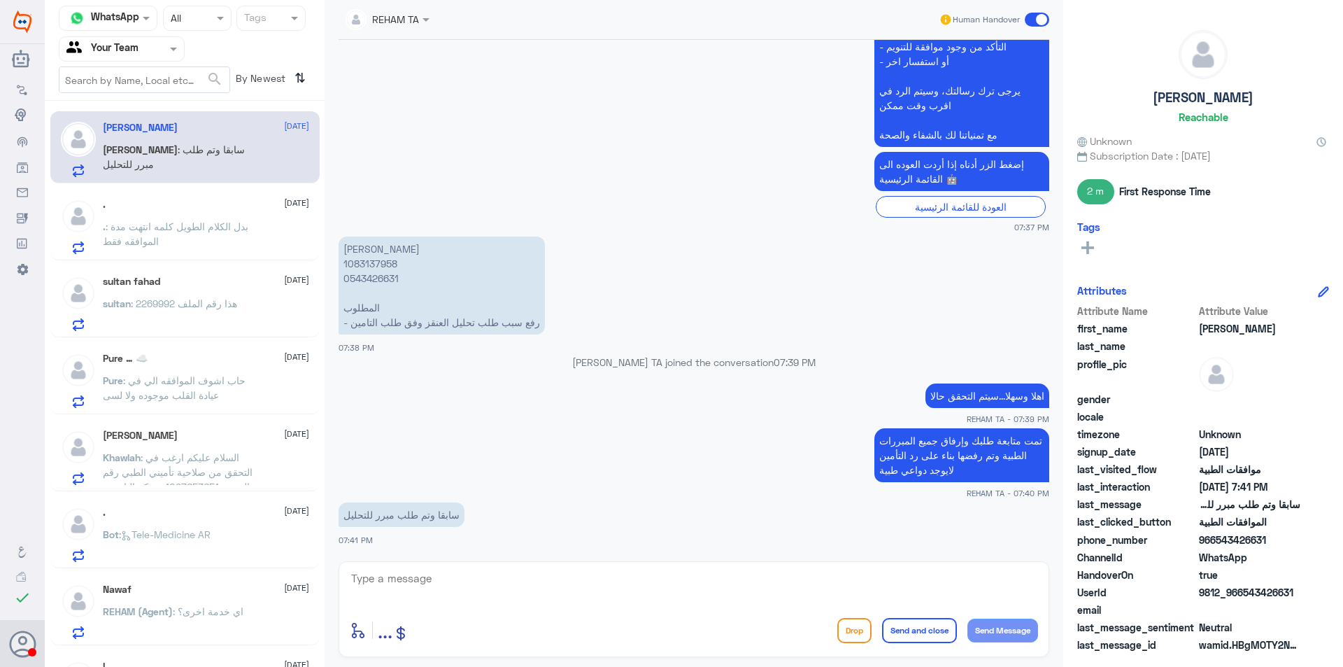
click at [163, 255] on div ". [DATE] . : بدل الكلام الطويل كلمه انتهت مدة الموافقه فقط" at bounding box center [184, 224] width 269 height 72
click at [173, 246] on p ". : بدل الكلام الطويل كلمه انتهت مدة الموافقه فقط" at bounding box center [181, 236] width 157 height 35
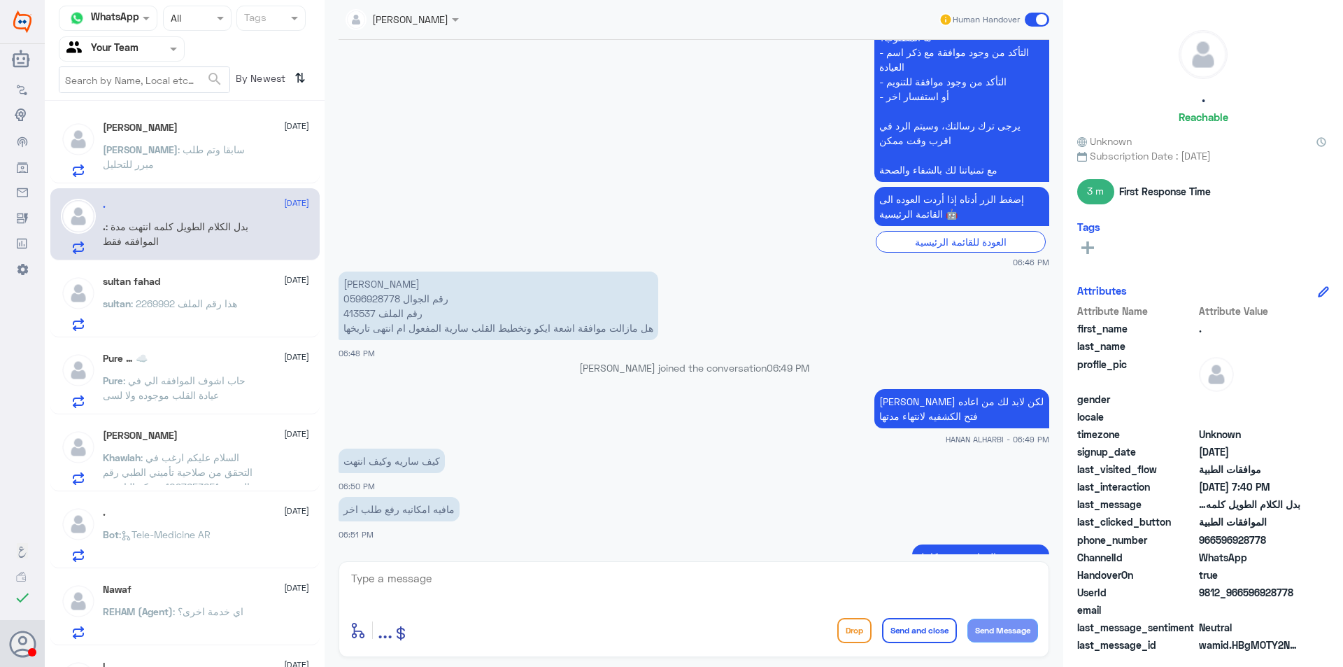
scroll to position [1093, 0]
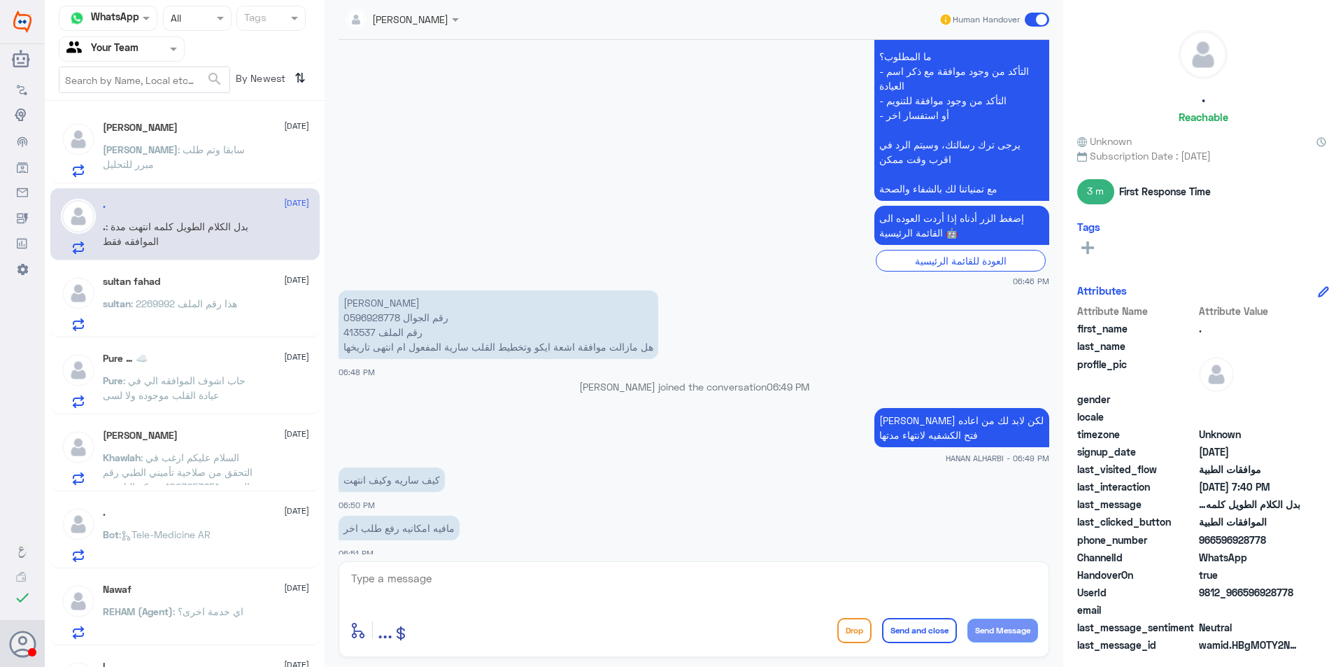
click at [346, 332] on p "[PERSON_NAME] رقم الجوال 0596928778 رقم الملف 413537 هل مازالت موافقة اشعة ايكو…" at bounding box center [499, 324] width 320 height 69
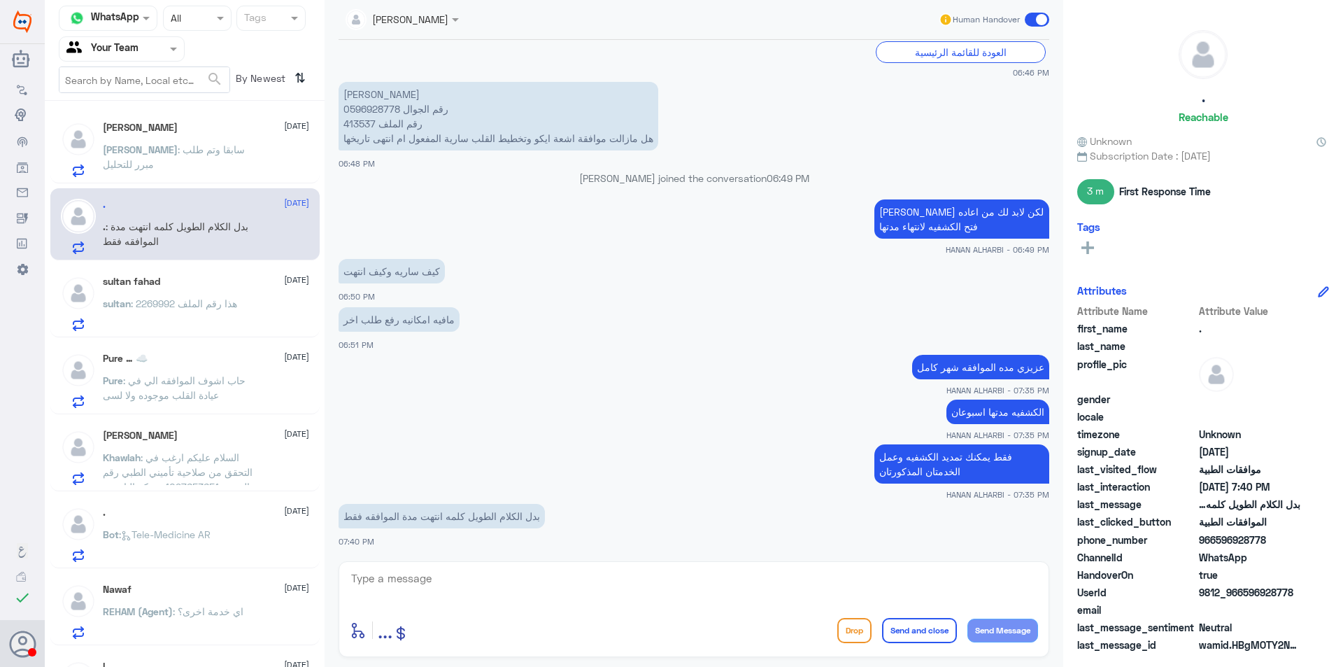
scroll to position [1302, 0]
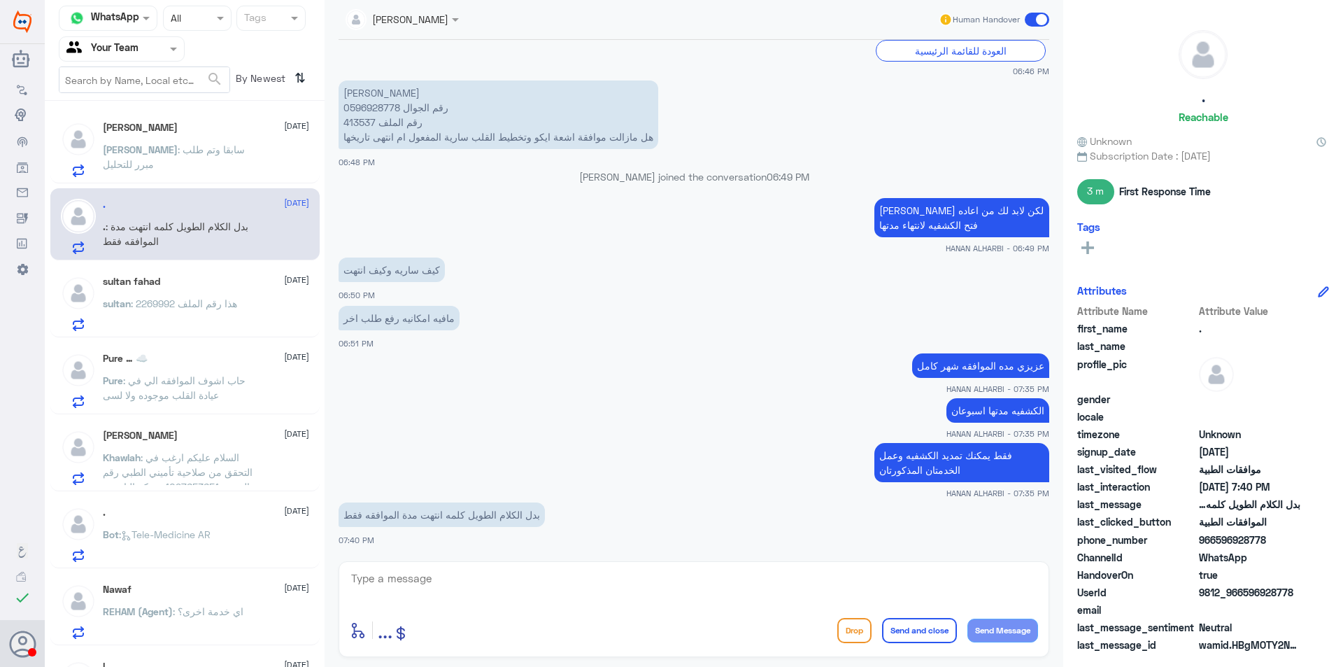
click at [482, 578] on textarea at bounding box center [694, 586] width 688 height 34
type textarea "الموافقه مدتها شهر عزيزي ماانتهت من تاريخ"
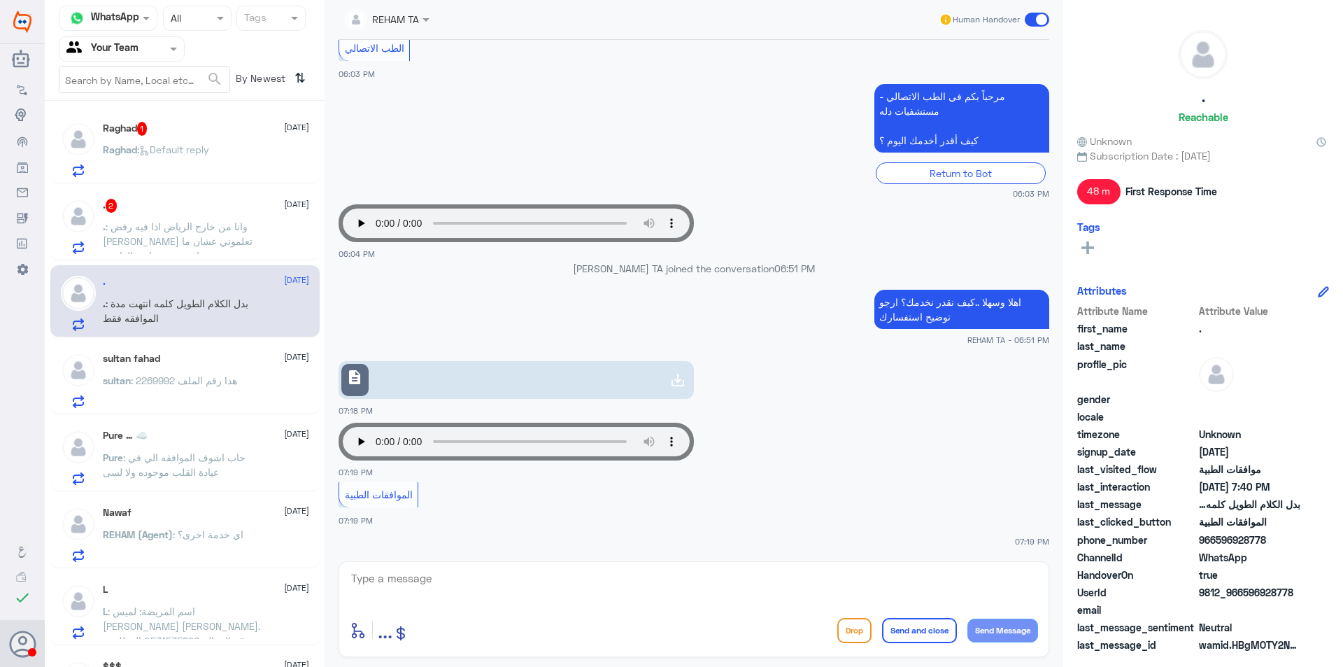
scroll to position [711, 0]
click at [195, 116] on div "Raghad 1 [DATE] Raghad : Default reply" at bounding box center [184, 147] width 269 height 72
click at [170, 153] on span ": Default reply" at bounding box center [173, 149] width 72 height 12
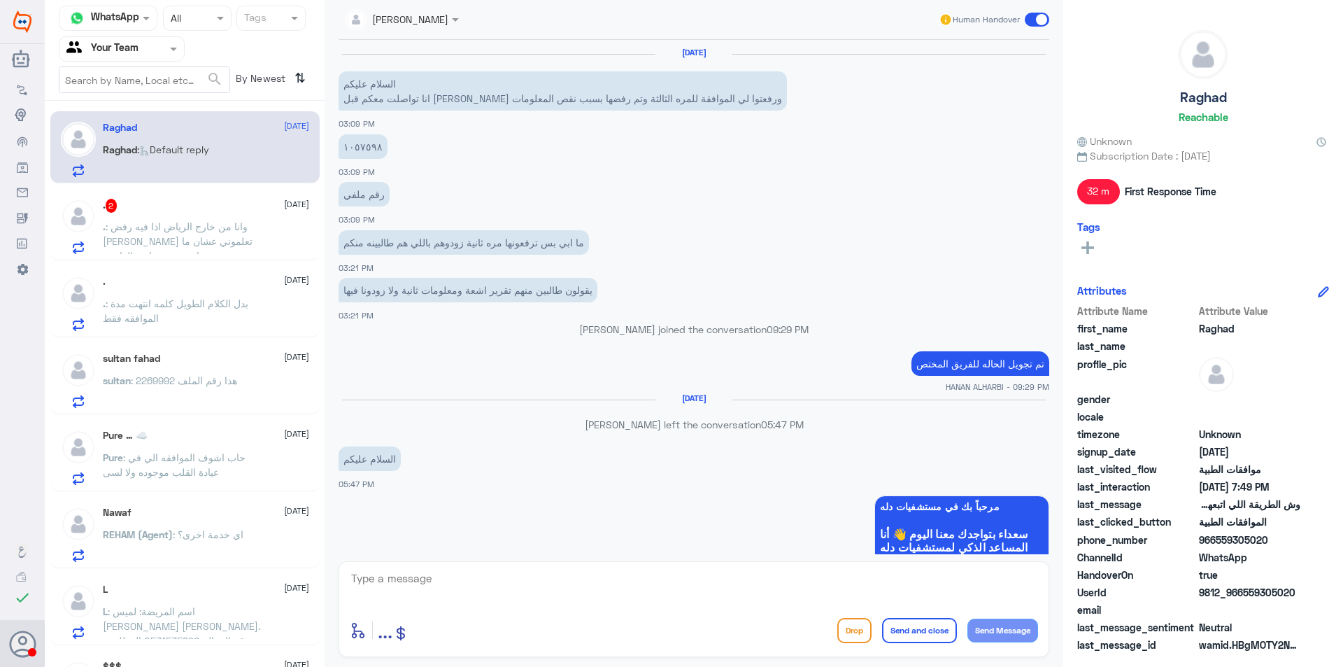
scroll to position [907, 0]
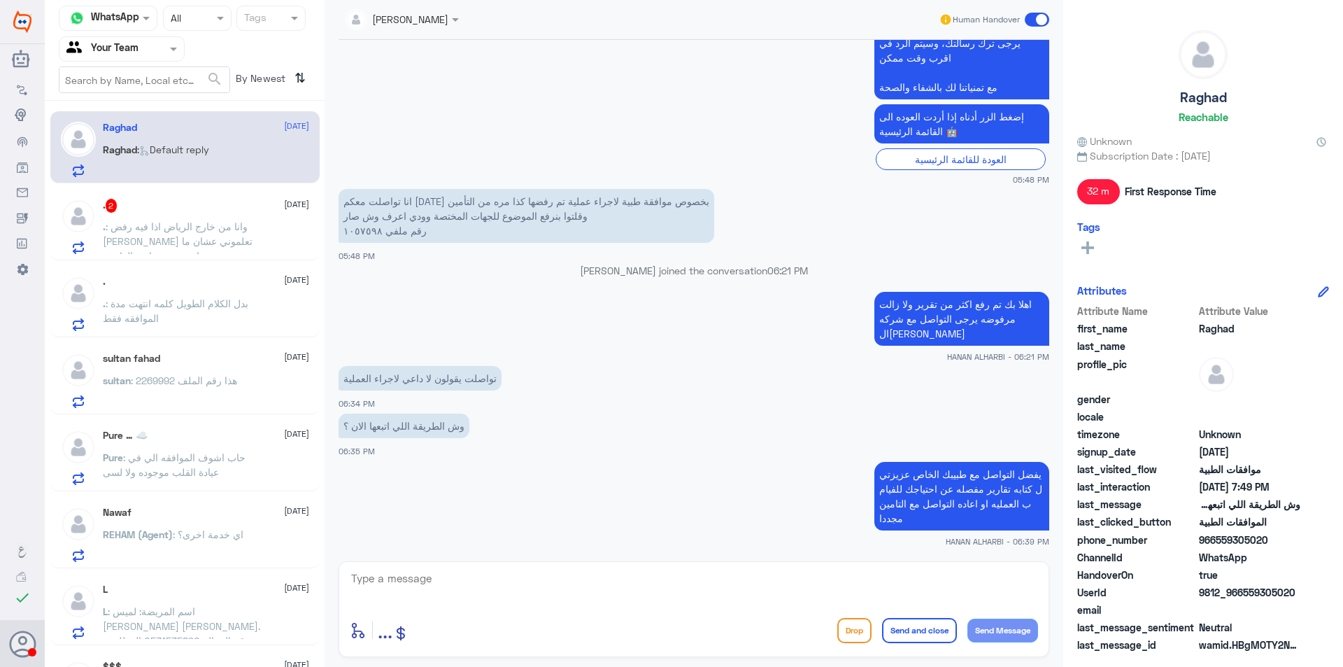
click at [367, 227] on p "انا تواصلت معكم [DATE] بخصوص موافقة طبية لاجراء عملية تم رفضها كذا مره من التأم…" at bounding box center [527, 216] width 376 height 54
click at [229, 218] on div ". 2 [DATE] . : وانا من خارج الرياض اذا فيه رفض [PERSON_NAME] تعلموني عشان ما اض…" at bounding box center [206, 226] width 206 height 55
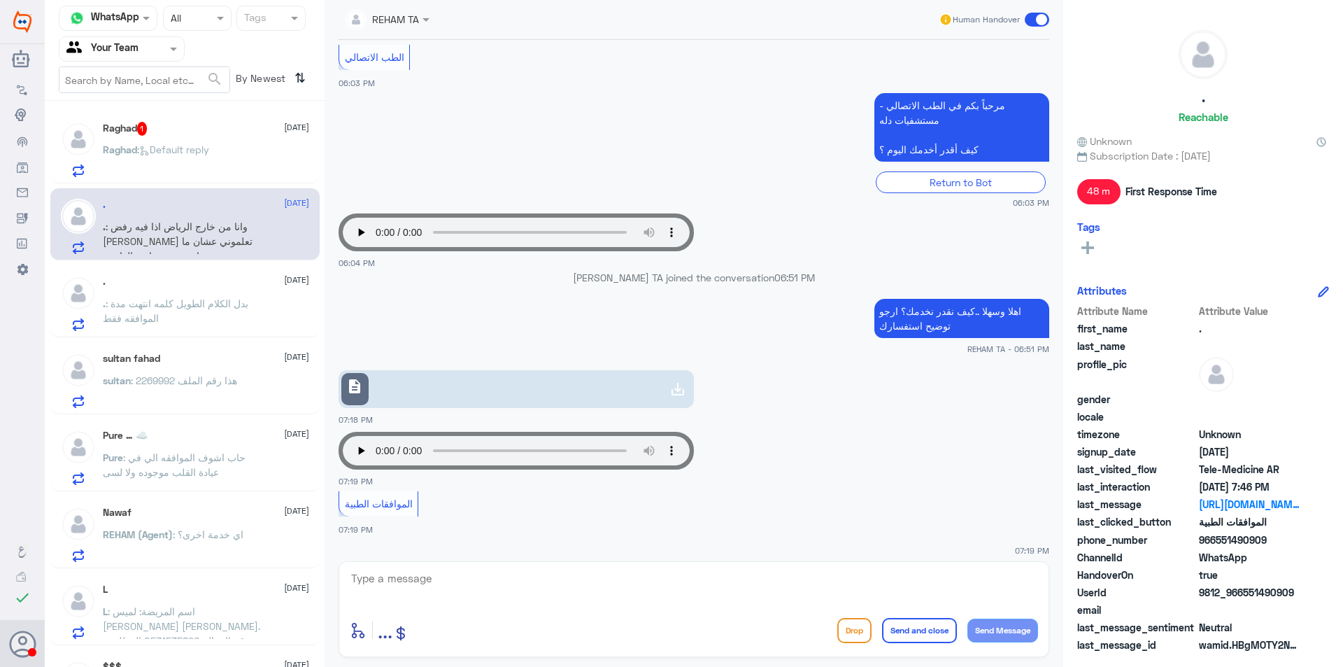
scroll to position [711, 0]
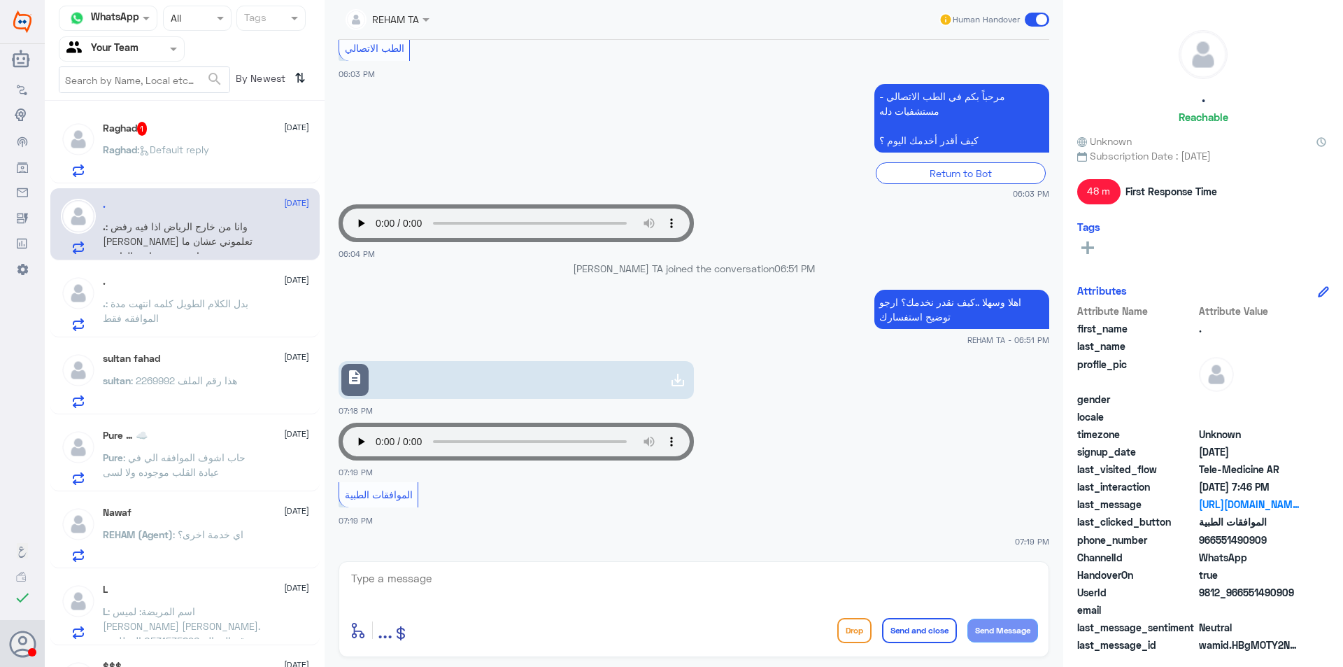
click at [240, 306] on span ": بدل الكلام الطويل كلمه انتهت مدة الموافقه فقط" at bounding box center [175, 310] width 145 height 27
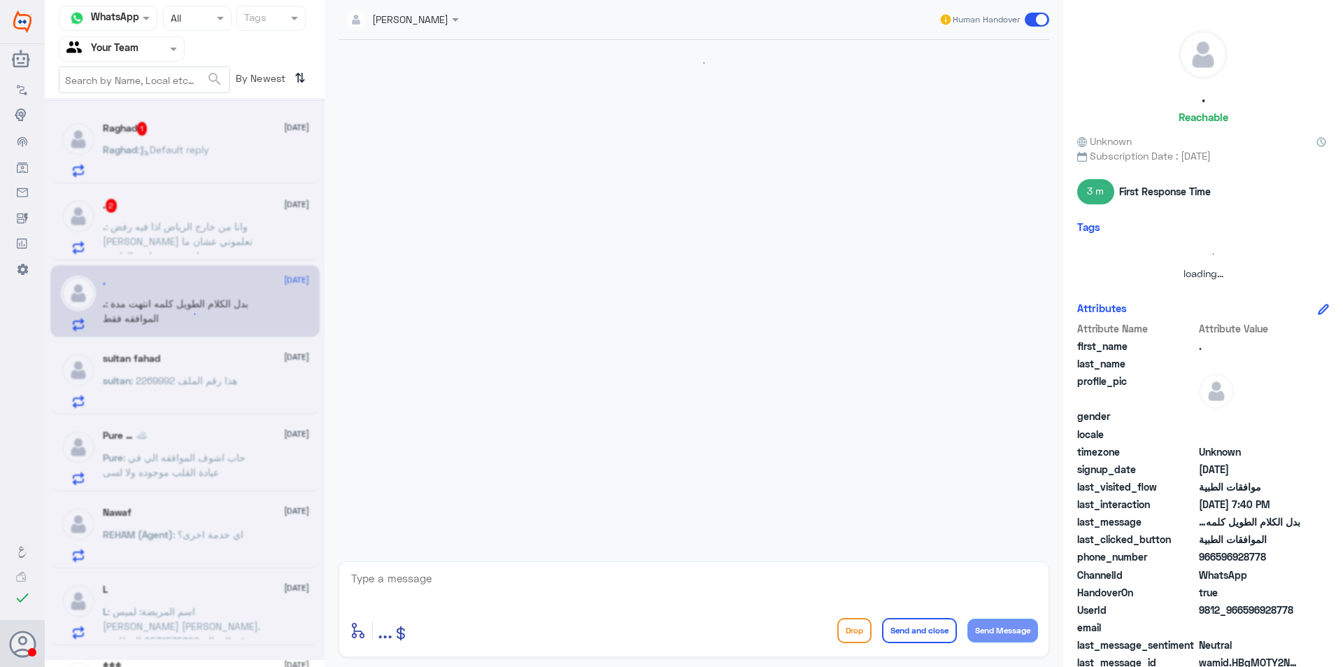
scroll to position [1302, 0]
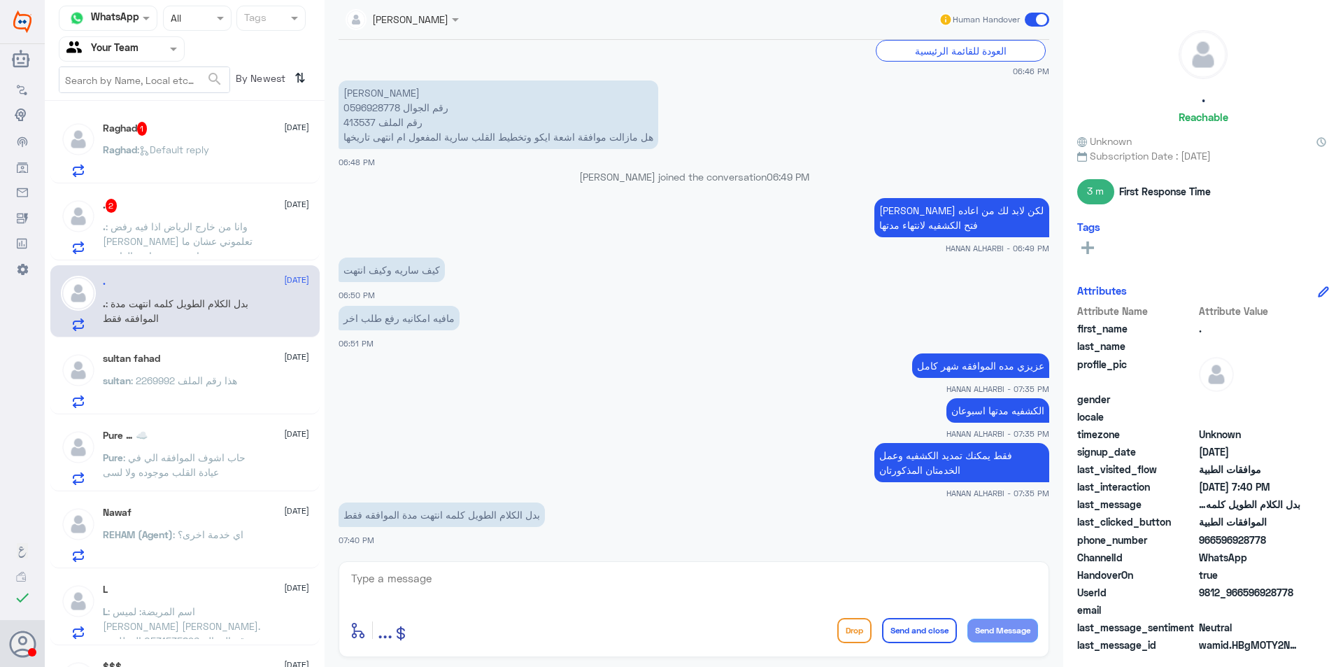
click at [210, 262] on div "Raghad 1 [DATE] Raghad : Default reply . 2 [DATE] . : وانا من خارج الرياض اذا ف…" at bounding box center [185, 388] width 280 height 565
click at [210, 245] on span ": وانا من خارج الرياض اذا فيه رفض [PERSON_NAME] تعلموني عشان ما اضرب مشوار ع ال…" at bounding box center [178, 240] width 150 height 41
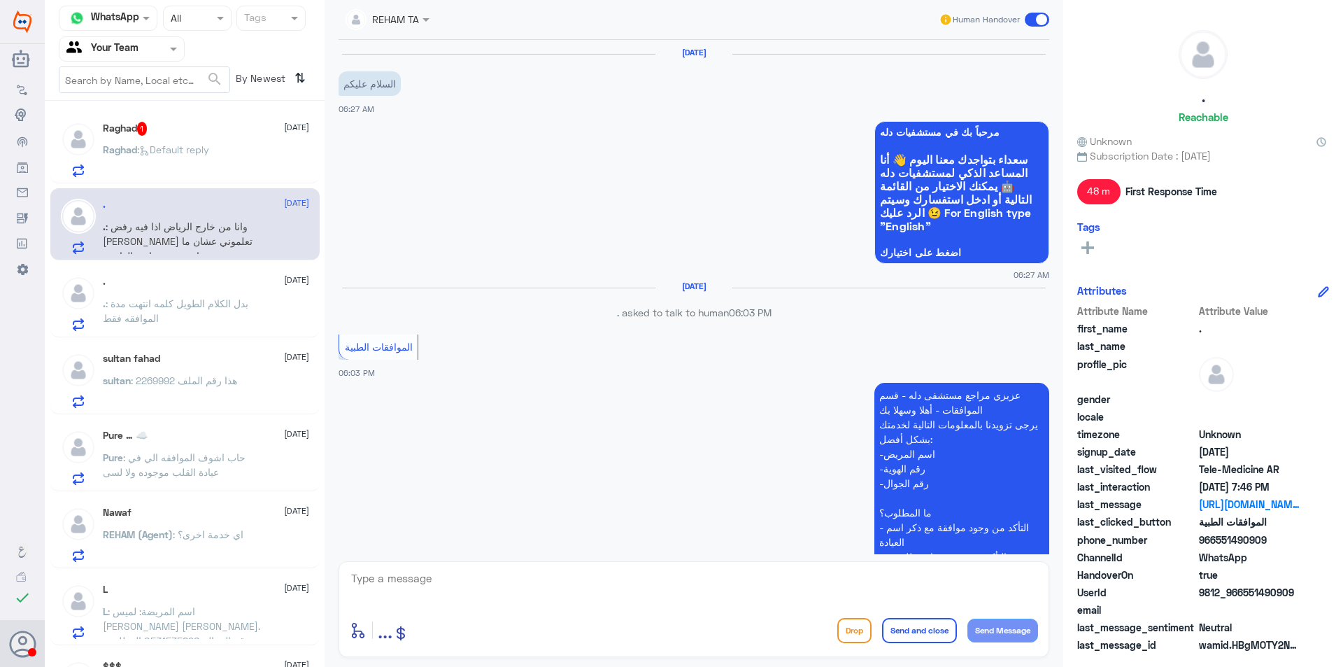
click at [118, 44] on input "text" at bounding box center [104, 49] width 77 height 16
click at [139, 115] on div "Your Inbox" at bounding box center [122, 125] width 126 height 32
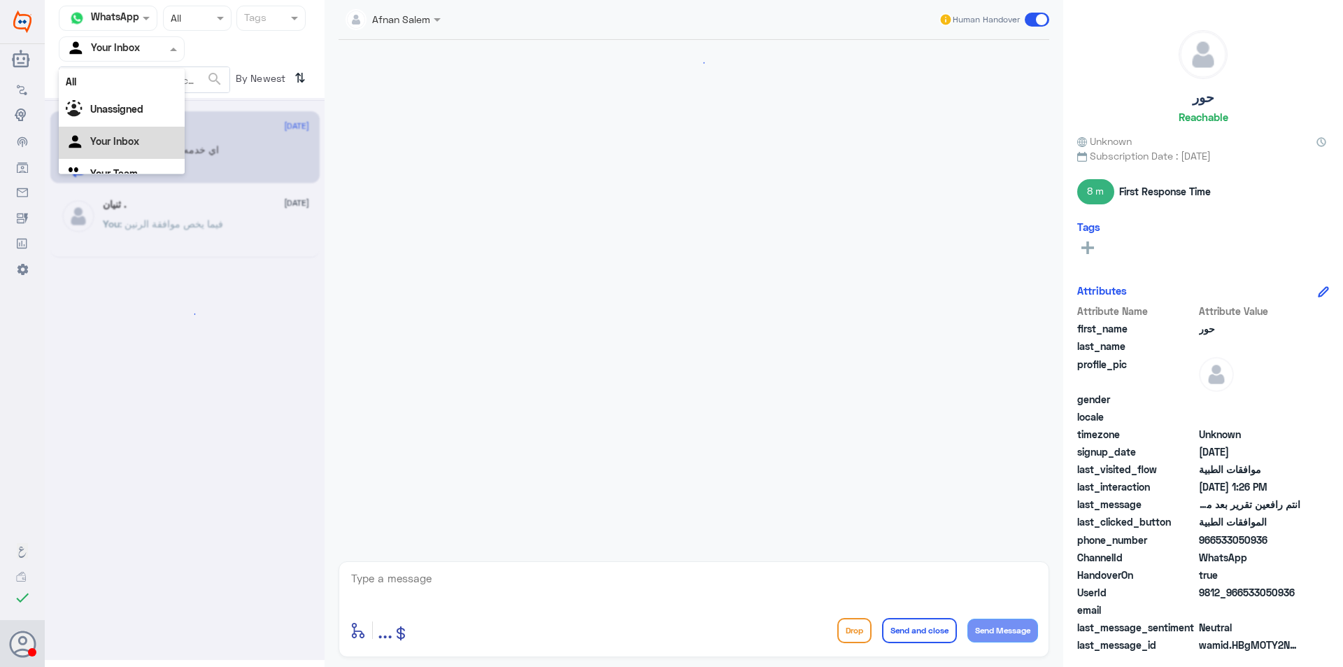
click at [149, 50] on div at bounding box center [121, 49] width 125 height 16
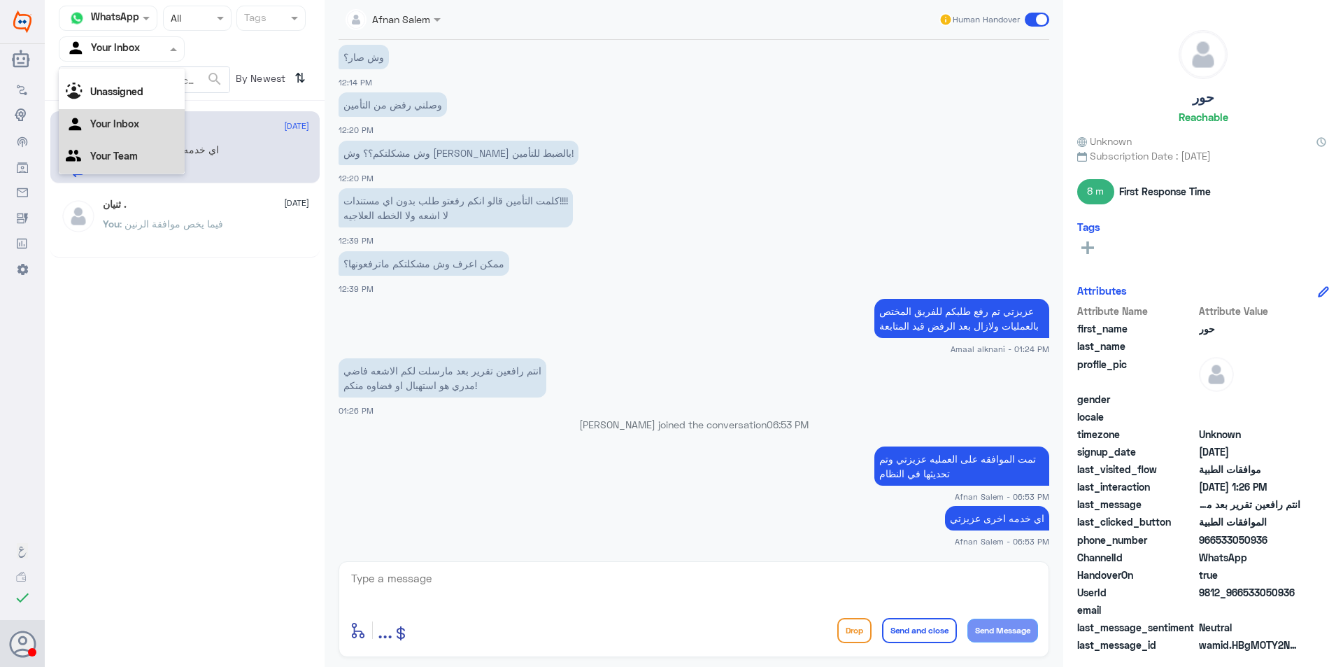
click at [143, 162] on div "Your Team" at bounding box center [122, 157] width 126 height 32
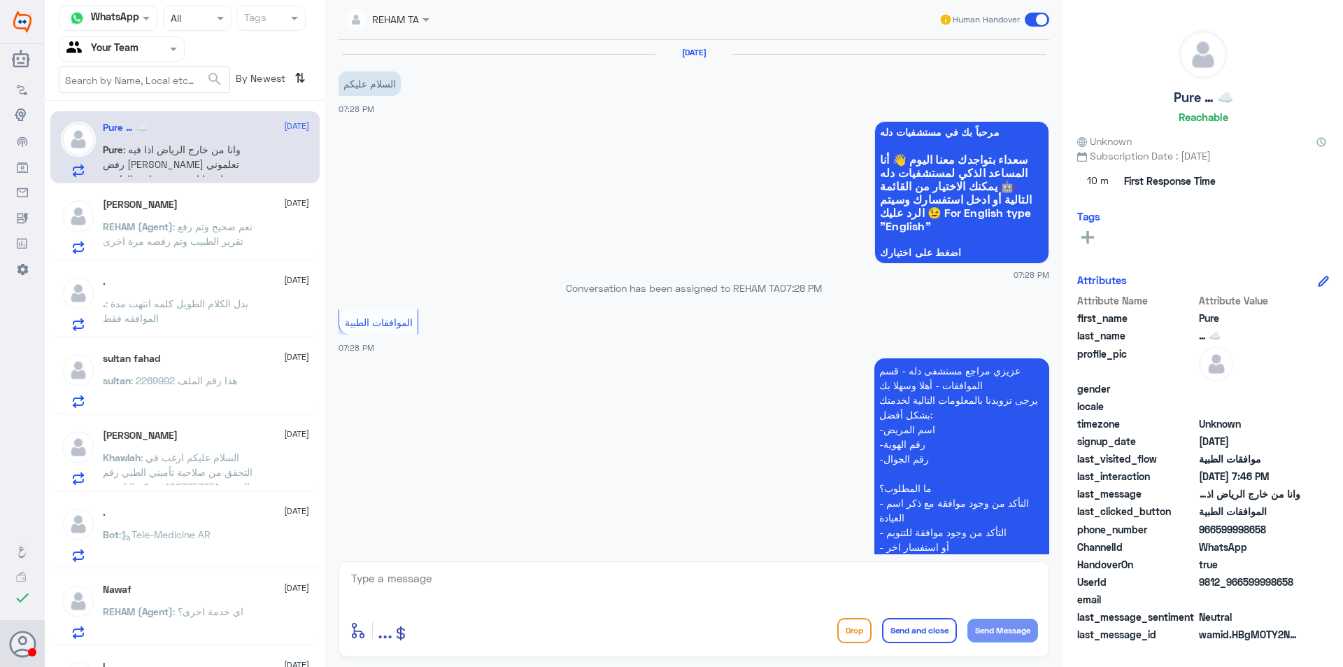
scroll to position [422, 0]
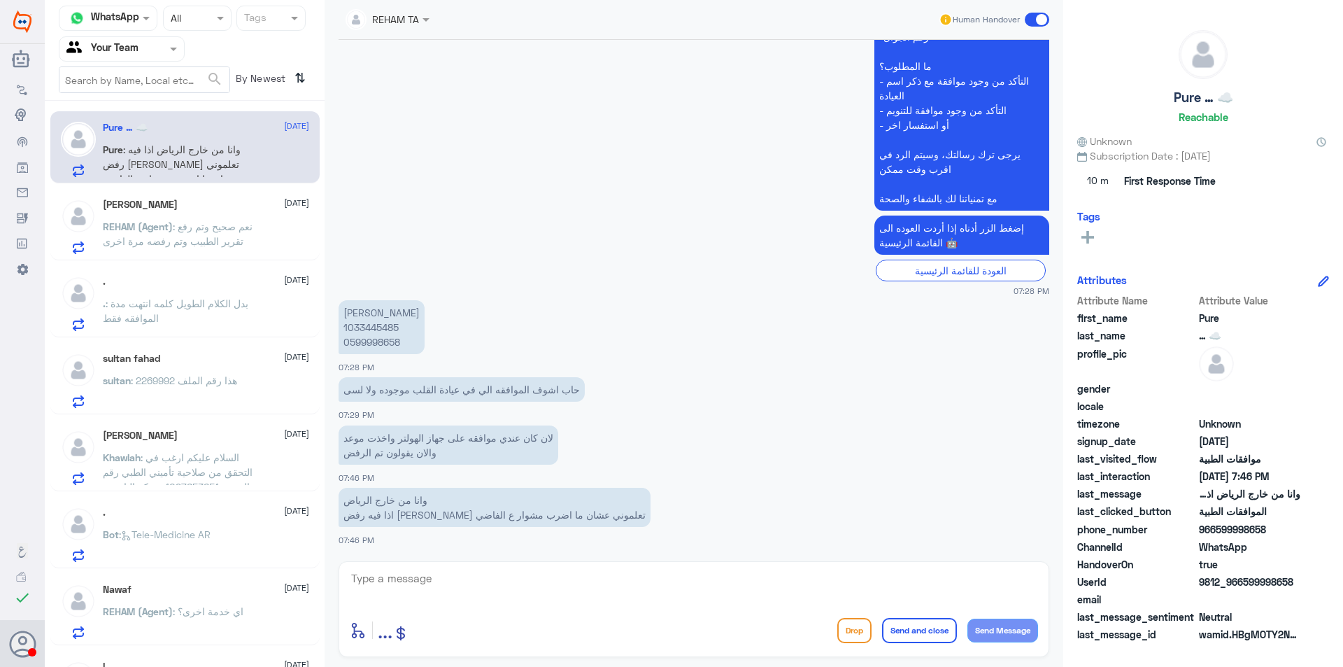
click at [201, 225] on span ": نعم صحيح وتم رفع تقرير الطبيب وتم رفضه مرة اخرى" at bounding box center [178, 233] width 150 height 27
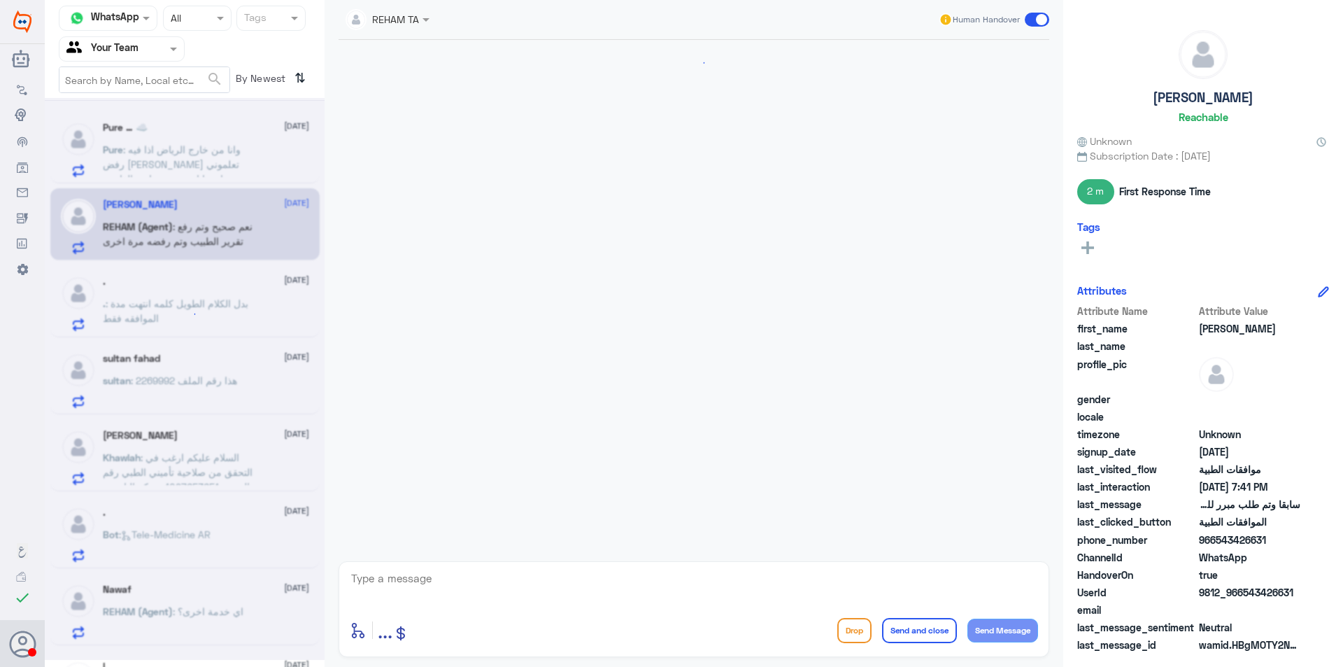
scroll to position [1440, 0]
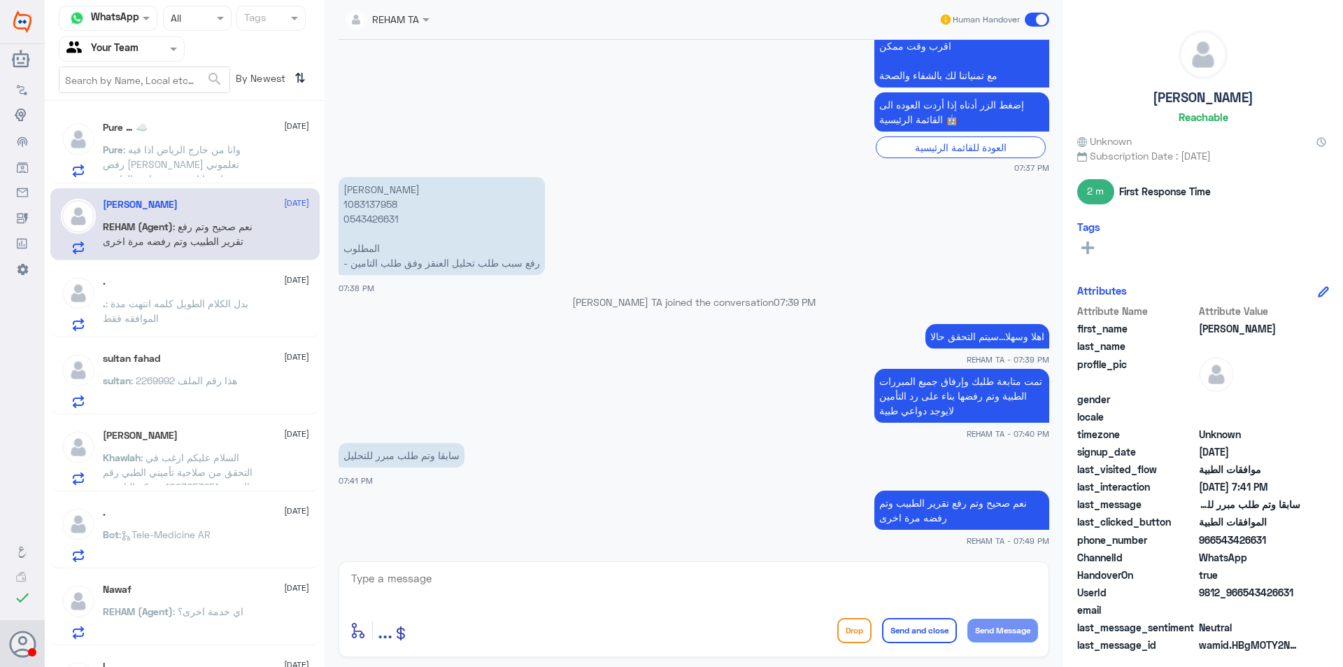
click at [194, 314] on p ". : بدل الكلام الطويل كلمه انتهت مدة الموافقه فقط" at bounding box center [181, 313] width 157 height 35
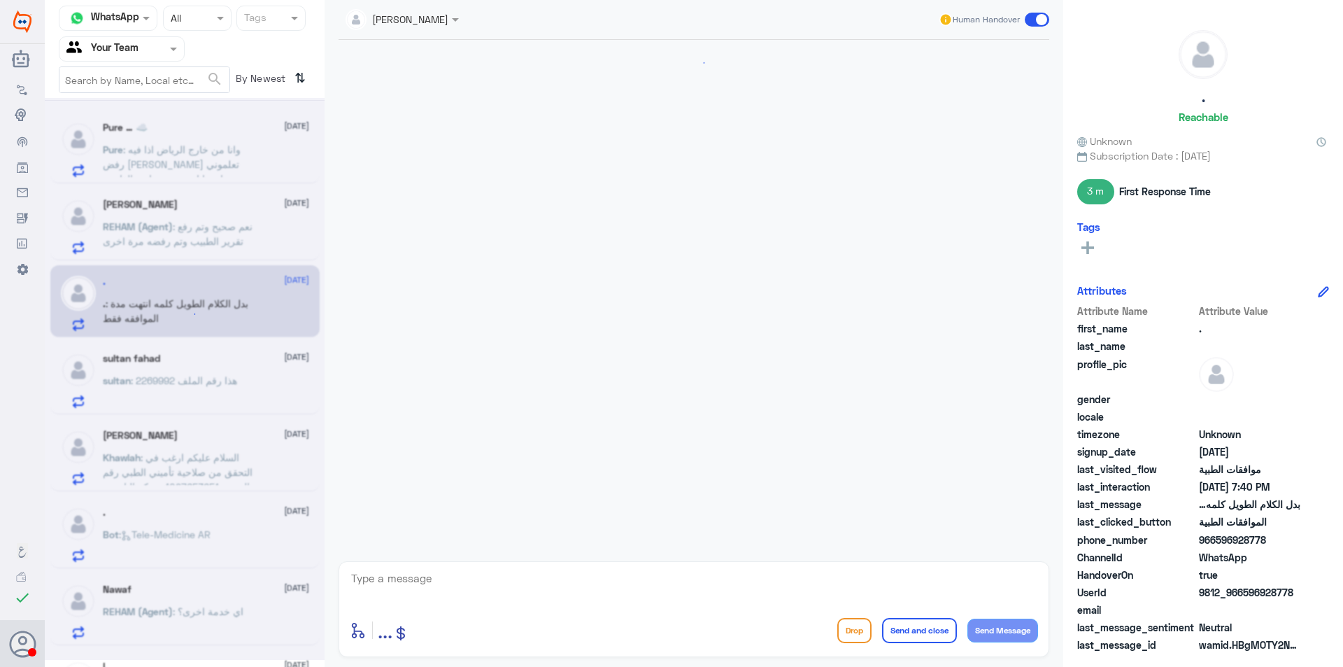
scroll to position [1302, 0]
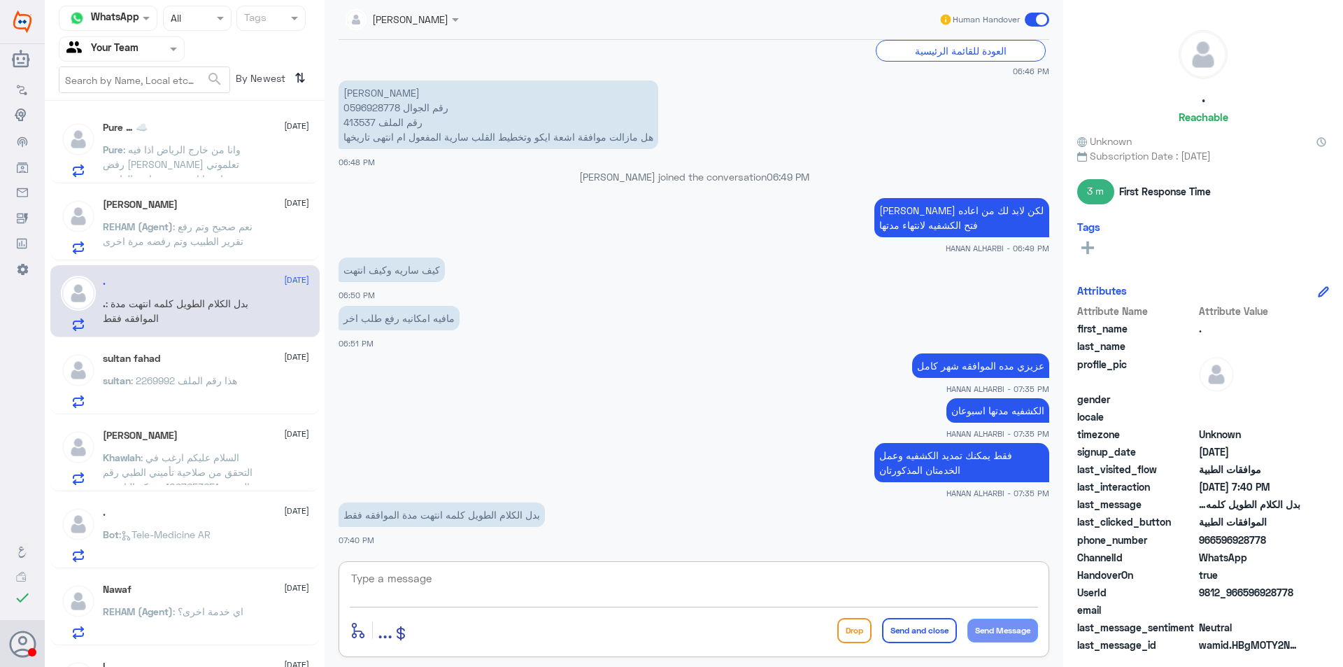
click at [787, 582] on textarea at bounding box center [694, 586] width 688 height 34
type textarea "h"
type textarea "الموافقه ساريه لمدة شهر من تاريخ صدور"
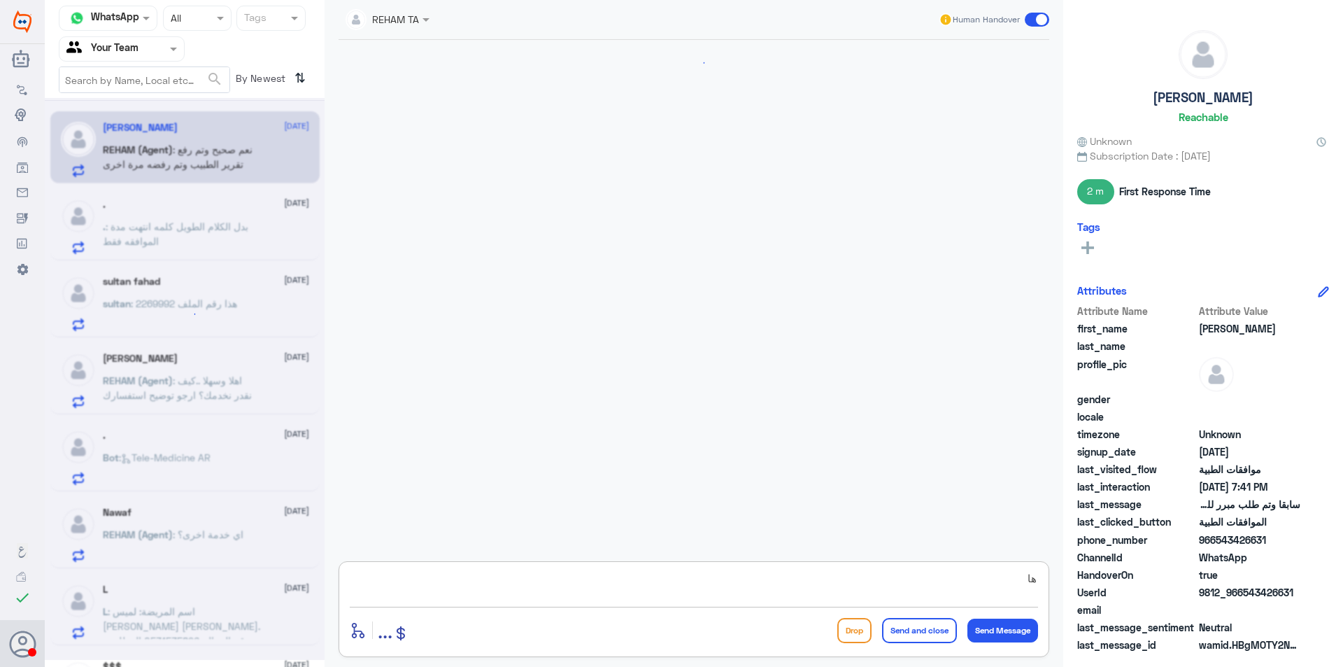
scroll to position [1440, 0]
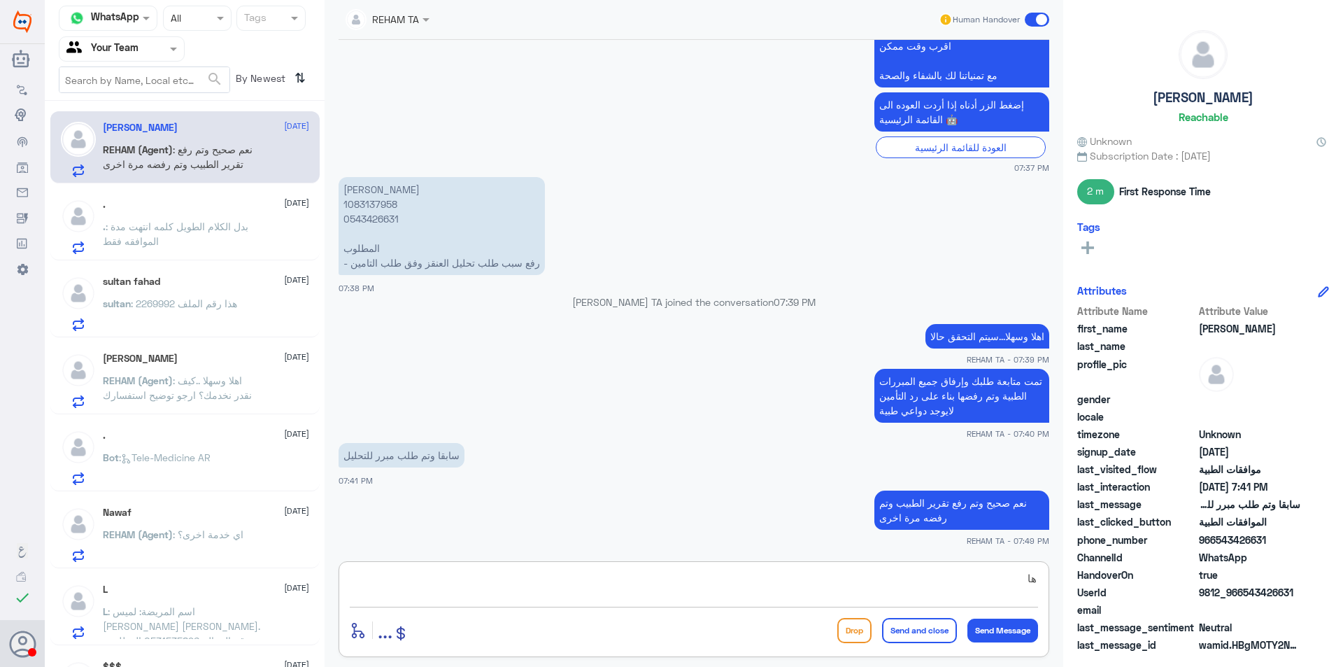
type textarea "ه"
click at [143, 60] on div "Agent Filter Your Team" at bounding box center [122, 48] width 126 height 25
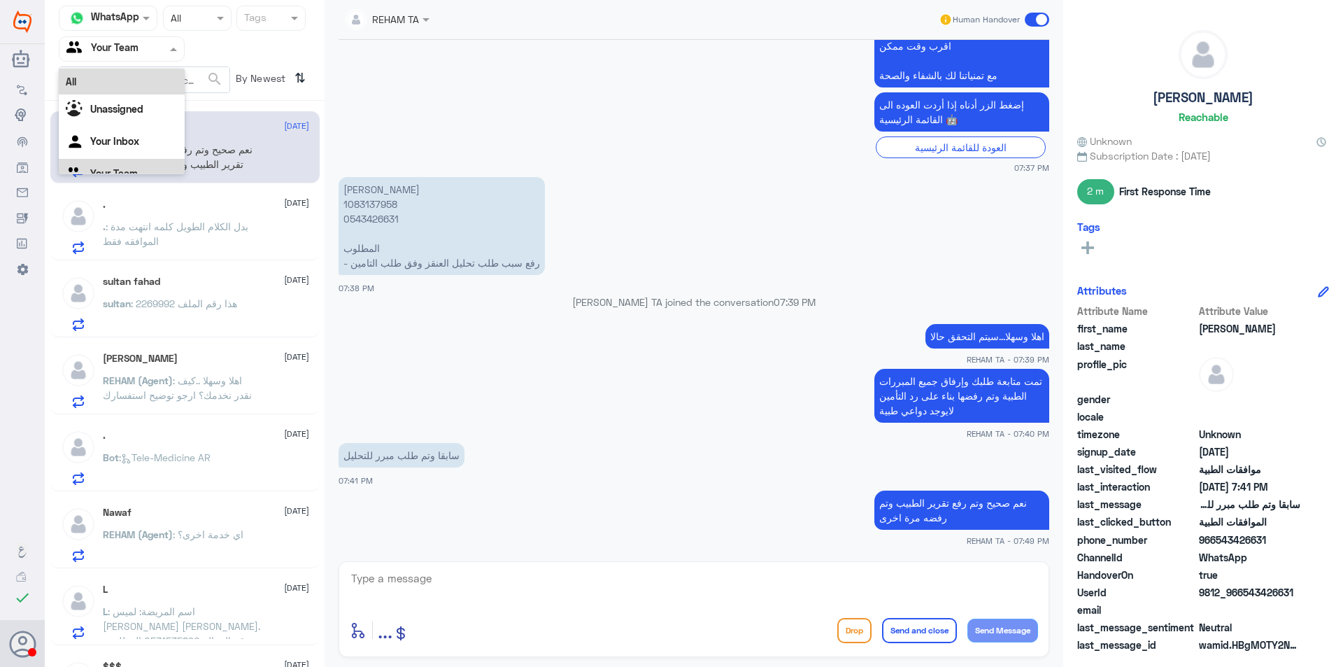
scroll to position [17, 0]
click at [146, 114] on div "Your Inbox" at bounding box center [122, 125] width 126 height 32
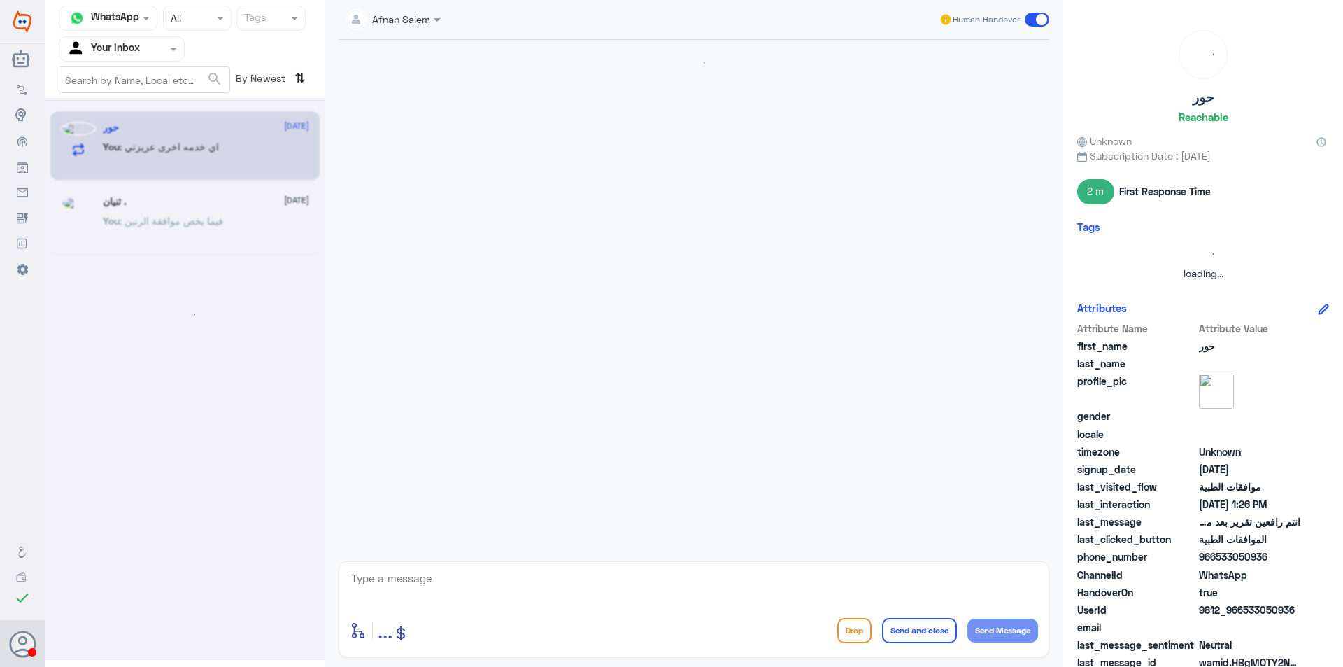
scroll to position [0, 0]
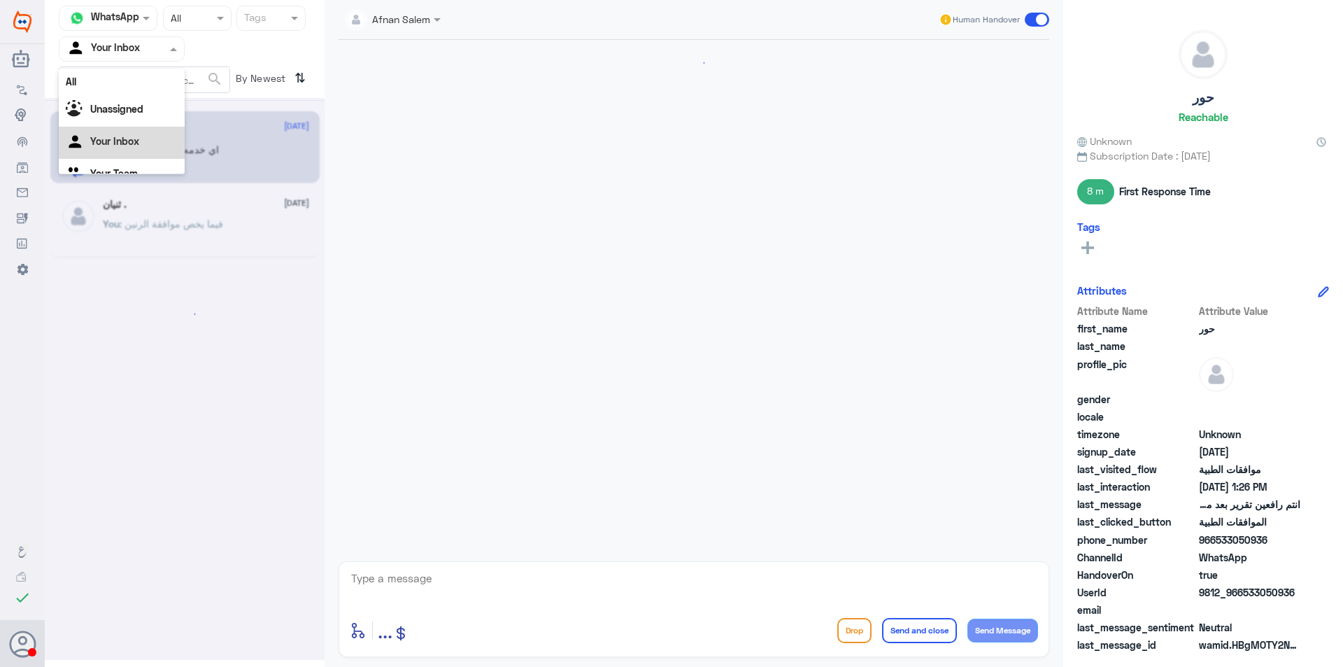
click at [149, 52] on div at bounding box center [121, 49] width 125 height 16
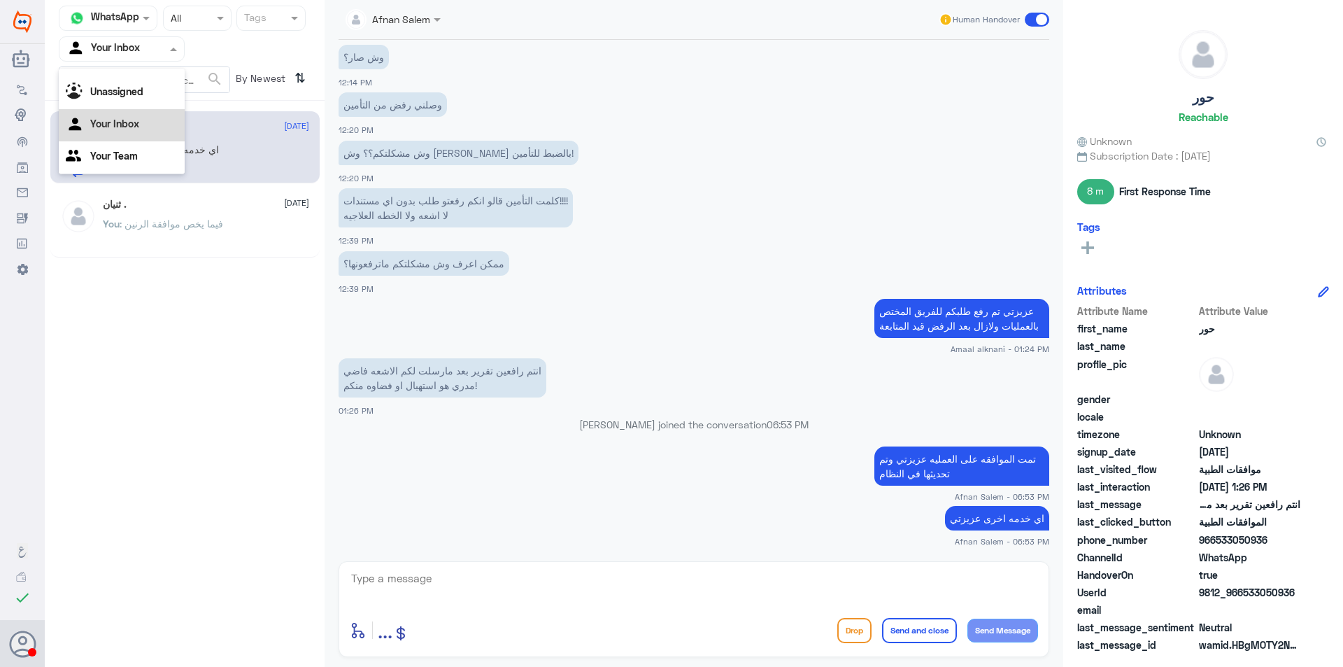
click at [145, 101] on div "Unassigned" at bounding box center [122, 93] width 126 height 32
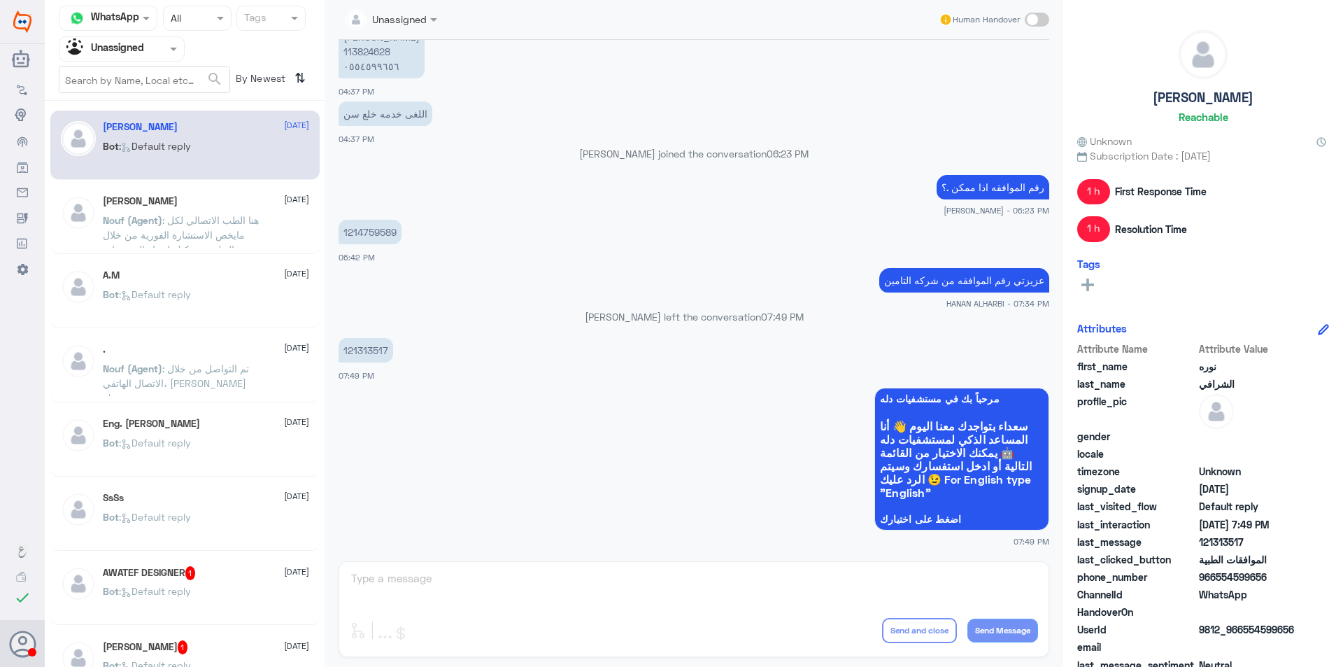
scroll to position [0, 0]
click at [200, 220] on span ": هنا الطب الاتصالي لكل مايخص الاستشارة الفورية من خلال التطبيق، يمكنك اجراء ال…" at bounding box center [181, 287] width 156 height 144
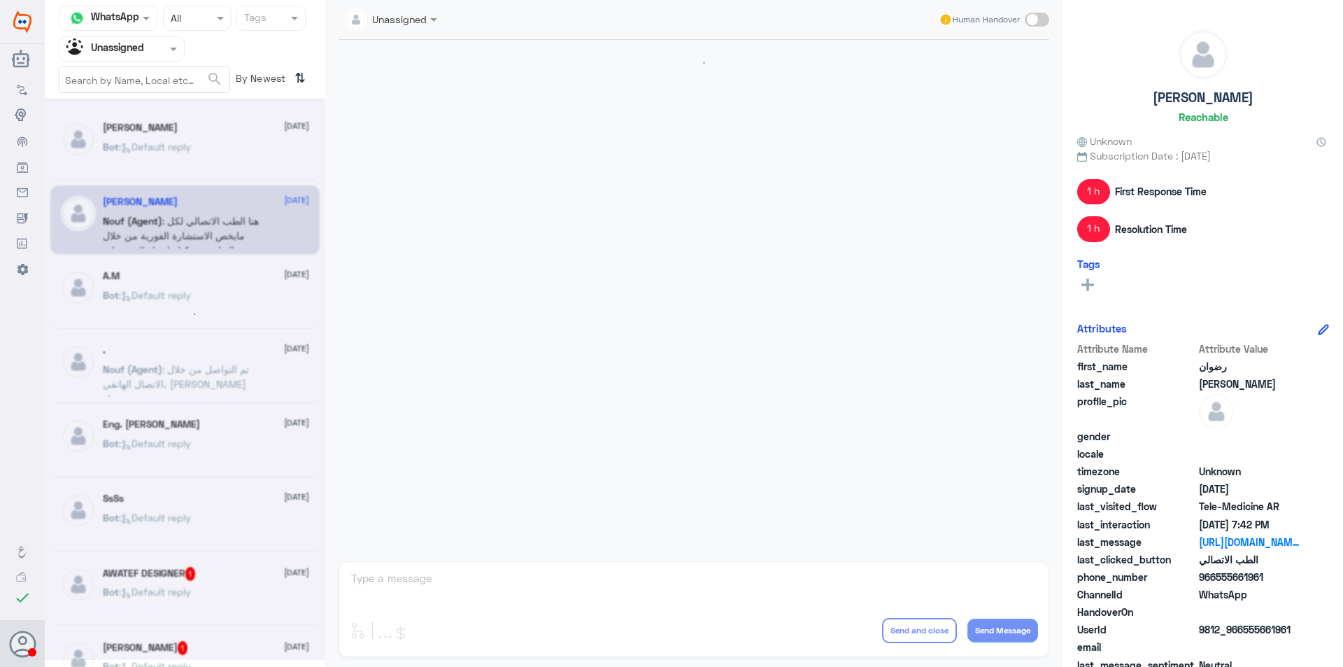
scroll to position [607, 0]
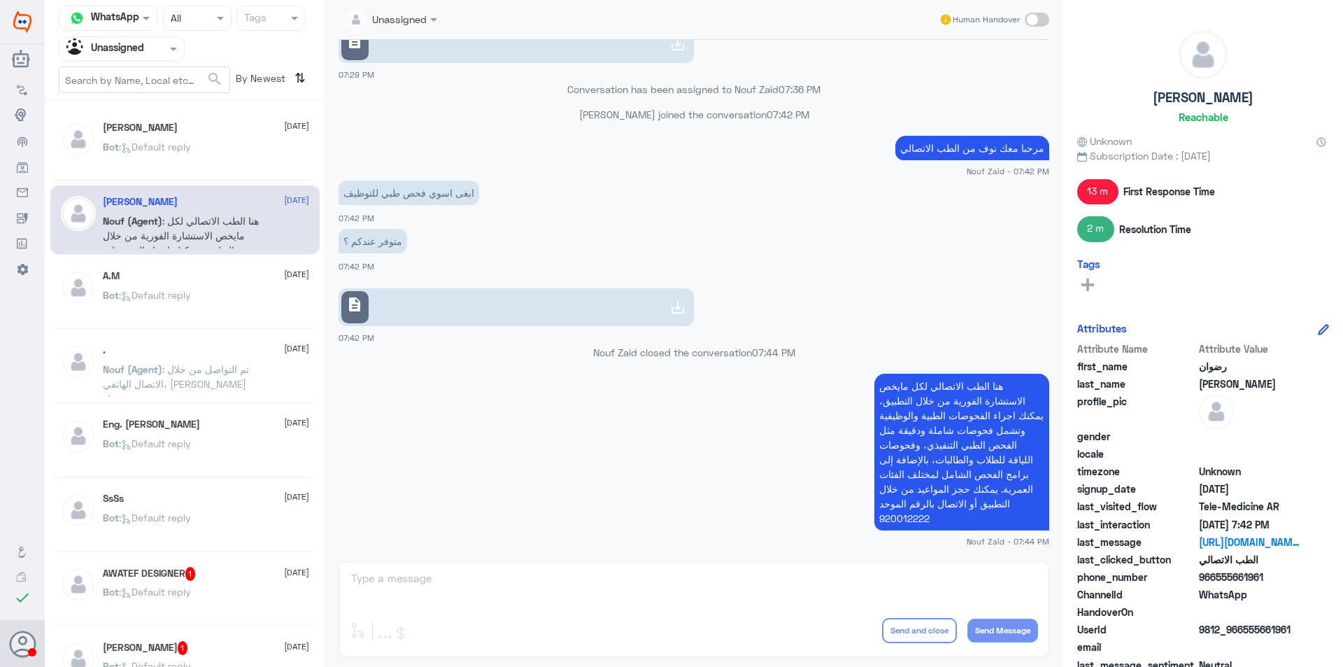
click at [221, 315] on div "Bot : Default reply" at bounding box center [206, 306] width 206 height 31
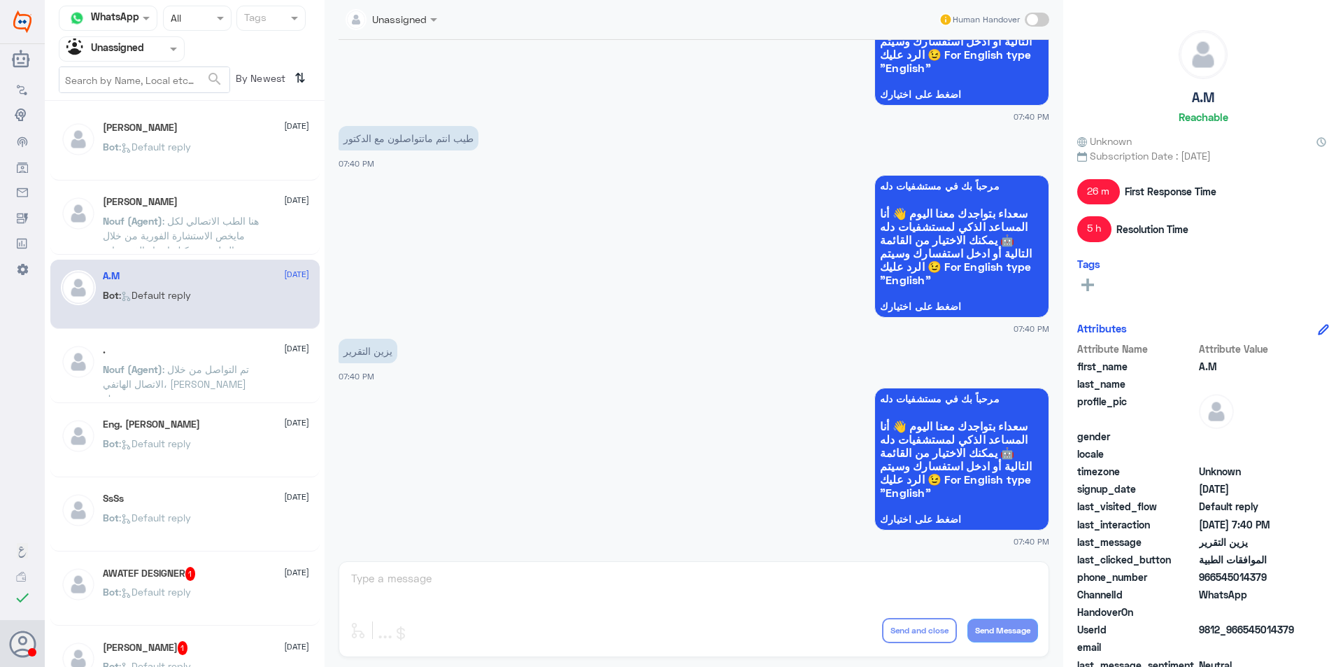
click at [205, 371] on span ": تم التواصل من خلال الاتصال الهاتفي، [PERSON_NAME] بخدمتك" at bounding box center [176, 383] width 146 height 41
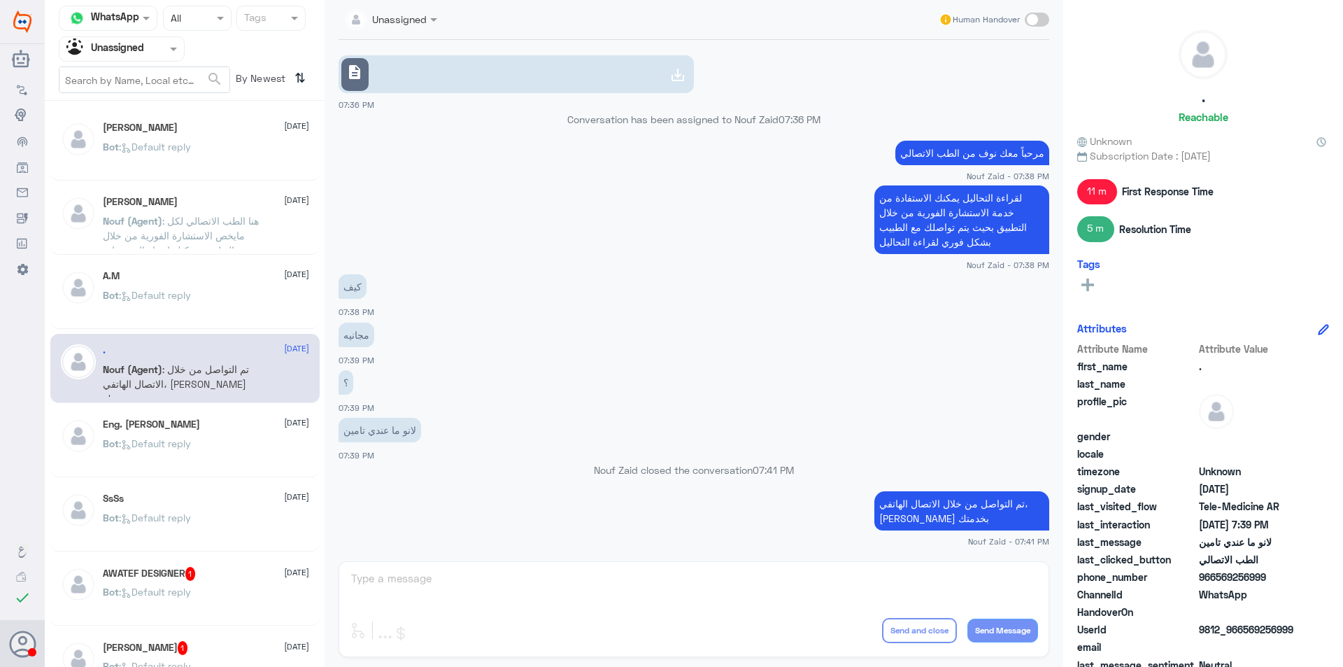
click at [212, 316] on div "Bot : Default reply" at bounding box center [206, 306] width 206 height 31
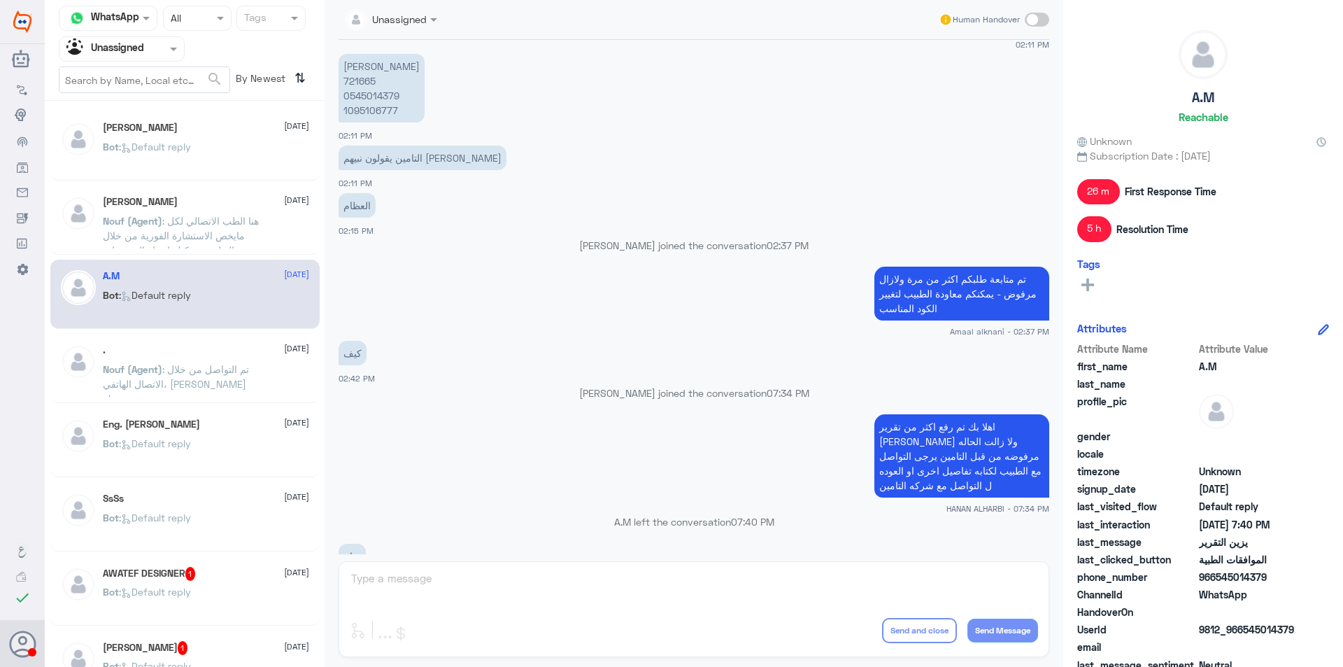
click at [368, 104] on p "[PERSON_NAME] 721665 0545014379 1095106777" at bounding box center [382, 88] width 86 height 69
click at [372, 107] on p "[PERSON_NAME] 721665 0545014379 1095106777" at bounding box center [382, 88] width 86 height 69
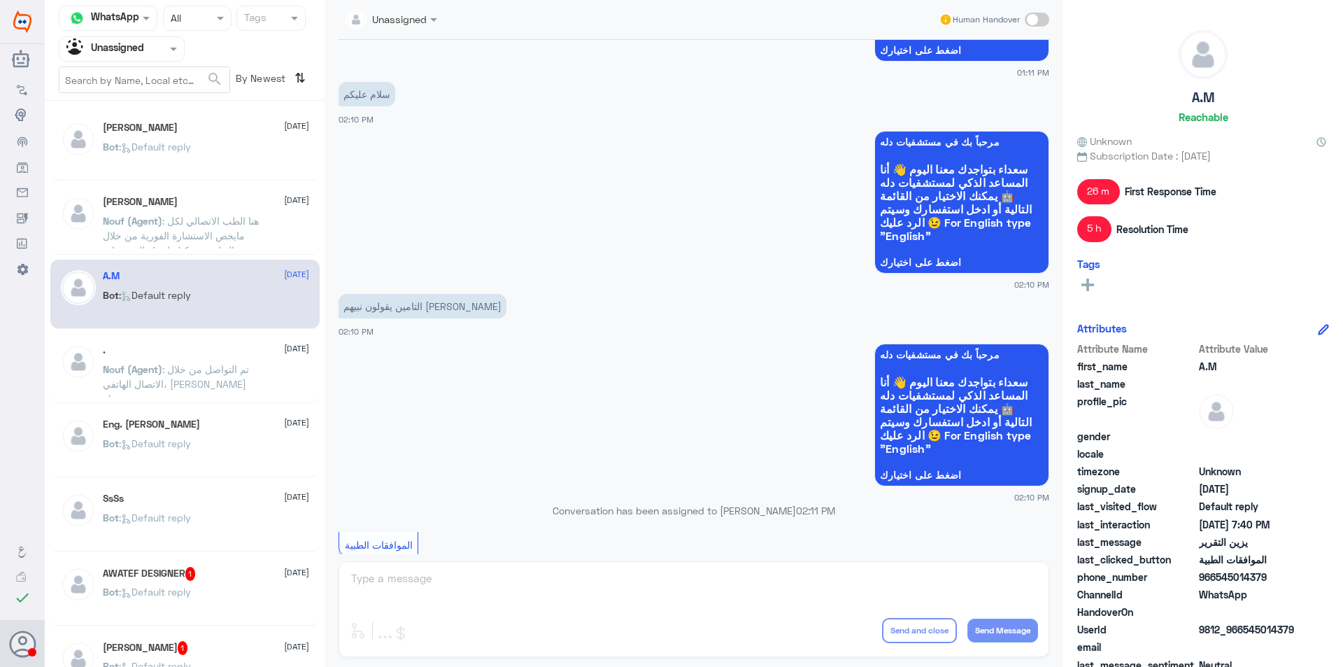
scroll to position [1377, 0]
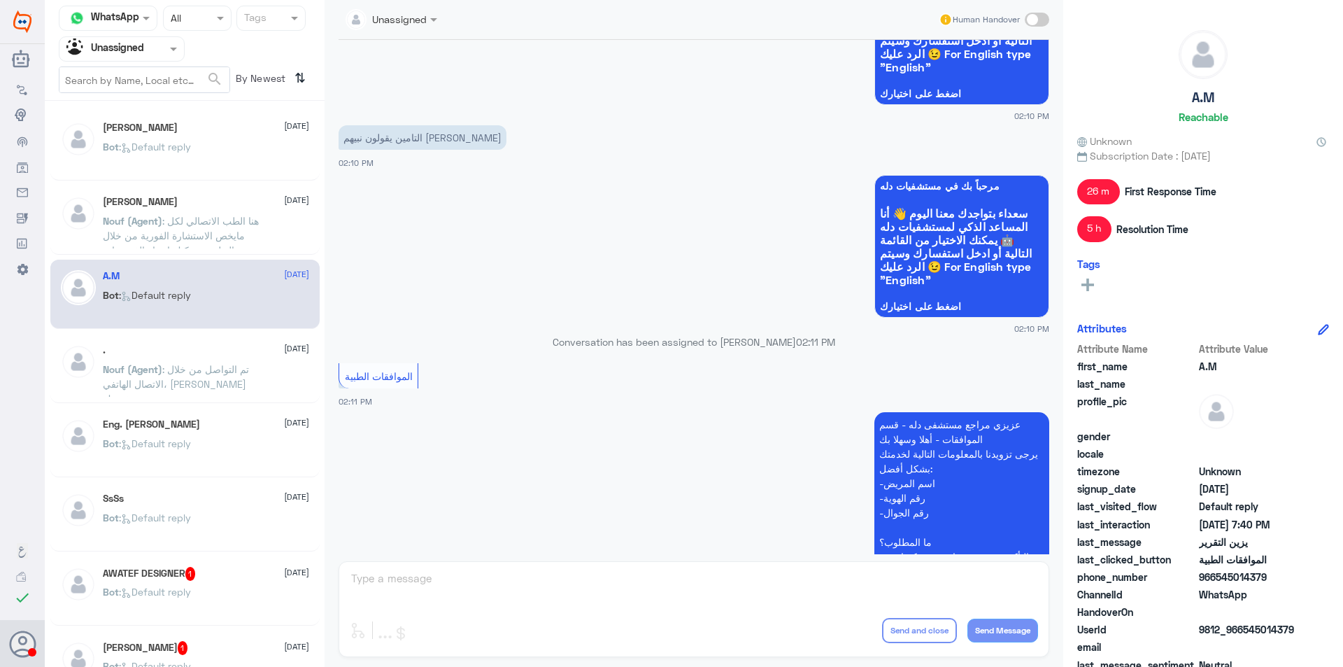
drag, startPoint x: 1051, startPoint y: 300, endPoint x: 1032, endPoint y: 445, distance: 146.0
click at [1038, 446] on div "[DATE] Conversation has been assigned to [PERSON_NAME] 12:58 PM الموافقات الطبي…" at bounding box center [694, 297] width 725 height 514
click at [266, 369] on div "Nouf (Agent) : تم التواصل من خلال الاتصال الهاتفي، [PERSON_NAME] بخدمتك" at bounding box center [206, 380] width 206 height 31
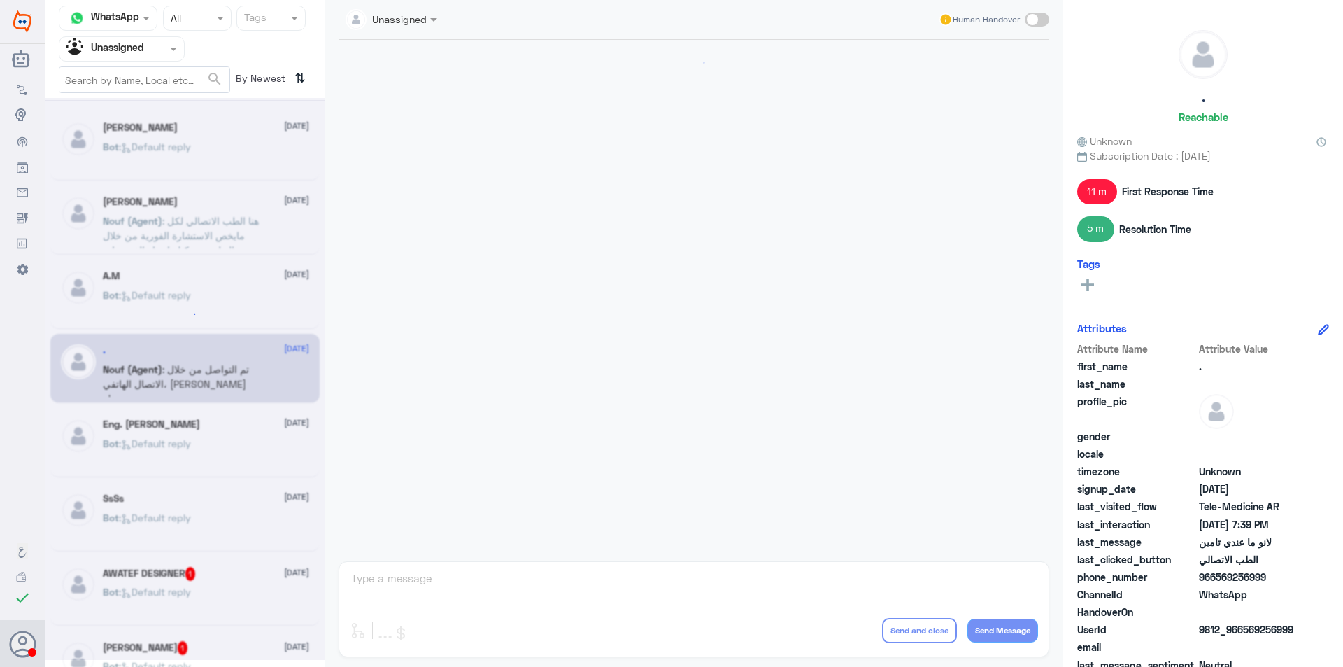
scroll to position [651, 0]
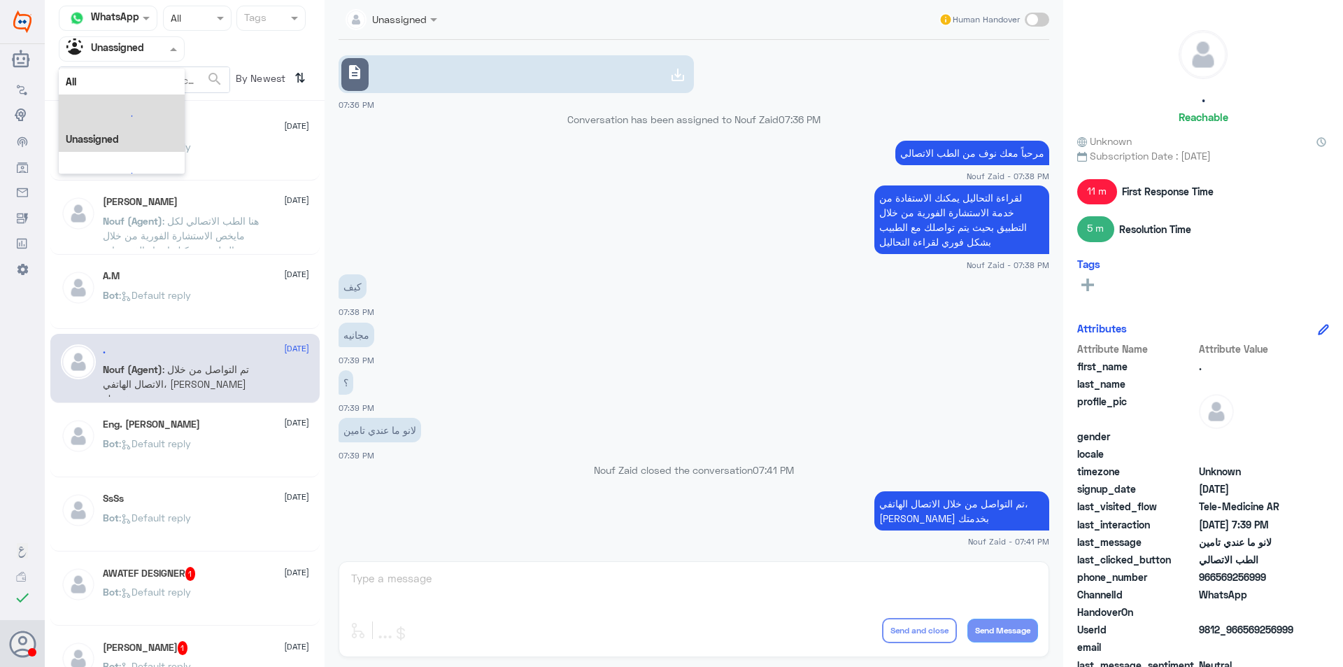
click at [141, 43] on input "text" at bounding box center [104, 49] width 77 height 16
click at [127, 155] on Team "Your Team" at bounding box center [114, 156] width 48 height 12
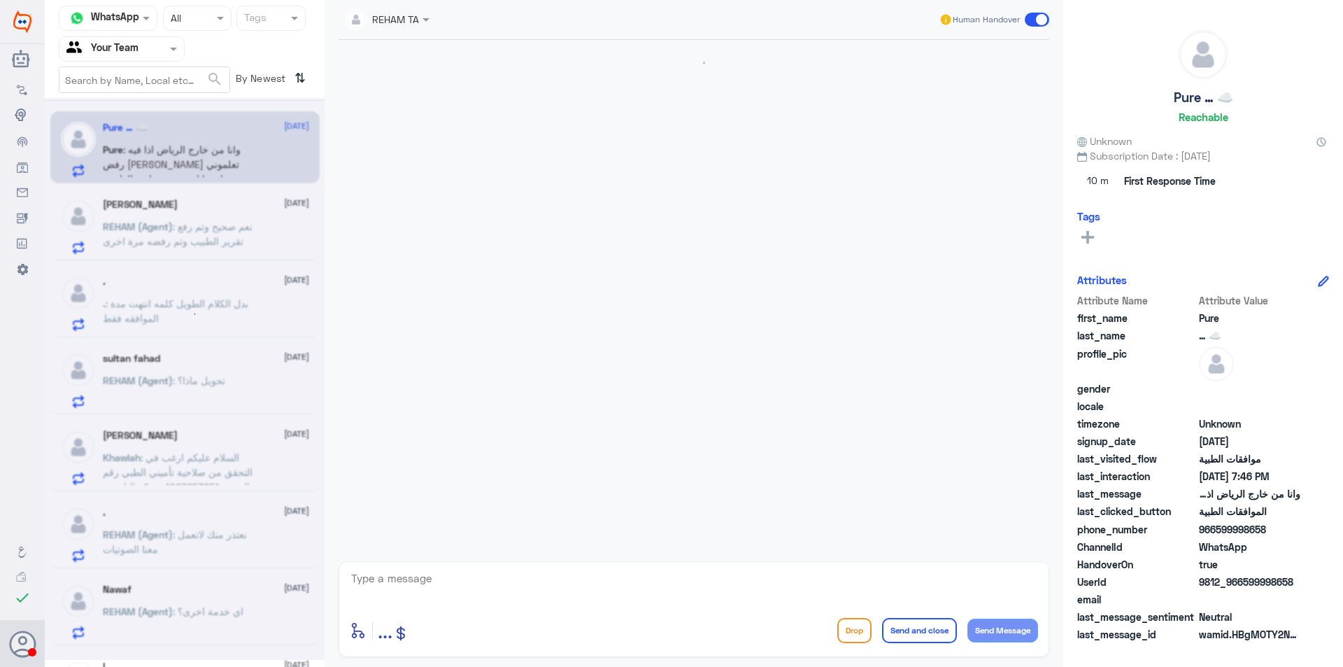
scroll to position [422, 0]
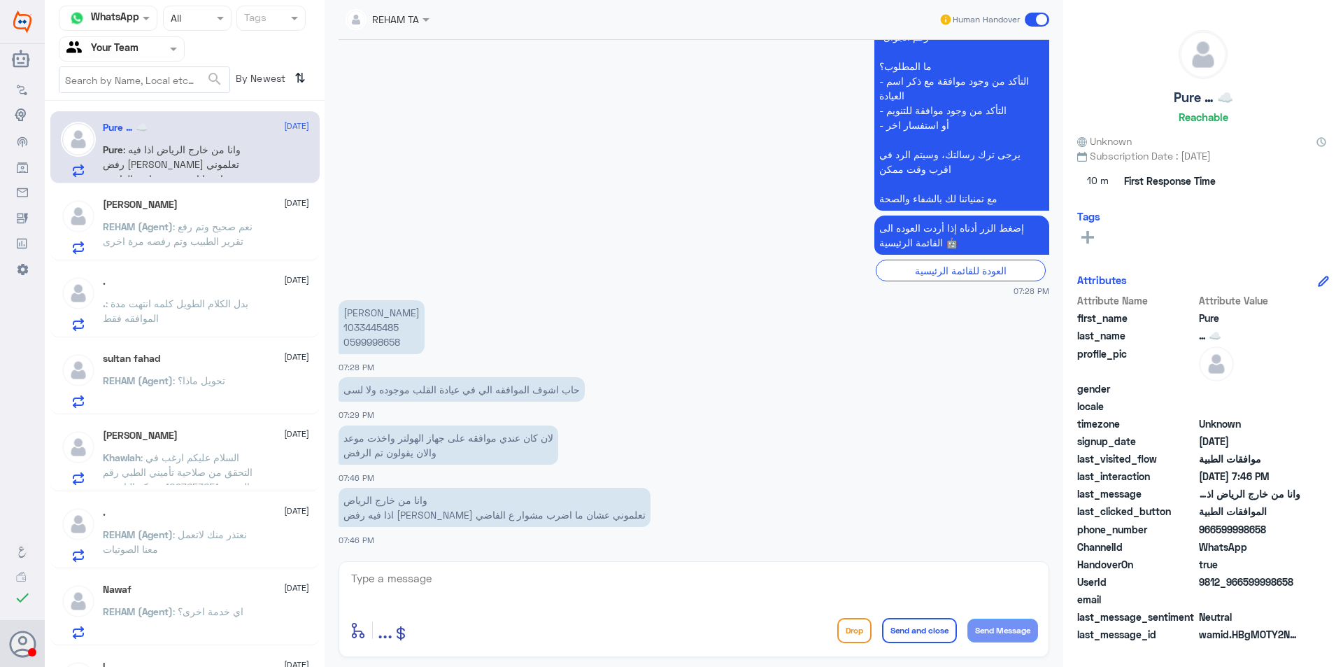
click at [222, 320] on p ". : بدل الكلام الطويل كلمه انتهت مدة الموافقه فقط" at bounding box center [181, 313] width 157 height 35
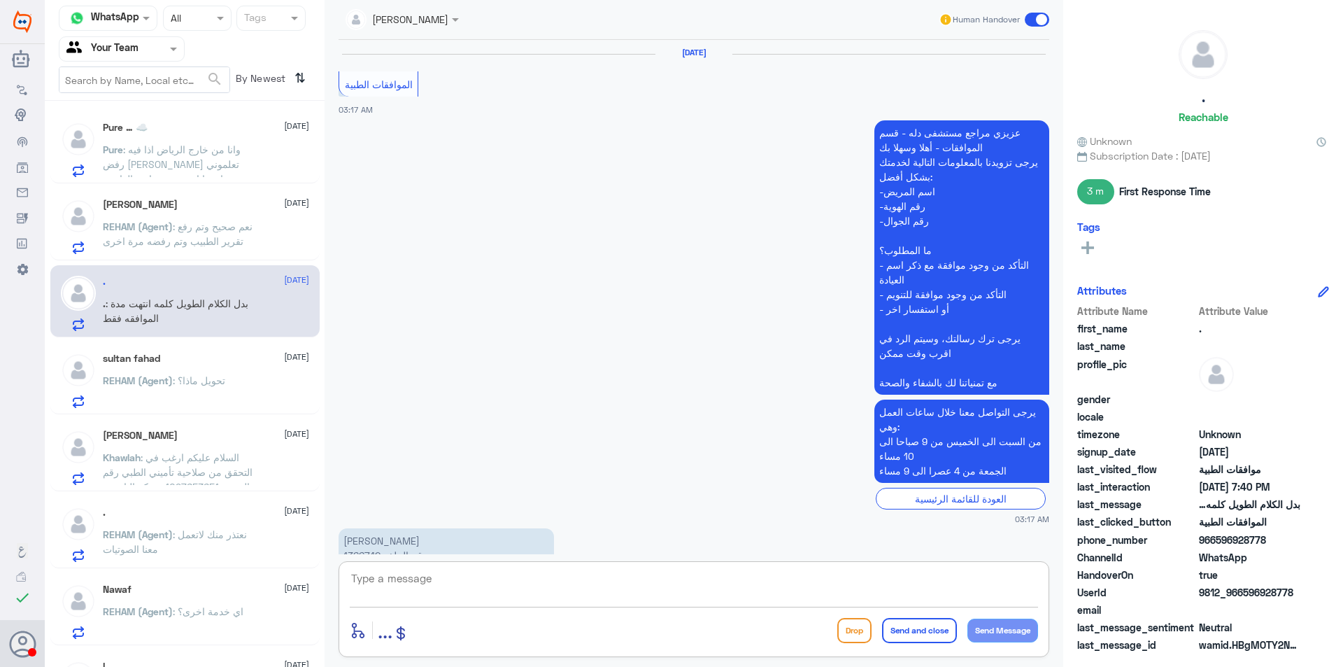
scroll to position [1302, 0]
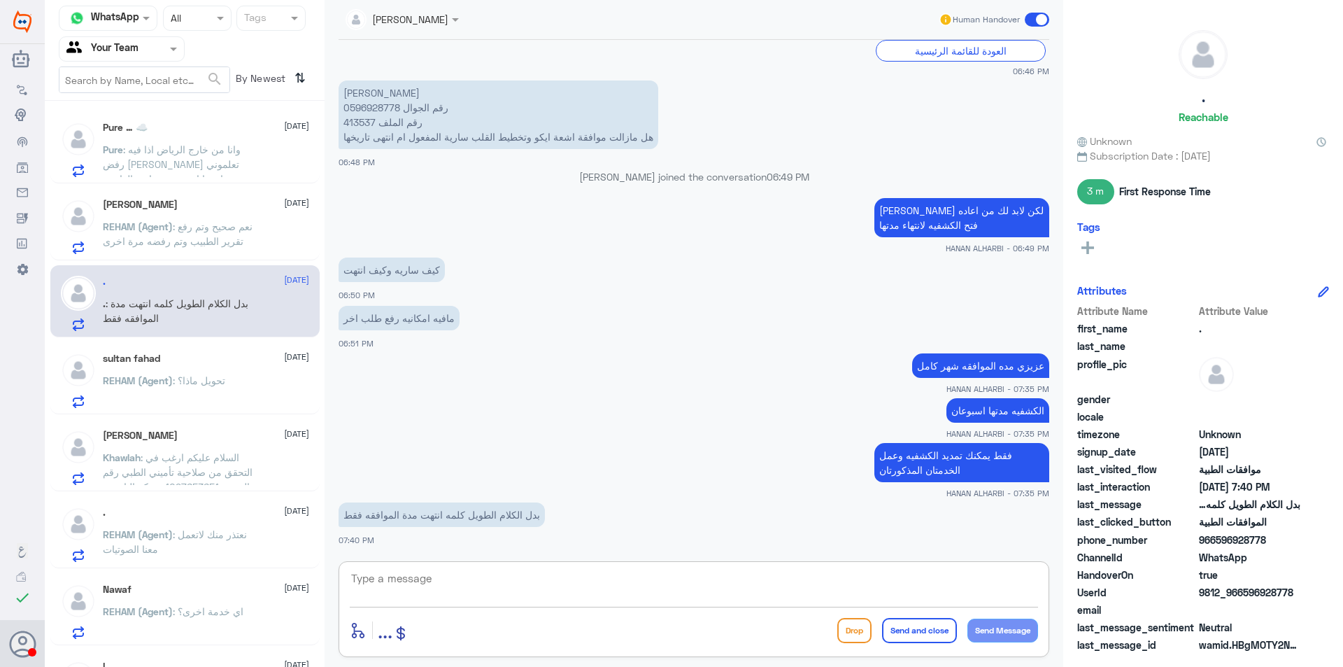
click at [601, 571] on textarea at bounding box center [694, 586] width 688 height 34
type textarea "ل"
click at [356, 116] on p "[PERSON_NAME] رقم الجوال 0596928778 رقم الملف 413537 هل مازالت موافقة اشعة ايكو…" at bounding box center [499, 114] width 320 height 69
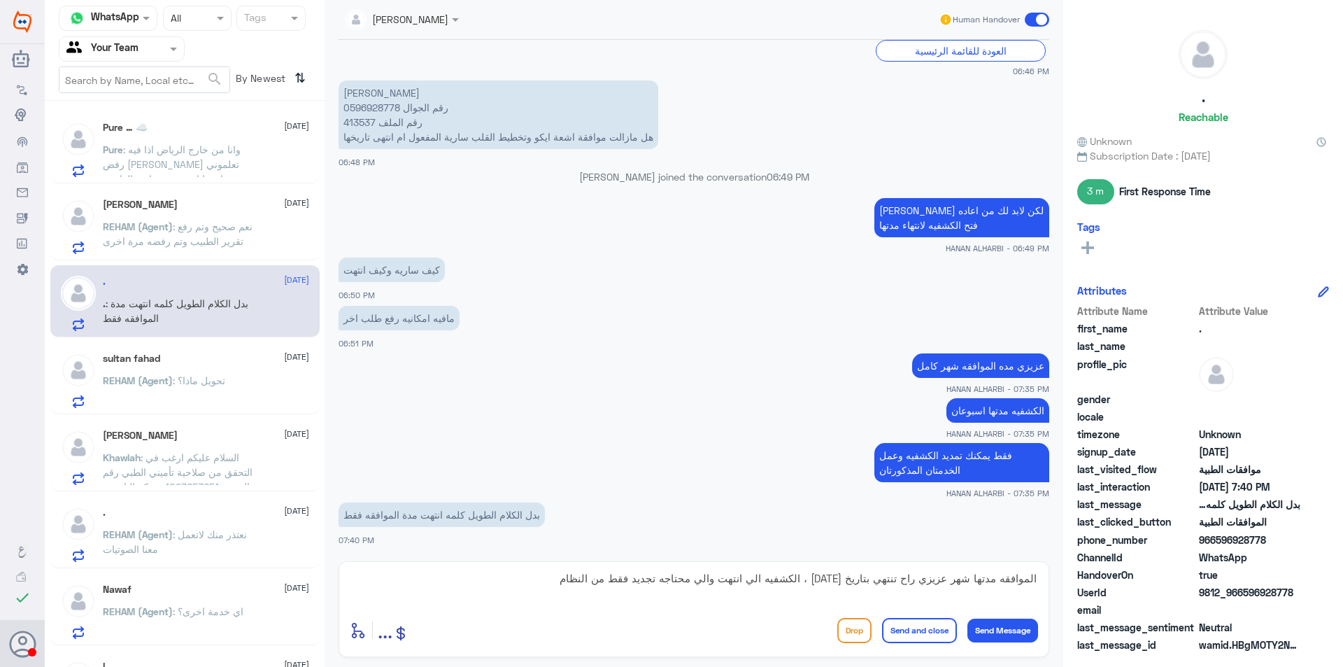
click at [986, 578] on textarea "الموافقه مدتها شهر عزيزي راح تنتهي بتاريخ [DATE] ، الكشفيه الي انتهت والي محتاج…" at bounding box center [694, 586] width 688 height 34
click at [995, 571] on textarea "الموافقه مدتها شهر عزيزي راح تنتهي بتاريخ [DATE] ، الكشفيه الي انتهت والي محتاج…" at bounding box center [694, 586] width 688 height 34
click at [962, 586] on textarea "الموافقه ساريه مدتها شهر عزيزي راح تنتهي بتاريخ [DATE] ، الكشفيه الي انتهت والي…" at bounding box center [694, 586] width 688 height 34
click at [514, 583] on textarea "الموافقه [PERSON_NAME] ومدتها شهر عزيزي راح تنتهي بتاريخ [DATE] ، الكشفيه الي ا…" at bounding box center [694, 586] width 688 height 34
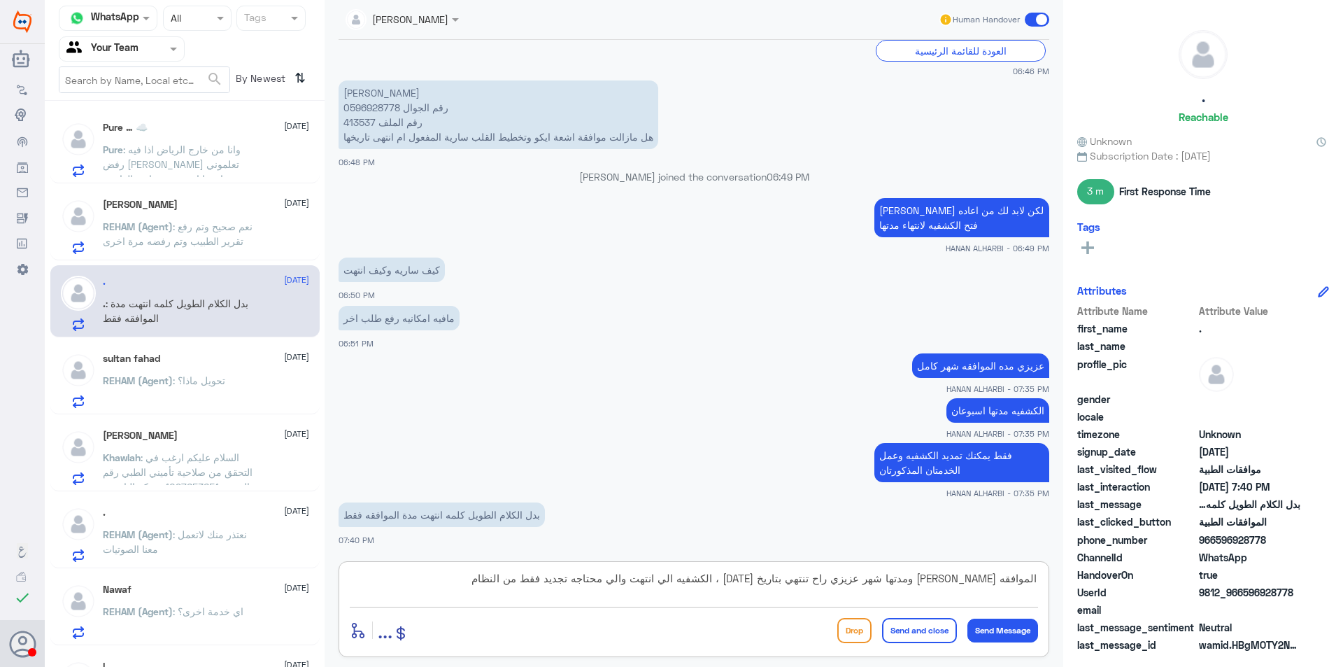
click at [1038, 582] on div "الموافقه [PERSON_NAME] ومدتها شهر عزيزي راح تنتهي بتاريخ [DATE] ، الكشفيه الي ا…" at bounding box center [694, 609] width 711 height 96
click at [1035, 579] on textarea "الموافقه [PERSON_NAME] ومدتها شهر عزيزي راح تنتهي بتاريخ [DATE] ، الكشفيه الي ا…" at bounding box center [694, 586] width 688 height 34
drag, startPoint x: 914, startPoint y: 578, endPoint x: 178, endPoint y: 502, distance: 740.5
click at [187, 506] on div "Channel WhatsApp Status × All Tags Agent Filter Your Team search By Newest ⇅ Pu…" at bounding box center [694, 335] width 1298 height 671
type textarea "مثل ماتم توضيحه لك مسبقاً"
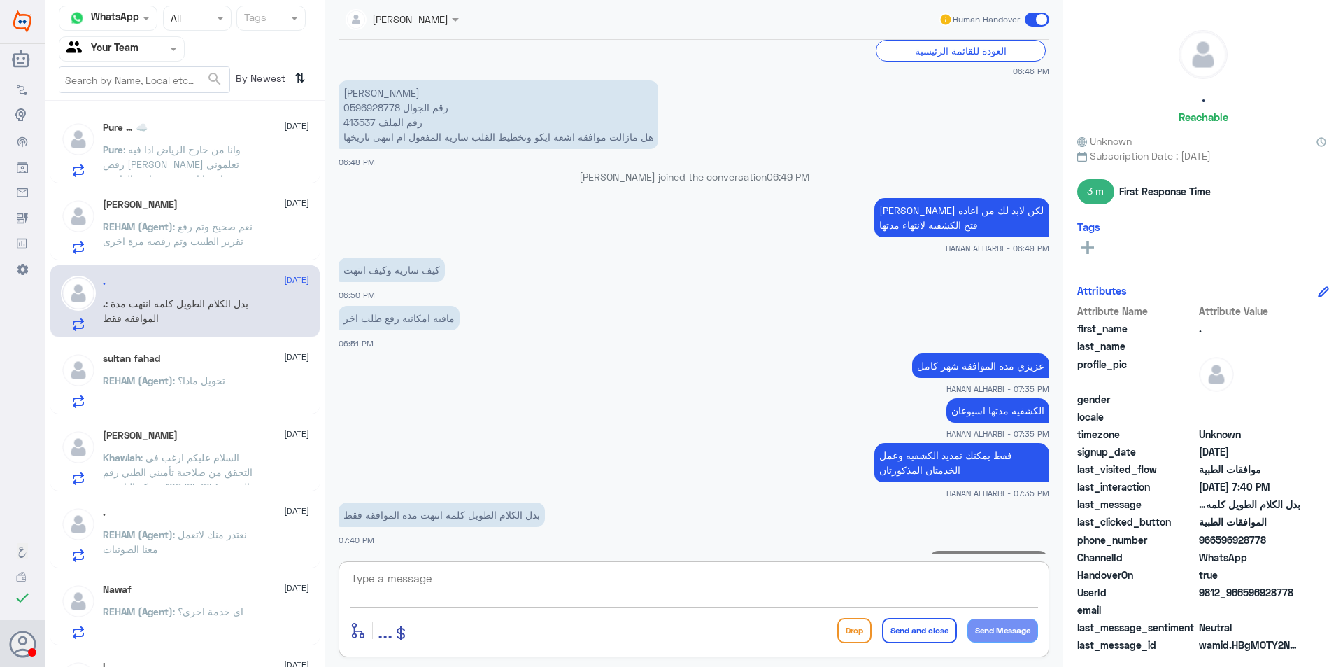
scroll to position [1347, 0]
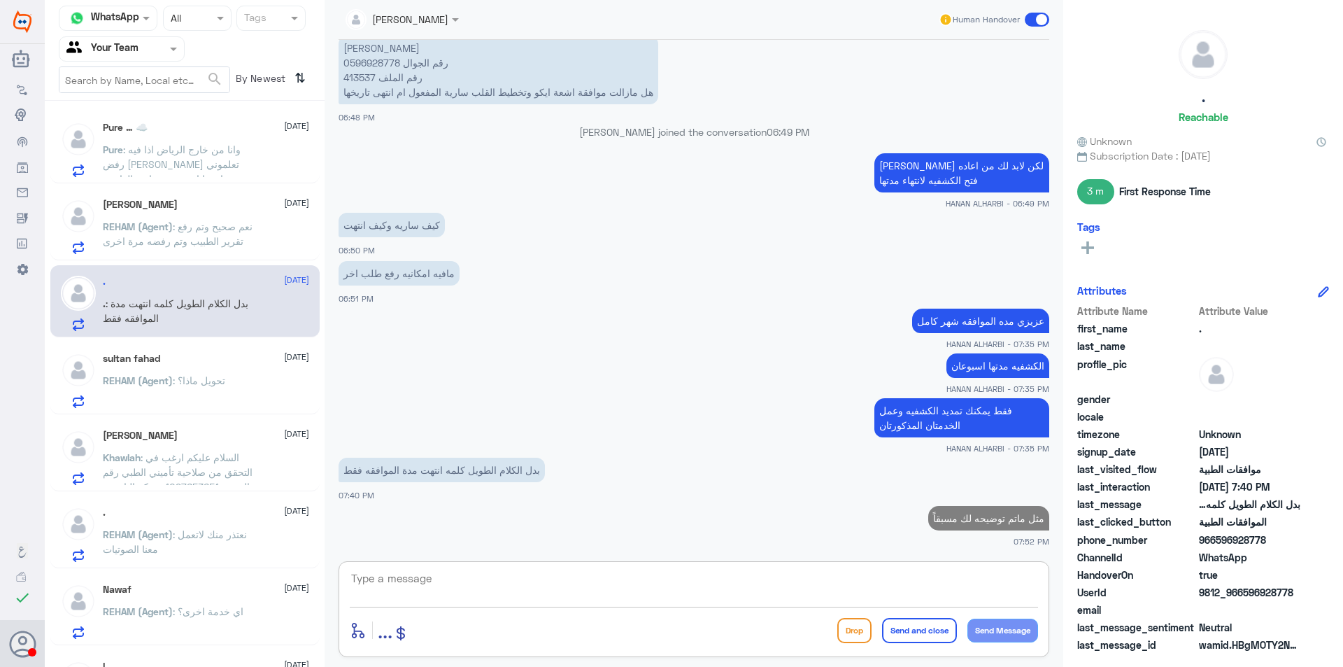
click at [955, 569] on textarea at bounding box center [694, 586] width 688 height 34
paste textarea "الموافقه [PERSON_NAME] ومدتها شهر عزيزي راح تنتهي بتاريخ [DATE] ، الكشفيه الي ا…"
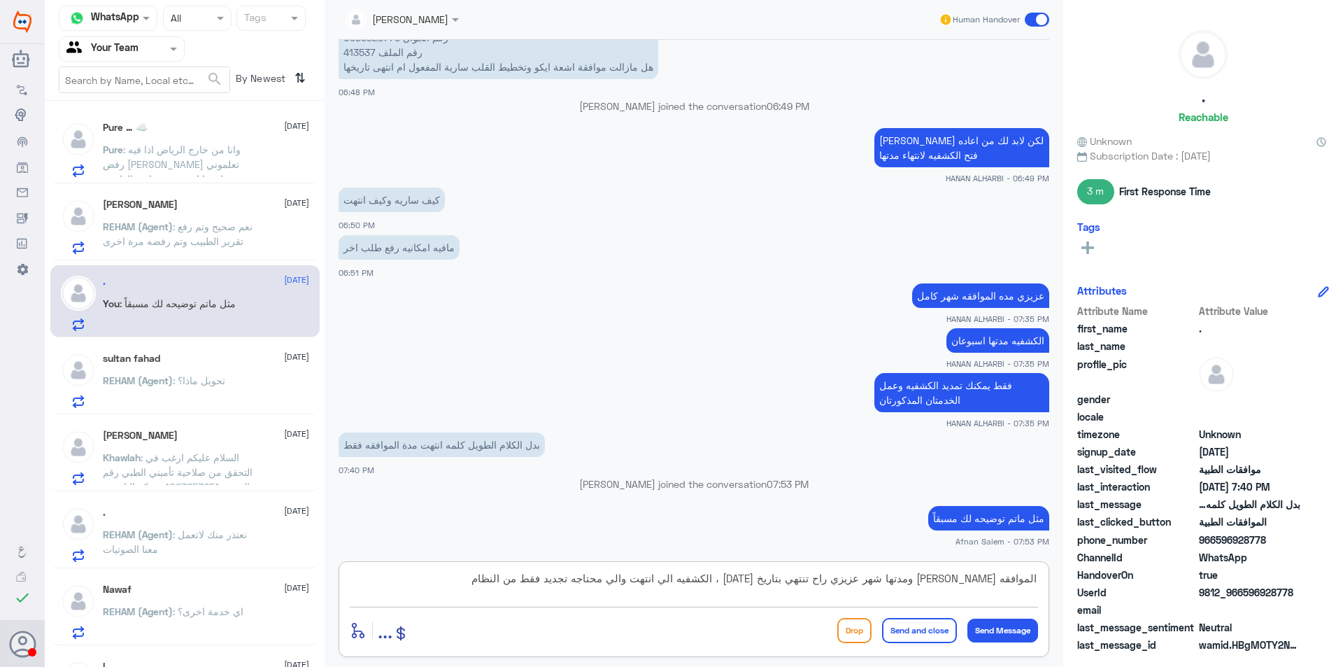
scroll to position [1344, 0]
drag, startPoint x: 765, startPoint y: 578, endPoint x: 475, endPoint y: 548, distance: 291.1
click at [475, 548] on div "HANAN ALHARBI Human Handover [DATE] الموافقات الطبية 03:17 AM عزيزي مراجع مستشف…" at bounding box center [694, 335] width 739 height 671
type textarea "الموافقه [PERSON_NAME] ومدتها شهر عزيزي راح تنتهي بتاريخ [DATE]"
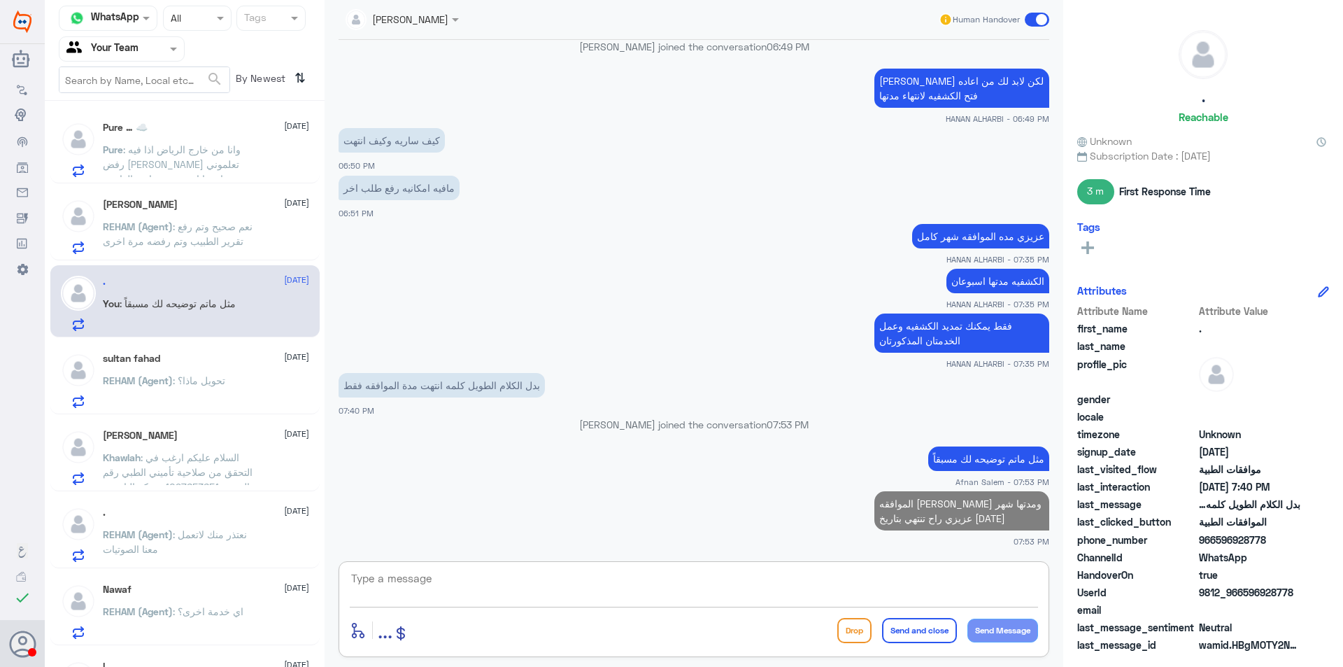
paste textarea "، الكشفيه الي انتهت والي محتاجه تجديد فقط من النظام"
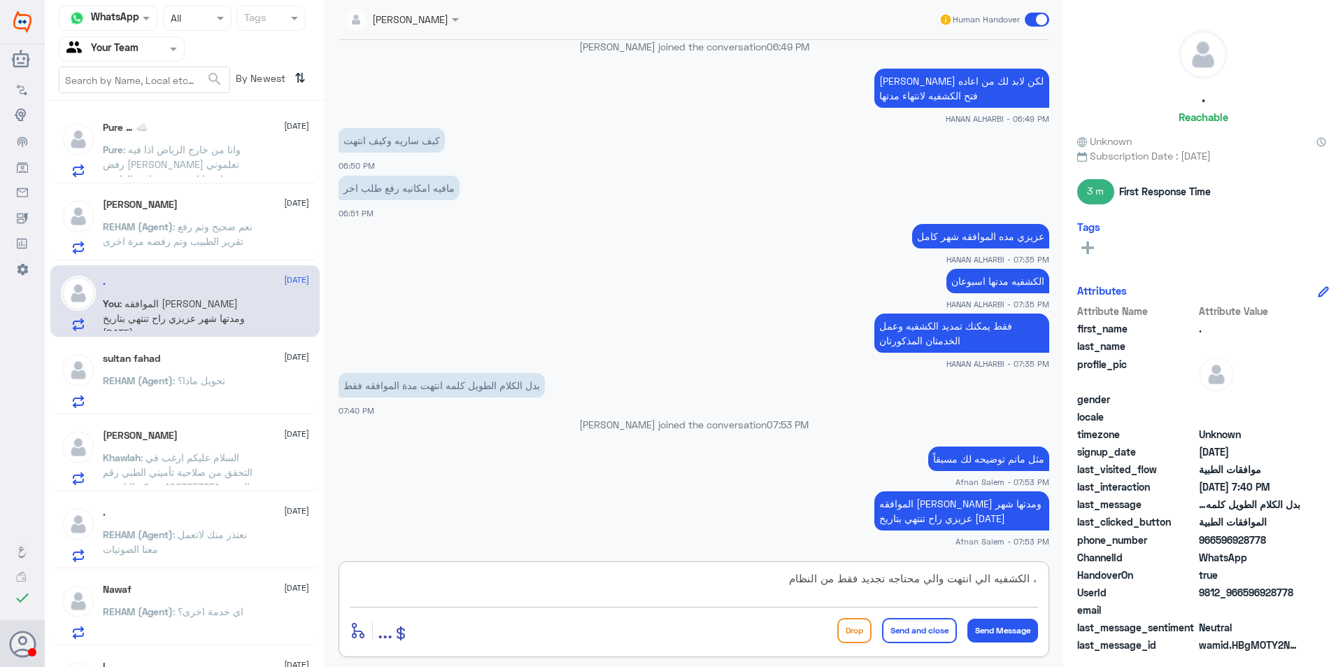
click at [1030, 581] on textarea "، الكشفيه الي انتهت والي محتاجه تجديد فقط من النظام" at bounding box center [694, 586] width 688 height 34
type textarea "الكشفيه الي انتهت والي محتاجه تجديد فقط من النظام"
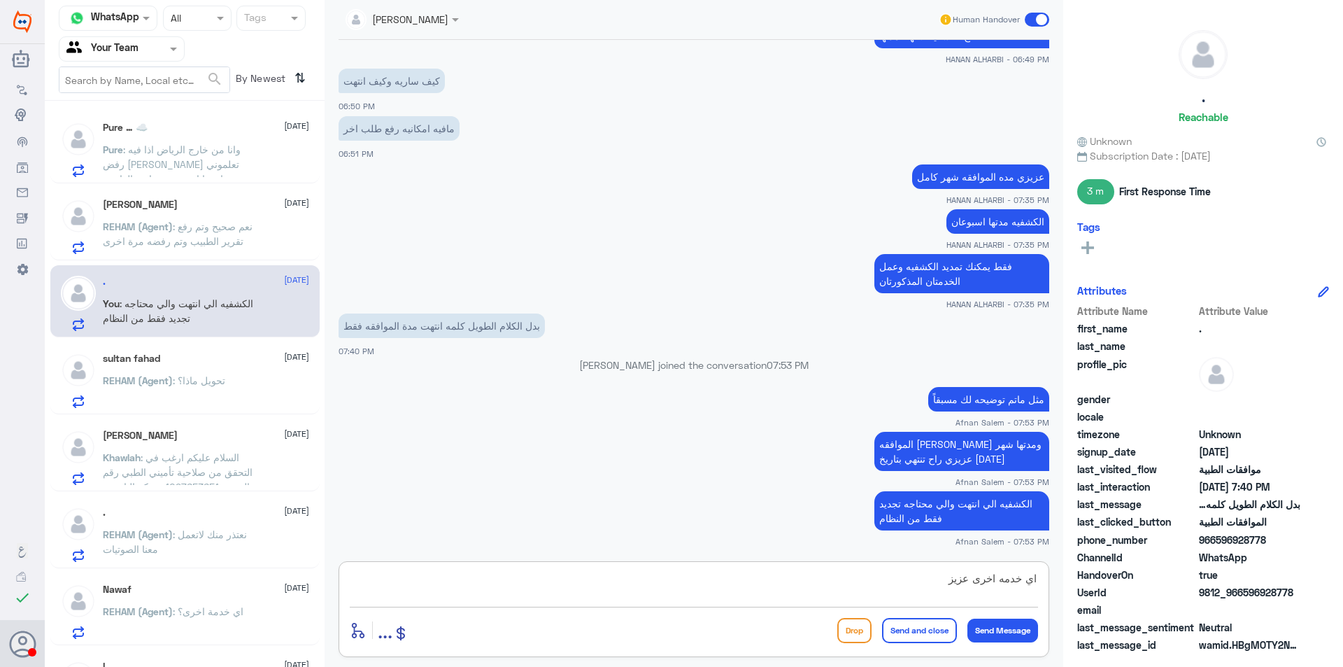
type textarea "اي خدمه اخرى عزيزي"
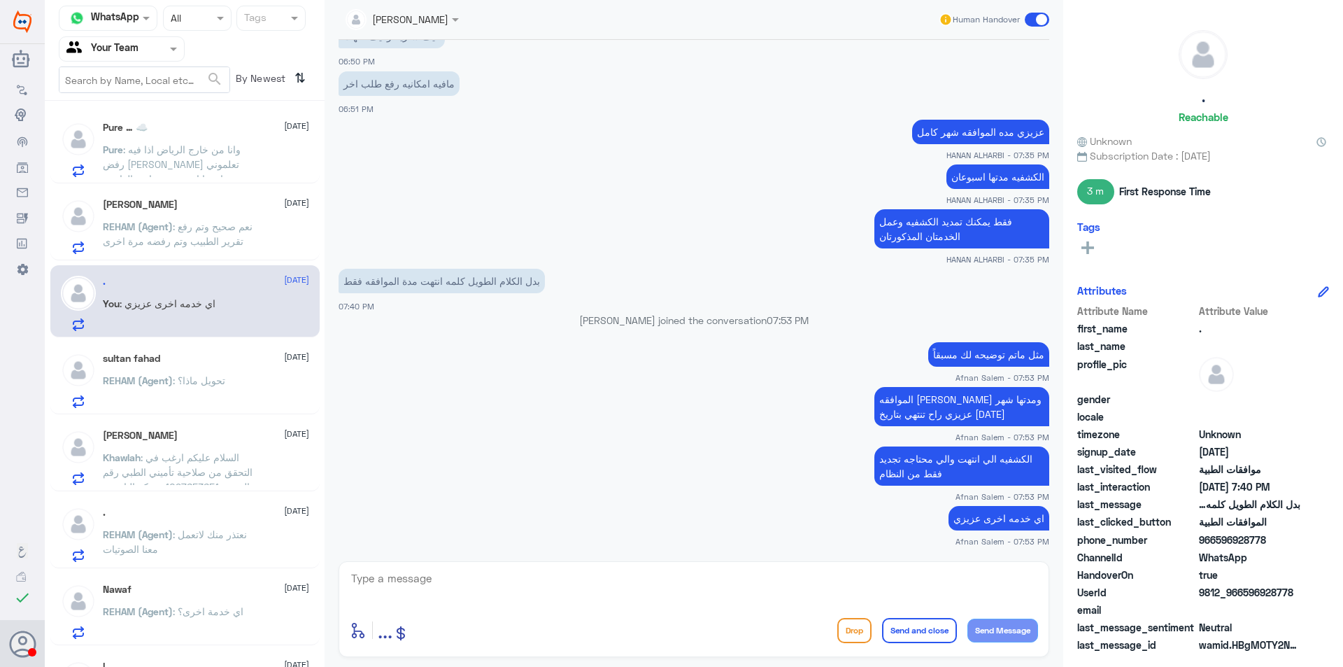
click at [185, 158] on span ": وانا من خارج الرياض اذا فيه رفض [PERSON_NAME] تعلموني عشان ما اضرب مشوار ع ال…" at bounding box center [172, 163] width 138 height 41
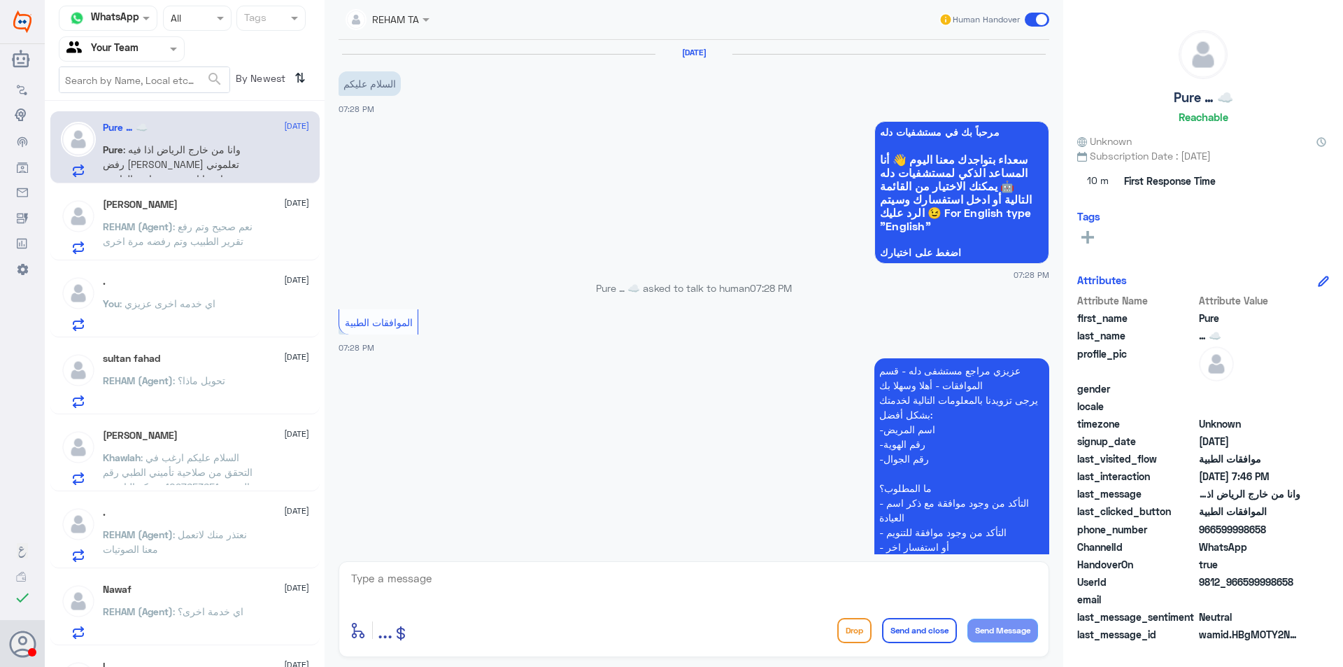
scroll to position [422, 0]
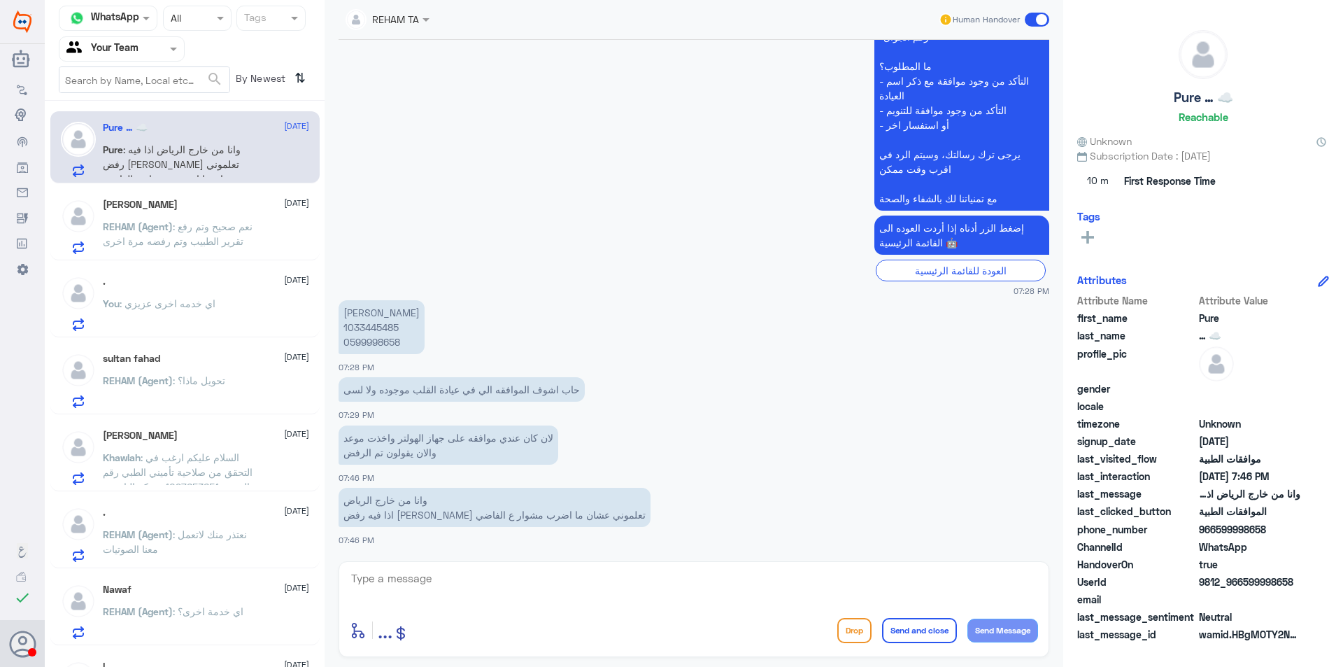
click at [147, 50] on div at bounding box center [121, 49] width 125 height 16
click at [139, 117] on div "Your Inbox" at bounding box center [122, 125] width 126 height 32
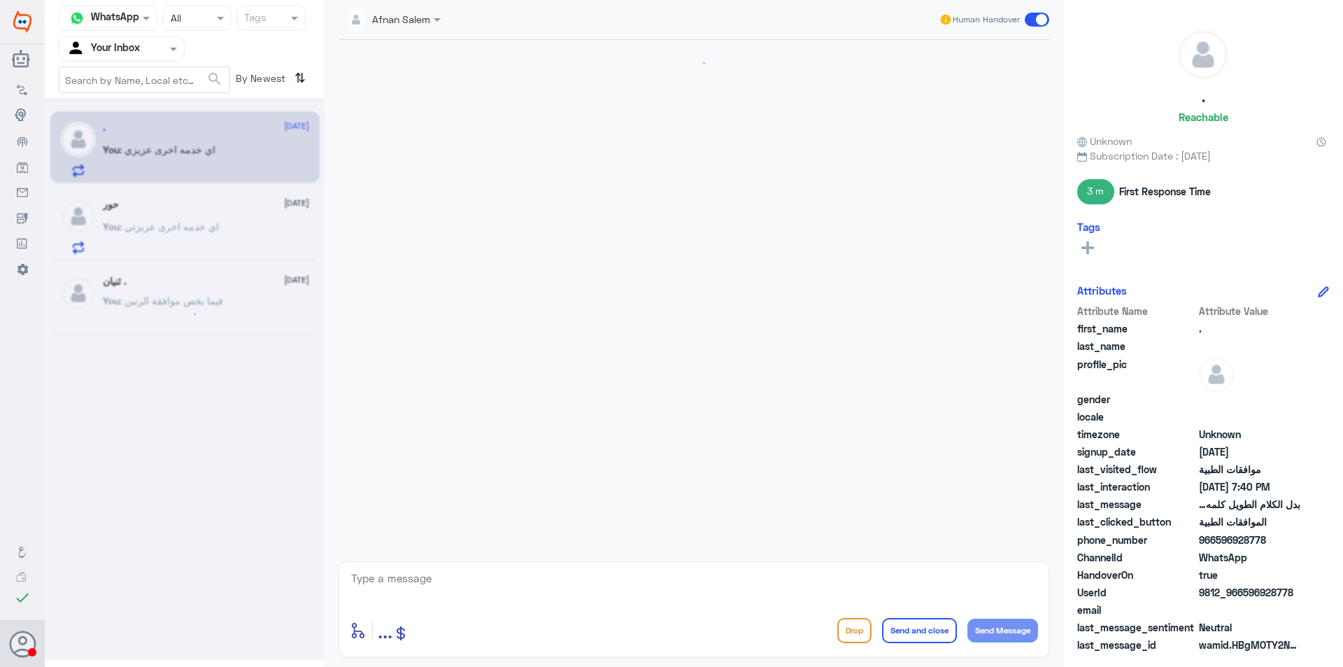
scroll to position [875, 0]
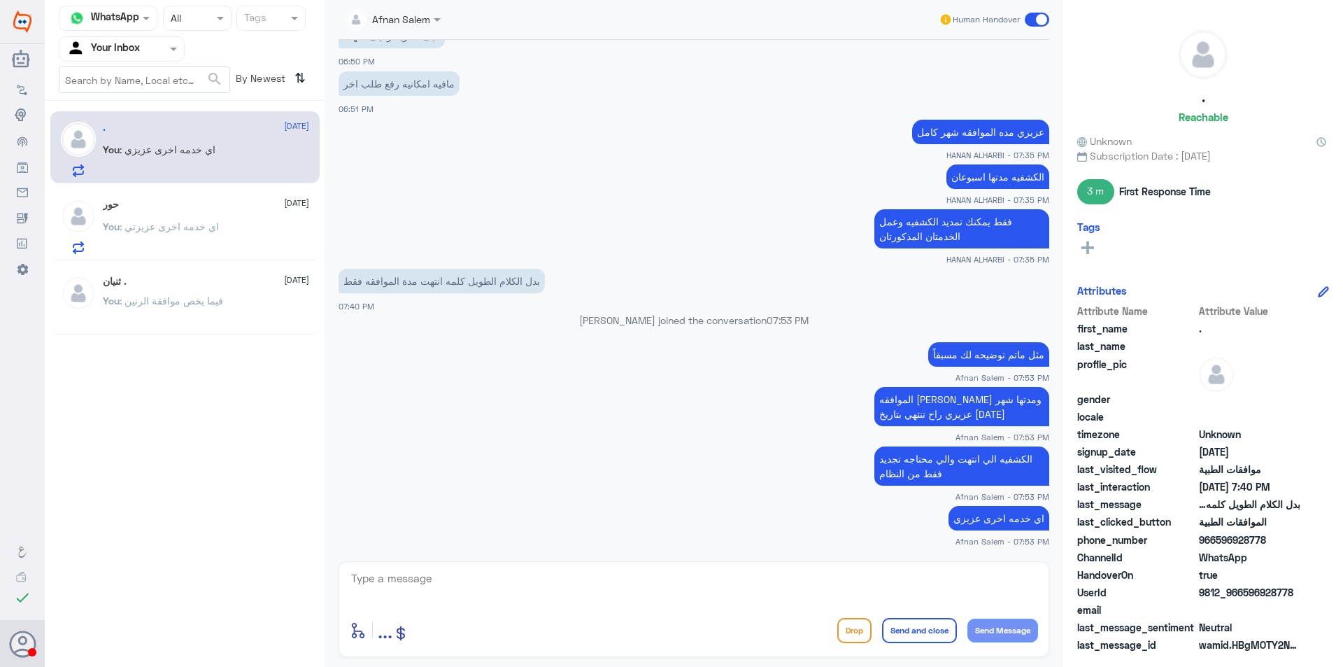
click at [231, 239] on div "You : اي خدمه اخرى عزيزتي" at bounding box center [206, 237] width 206 height 31
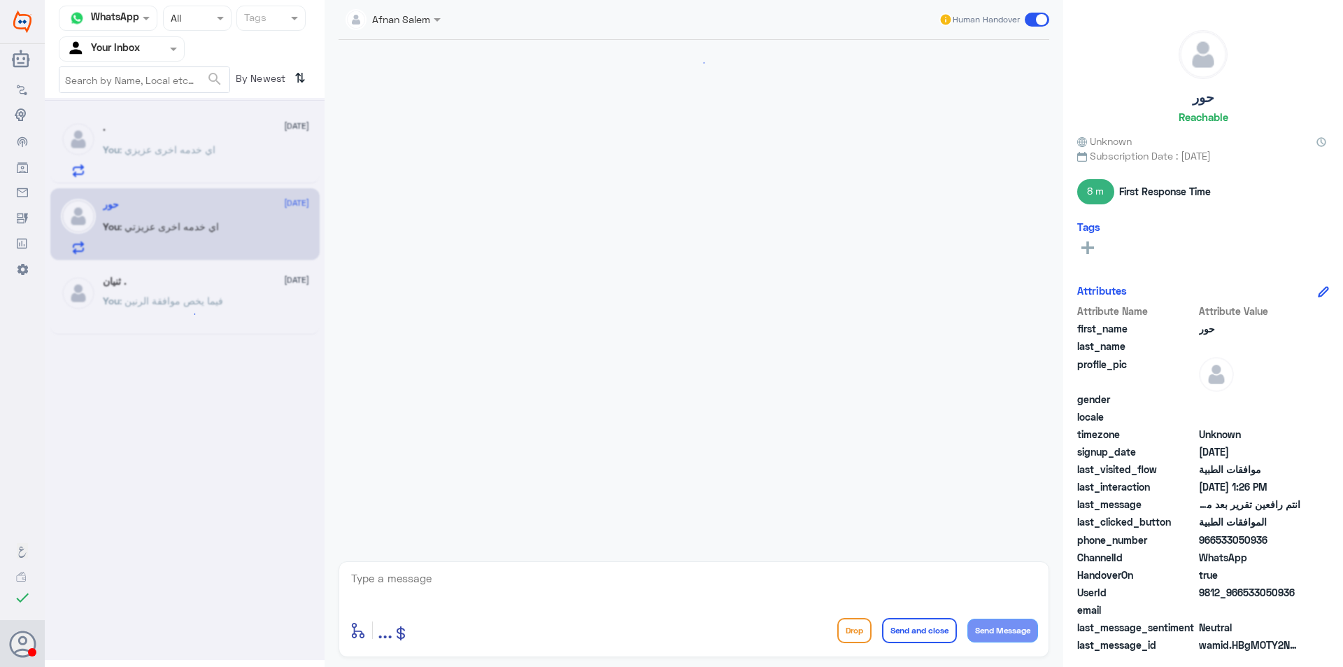
scroll to position [692, 0]
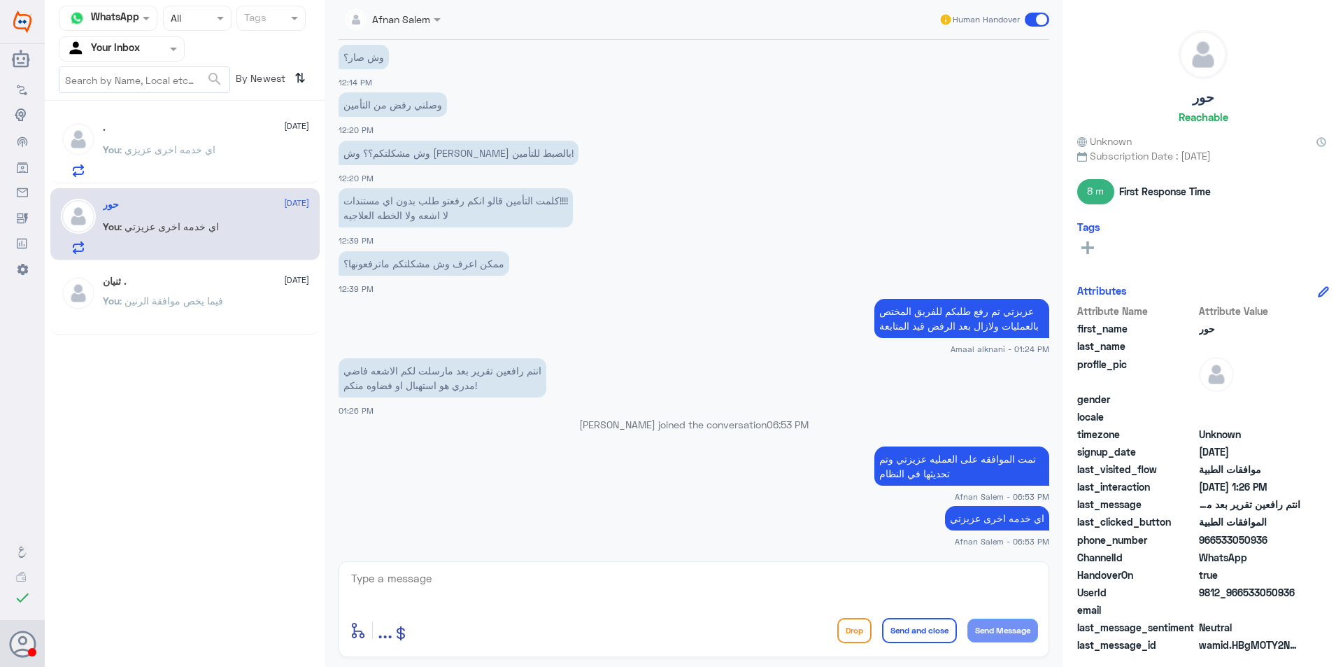
click at [205, 158] on p "You : اي خدمه اخرى عزيزي" at bounding box center [159, 159] width 113 height 35
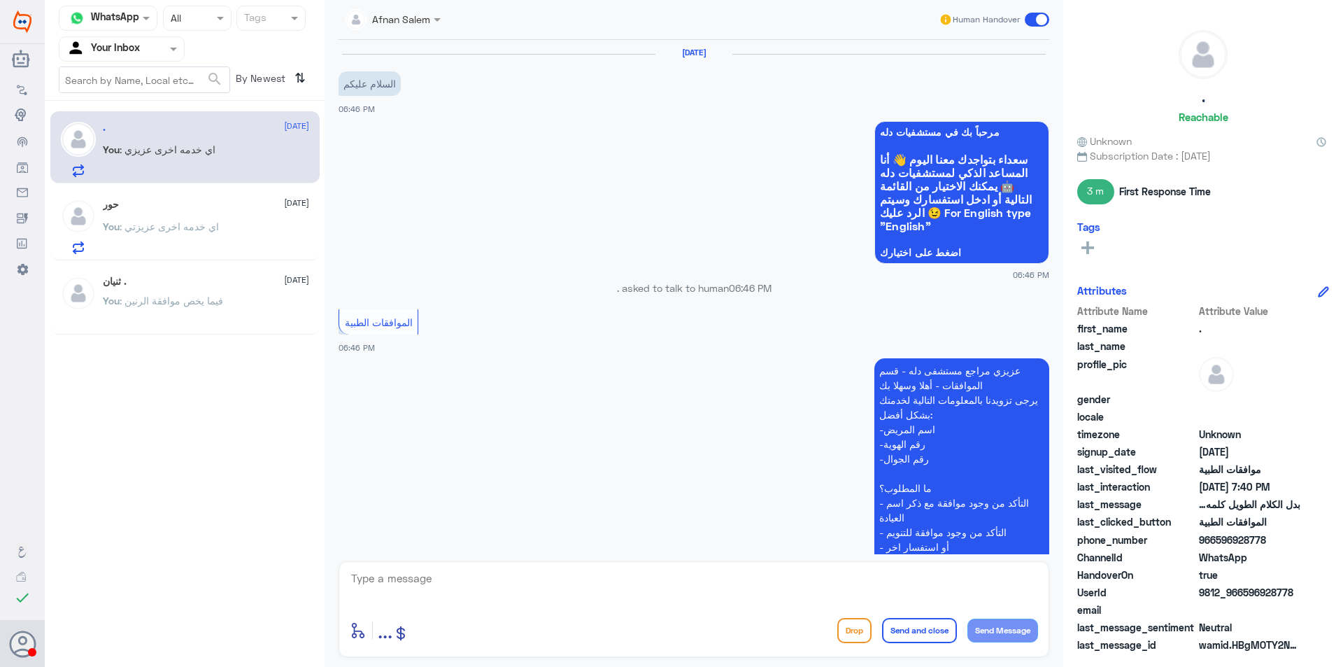
scroll to position [875, 0]
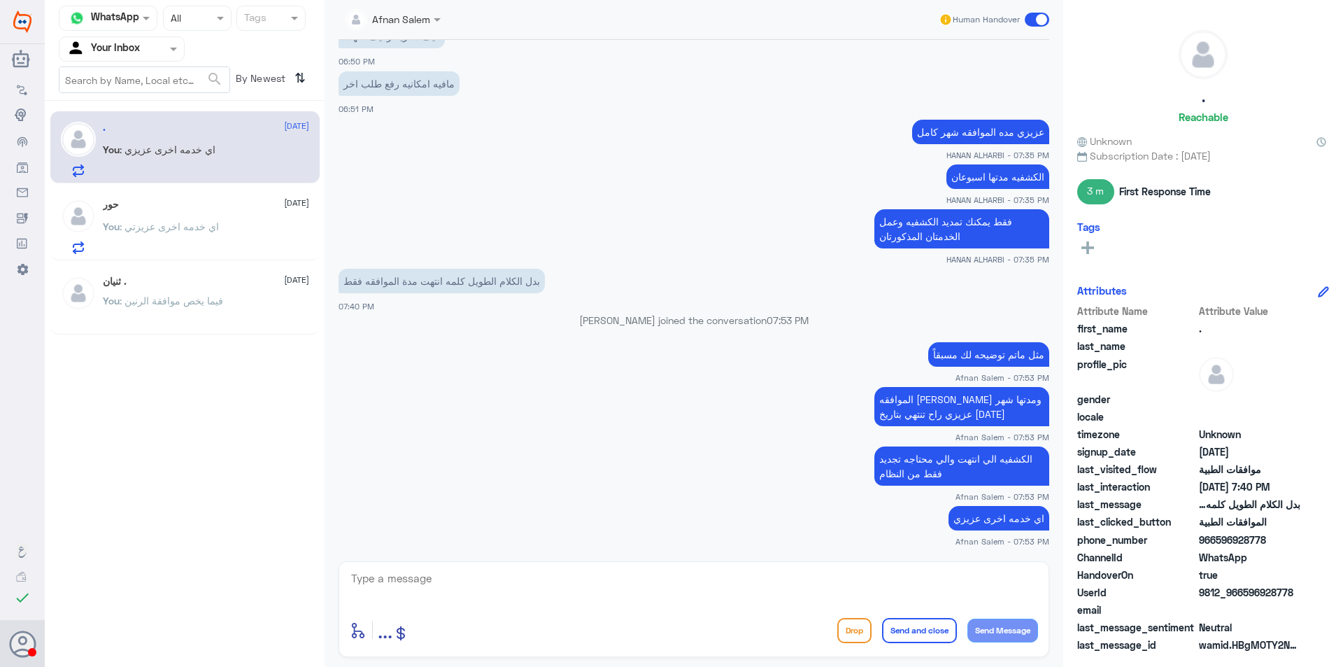
click at [141, 45] on input "text" at bounding box center [104, 49] width 77 height 16
click at [144, 148] on div "Your Team" at bounding box center [122, 157] width 126 height 32
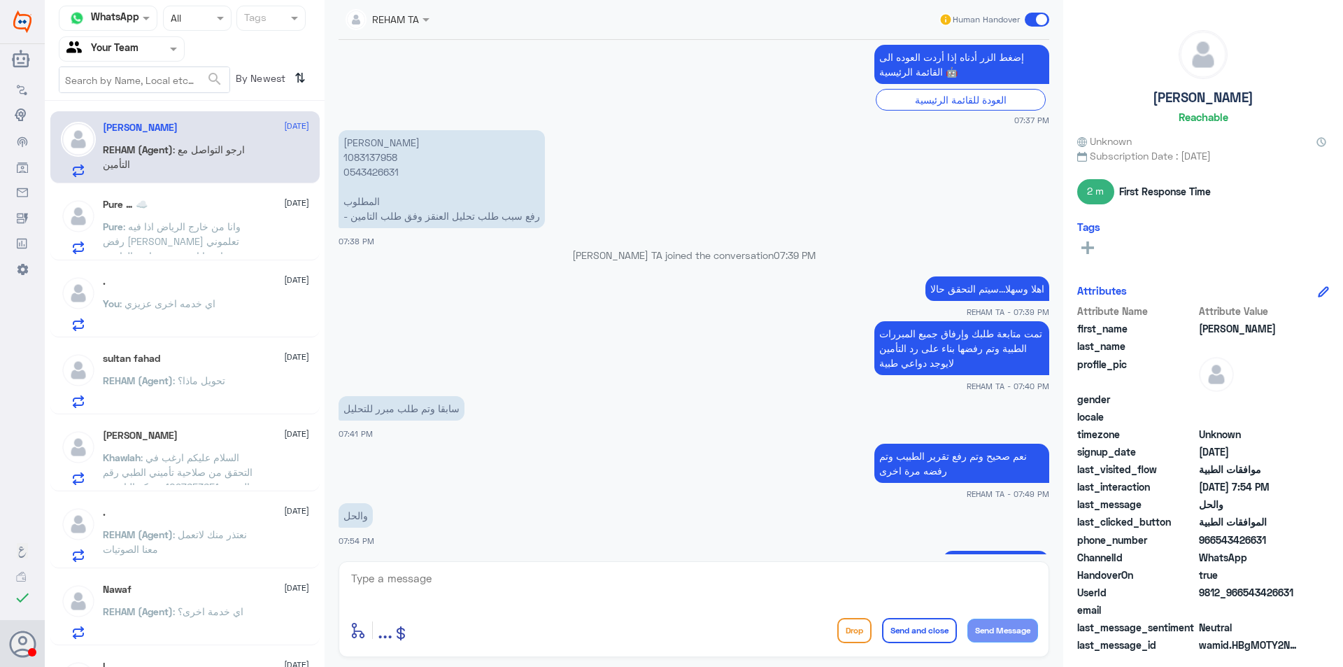
scroll to position [1169, 0]
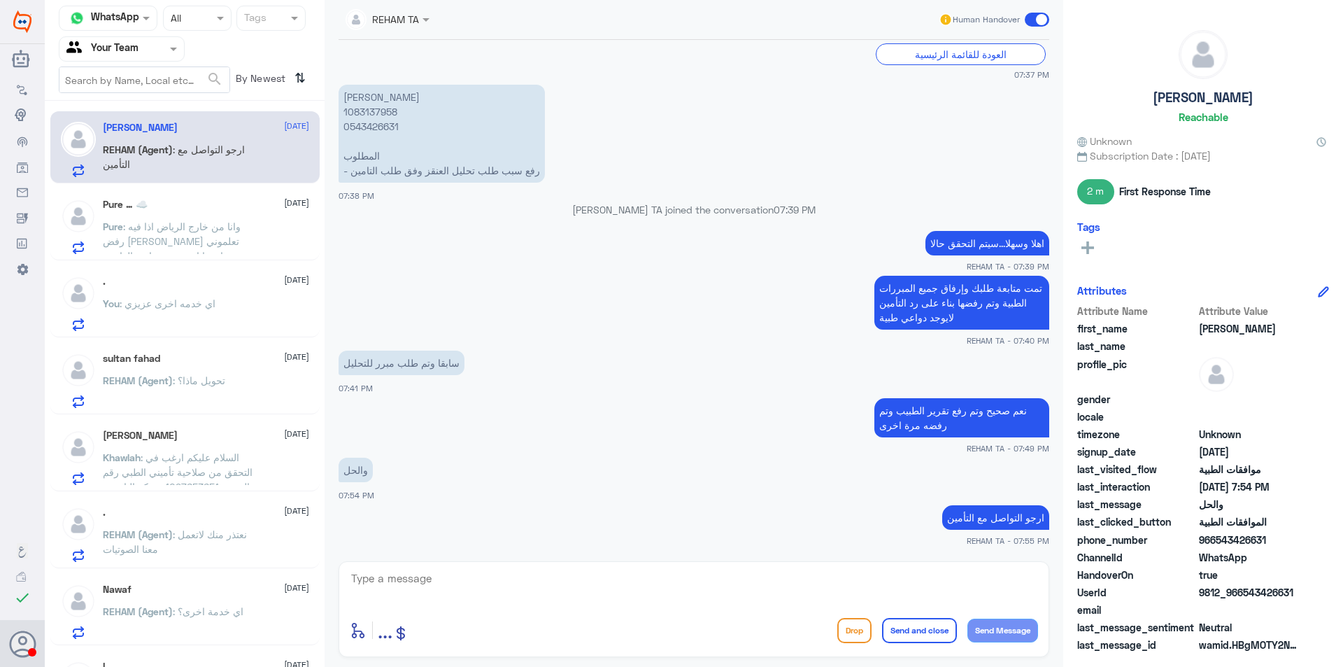
click at [175, 46] on span at bounding box center [174, 48] width 17 height 15
click at [165, 121] on div "Your Inbox" at bounding box center [122, 125] width 126 height 32
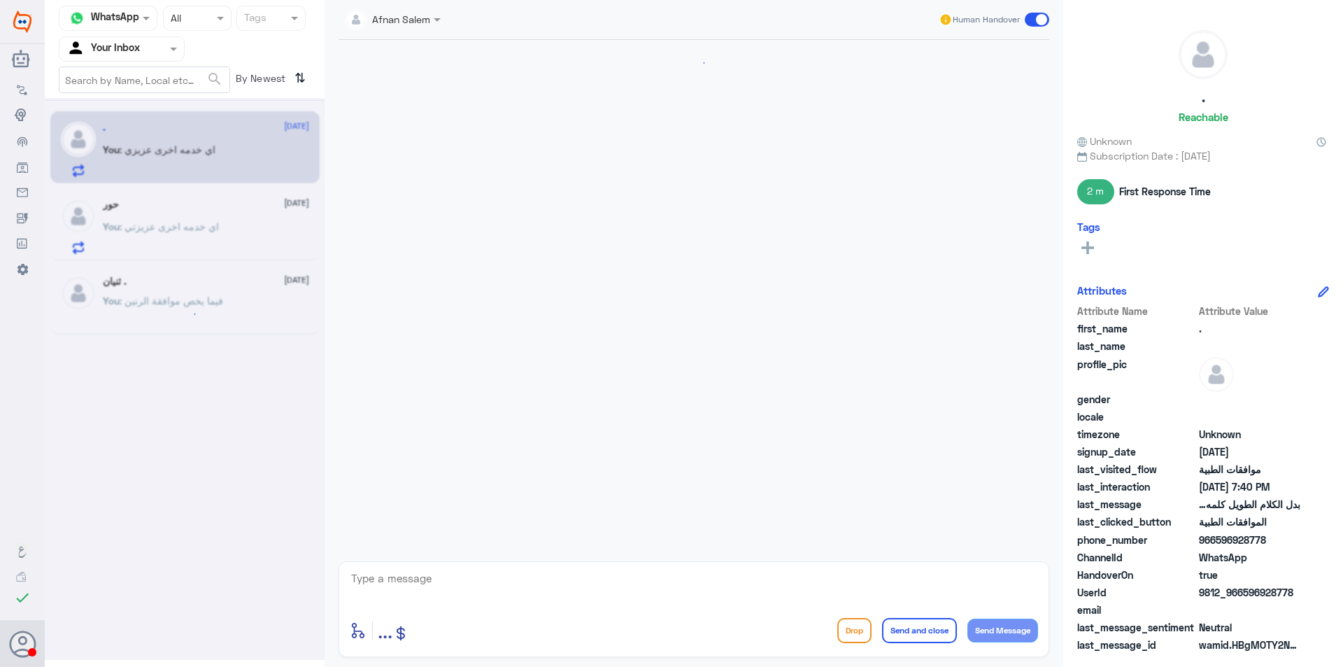
scroll to position [875, 0]
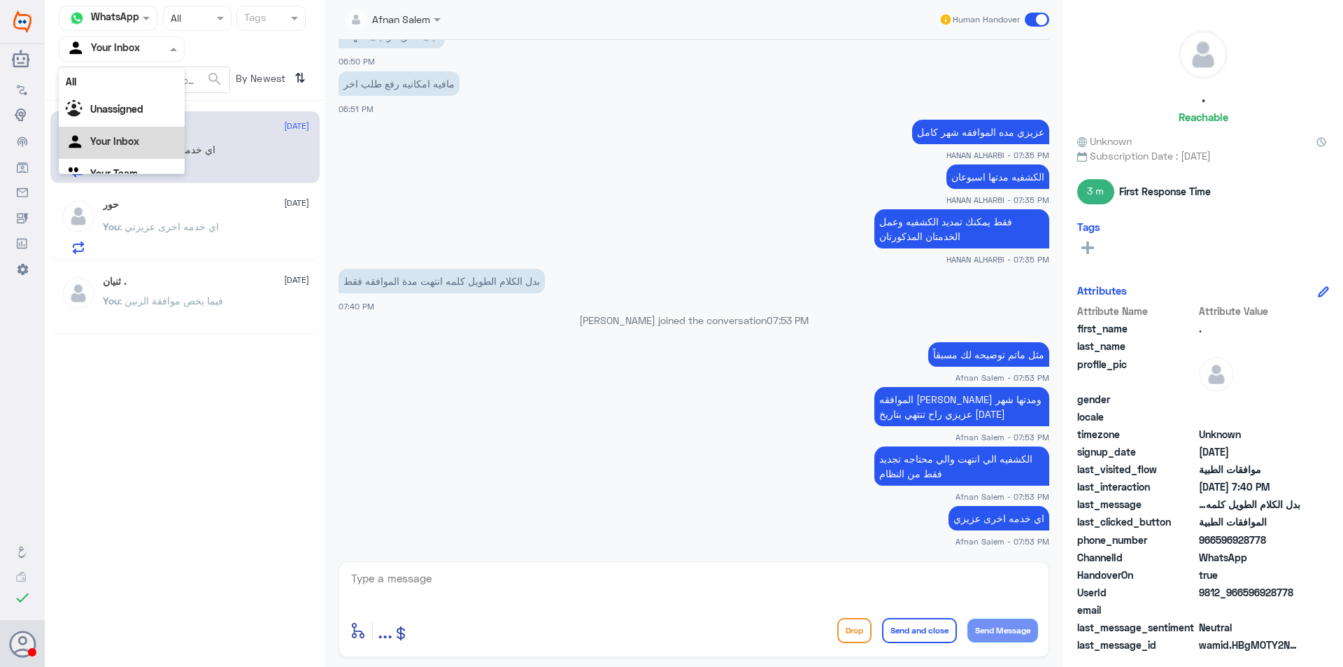
click at [158, 52] on div at bounding box center [121, 49] width 125 height 16
click at [153, 160] on div "Your Team" at bounding box center [122, 157] width 126 height 32
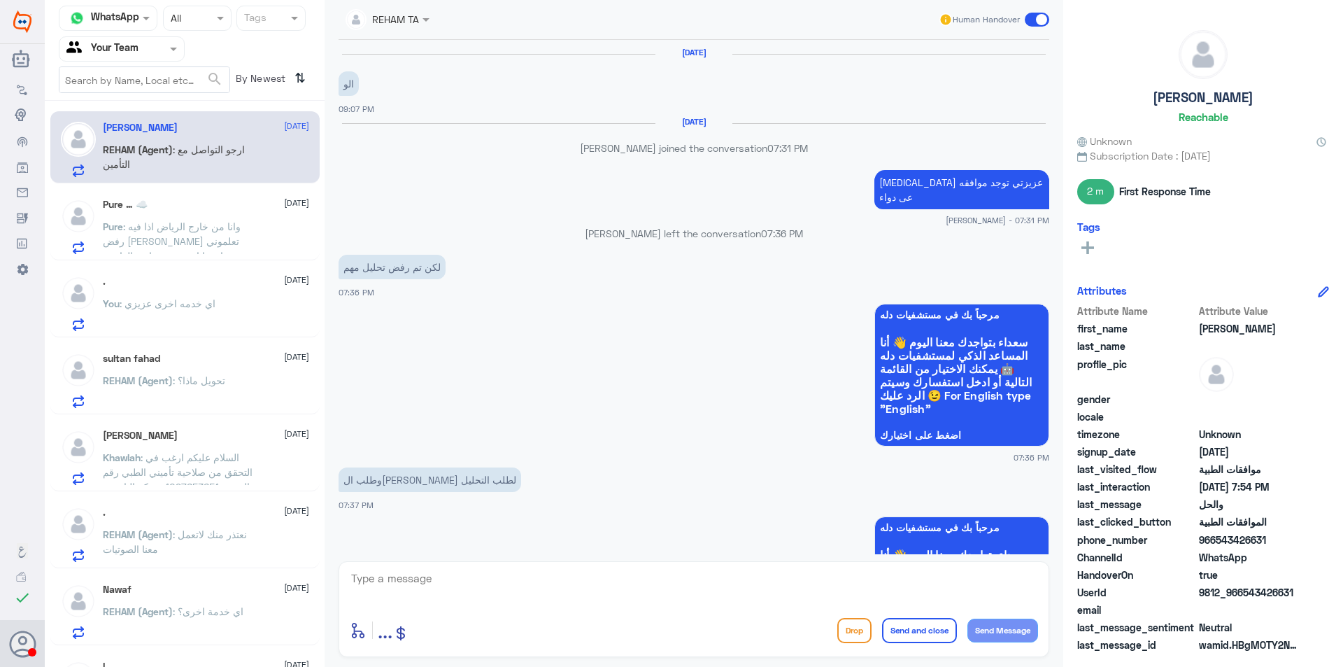
scroll to position [1032, 0]
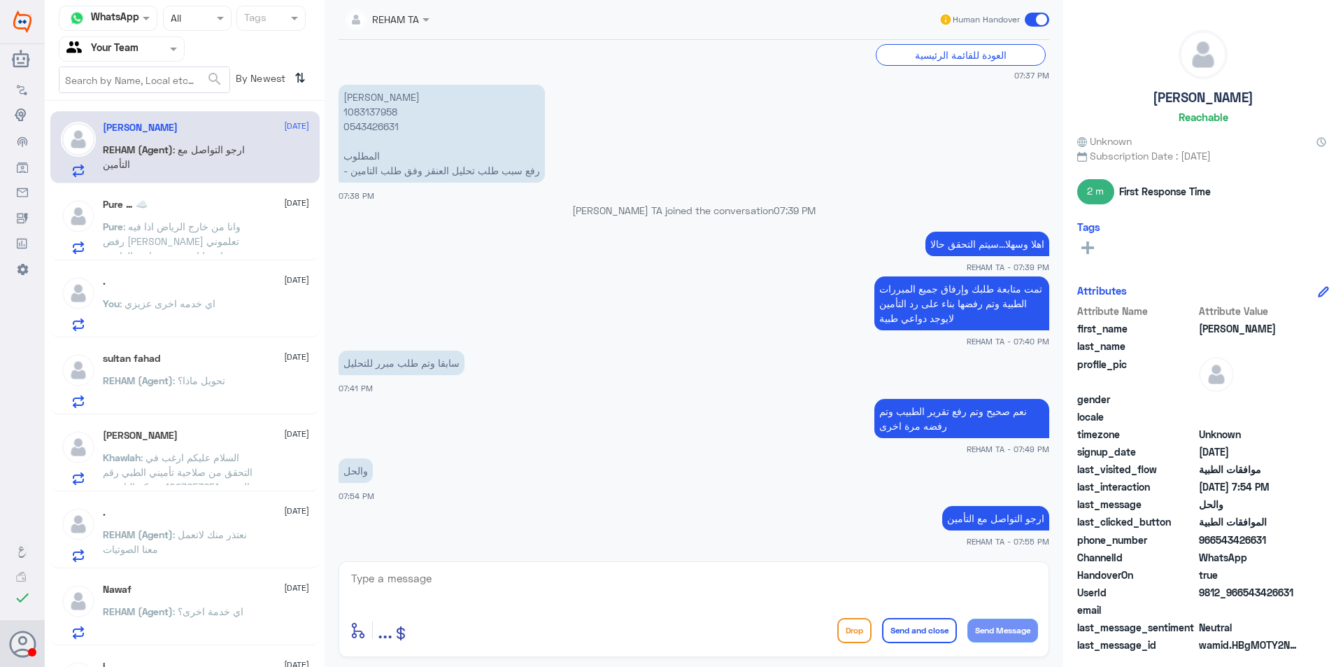
click at [143, 51] on input "text" at bounding box center [104, 49] width 77 height 16
click at [132, 121] on Inbox "Your Inbox" at bounding box center [114, 124] width 49 height 12
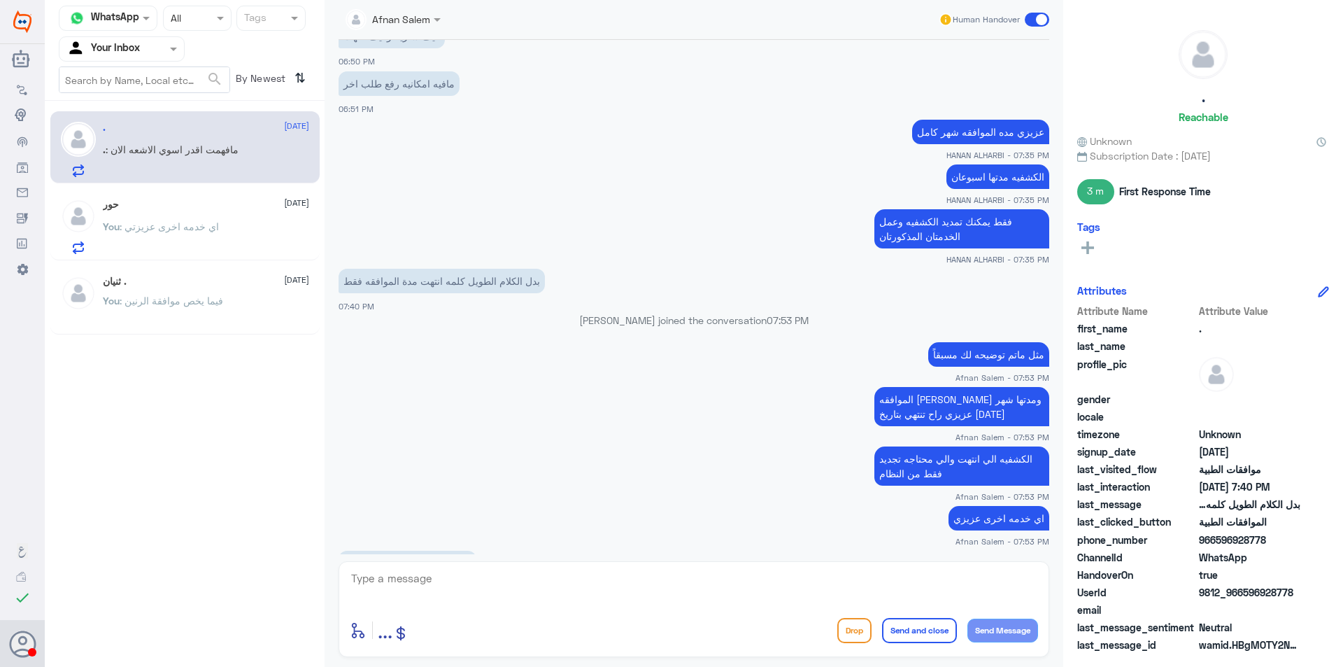
scroll to position [923, 0]
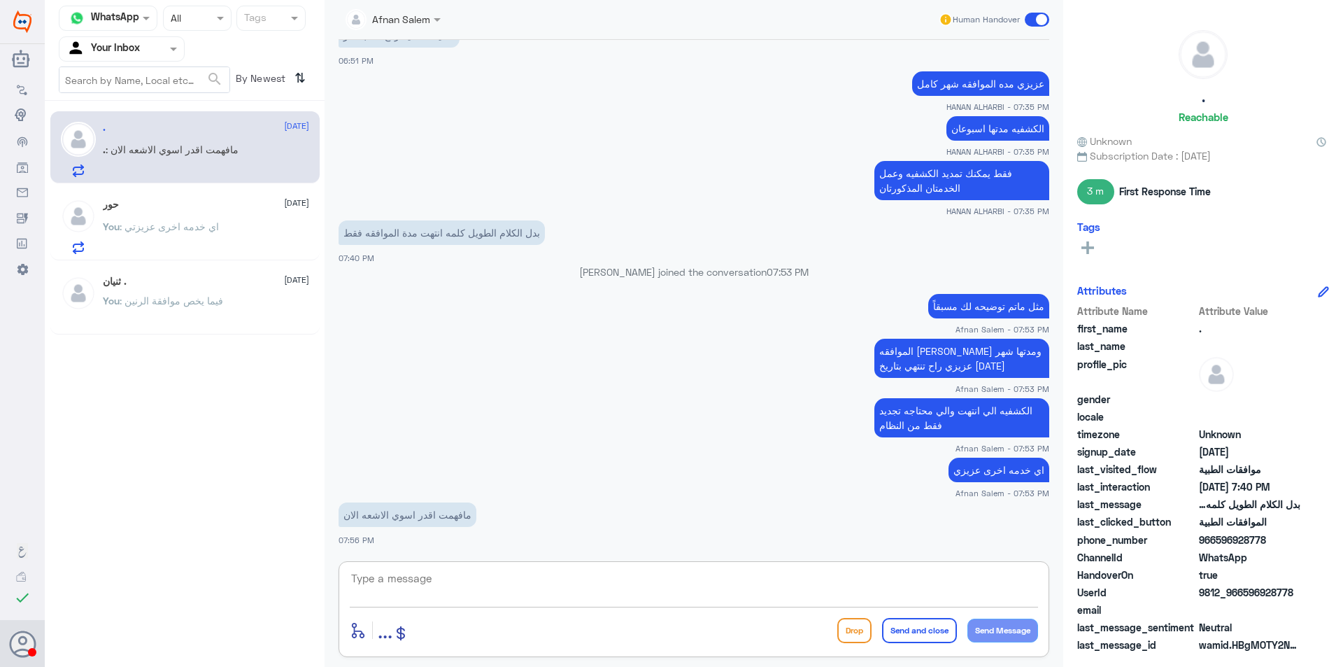
click at [440, 583] on textarea at bounding box center [694, 586] width 688 height 34
type textarea "h"
type textarea "ل"
type textarea "ا"
click at [1036, 577] on textarea "تخطيط القلب اي تقدر تسويه اكيد لان عليه موافقه في تحليل صورة الدم برضوا عليه مو…" at bounding box center [694, 586] width 688 height 34
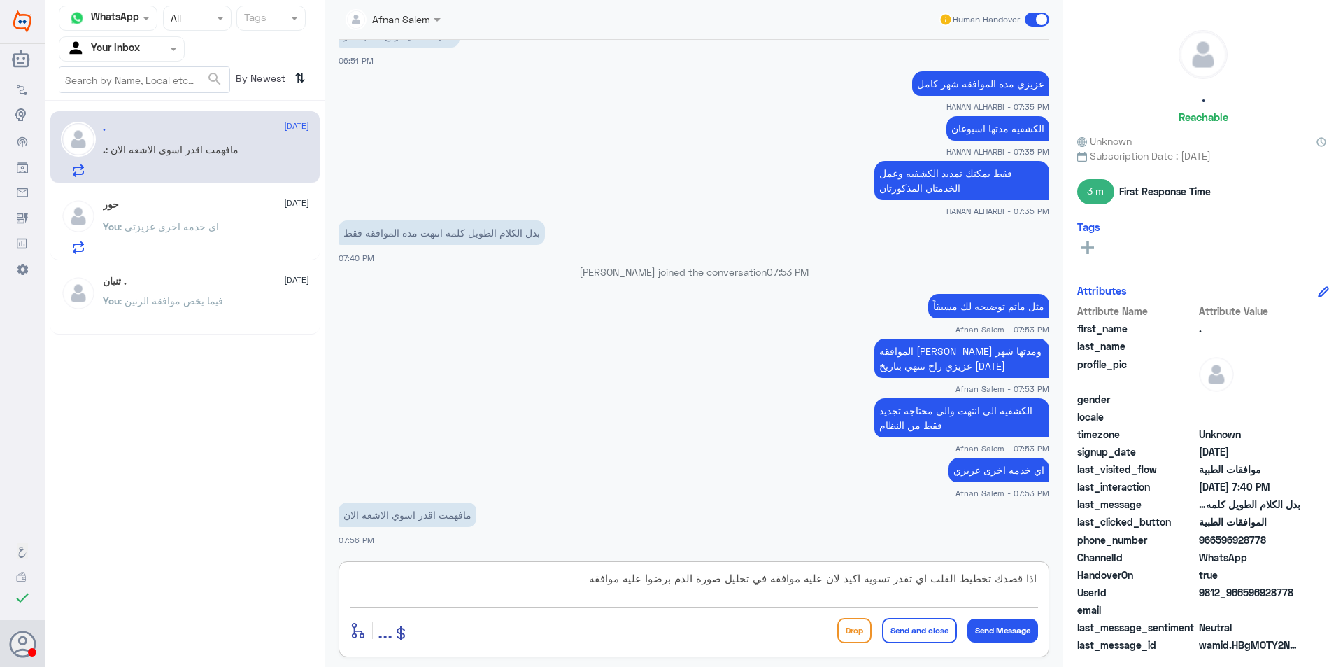
drag, startPoint x: 766, startPoint y: 581, endPoint x: 449, endPoint y: 543, distance: 319.0
click at [449, 543] on div "Afnan Salem Human Handover [DATE] السلام عليكم 06:46 PM مرحباً بك في مستشفيات د…" at bounding box center [694, 335] width 739 height 671
type textarea "اذا قصدك تخطيط القلب اي تقدر تسويه اكيد لان عليه موافقه"
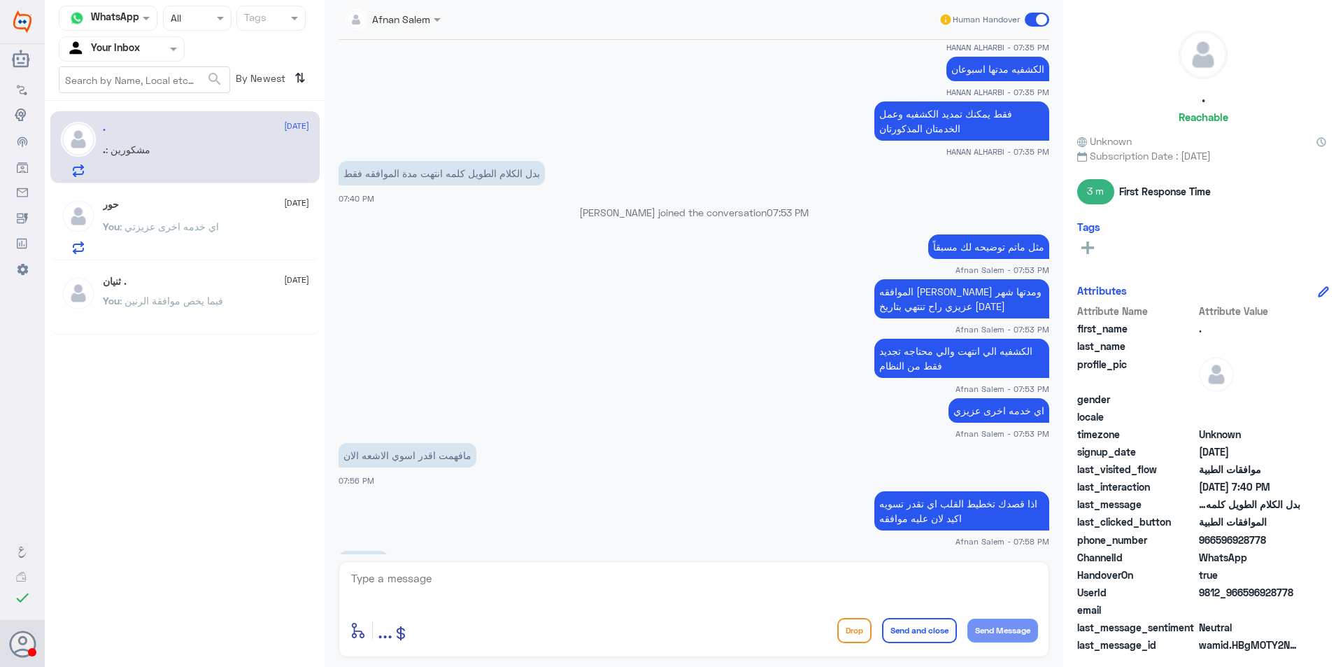
scroll to position [1030, 0]
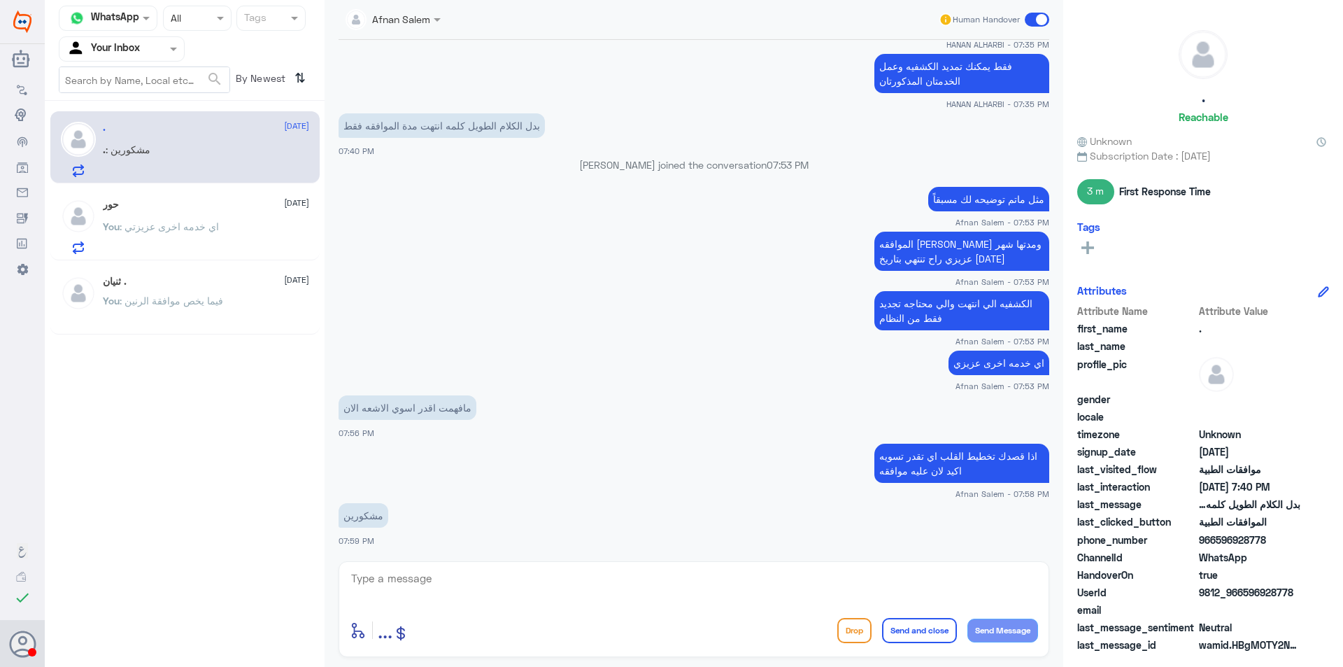
click at [963, 314] on p "الكشفيه الي انتهت والي محتاجه تجديد فقط من النظام" at bounding box center [961, 310] width 175 height 39
click at [444, 581] on textarea at bounding box center [694, 586] width 688 height 34
type textarea "العفو ، ونتمنى لك دوام الصحه والعافيه"
click at [920, 627] on button "Send and close" at bounding box center [919, 630] width 75 height 25
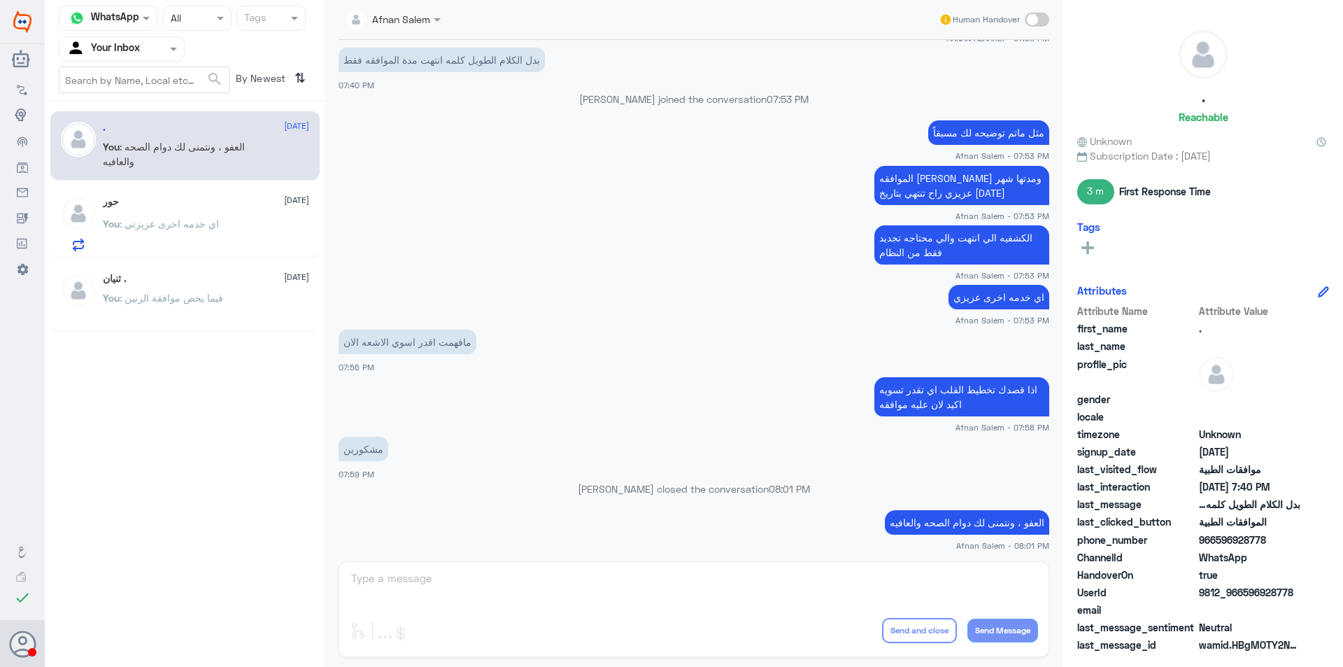
scroll to position [1075, 0]
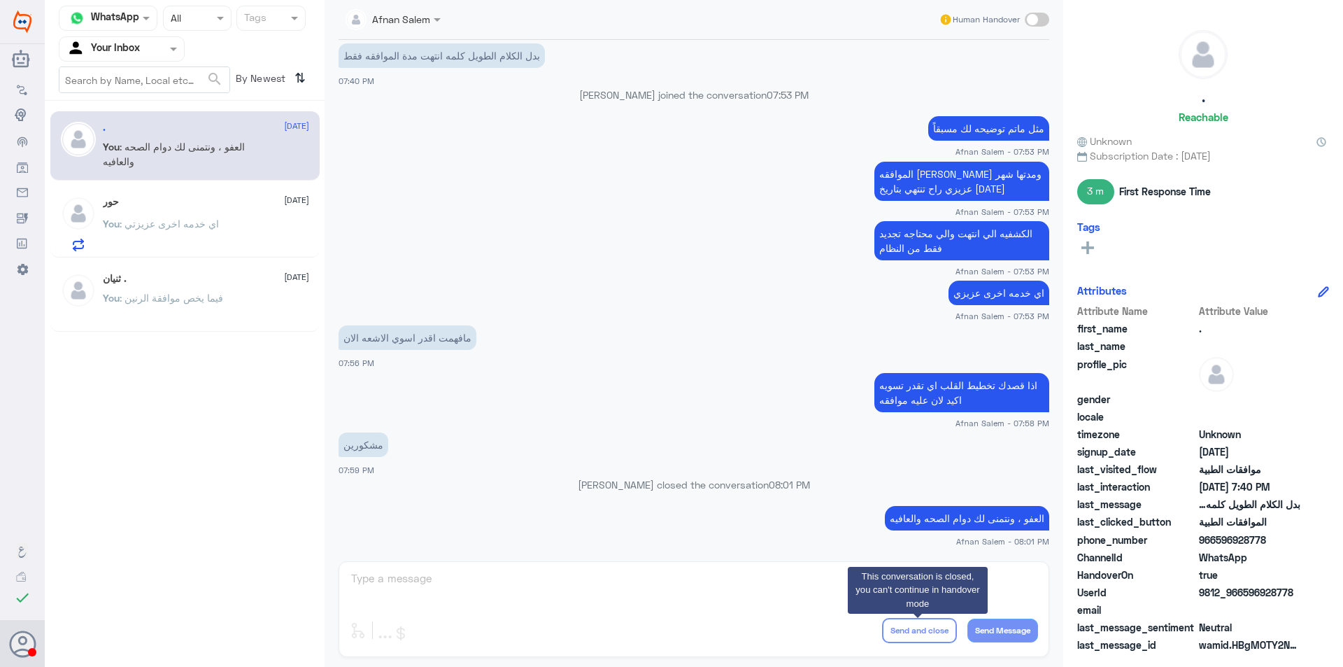
click at [129, 55] on input "text" at bounding box center [104, 49] width 77 height 16
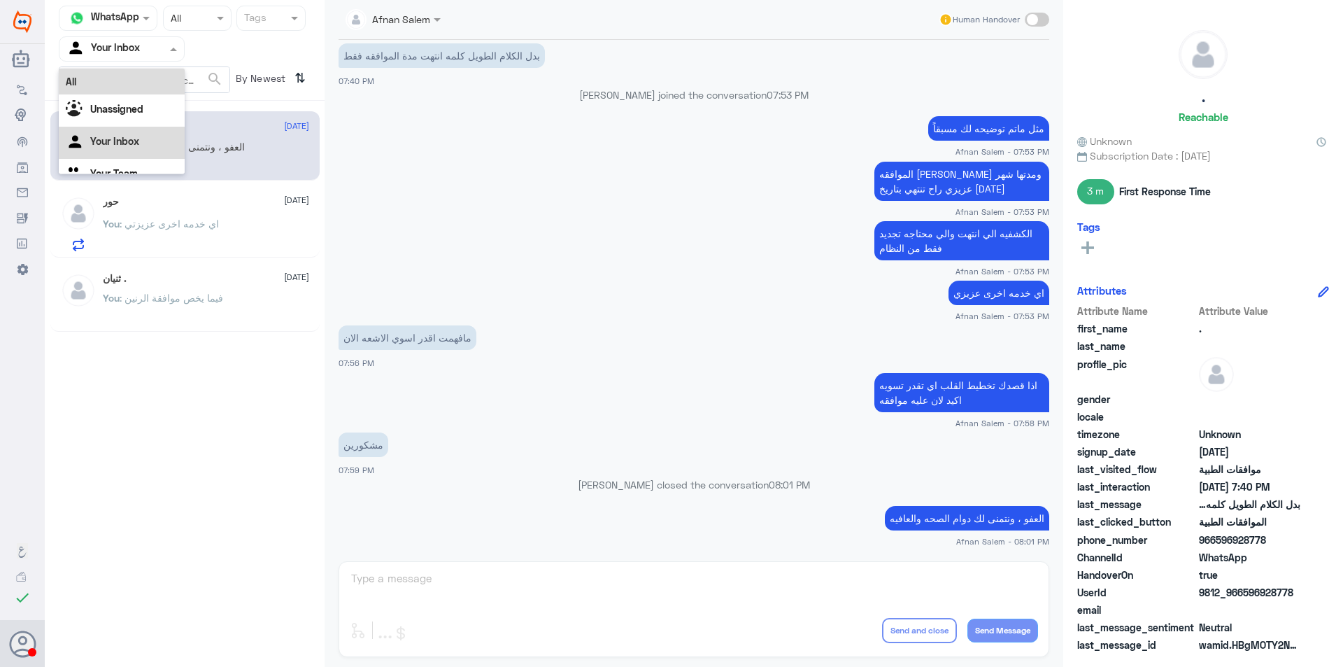
scroll to position [17, 0]
click at [120, 148] on div "Your Team" at bounding box center [122, 157] width 126 height 32
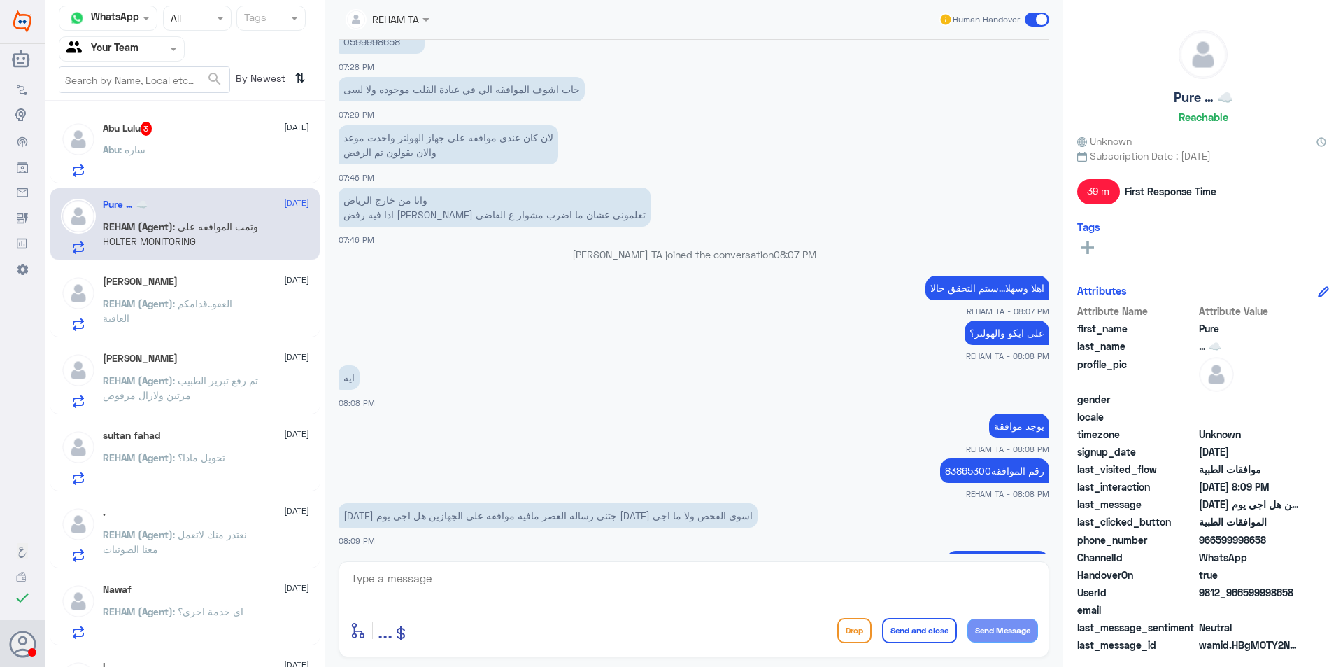
scroll to position [826, 0]
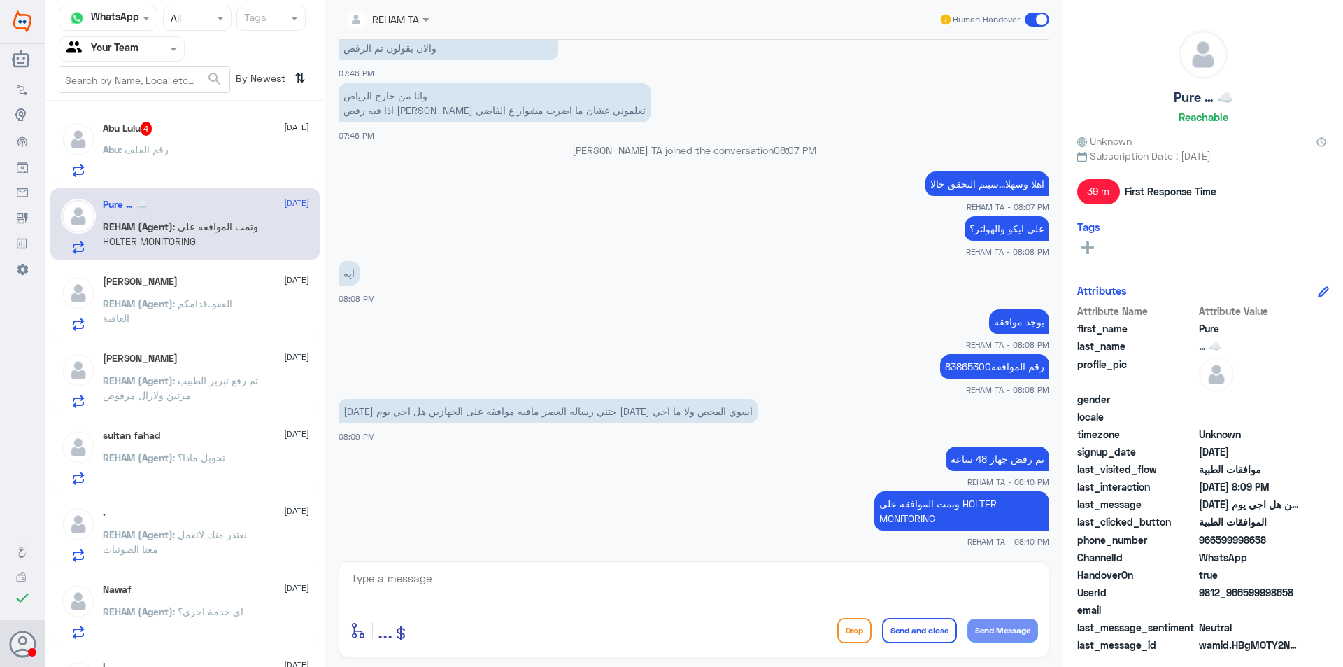
click at [180, 132] on div "Abu Lulu 4 [DATE]" at bounding box center [206, 129] width 206 height 14
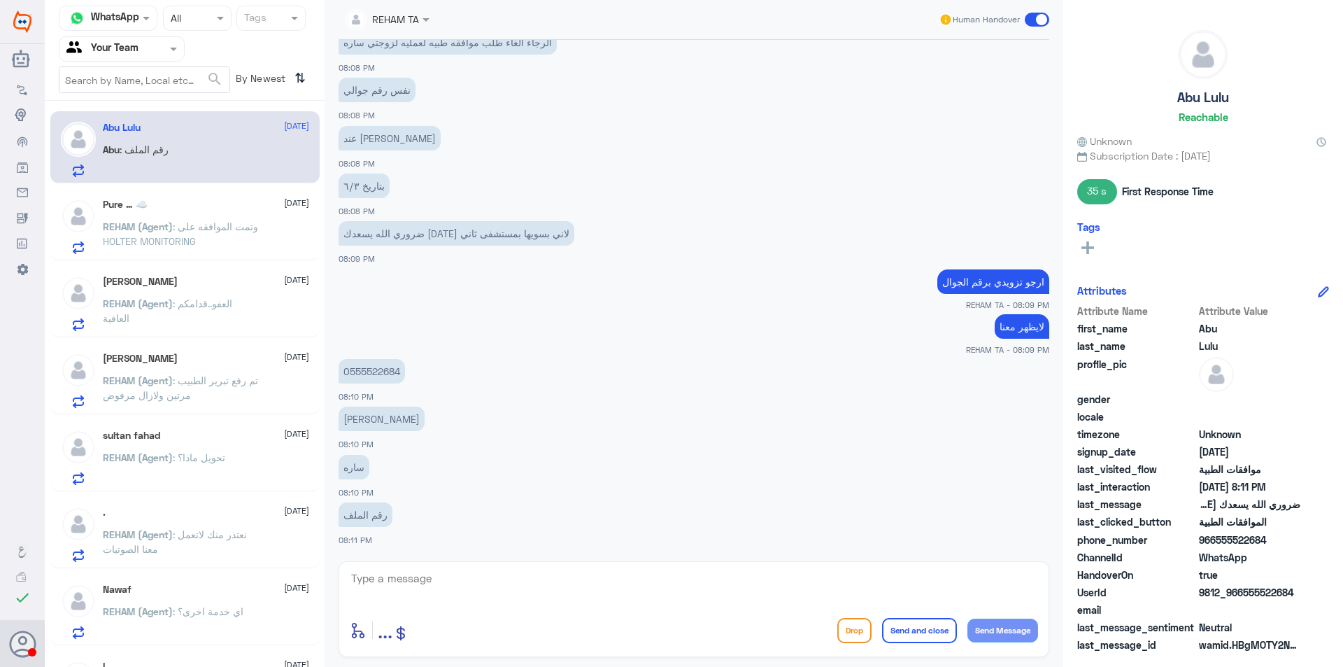
scroll to position [872, 0]
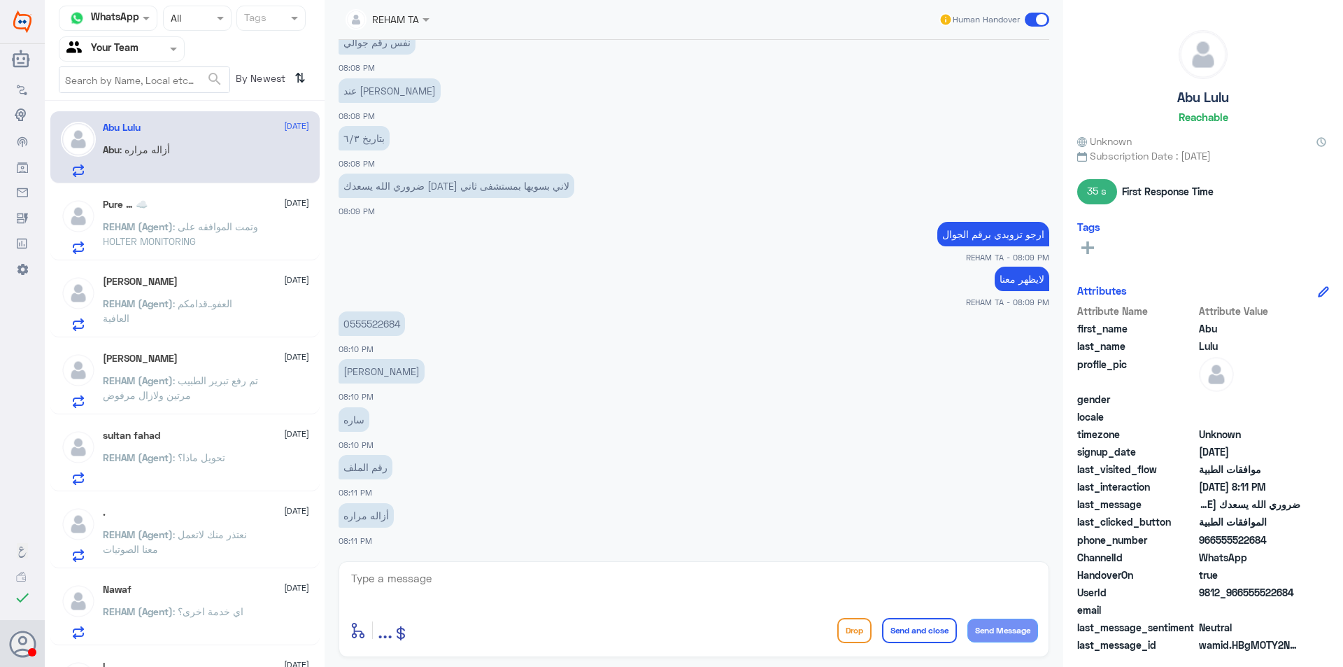
click at [369, 325] on p "0555522684" at bounding box center [372, 323] width 66 height 24
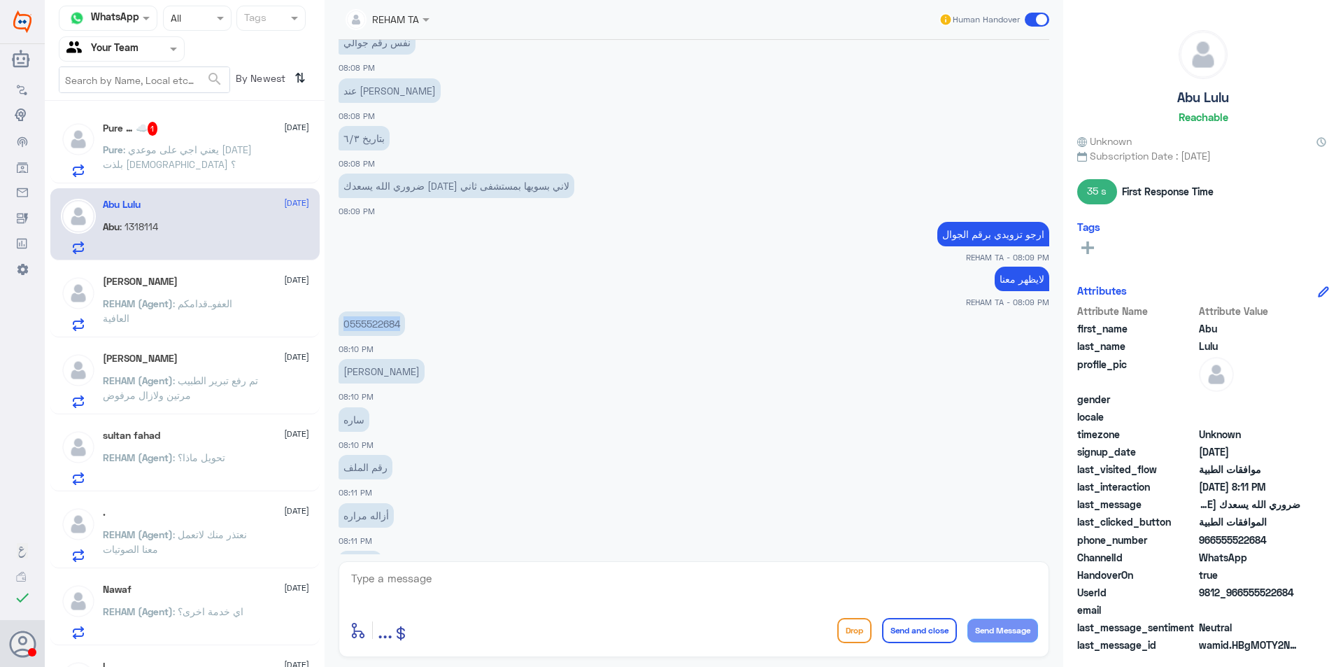
scroll to position [920, 0]
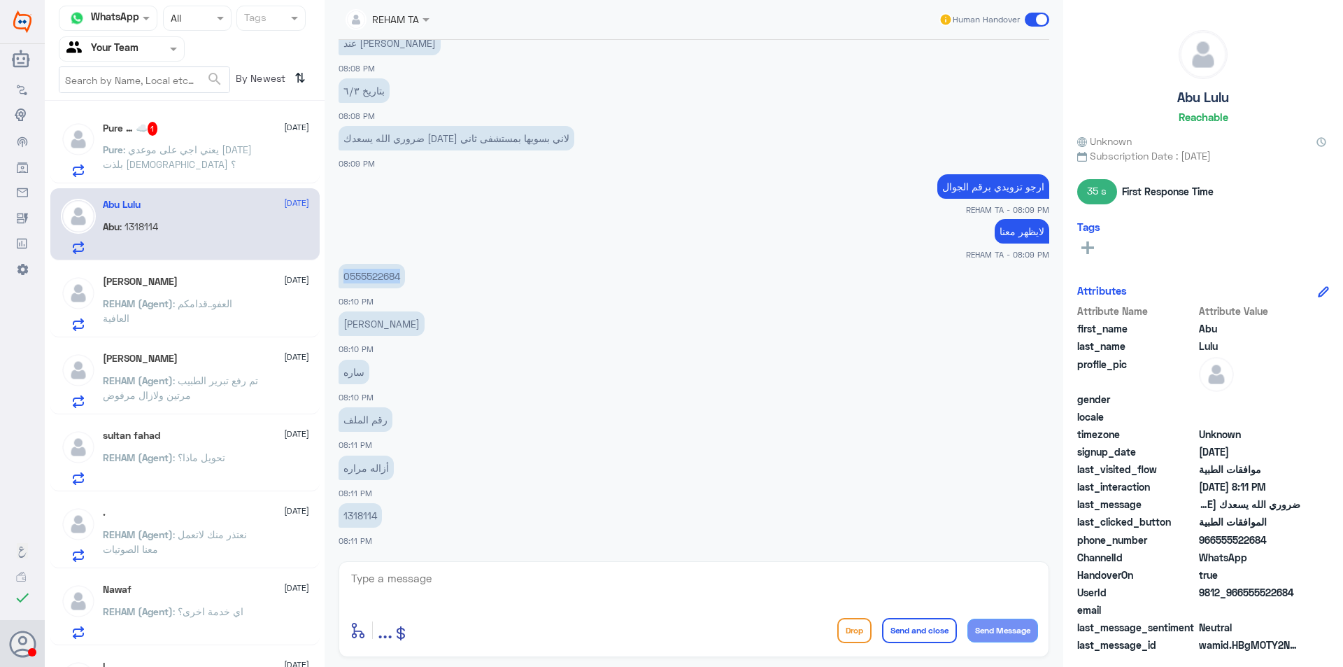
click at [371, 279] on p "0555522684" at bounding box center [372, 276] width 66 height 24
click at [262, 138] on div "Pure … ☁️ 1 [DATE] Pure : يعني اجي على موعدي [DATE] بلذت [DEMOGRAPHIC_DATA] ؟" at bounding box center [206, 149] width 206 height 55
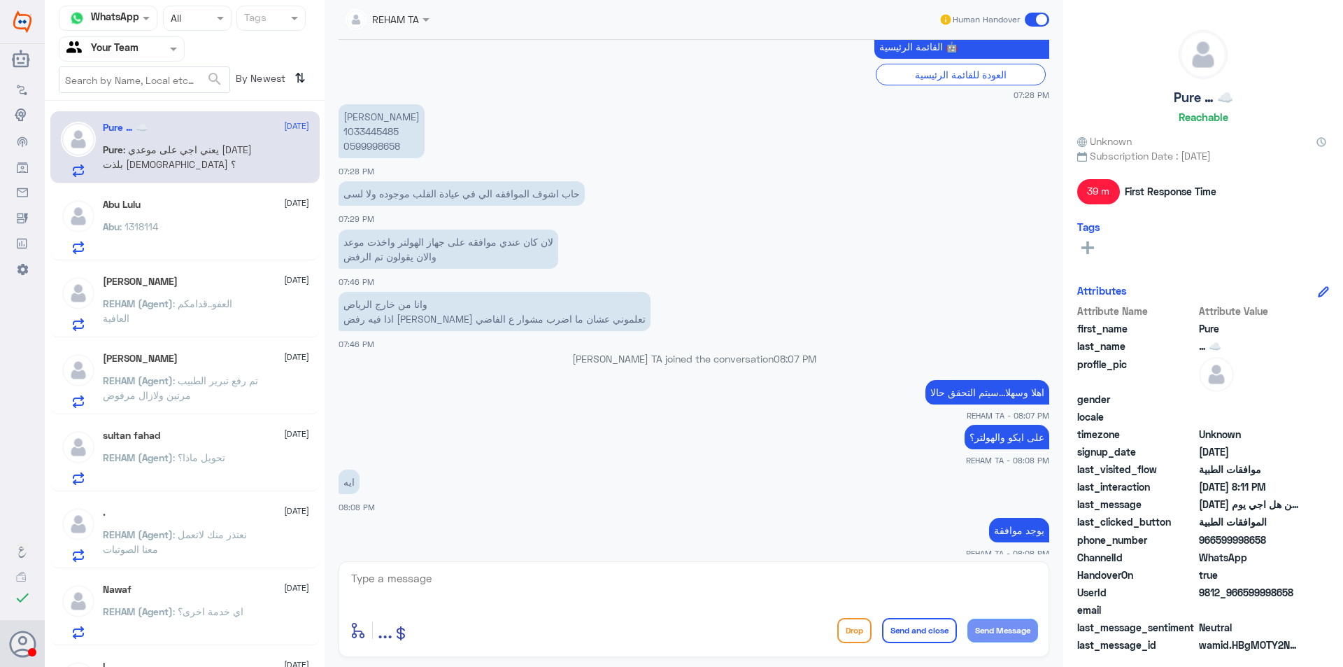
scroll to position [595, 0]
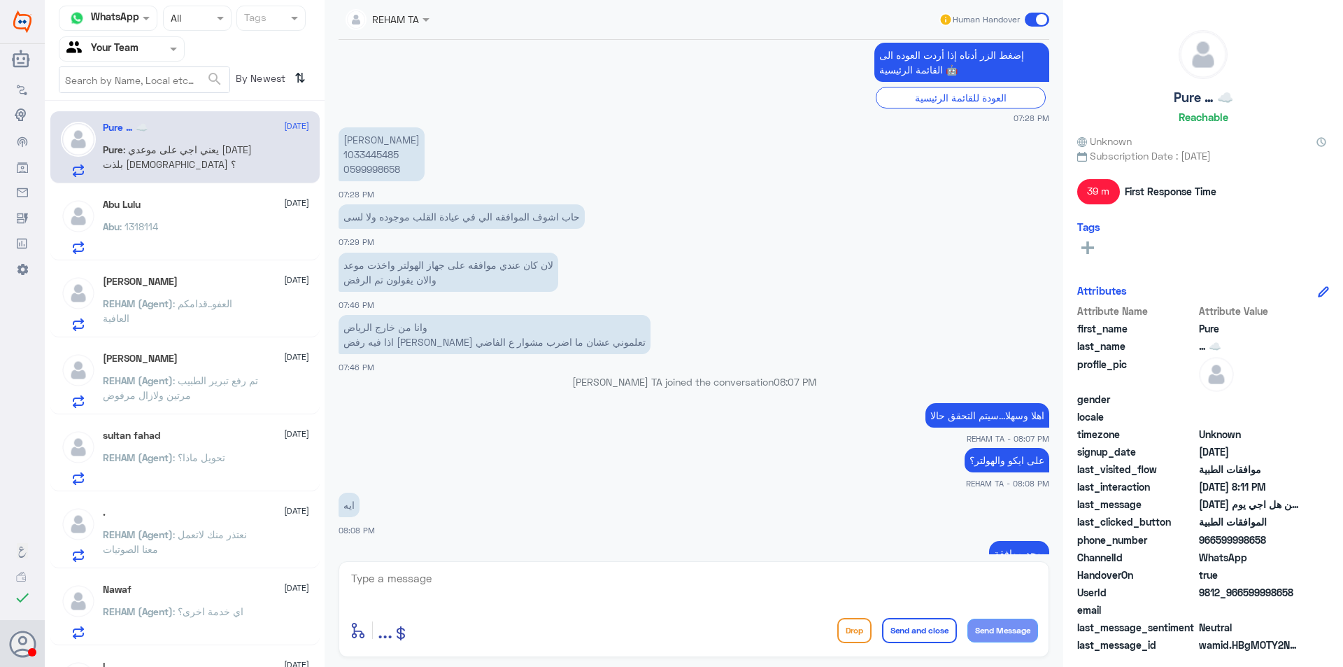
click at [376, 155] on p "[PERSON_NAME] 1033445485 0599998658" at bounding box center [382, 154] width 86 height 54
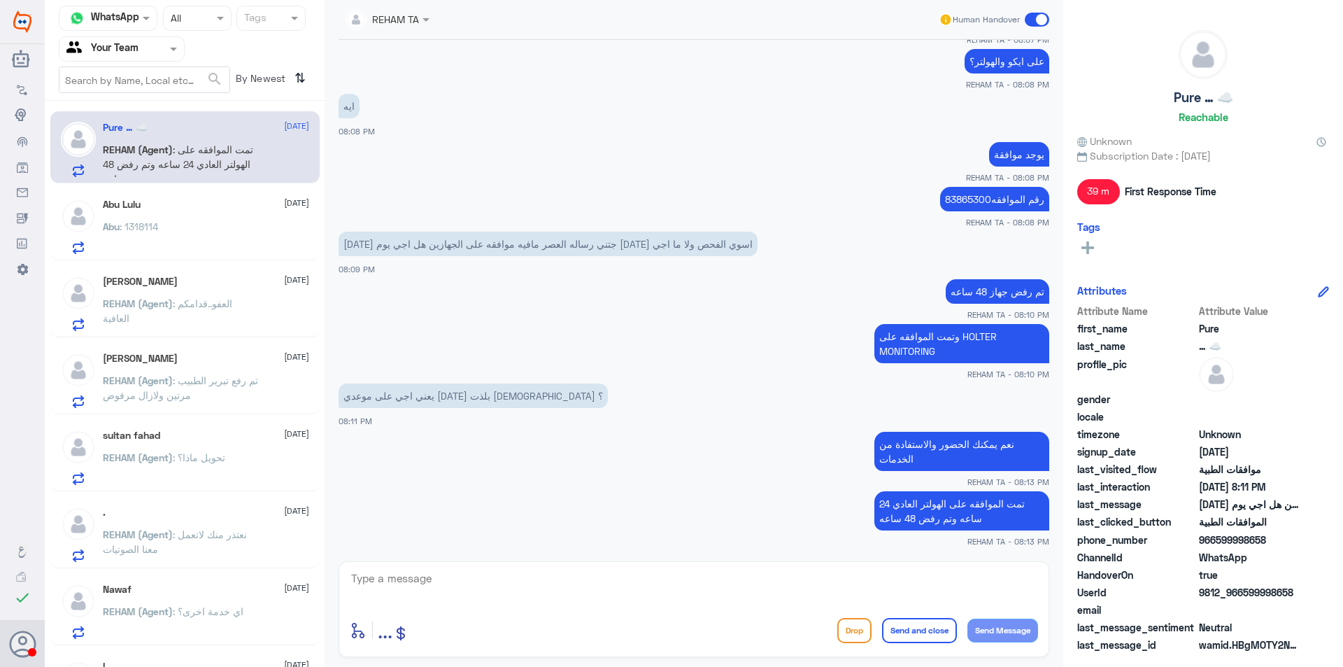
click at [193, 243] on div "Abu : 1318114" at bounding box center [206, 237] width 206 height 31
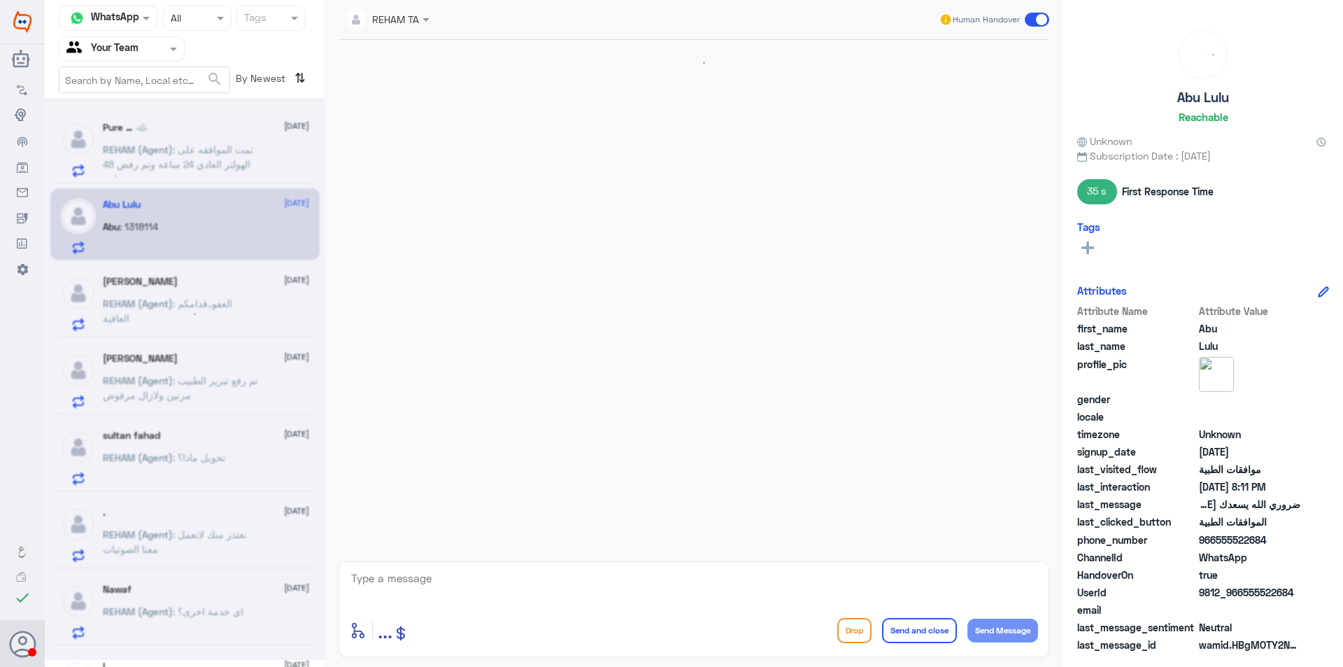
scroll to position [759, 0]
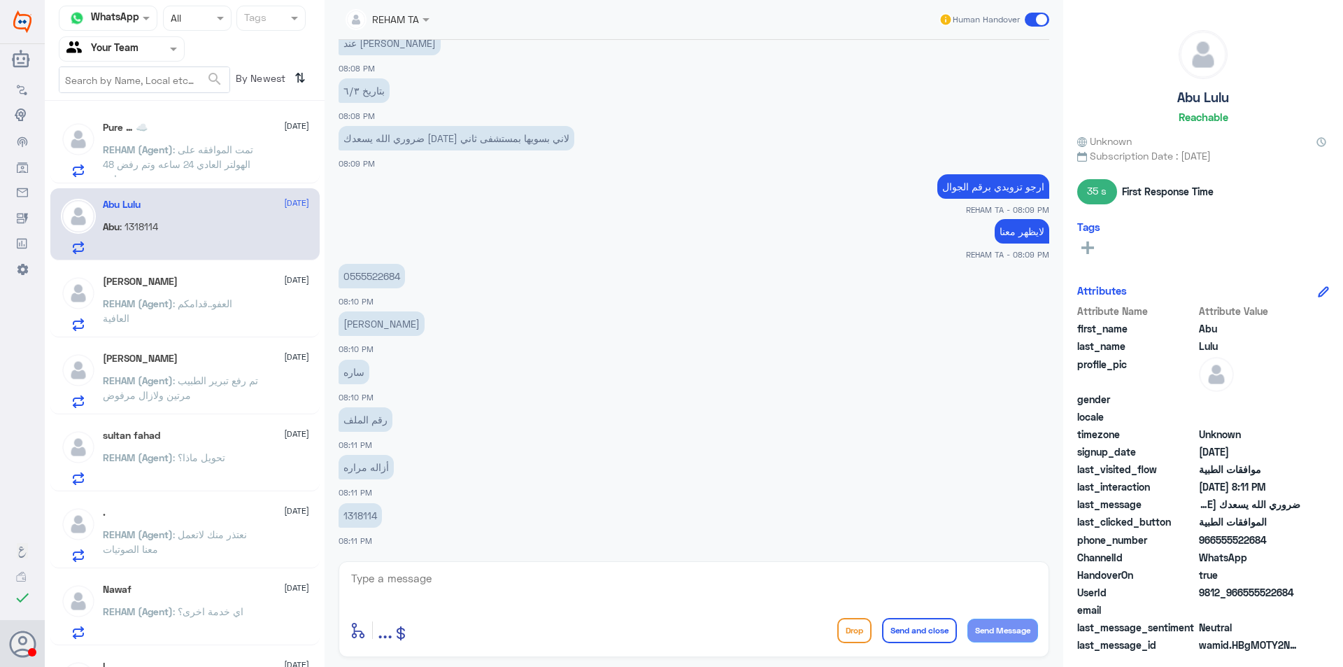
click at [353, 515] on p "1318114" at bounding box center [360, 515] width 43 height 24
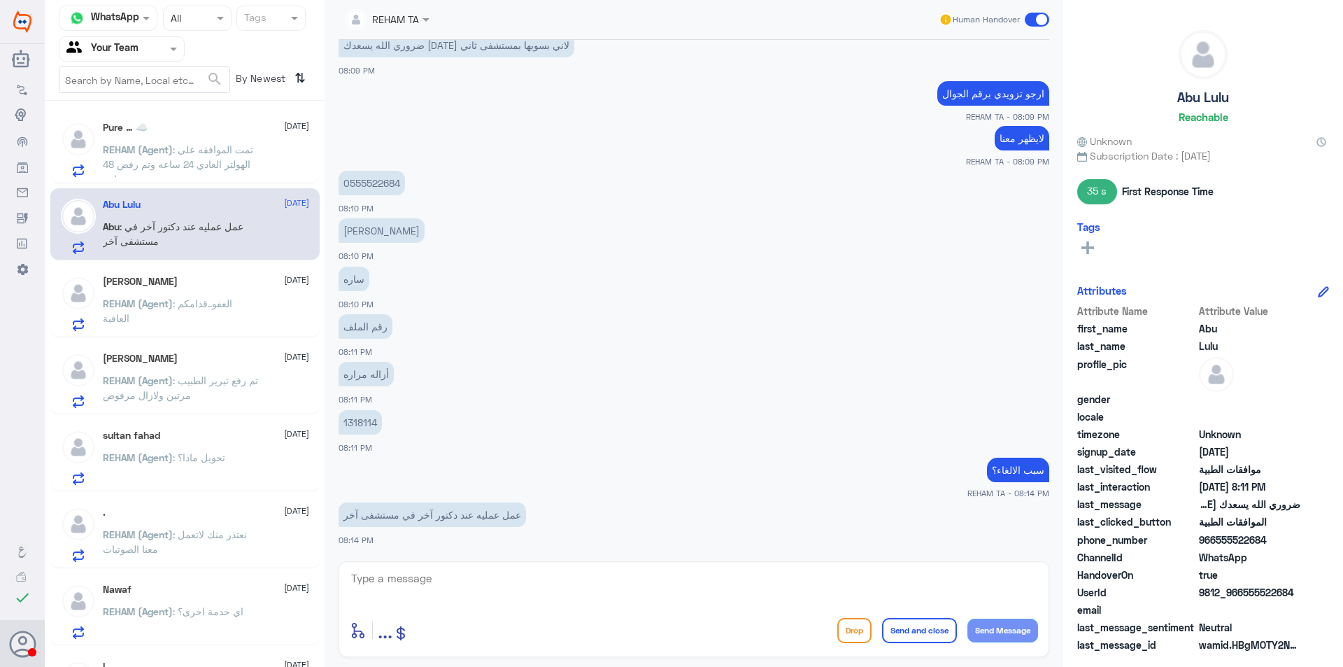
click at [229, 371] on div "[PERSON_NAME] [DATE] REHAM (Agent) : تم رفع تبرير الطبيب مرتين ولازال مرفوض" at bounding box center [206, 380] width 206 height 55
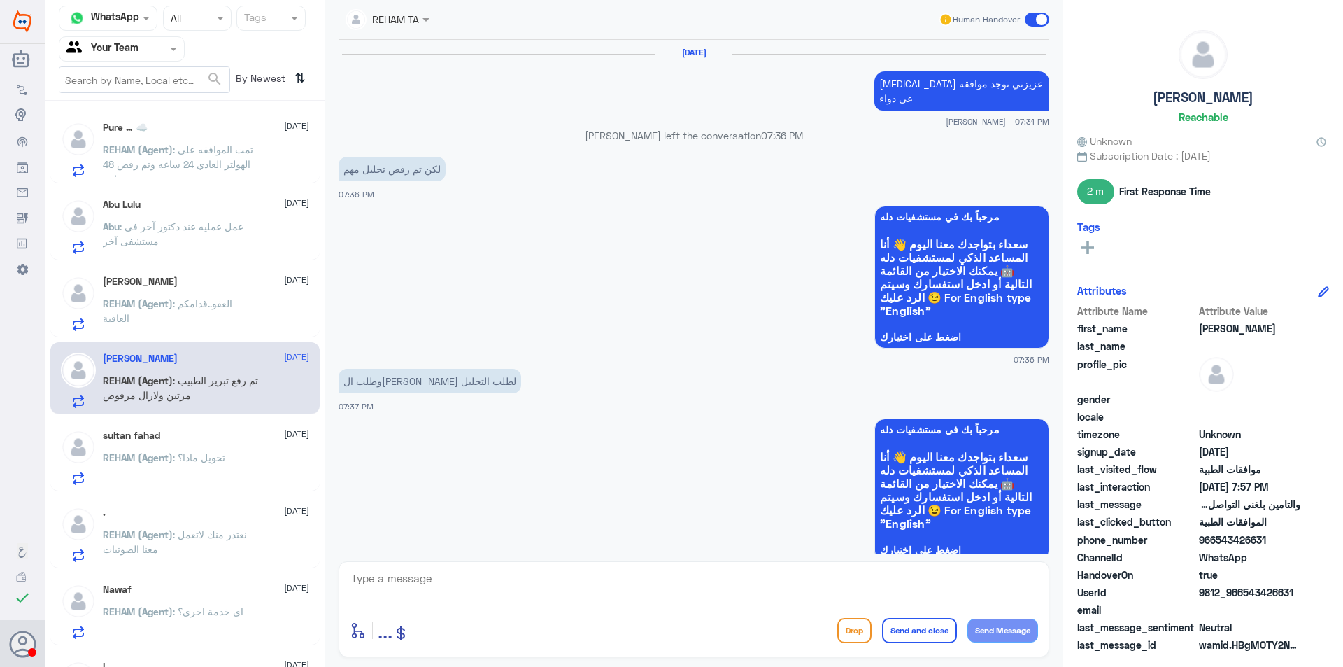
scroll to position [1028, 0]
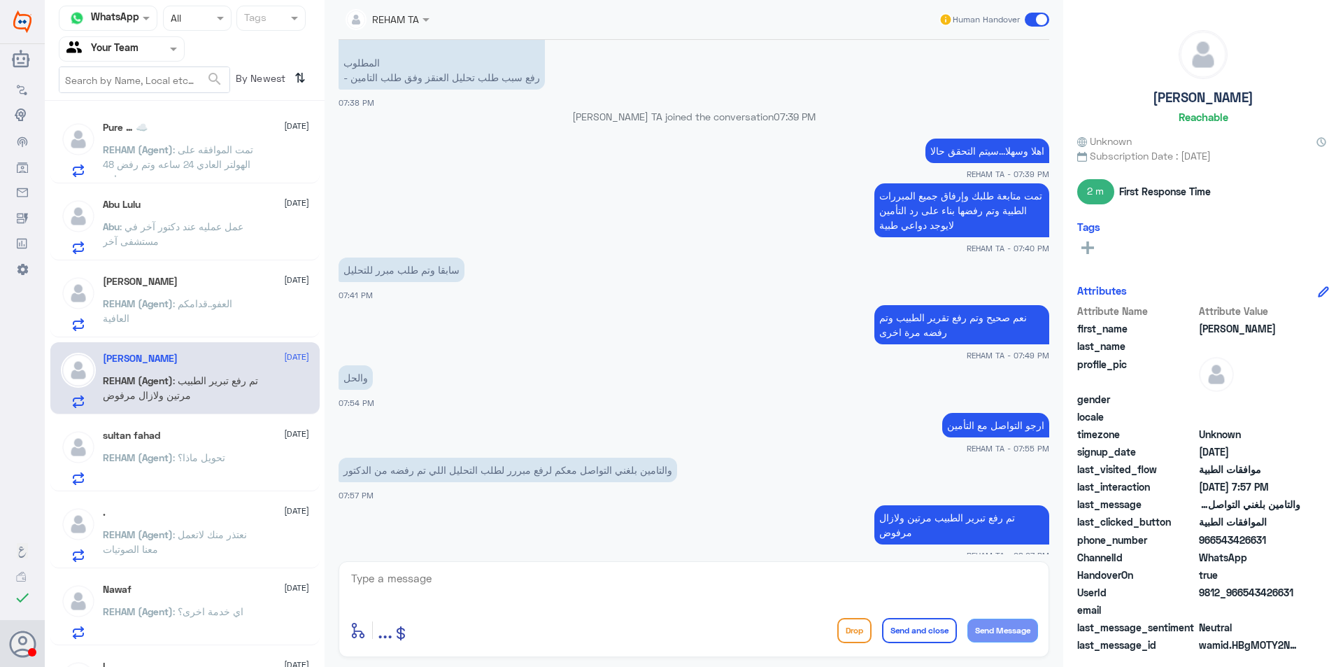
click at [207, 322] on p "REHAM (Agent) : العفو..قدامكم العافية" at bounding box center [181, 313] width 157 height 35
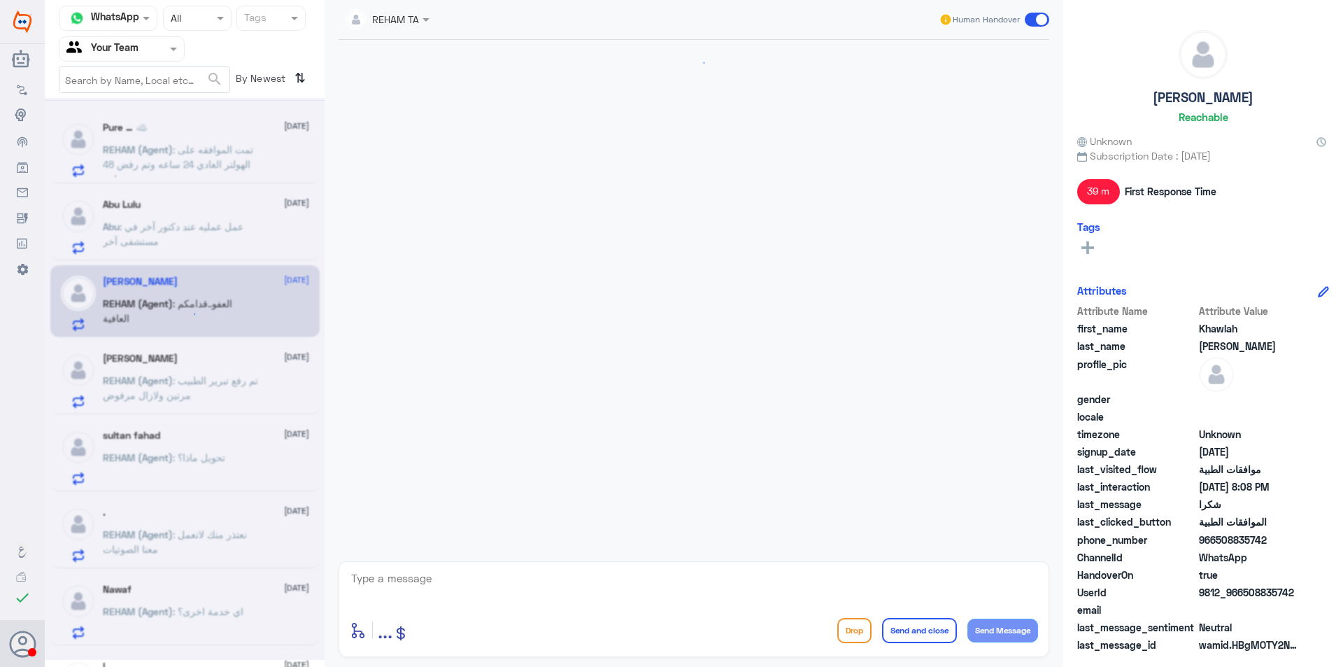
scroll to position [426, 0]
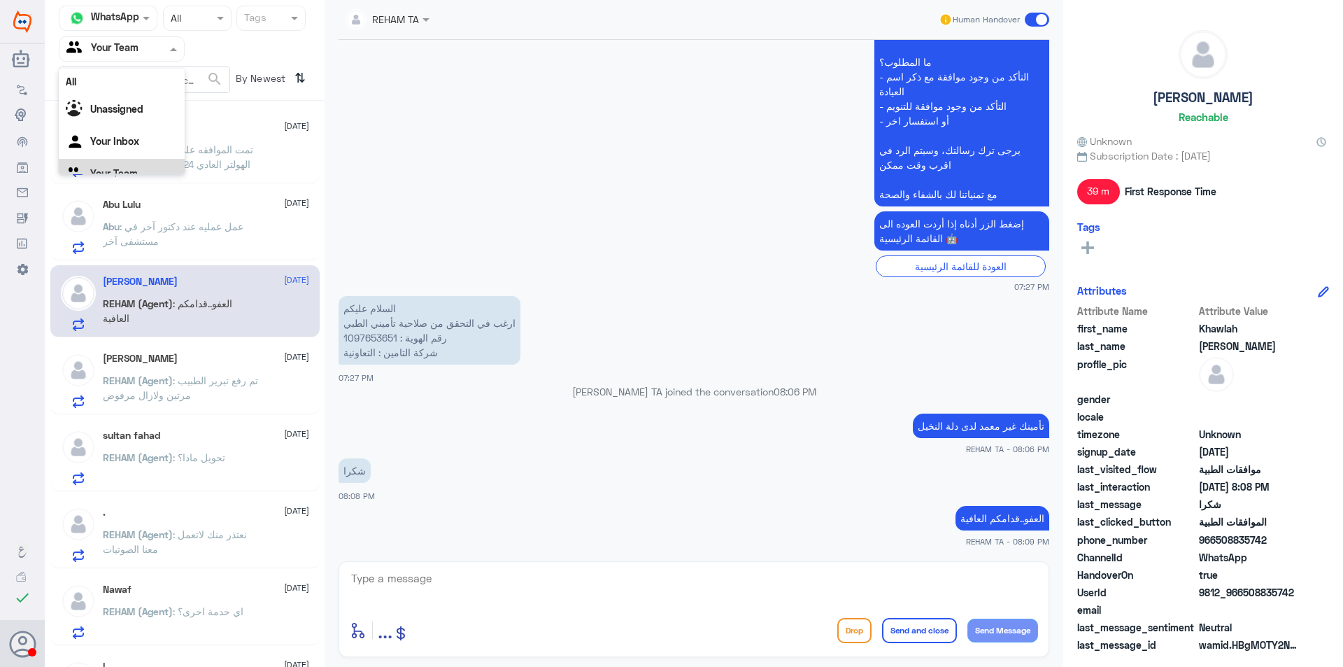
click at [173, 44] on span at bounding box center [174, 48] width 17 height 15
click at [211, 15] on div at bounding box center [197, 18] width 67 height 16
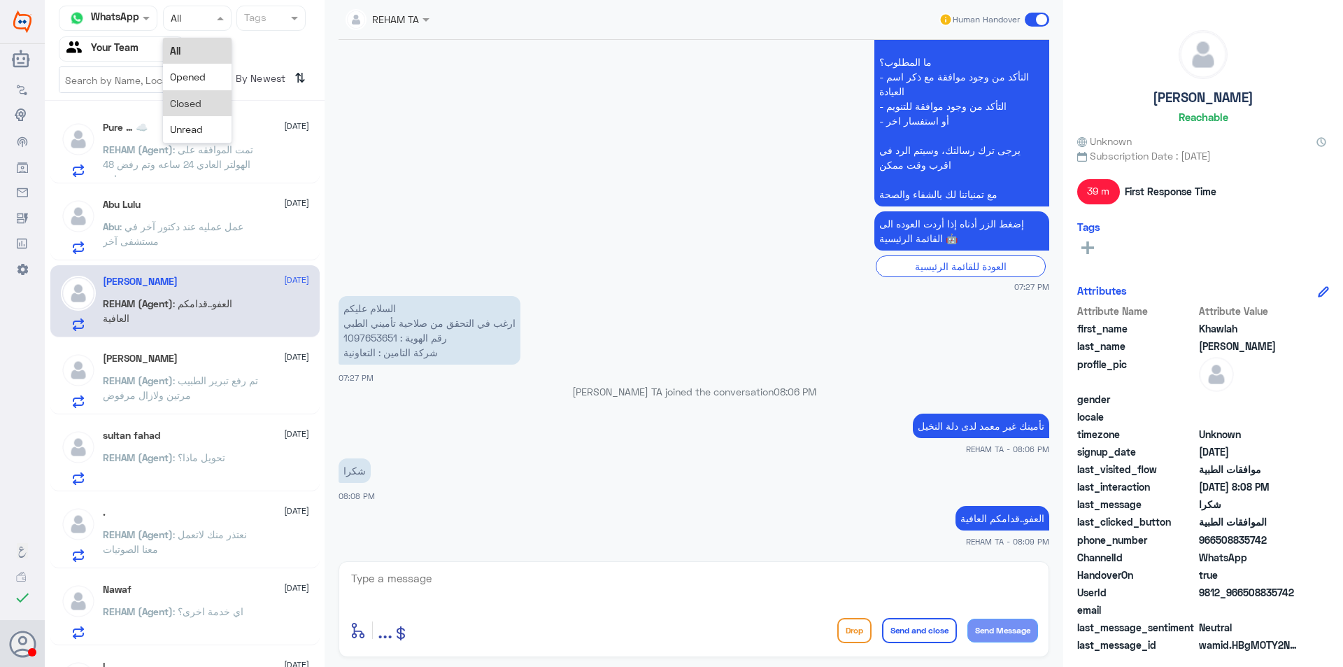
click at [215, 96] on div "Closed" at bounding box center [197, 103] width 69 height 26
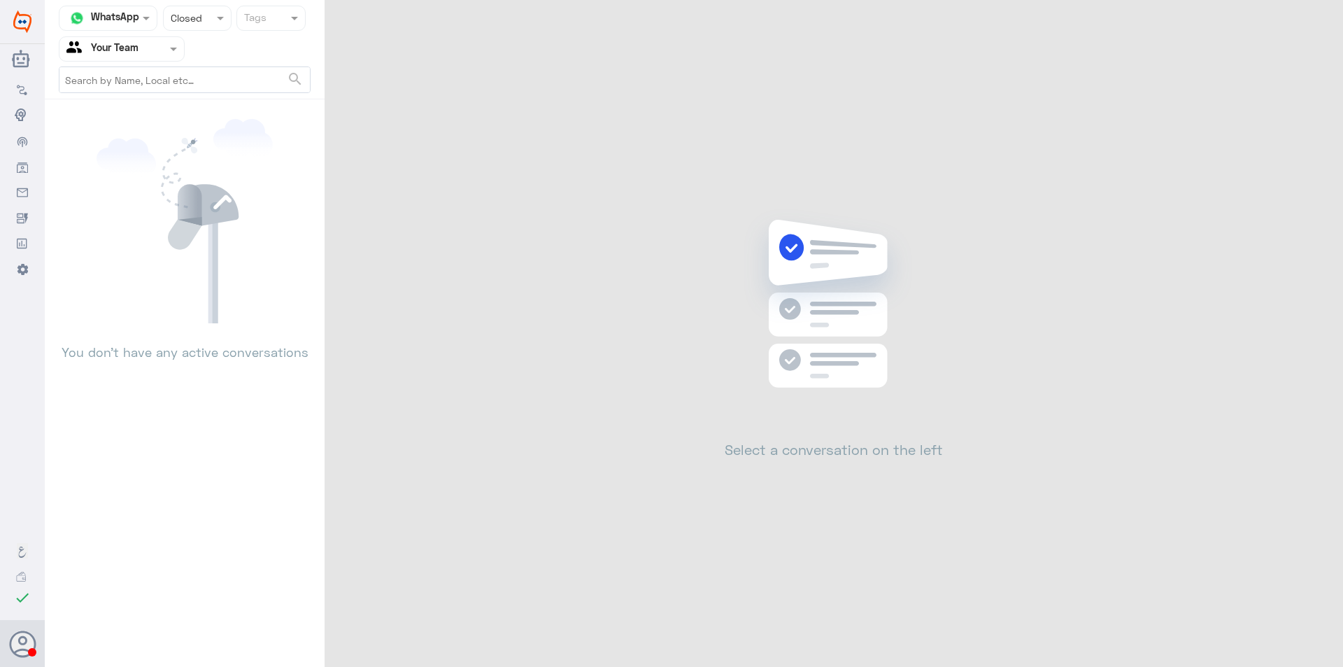
click at [171, 44] on span at bounding box center [174, 48] width 17 height 15
click at [152, 81] on div "Unassigned" at bounding box center [122, 93] width 126 height 32
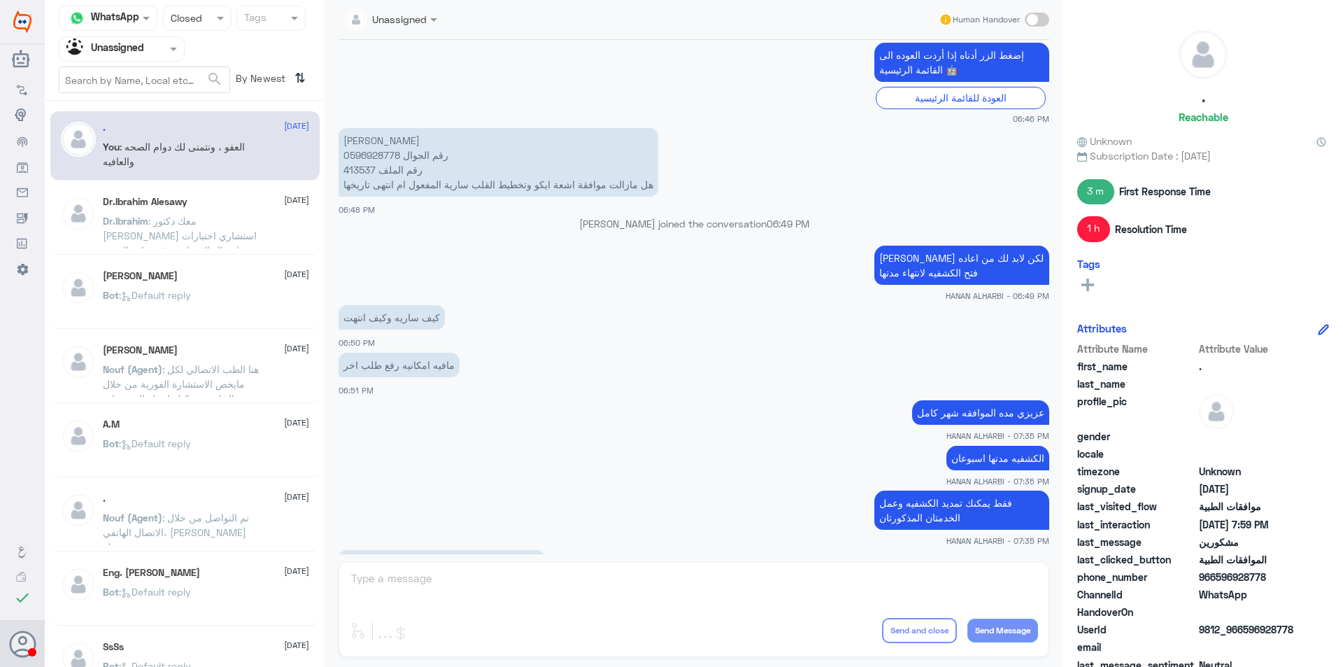
scroll to position [185, 0]
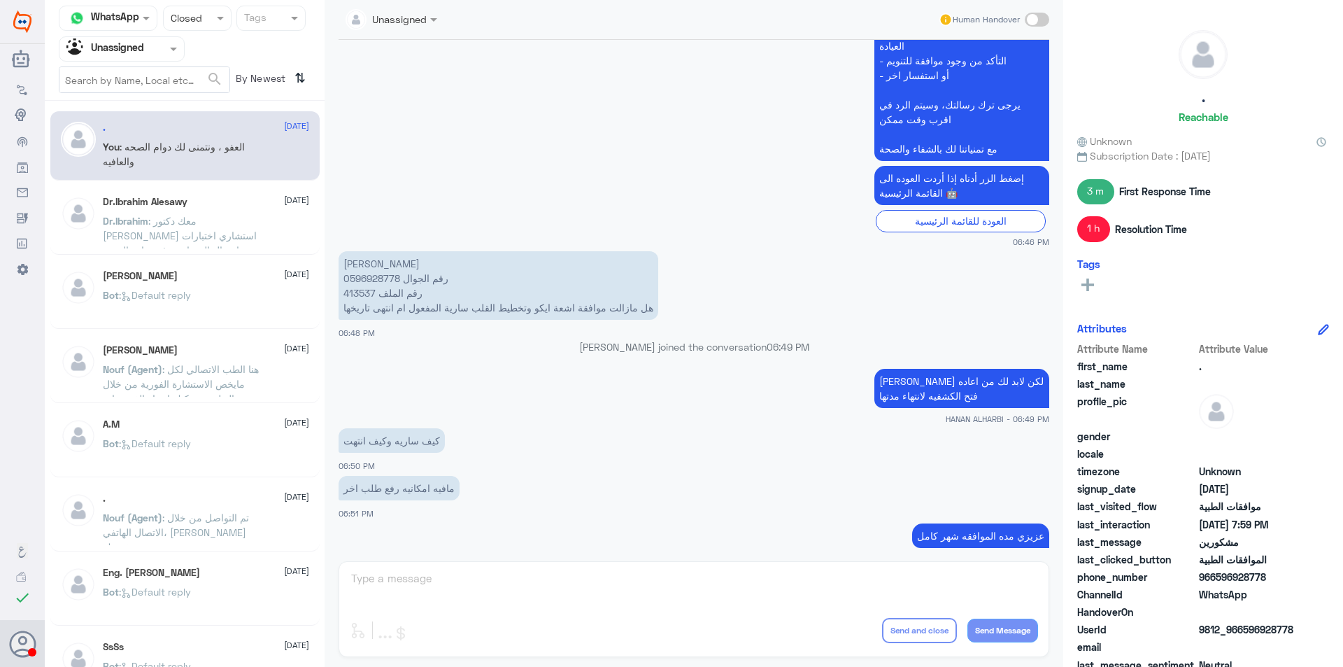
click at [365, 288] on p "[PERSON_NAME] رقم الجوال 0596928778 رقم الملف 413537 هل مازالت موافقة اشعة ايكو…" at bounding box center [499, 285] width 320 height 69
click at [124, 50] on input "text" at bounding box center [104, 49] width 77 height 16
click at [127, 158] on Team "Your Team" at bounding box center [114, 156] width 48 height 12
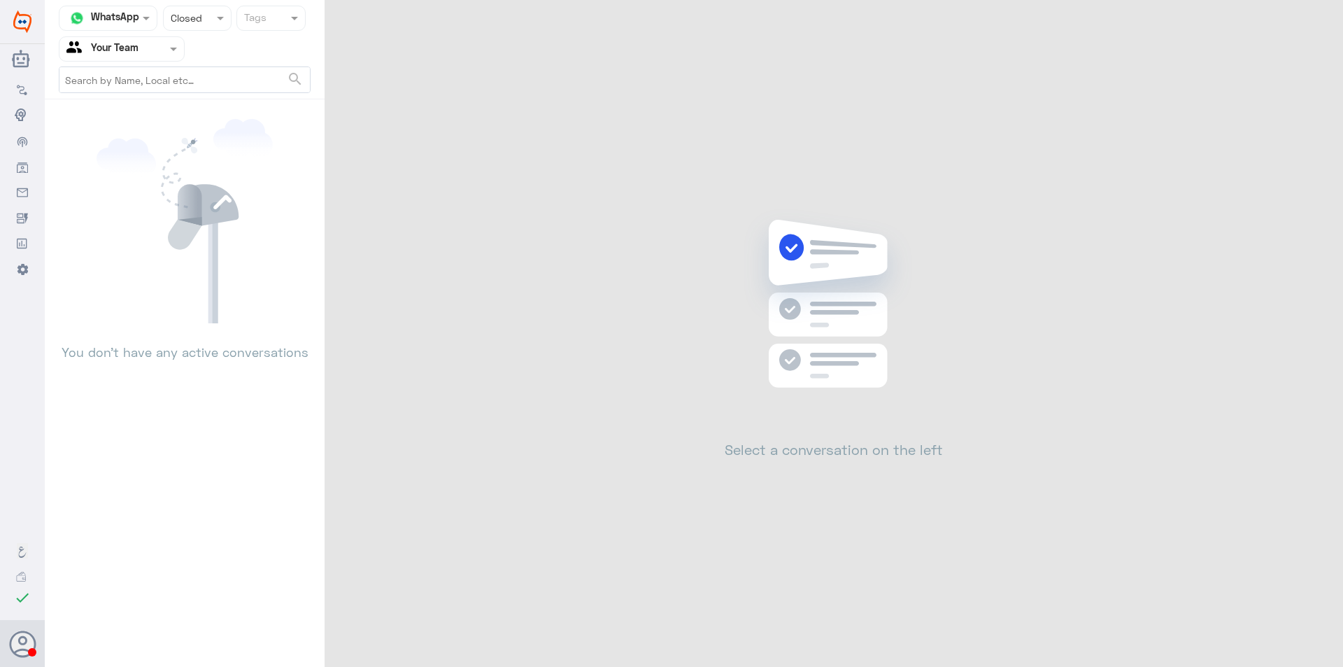
click at [185, 19] on input "text" at bounding box center [184, 18] width 26 height 16
click at [185, 62] on div "All" at bounding box center [197, 51] width 69 height 26
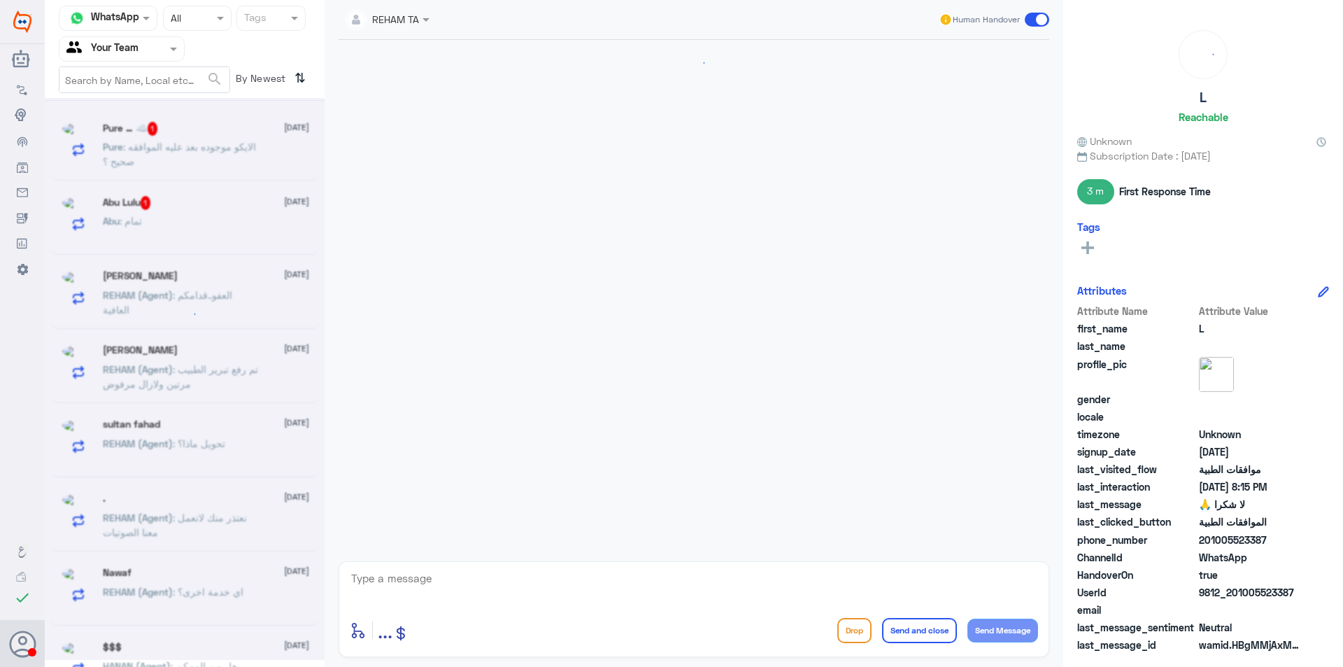
scroll to position [576, 0]
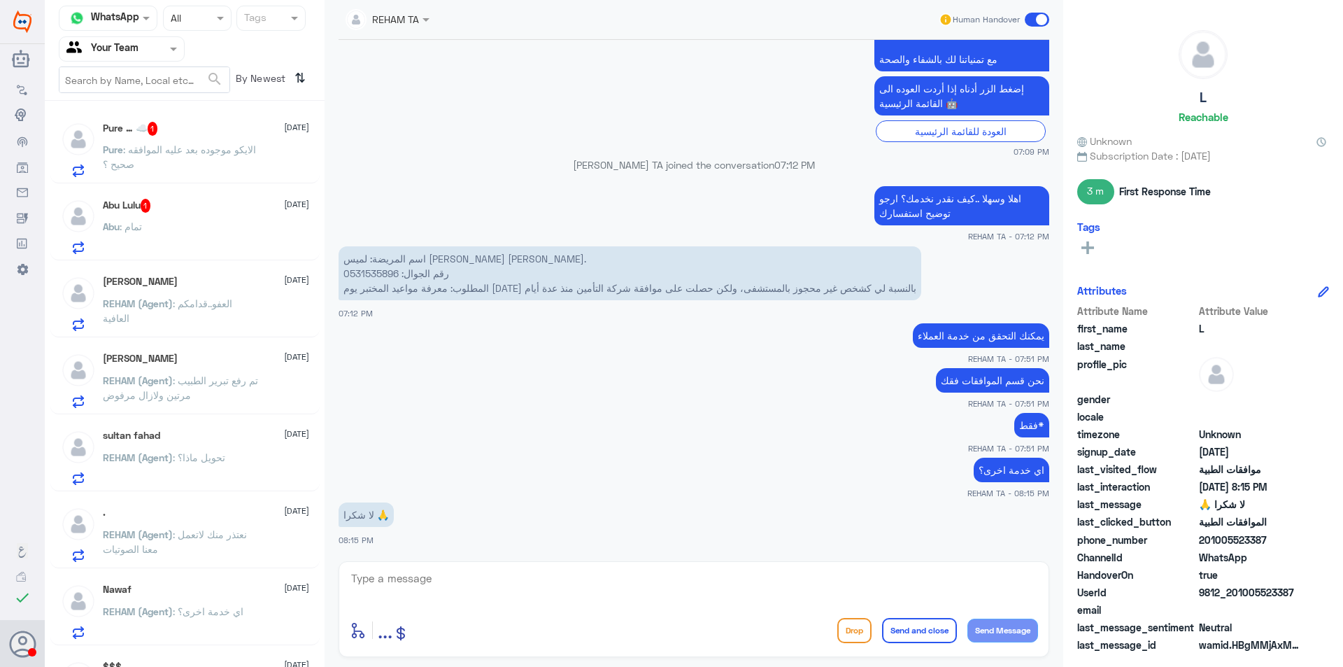
click at [159, 157] on p "Pure : الايكو موجوده بعد عليه الموافقه صحيح ؟" at bounding box center [181, 159] width 157 height 35
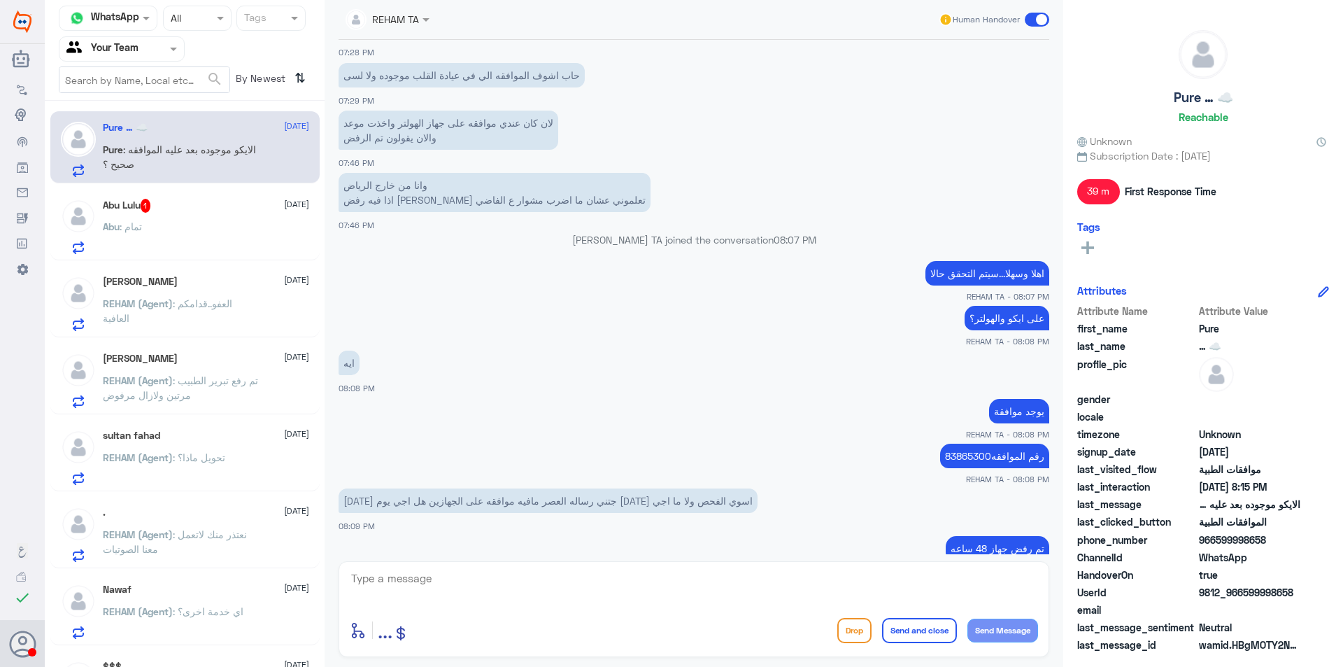
scroll to position [219, 0]
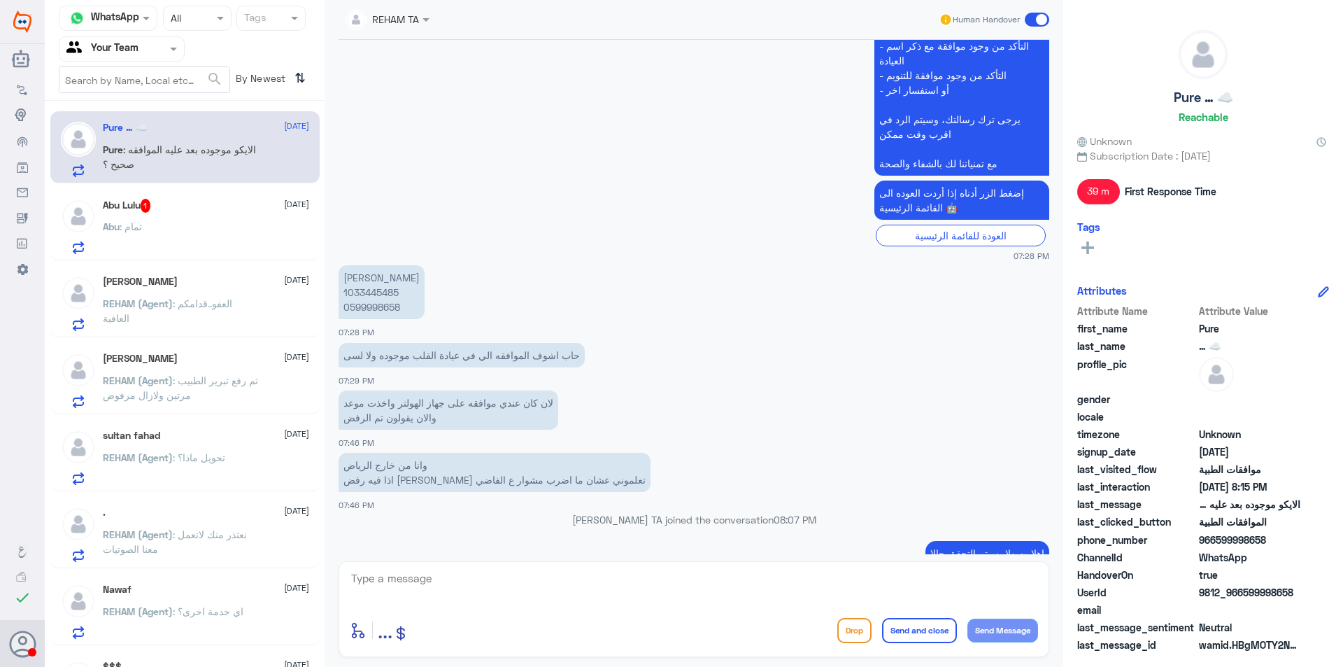
click at [394, 308] on p "[PERSON_NAME] 1033445485 0599998658" at bounding box center [382, 292] width 86 height 54
click at [390, 294] on p "[PERSON_NAME] 1033445485 0599998658" at bounding box center [382, 292] width 86 height 54
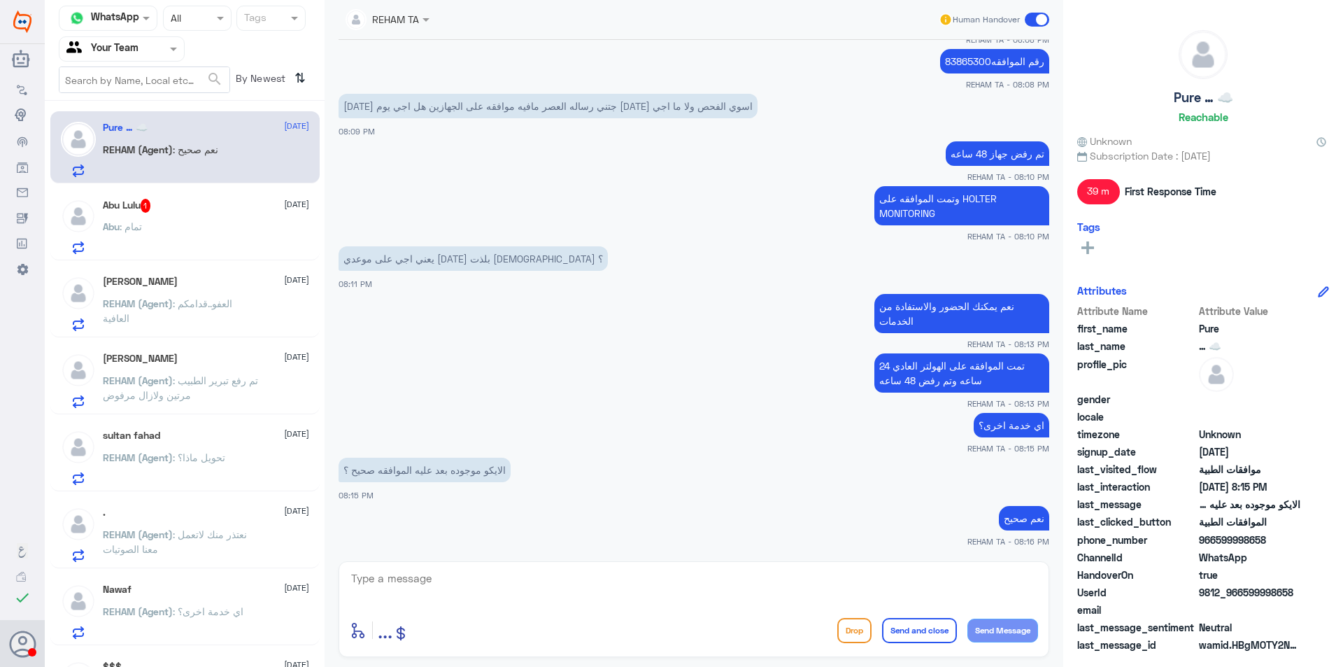
click at [229, 227] on div "Abu : تمام" at bounding box center [206, 237] width 206 height 31
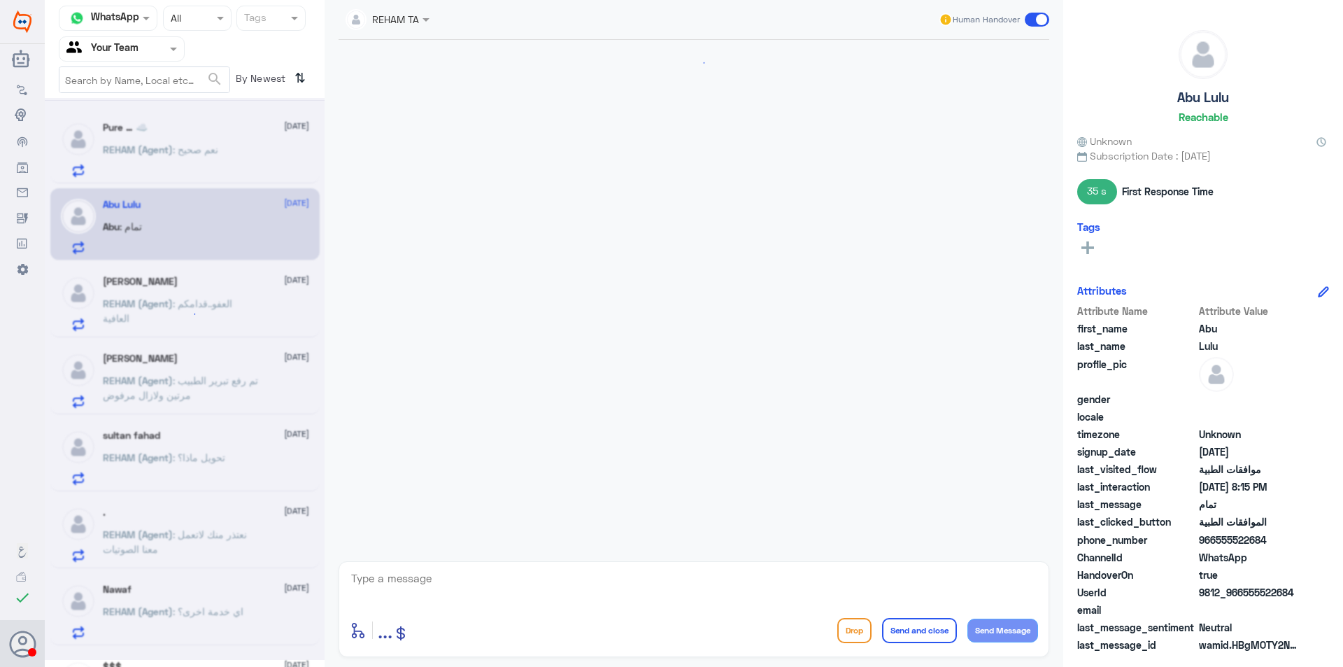
scroll to position [492, 0]
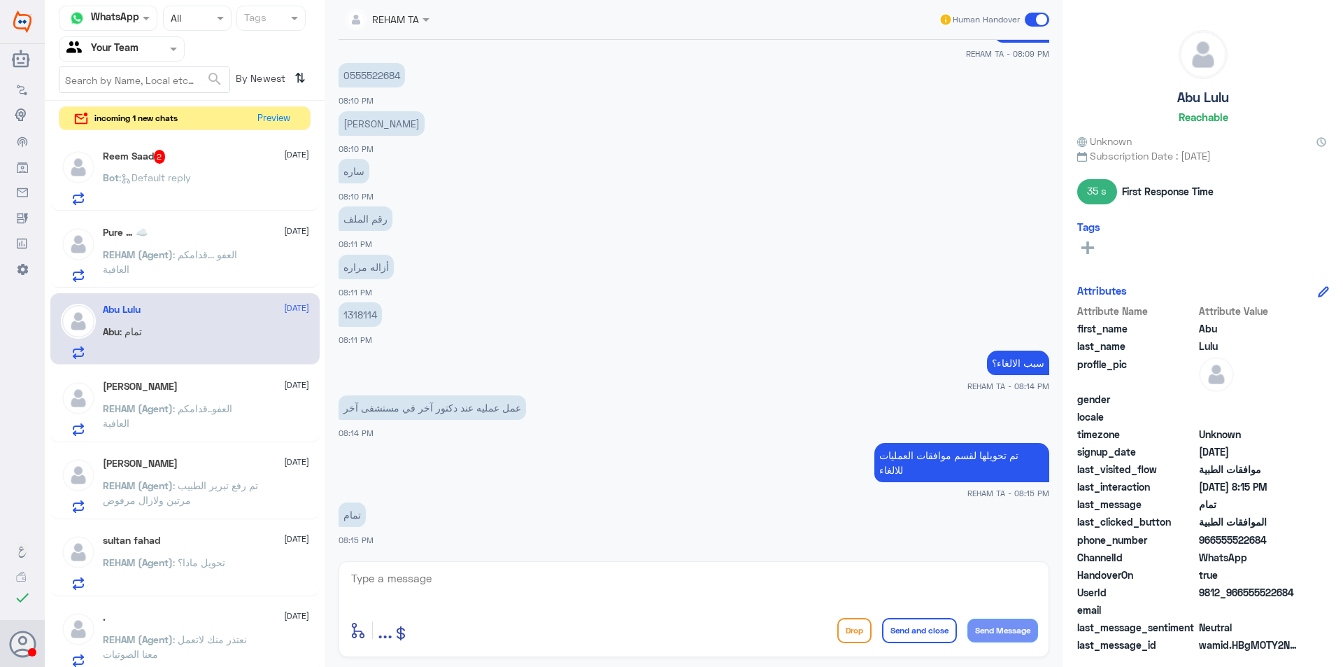
click at [233, 257] on span ": العفو ...قدامكم العافية" at bounding box center [170, 261] width 134 height 27
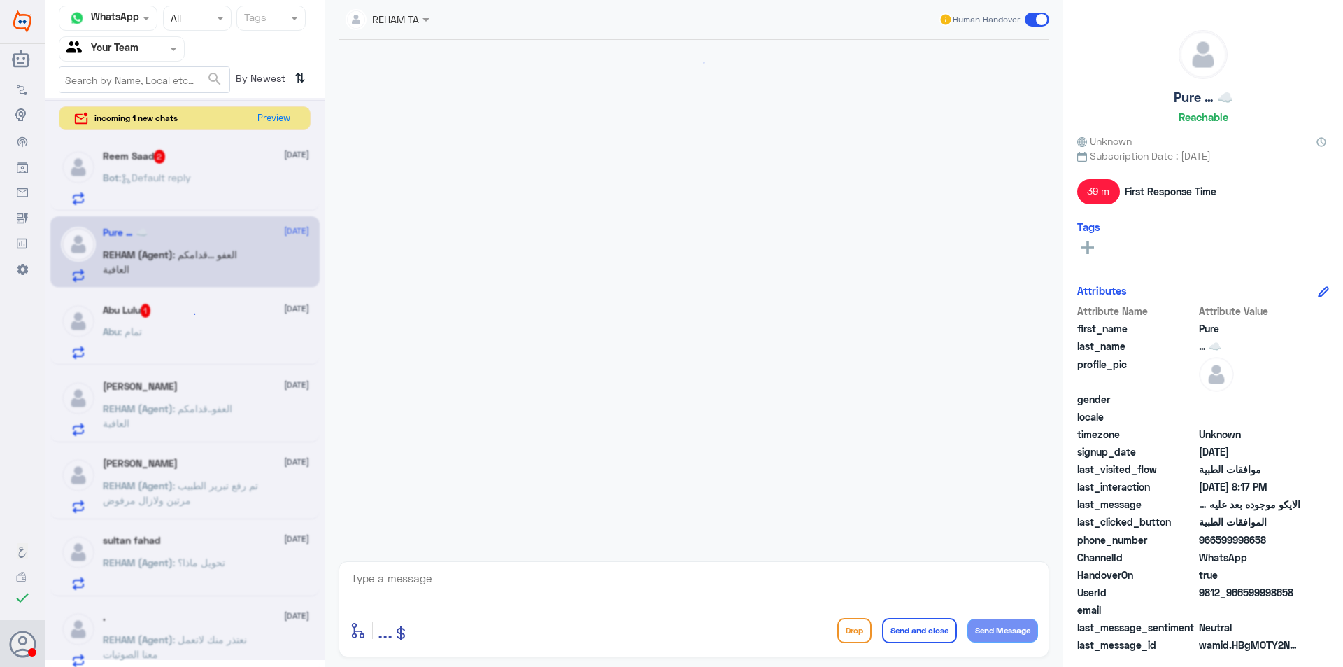
scroll to position [490, 0]
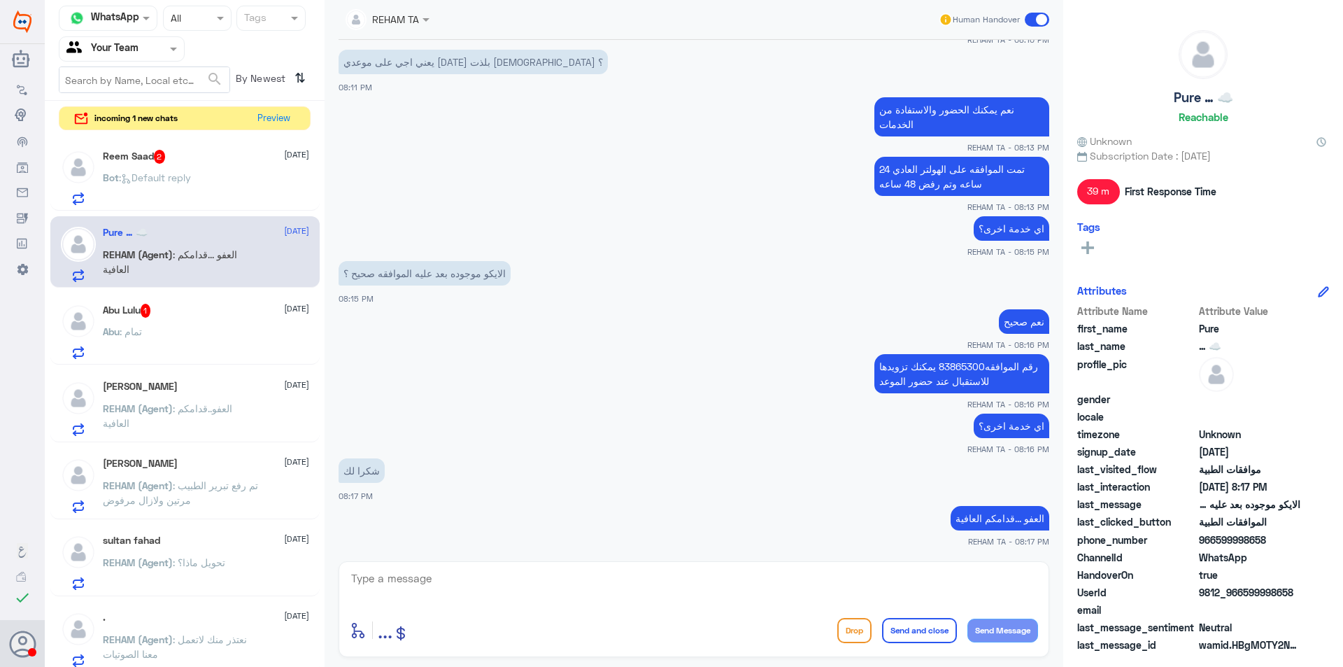
click at [284, 306] on span "[DATE]" at bounding box center [296, 308] width 25 height 13
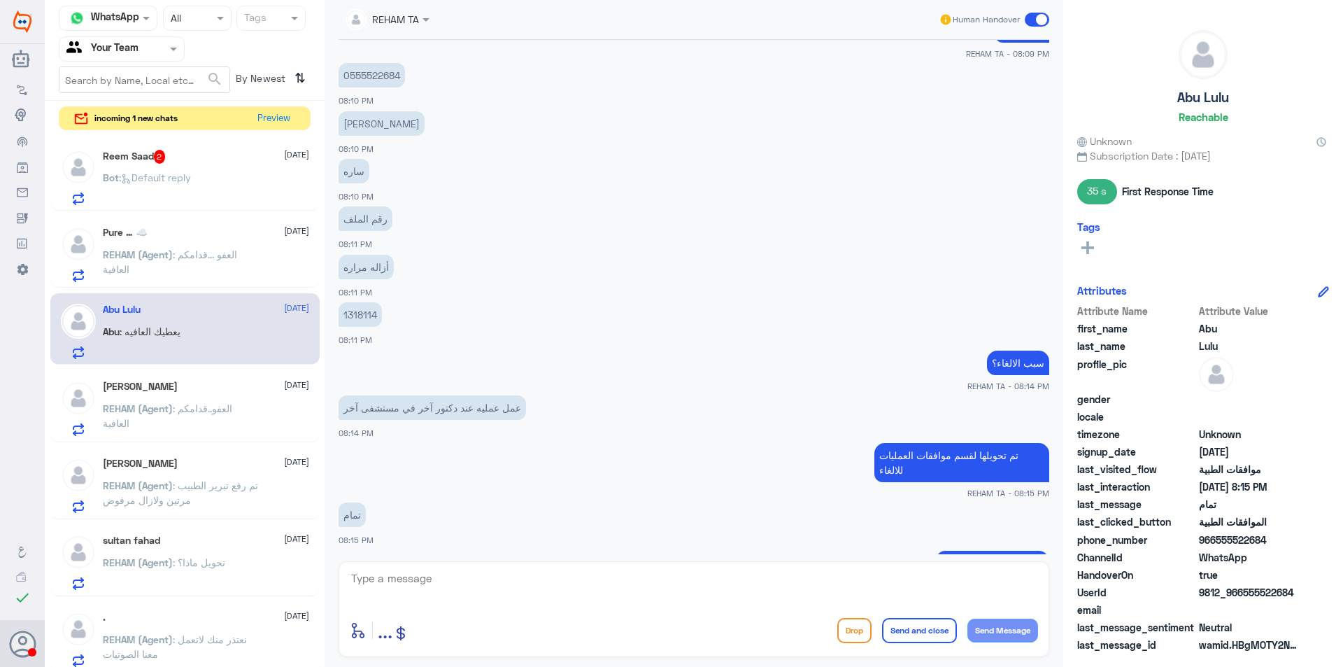
scroll to position [585, 0]
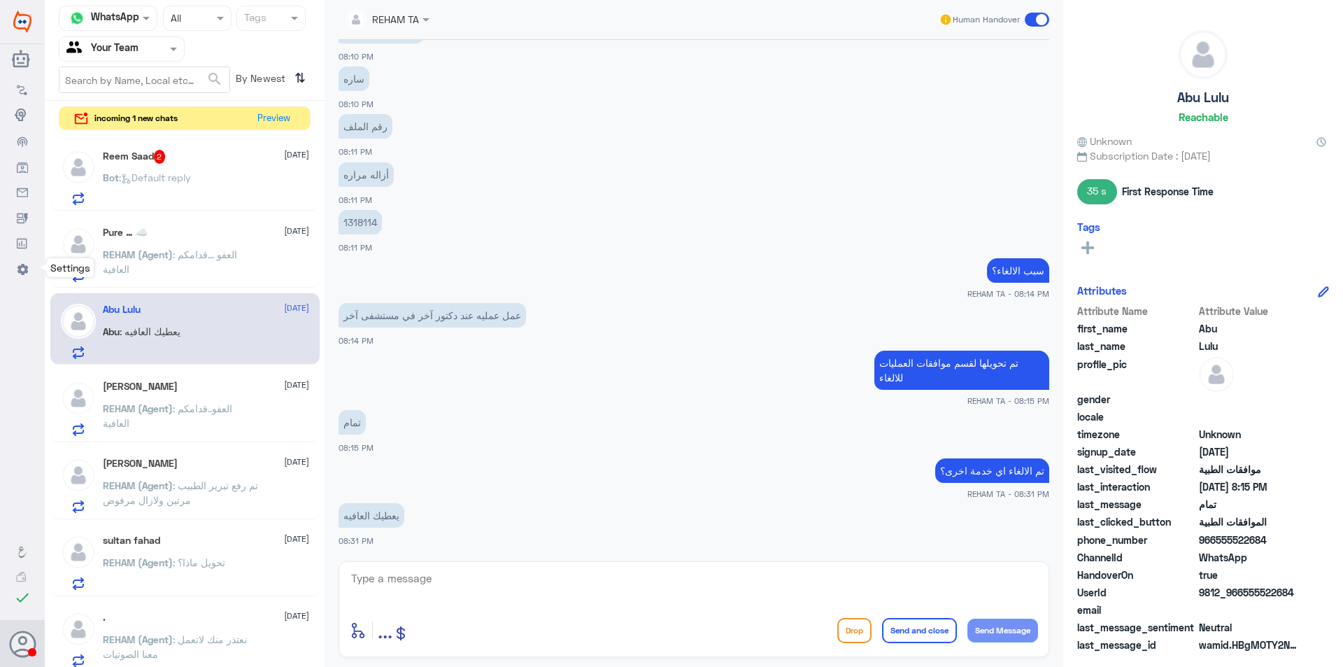
click at [27, 270] on use at bounding box center [22, 269] width 11 height 11
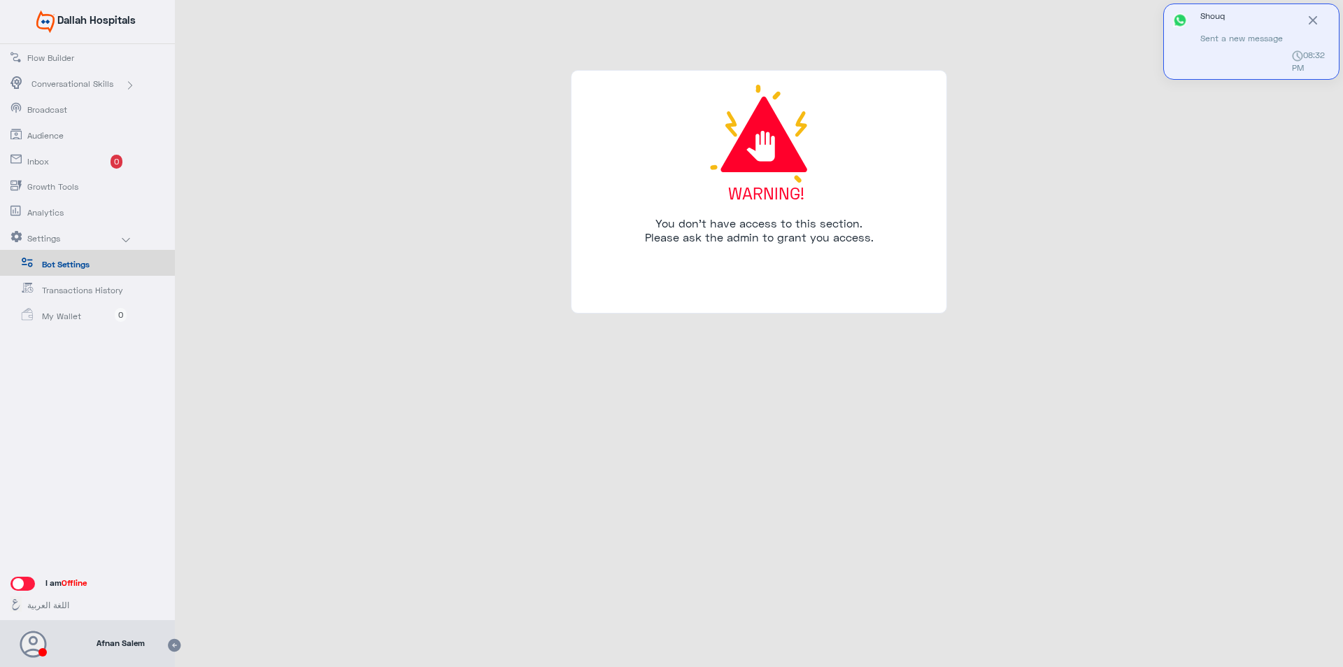
click at [48, 237] on span "Settings" at bounding box center [68, 238] width 82 height 13
click at [104, 236] on span "Settings" at bounding box center [68, 238] width 82 height 13
click at [176, 647] on use at bounding box center [174, 645] width 13 height 13
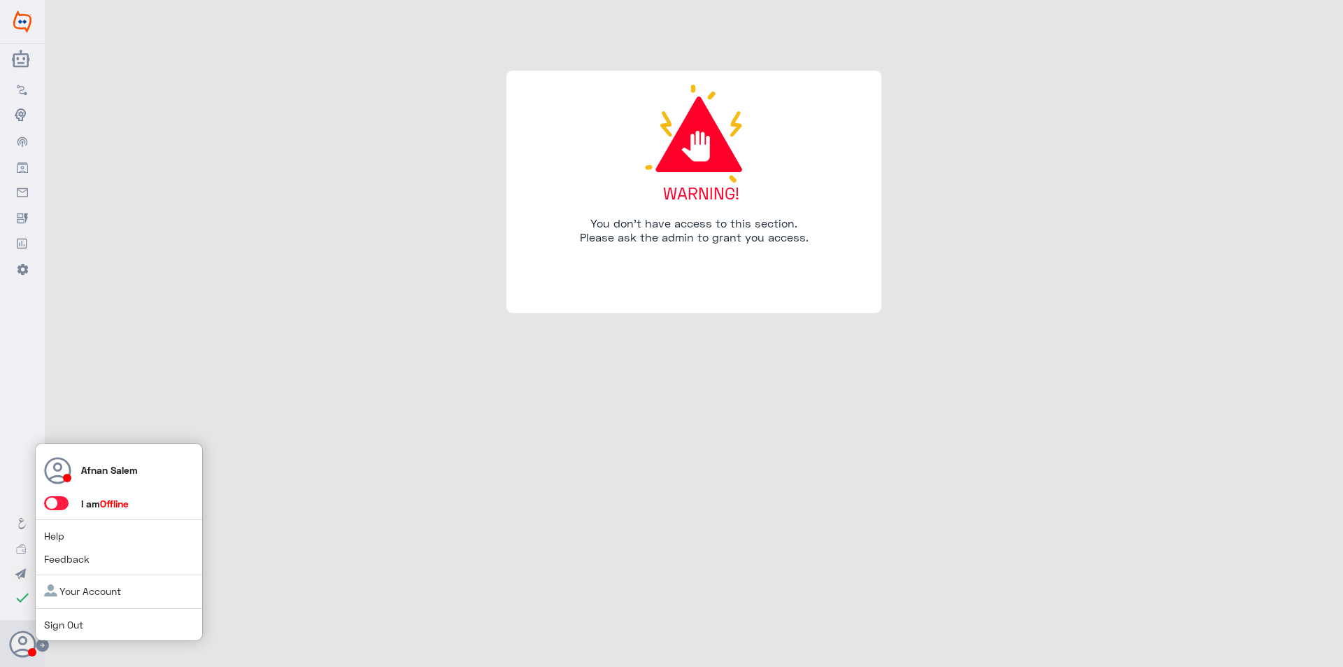
click at [84, 589] on link "Your Account" at bounding box center [82, 591] width 77 height 12
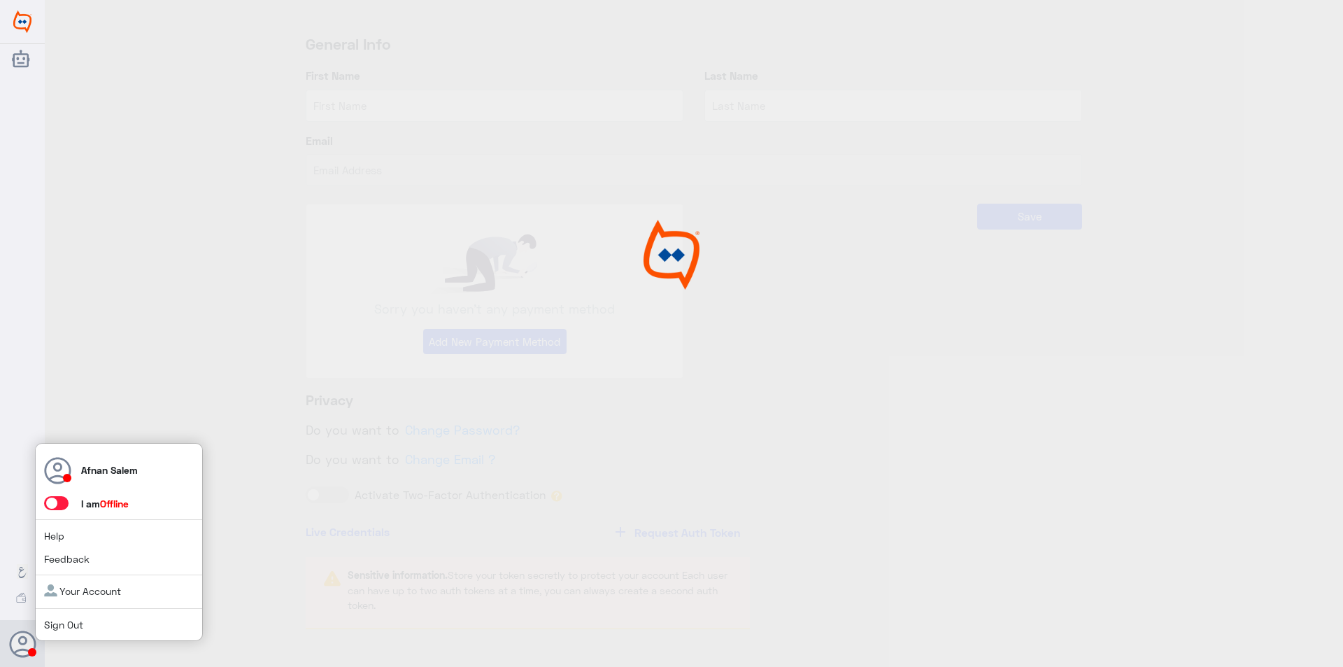
type input "Afnan"
type input "[GEOGRAPHIC_DATA]"
type input "[EMAIL_ADDRESS][DOMAIN_NAME]"
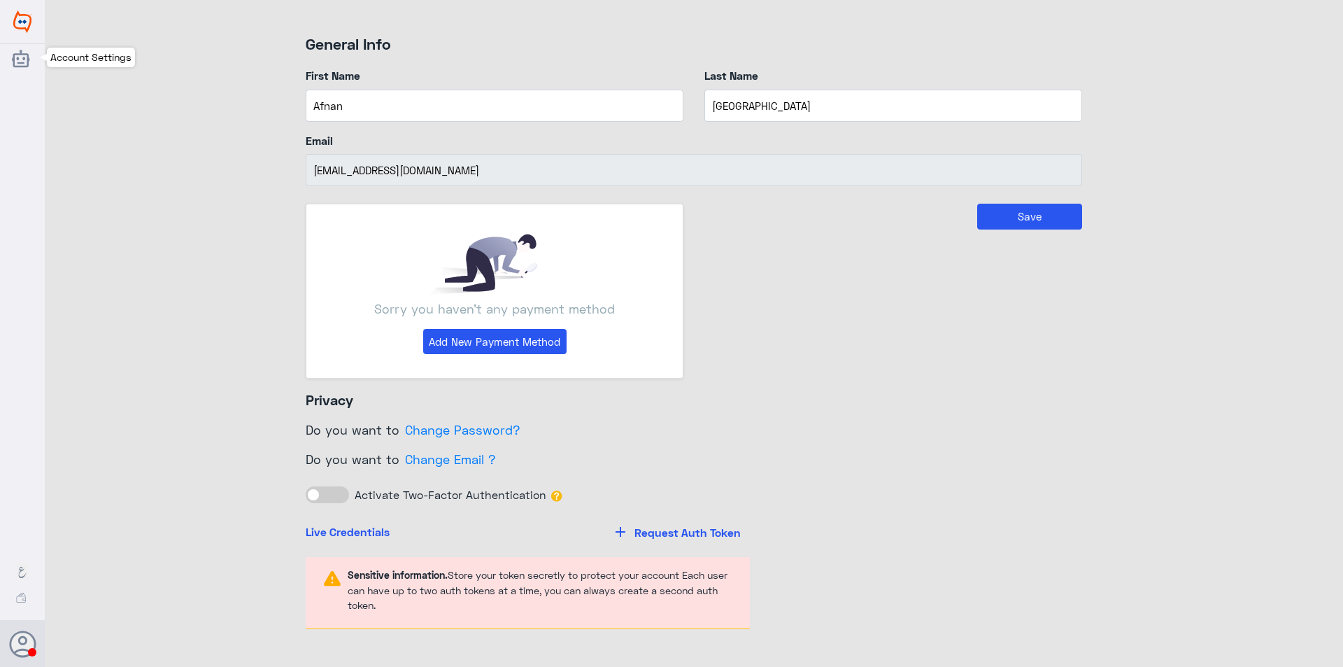
click at [20, 27] on img at bounding box center [22, 21] width 18 height 22
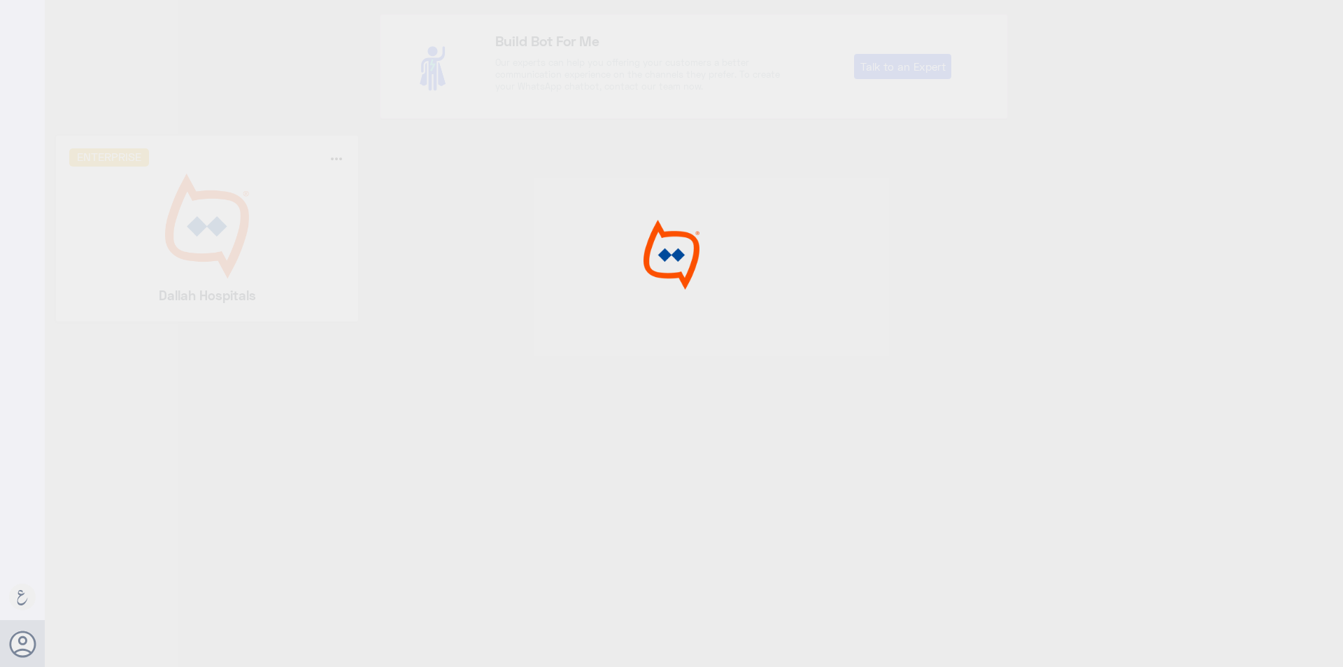
click at [210, 224] on div at bounding box center [671, 335] width 1343 height 671
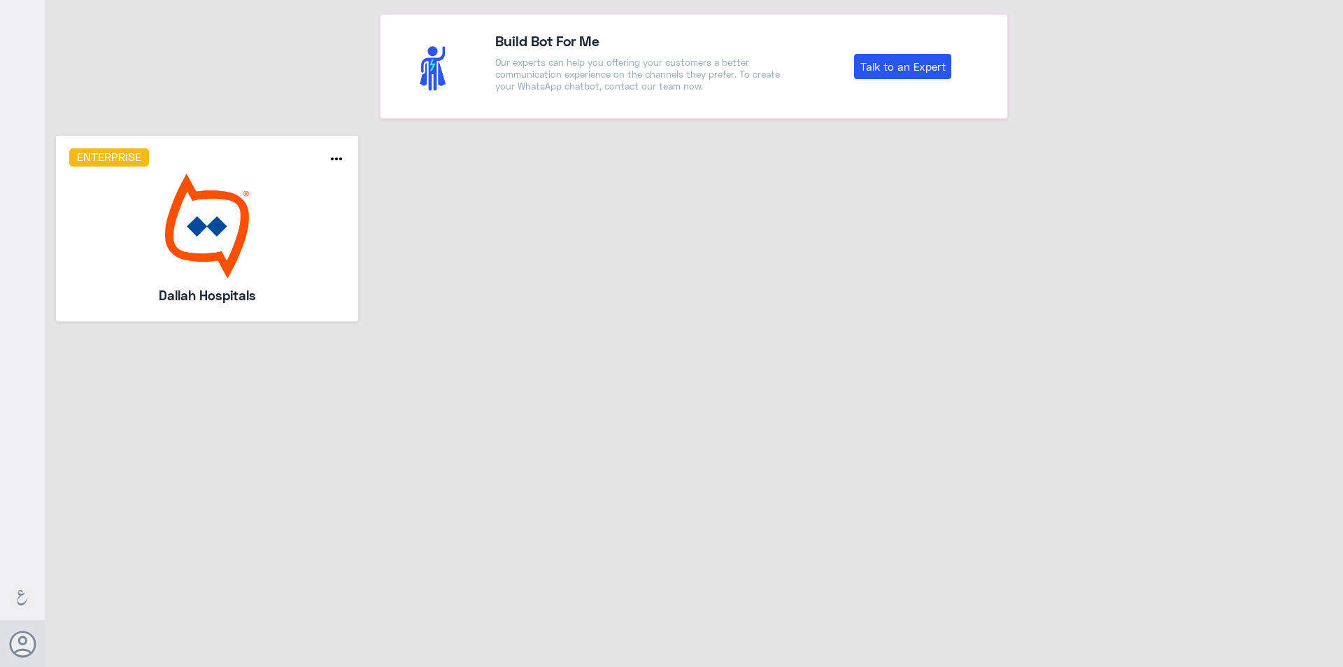
click at [211, 211] on img at bounding box center [207, 225] width 276 height 105
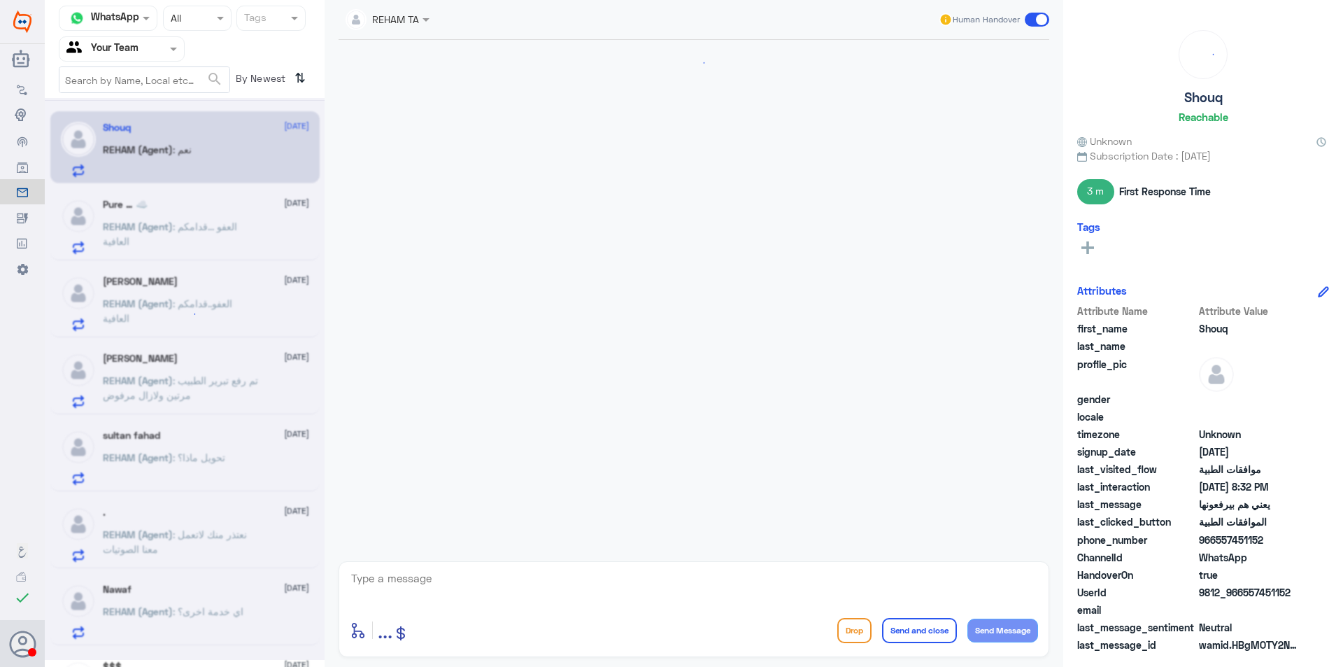
scroll to position [867, 0]
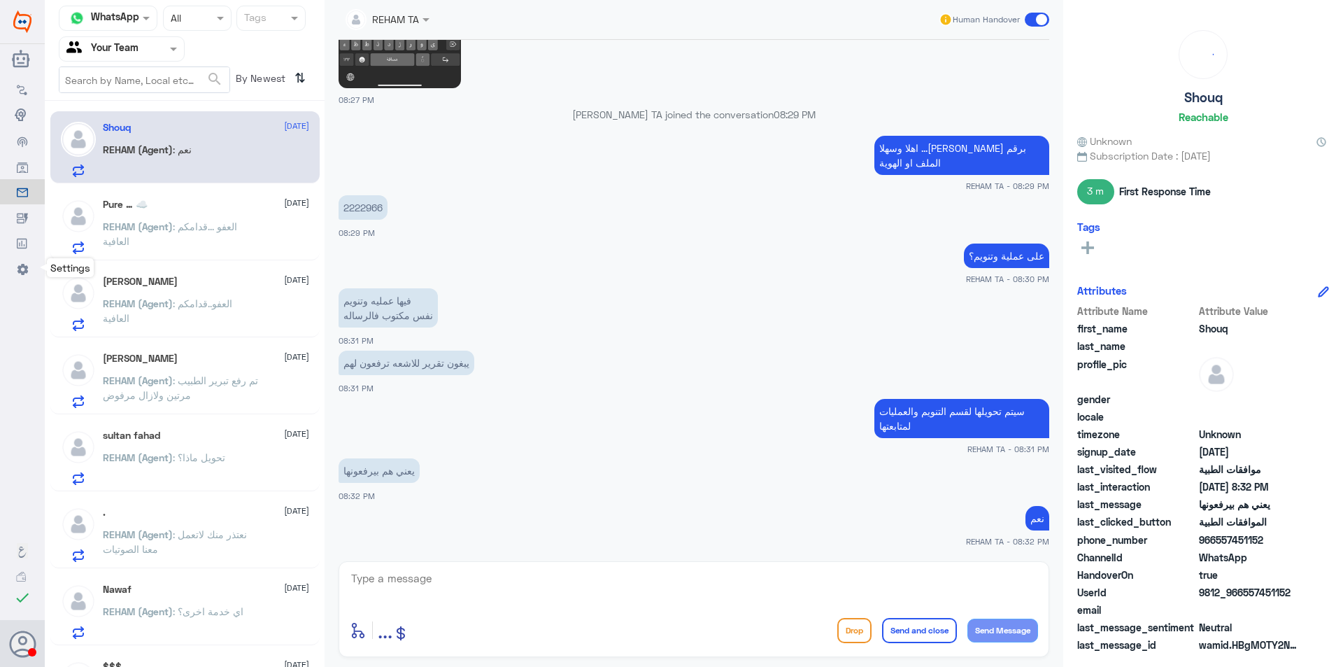
click at [24, 271] on use at bounding box center [22, 269] width 11 height 11
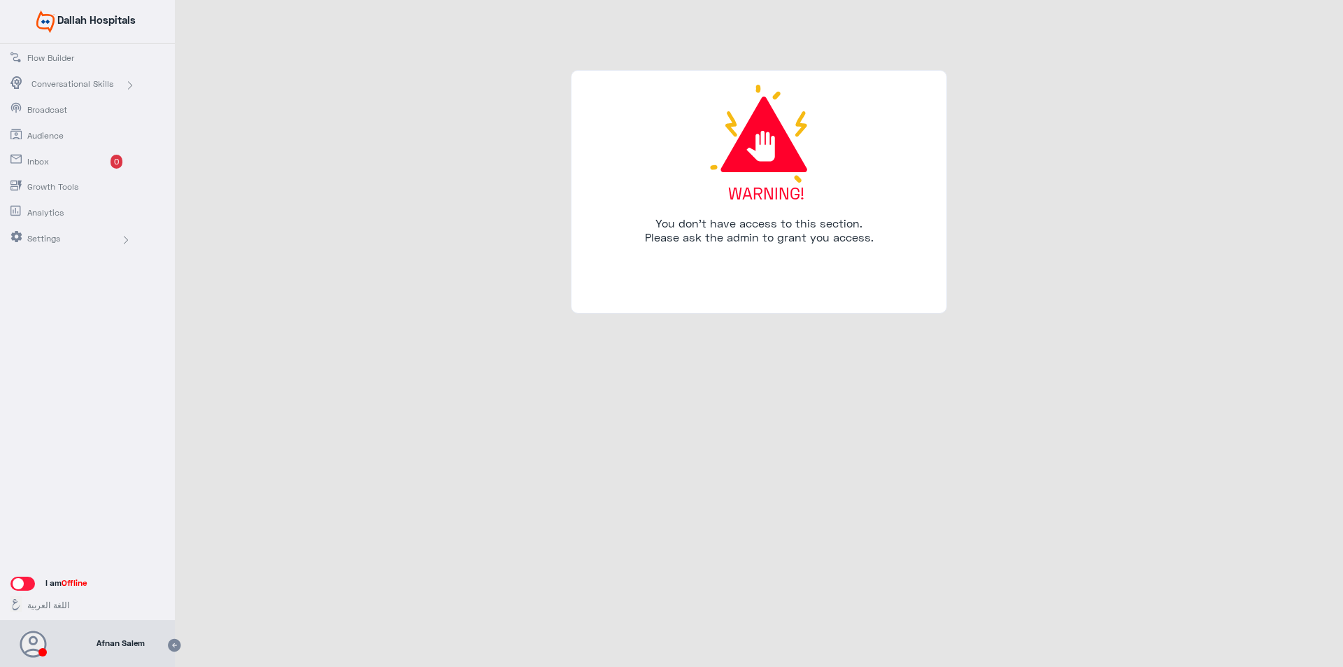
click at [36, 238] on span "Settings" at bounding box center [68, 238] width 82 height 13
click at [38, 643] on icon at bounding box center [34, 644] width 28 height 28
click at [178, 644] on use at bounding box center [174, 645] width 13 height 13
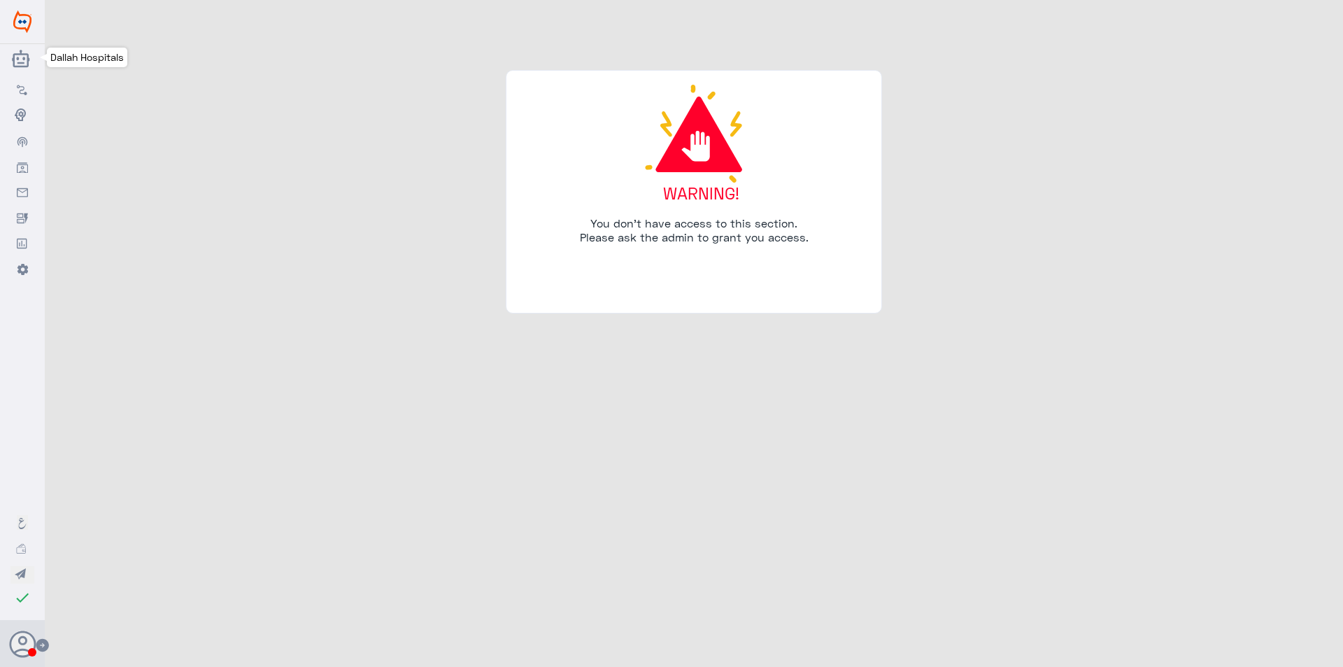
click at [23, 21] on img at bounding box center [22, 21] width 18 height 22
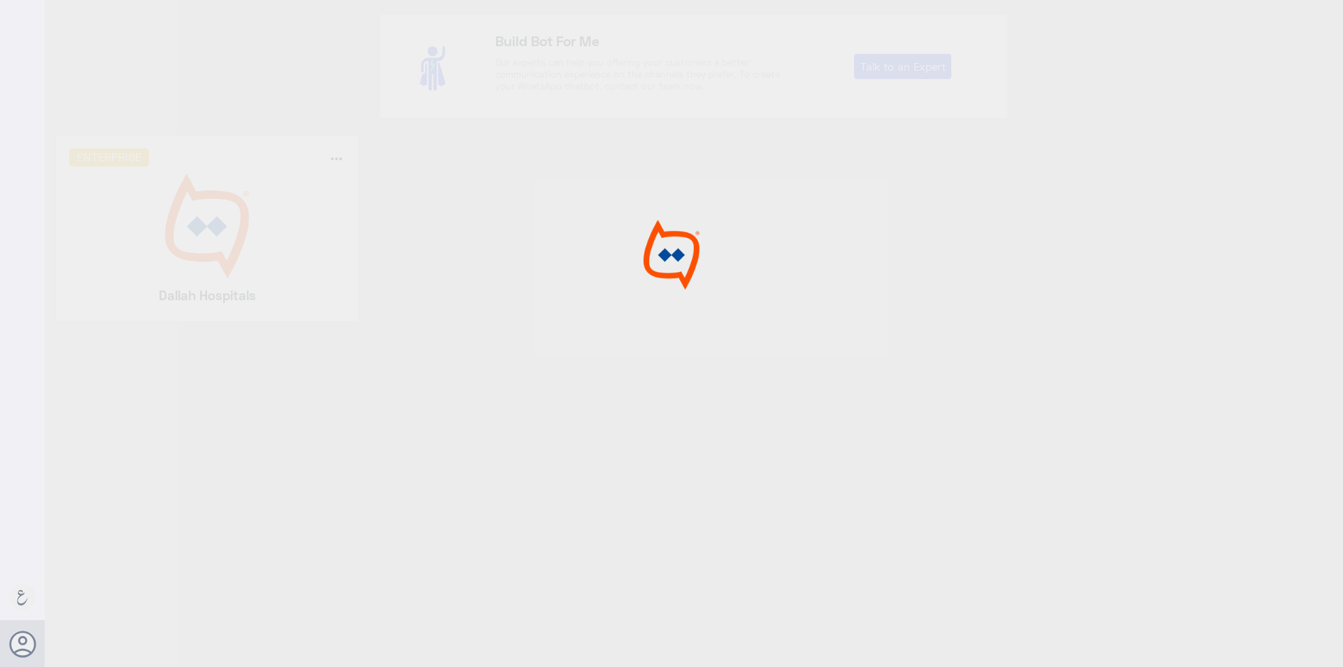
click at [168, 220] on div at bounding box center [671, 335] width 1343 height 671
click at [173, 220] on div at bounding box center [671, 335] width 1343 height 671
click at [173, 220] on img at bounding box center [207, 225] width 276 height 105
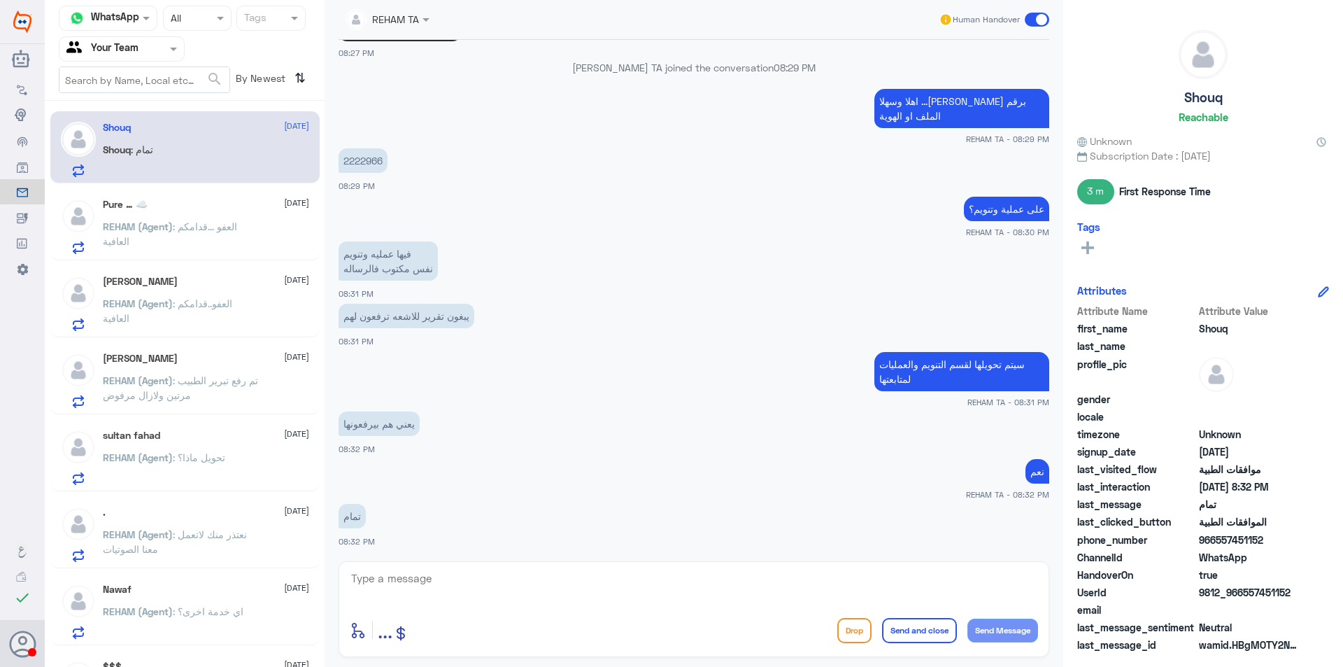
scroll to position [916, 0]
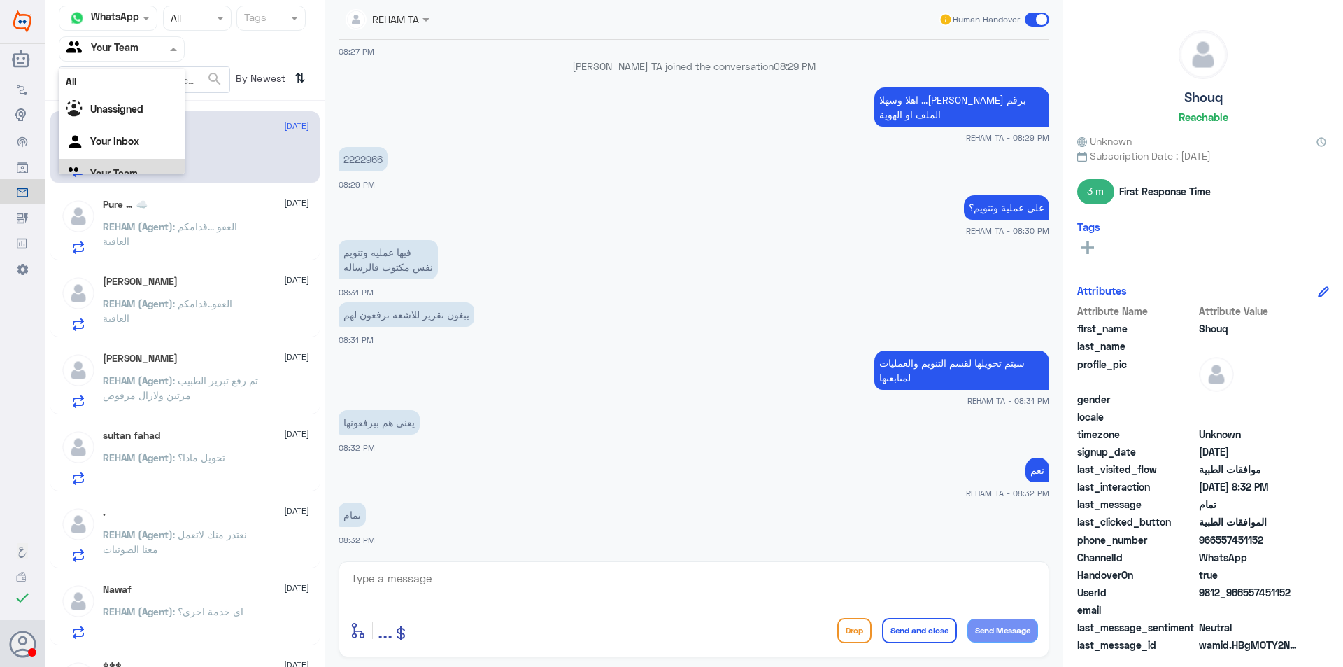
click at [120, 48] on input "text" at bounding box center [104, 49] width 77 height 16
click at [121, 134] on div "Your Inbox" at bounding box center [122, 143] width 126 height 32
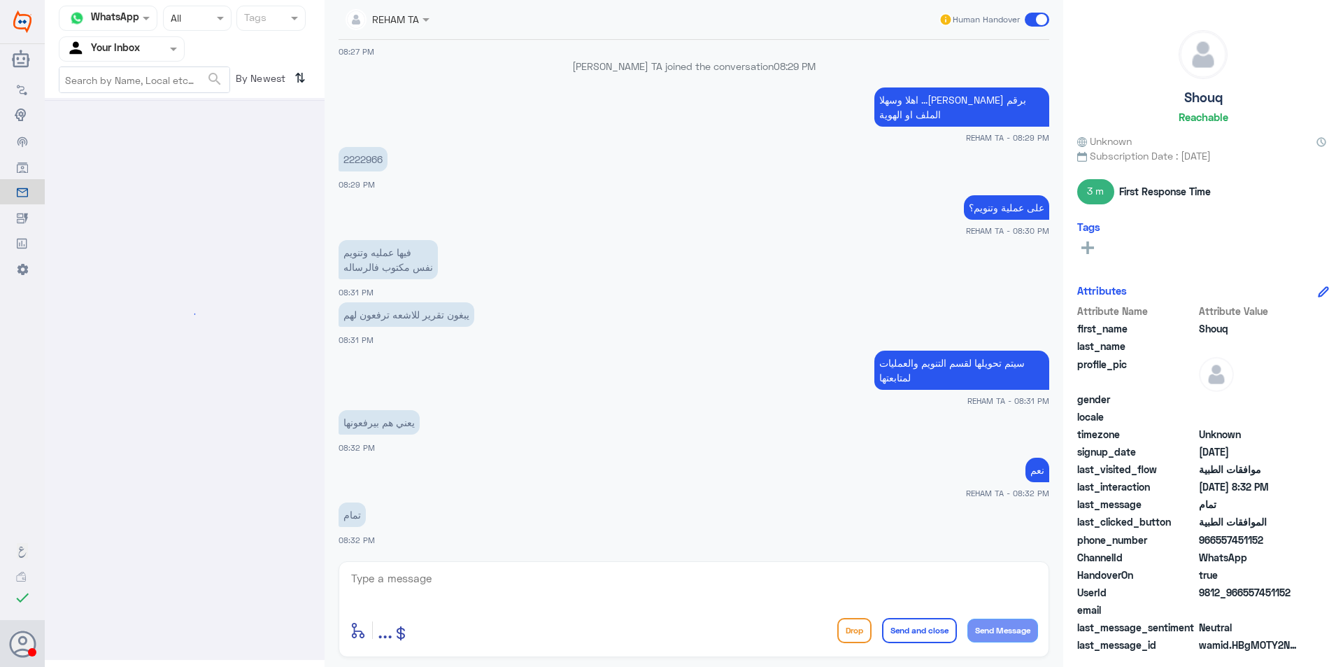
scroll to position [0, 0]
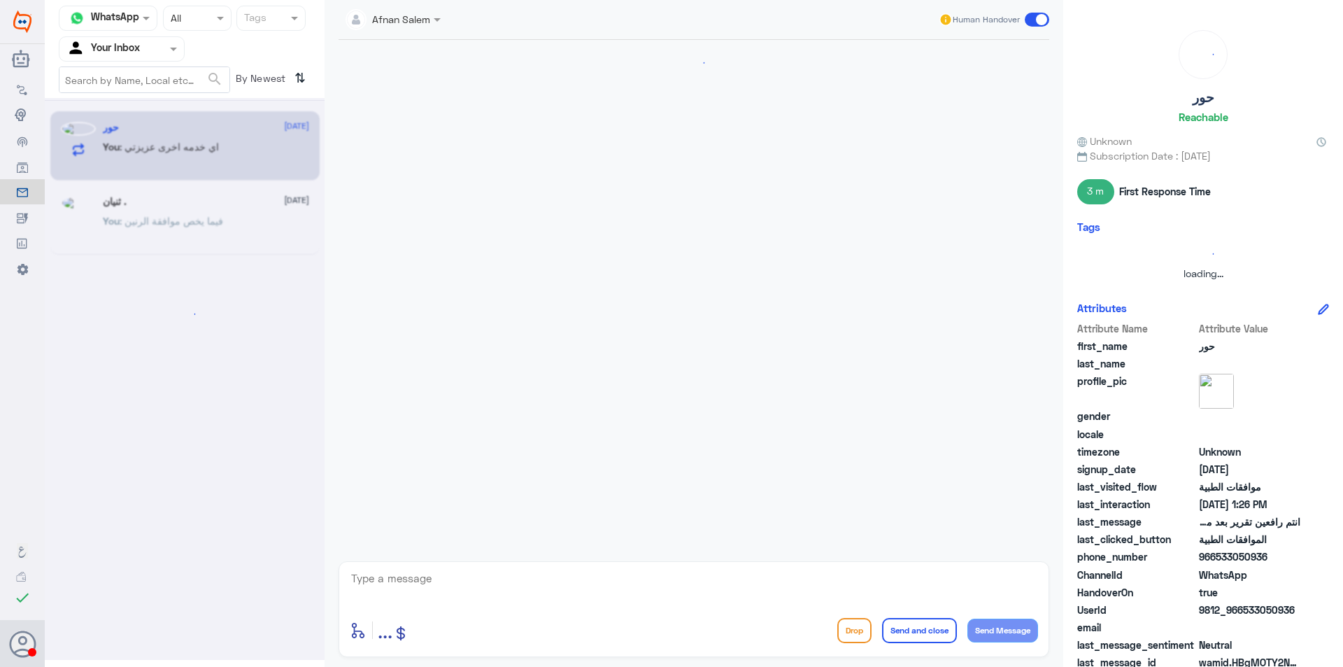
click at [131, 49] on input "text" at bounding box center [104, 49] width 77 height 16
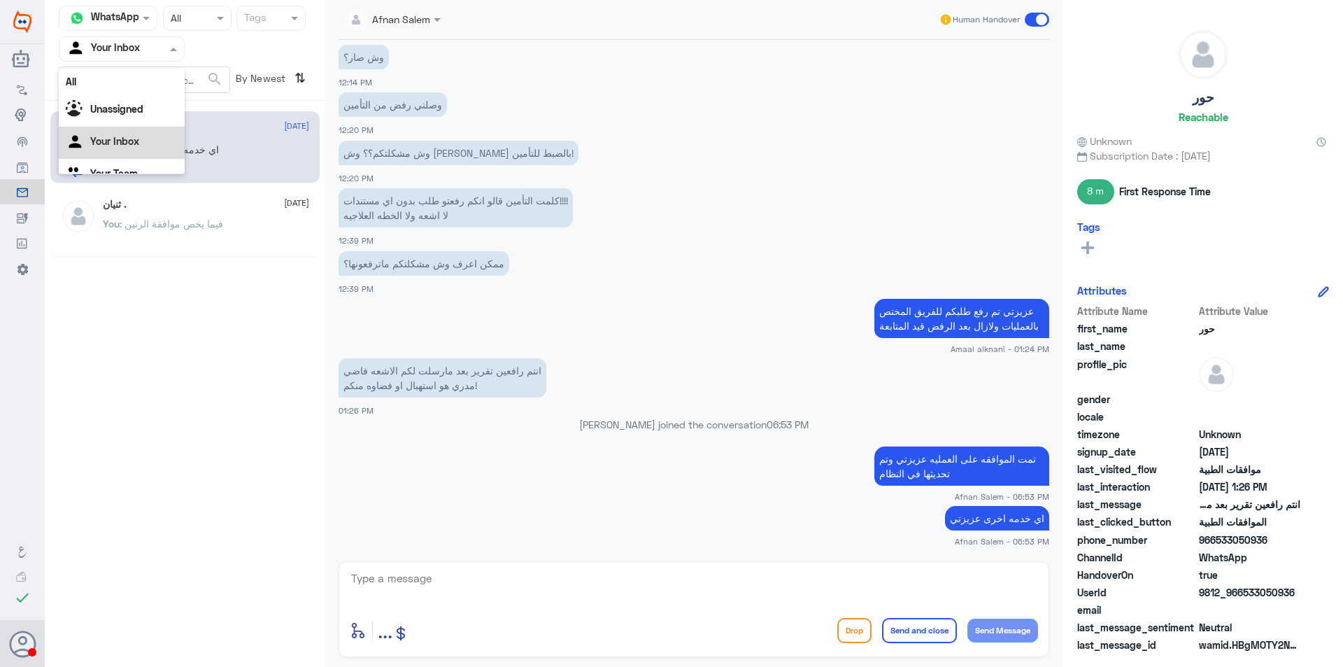
scroll to position [17, 0]
click at [720, 597] on textarea at bounding box center [694, 586] width 688 height 34
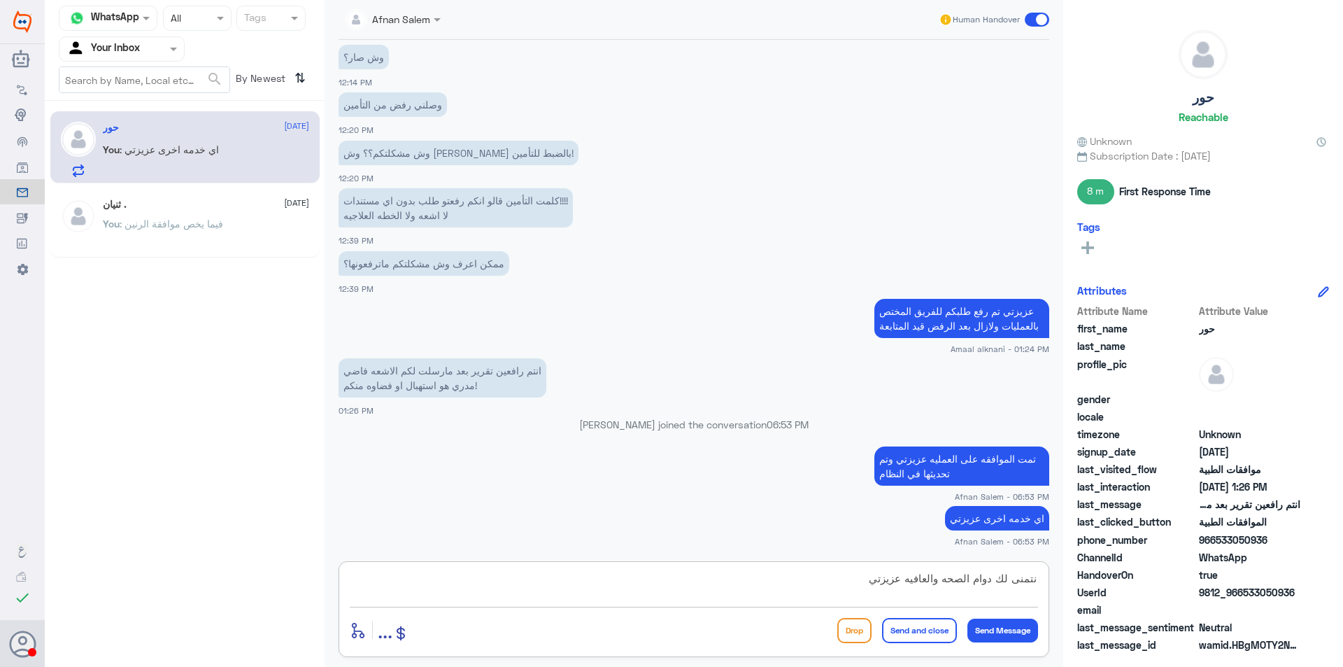
type textarea "نتمنى لك دوام الصحه والعافيه عزيزتي"
click at [923, 631] on button "Send and close" at bounding box center [919, 630] width 75 height 25
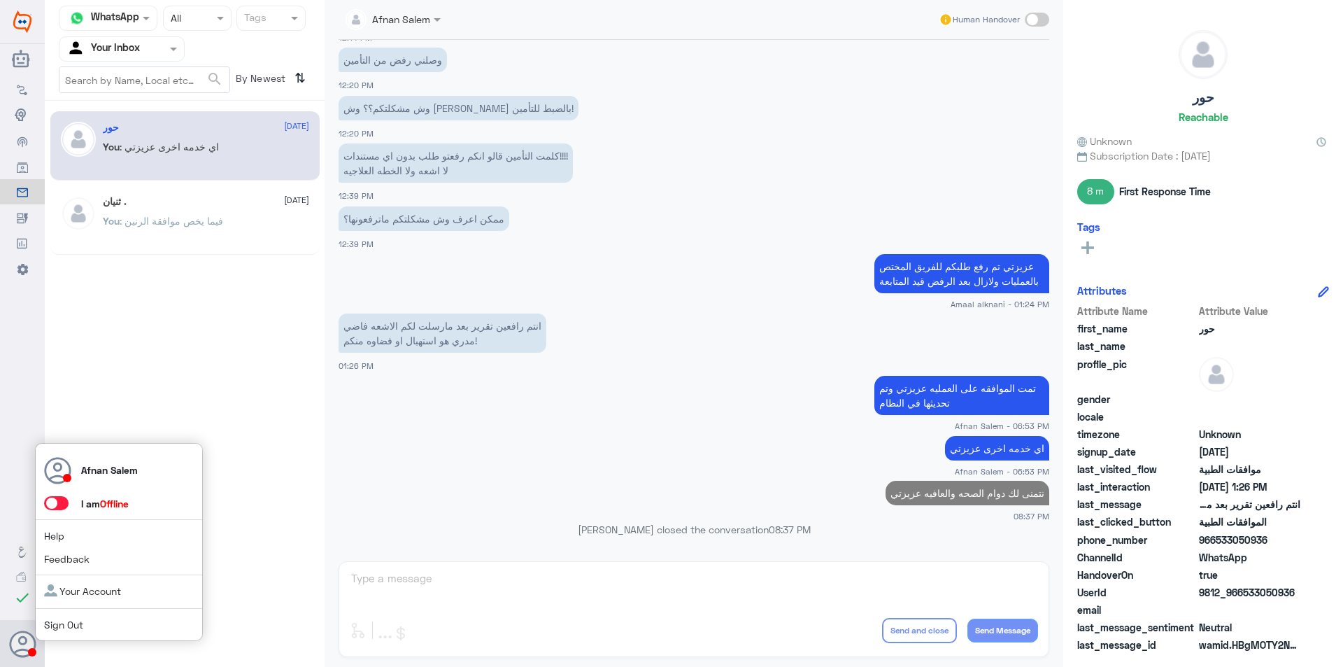
click at [59, 620] on link "Sign Out" at bounding box center [63, 624] width 39 height 12
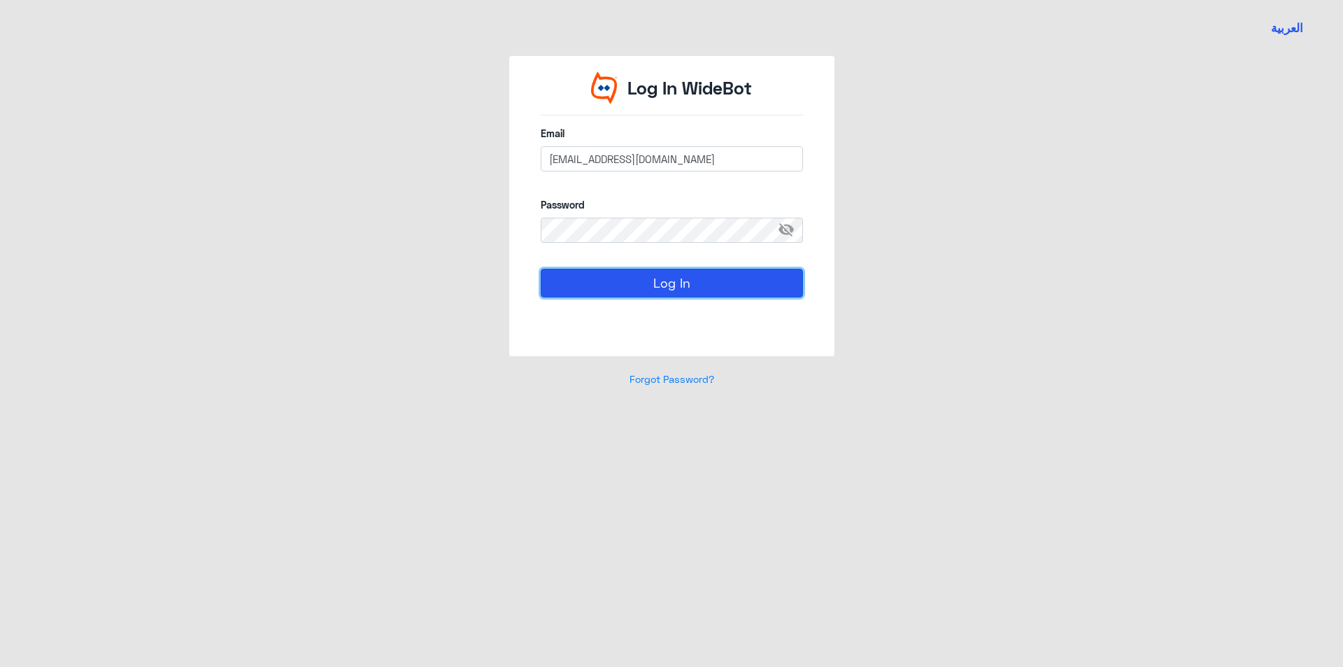
click at [711, 286] on button "Log In" at bounding box center [672, 283] width 262 height 28
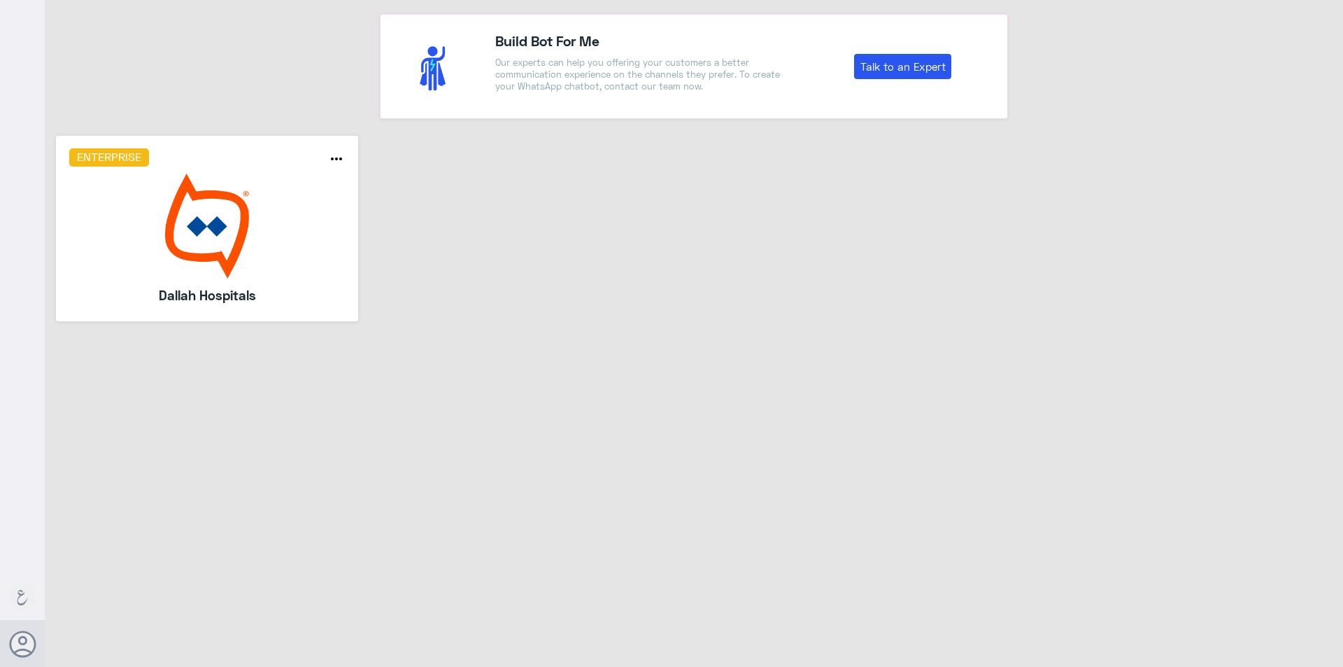
click at [224, 185] on img at bounding box center [207, 225] width 276 height 105
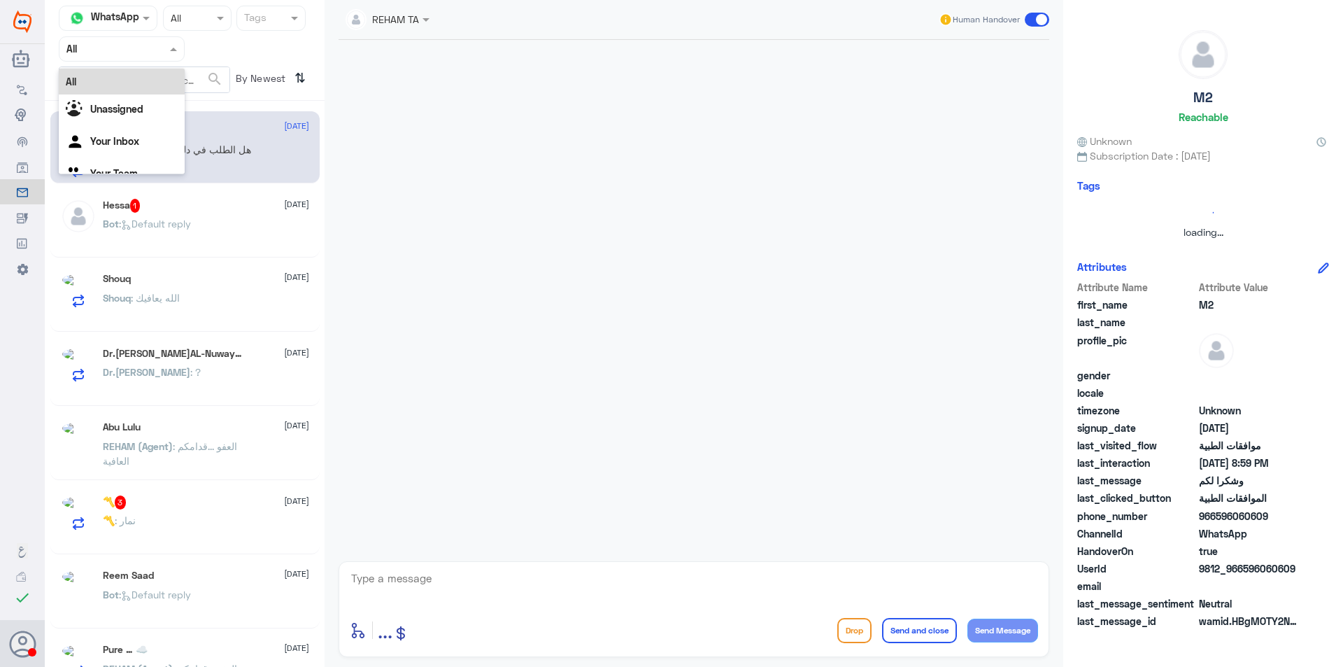
click at [155, 52] on div at bounding box center [121, 49] width 125 height 16
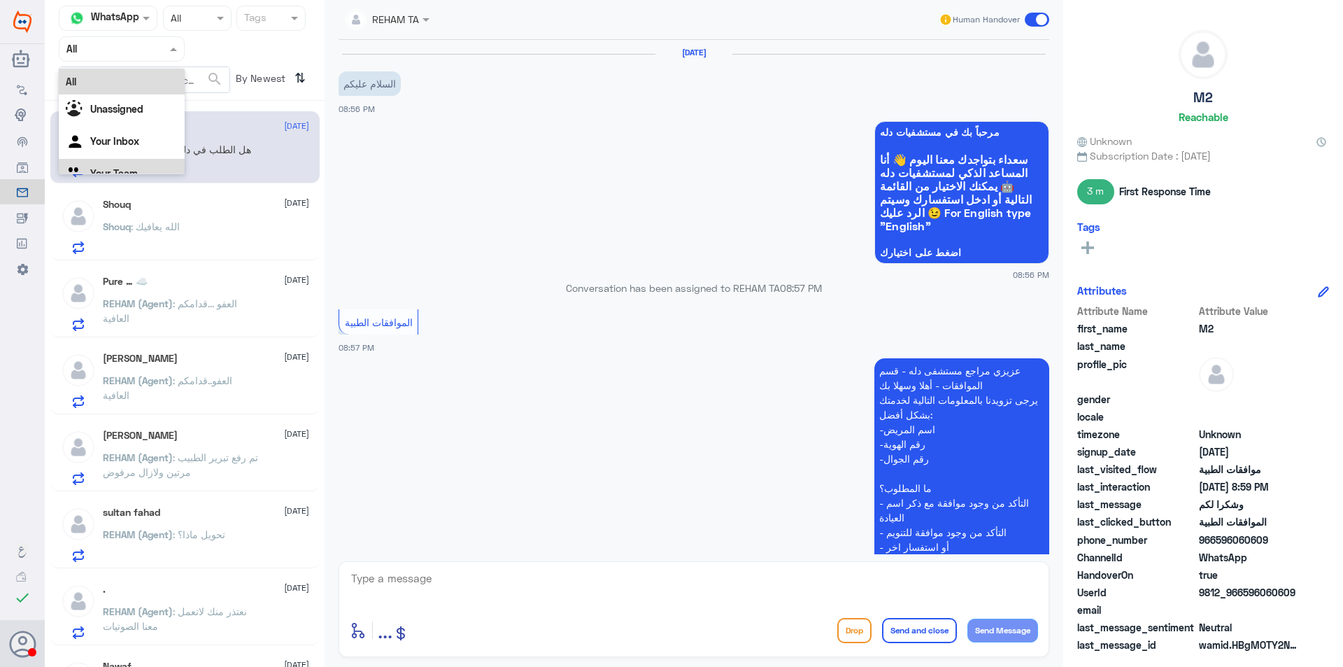
scroll to position [429, 0]
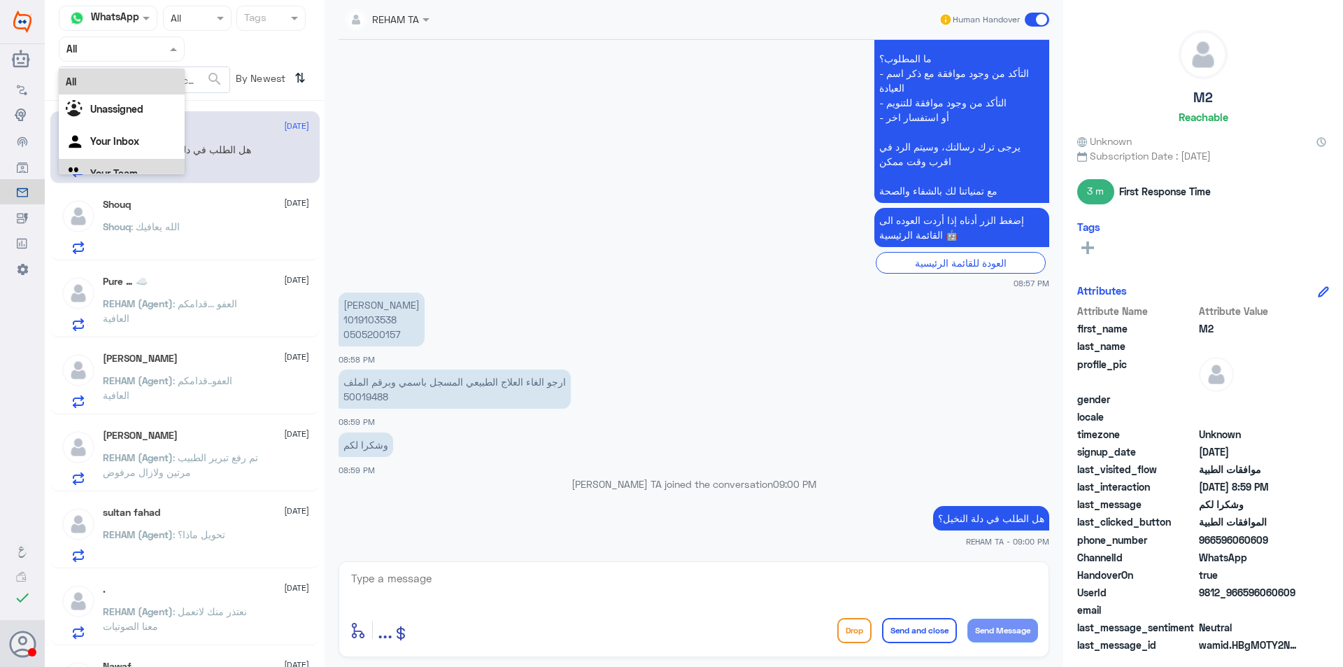
click at [146, 171] on div "Your Team" at bounding box center [122, 175] width 126 height 32
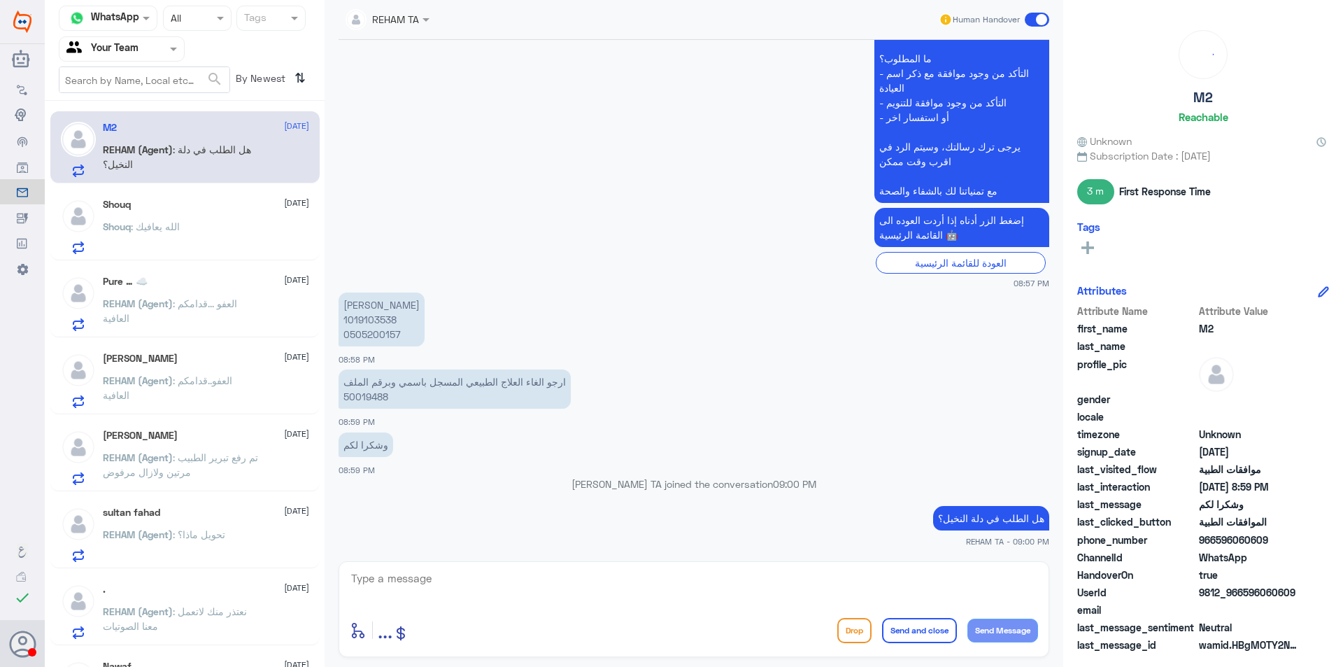
click at [197, 232] on div "Shouq : الله يعافيك" at bounding box center [206, 237] width 206 height 31
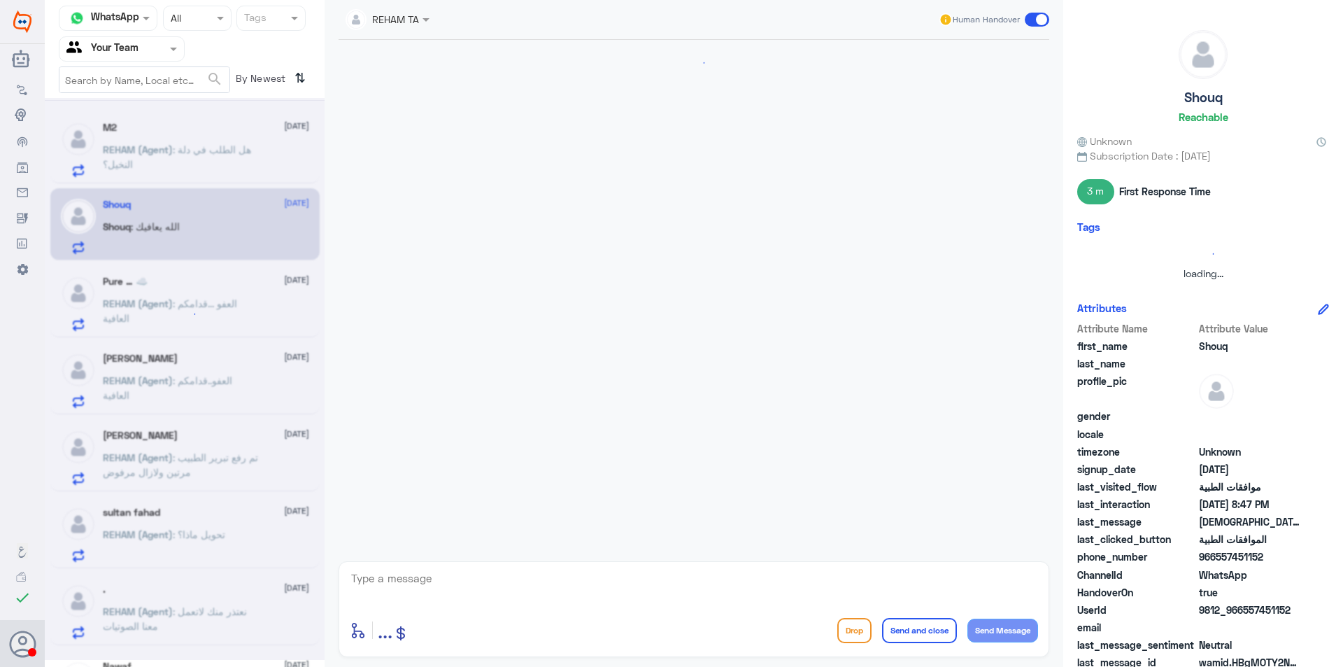
scroll to position [937, 0]
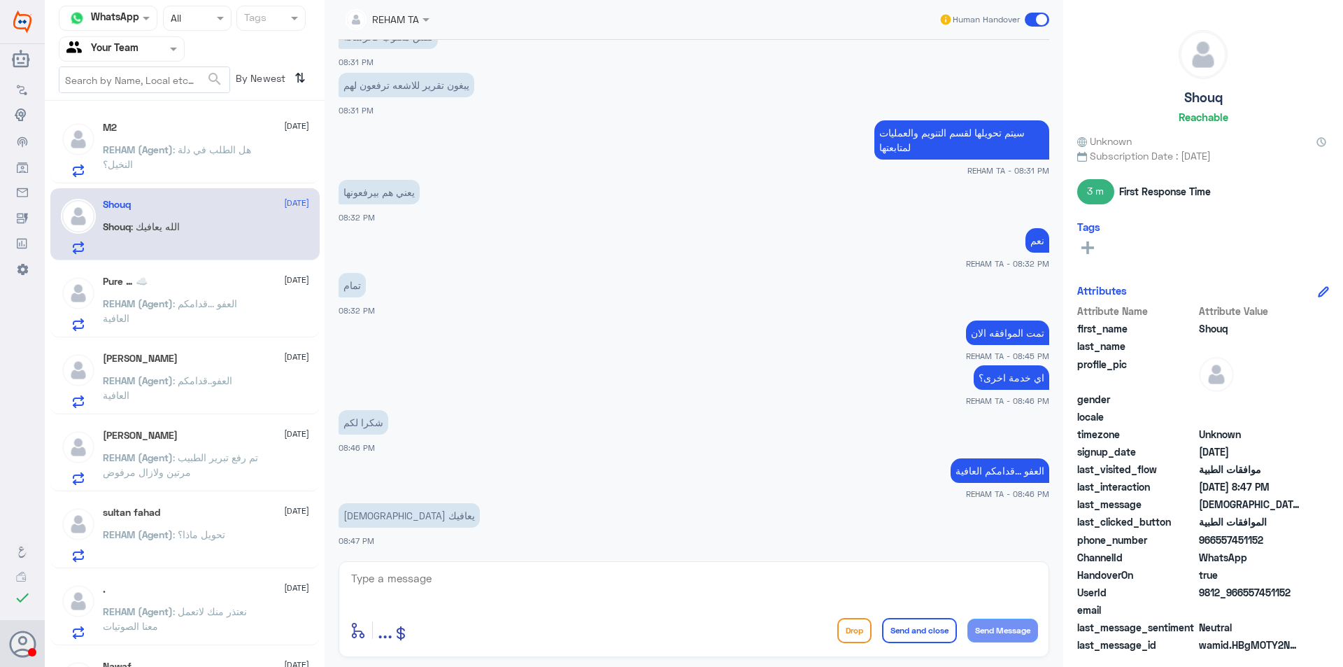
click at [220, 311] on p "REHAM (Agent) : العفو ...قدامكم العافية" at bounding box center [181, 313] width 157 height 35
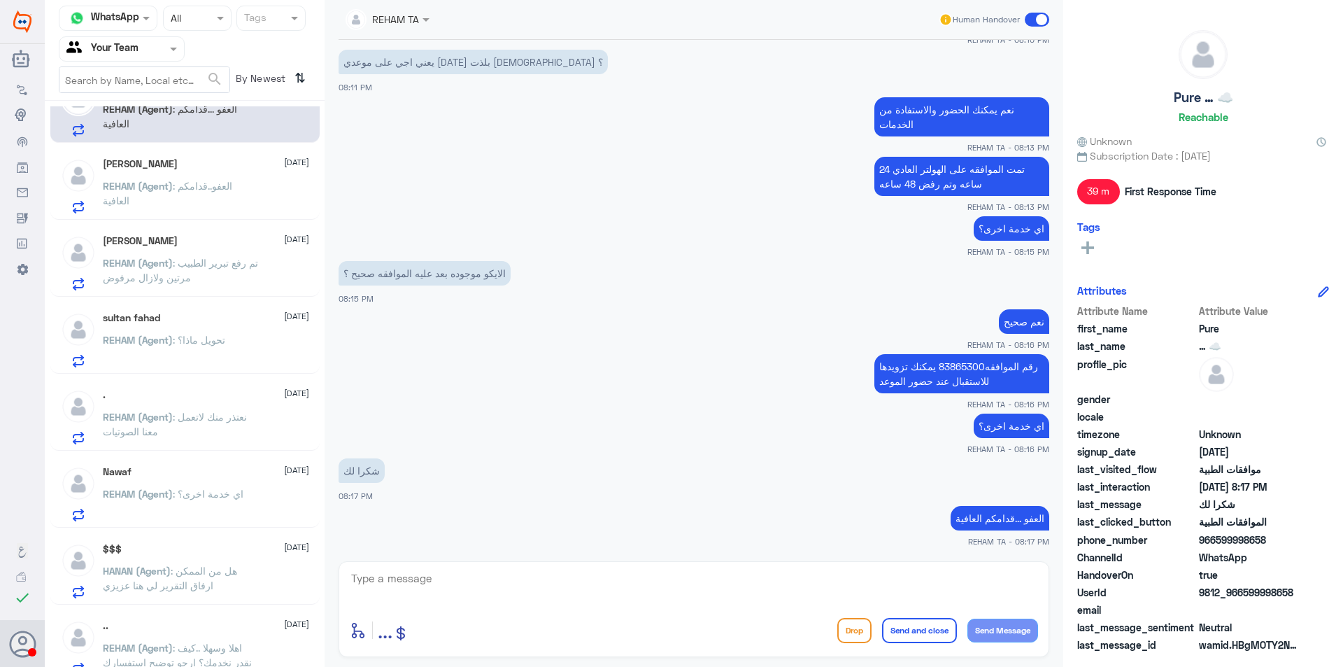
scroll to position [280, 0]
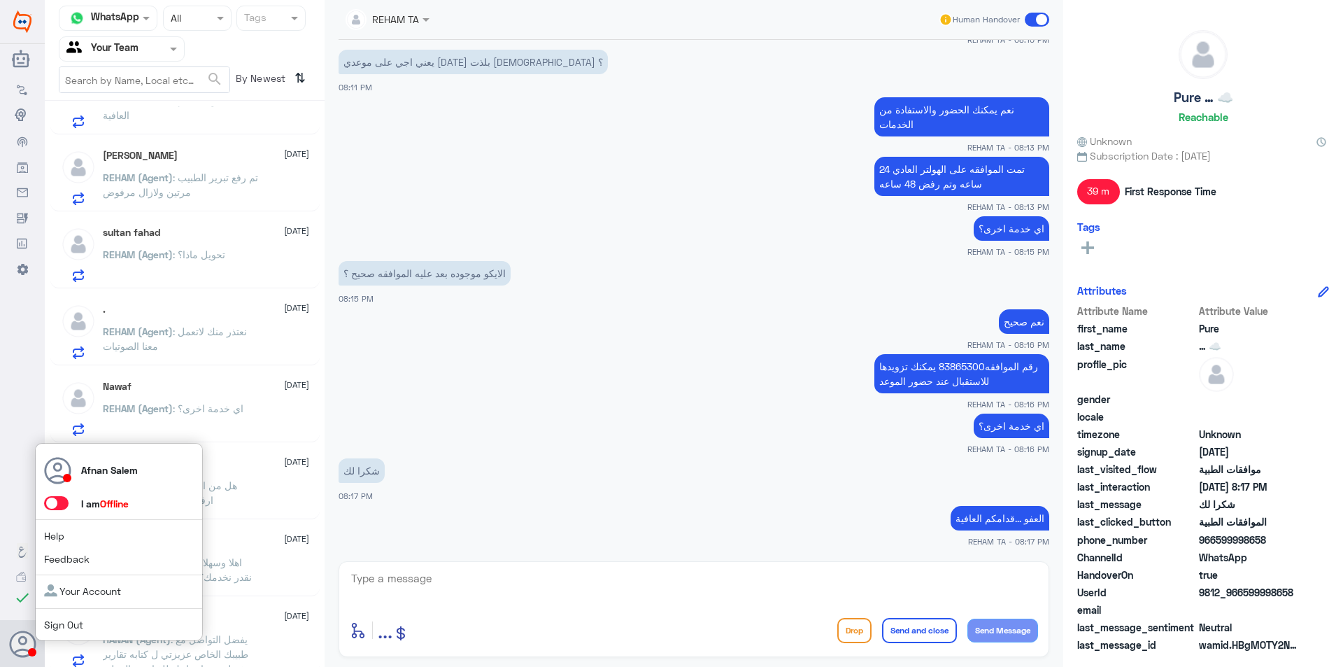
click at [62, 619] on link "Sign Out" at bounding box center [63, 624] width 39 height 12
